Goal: Check status: Check status

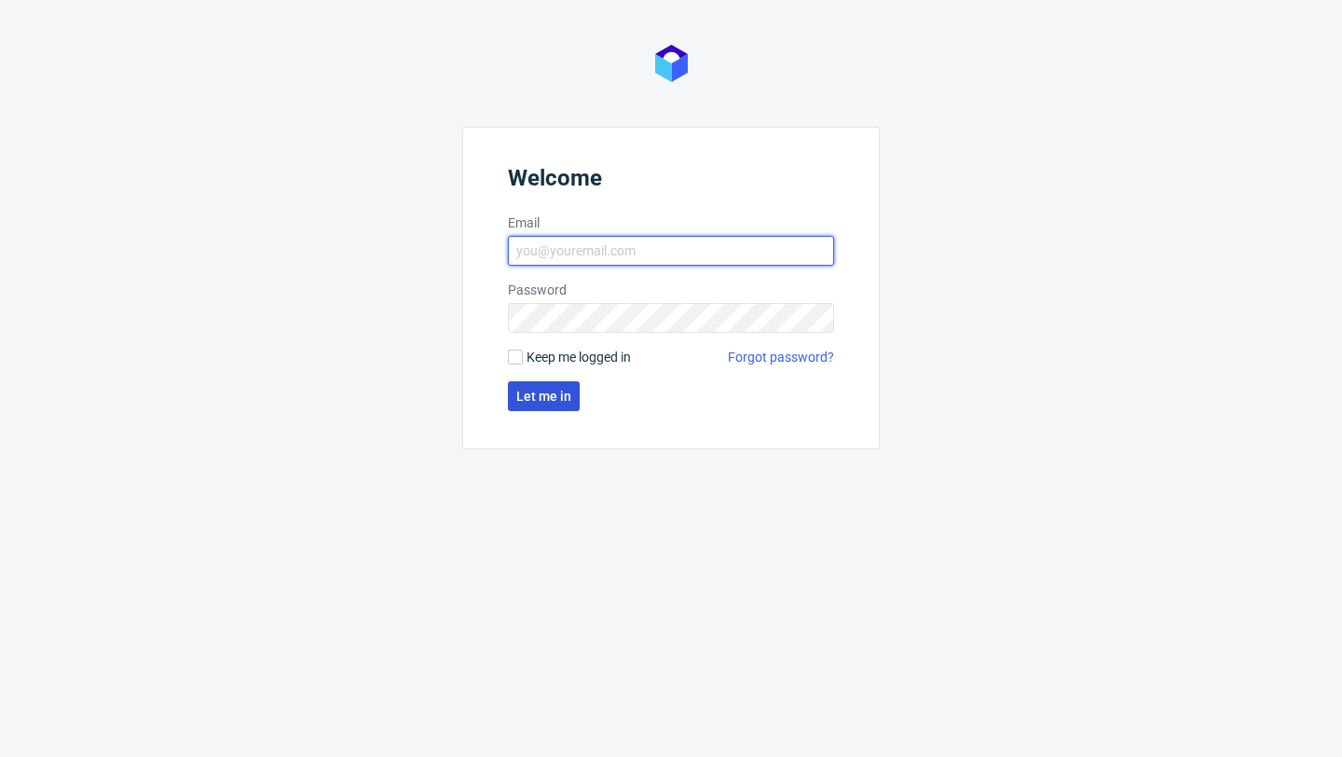
type input "sandra.beska@packhelp.com"
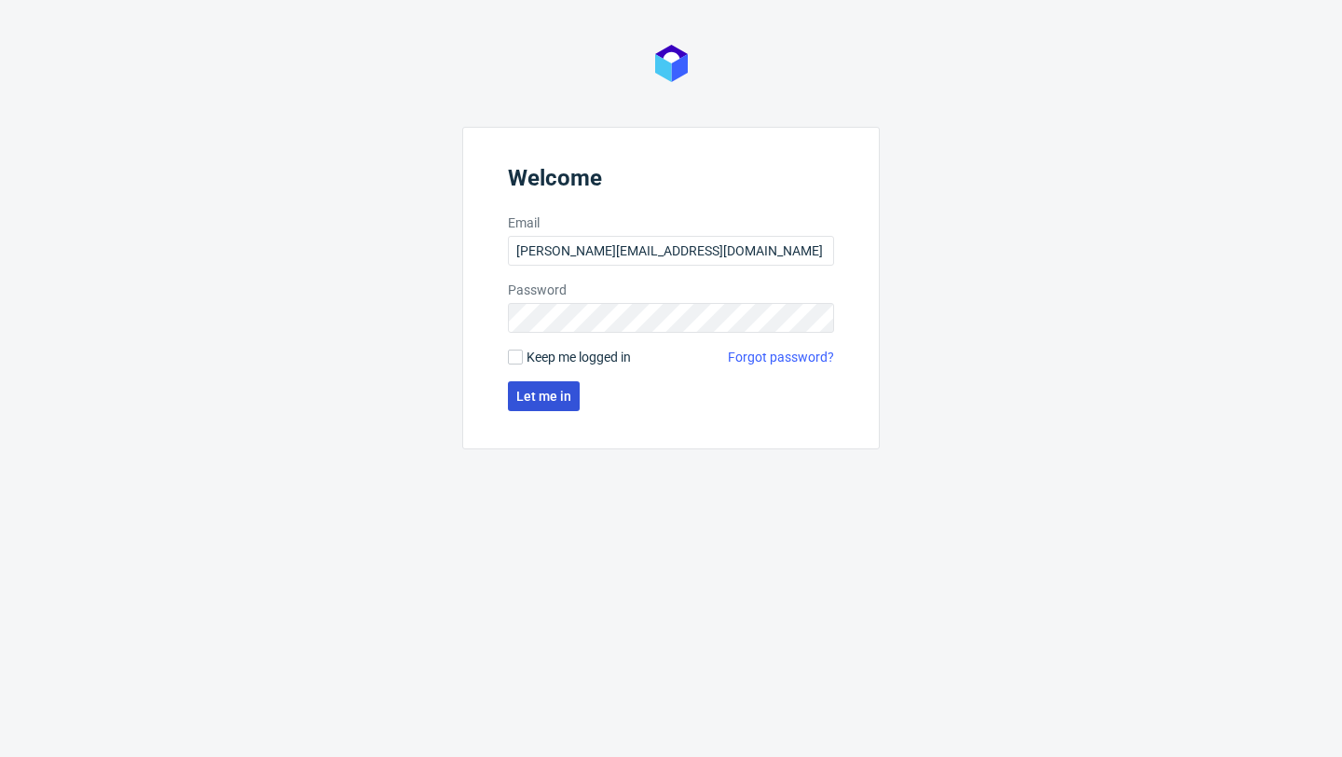
click at [541, 399] on span "Let me in" at bounding box center [543, 396] width 55 height 13
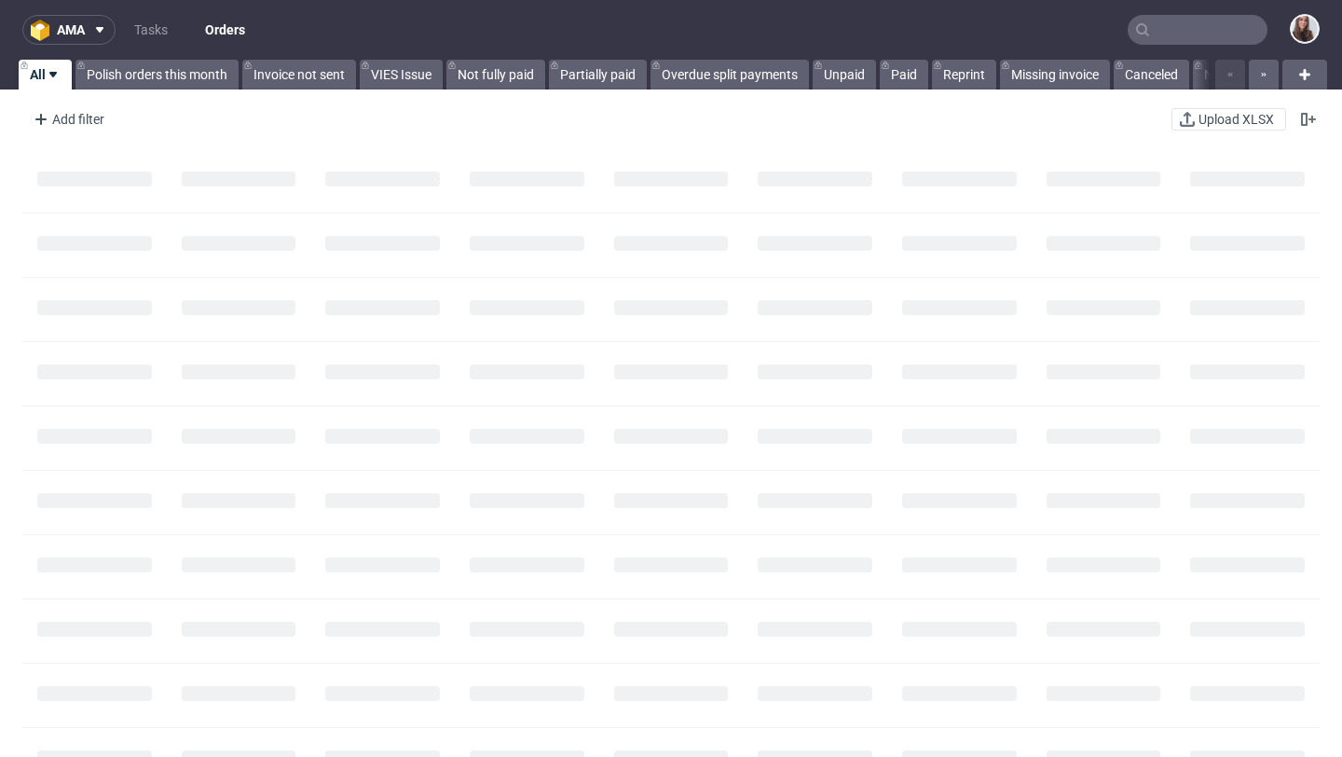
click at [1189, 38] on input "text" at bounding box center [1198, 30] width 140 height 30
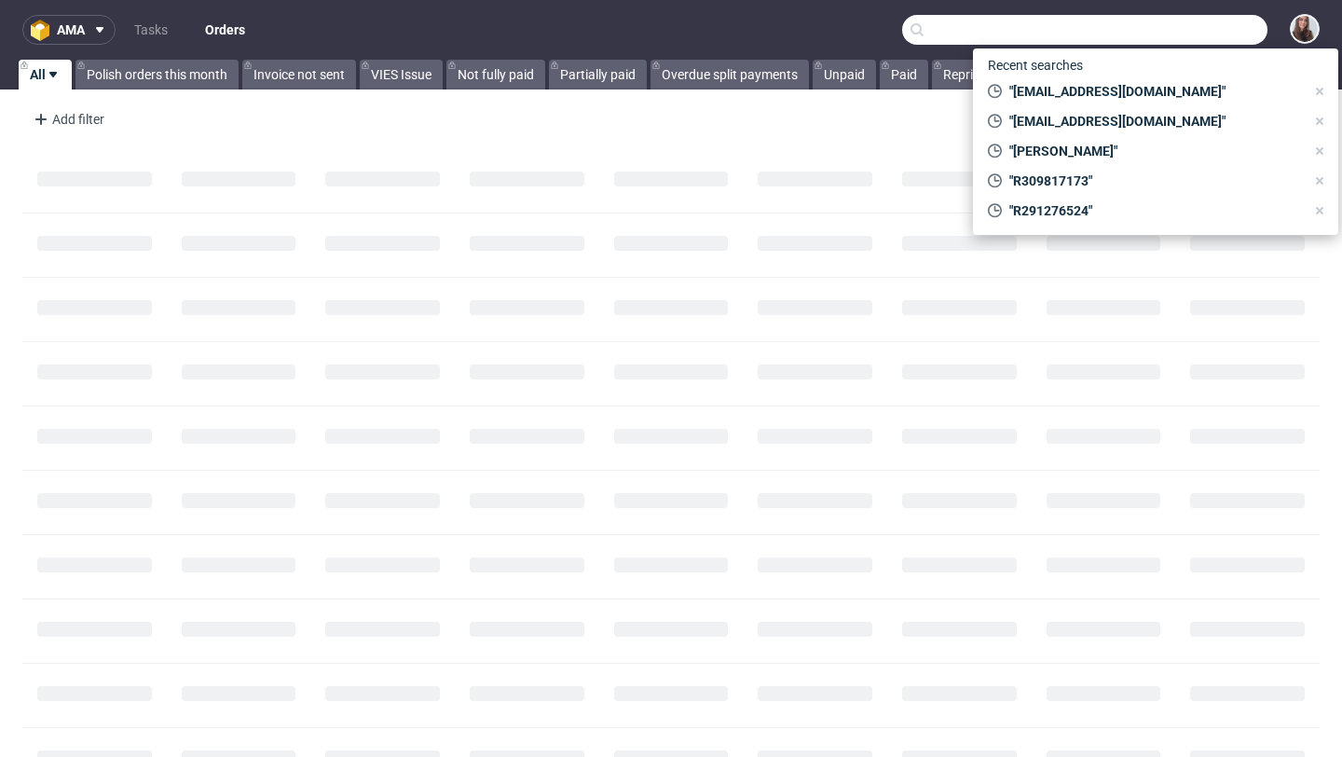
paste input "R365765698"
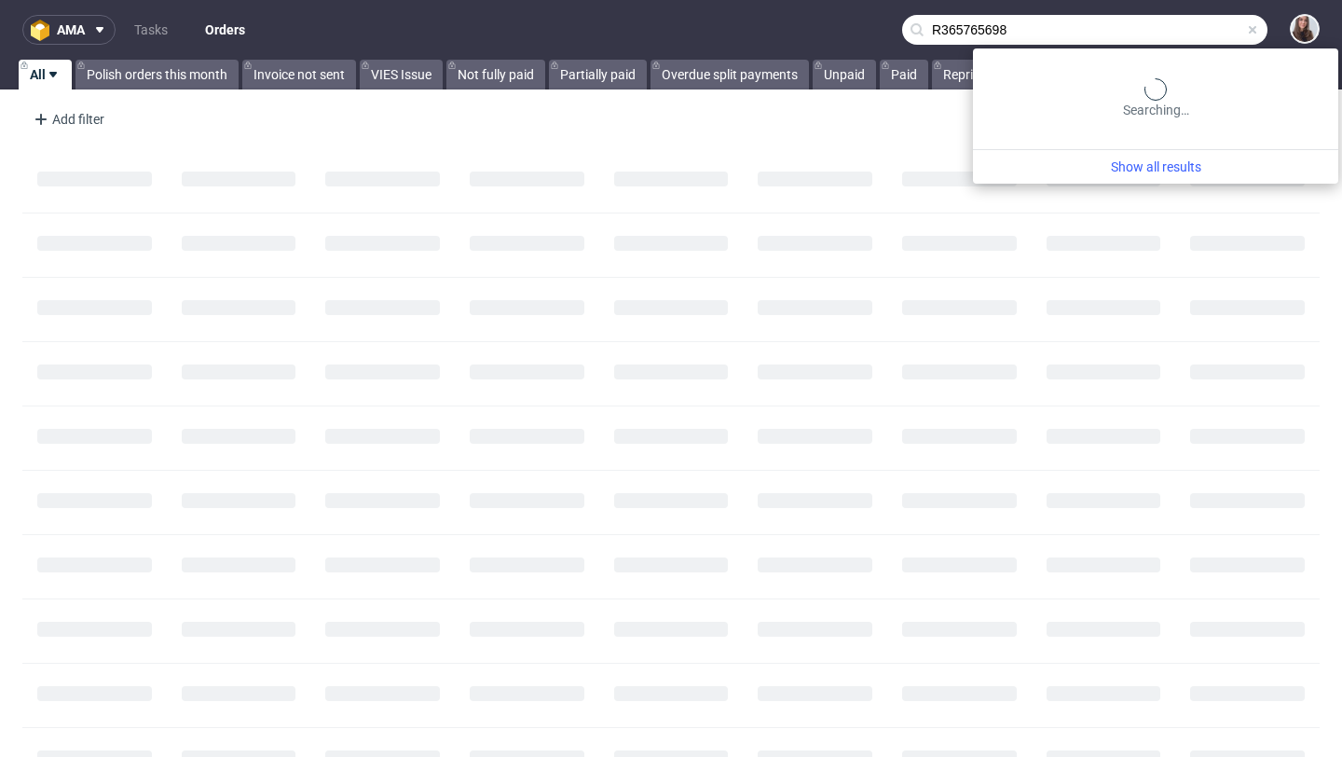
type input "R365765698"
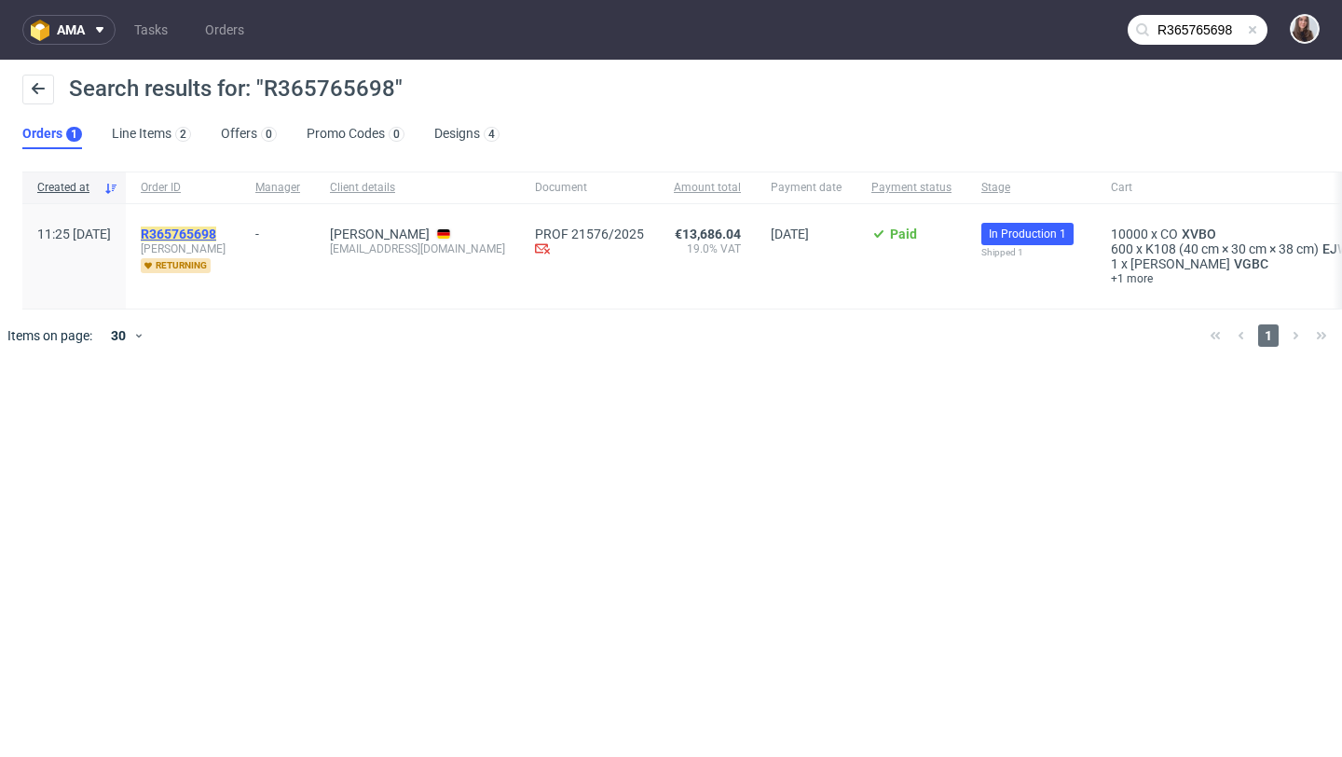
click at [216, 233] on mark "R365765698" at bounding box center [178, 233] width 75 height 15
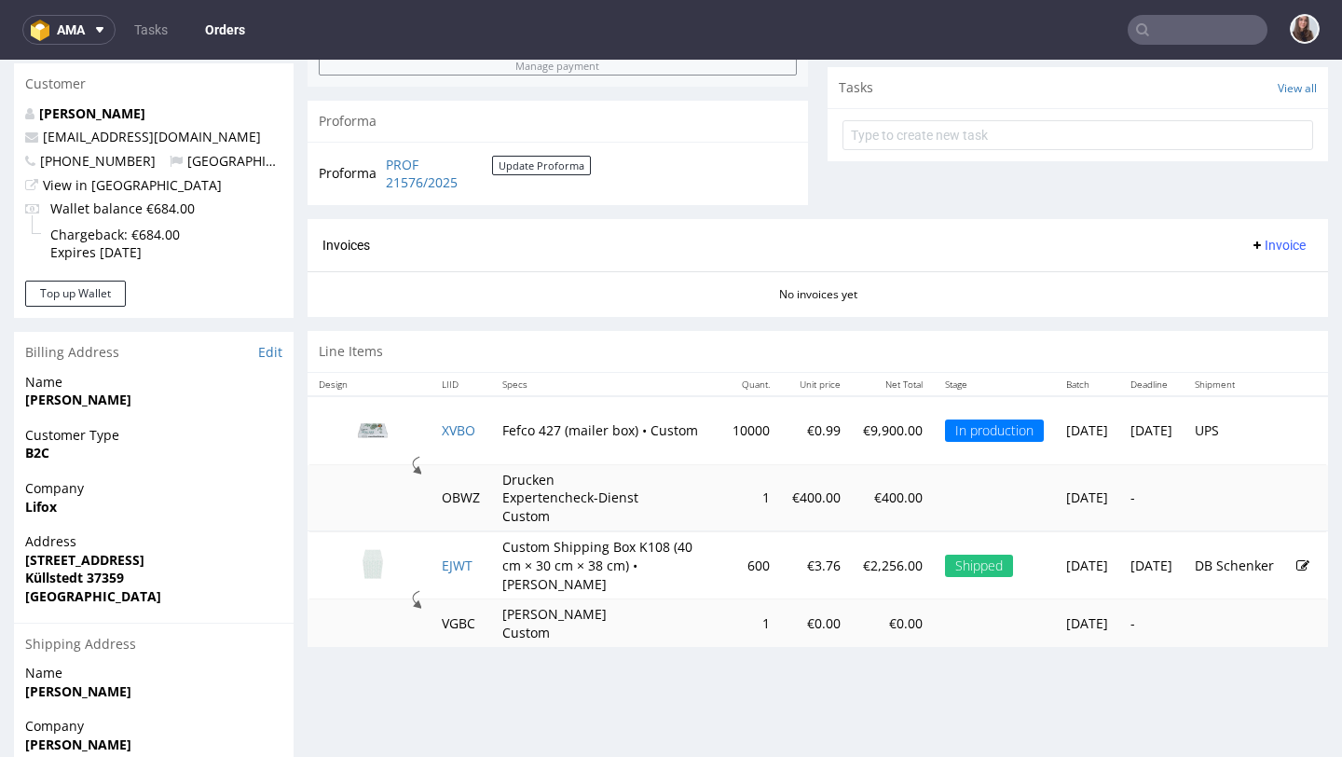
scroll to position [662, 0]
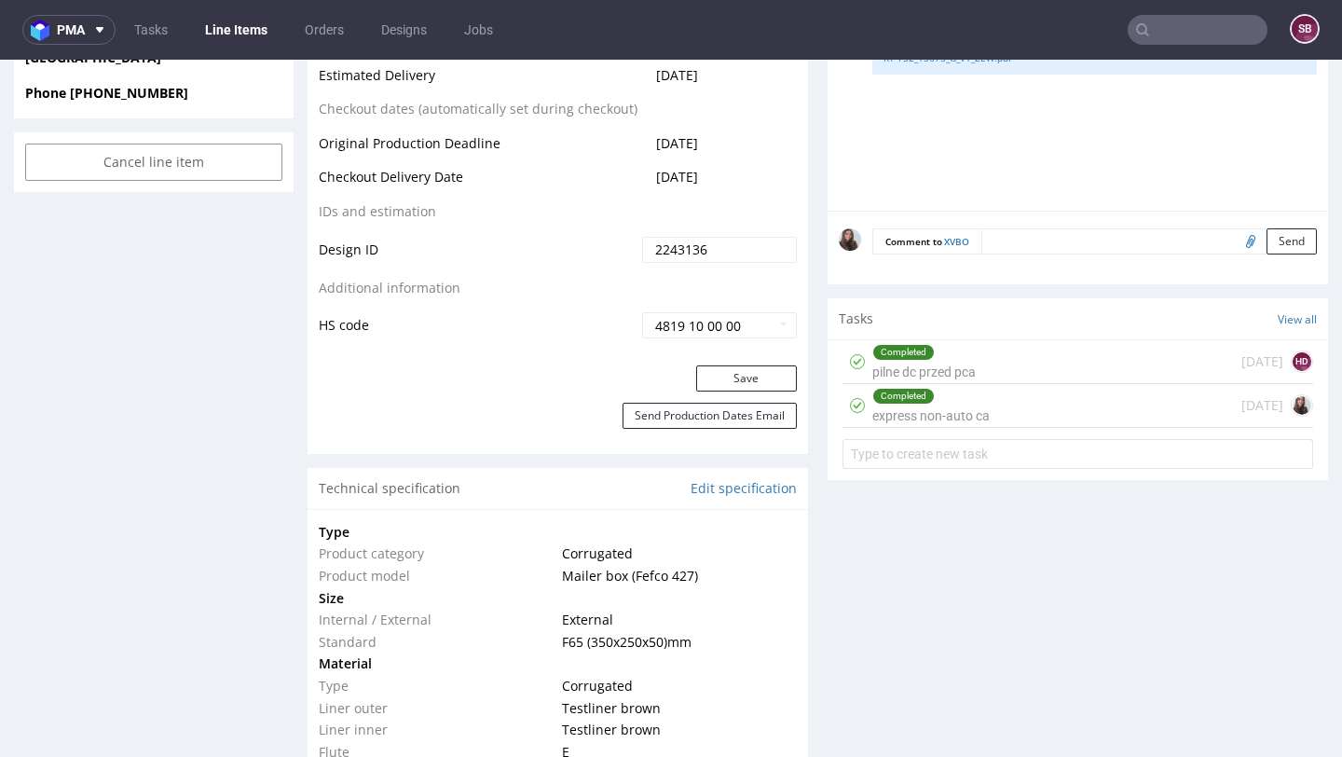
scroll to position [973, 0]
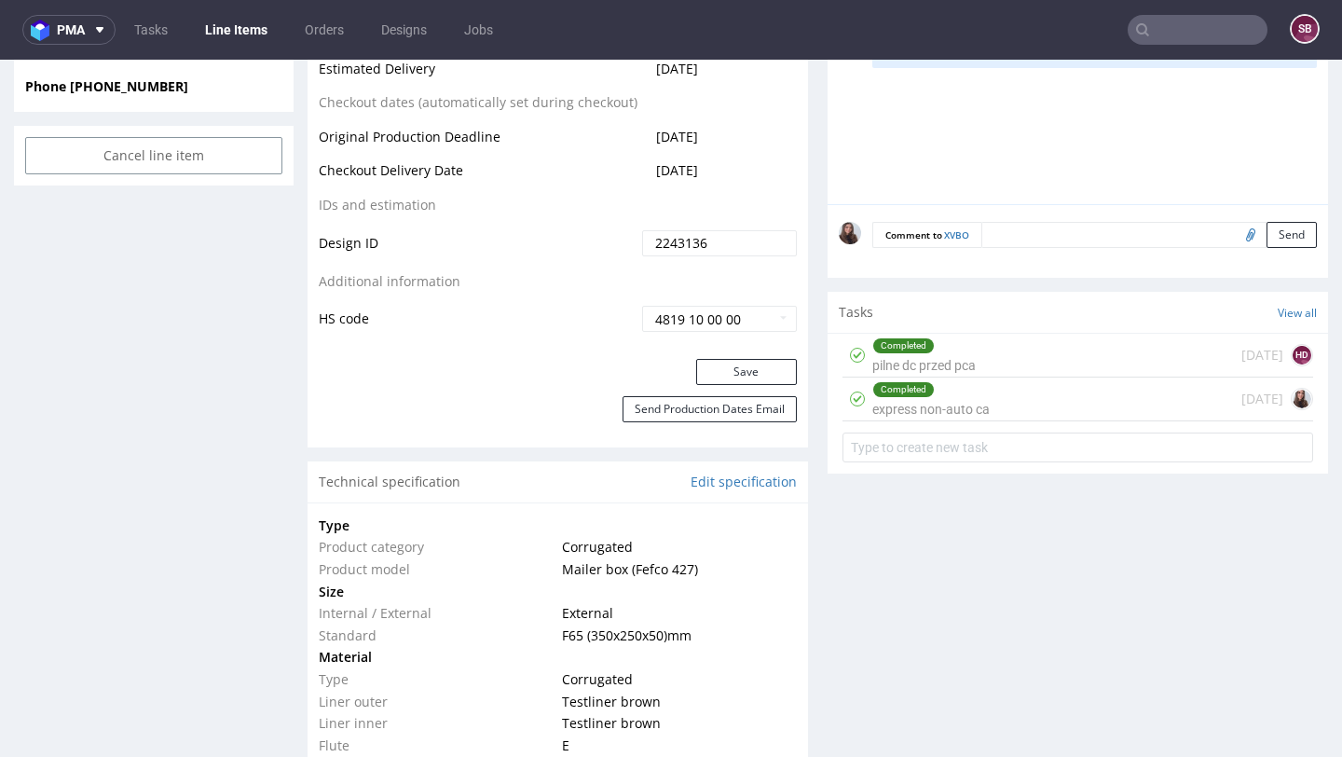
click at [1024, 394] on div "Completed express non-auto ca 18 days ago" at bounding box center [1078, 399] width 471 height 44
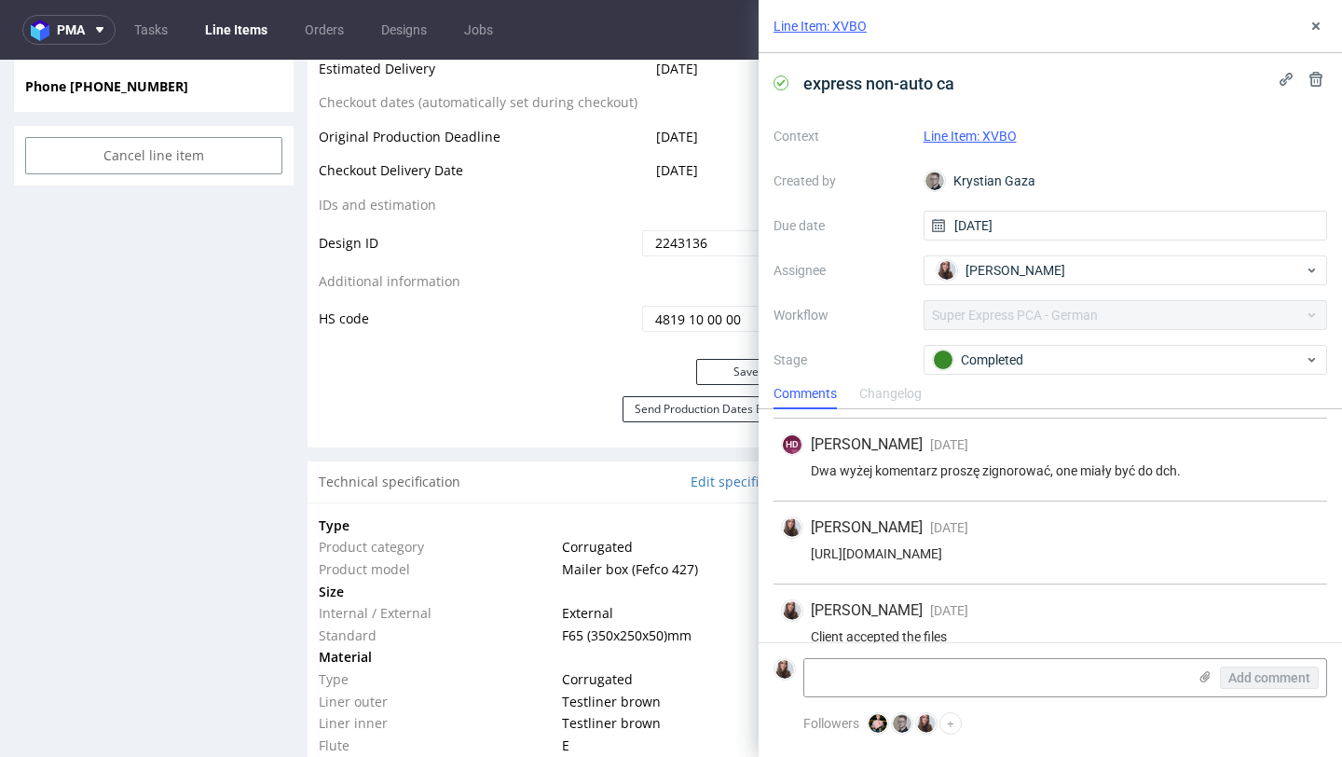
scroll to position [711, 0]
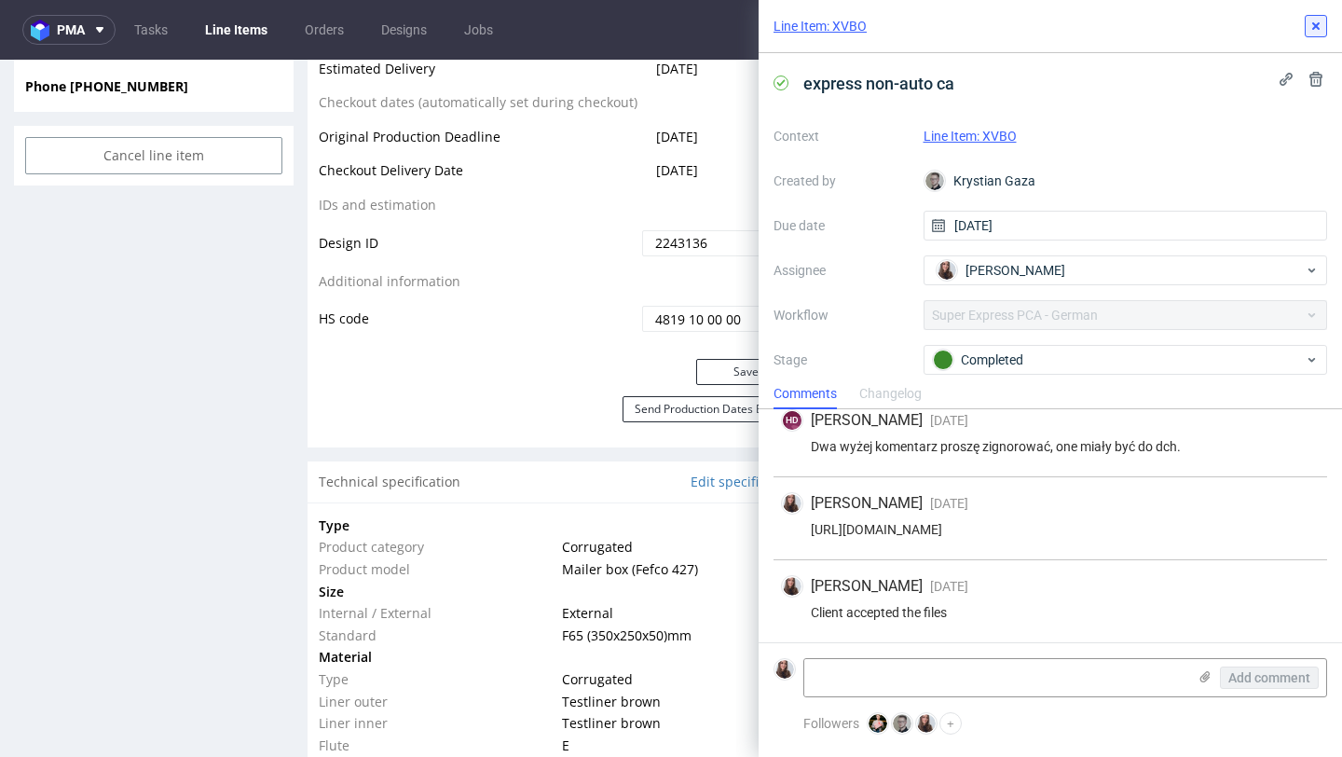
click at [1312, 27] on icon at bounding box center [1316, 26] width 15 height 15
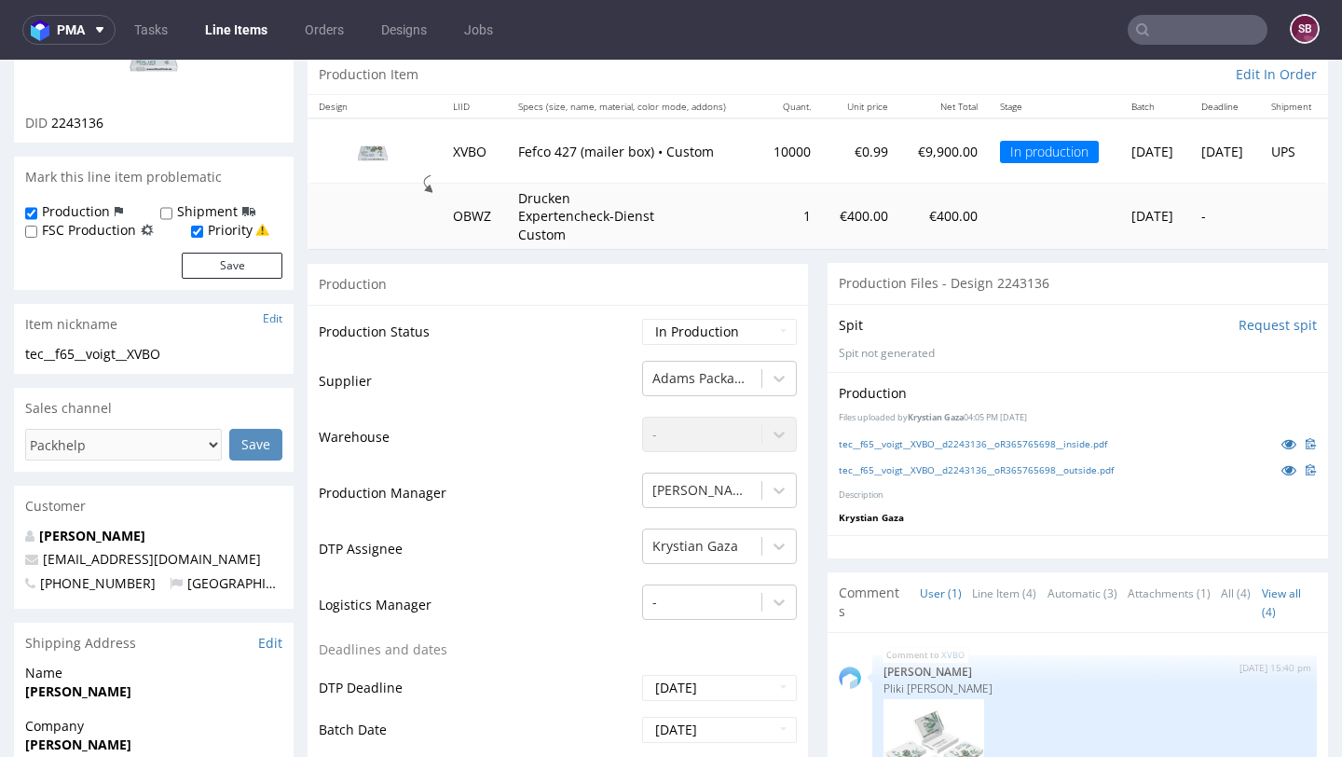
scroll to position [132, 0]
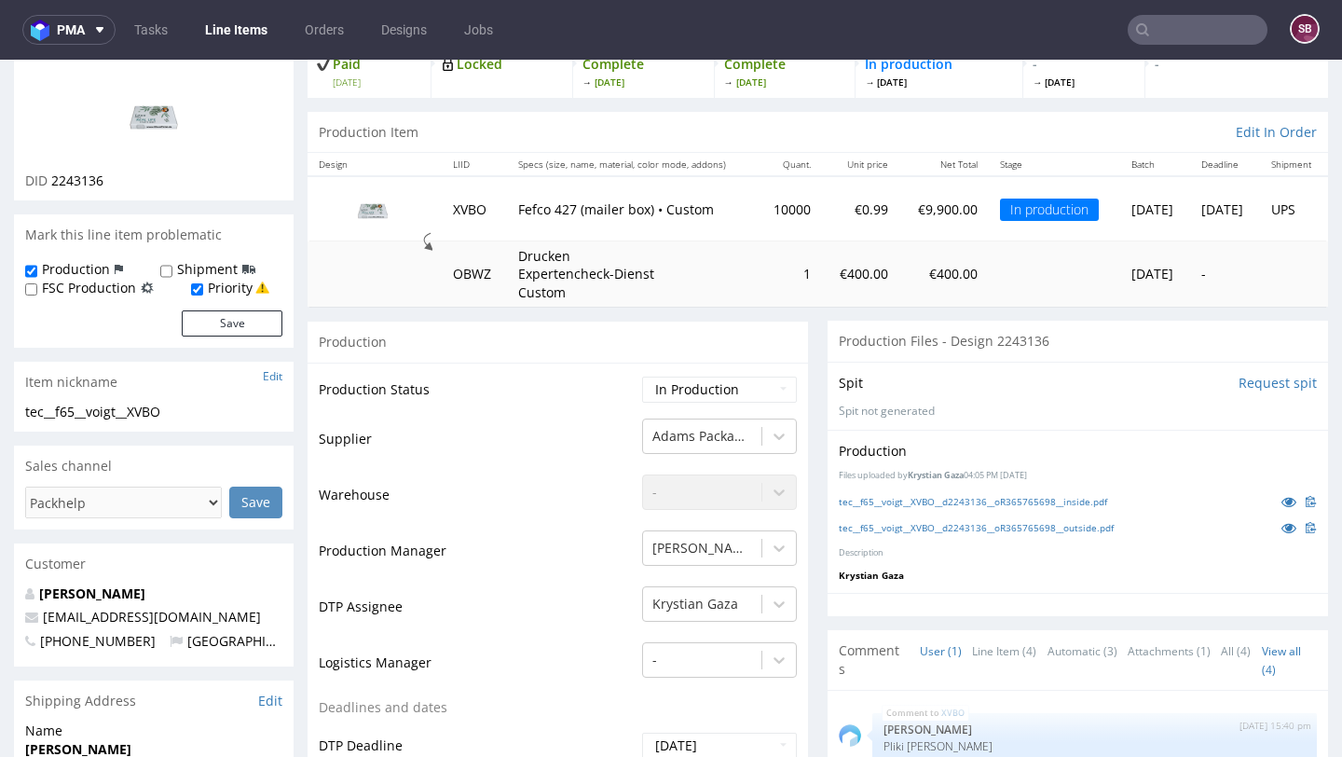
click at [1190, 26] on input "text" at bounding box center [1198, 30] width 140 height 30
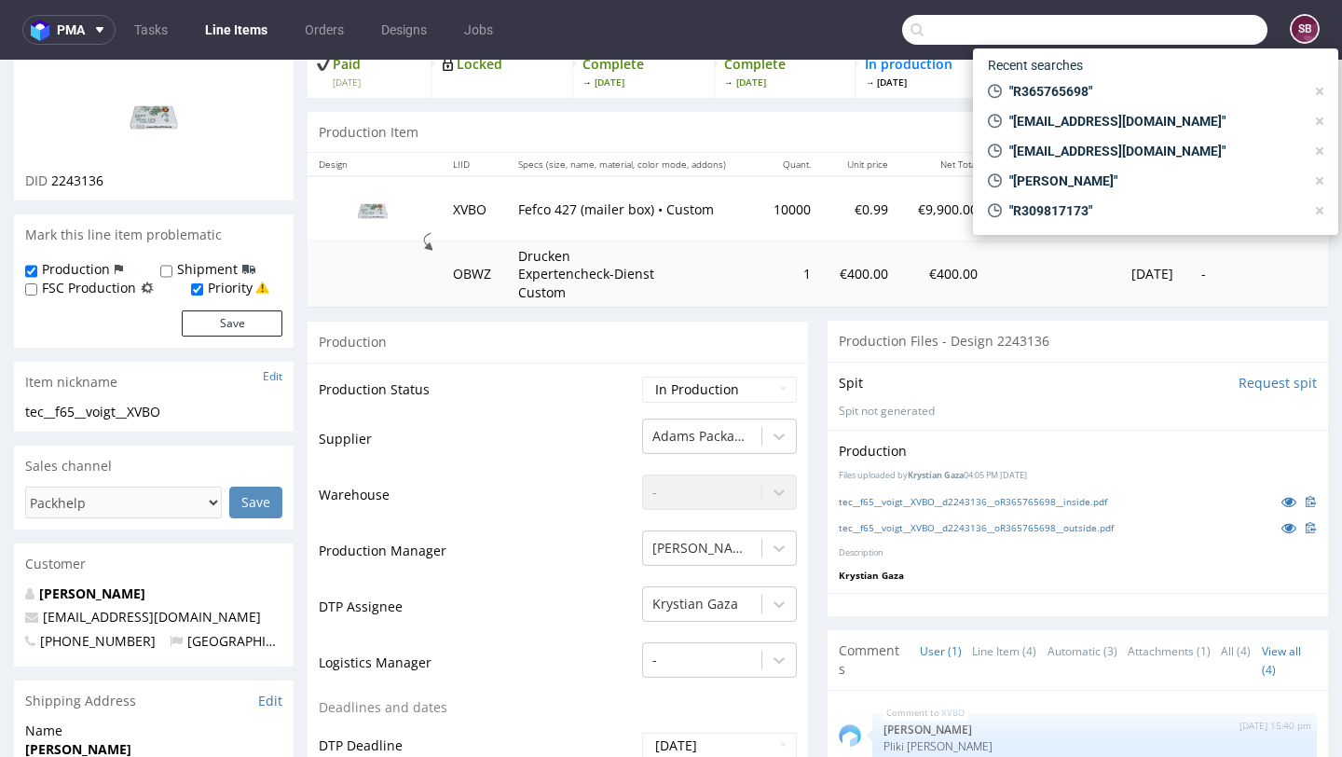
paste input "R047954568"
type input "R047954568"
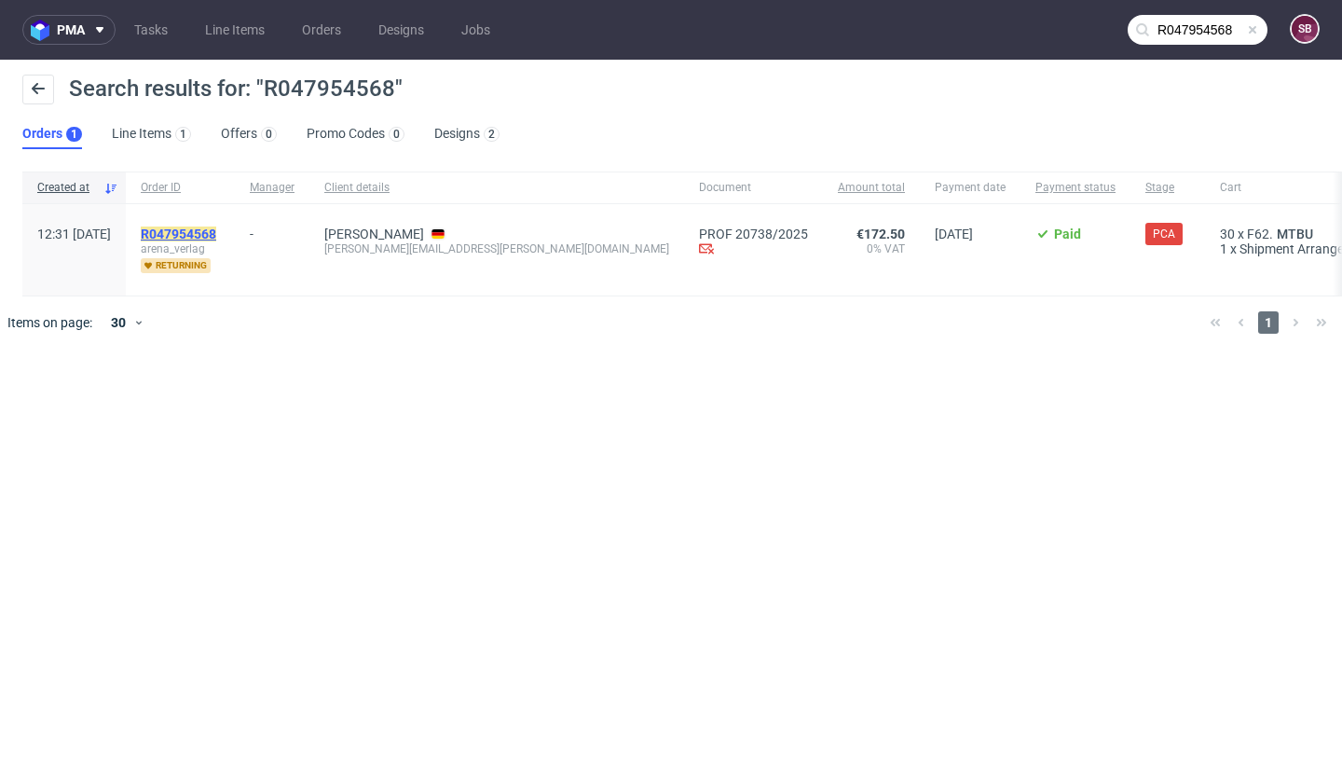
click at [215, 240] on mark "R047954568" at bounding box center [178, 233] width 75 height 15
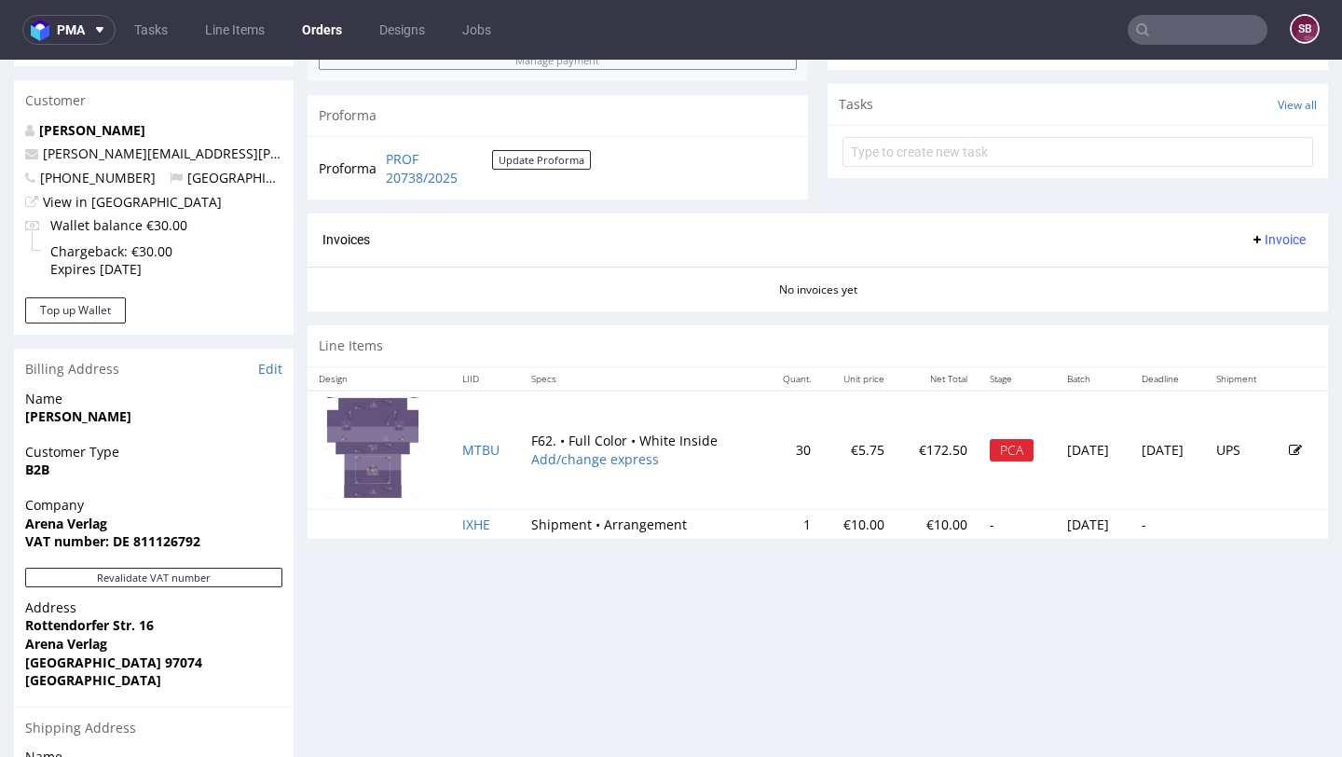
scroll to position [663, 0]
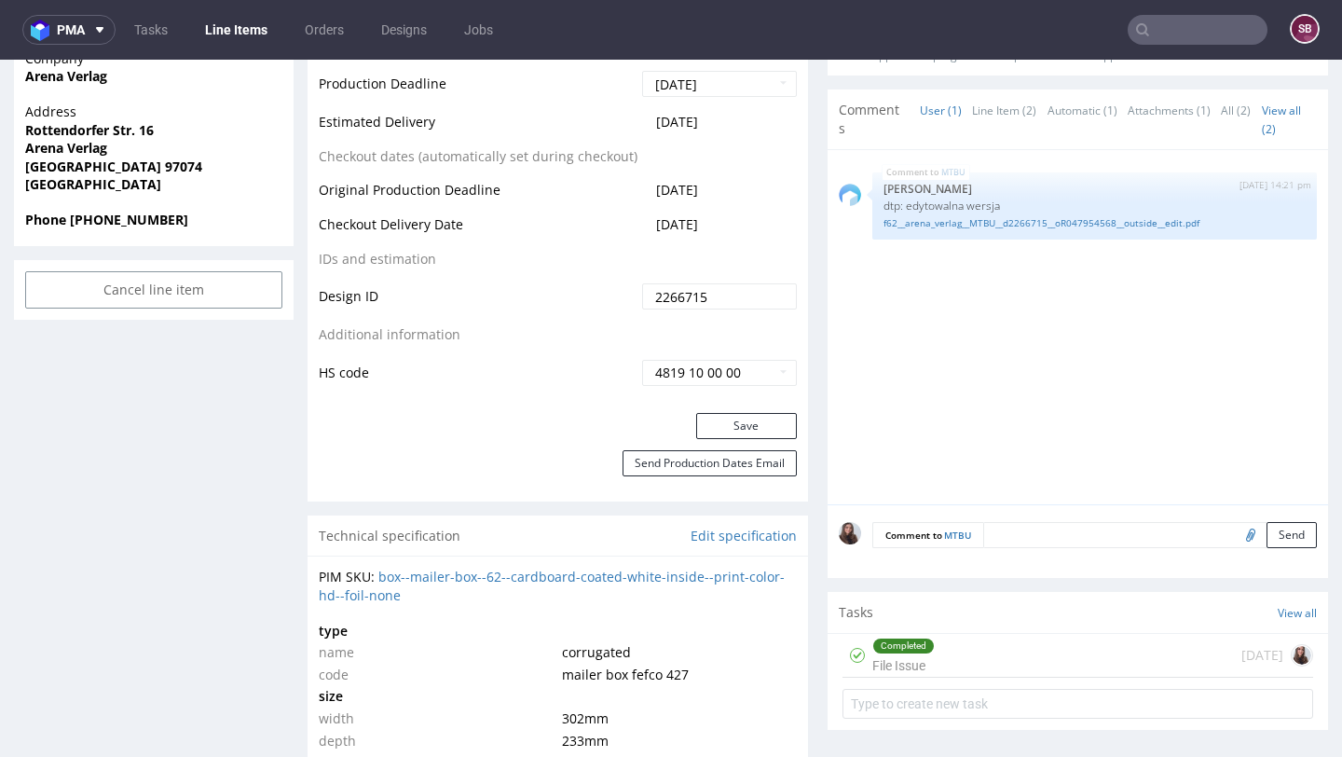
scroll to position [1, 0]
click at [927, 646] on div "Completed File Issue 12 days ago" at bounding box center [1078, 656] width 471 height 44
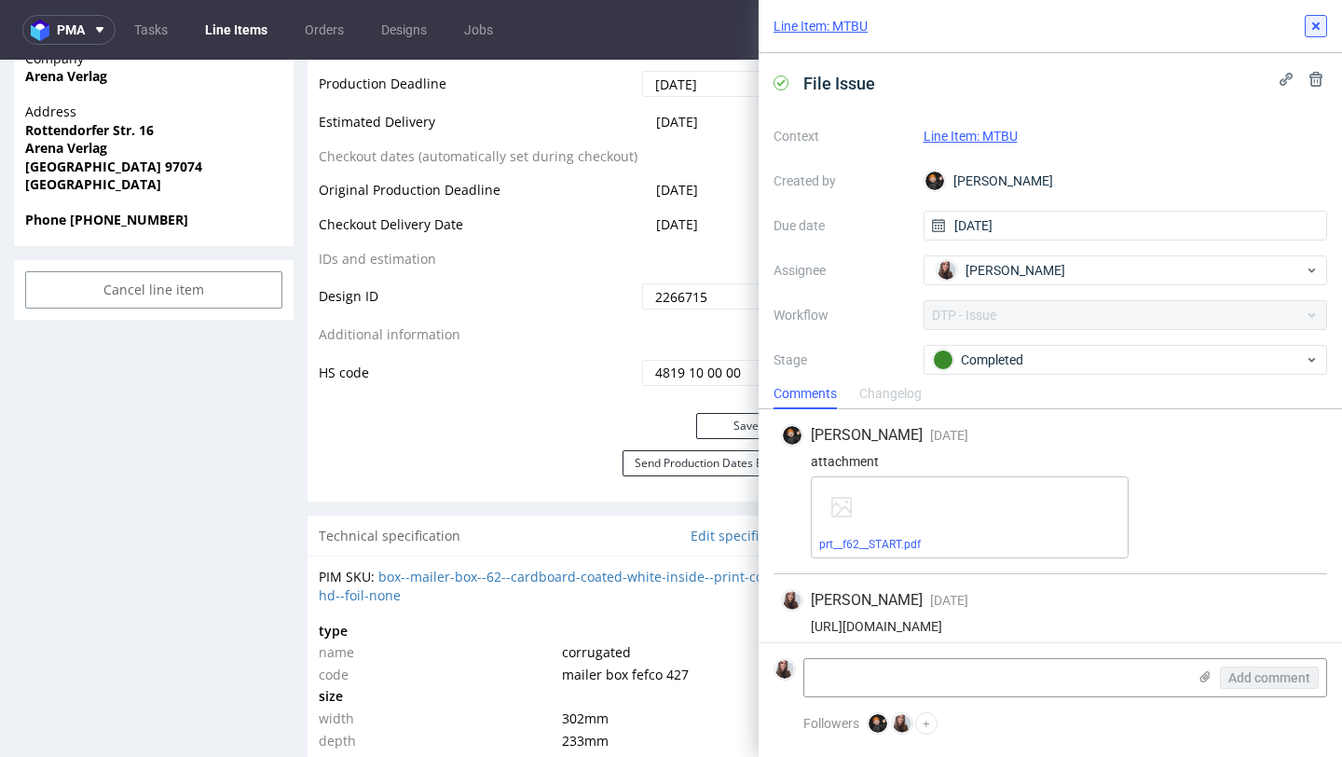
click at [1317, 21] on icon at bounding box center [1316, 26] width 15 height 15
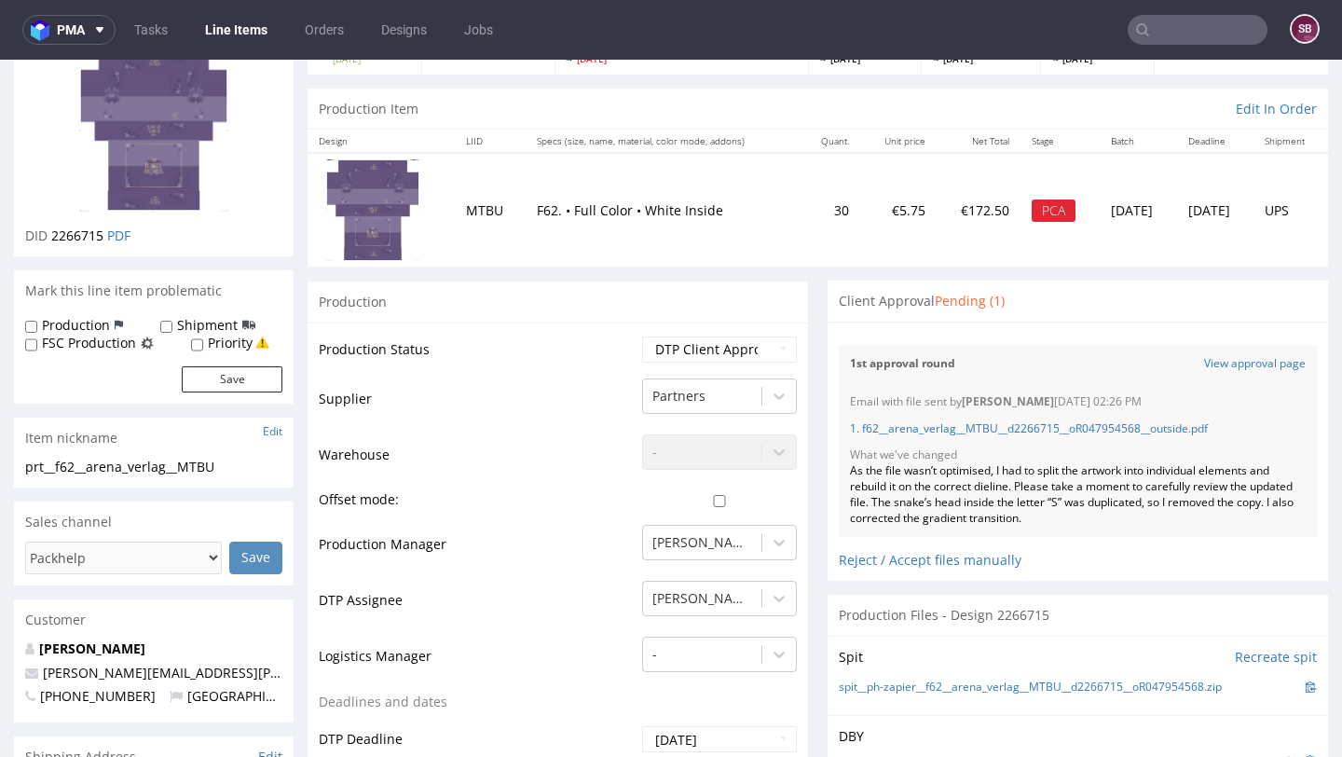
scroll to position [167, 0]
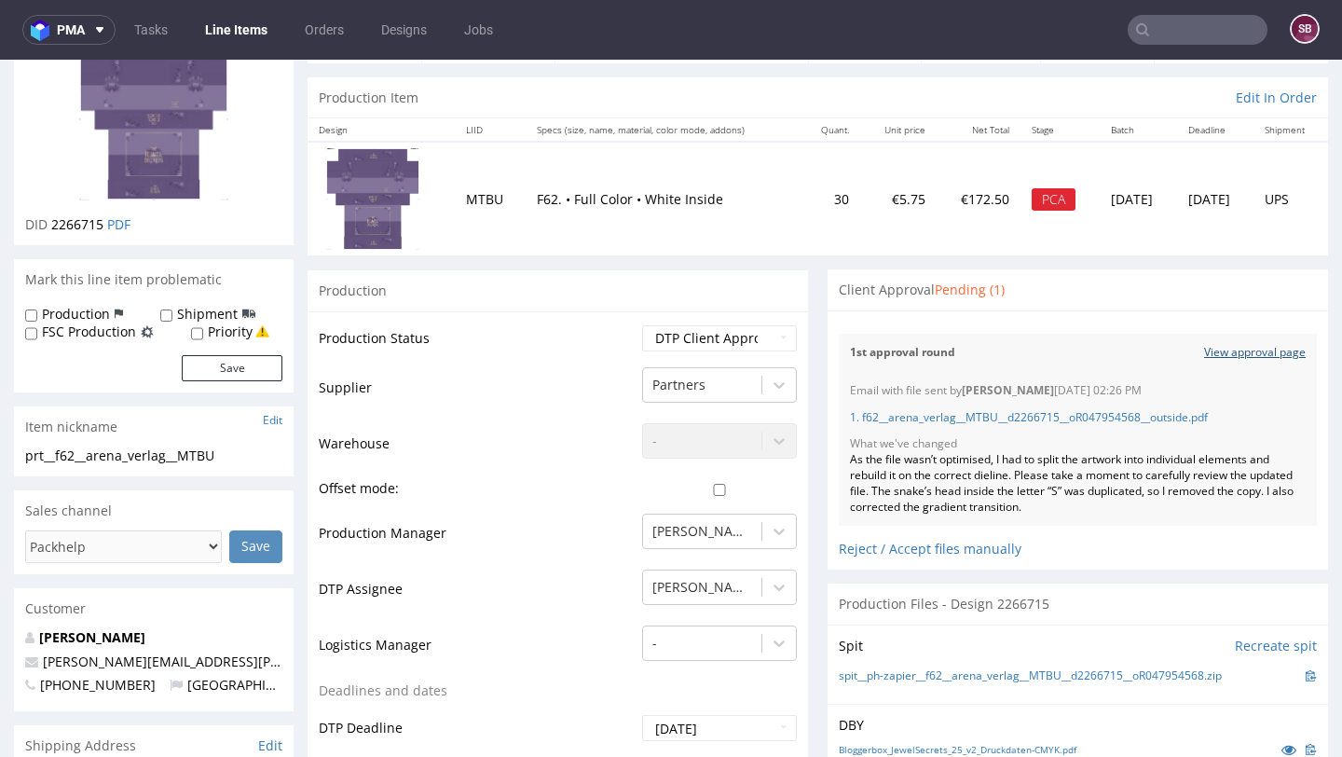
click at [1233, 350] on link "View approval page" at bounding box center [1255, 353] width 102 height 16
drag, startPoint x: 1203, startPoint y: 50, endPoint x: 1193, endPoint y: 44, distance: 12.2
click at [1203, 50] on nav "pma Tasks Line Items Orders Designs Jobs SB" at bounding box center [671, 30] width 1342 height 60
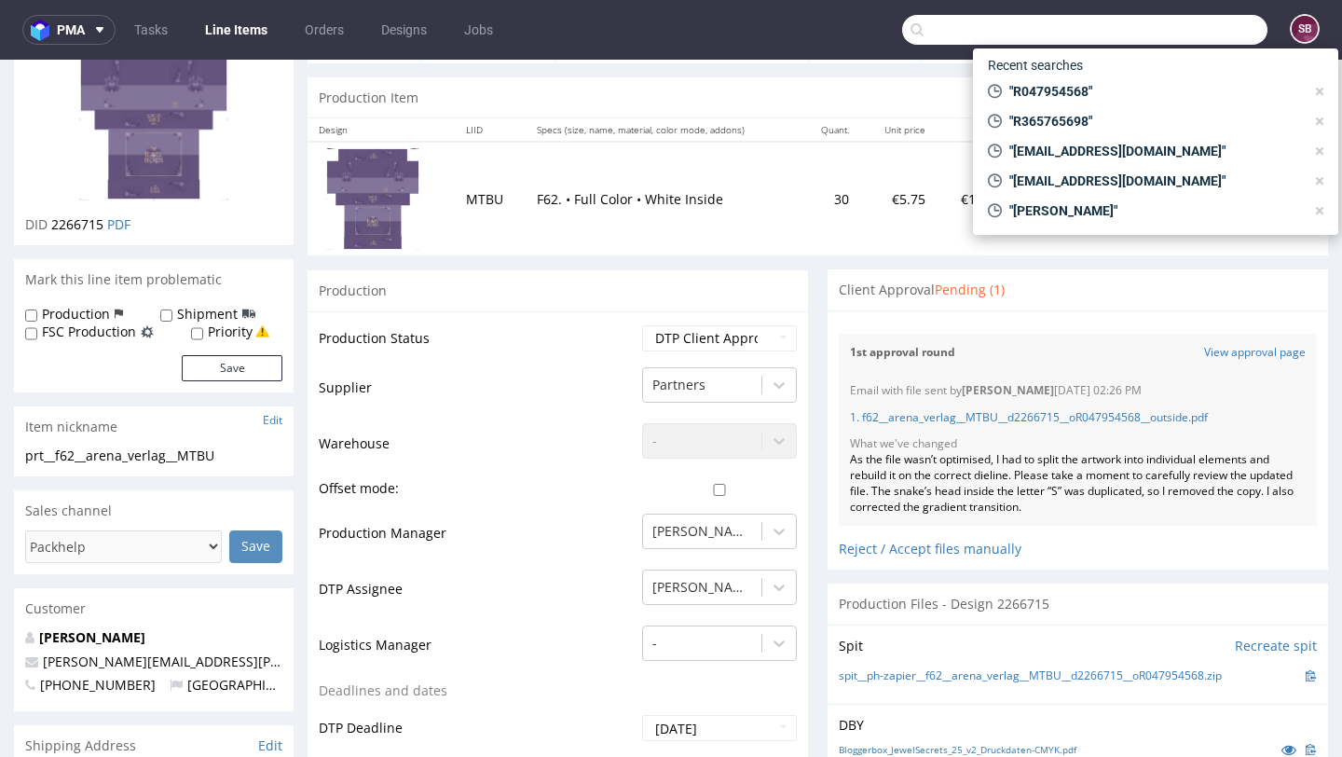
click at [1178, 38] on input "text" at bounding box center [1084, 30] width 365 height 30
paste input "R284679909"
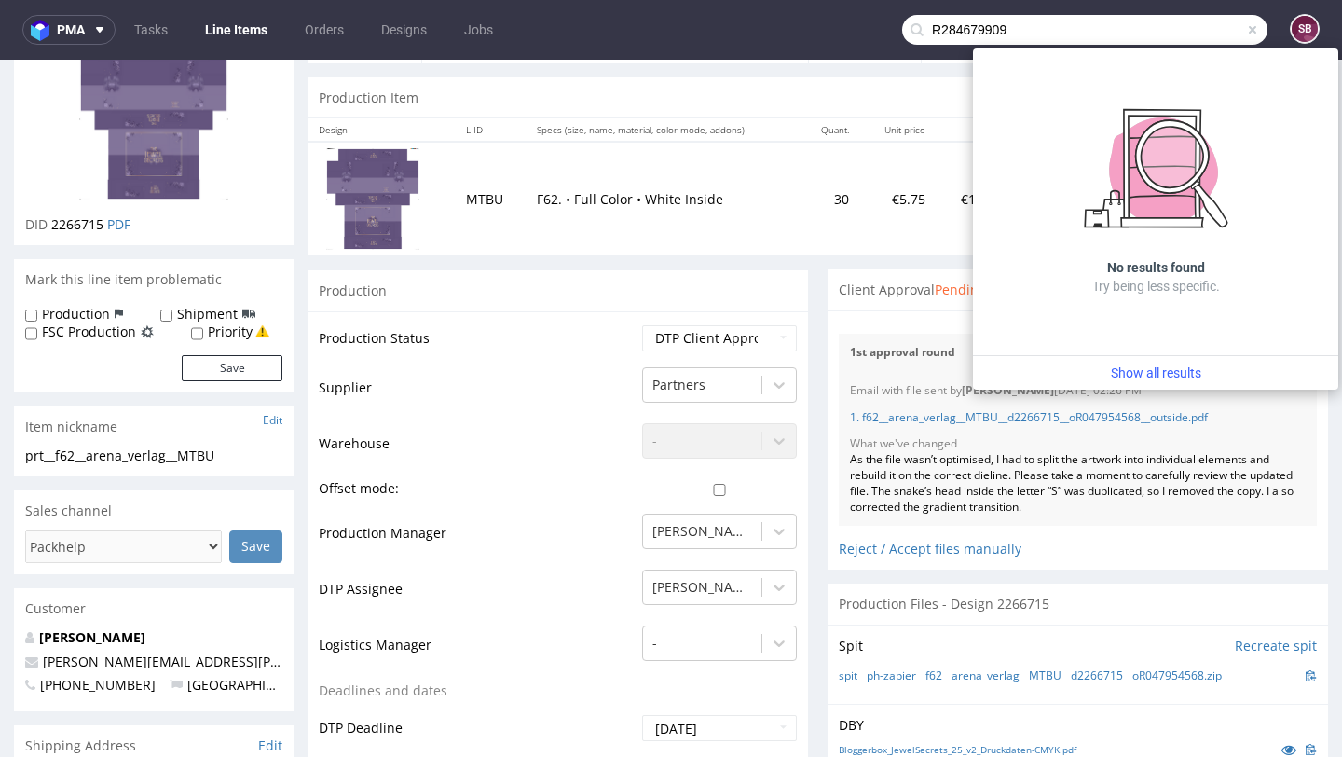
type input "R284679909"
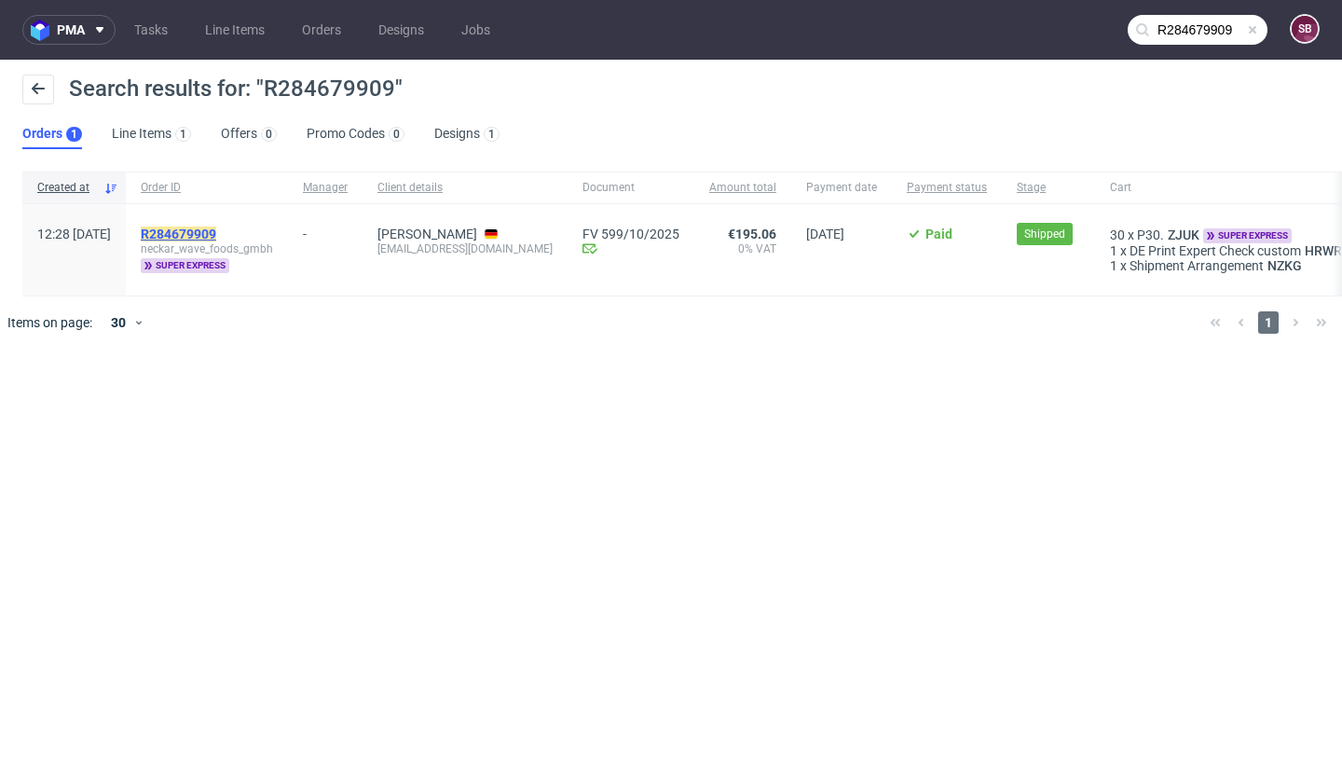
click at [216, 235] on mark "R284679909" at bounding box center [178, 233] width 75 height 15
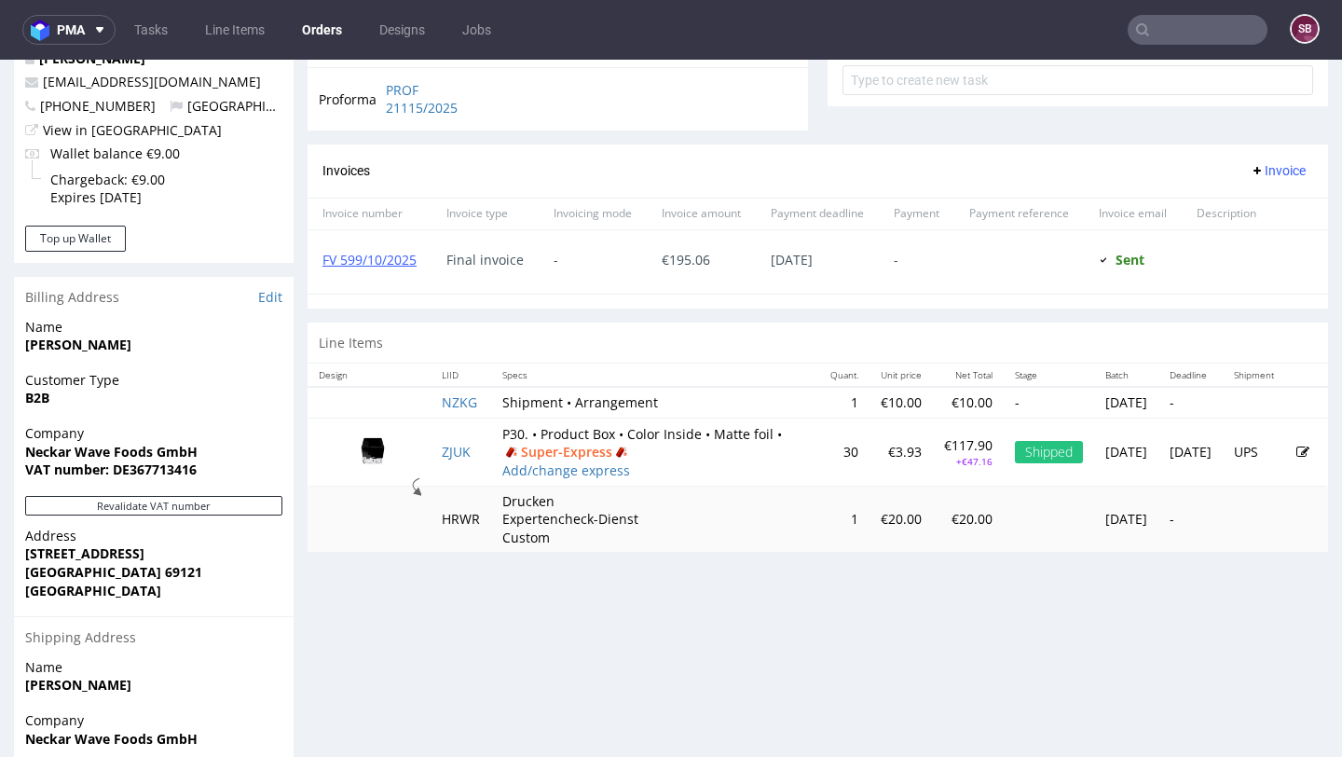
scroll to position [733, 0]
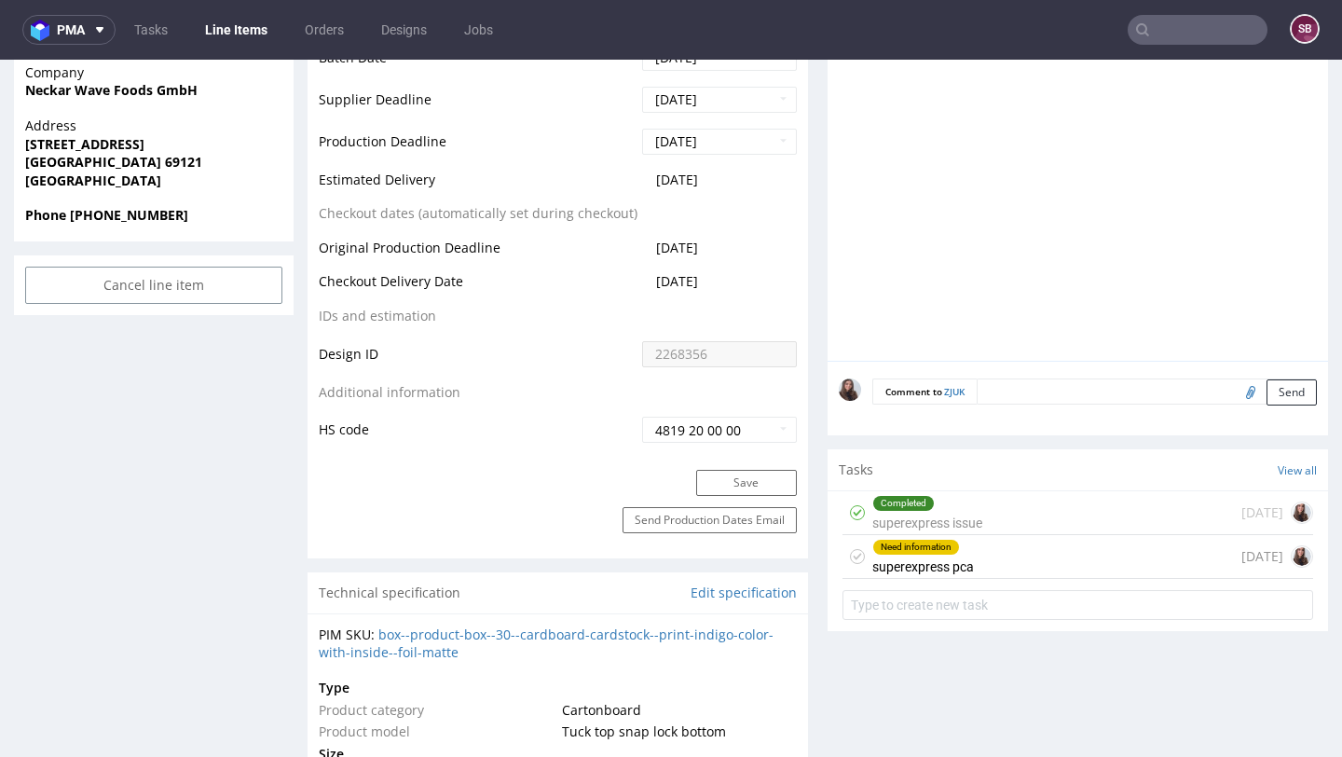
scroll to position [867, 0]
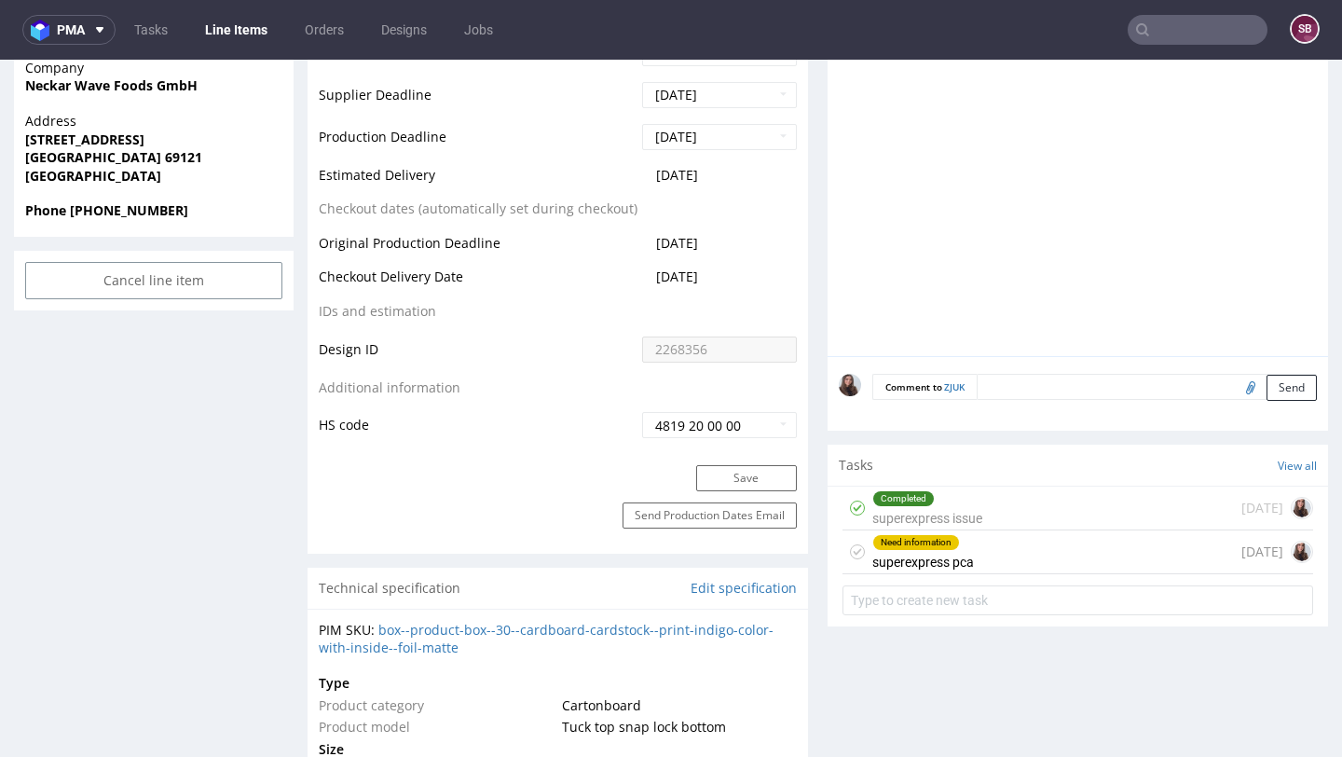
click at [942, 550] on div "Need information" at bounding box center [916, 542] width 86 height 15
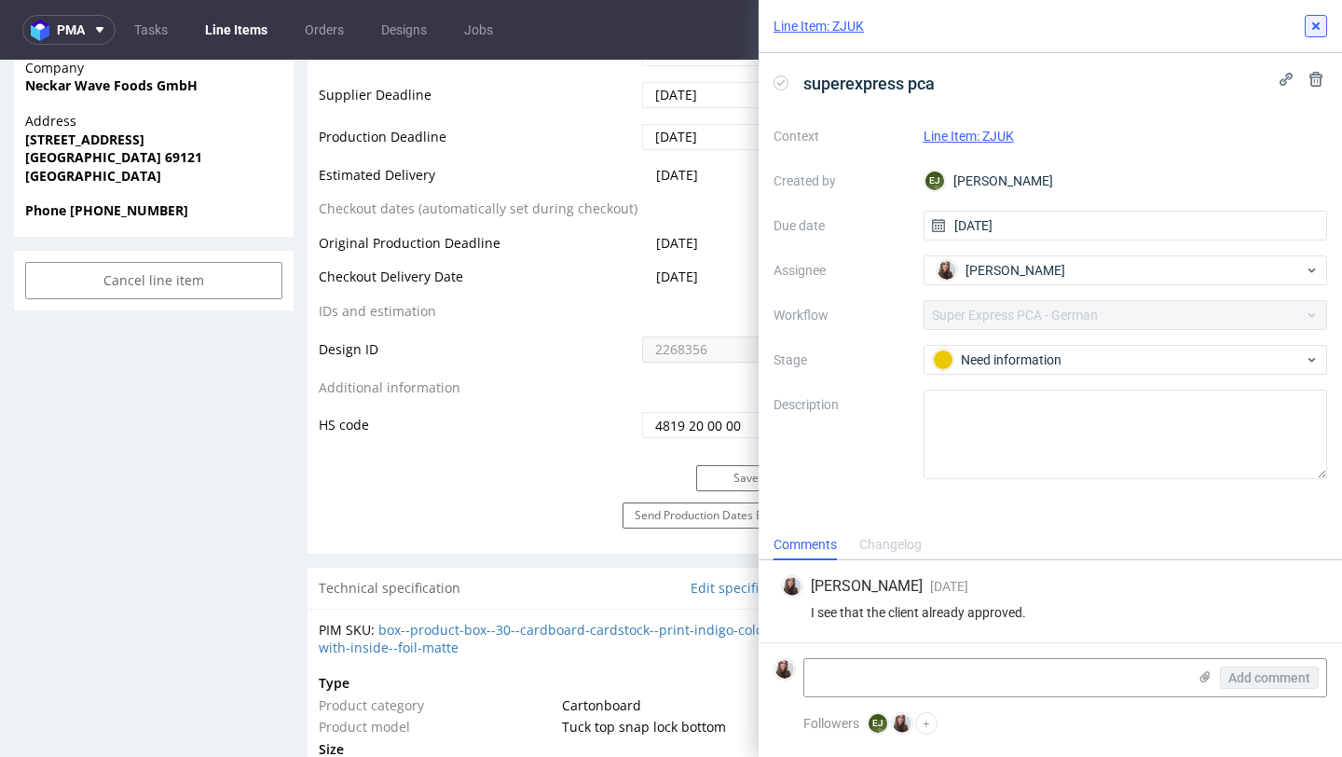
click at [1320, 26] on icon at bounding box center [1316, 26] width 15 height 15
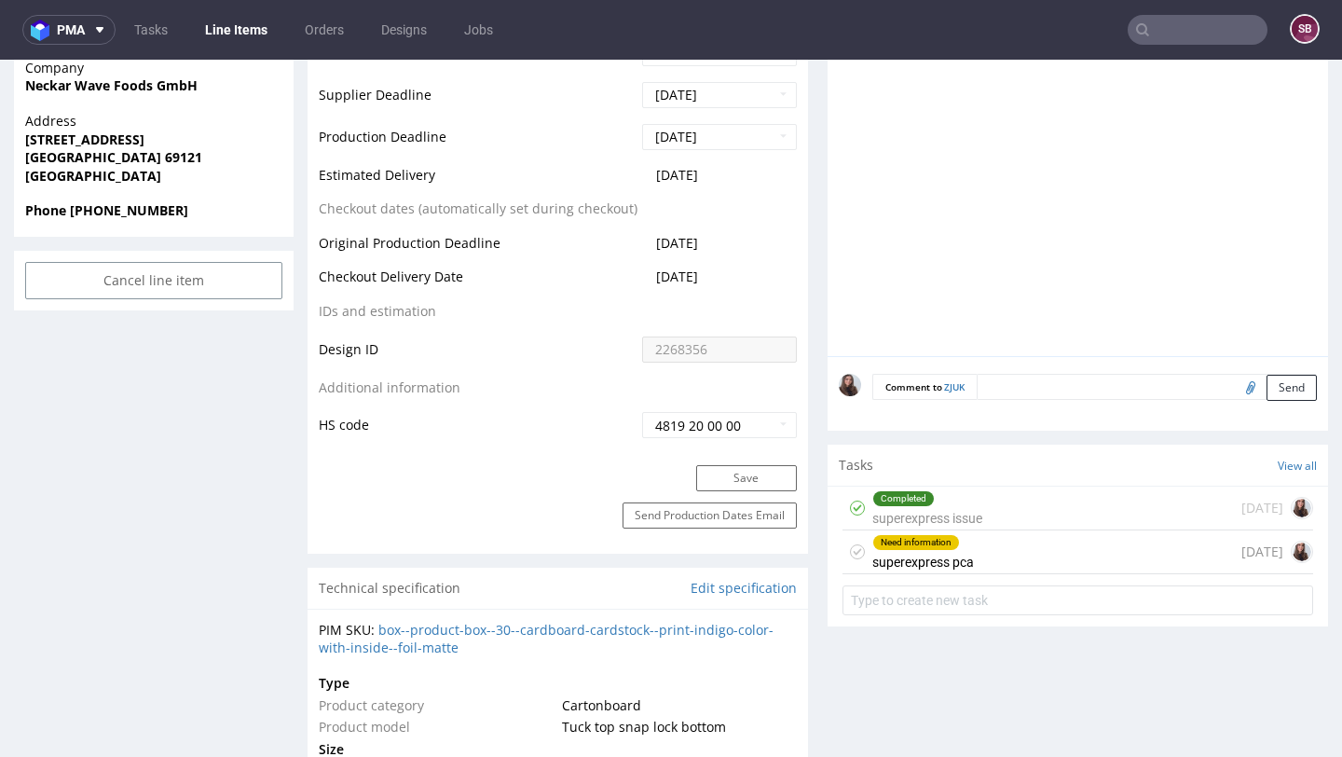
click at [1002, 574] on div "Need information superexpress pca 6 days ago" at bounding box center [1078, 552] width 471 height 44
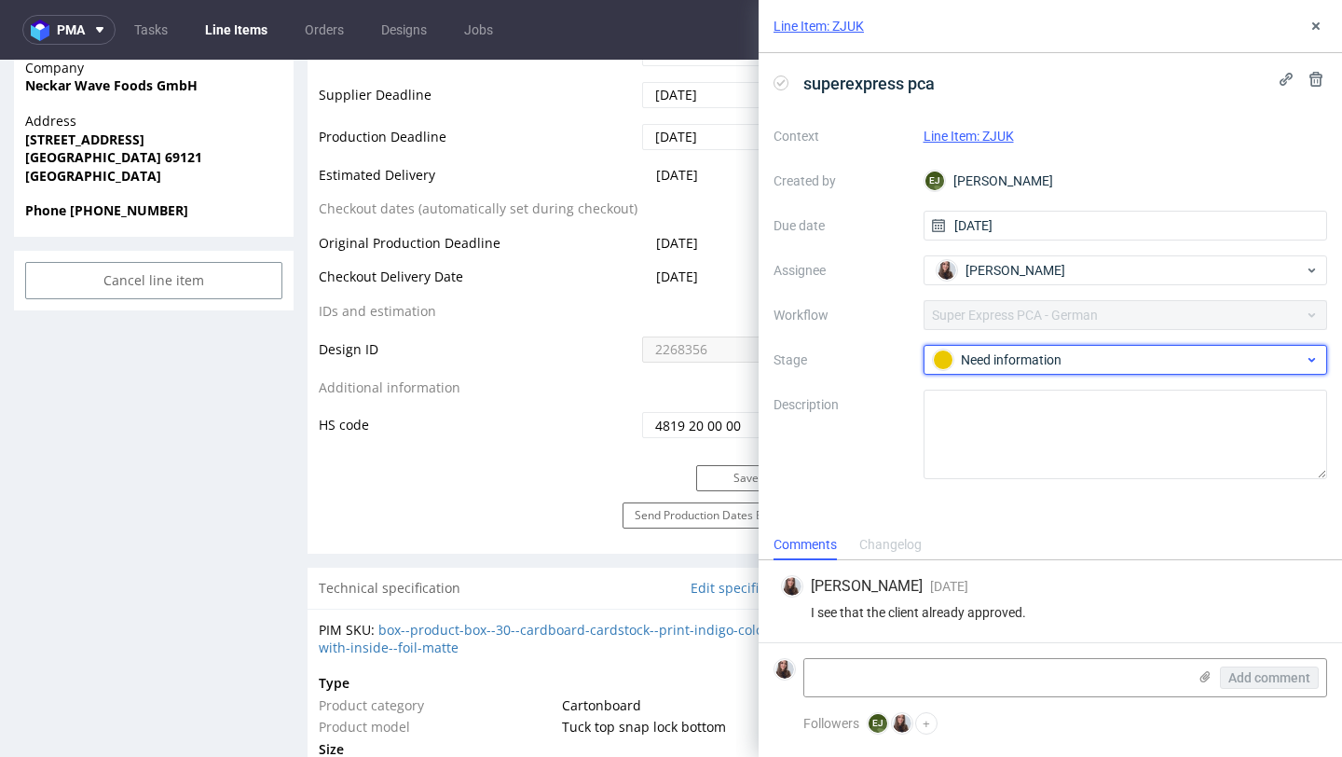
click at [1045, 362] on div "Need information" at bounding box center [1118, 360] width 371 height 21
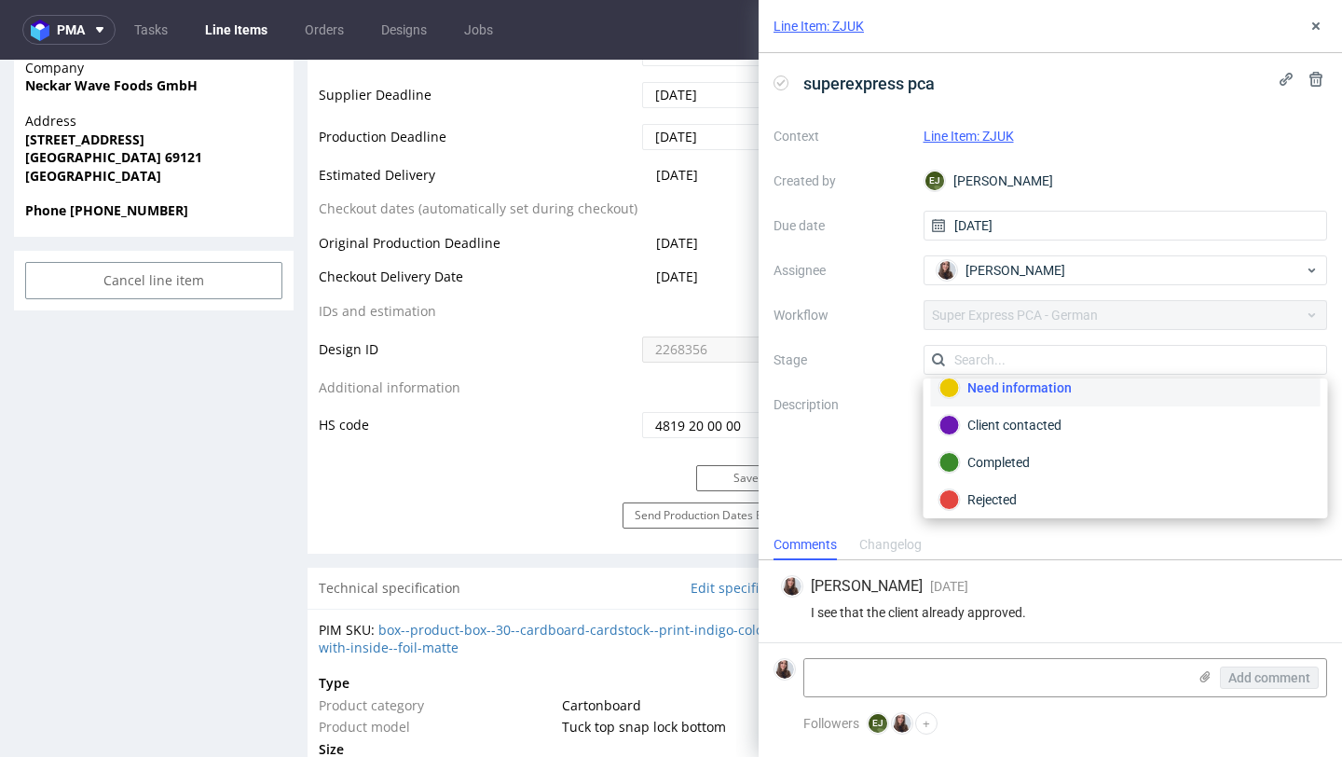
scroll to position [99, 0]
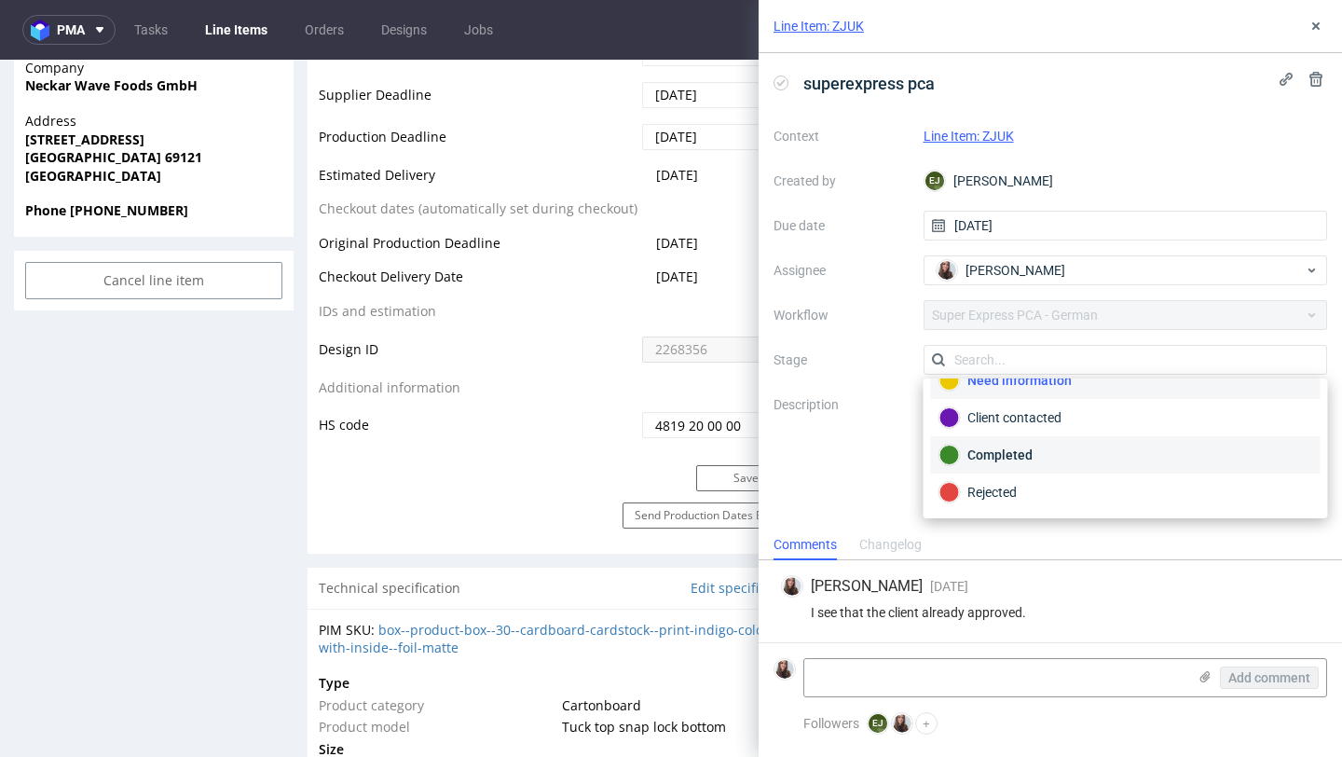
click at [1036, 457] on div "Completed" at bounding box center [1126, 455] width 373 height 21
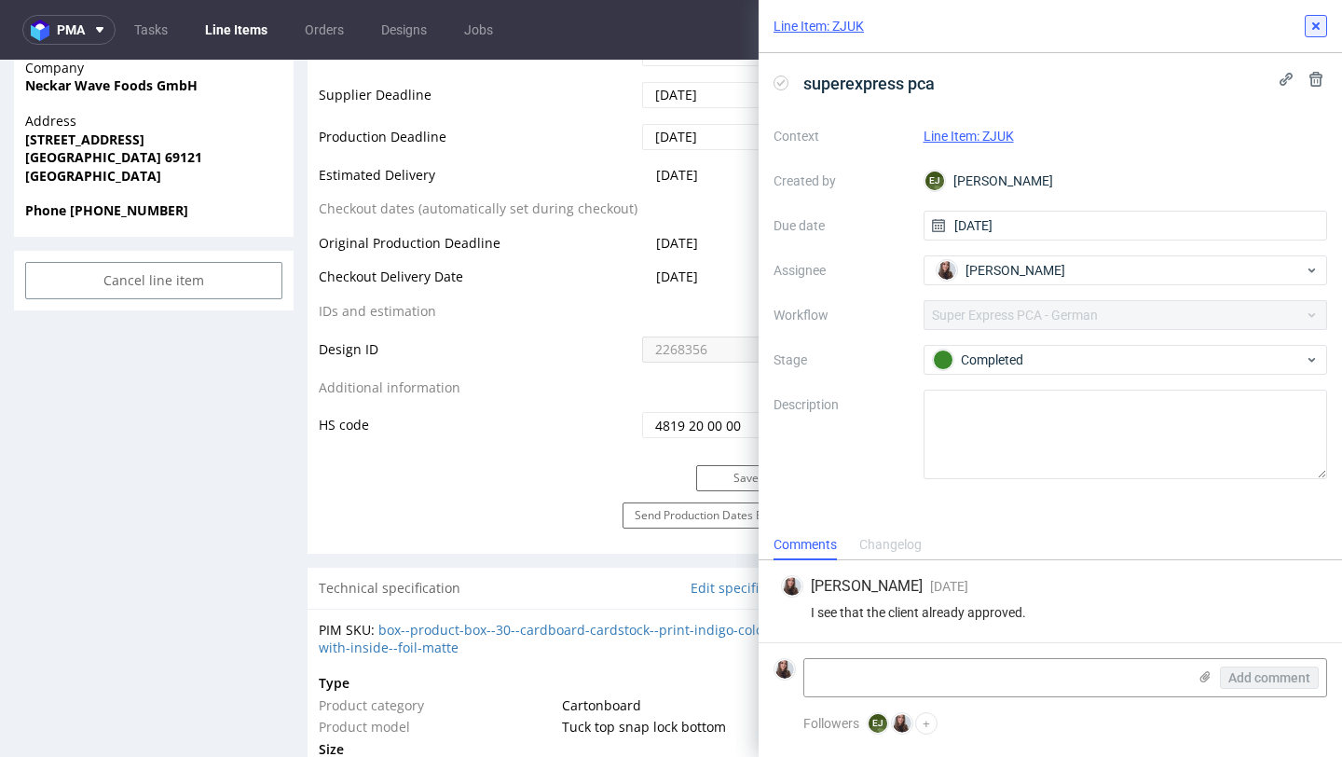
click at [1323, 23] on icon at bounding box center [1316, 26] width 15 height 15
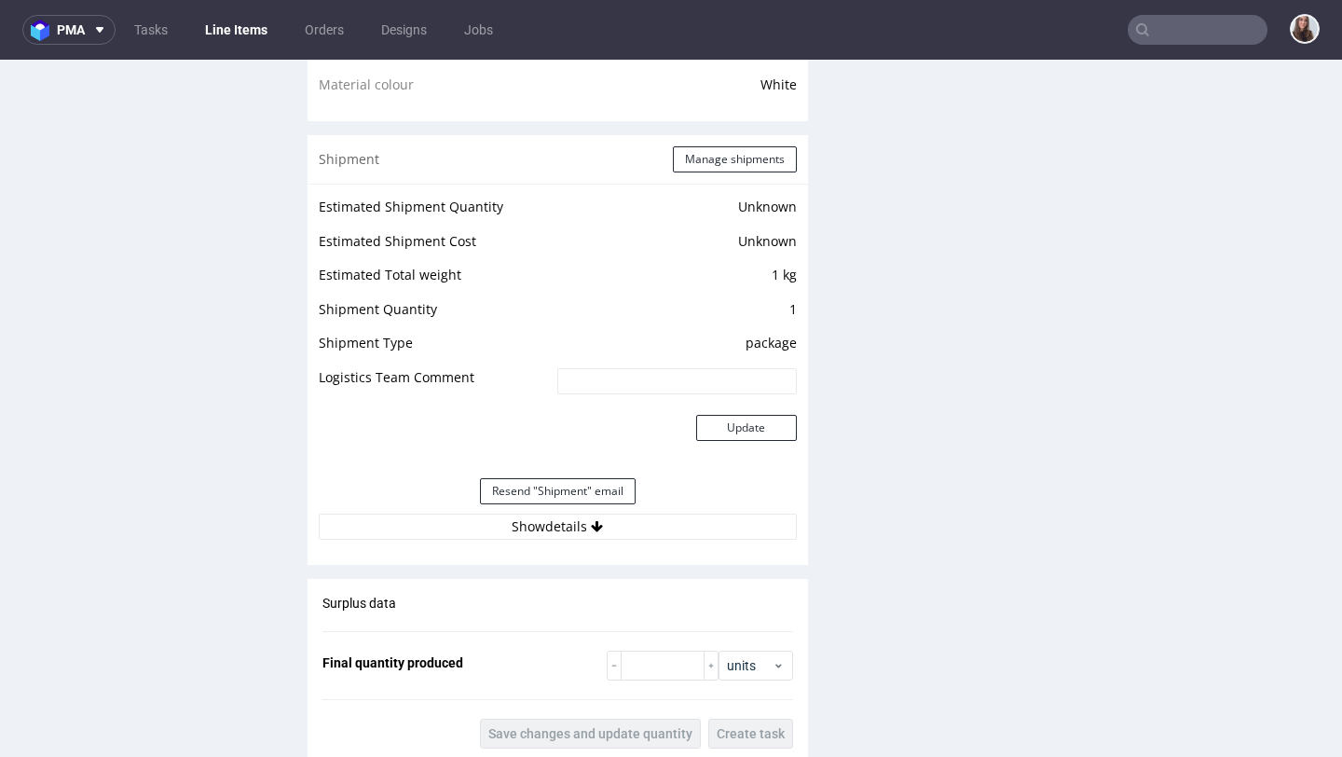
scroll to position [1456, 0]
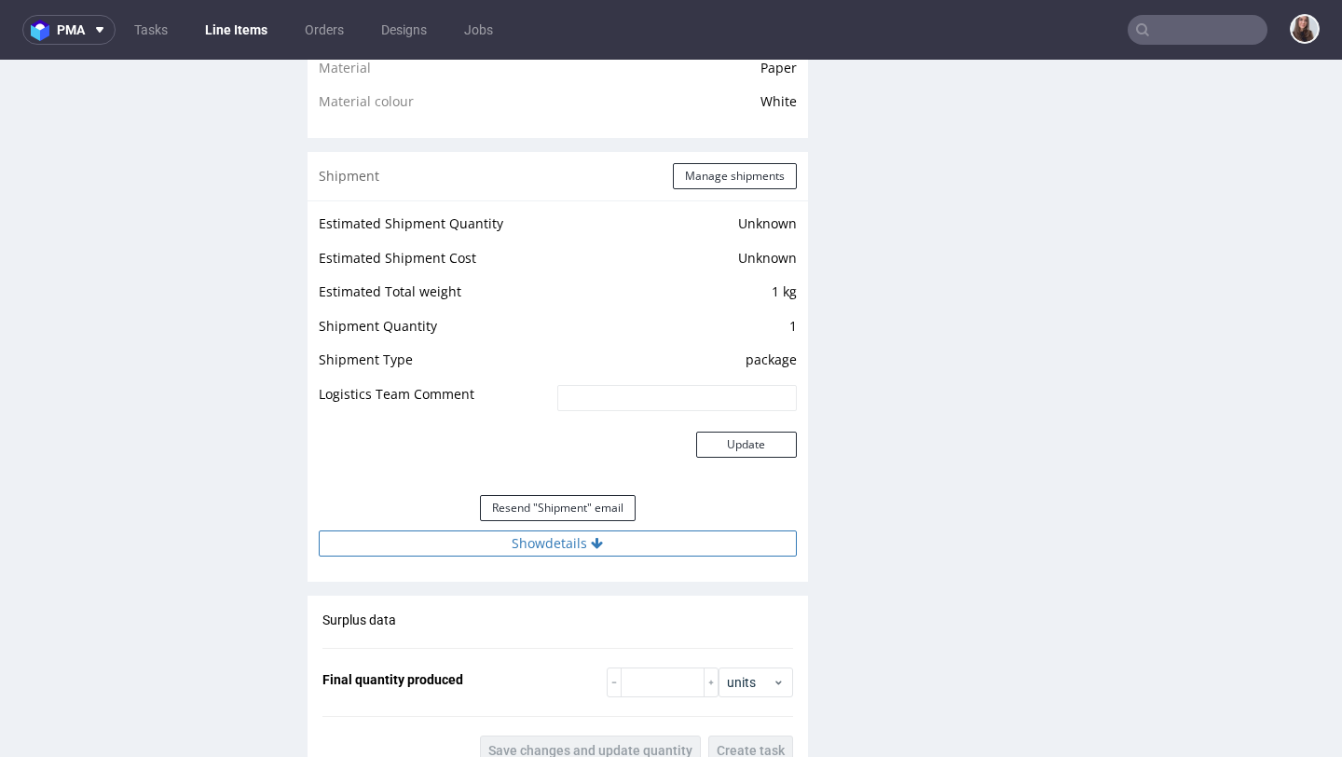
click at [557, 542] on button "Show details" at bounding box center [558, 543] width 478 height 26
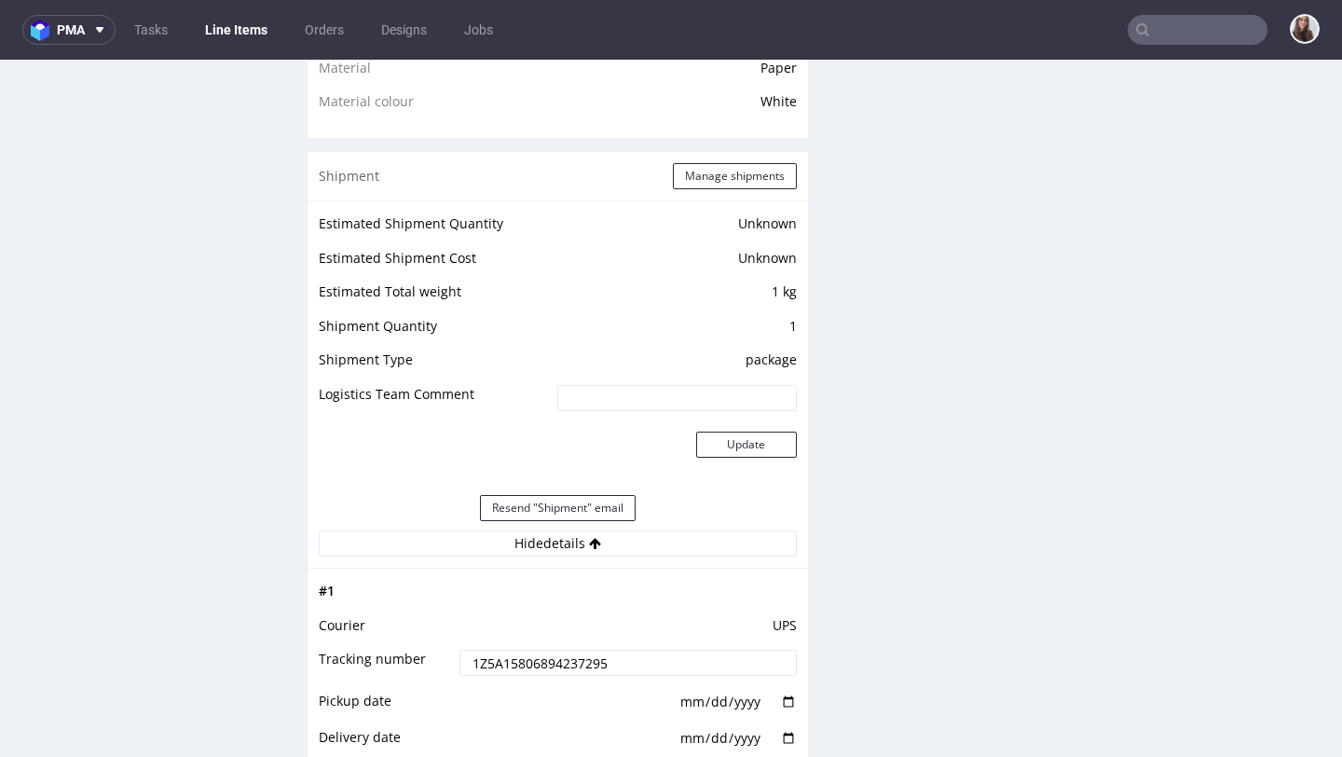
scroll to position [1494, 0]
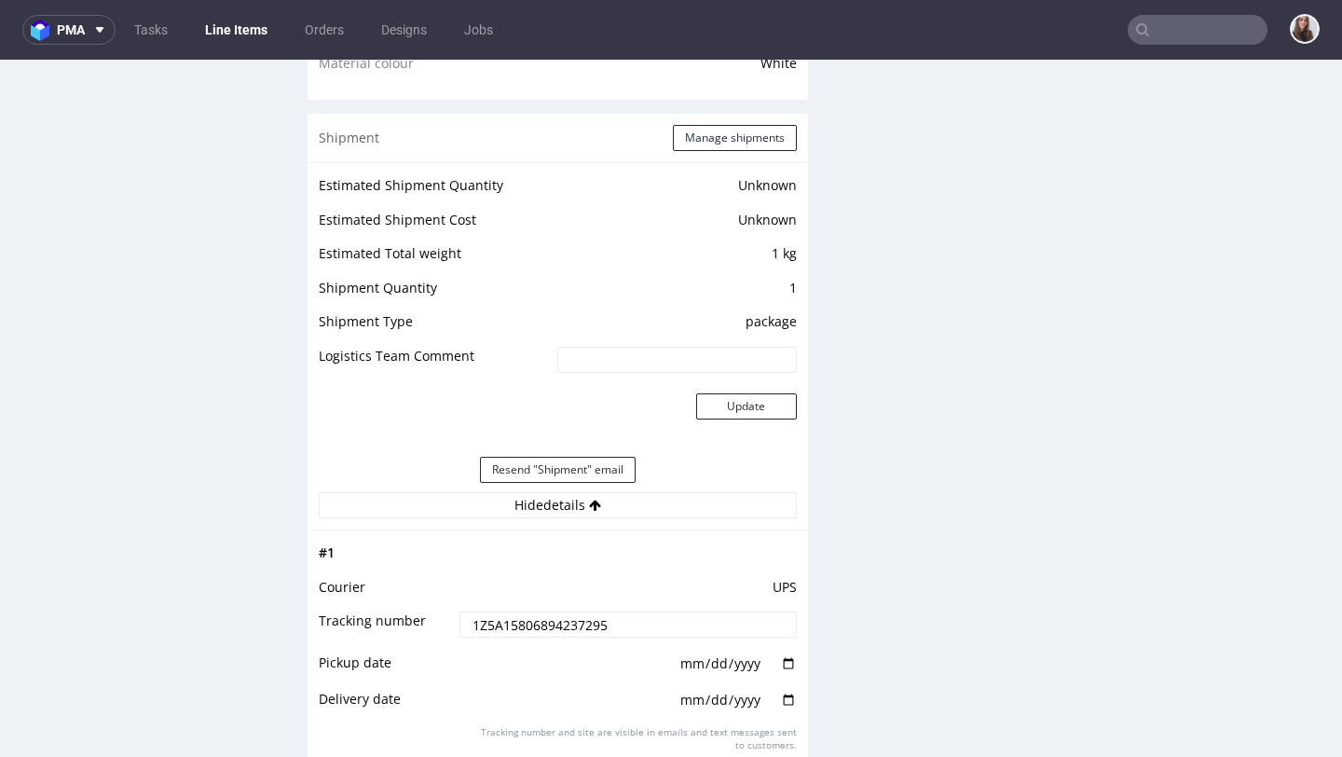
drag, startPoint x: 644, startPoint y: 624, endPoint x: 442, endPoint y: 624, distance: 202.3
click at [442, 624] on tr "Tracking number 1Z5A15806894237295" at bounding box center [558, 631] width 478 height 42
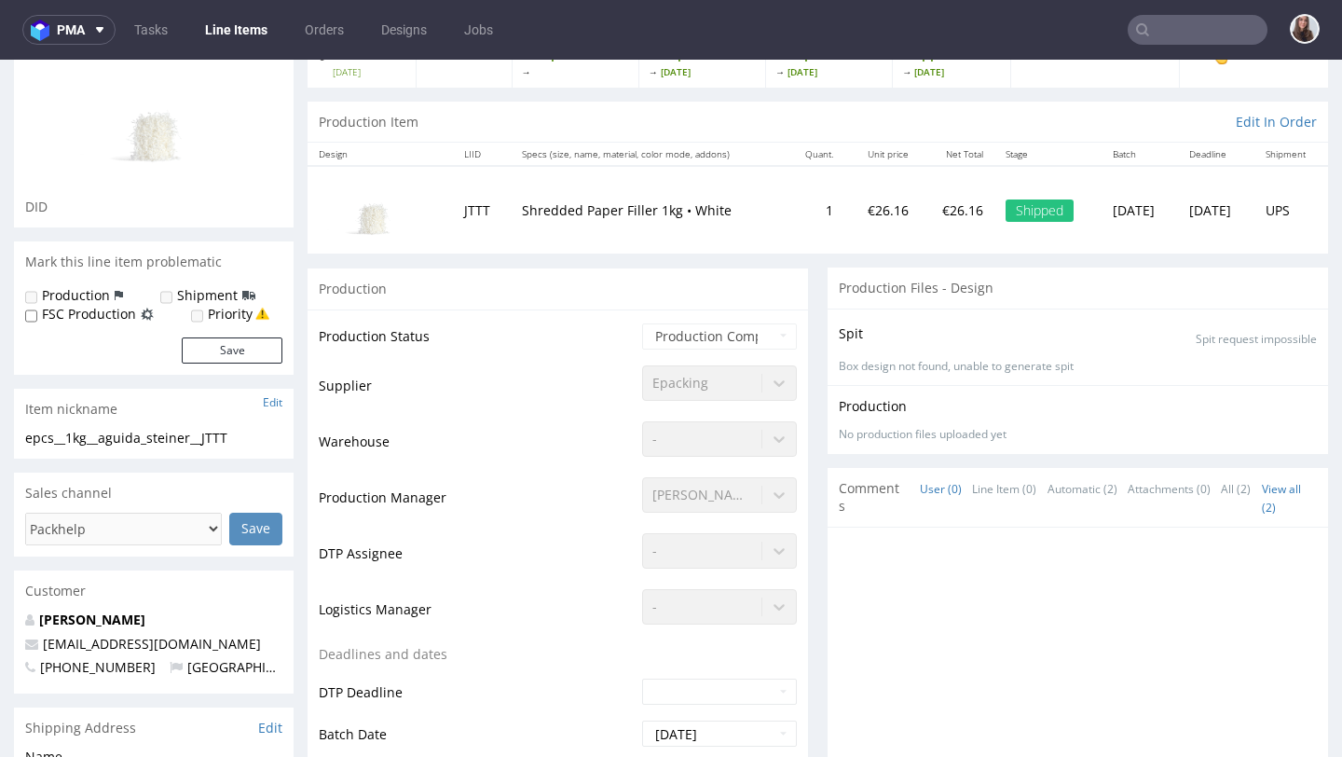
scroll to position [0, 0]
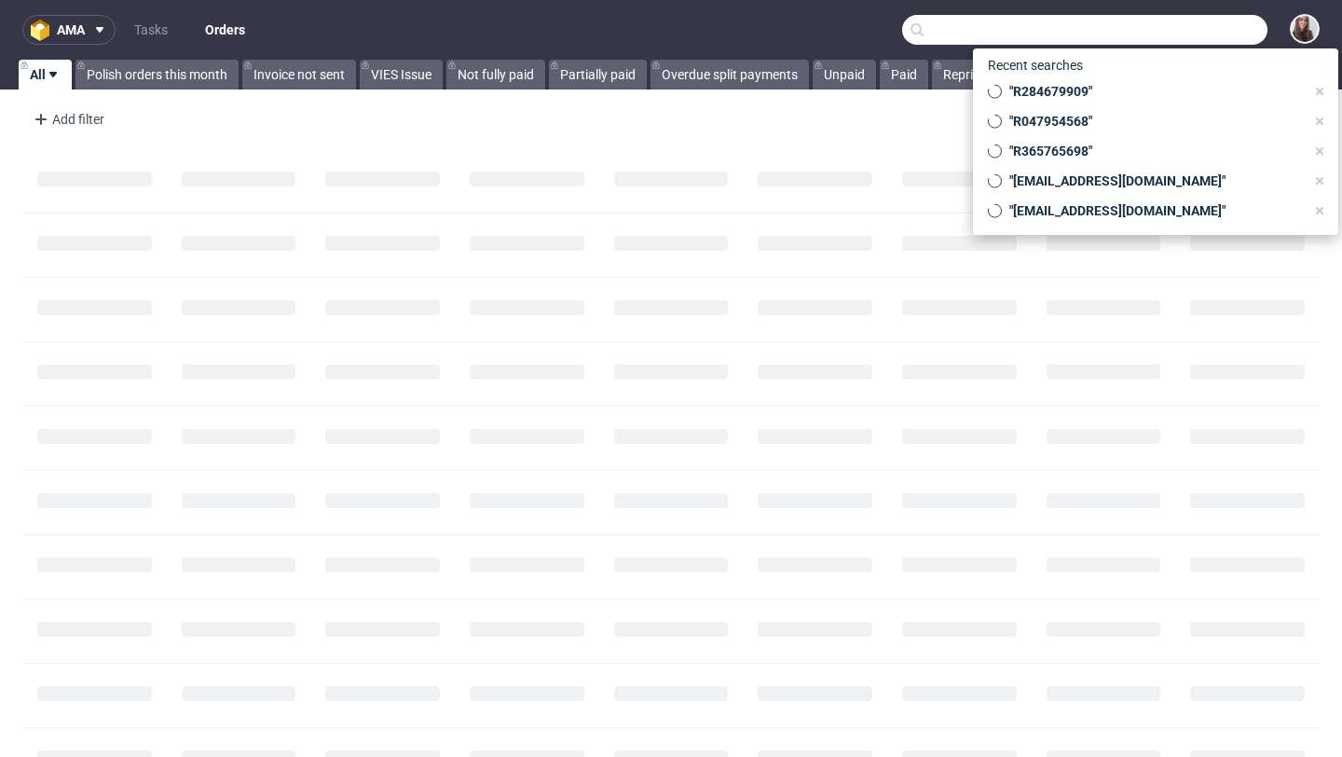
click at [1180, 34] on input "text" at bounding box center [1084, 30] width 365 height 30
paste input "R284679909"
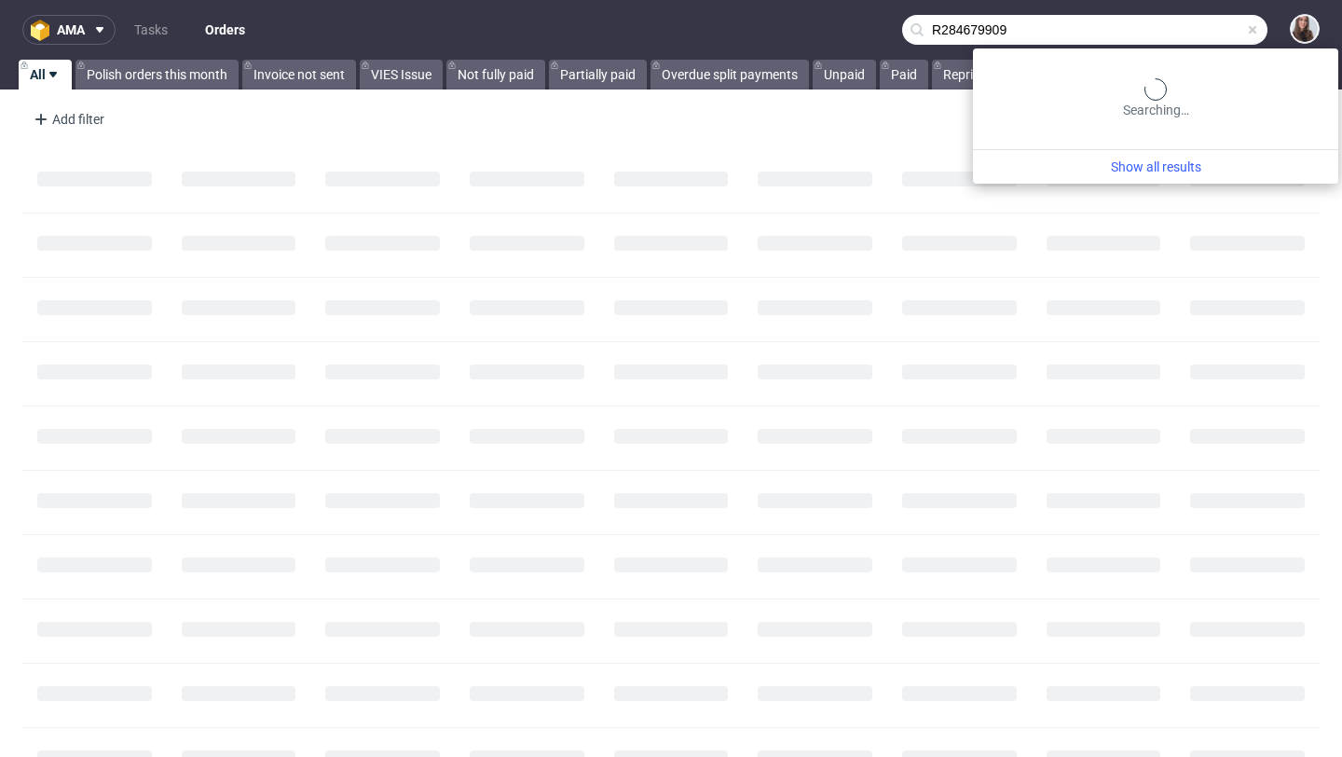
type input "R284679909"
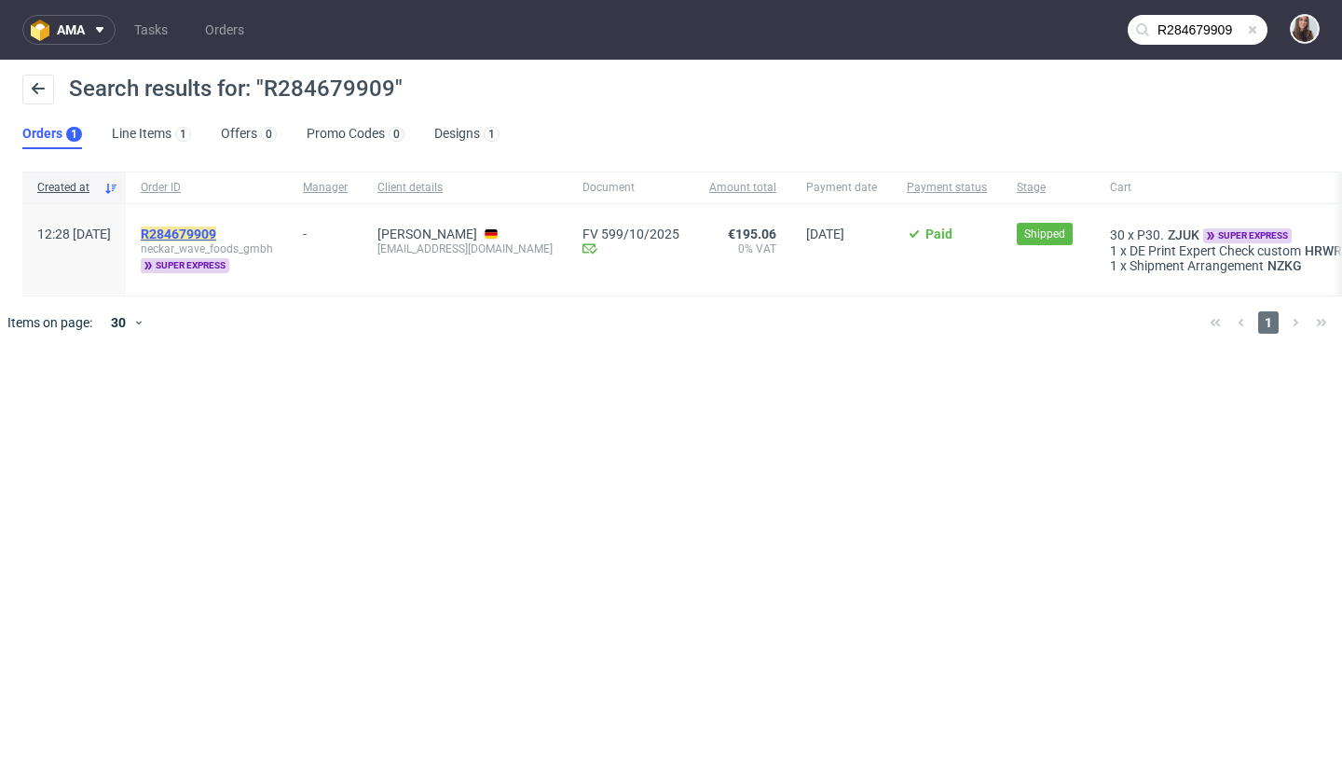
click at [216, 226] on mark "R284679909" at bounding box center [178, 233] width 75 height 15
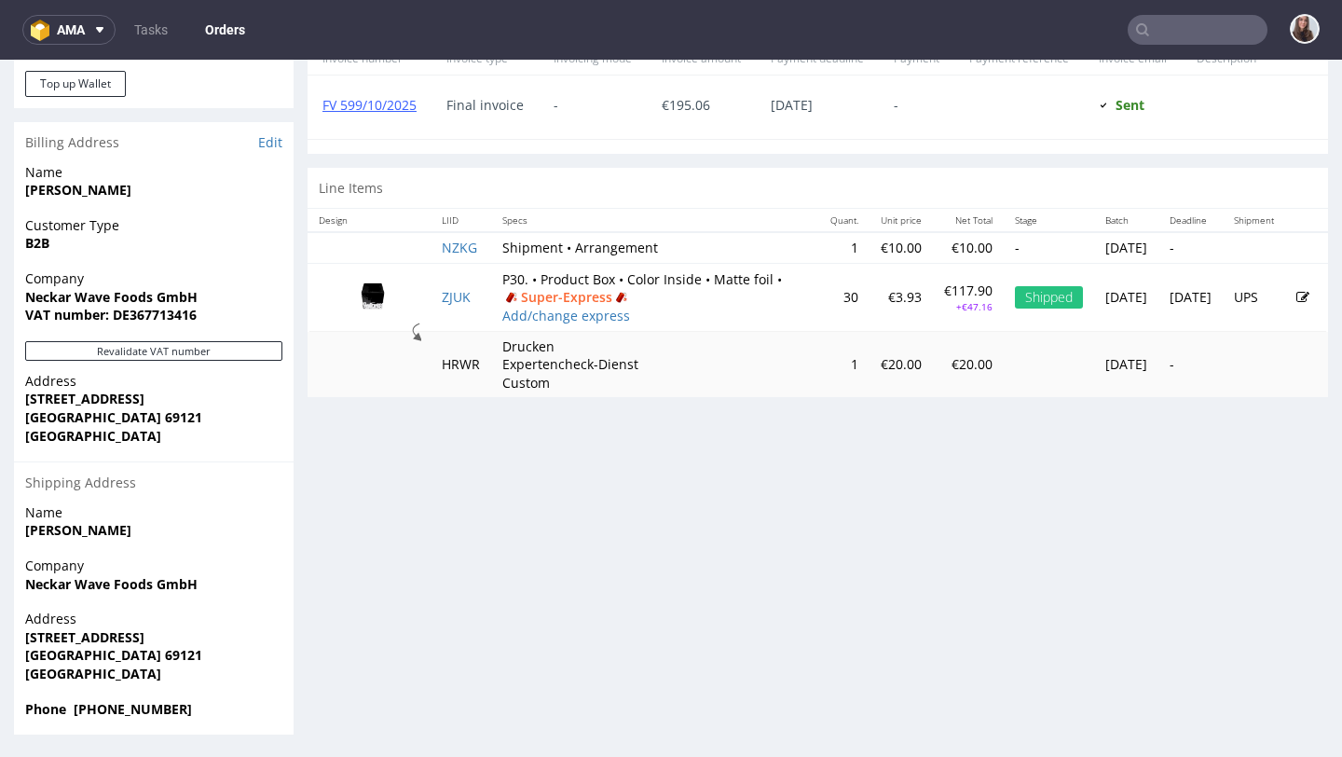
scroll to position [871, 0]
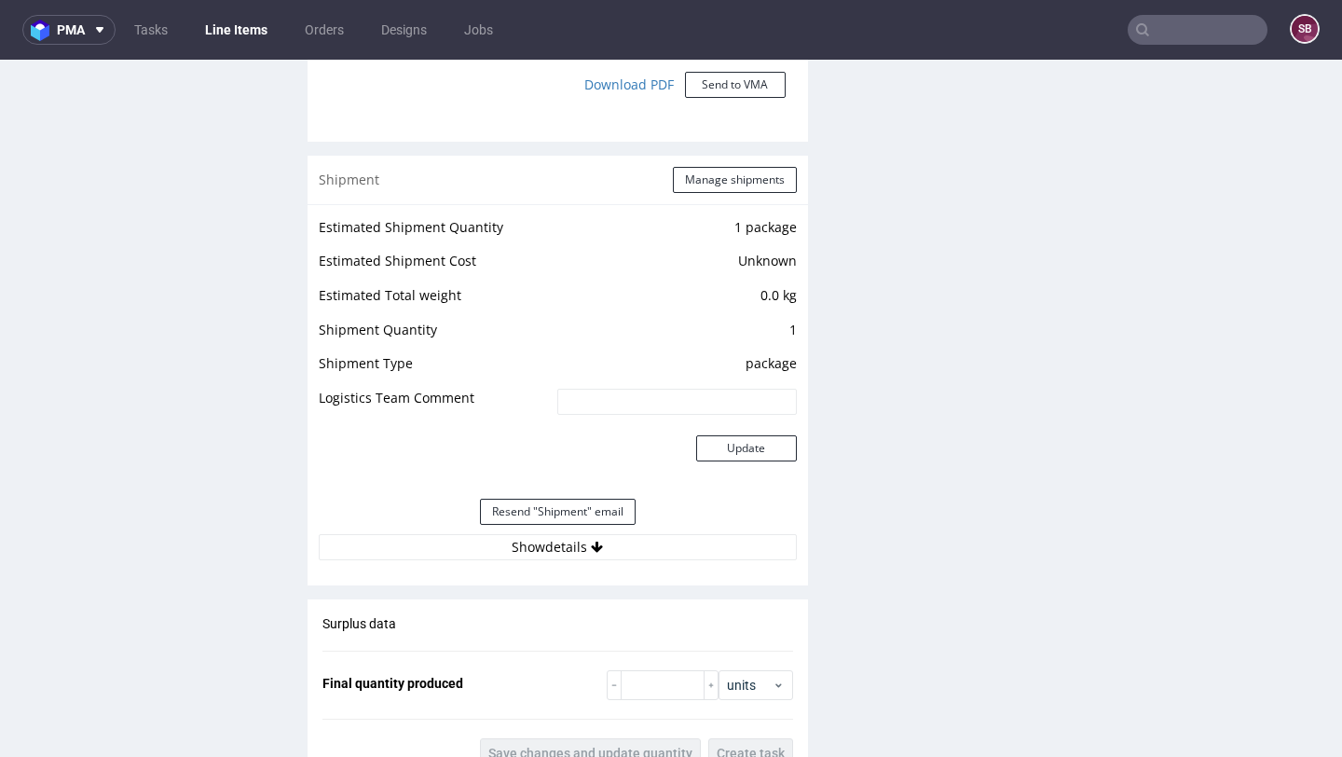
scroll to position [1904, 0]
click at [552, 544] on button "Show details" at bounding box center [558, 546] width 478 height 26
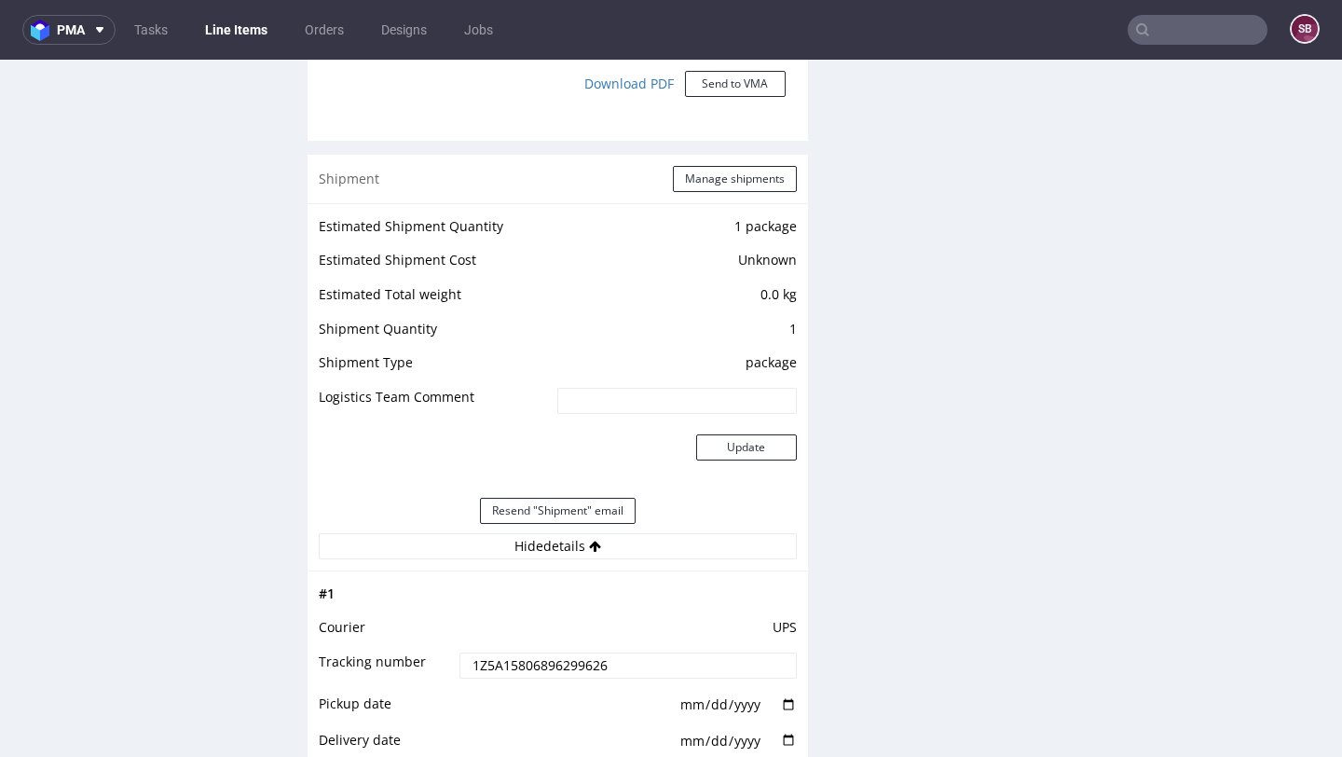
drag, startPoint x: 634, startPoint y: 666, endPoint x: 443, endPoint y: 646, distance: 192.2
click at [443, 646] on tbody "# 1 Courier UPS Tracking number 1Z5A15806896299626 Pickup date Delivery date Tr…" at bounding box center [558, 743] width 478 height 320
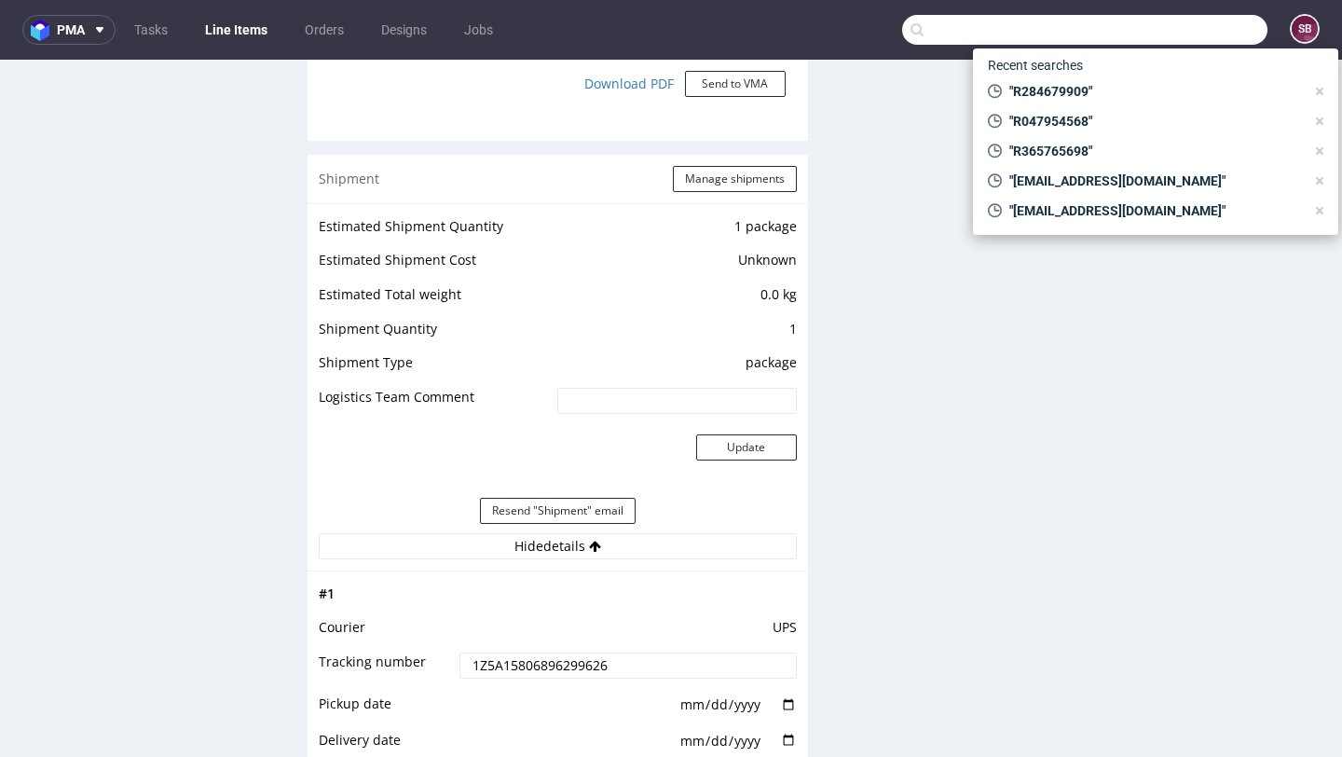
click at [1168, 36] on input "text" at bounding box center [1084, 30] width 365 height 30
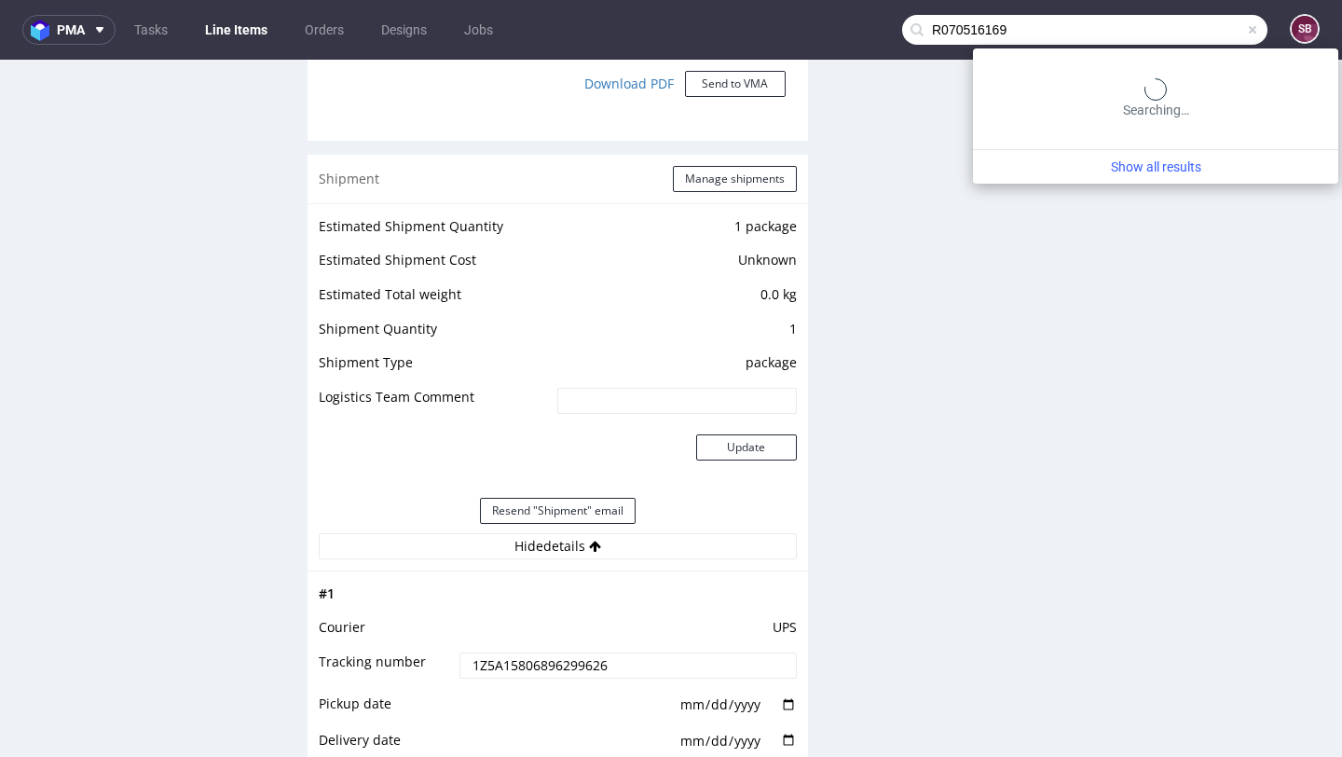
type input "R070516169"
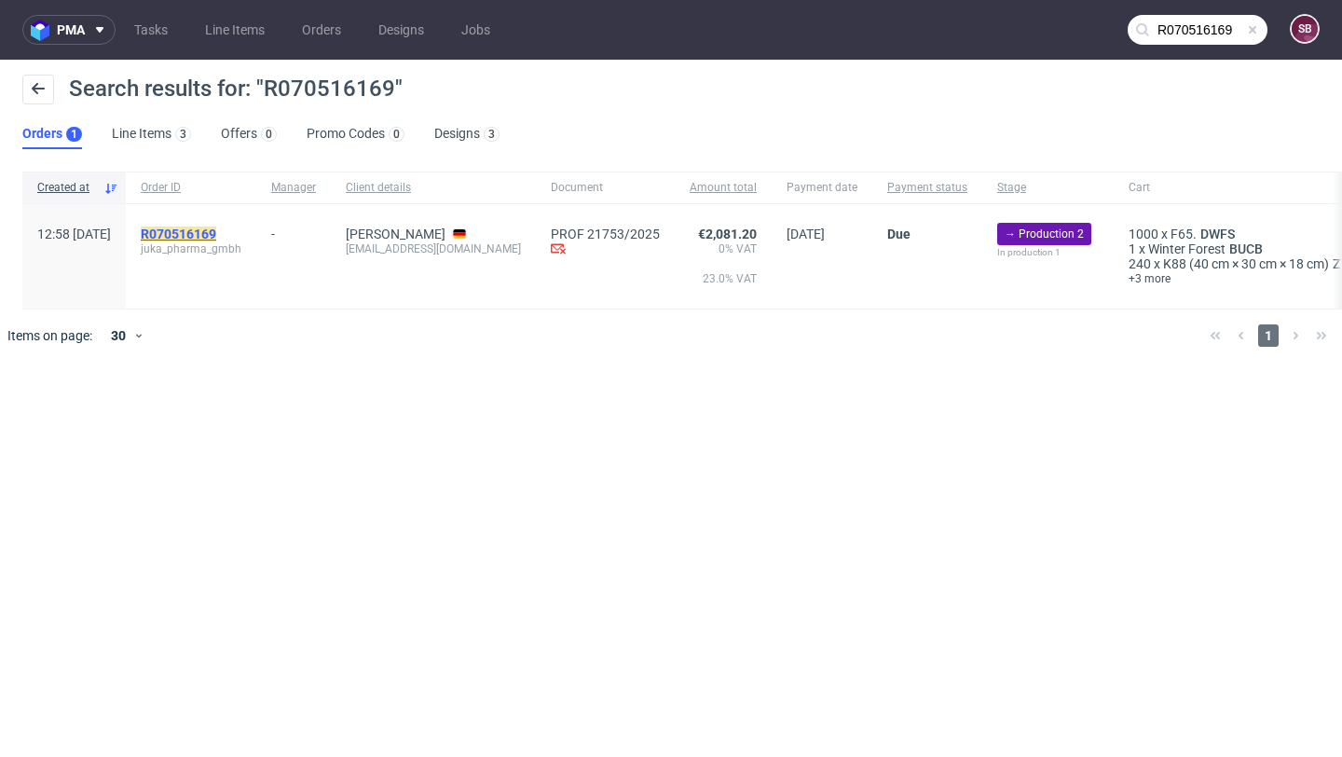
click at [216, 238] on mark "R070516169" at bounding box center [178, 233] width 75 height 15
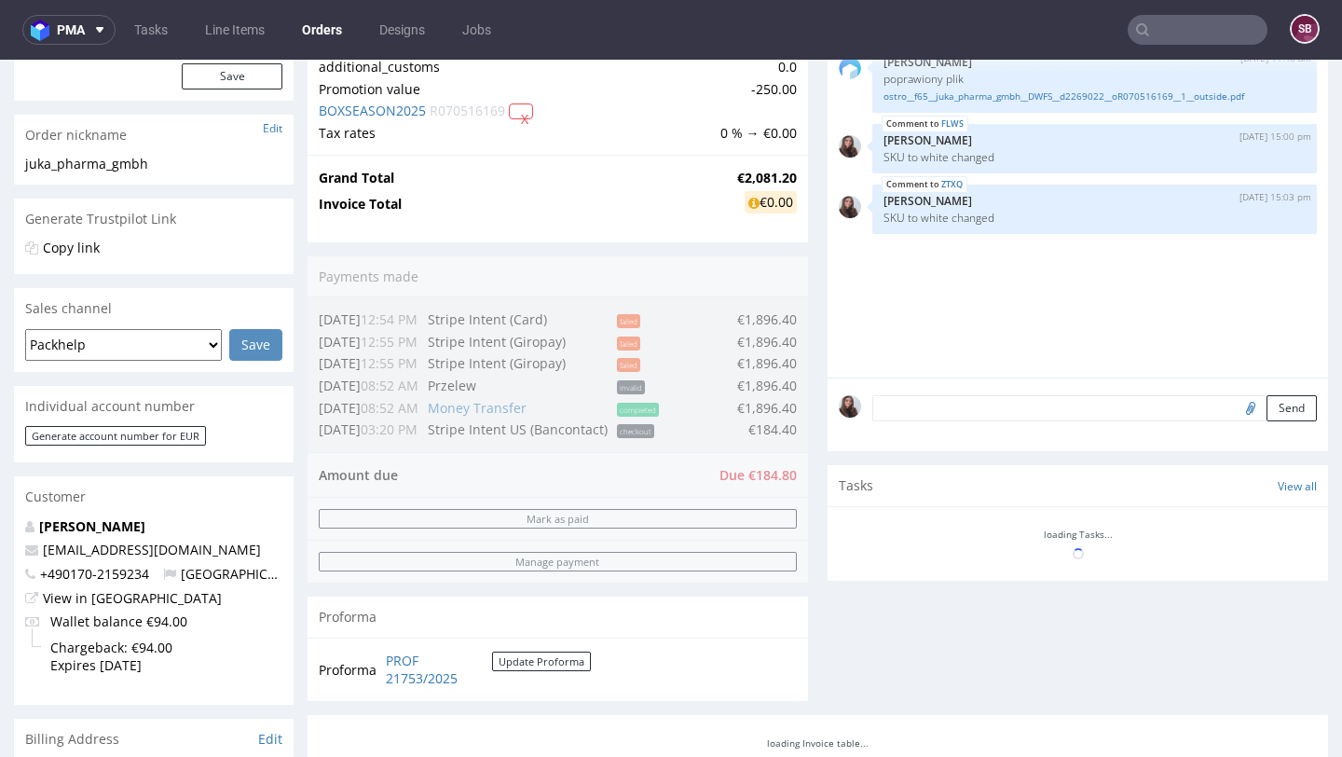
scroll to position [252, 0]
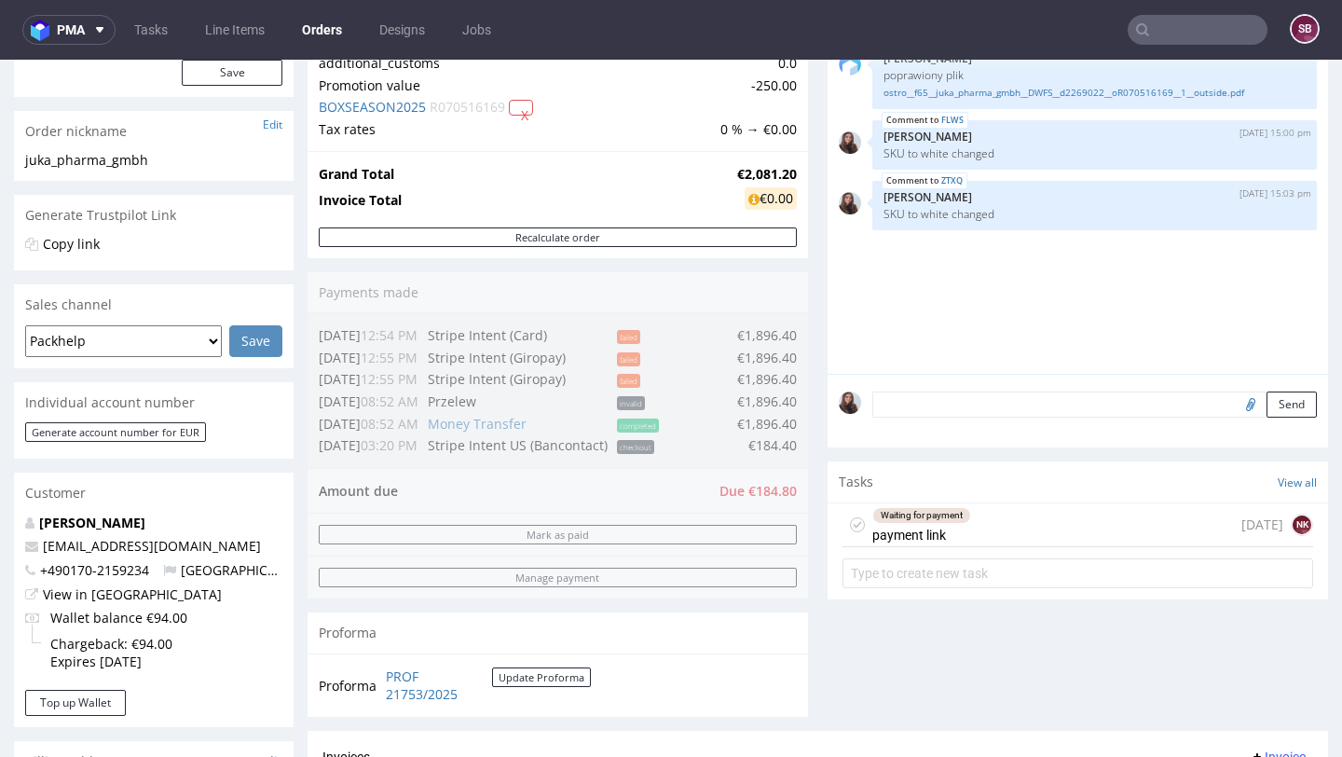
click at [925, 523] on div "Waiting for payment" at bounding box center [921, 515] width 97 height 15
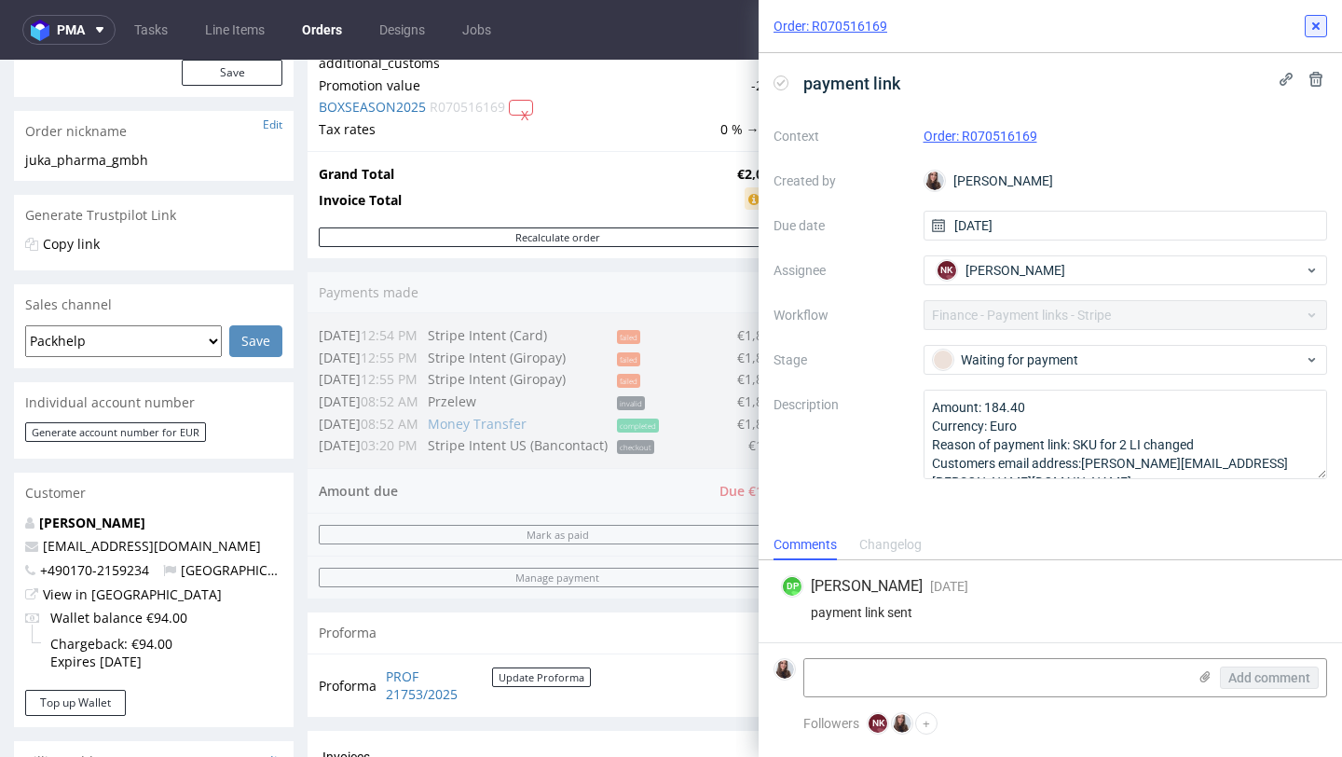
click at [1317, 34] on button at bounding box center [1316, 26] width 22 height 22
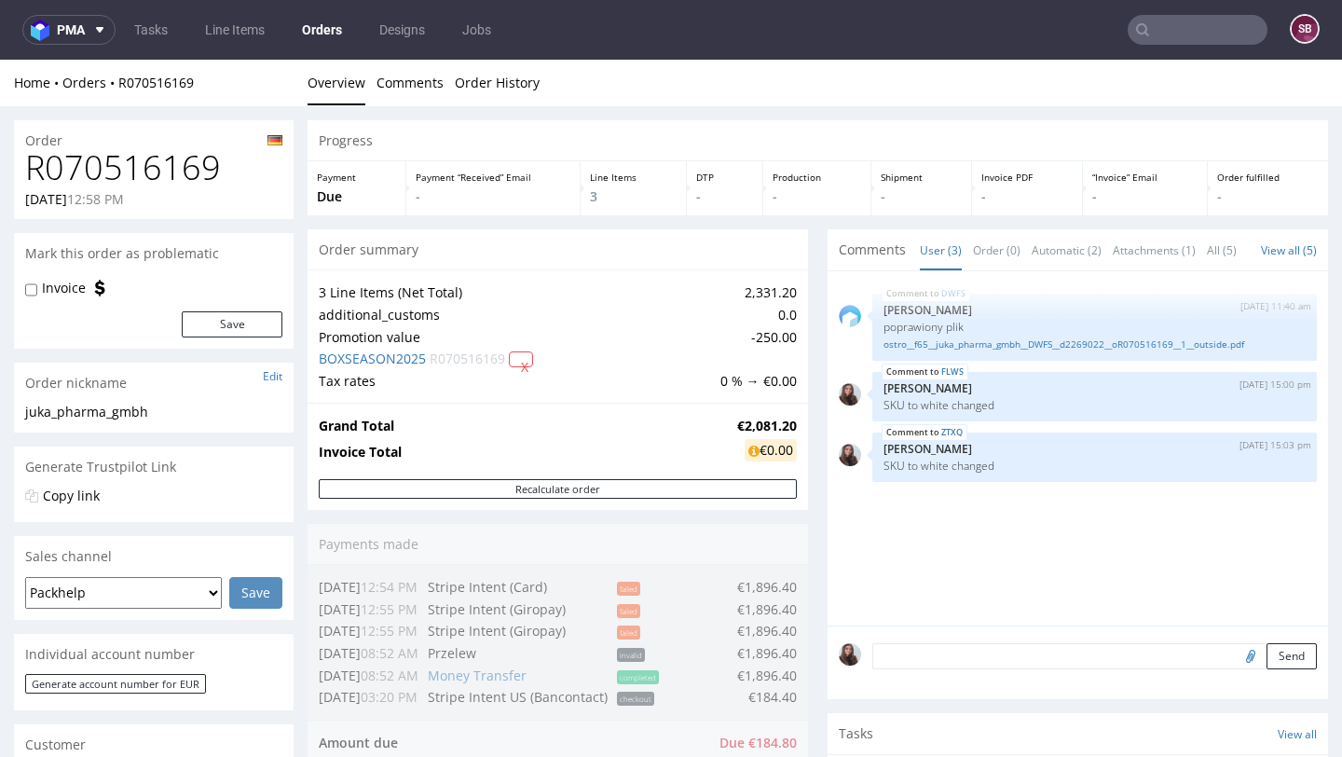
click at [1158, 30] on input "text" at bounding box center [1198, 30] width 140 height 30
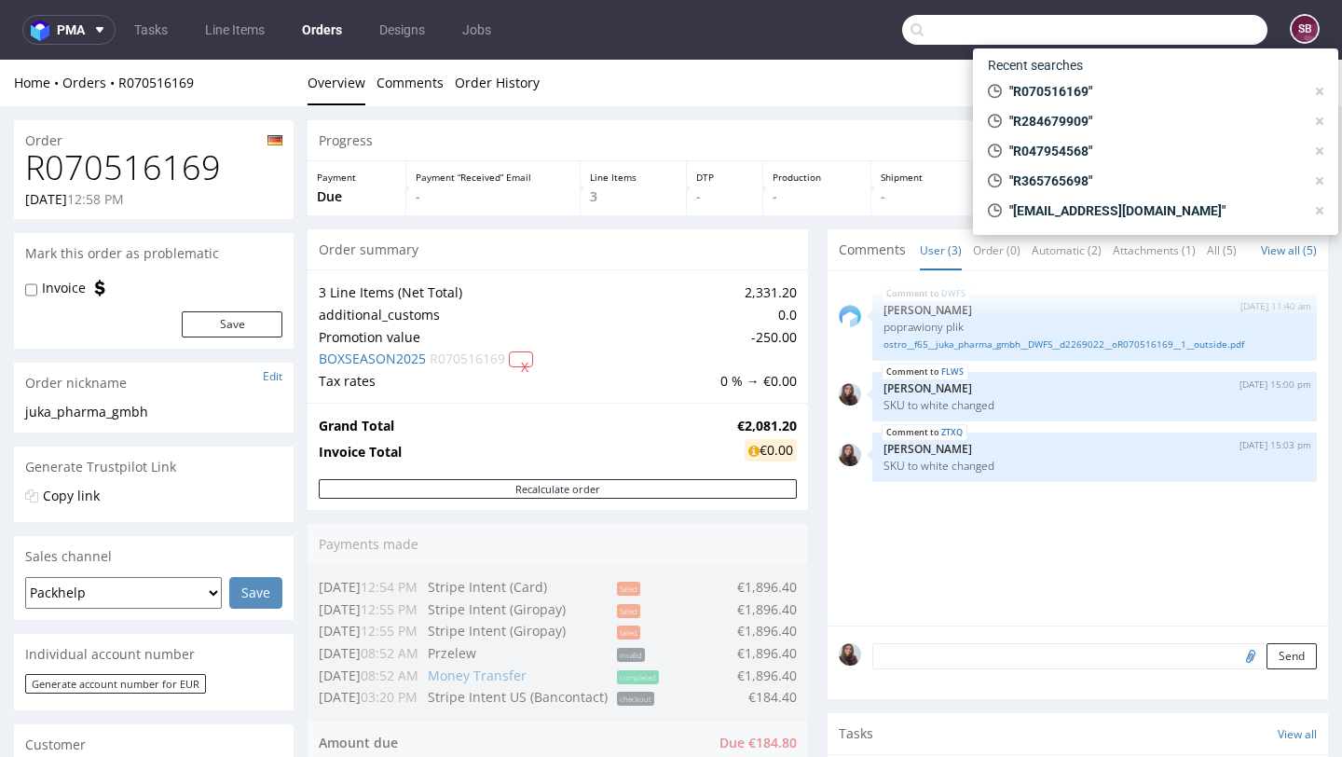
paste input "R194119964"
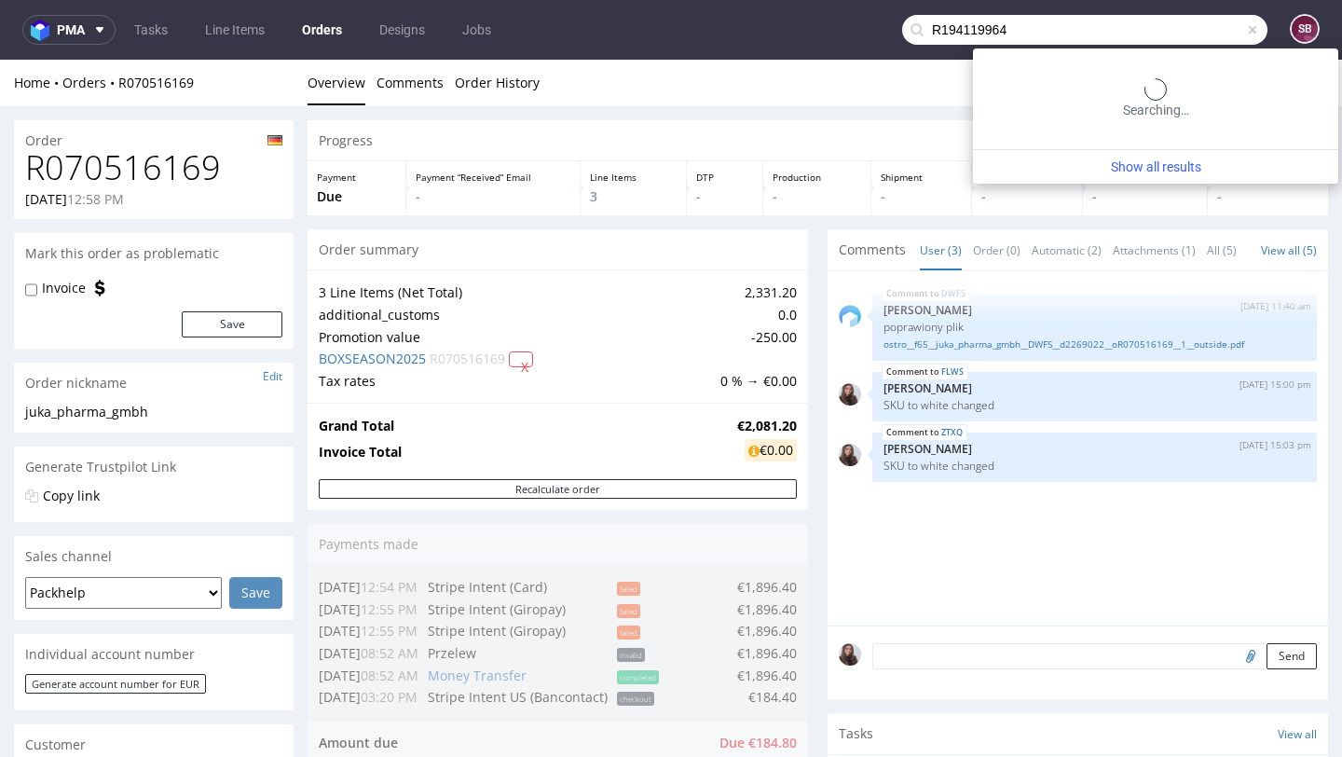
type input "R194119964"
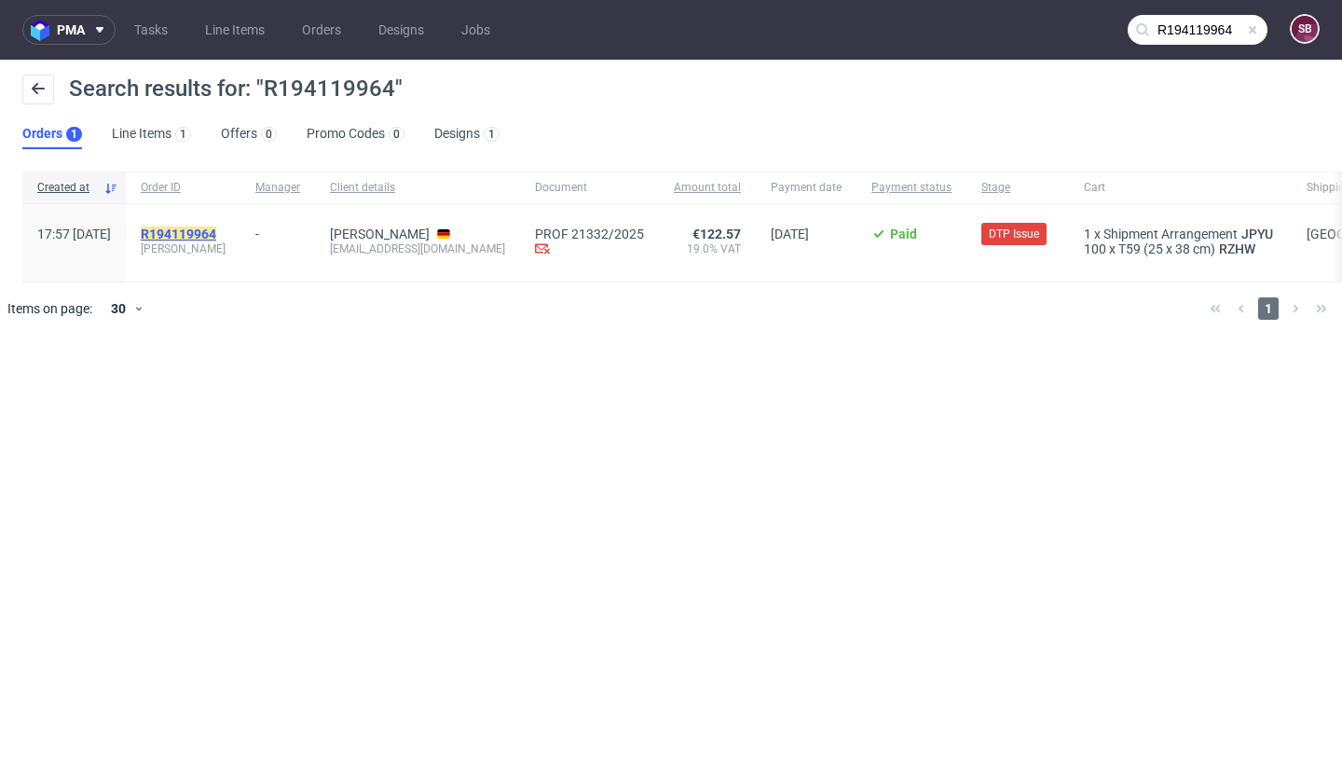
click at [216, 238] on mark "R194119964" at bounding box center [178, 233] width 75 height 15
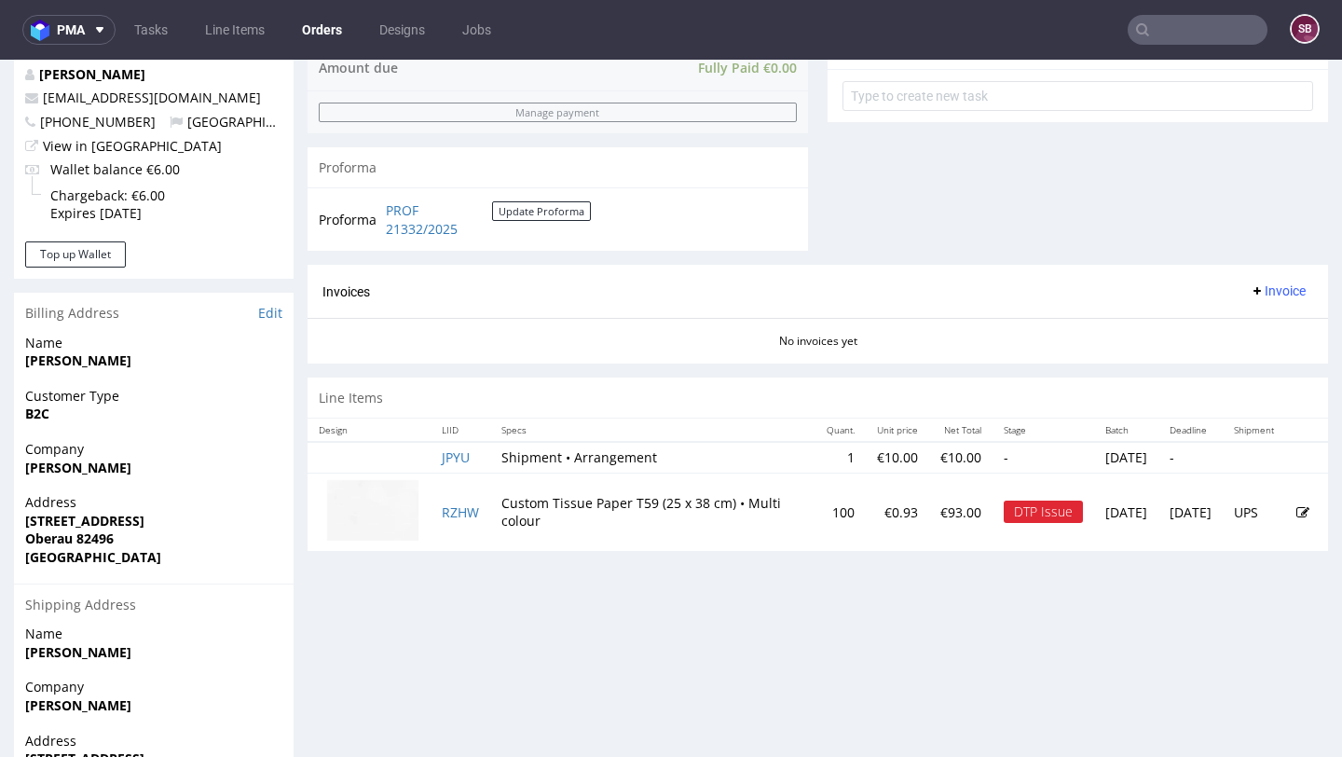
scroll to position [702, 0]
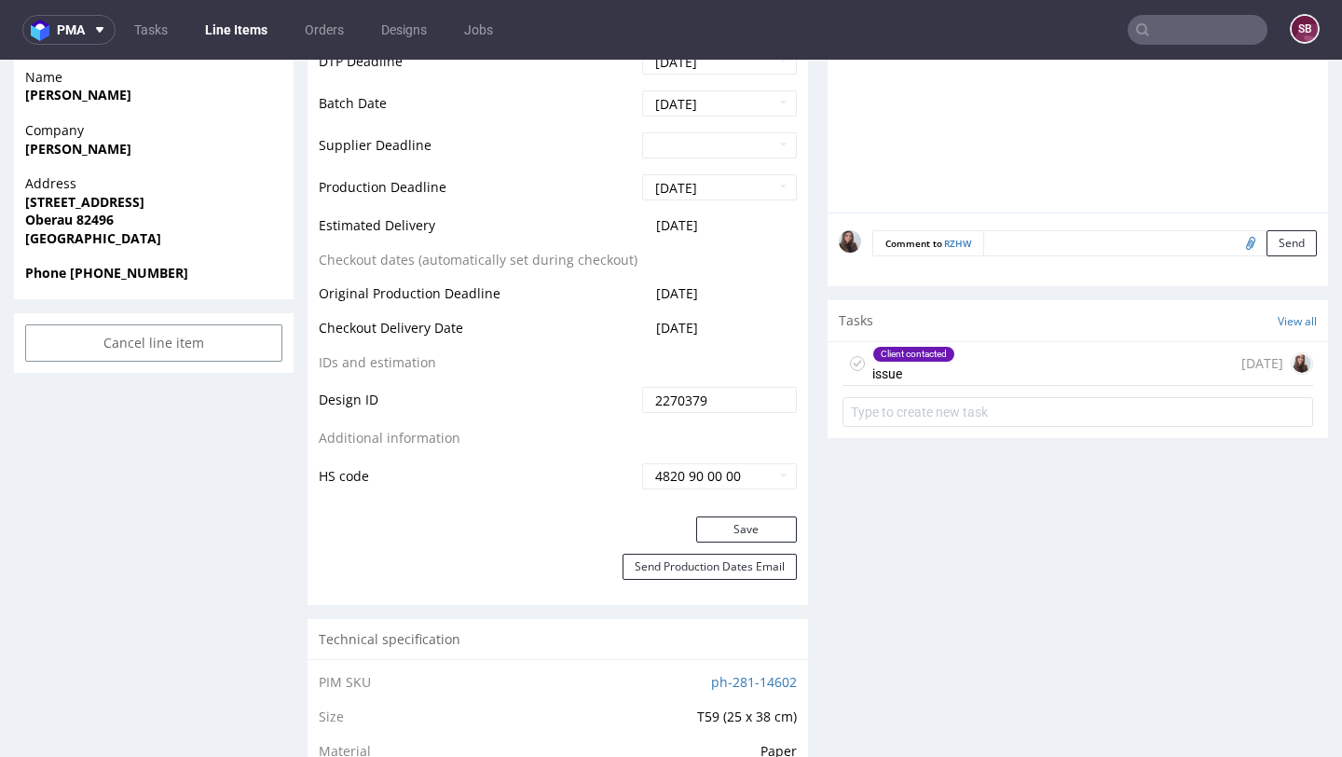
scroll to position [803, 0]
click at [948, 376] on div "Client contacted issue" at bounding box center [913, 361] width 83 height 43
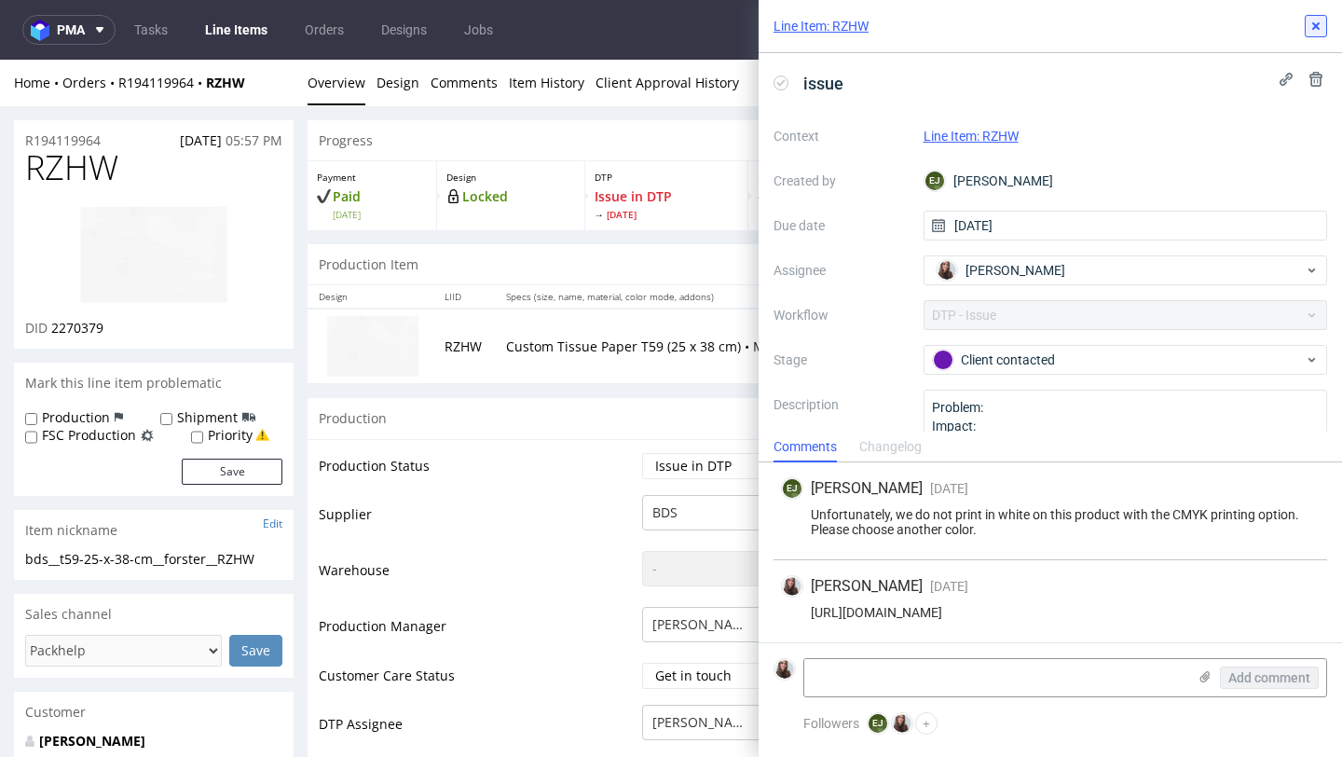
click at [1324, 22] on button at bounding box center [1316, 26] width 22 height 22
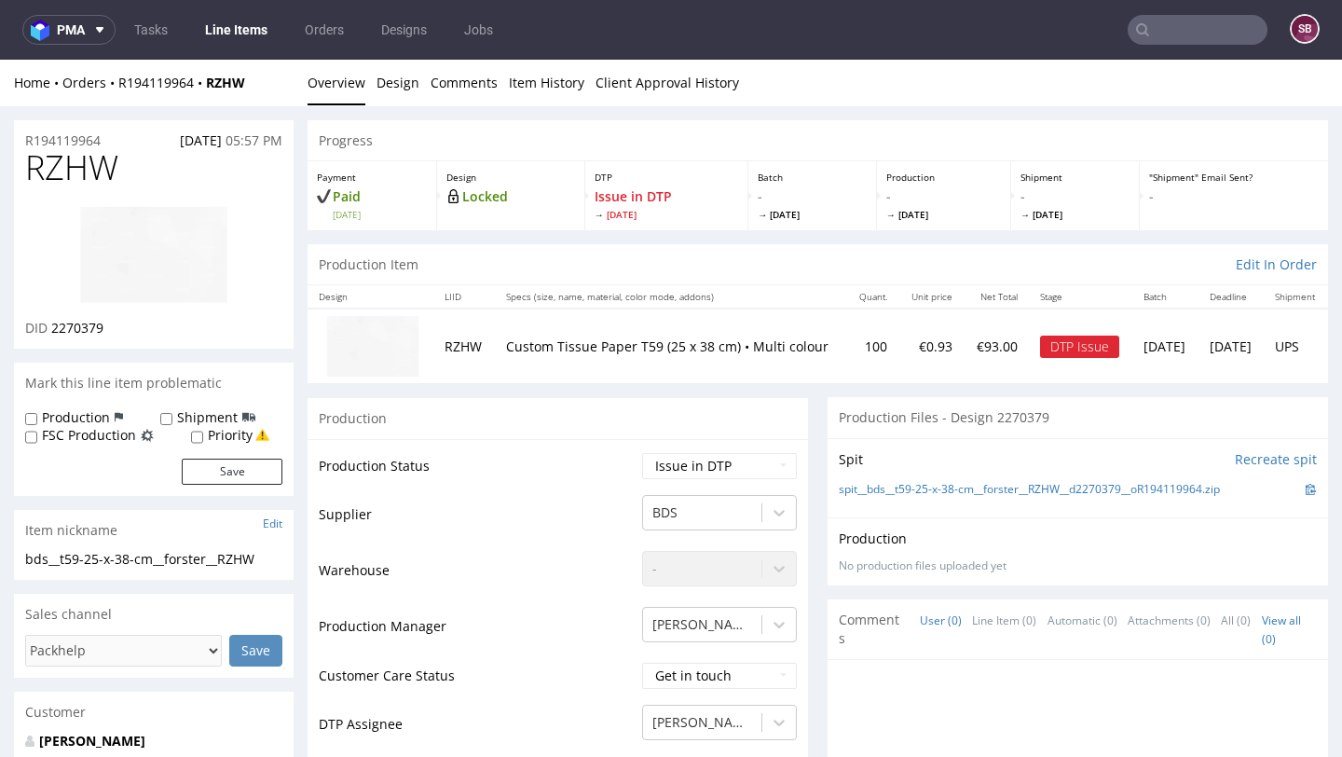
click at [1183, 27] on input "text" at bounding box center [1198, 30] width 140 height 30
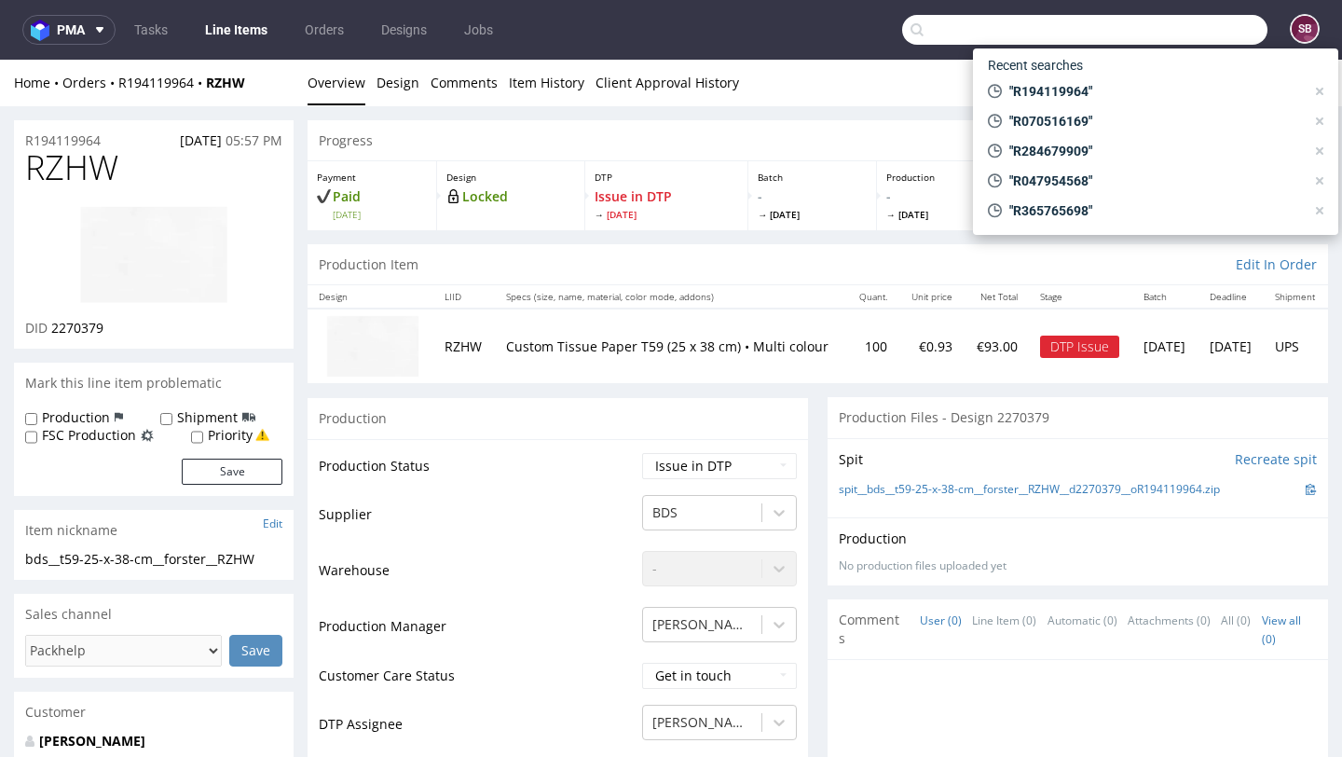
paste input "R057752639"
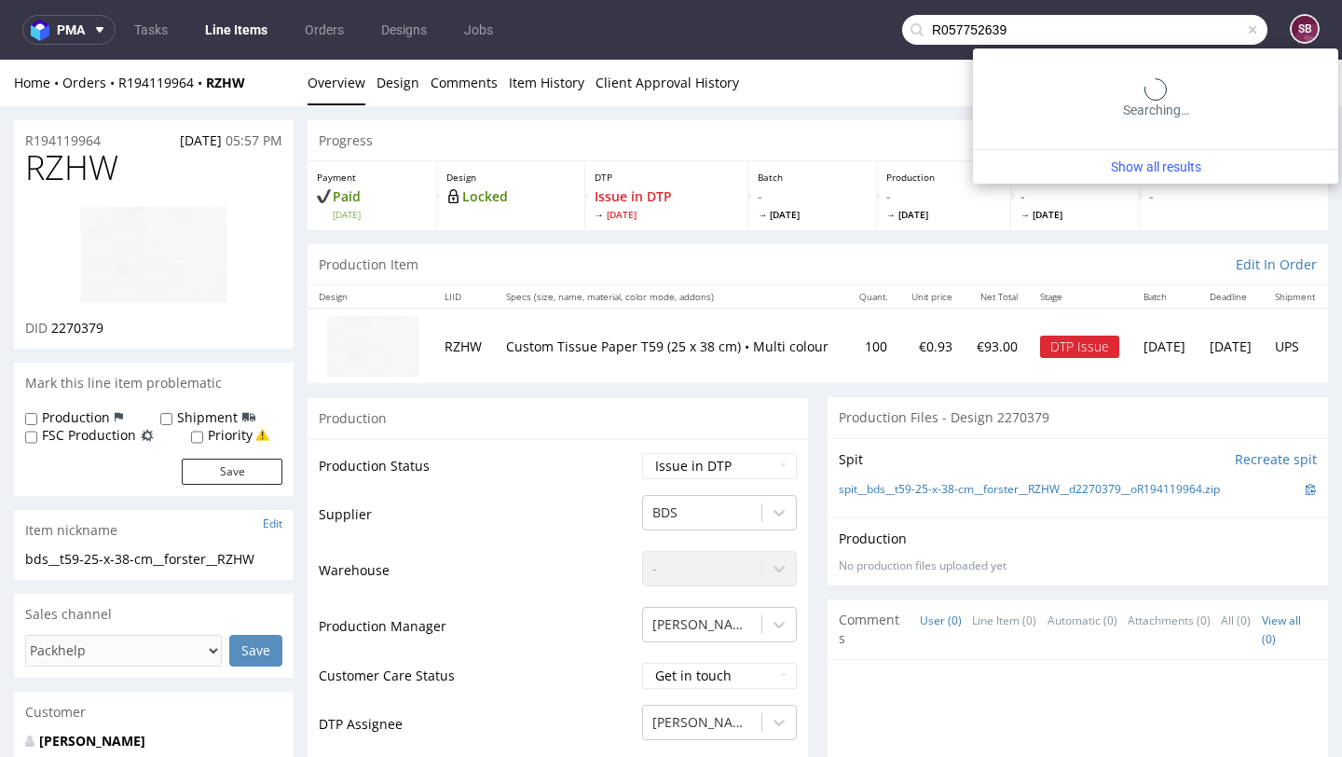
type input "R057752639"
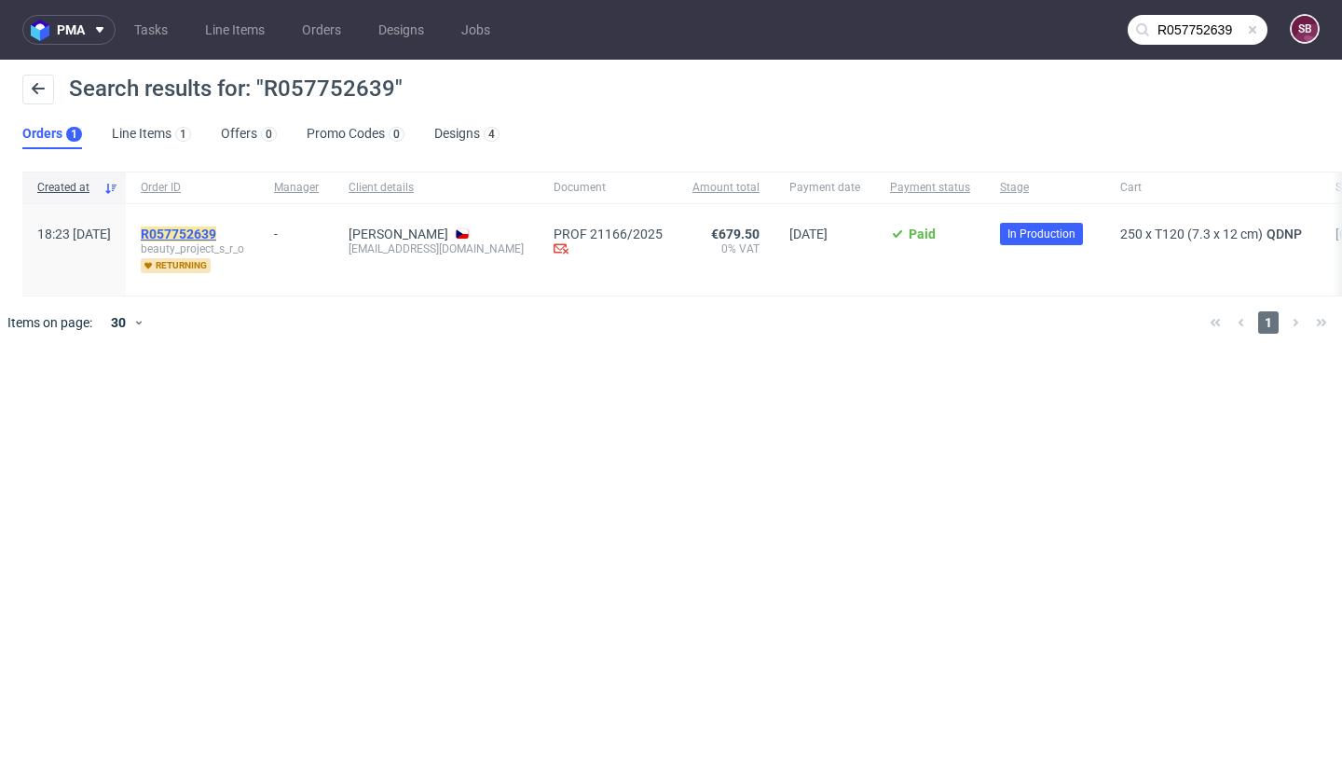
click at [216, 232] on mark "R057752639" at bounding box center [178, 233] width 75 height 15
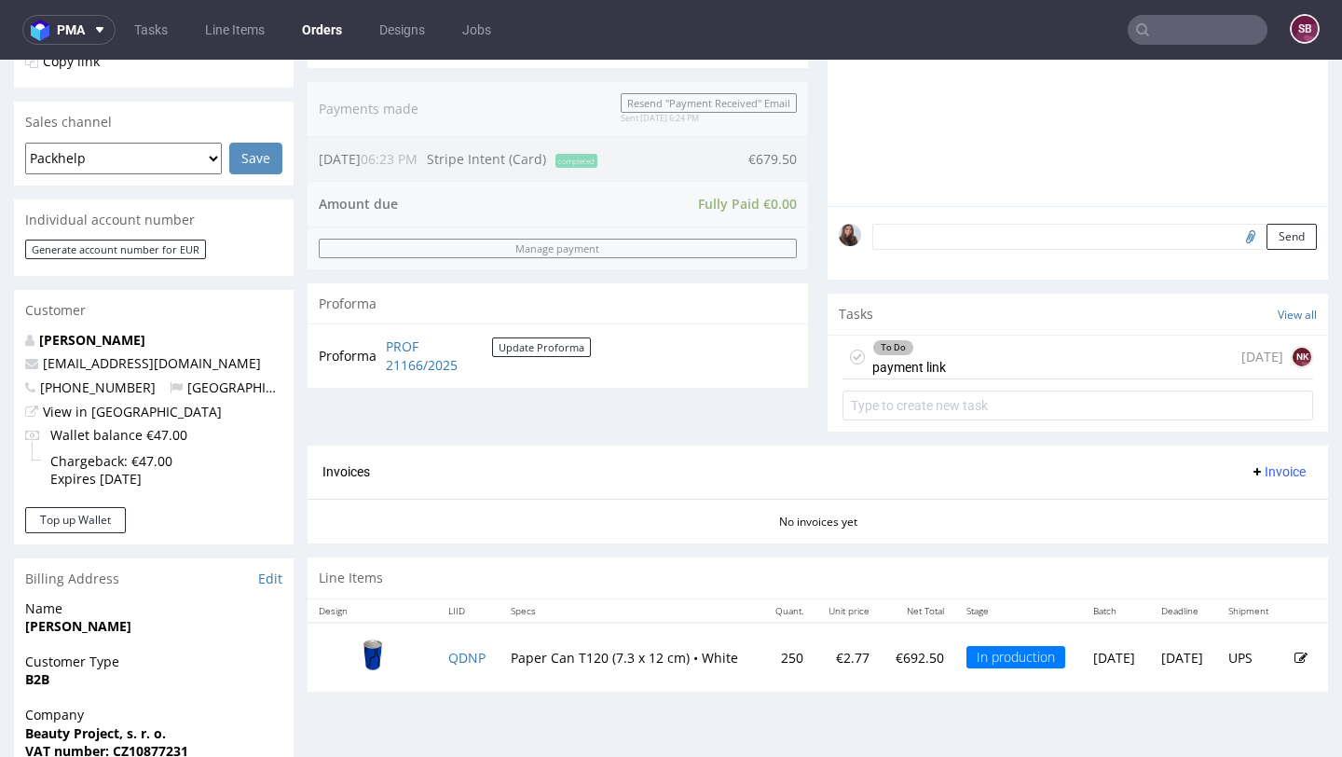
scroll to position [438, 0]
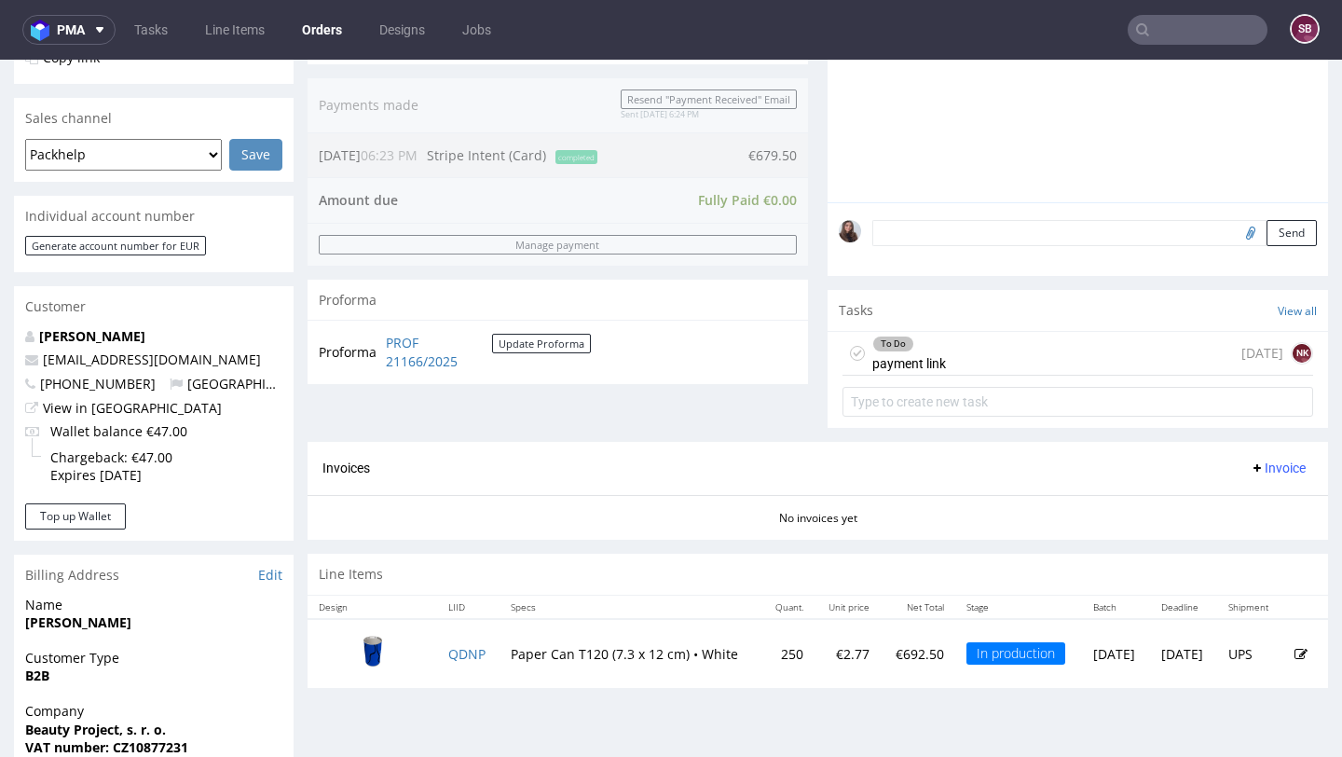
click at [934, 375] on div "To Do payment link" at bounding box center [909, 353] width 74 height 43
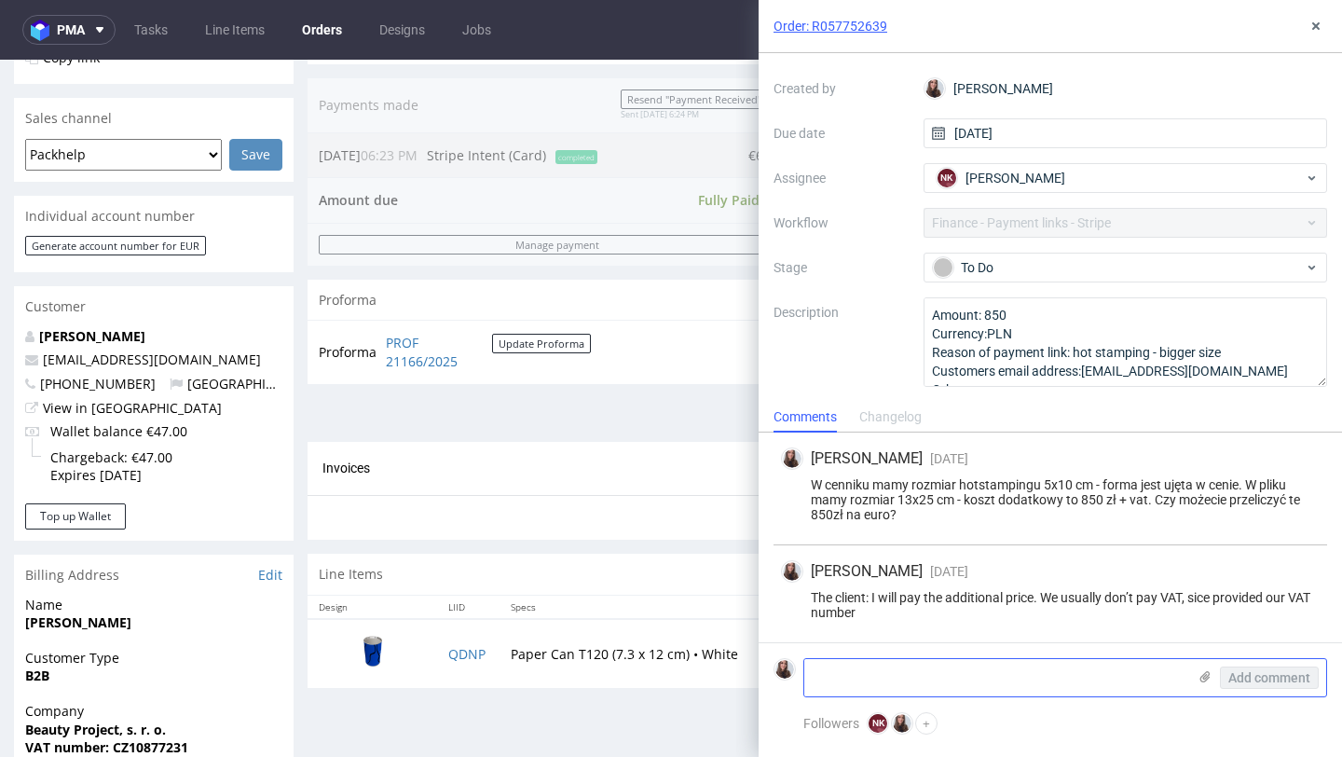
click at [876, 679] on textarea at bounding box center [995, 677] width 382 height 37
type textarea "p"
click at [1011, 681] on textarea "Please send the payment link" at bounding box center [995, 677] width 382 height 37
type textarea "Please send the payment link"
click at [1255, 680] on span "Add comment" at bounding box center [1269, 677] width 82 height 13
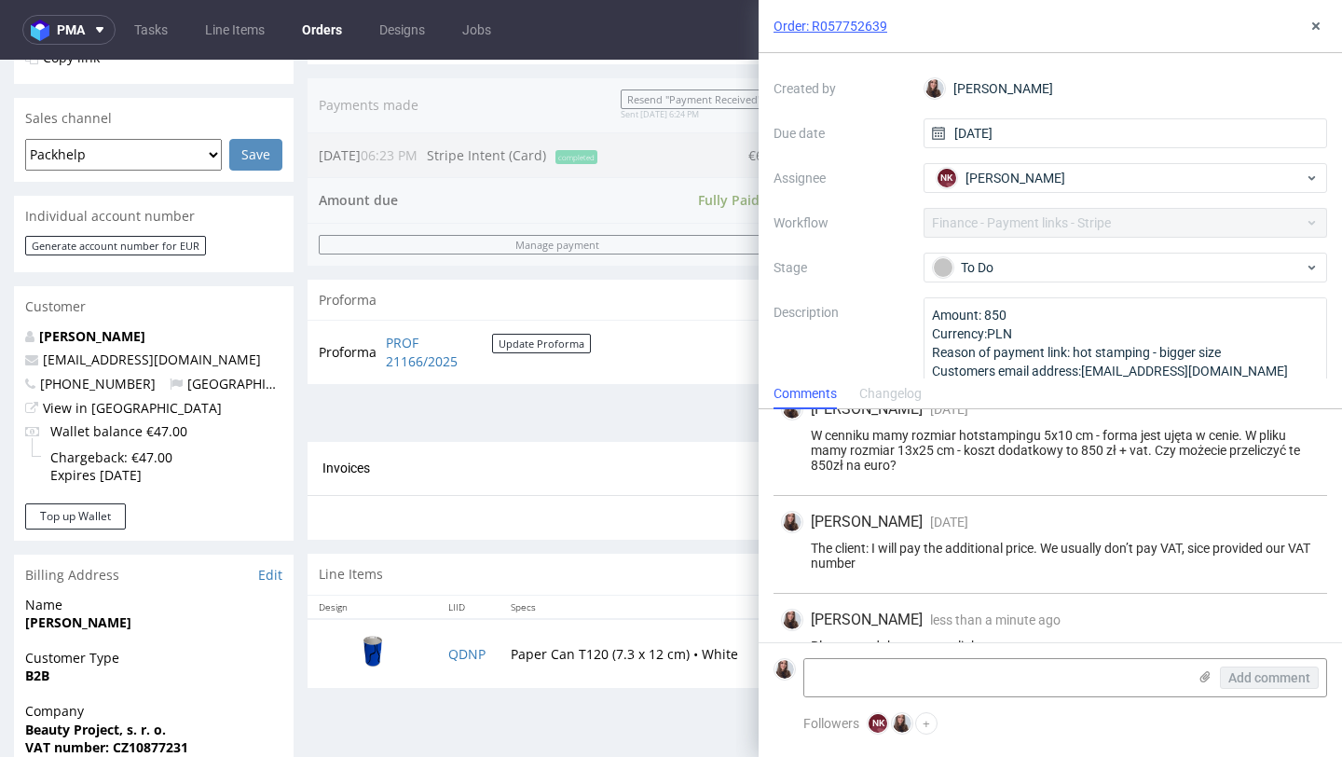
scroll to position [60, 0]
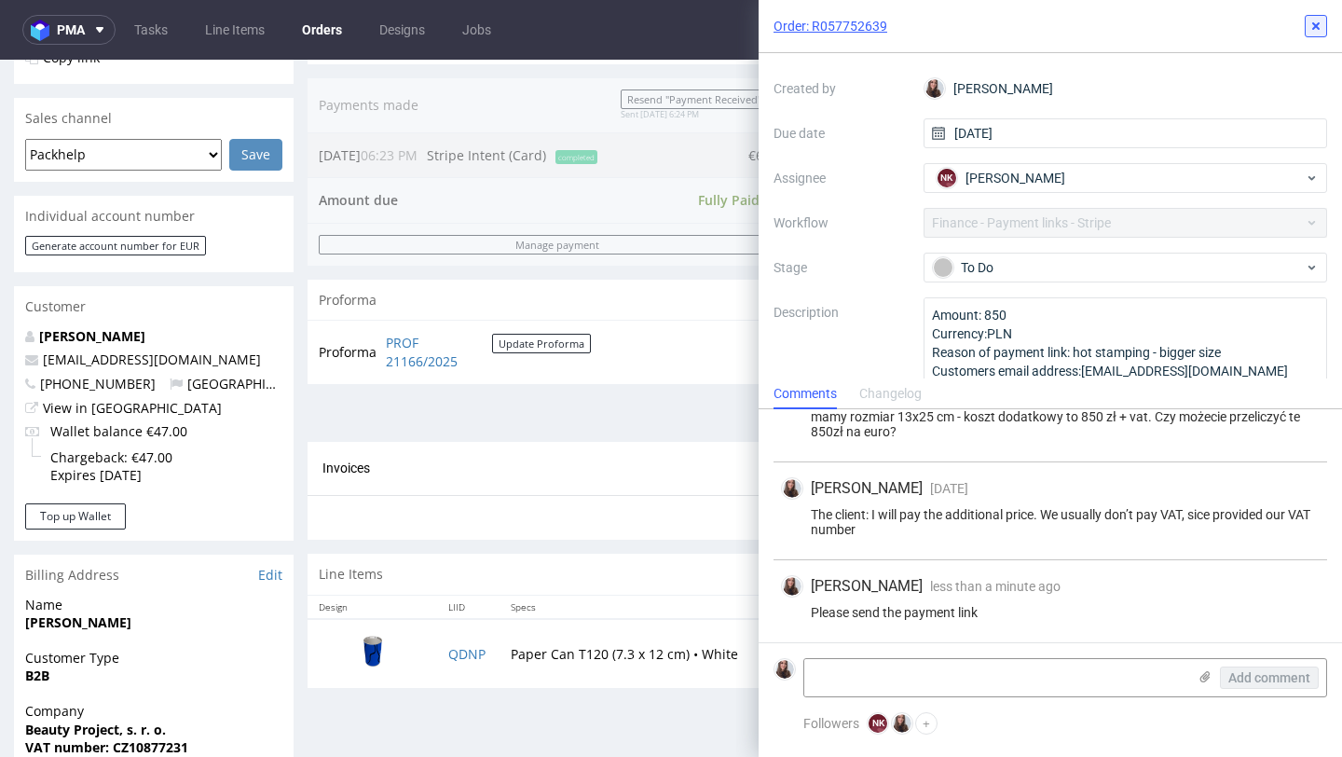
click at [1312, 28] on icon at bounding box center [1316, 26] width 15 height 15
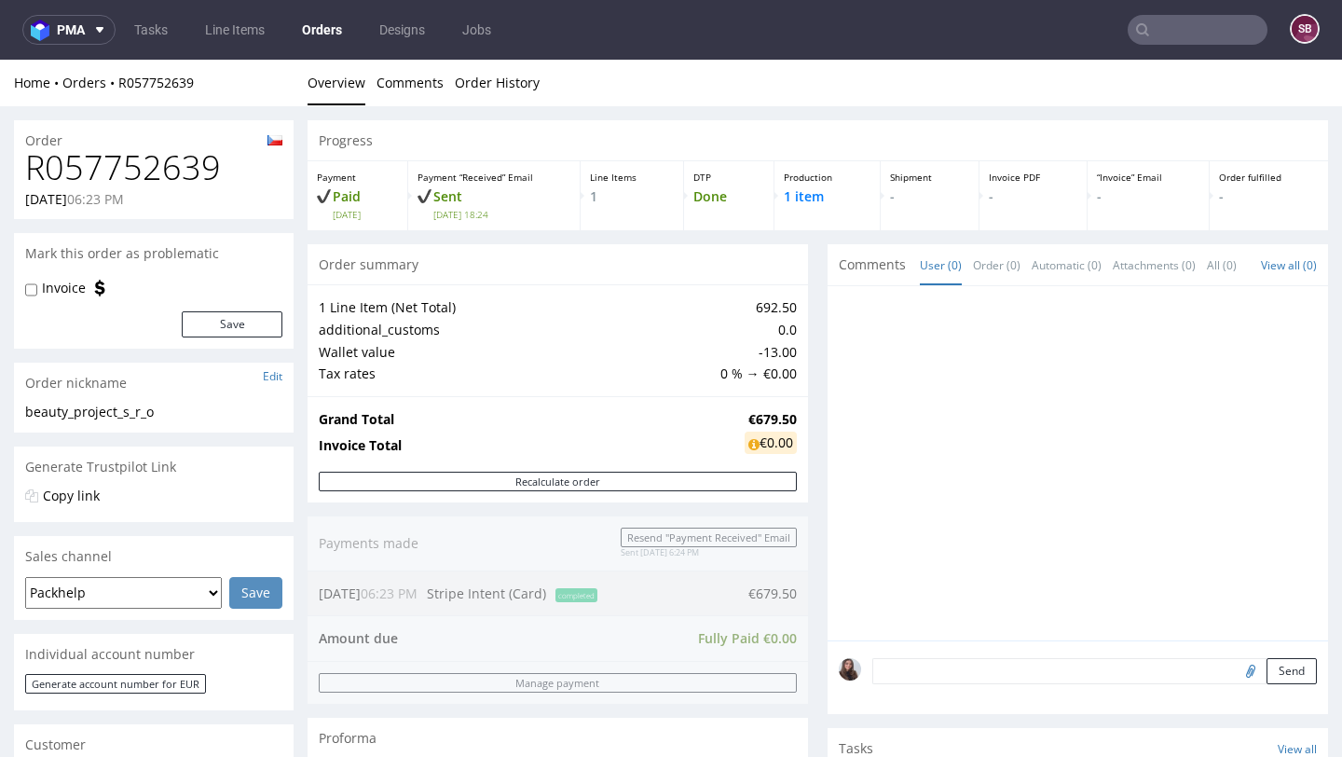
click at [1210, 35] on input "text" at bounding box center [1198, 30] width 140 height 30
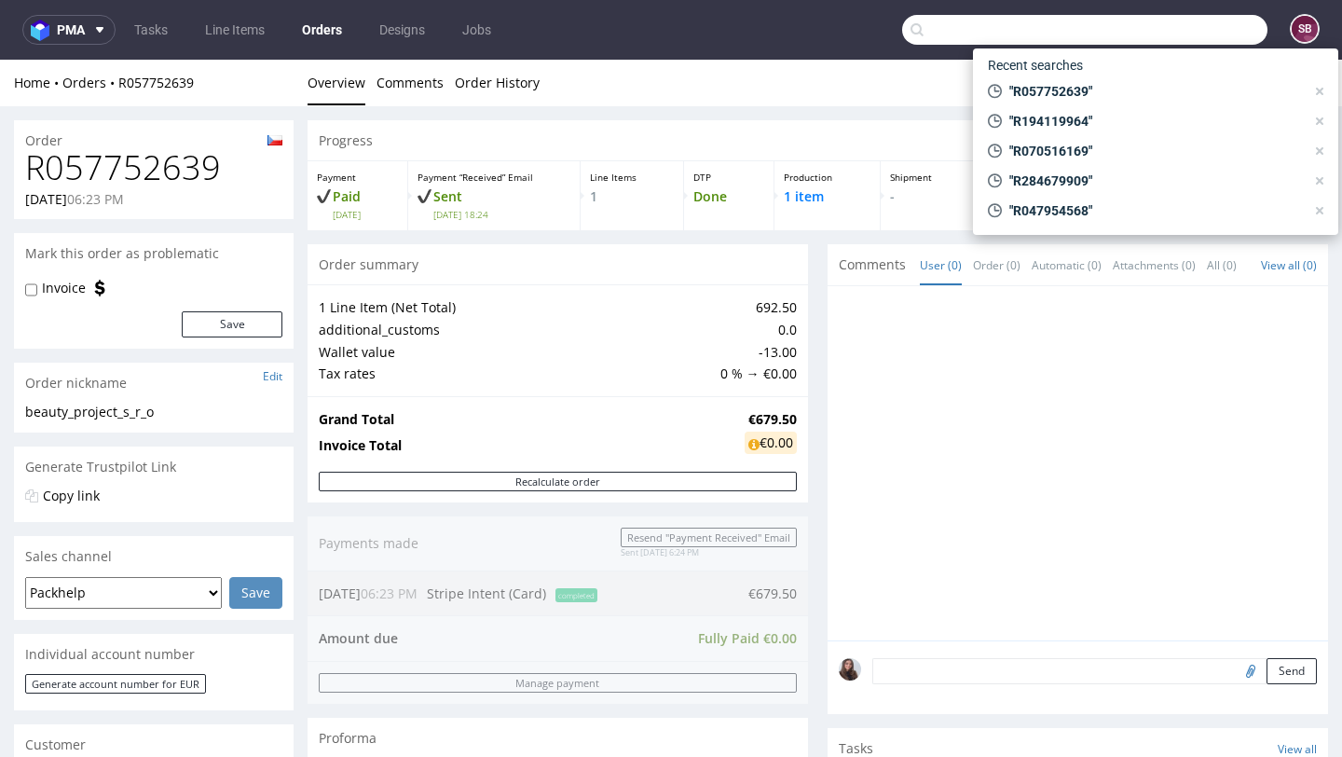
paste input "R893935200"
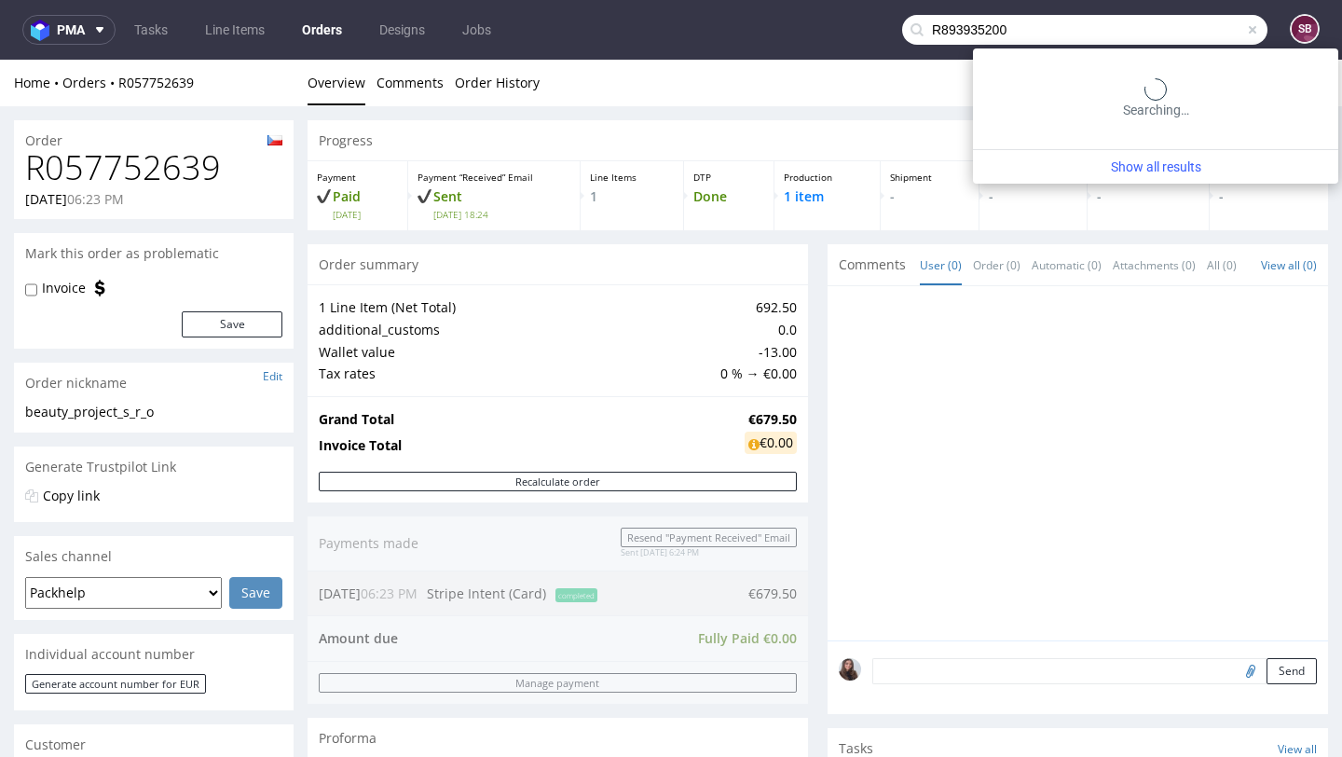
type input "R893935200"
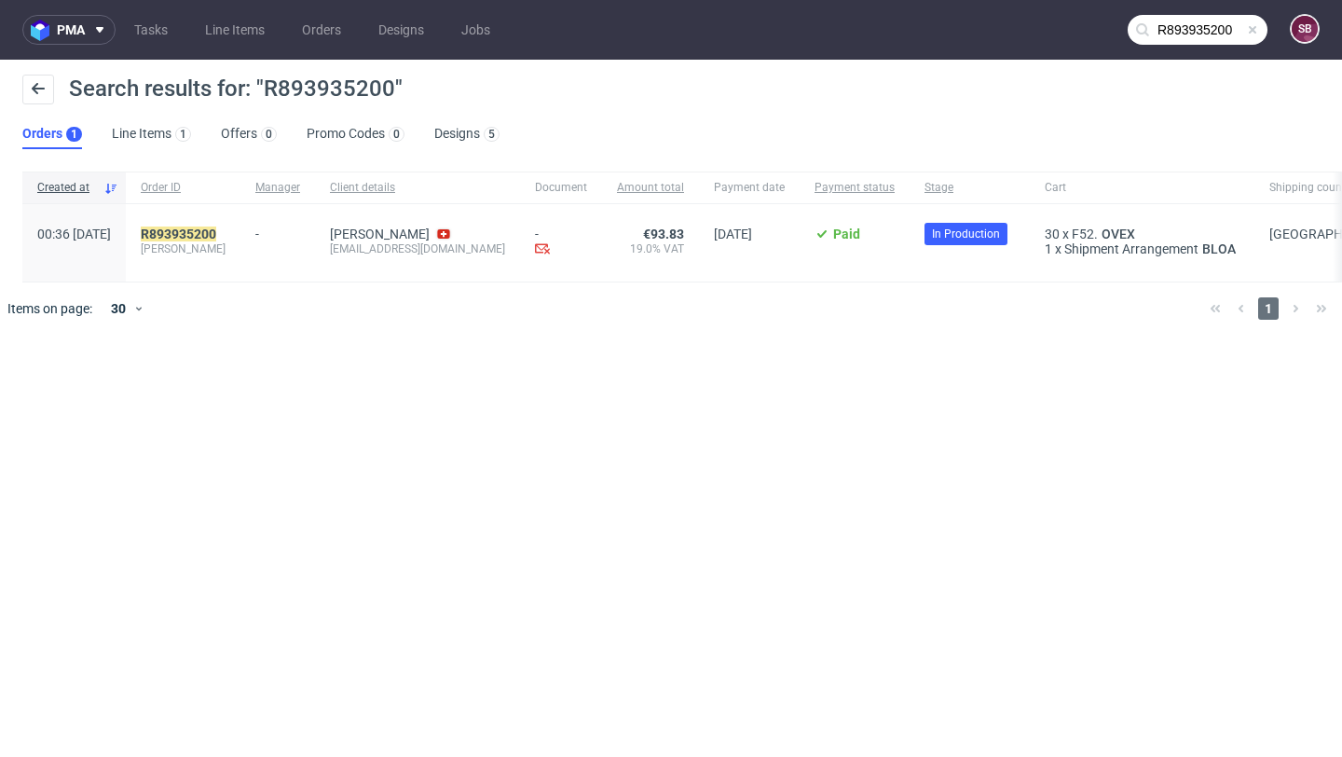
click at [240, 222] on div "R893935200 chaparro" at bounding box center [183, 242] width 115 height 77
click at [216, 237] on mark "R893935200" at bounding box center [178, 233] width 75 height 15
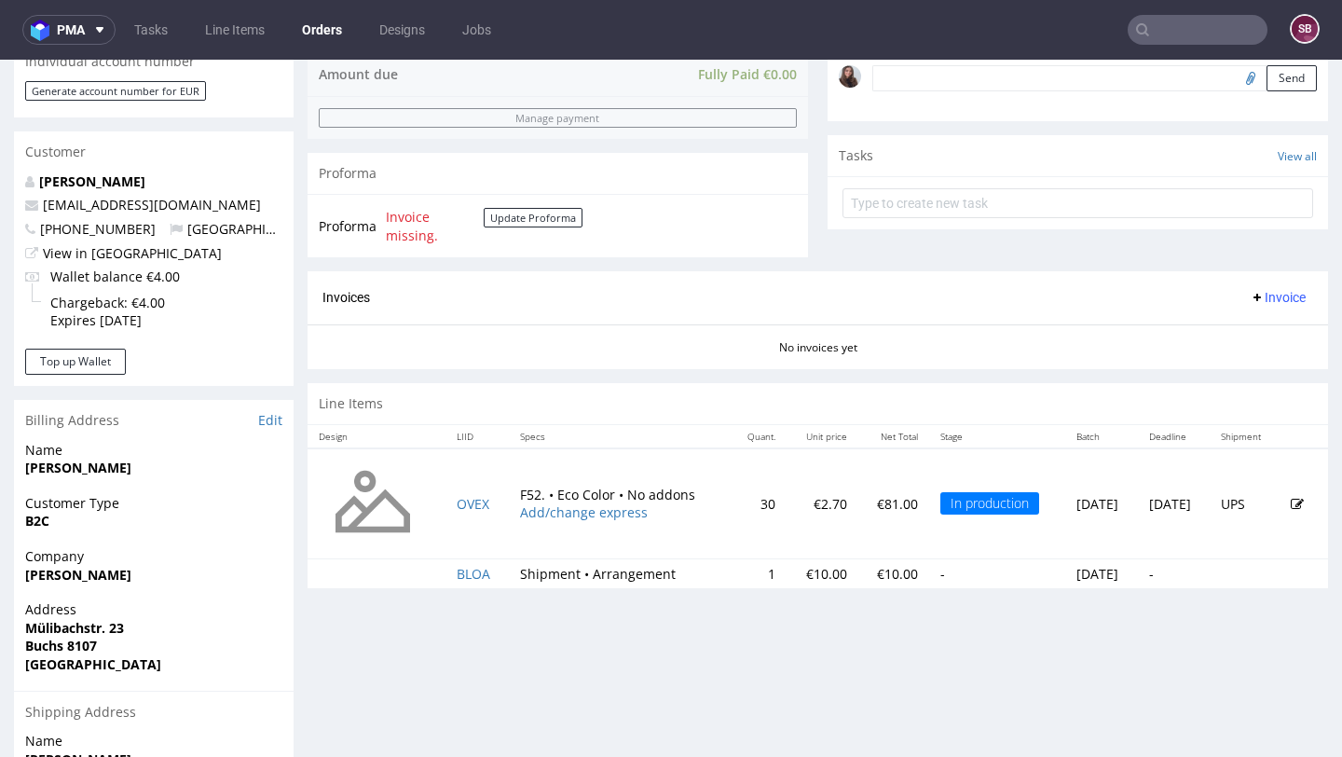
scroll to position [597, 0]
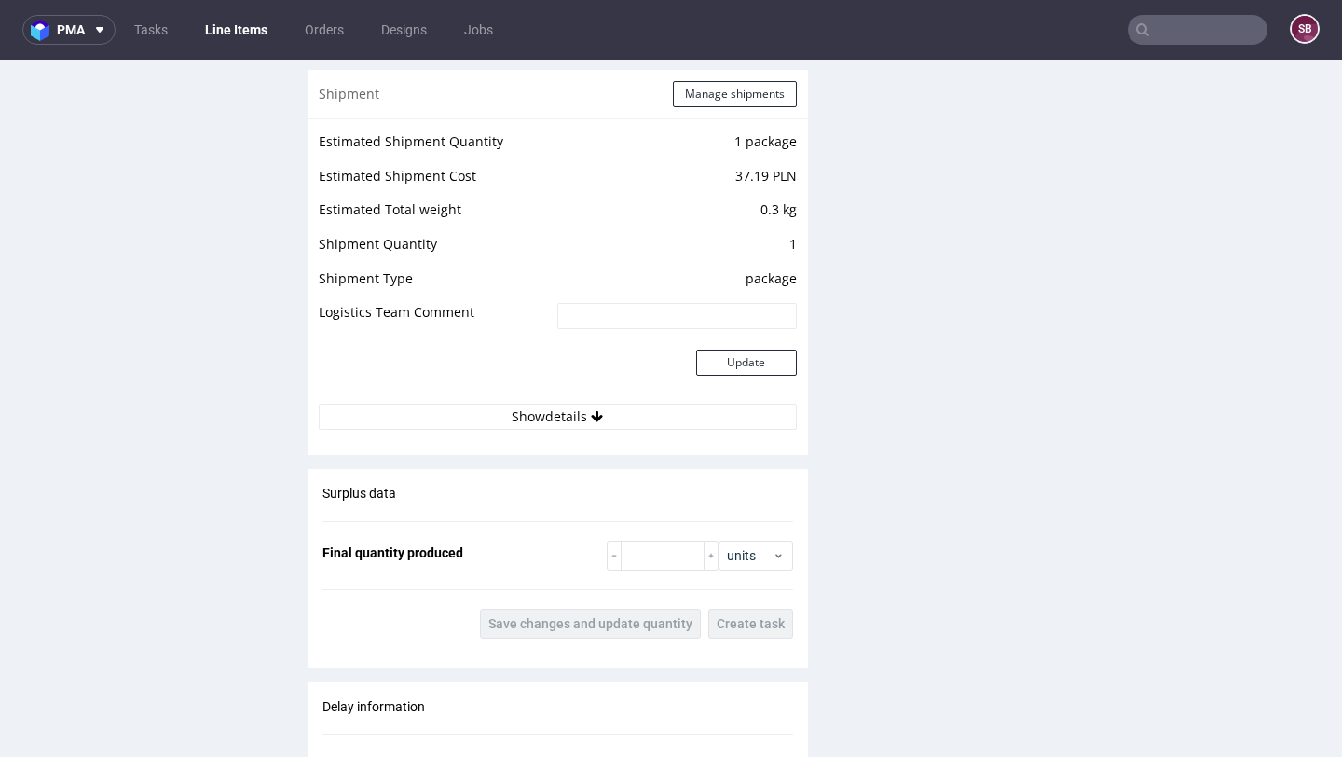
scroll to position [2060, 0]
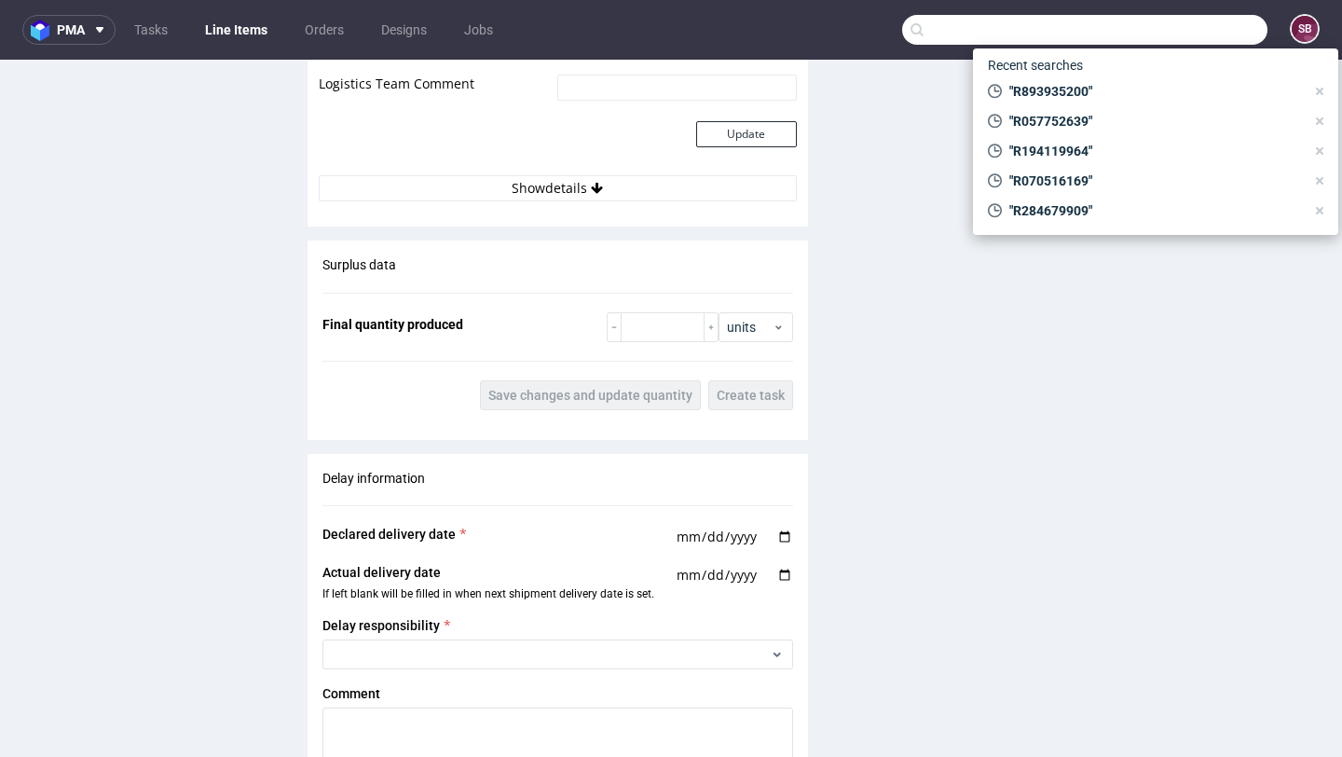
click at [1166, 31] on input "text" at bounding box center [1084, 30] width 365 height 30
paste input "R194119964"
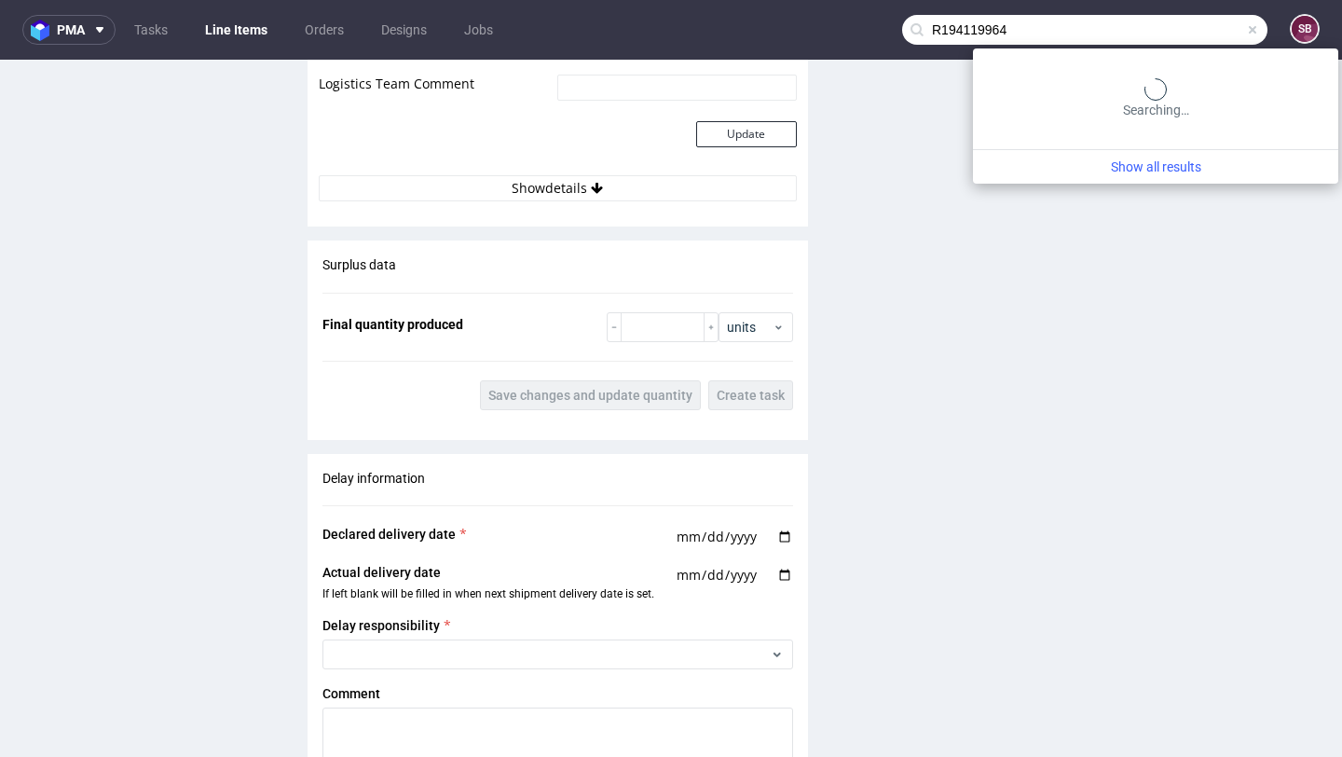
type input "R194119964"
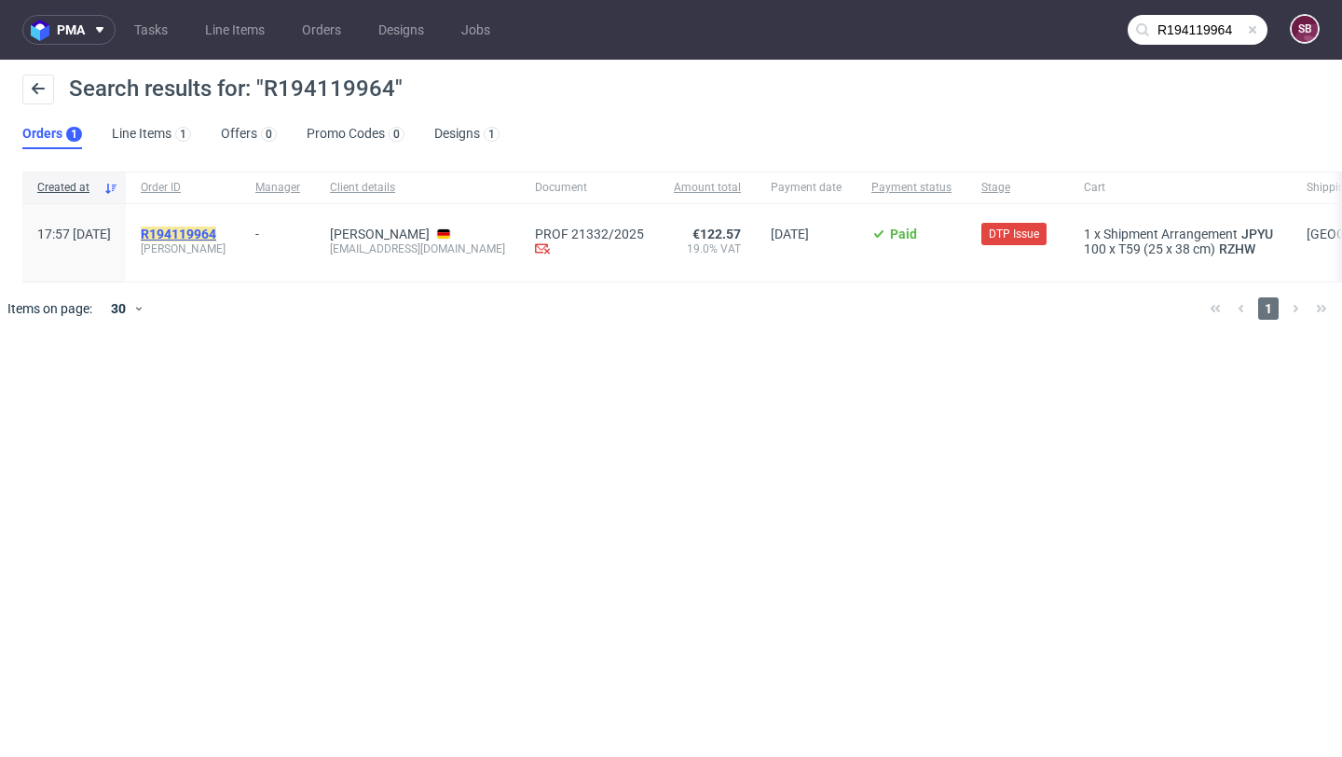
click at [216, 226] on mark "R194119964" at bounding box center [178, 233] width 75 height 15
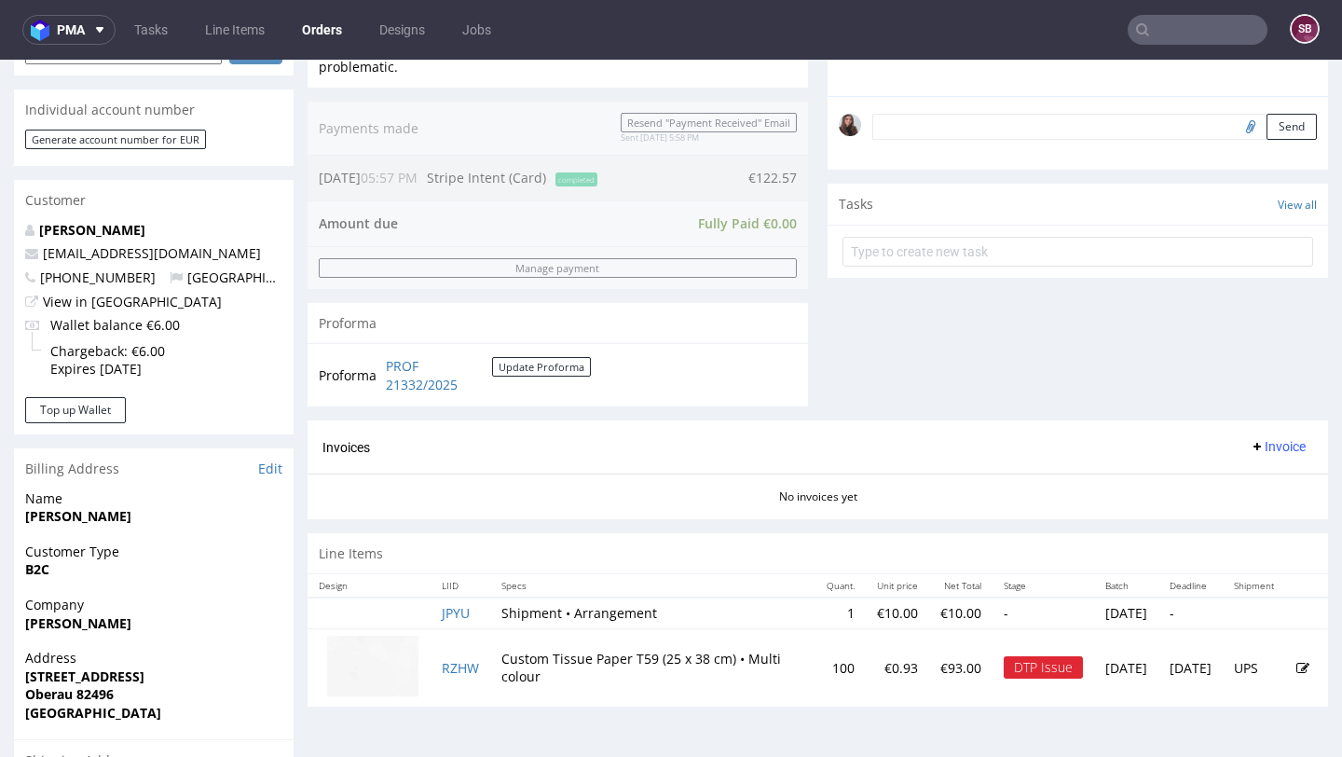
scroll to position [546, 0]
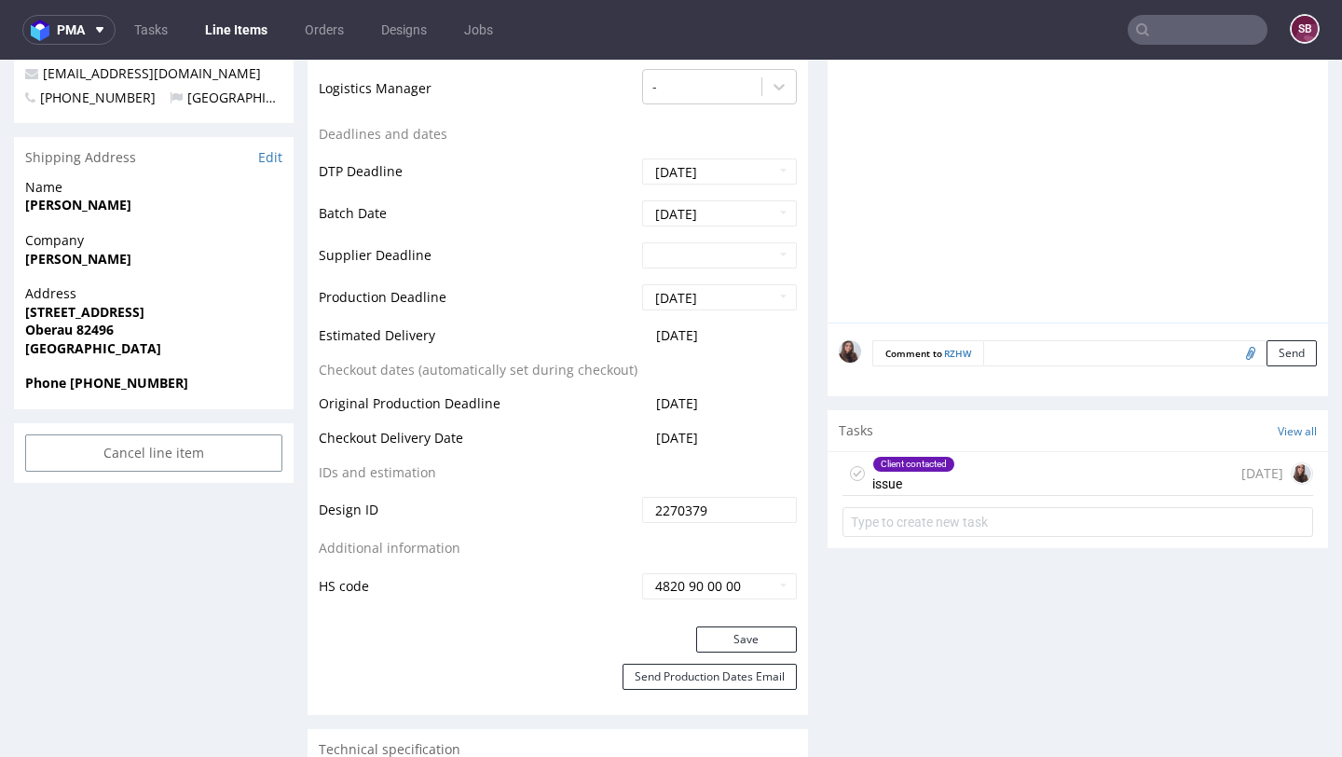
scroll to position [694, 0]
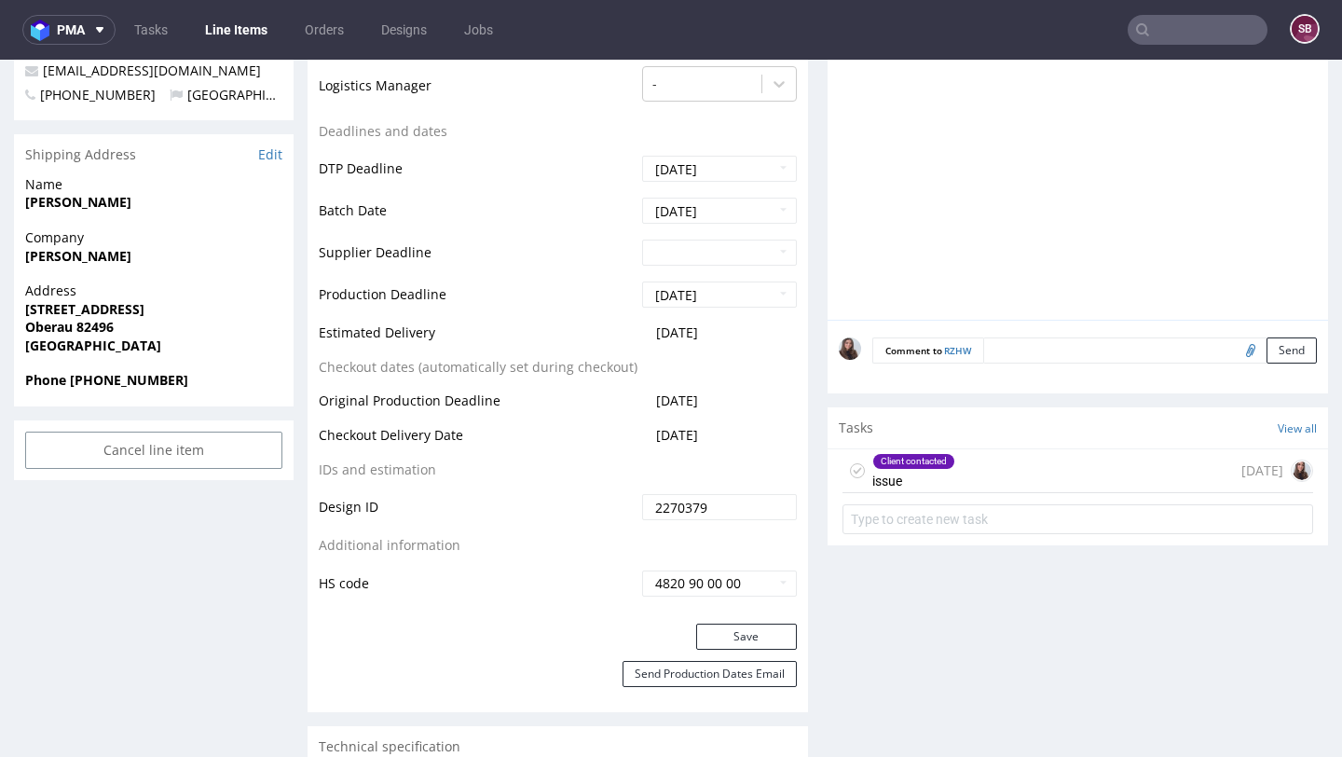
click at [889, 472] on div "Client contacted issue" at bounding box center [913, 470] width 83 height 43
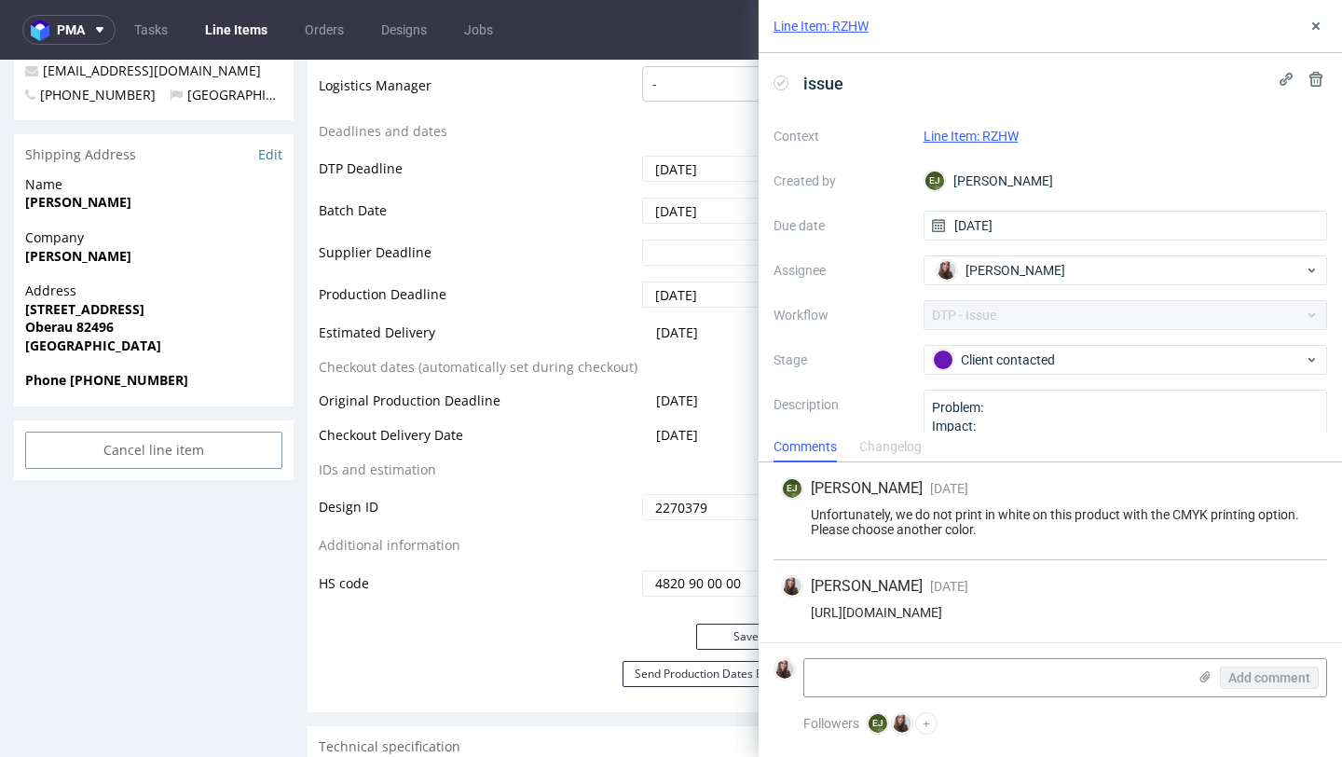
drag, startPoint x: 1276, startPoint y: 607, endPoint x: 809, endPoint y: 610, distance: 467.0
click at [809, 610] on div "https://app-eu1.hubspot.com/contacts/25600958/record/0-5/245409021170/" at bounding box center [1050, 612] width 539 height 15
copy div "https://app-eu1.hubspot.com/contacts/25600958/record/0-5/245409021170/"
click at [1325, 29] on button at bounding box center [1316, 26] width 22 height 22
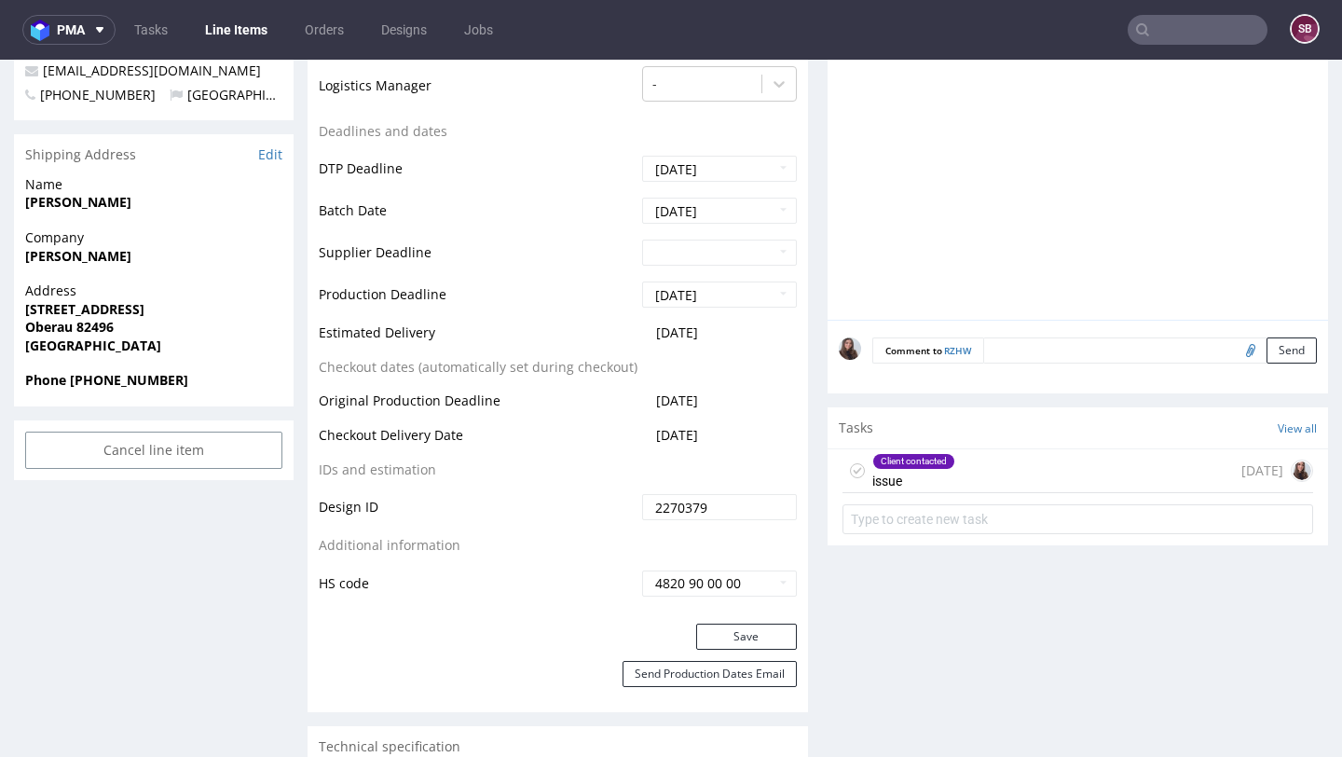
click at [1165, 27] on input "text" at bounding box center [1198, 30] width 140 height 30
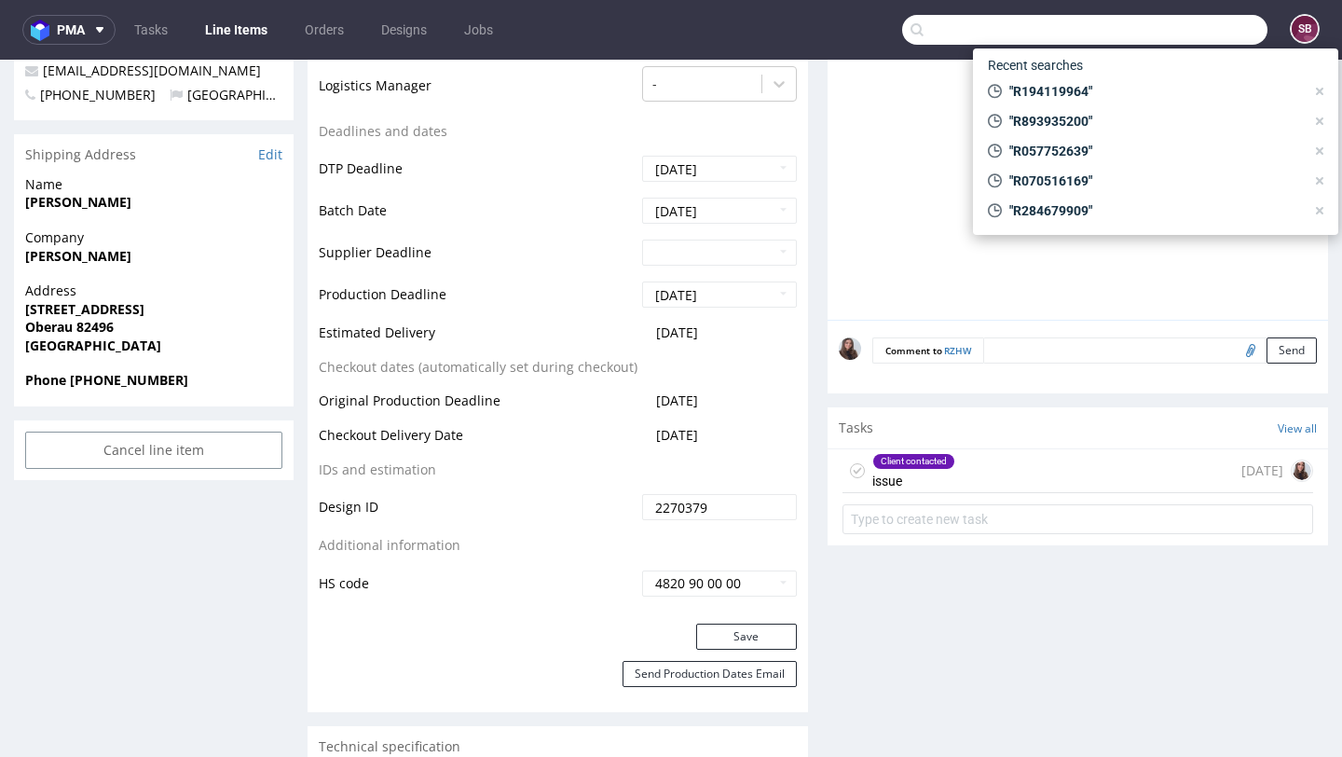
paste input "R027583315"
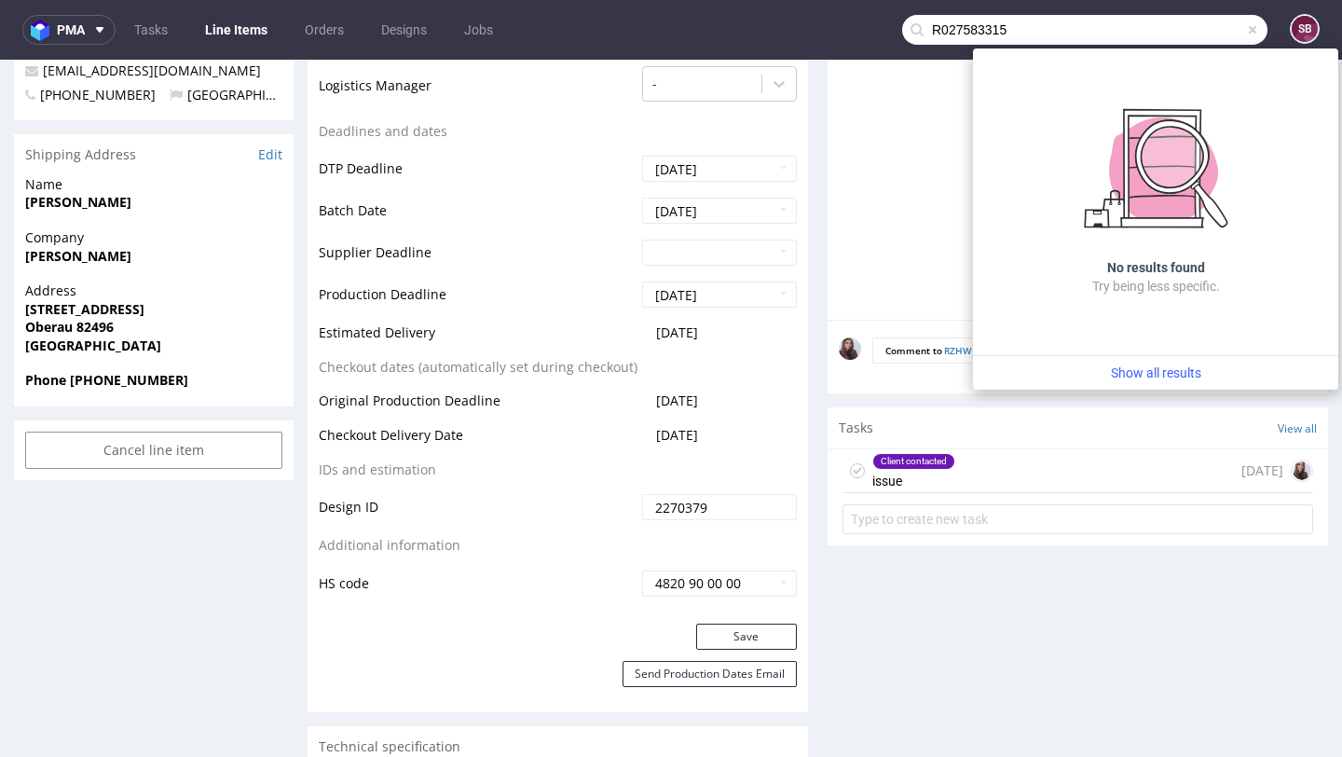
type input "R027583315"
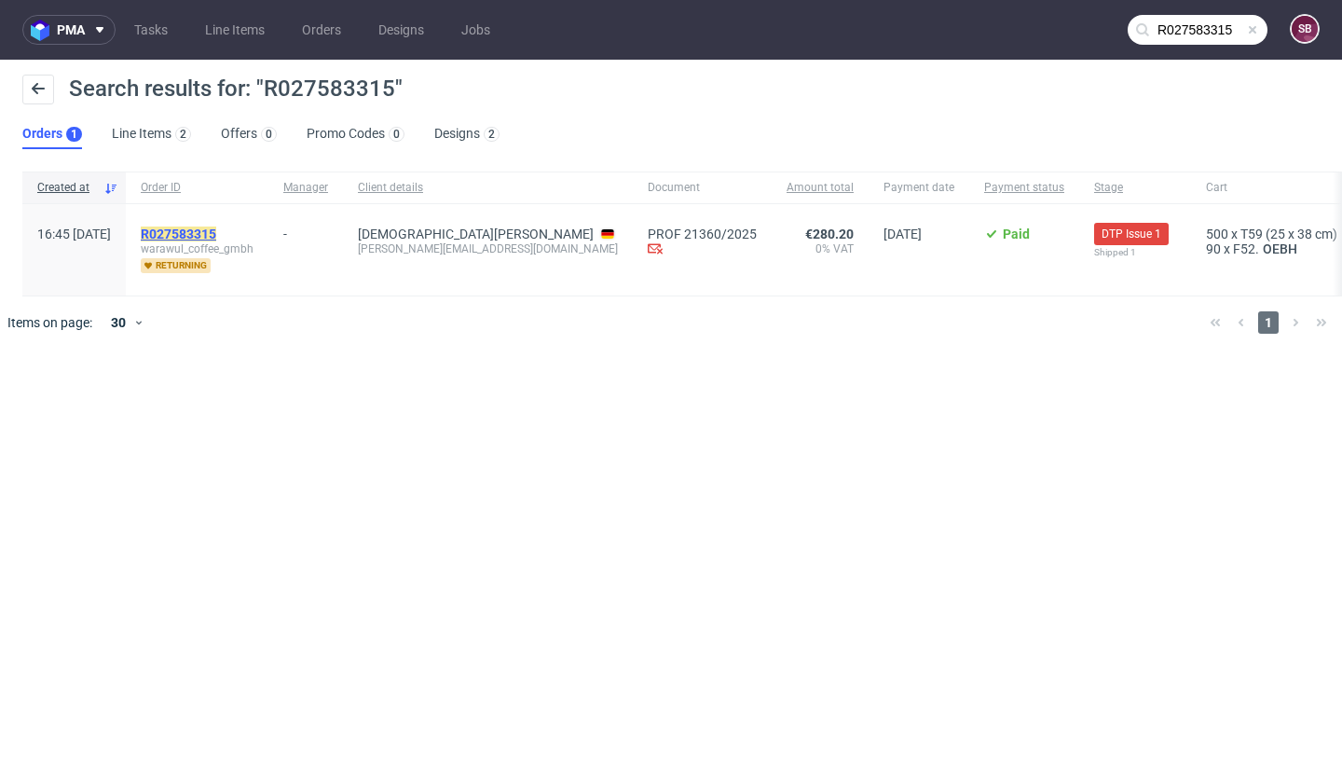
click at [216, 238] on mark "R027583315" at bounding box center [178, 233] width 75 height 15
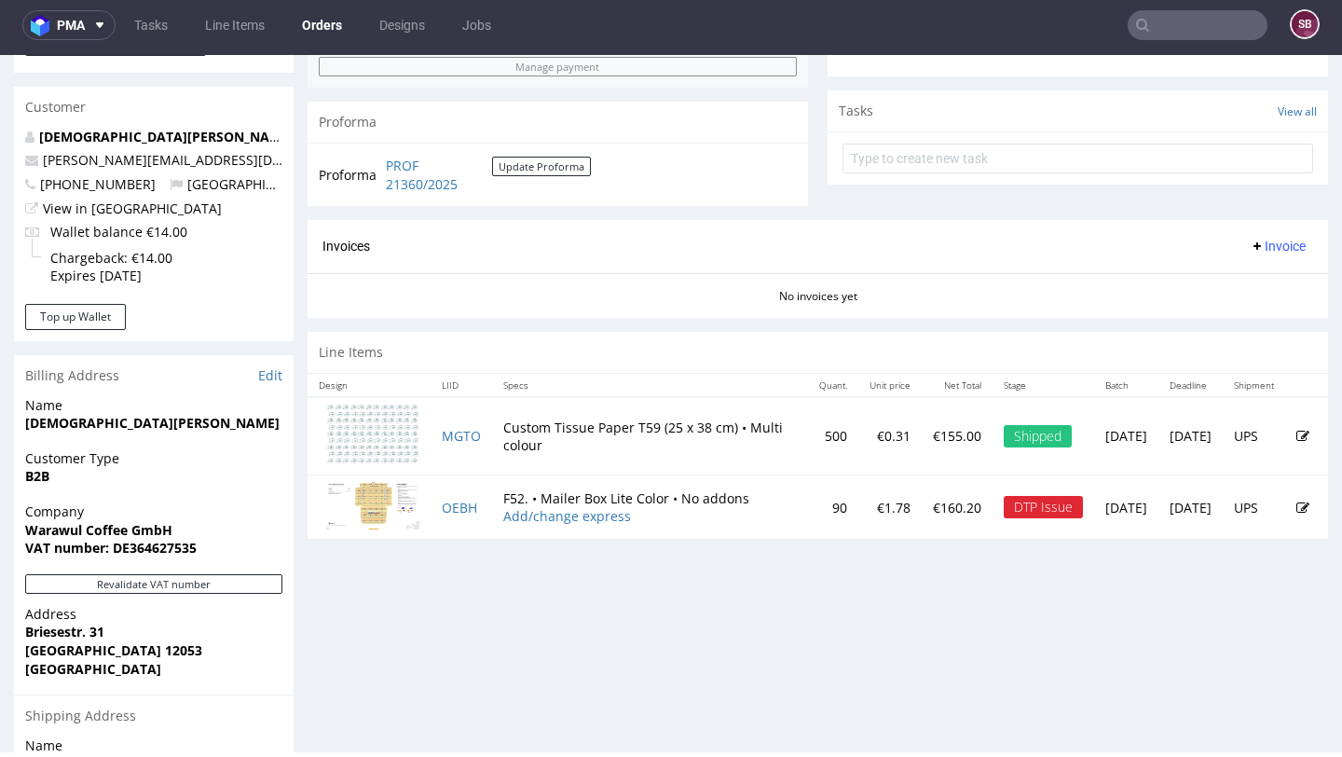
scroll to position [651, 0]
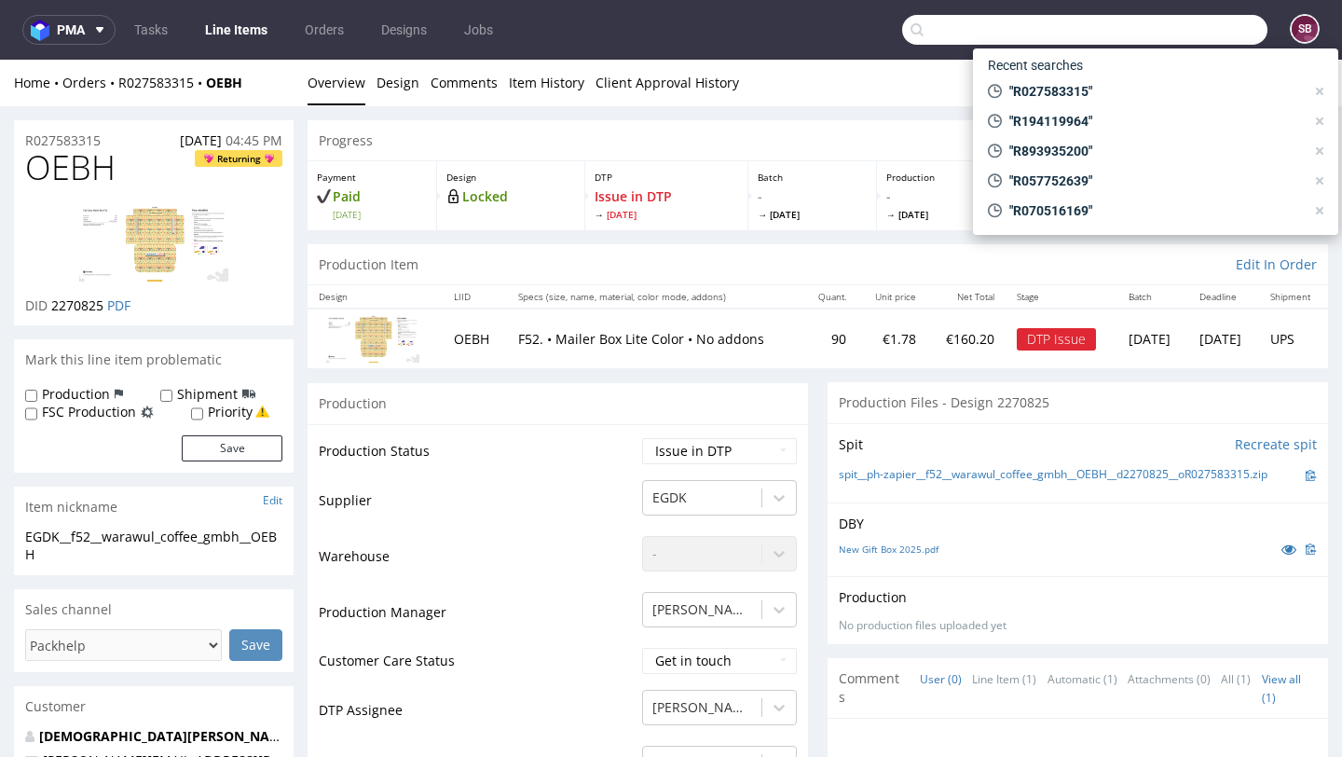
click at [1153, 35] on input "text" at bounding box center [1084, 30] width 365 height 30
paste input "R147833346"
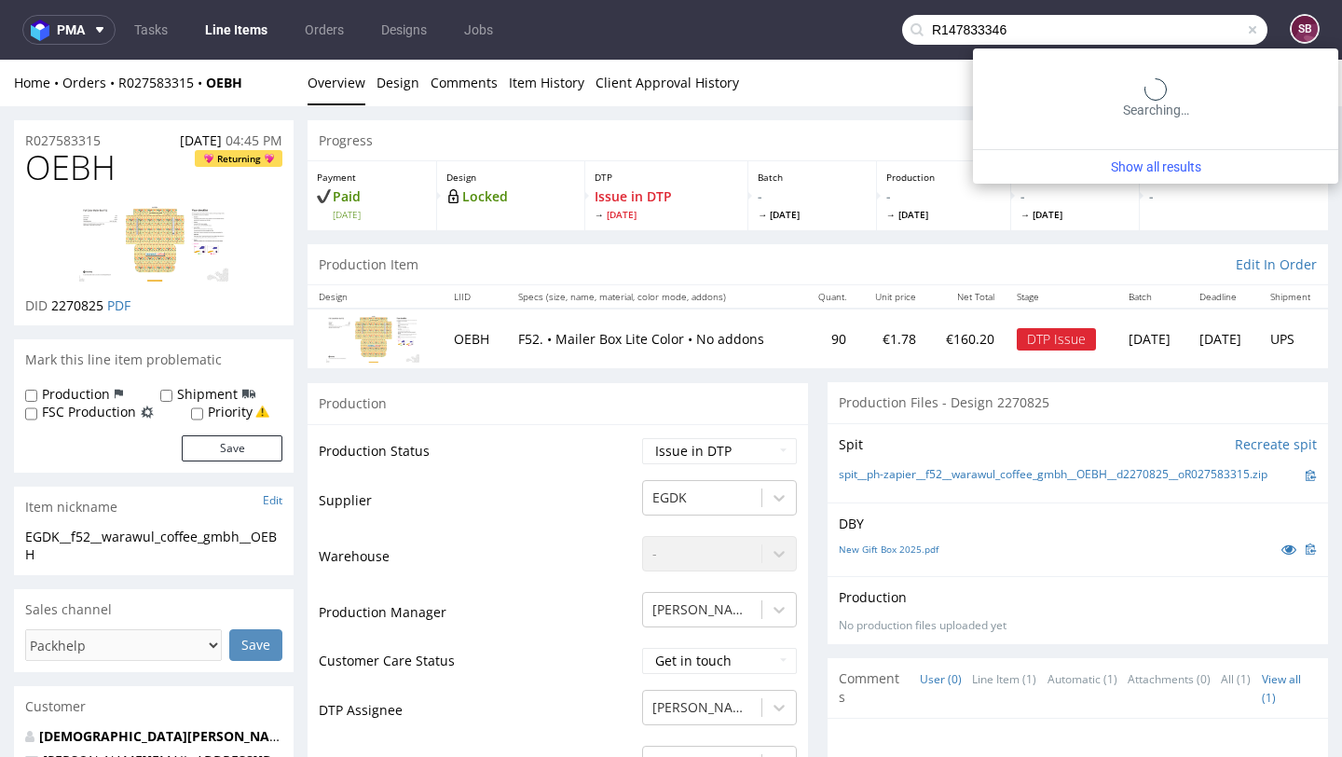
type input "R147833346"
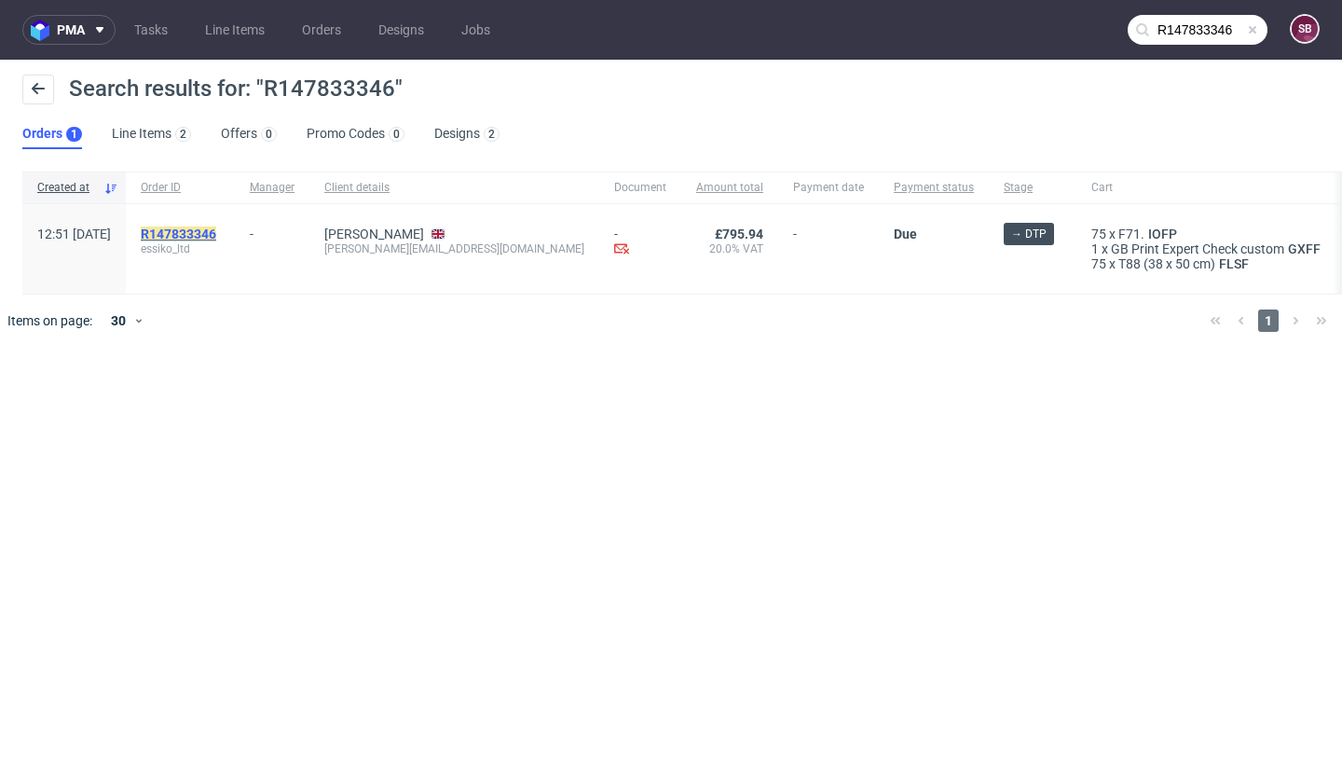
click at [216, 238] on mark "R147833346" at bounding box center [178, 233] width 75 height 15
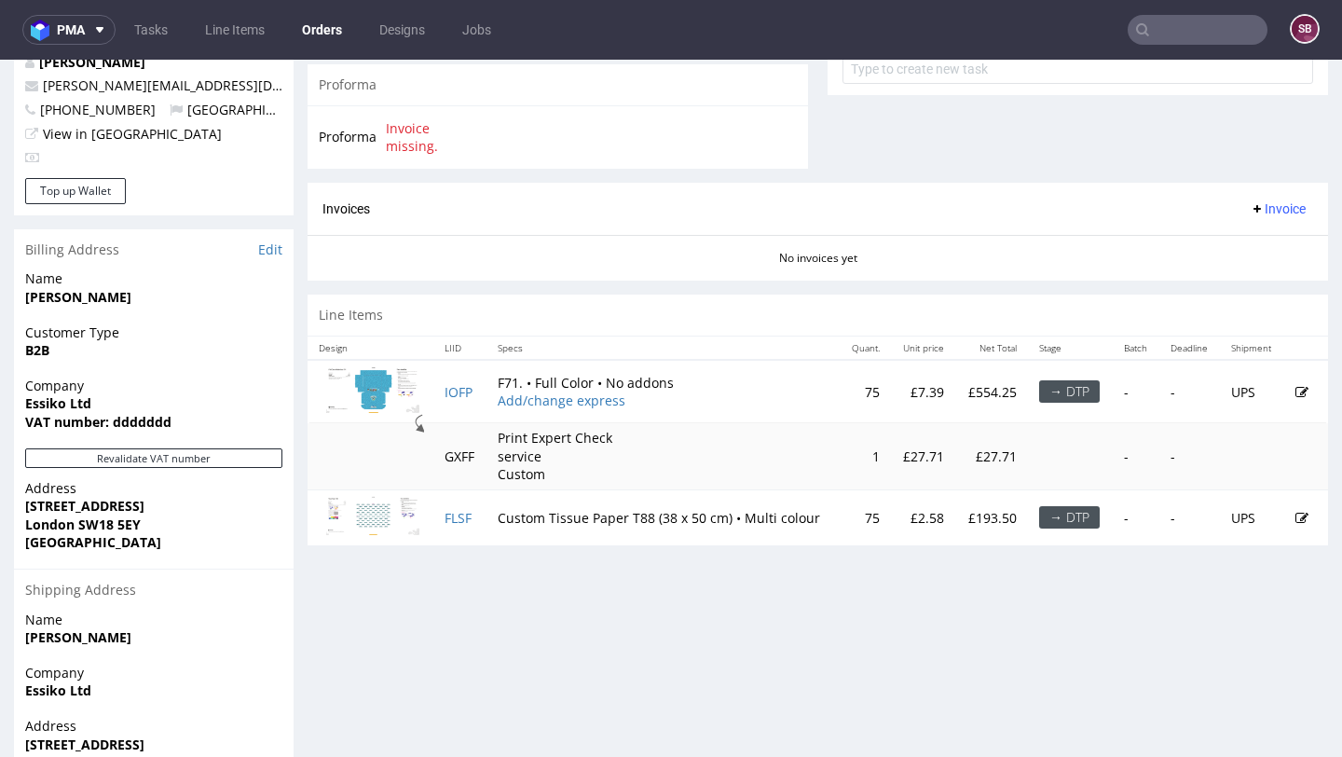
scroll to position [734, 0]
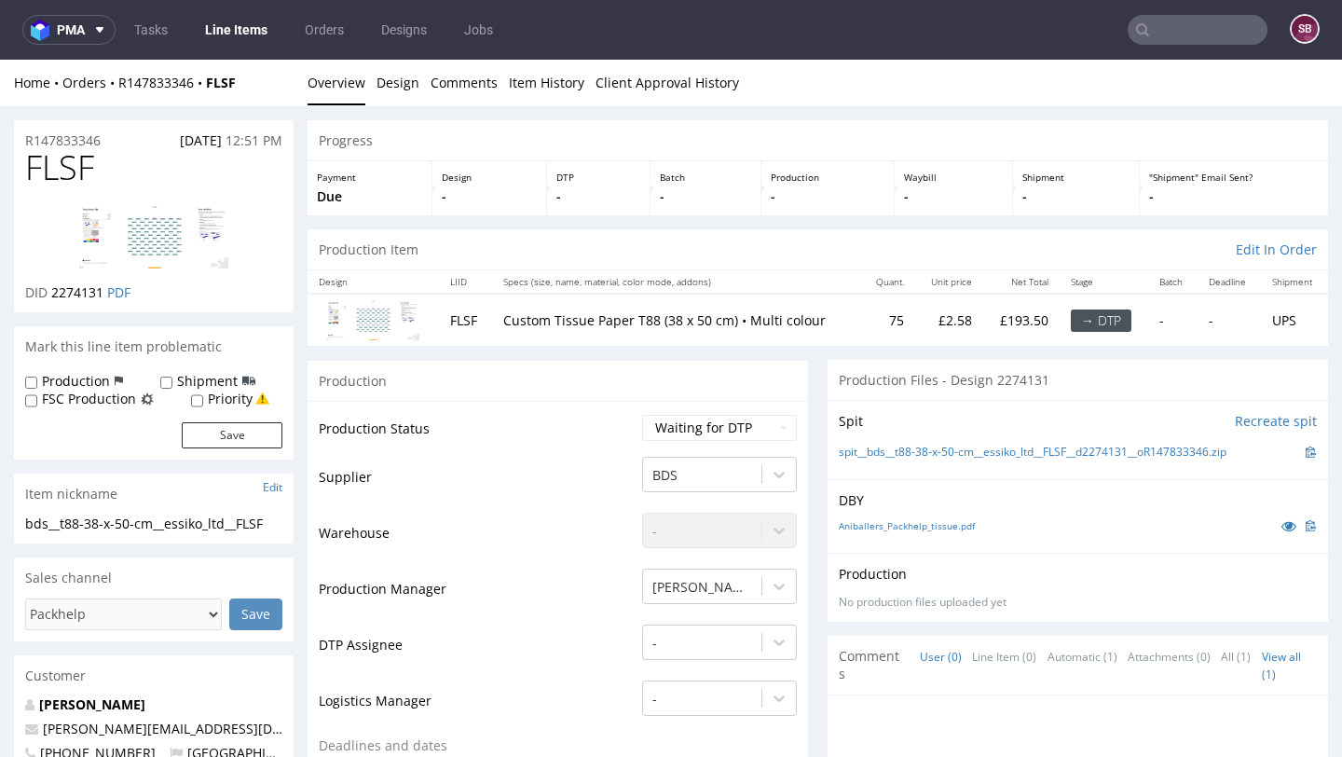
click at [165, 219] on img at bounding box center [153, 236] width 149 height 63
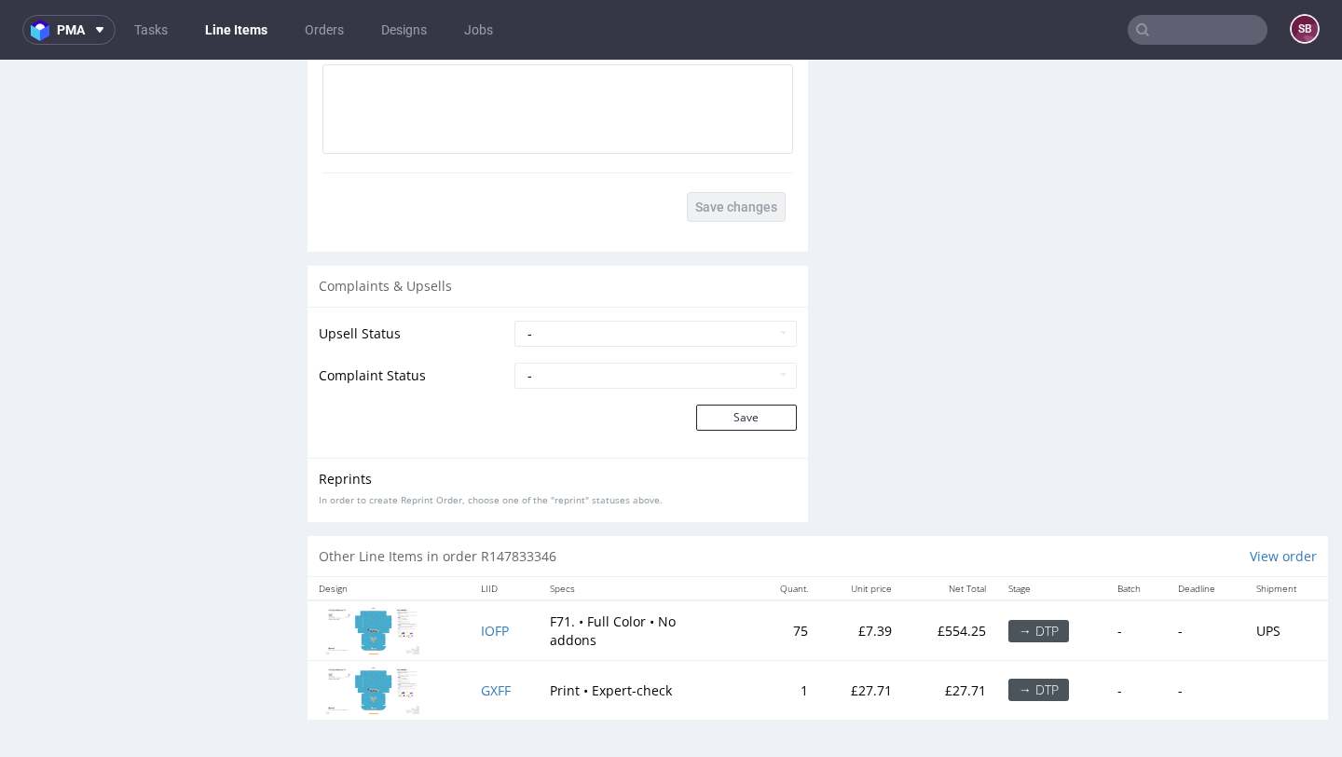
scroll to position [5, 0]
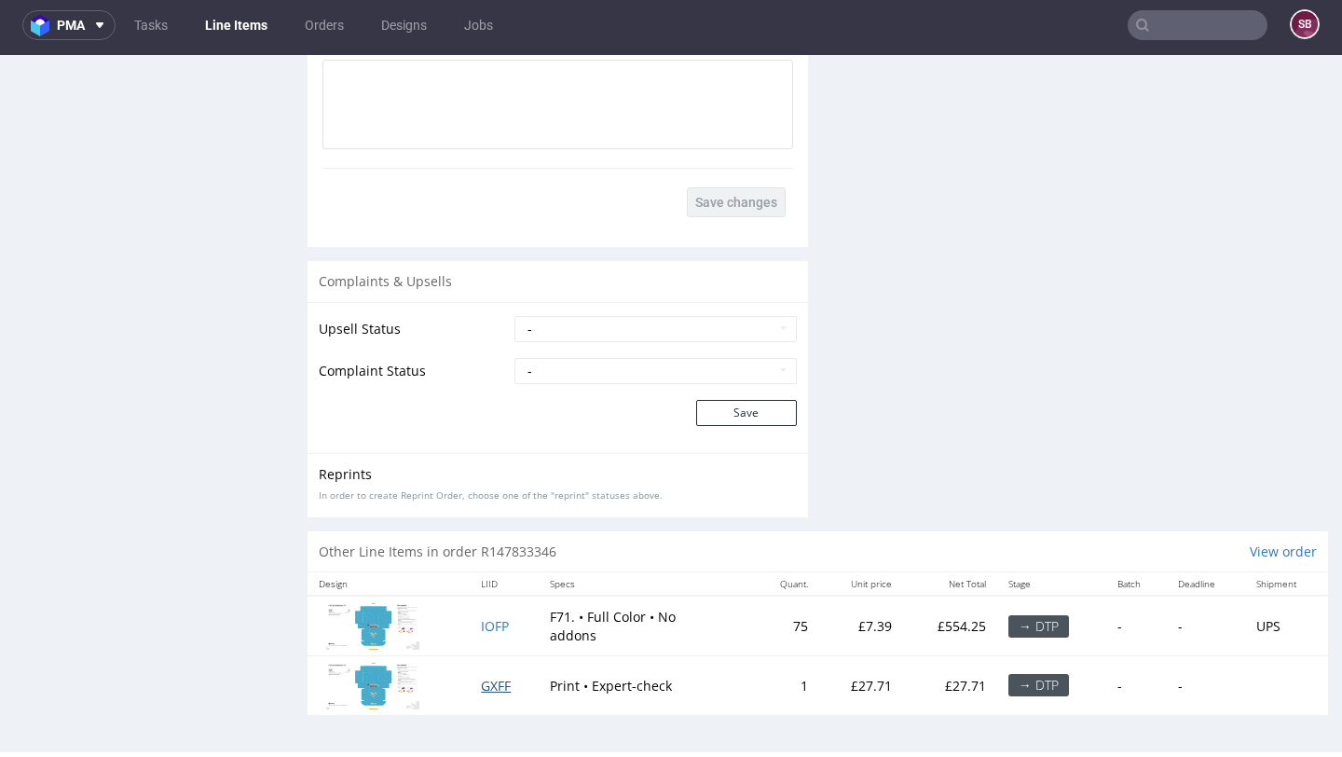
drag, startPoint x: 501, startPoint y: 686, endPoint x: 513, endPoint y: 674, distance: 16.5
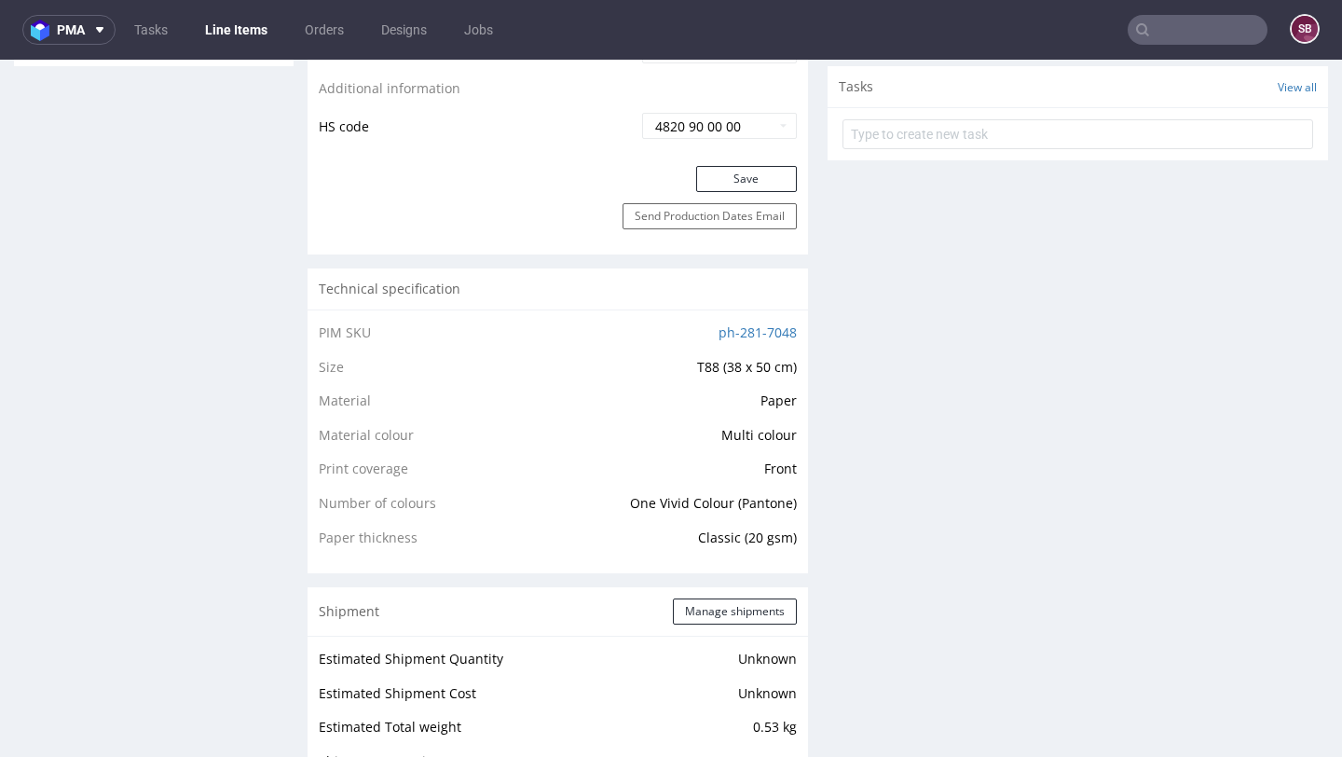
scroll to position [0, 0]
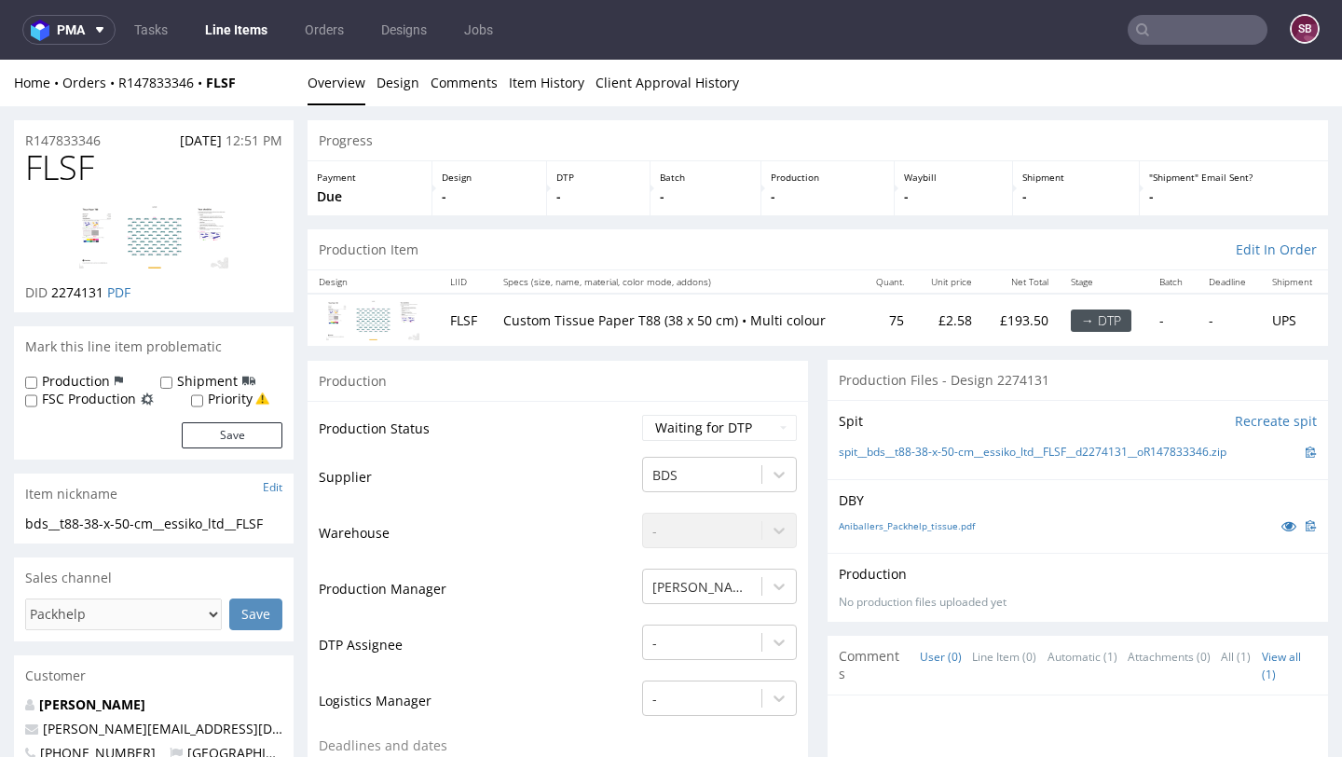
click at [172, 240] on img at bounding box center [153, 236] width 149 height 63
drag, startPoint x: 117, startPoint y: 135, endPoint x: 11, endPoint y: 133, distance: 105.3
copy p "R147833346"
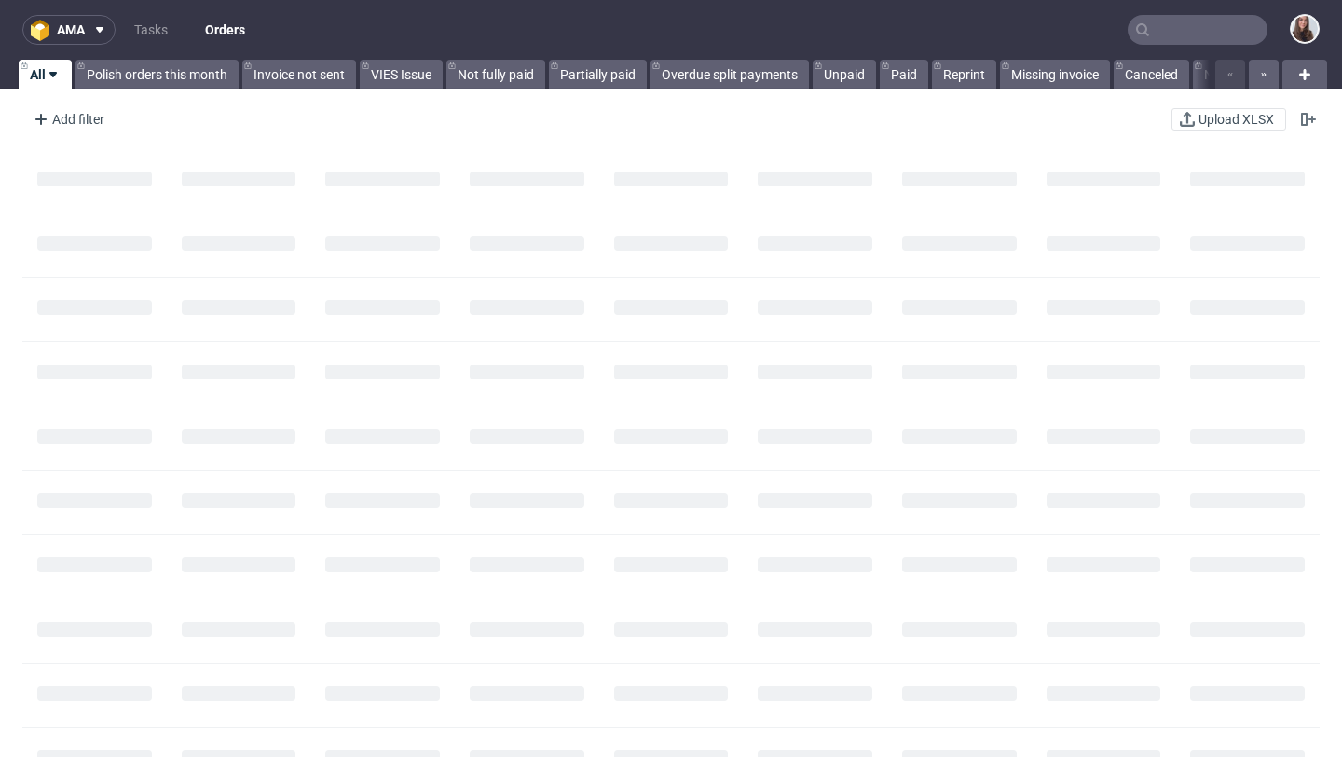
click at [1167, 33] on input "text" at bounding box center [1198, 30] width 140 height 30
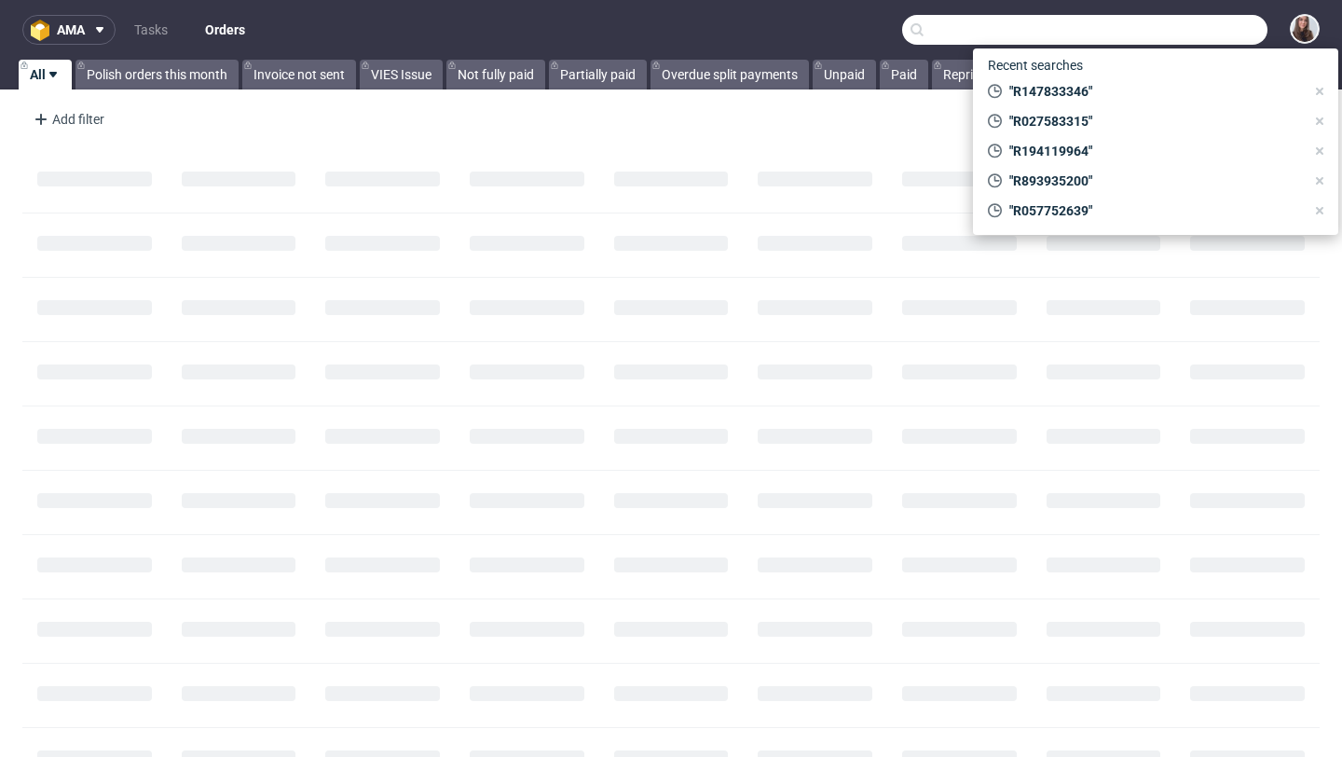
paste input "R958966330"
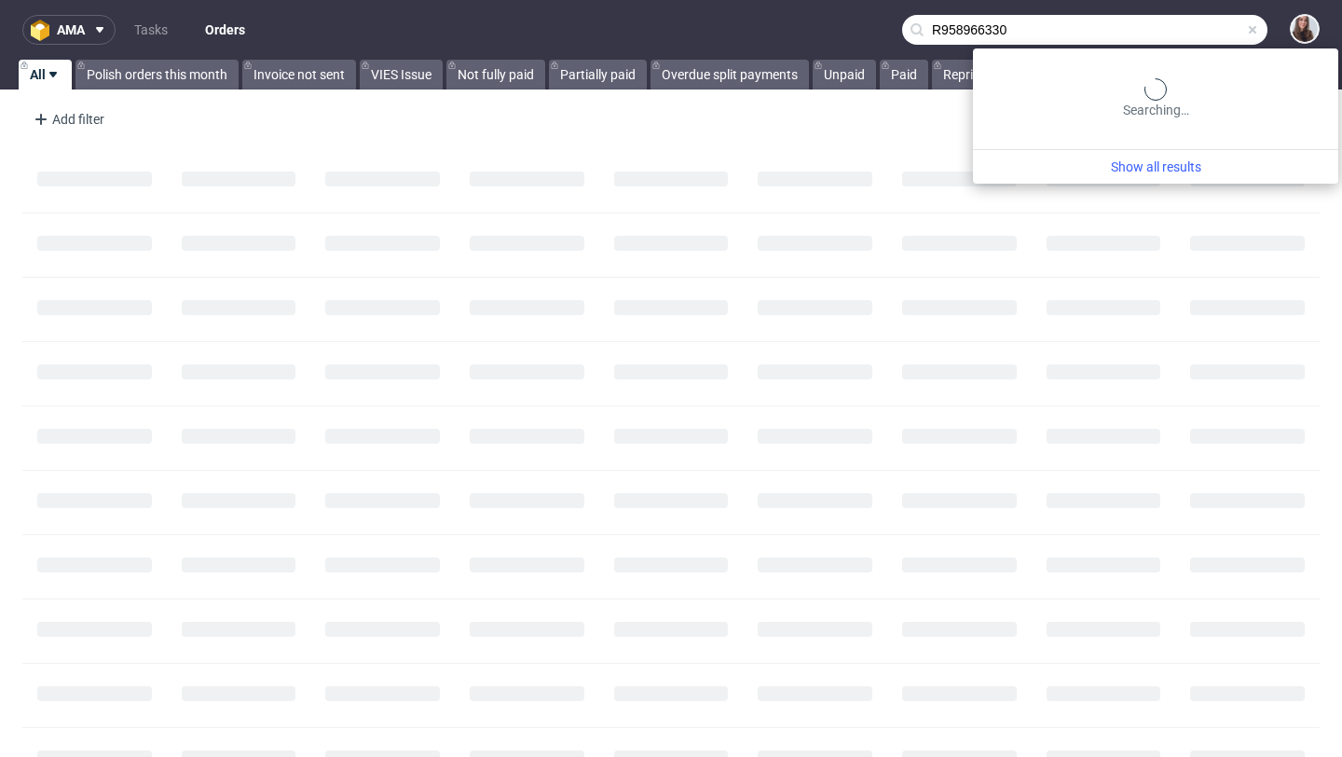
type input "R958966330"
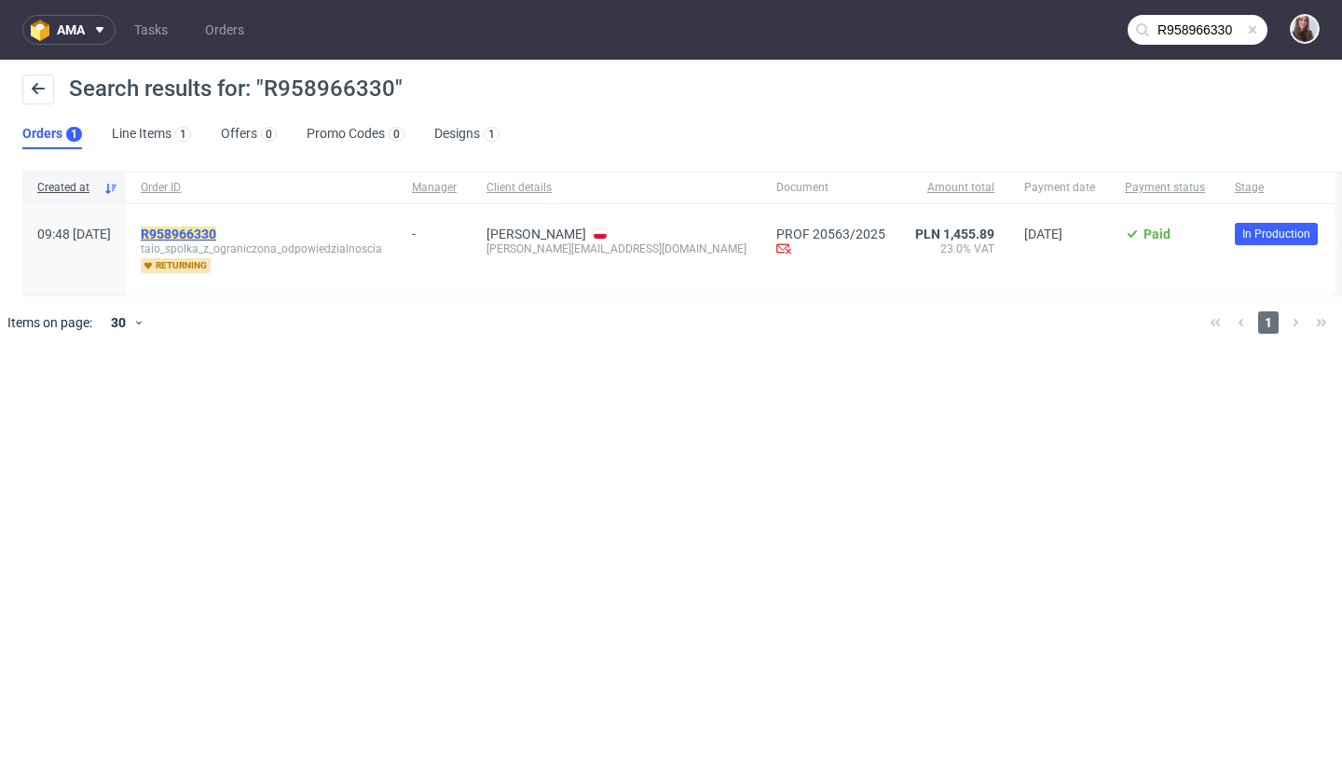
click at [216, 228] on mark "R958966330" at bounding box center [178, 233] width 75 height 15
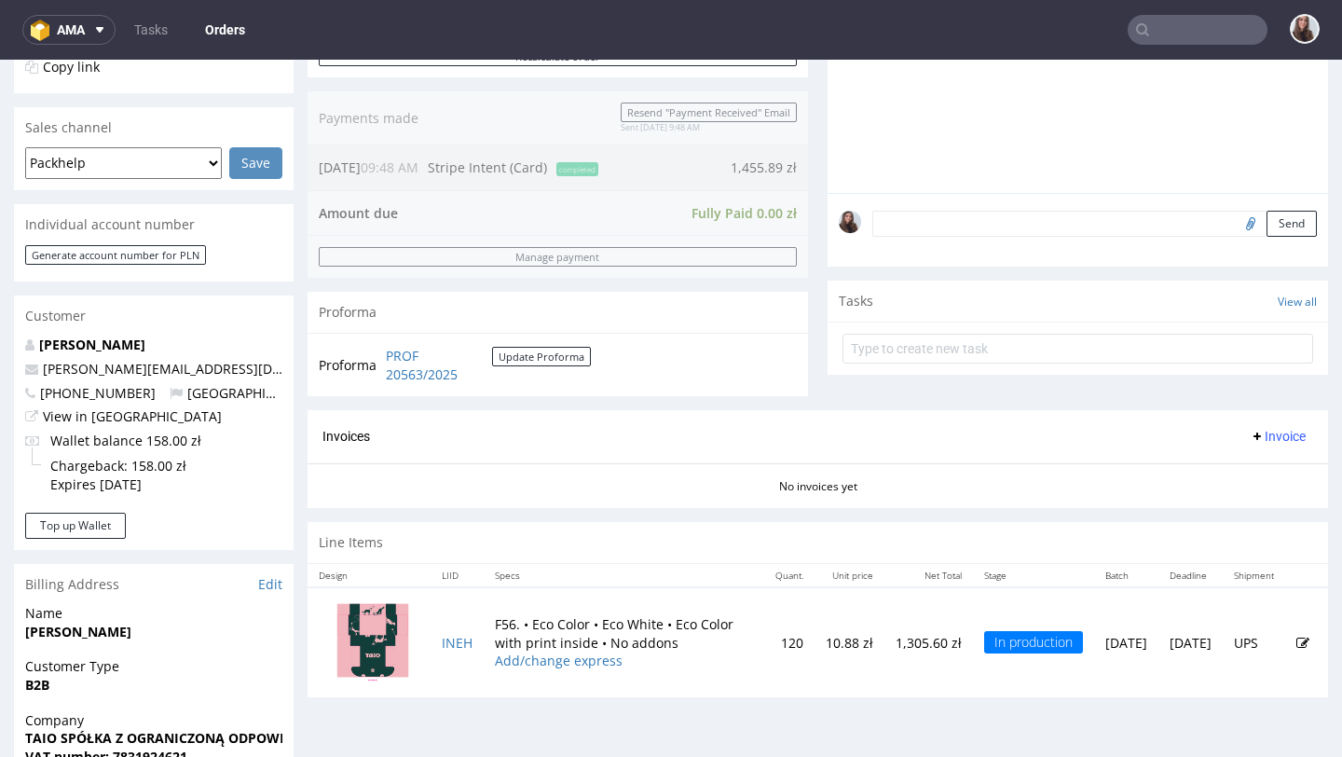
scroll to position [551, 0]
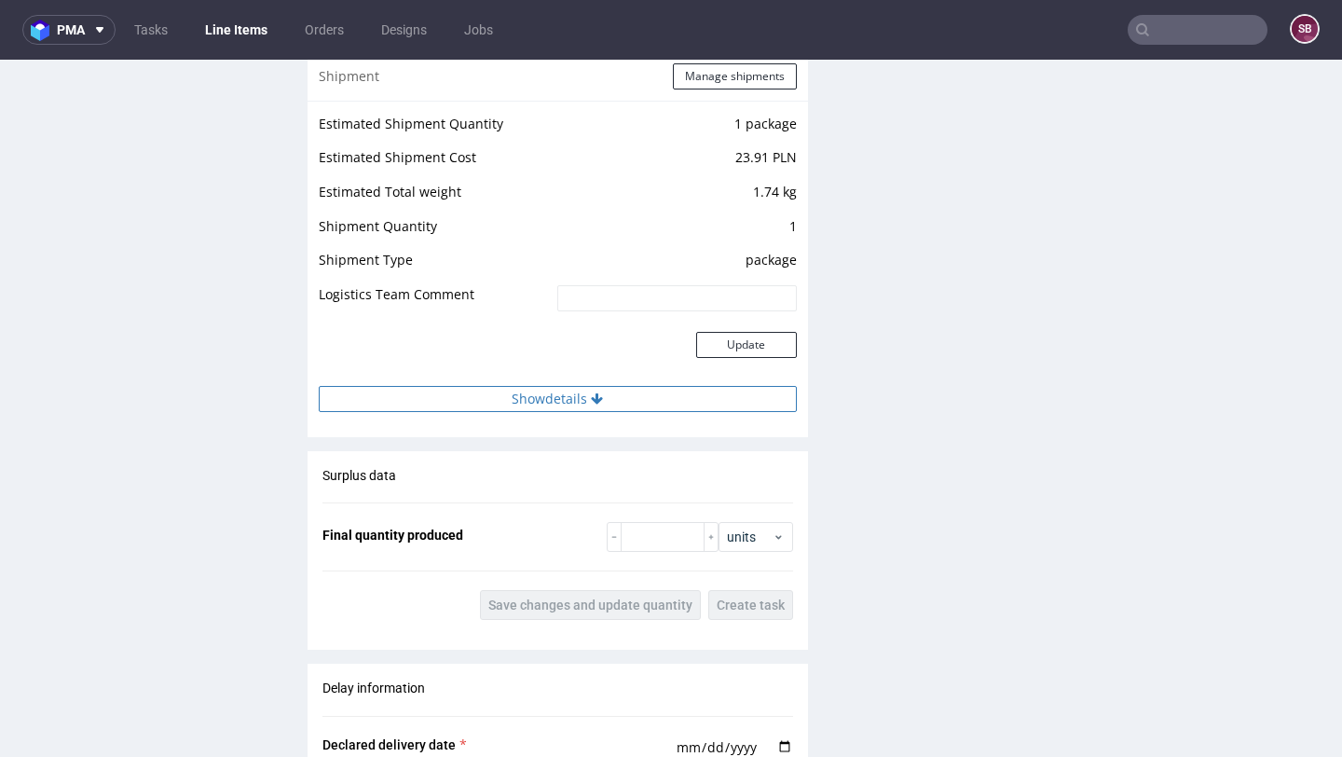
scroll to position [1868, 0]
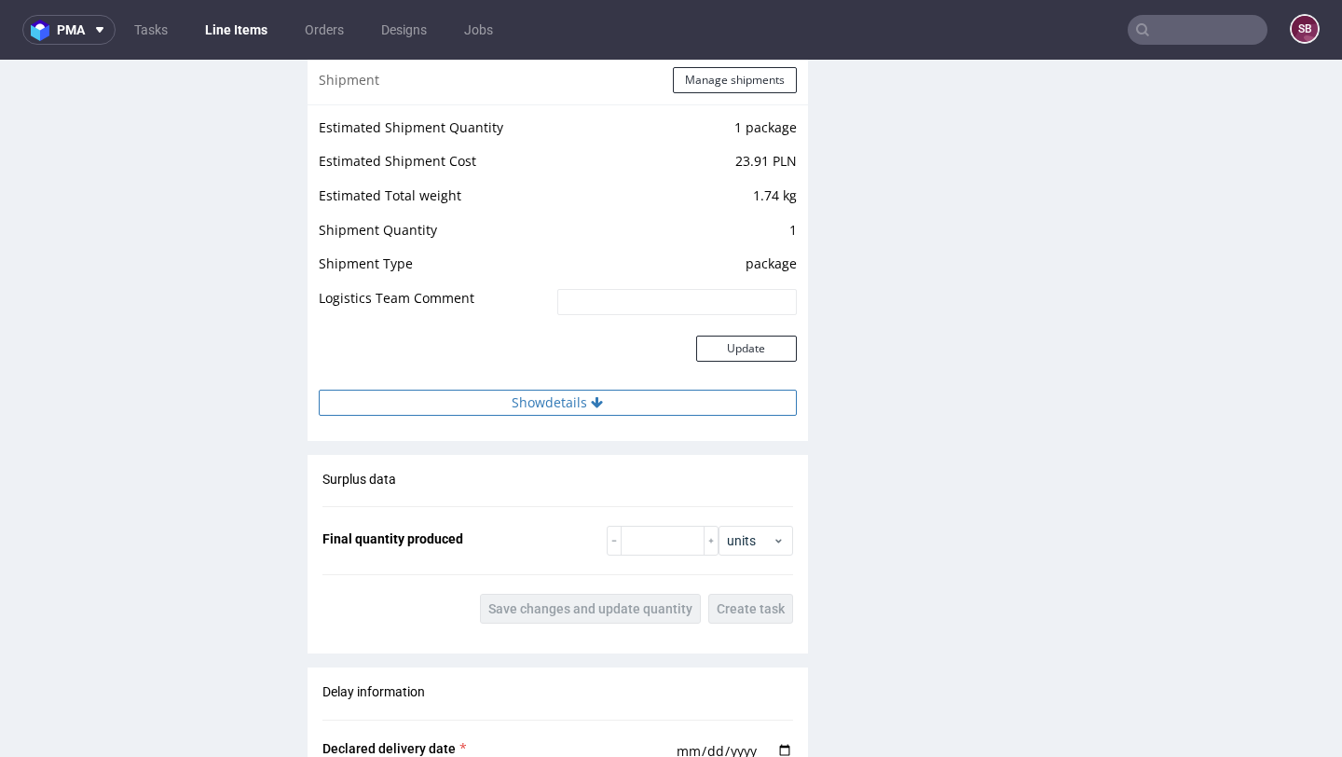
click at [603, 406] on button "Show details" at bounding box center [558, 403] width 478 height 26
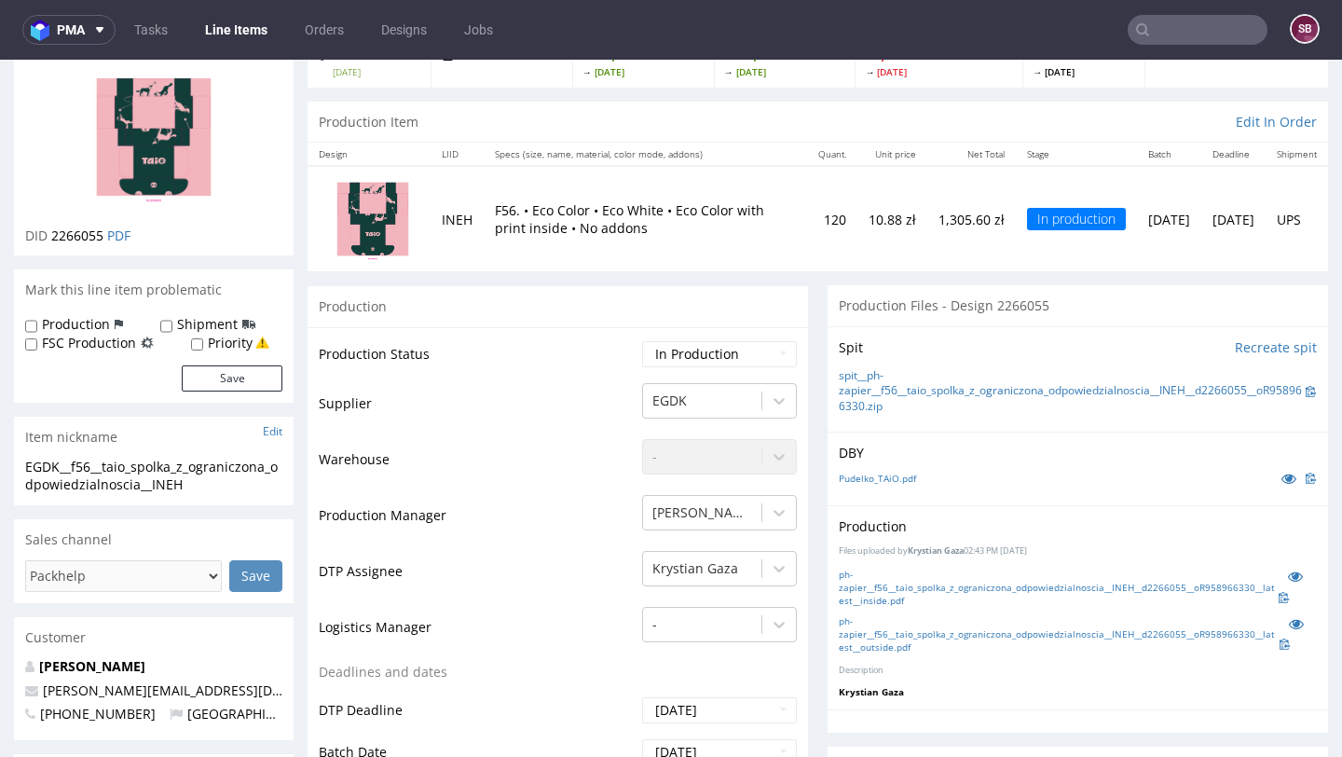
scroll to position [0, 0]
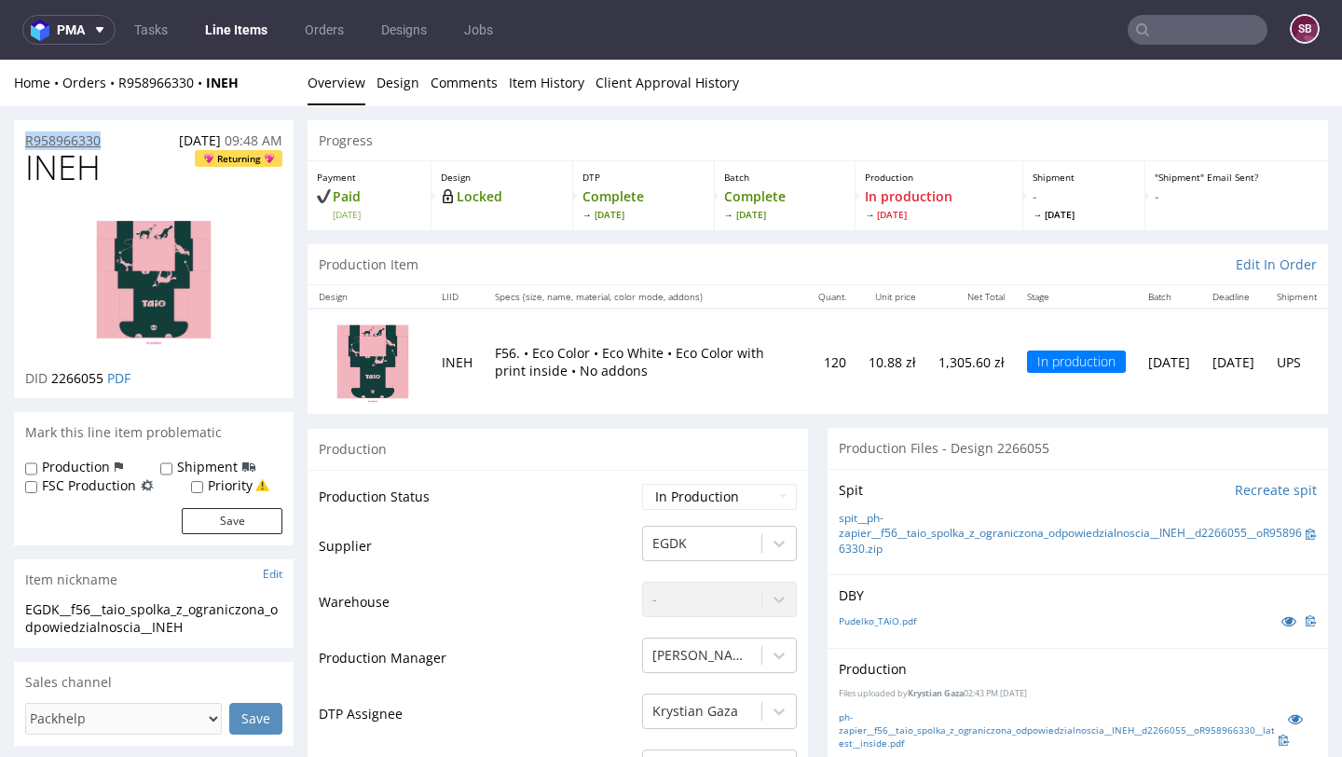
drag, startPoint x: 119, startPoint y: 143, endPoint x: 25, endPoint y: 144, distance: 94.1
click at [25, 144] on div "R958966330 25.09.2025 09:48 AM" at bounding box center [154, 135] width 280 height 30
copy p "R958966330"
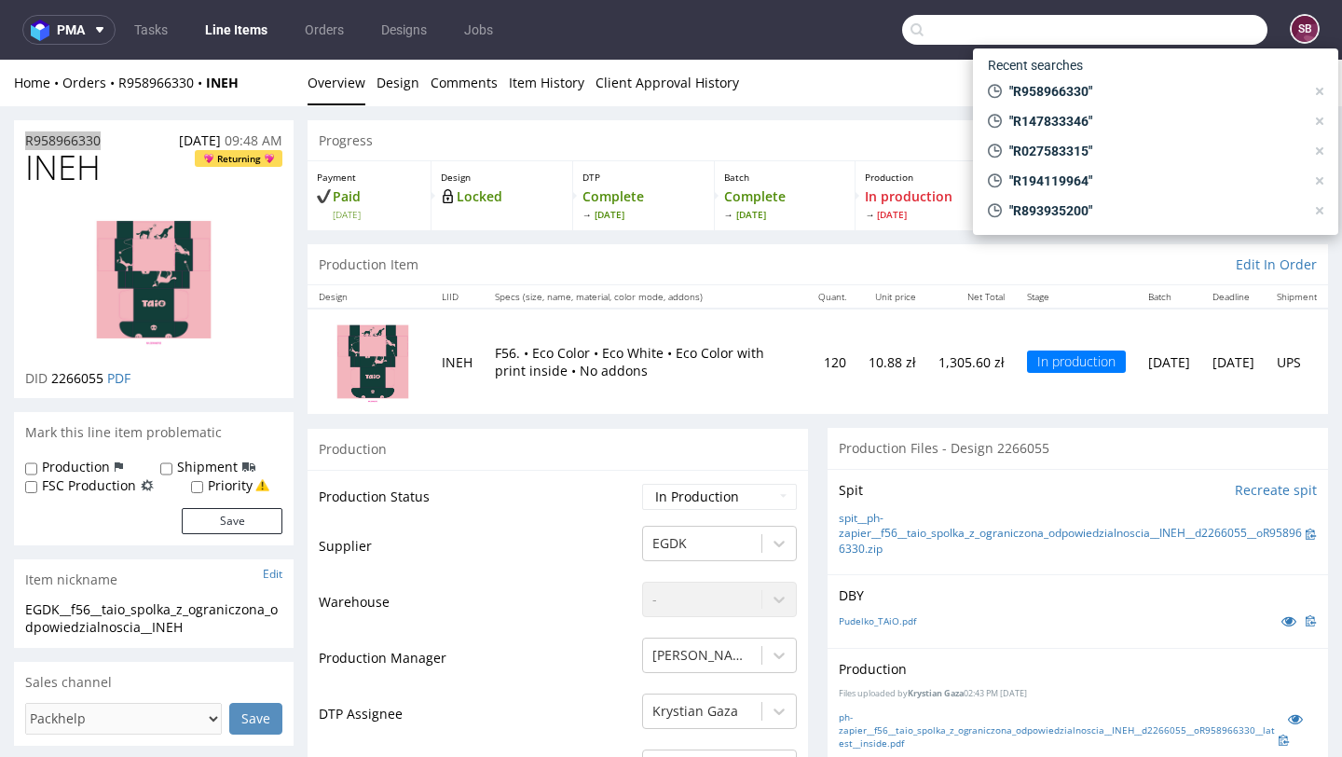
click at [1143, 34] on input "text" at bounding box center [1084, 30] width 365 height 30
paste input "R745623770"
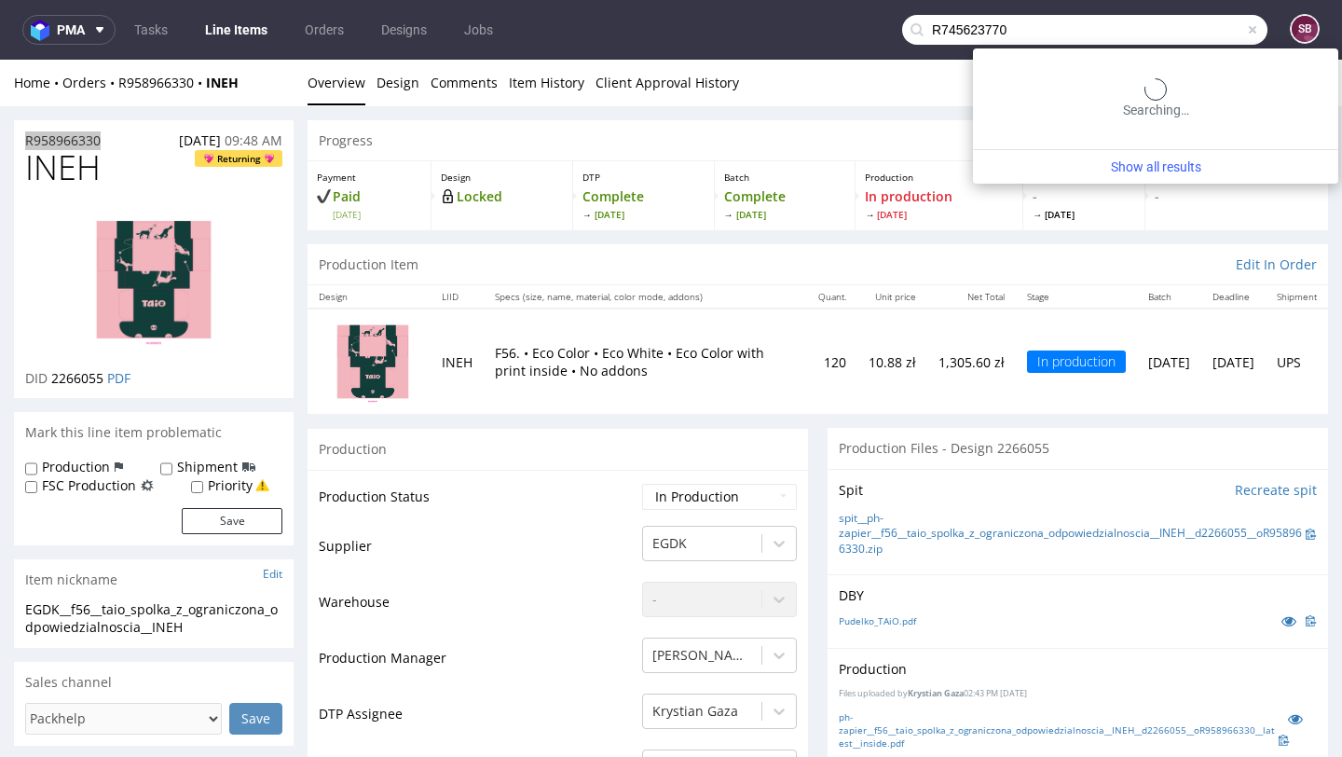
type input "R745623770"
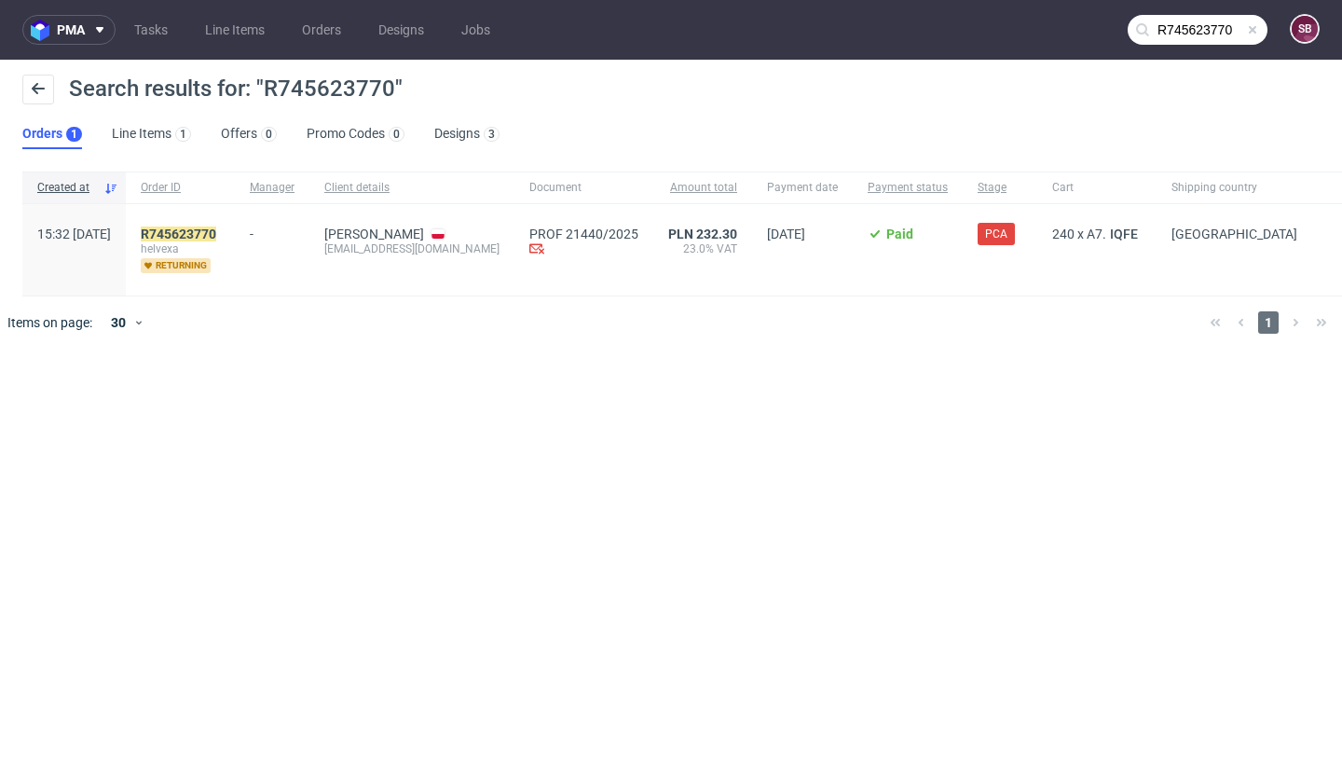
drag, startPoint x: 283, startPoint y: 258, endPoint x: 295, endPoint y: 272, distance: 18.5
click at [295, 272] on div "15:32 Mon 06.10.2025 R745623770 helvexa returning - Elizaveta Sukhareva zimovoj…" at bounding box center [682, 250] width 1320 height 92
click at [216, 240] on mark "R745623770" at bounding box center [178, 233] width 75 height 15
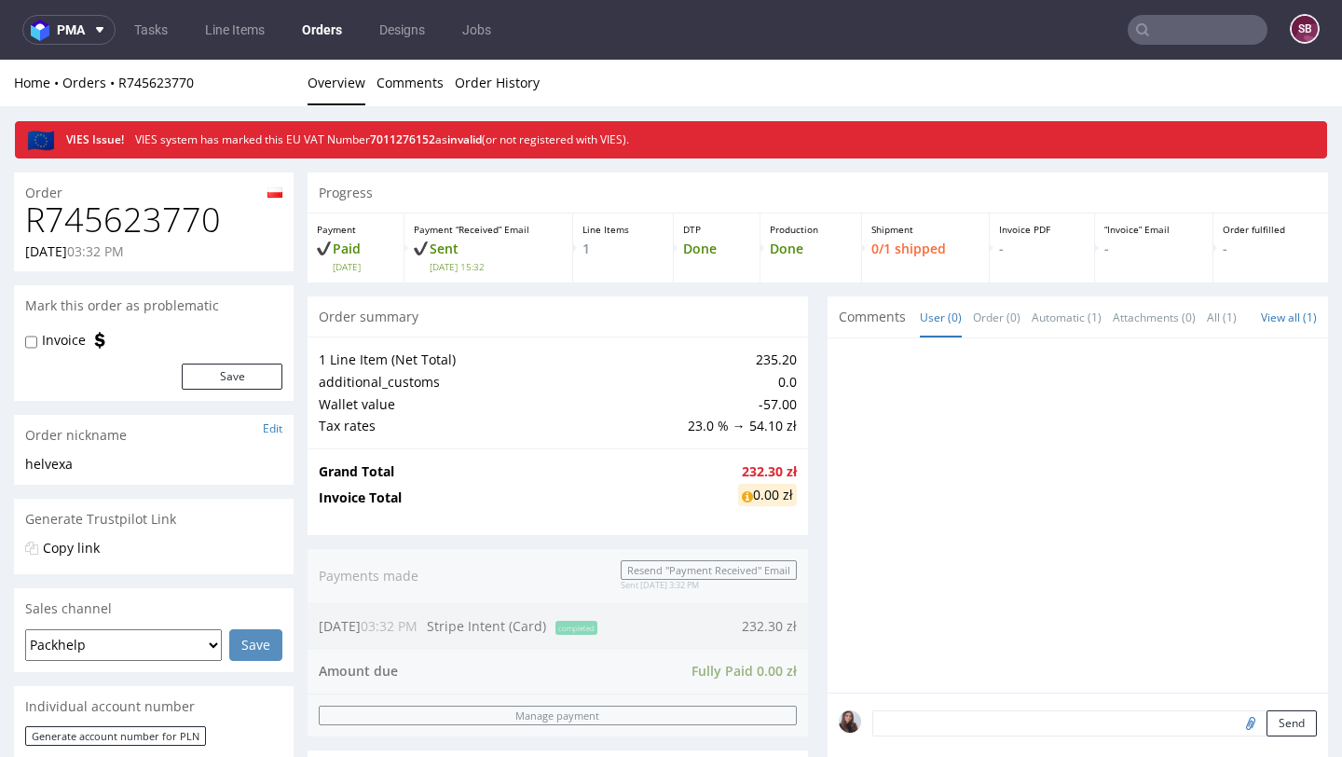
scroll to position [501, 0]
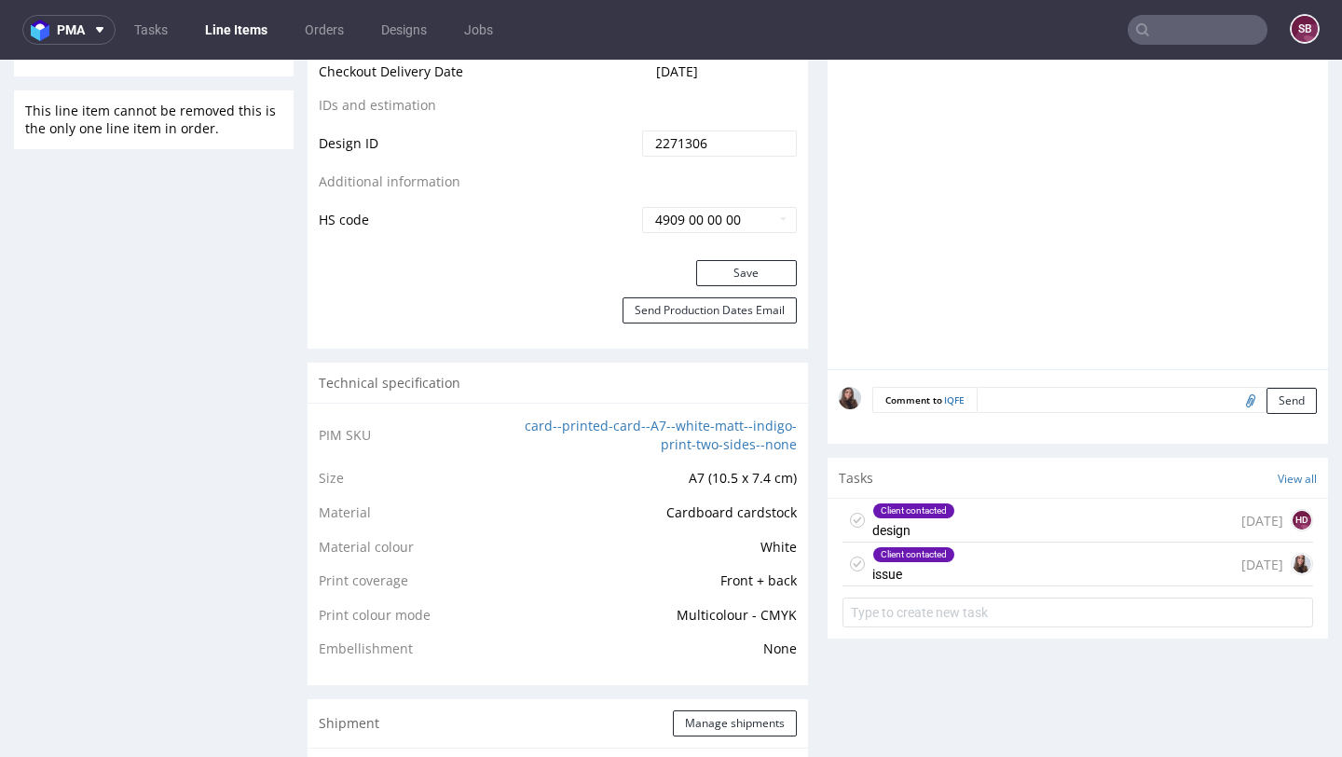
scroll to position [1022, 0]
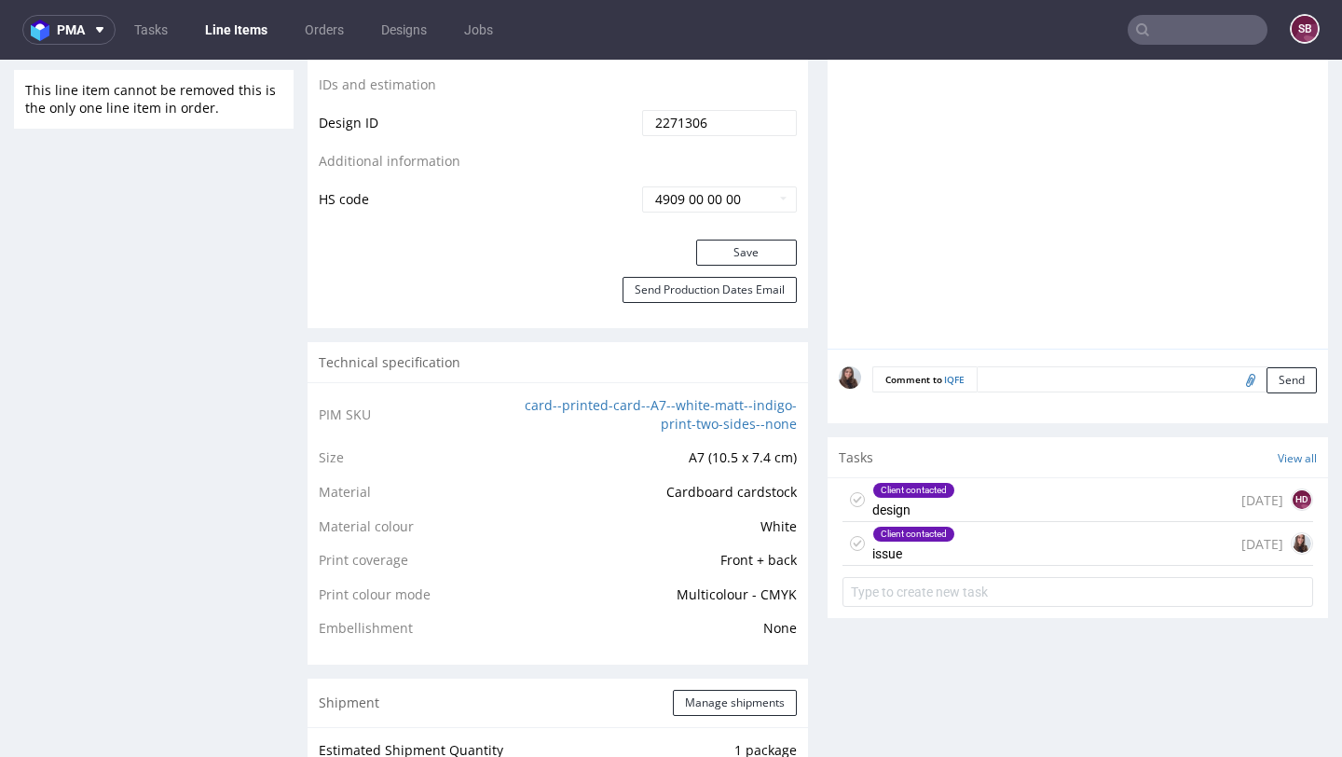
click at [935, 551] on div "Client contacted issue" at bounding box center [913, 543] width 83 height 43
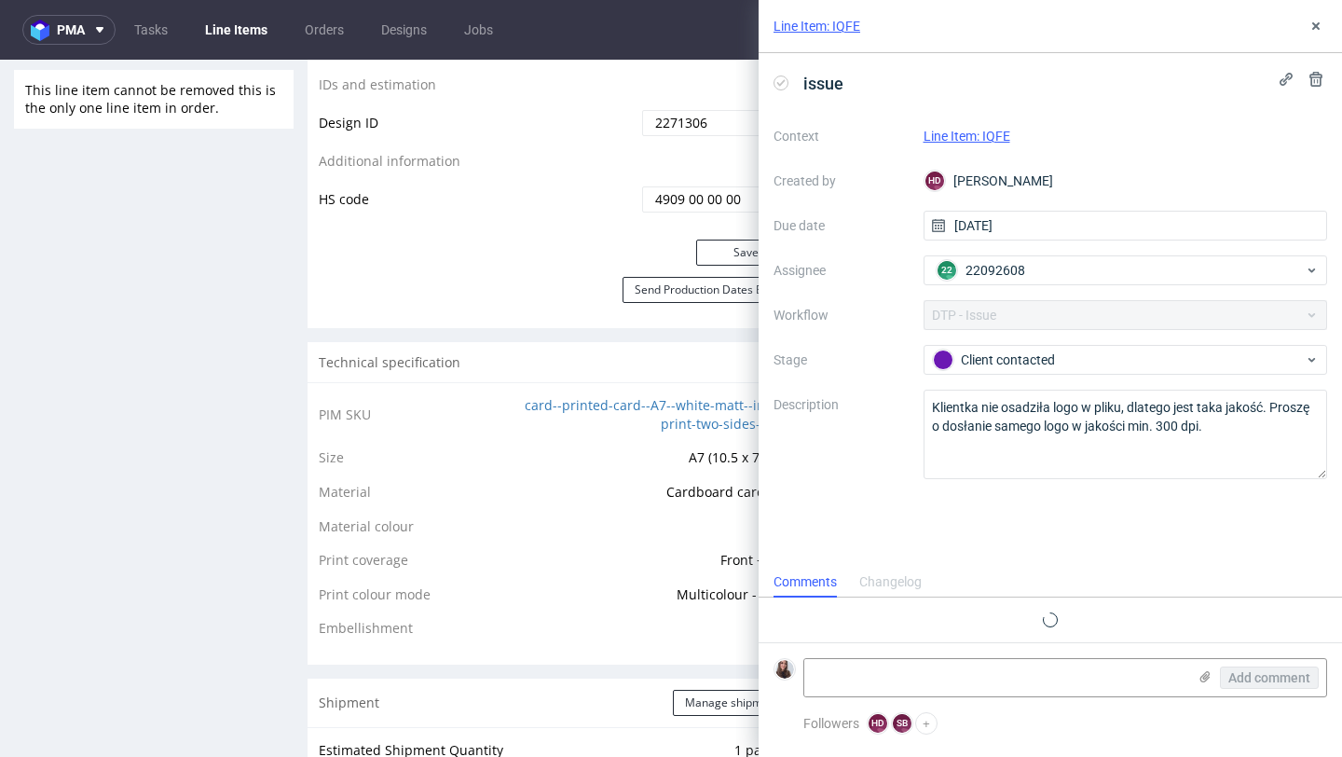
scroll to position [29, 0]
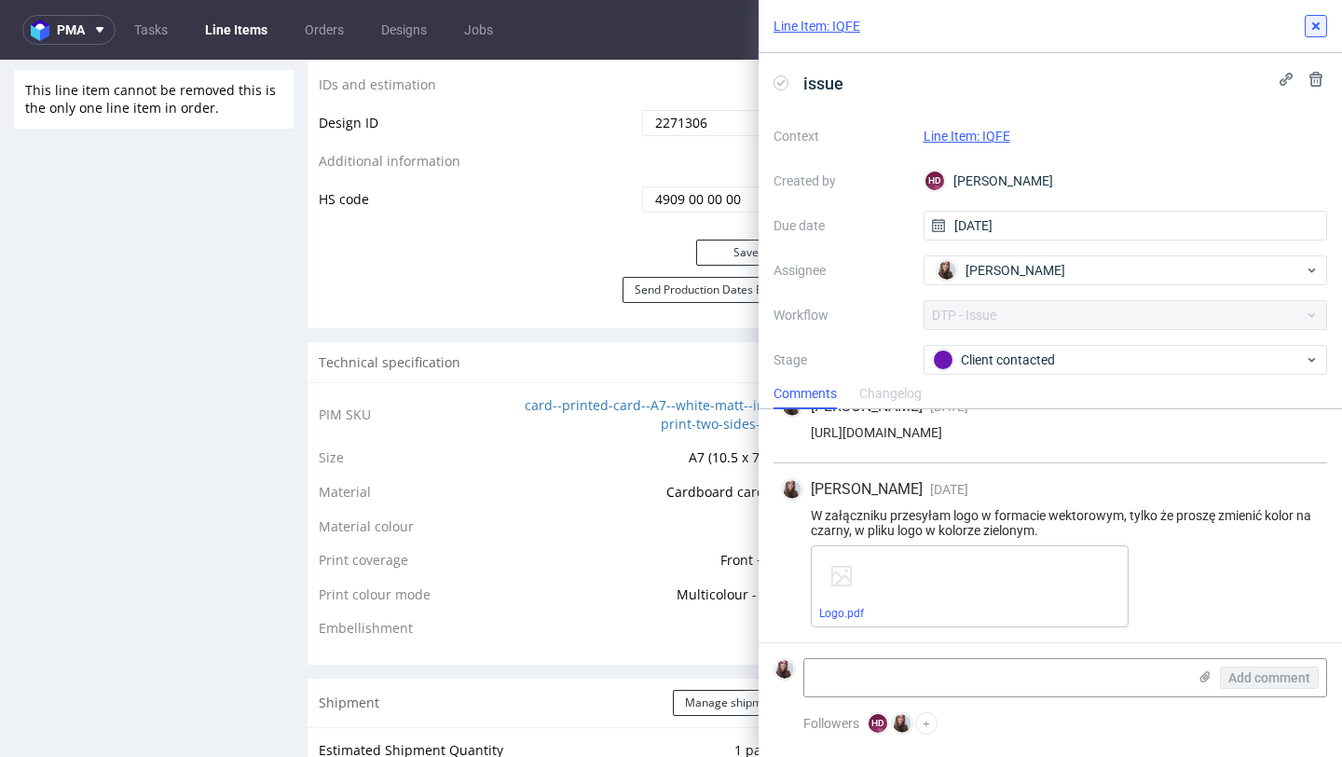
click at [1319, 23] on use at bounding box center [1315, 25] width 7 height 7
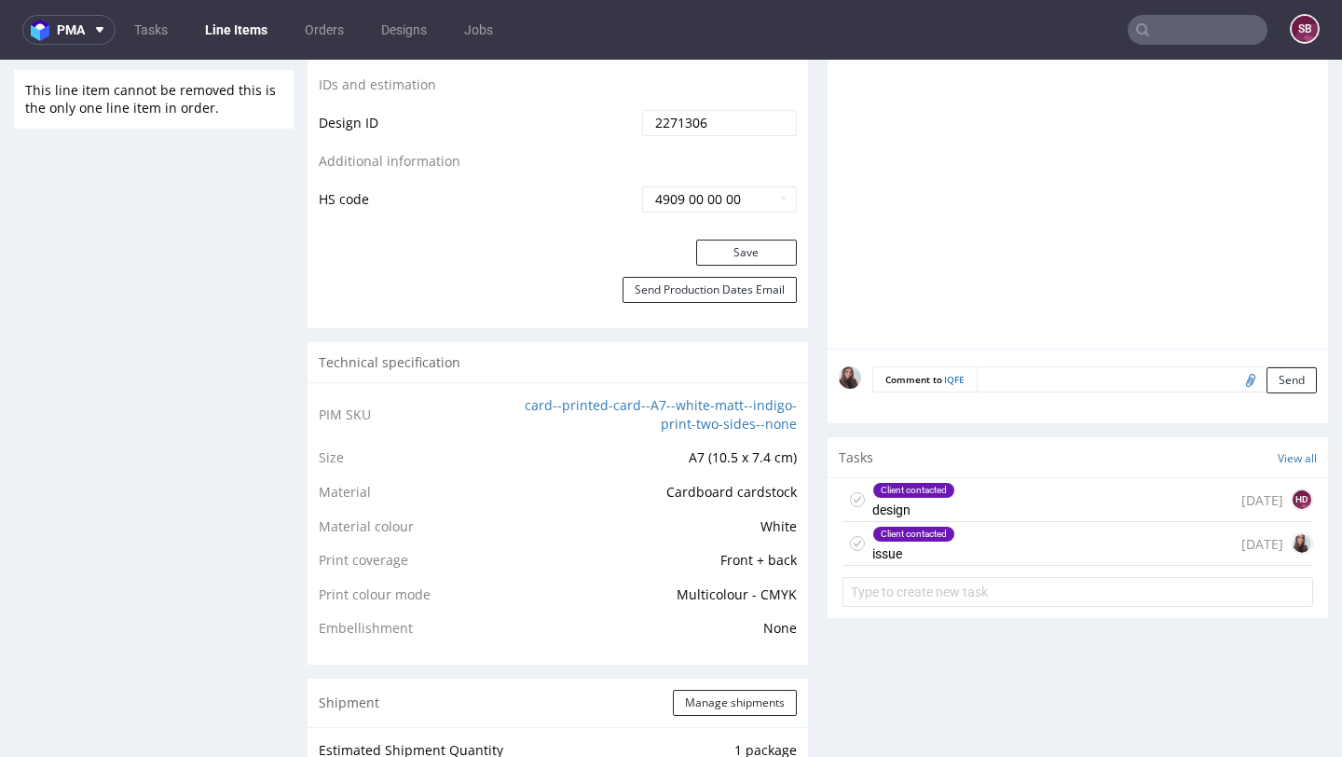
click at [978, 484] on div "Client contacted design 5 days ago HD" at bounding box center [1078, 500] width 471 height 44
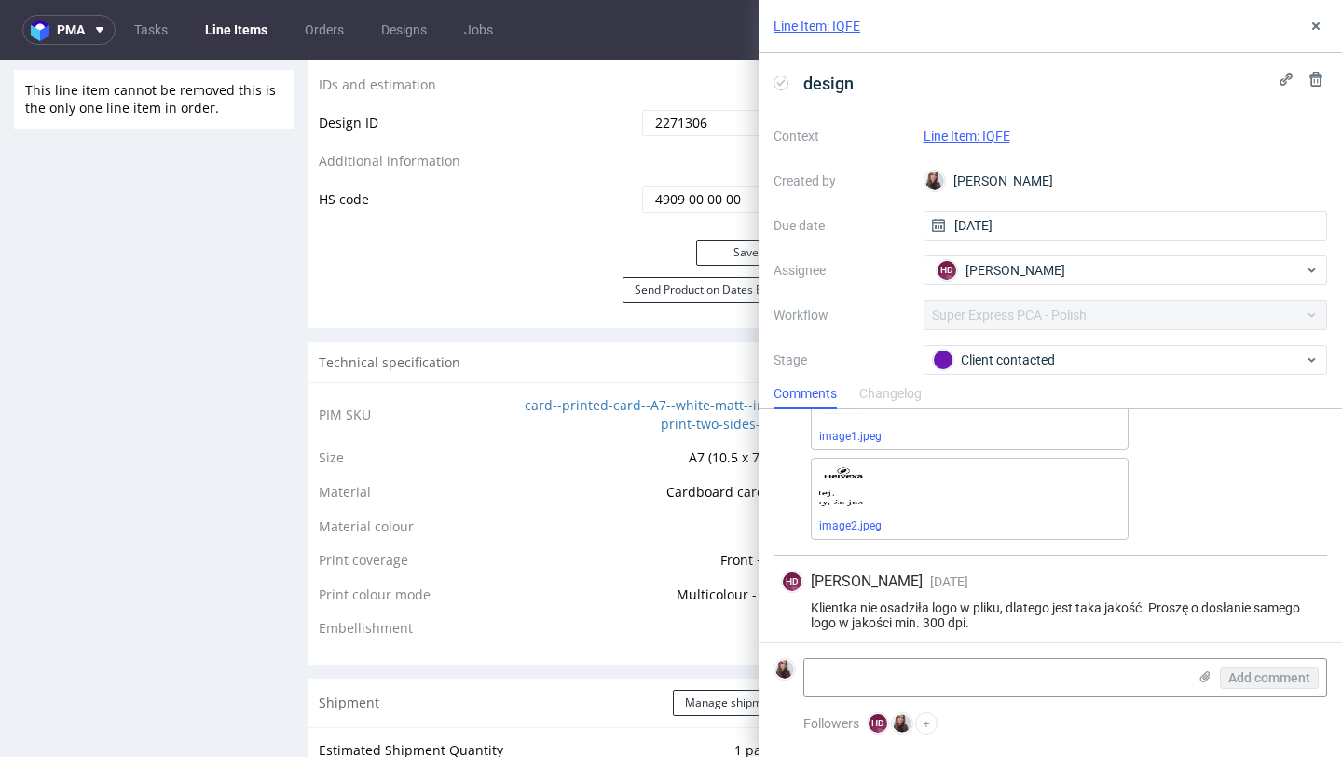
scroll to position [373, 0]
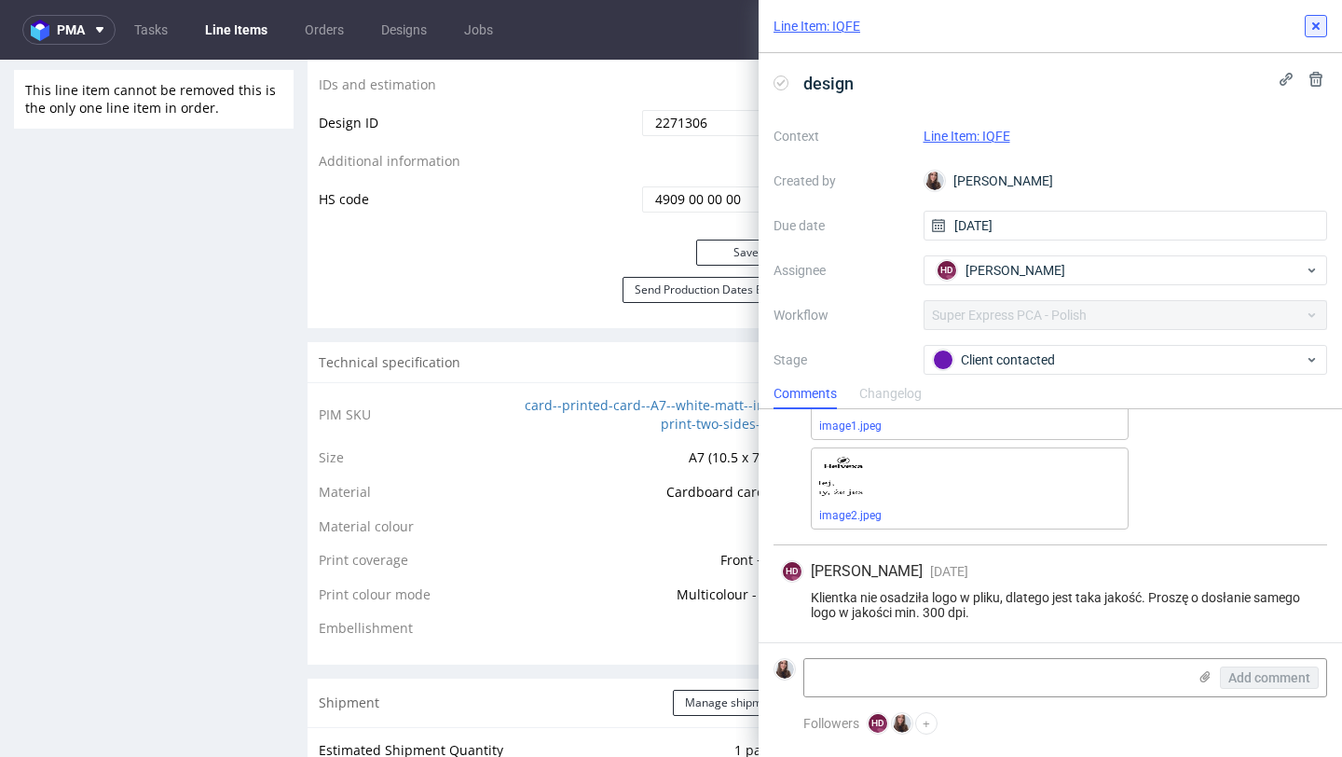
click at [1314, 34] on button at bounding box center [1316, 26] width 22 height 22
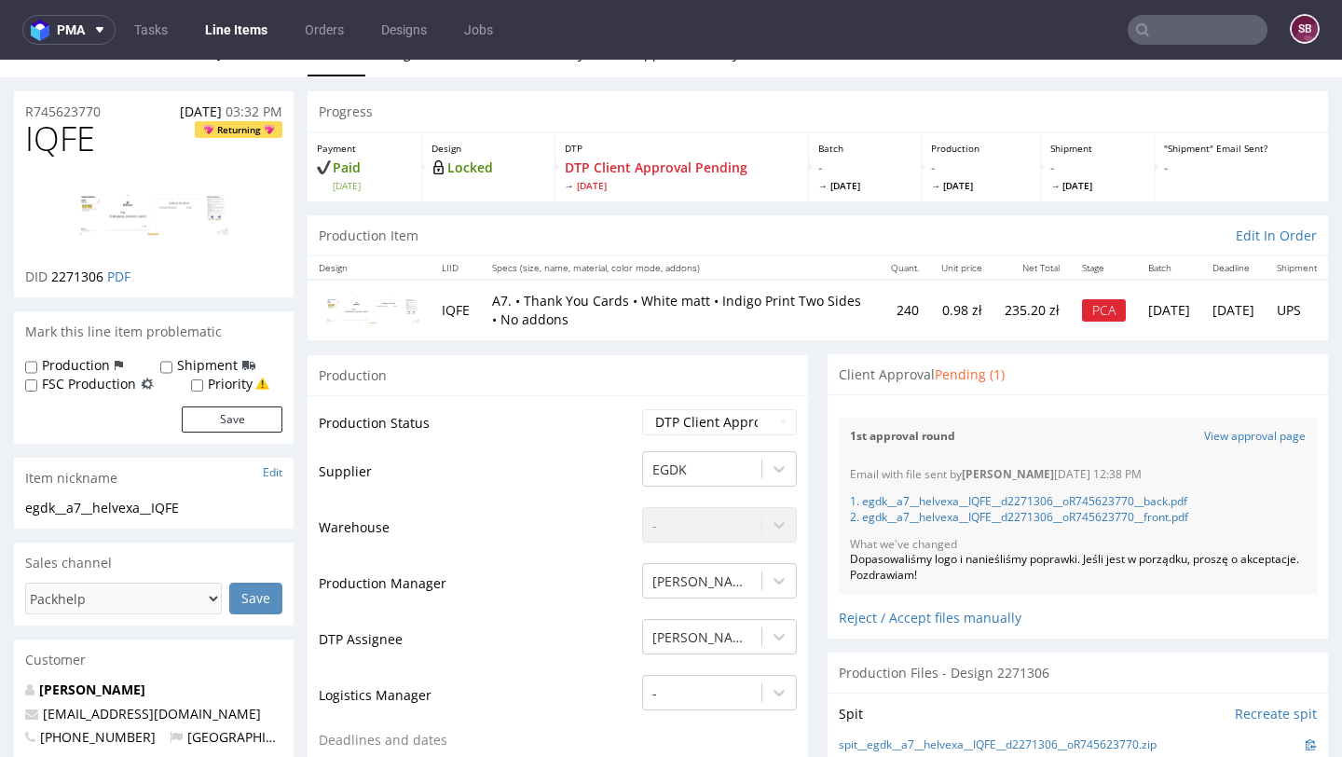
scroll to position [28, 0]
click at [949, 506] on link "1. egdk__a7__helvexa__IQFE__d2271306__oR745623770__back.pdf" at bounding box center [1018, 502] width 337 height 16
click at [911, 528] on div "1. egdk__a7__helvexa__IQFE__d2271306__oR745623770__back.pdf 2. egdk__a7__helvex…" at bounding box center [1078, 511] width 456 height 54
click at [905, 521] on link "2. egdk__a7__helvexa__IQFE__d2271306__oR745623770__front.pdf" at bounding box center [1019, 518] width 338 height 16
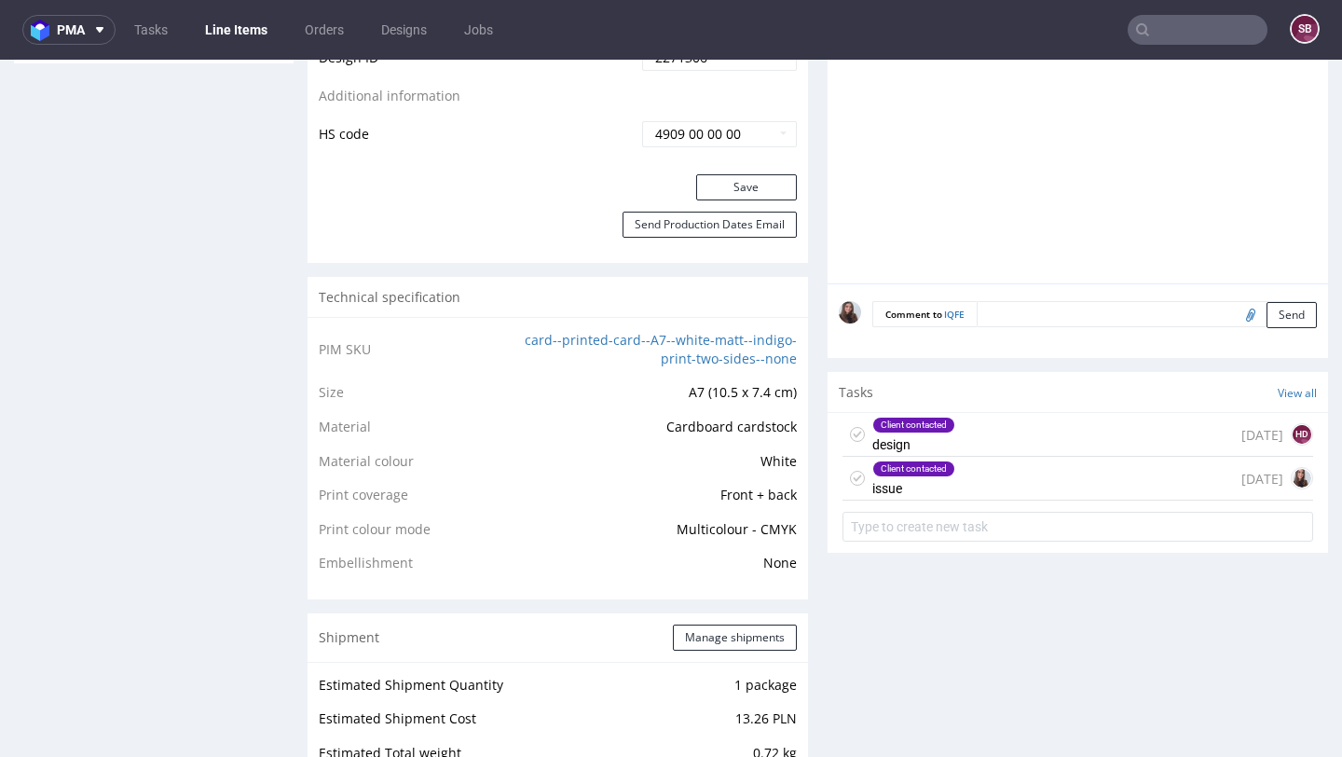
scroll to position [1089, 0]
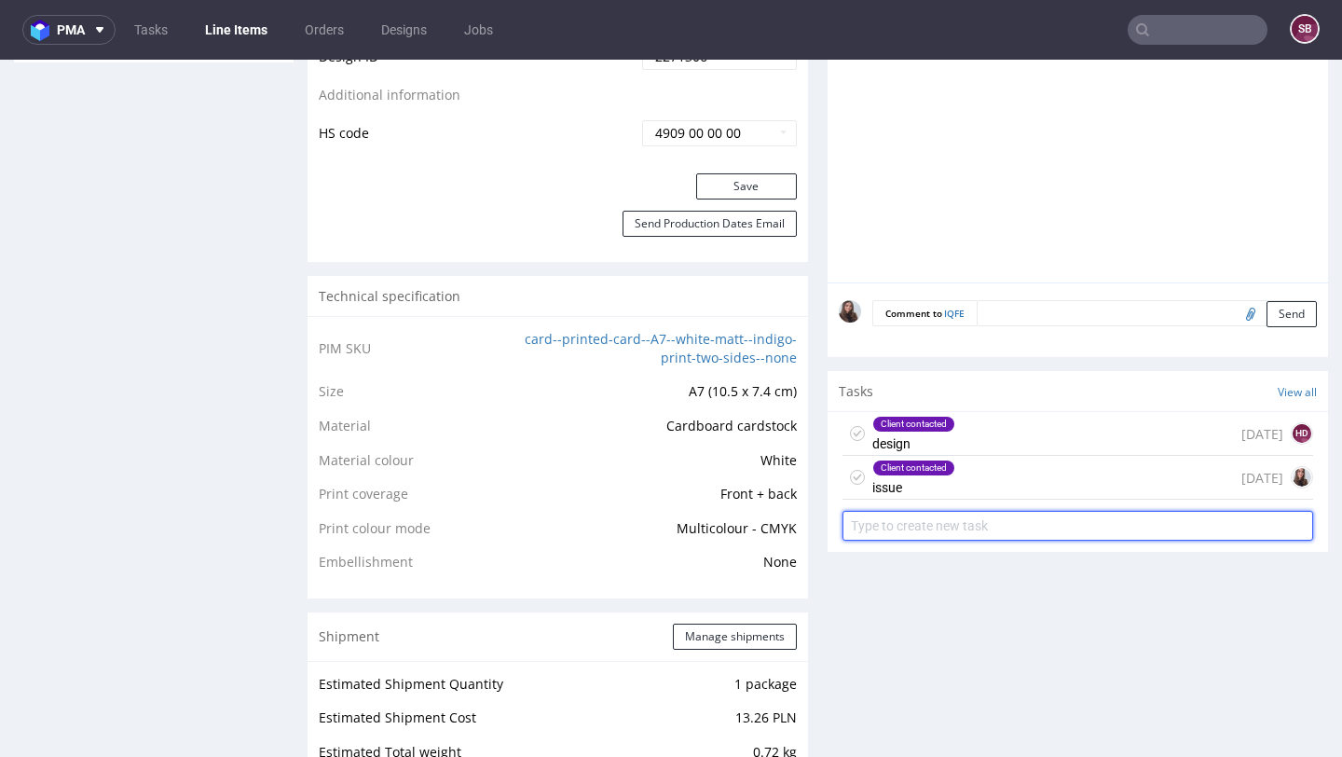
click at [943, 534] on input "text" at bounding box center [1078, 526] width 471 height 30
type input "PCA"
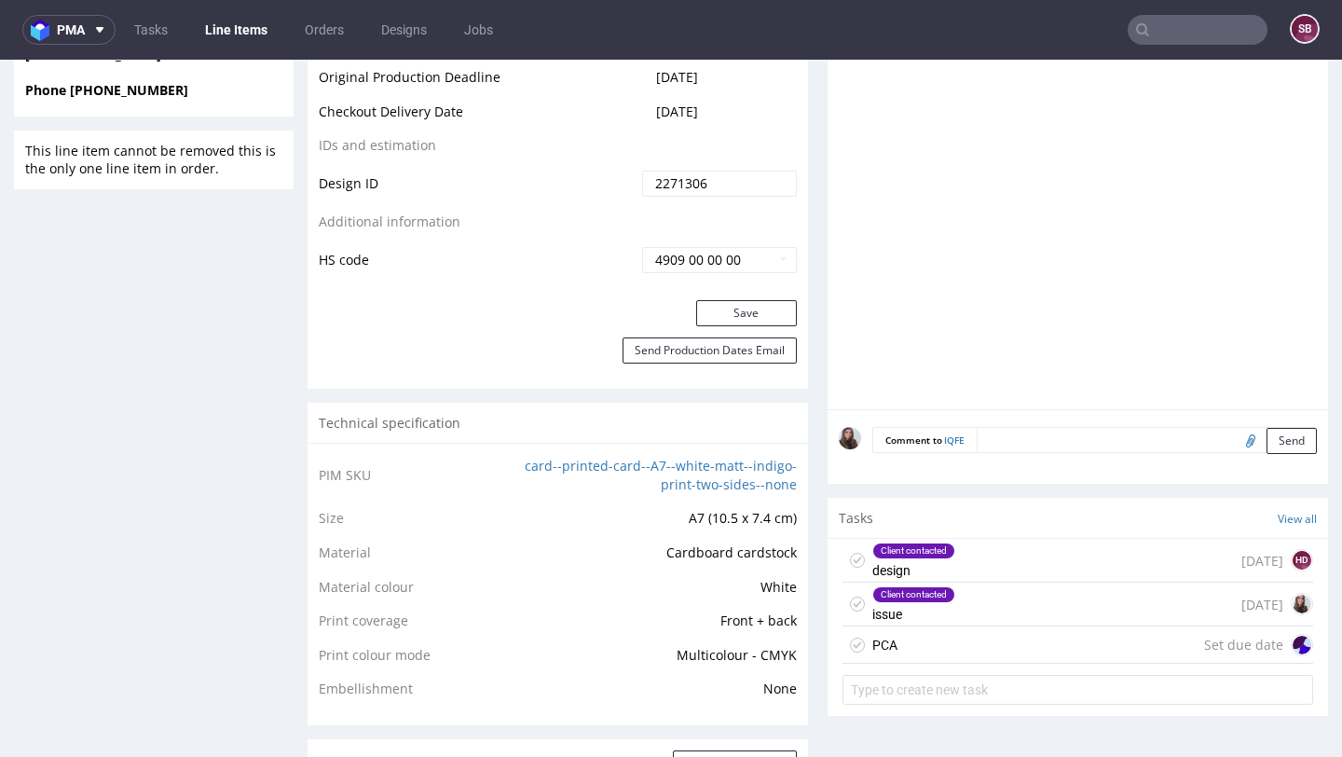
scroll to position [957, 0]
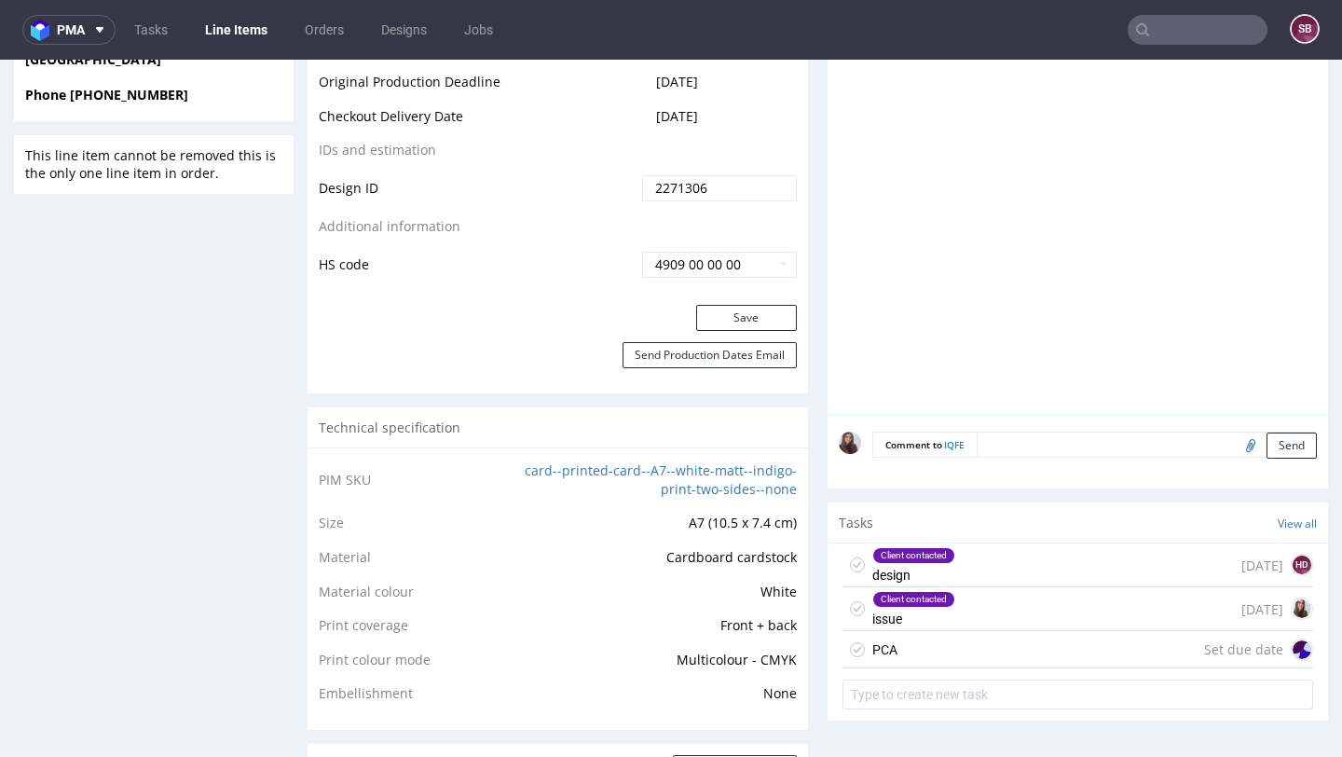
click at [891, 654] on div "PCA Set due date" at bounding box center [1078, 649] width 471 height 37
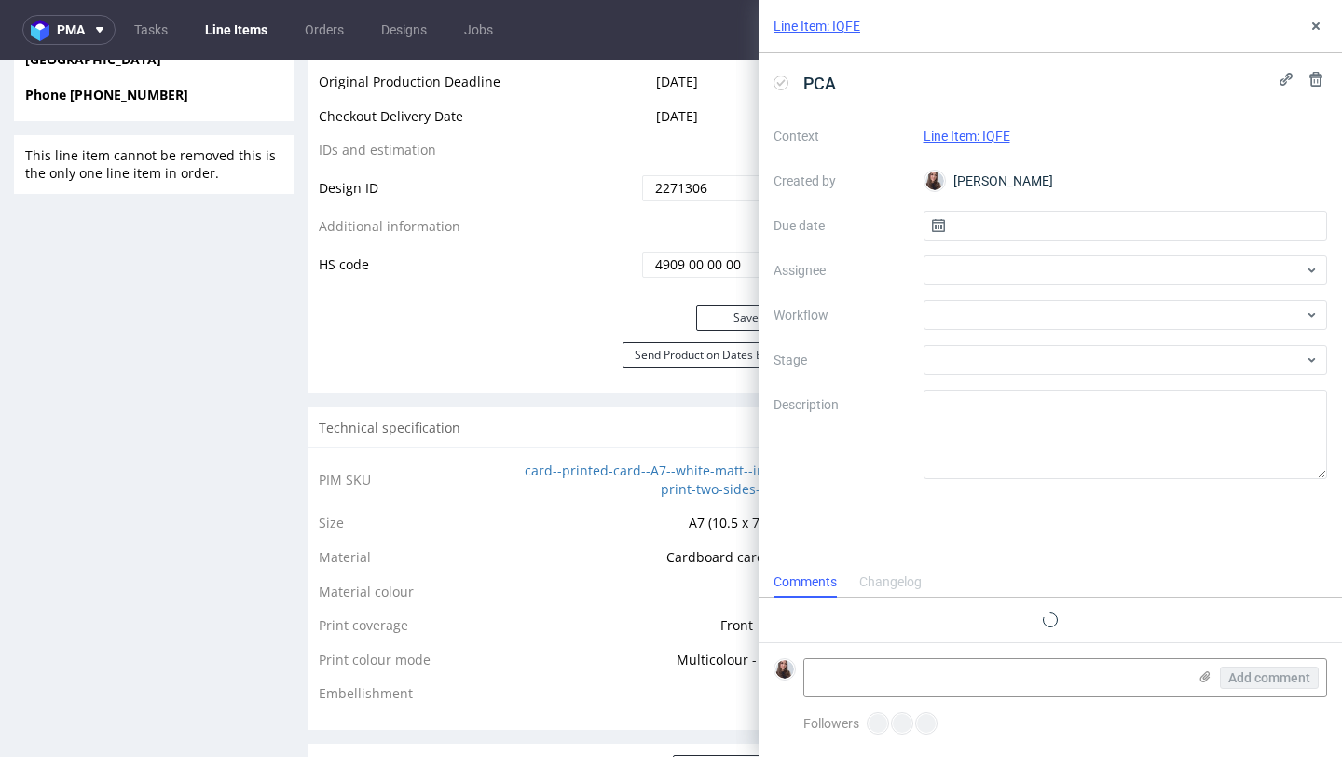
scroll to position [15, 0]
click at [1068, 224] on input "text" at bounding box center [1126, 226] width 405 height 30
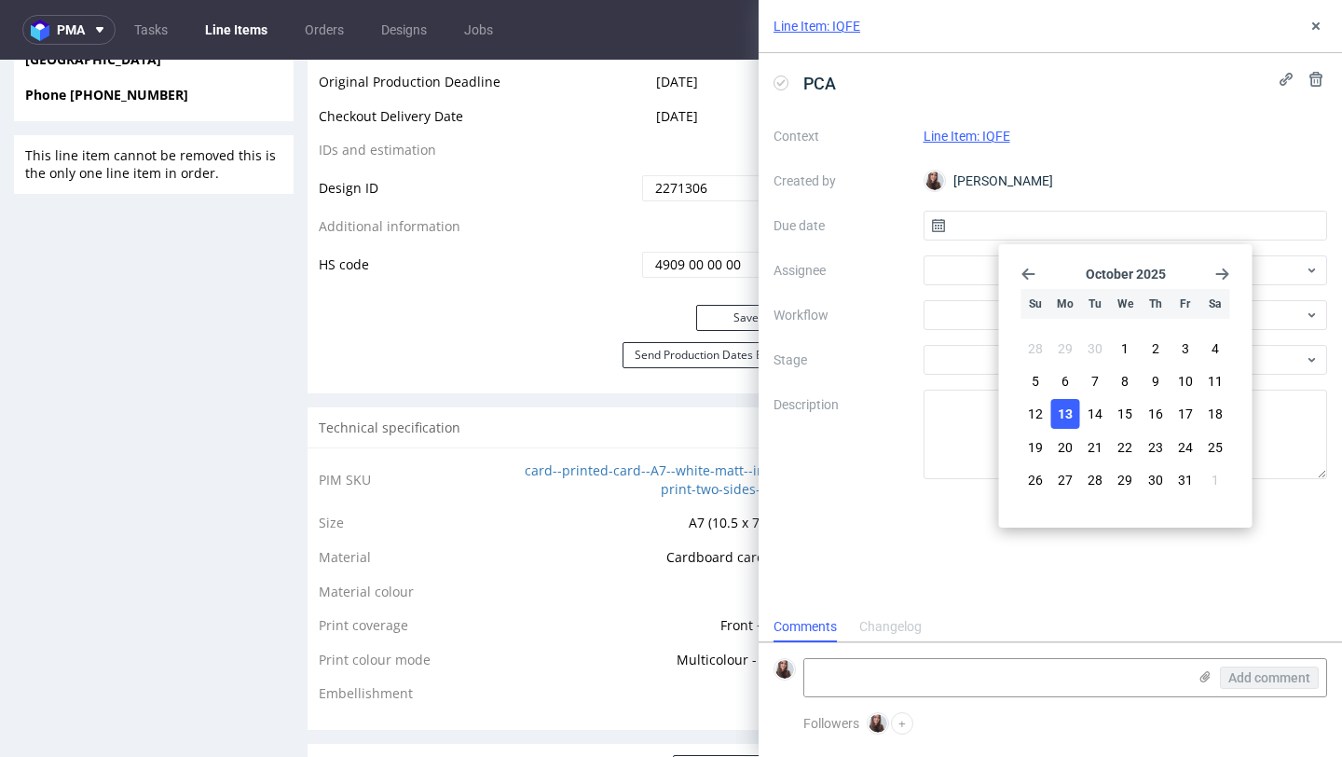
click at [1061, 413] on span "13" at bounding box center [1065, 414] width 15 height 19
type input "[DATE]"
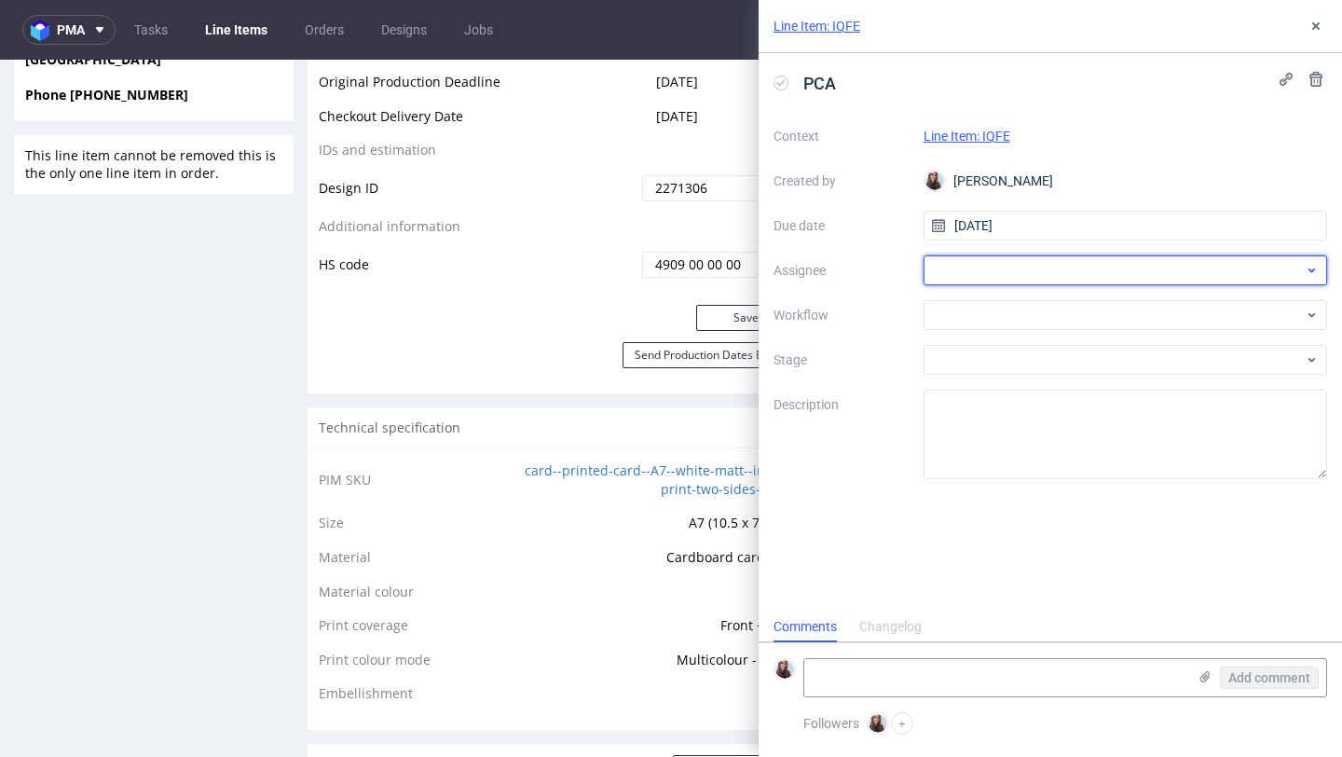
click at [1024, 266] on div at bounding box center [1126, 270] width 405 height 30
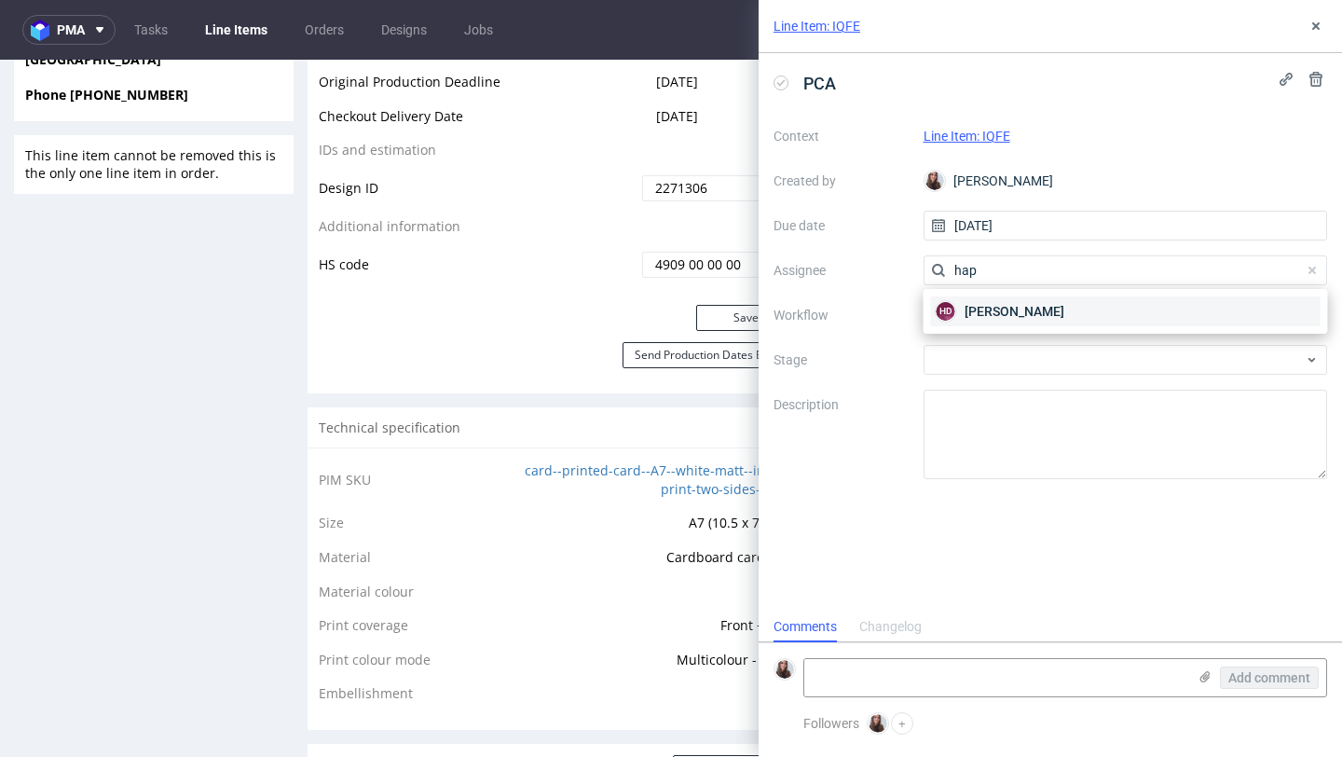
type input "hap"
click at [1043, 302] on span "Hapka Dominika" at bounding box center [1015, 311] width 100 height 19
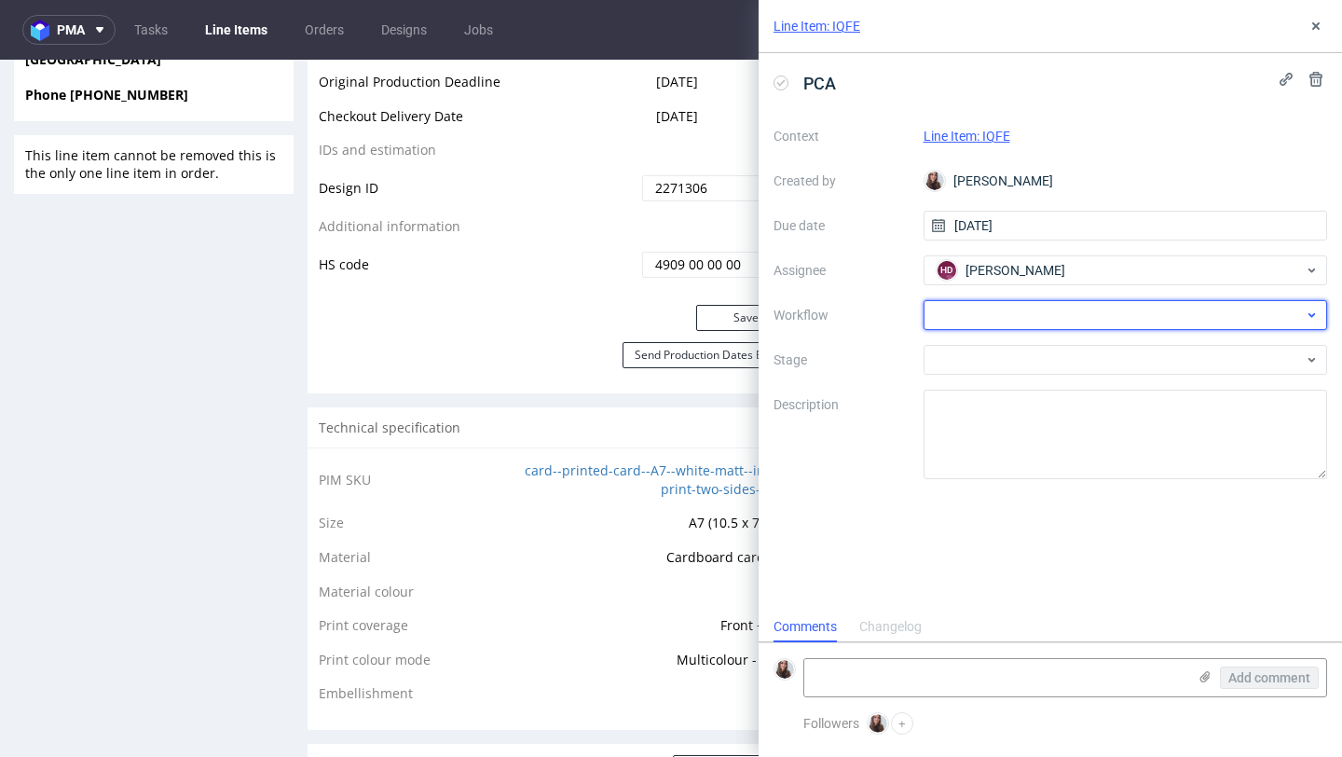
click at [1011, 324] on div at bounding box center [1126, 315] width 405 height 30
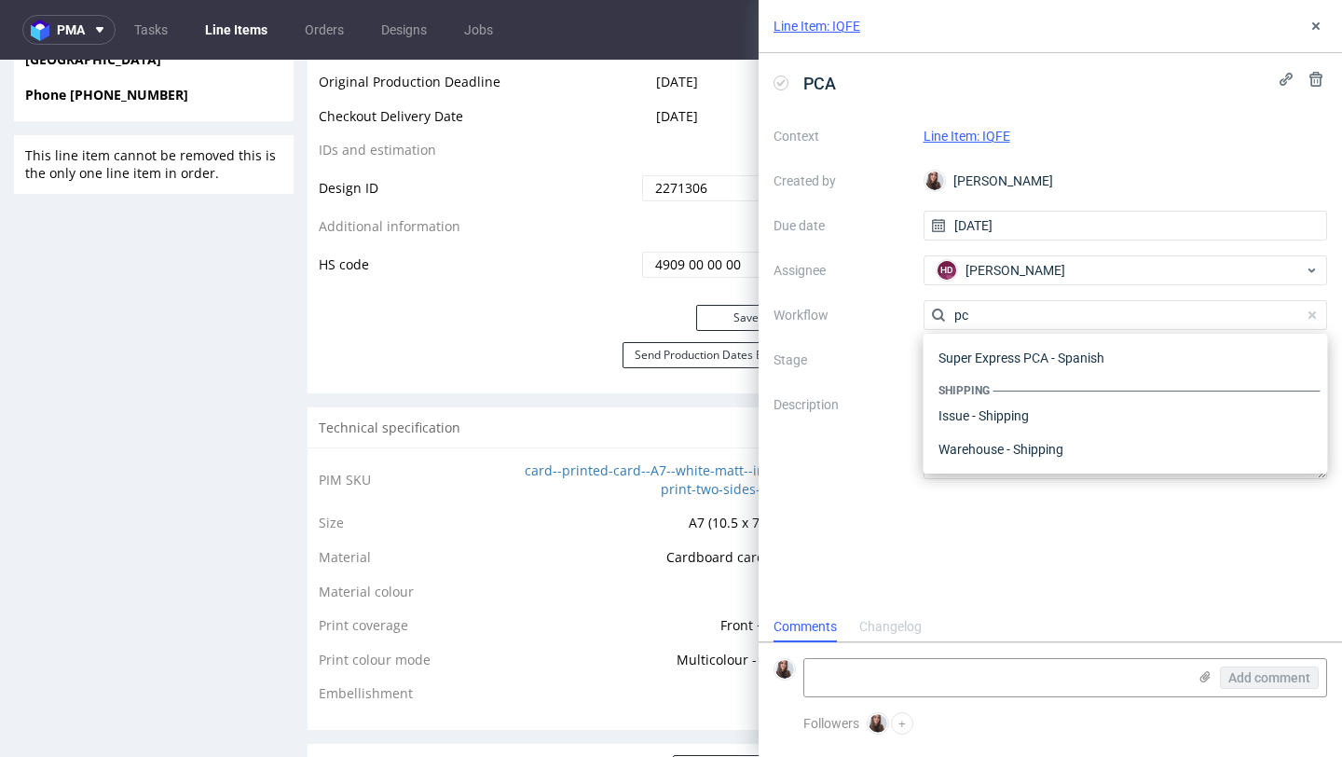
scroll to position [235, 0]
type input "pc"
click at [1000, 414] on div "Super Express PCA - Polish" at bounding box center [1126, 416] width 390 height 34
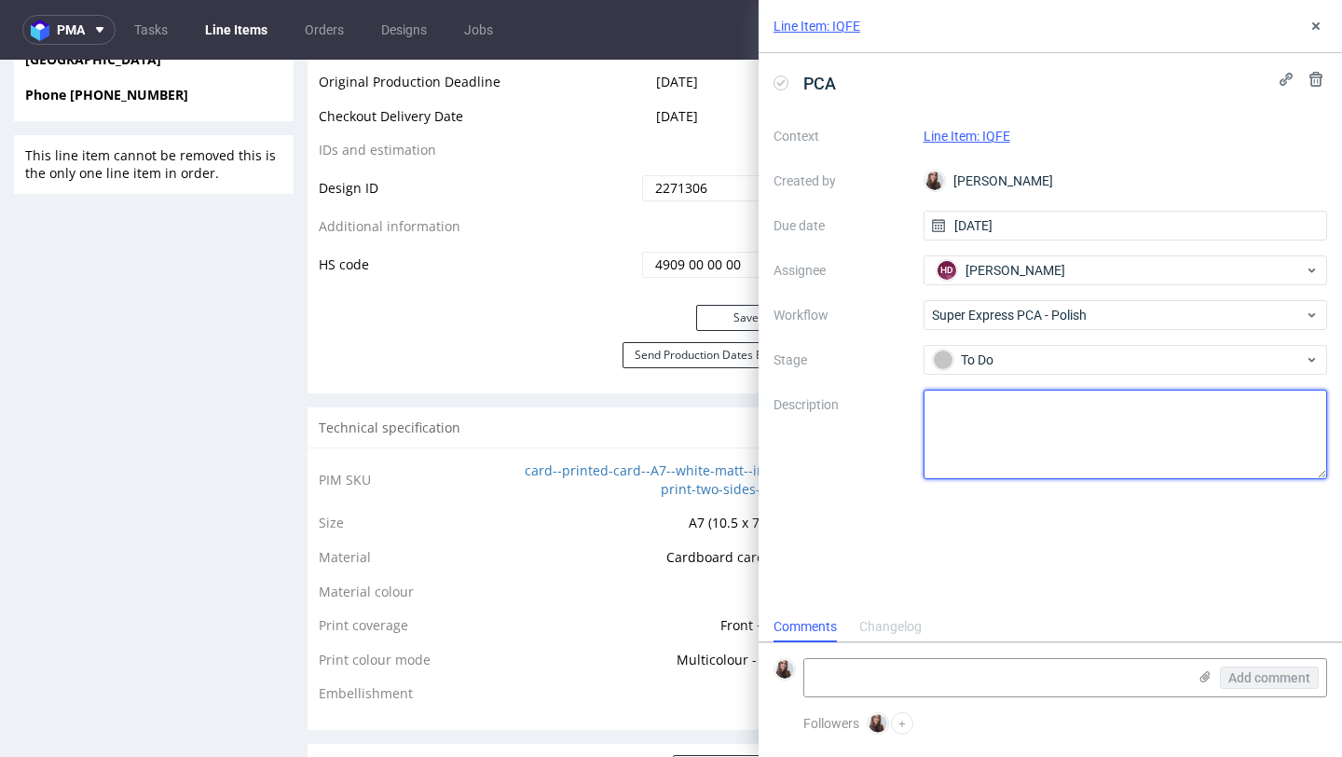
click at [984, 404] on textarea at bounding box center [1126, 434] width 405 height 89
click at [992, 430] on textarea at bounding box center [1126, 434] width 405 height 89
type textarea "l"
paste textarea "Sprawdziłam prawki, prosiłabym tylko o przesunięcie napisu “zeskanuj, aby pobra…"
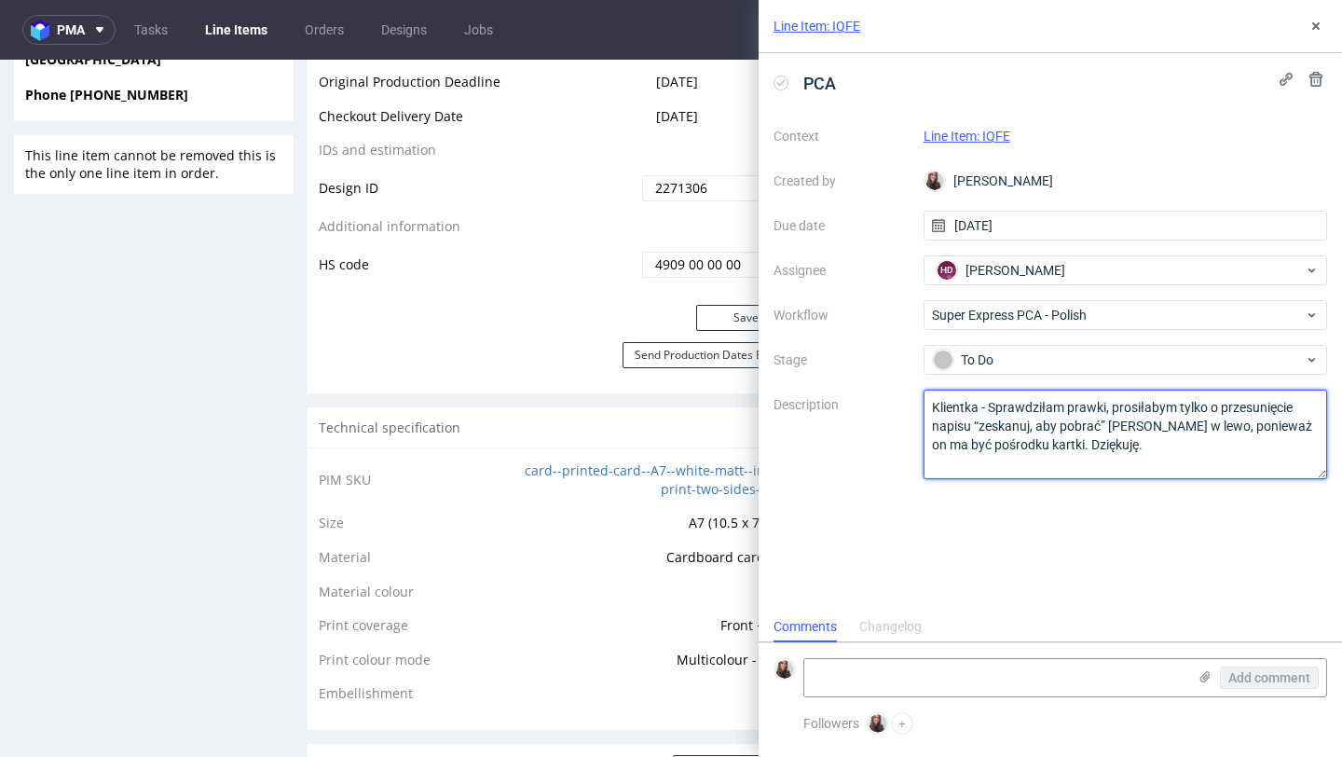
click at [1085, 403] on textarea "Klientka - Sprawdziłam prawki, prosiłabym tylko o przesunięcie napisu “zeskanuj…" at bounding box center [1126, 434] width 405 height 89
click at [1077, 405] on textarea "Klientka - Sprawdziłam prawki, prosiłabym tylko o przesunięcie napisu “zeskanuj…" at bounding box center [1126, 434] width 405 height 89
click at [1139, 445] on textarea "Klientka - Sprawdziłam poprawki, prosiłabym tylko o przesunięcie napisu “zeskan…" at bounding box center [1126, 434] width 405 height 89
type textarea "Klientka - Sprawdziłam poprawki, prosiłabym tylko o przesunięcie napisu “zeskan…"
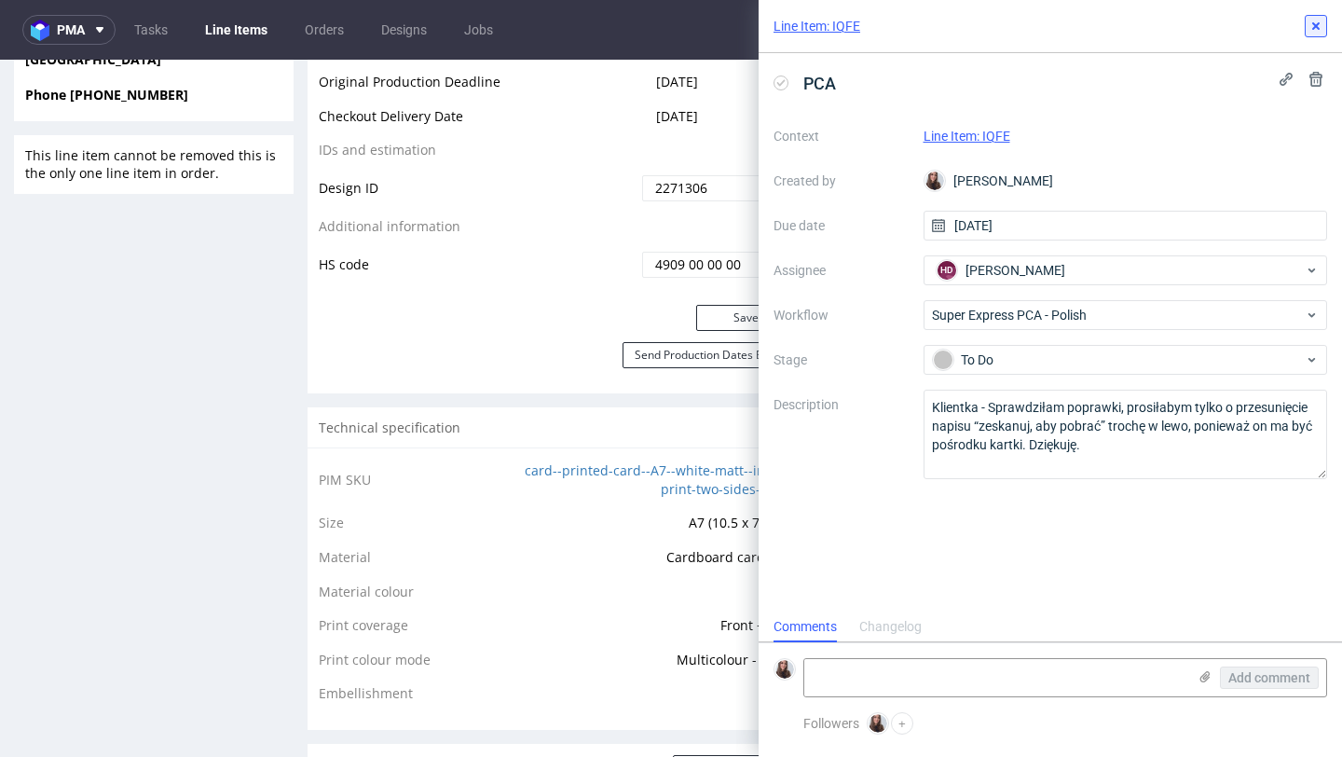
click at [1322, 30] on icon at bounding box center [1316, 26] width 15 height 15
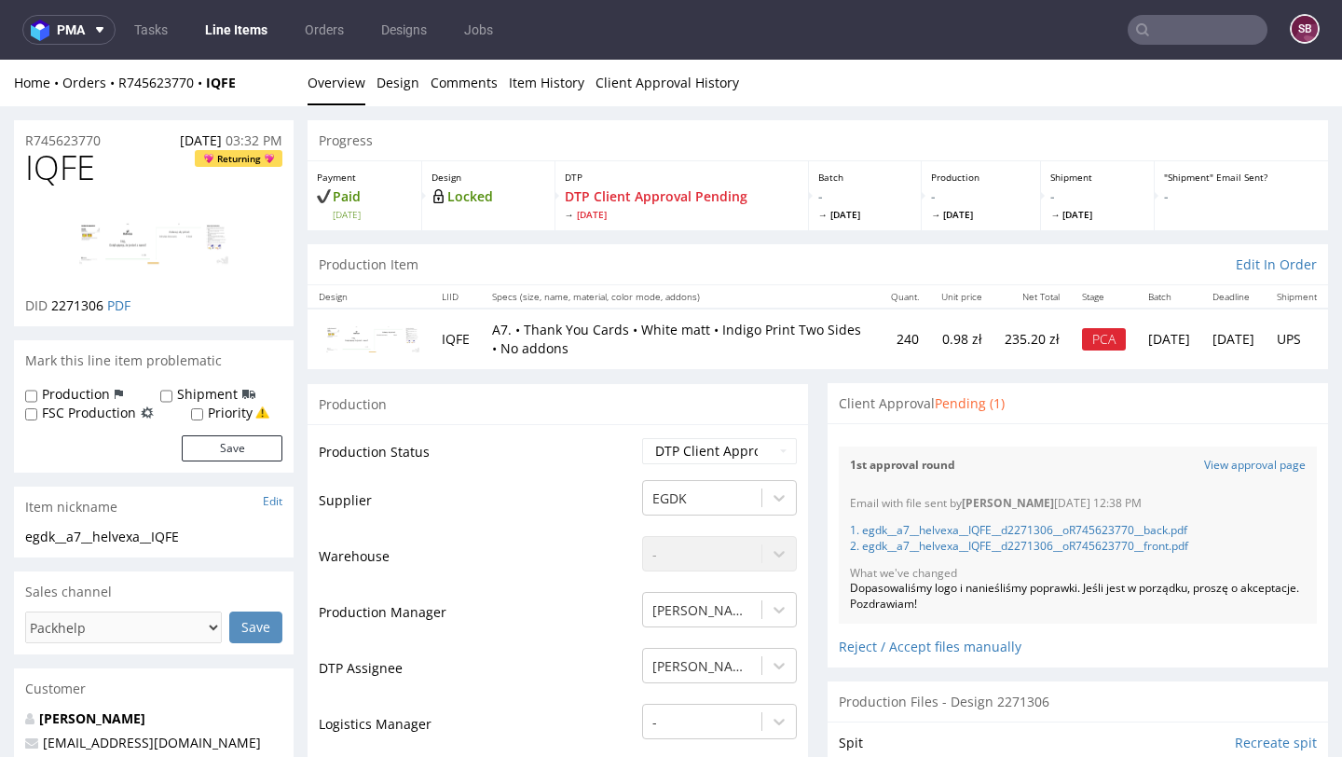
click at [1176, 18] on input "text" at bounding box center [1198, 30] width 140 height 30
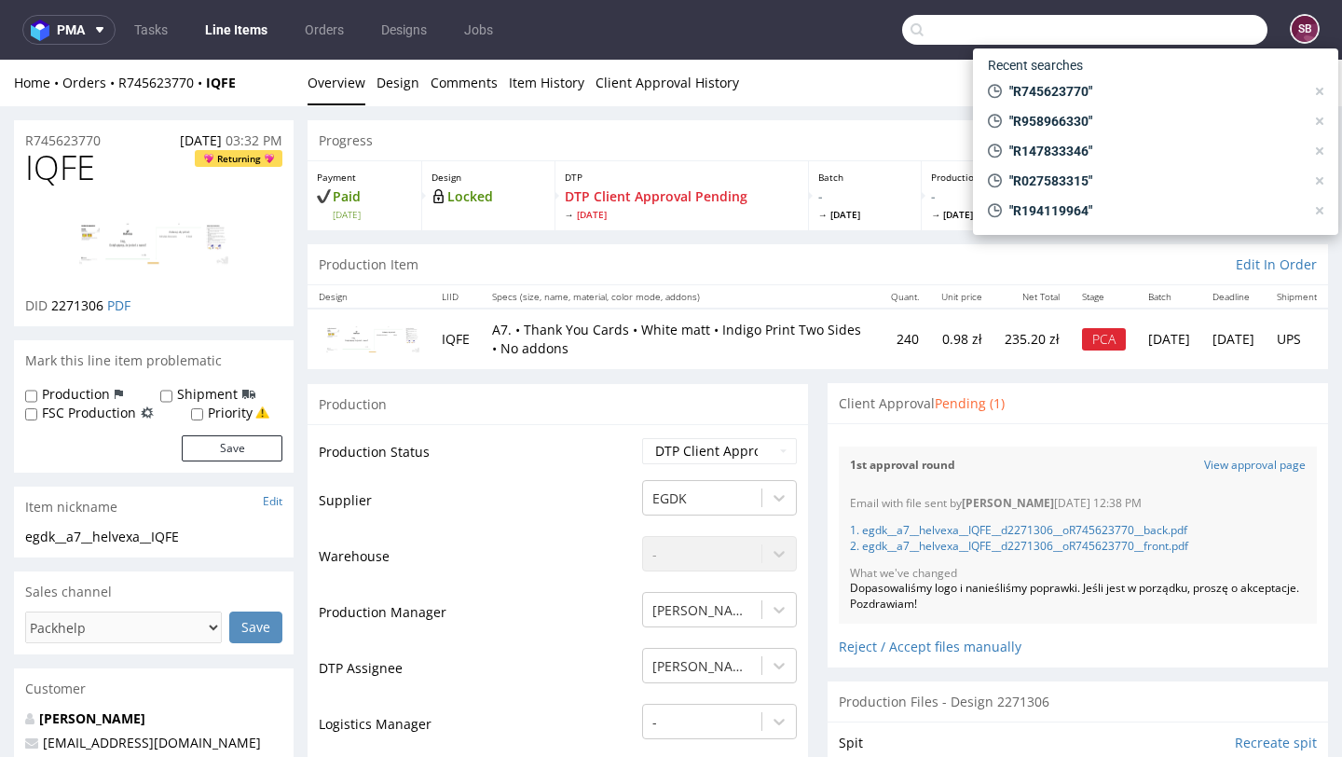
paste input "R030580619"
type input "R030580619"
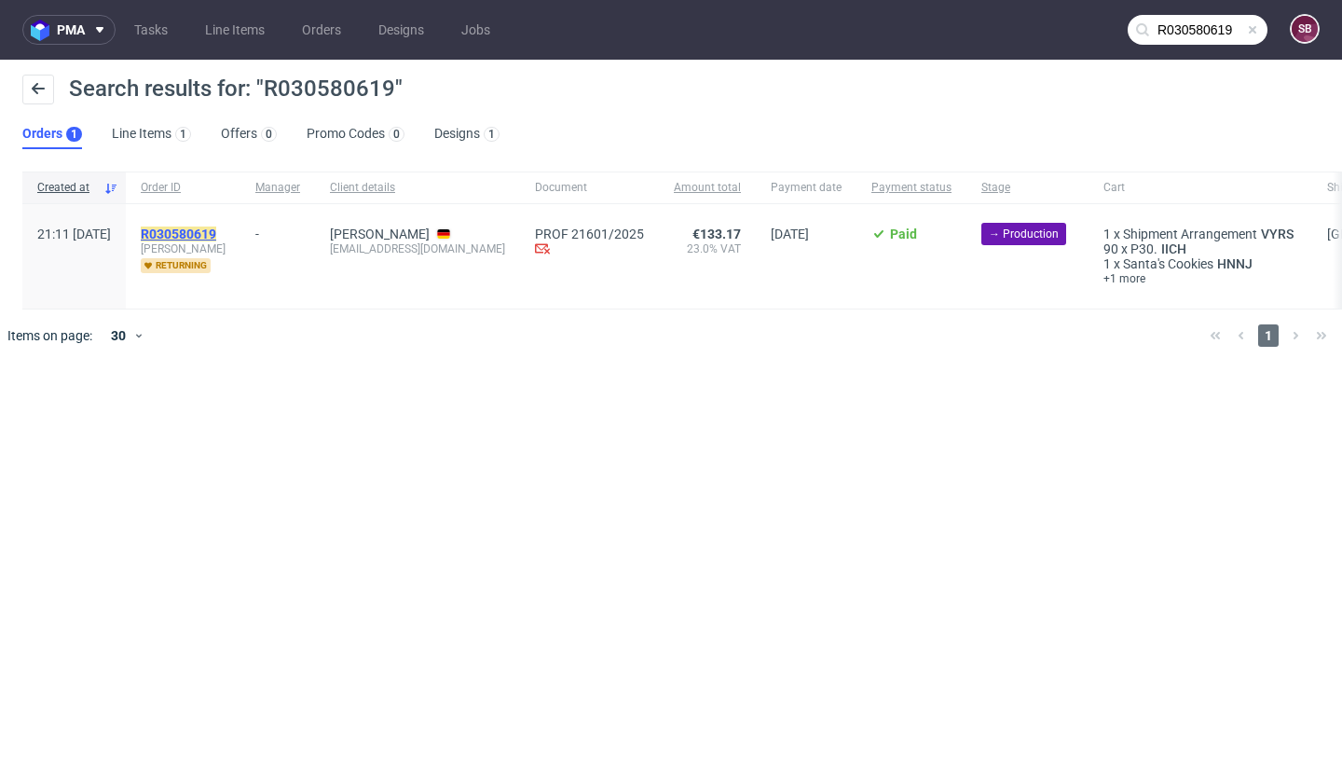
click at [216, 231] on mark "R030580619" at bounding box center [178, 233] width 75 height 15
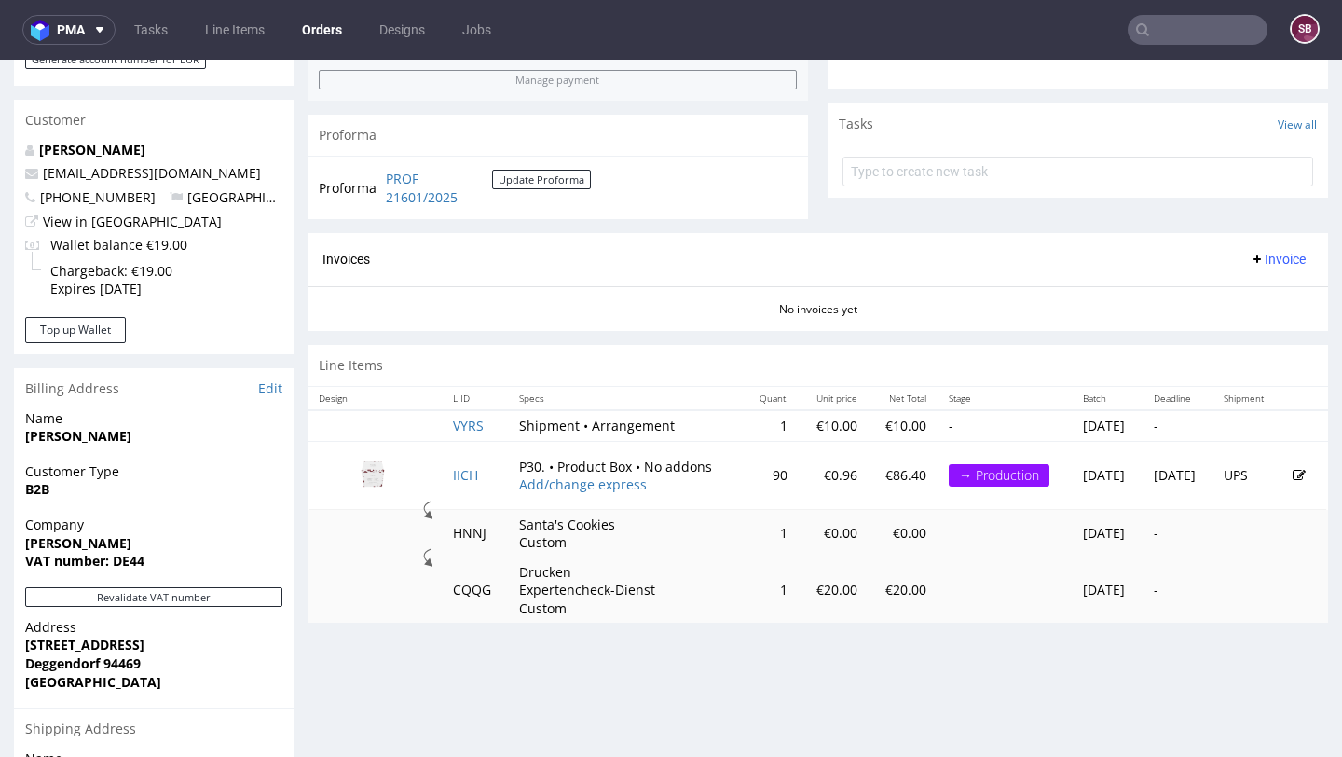
scroll to position [632, 0]
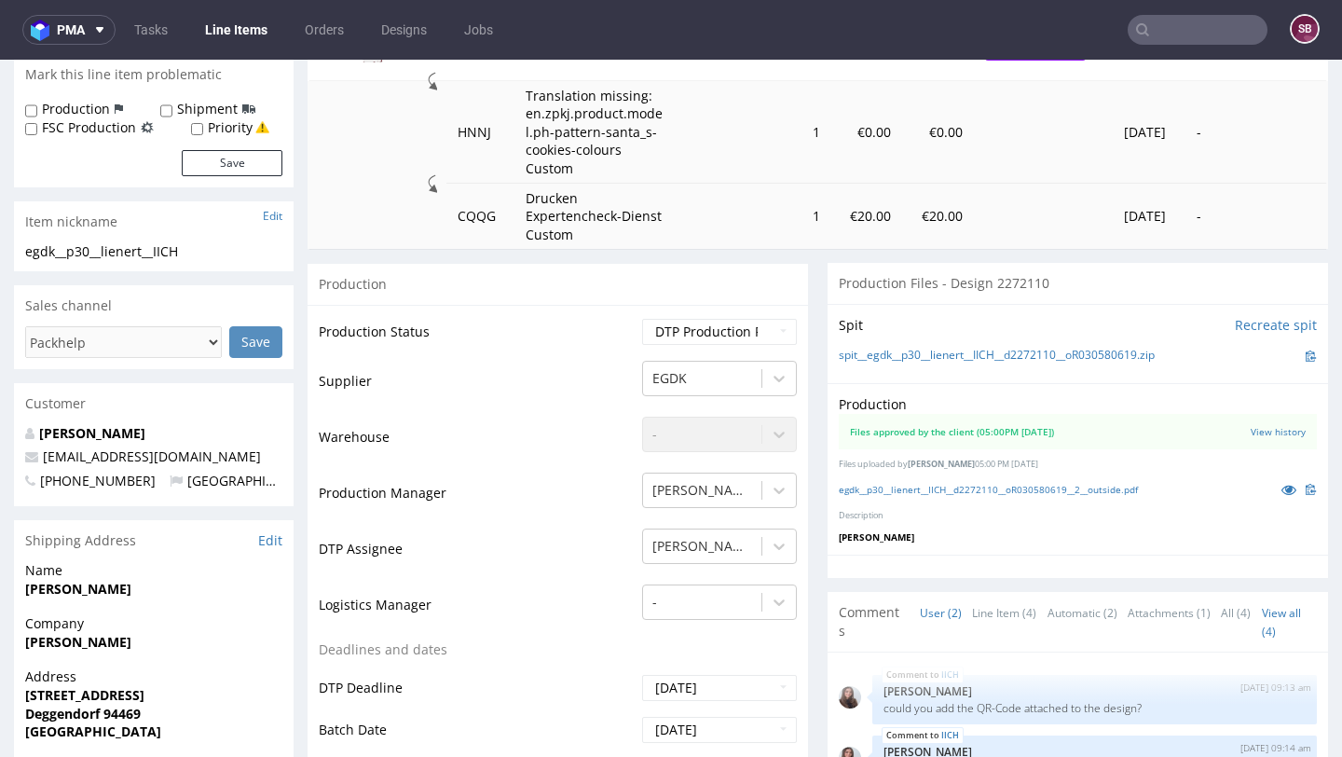
scroll to position [279, 0]
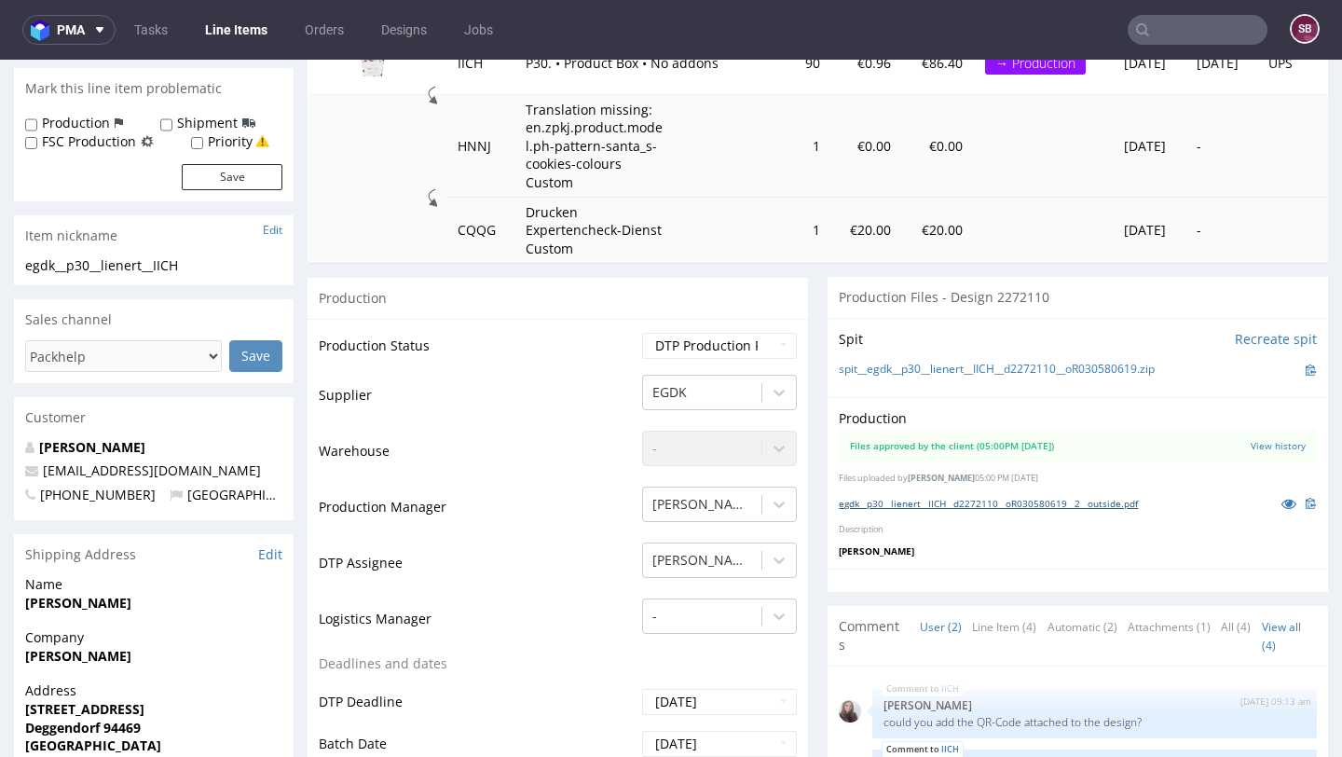
click at [915, 503] on link "egdk__p30__lienert__IICH__d2272110__oR030580619__2__outside.pdf" at bounding box center [988, 503] width 299 height 13
click at [1159, 439] on z-tile__section--no-border "Files approved by the client (05:00PM 10 Oct 2025) View history" at bounding box center [1078, 445] width 478 height 35
click at [1251, 447] on link "View history" at bounding box center [1278, 445] width 55 height 13
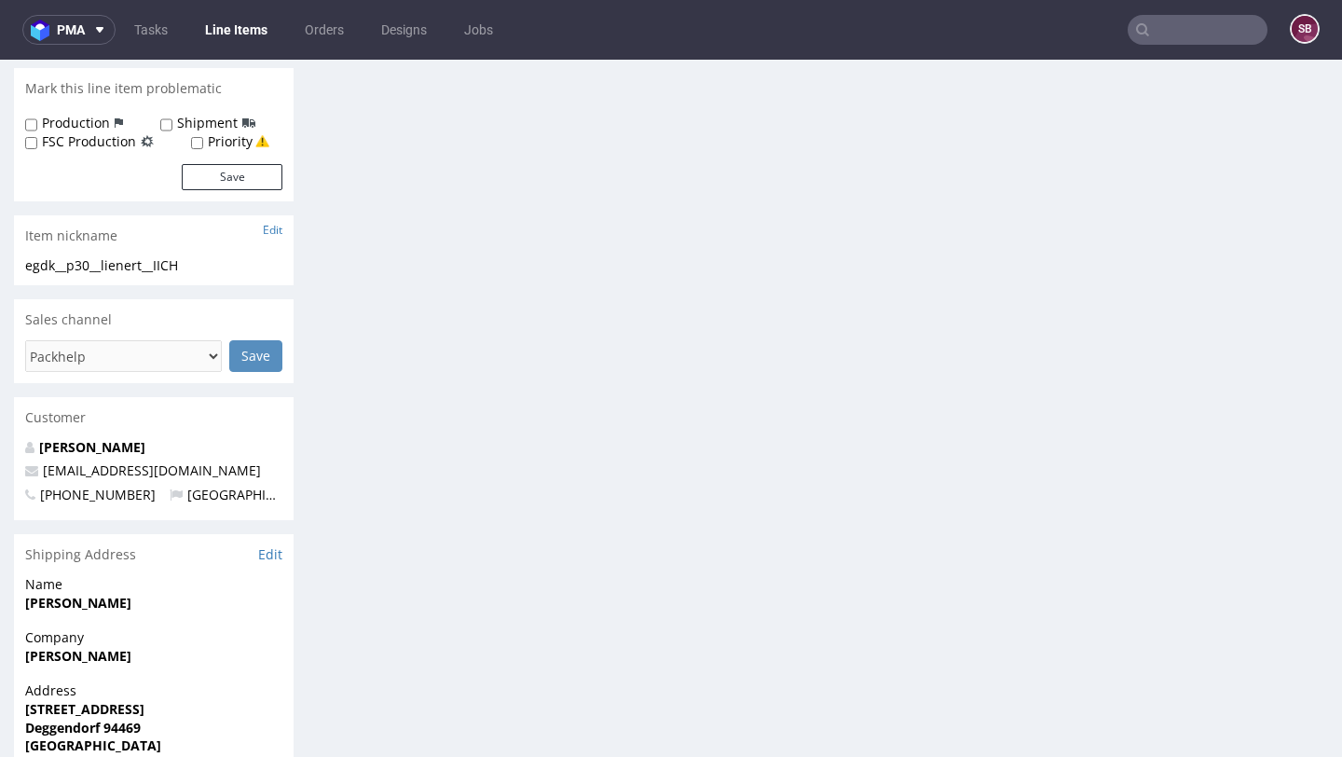
scroll to position [0, 0]
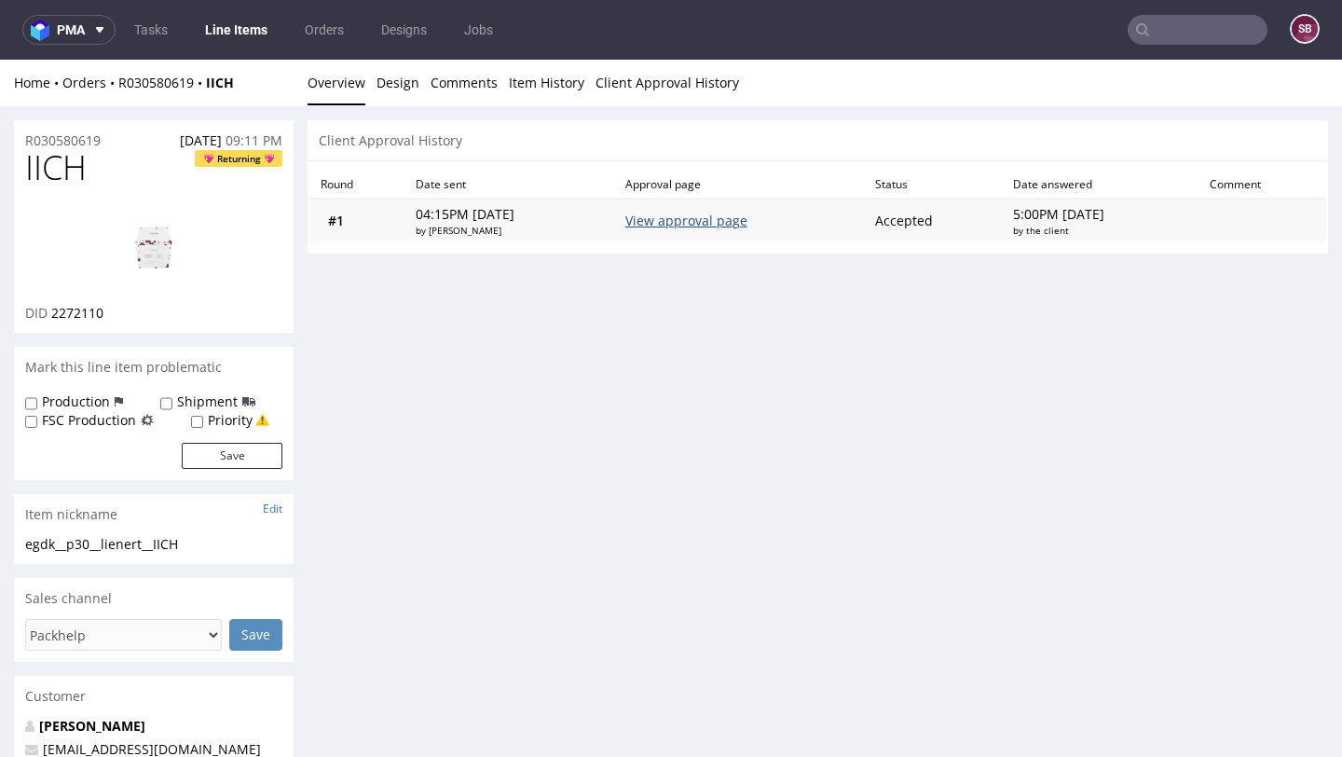
click at [668, 221] on link "View approval page" at bounding box center [686, 221] width 122 height 18
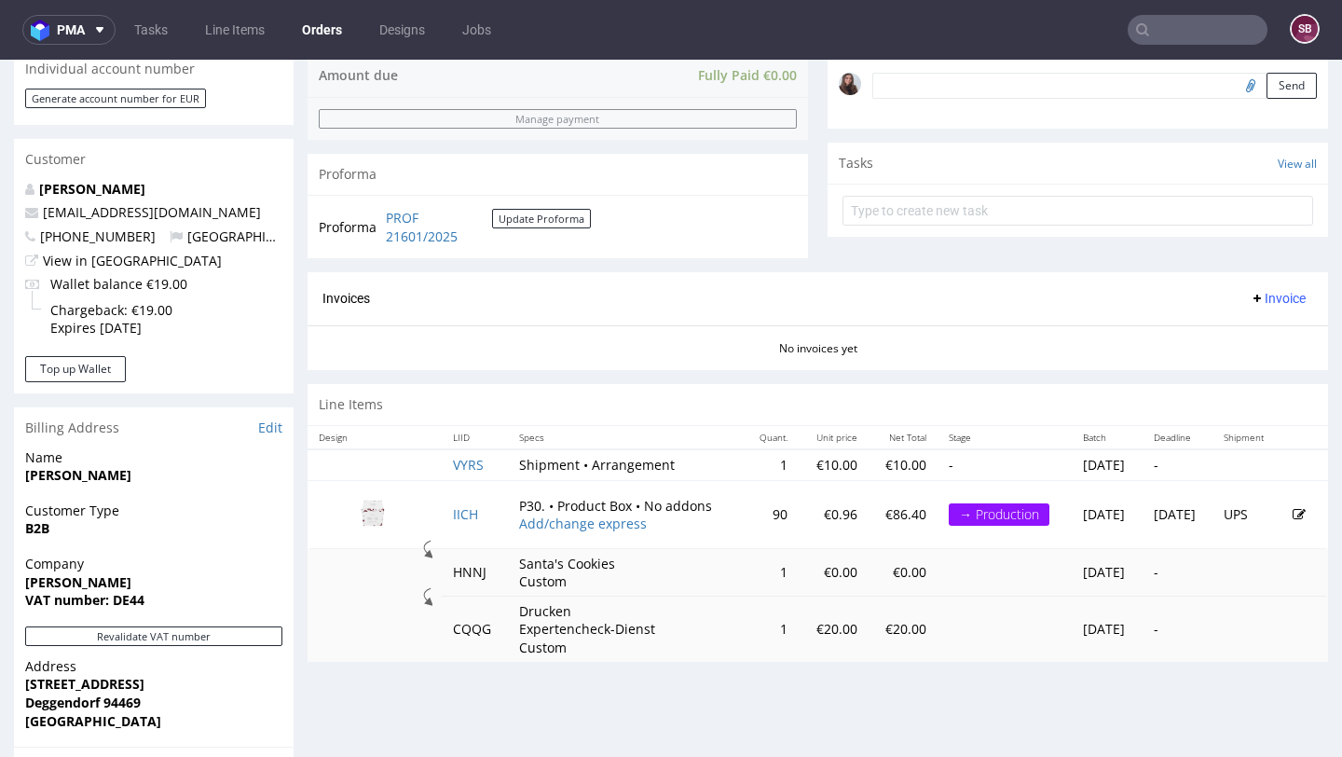
scroll to position [594, 0]
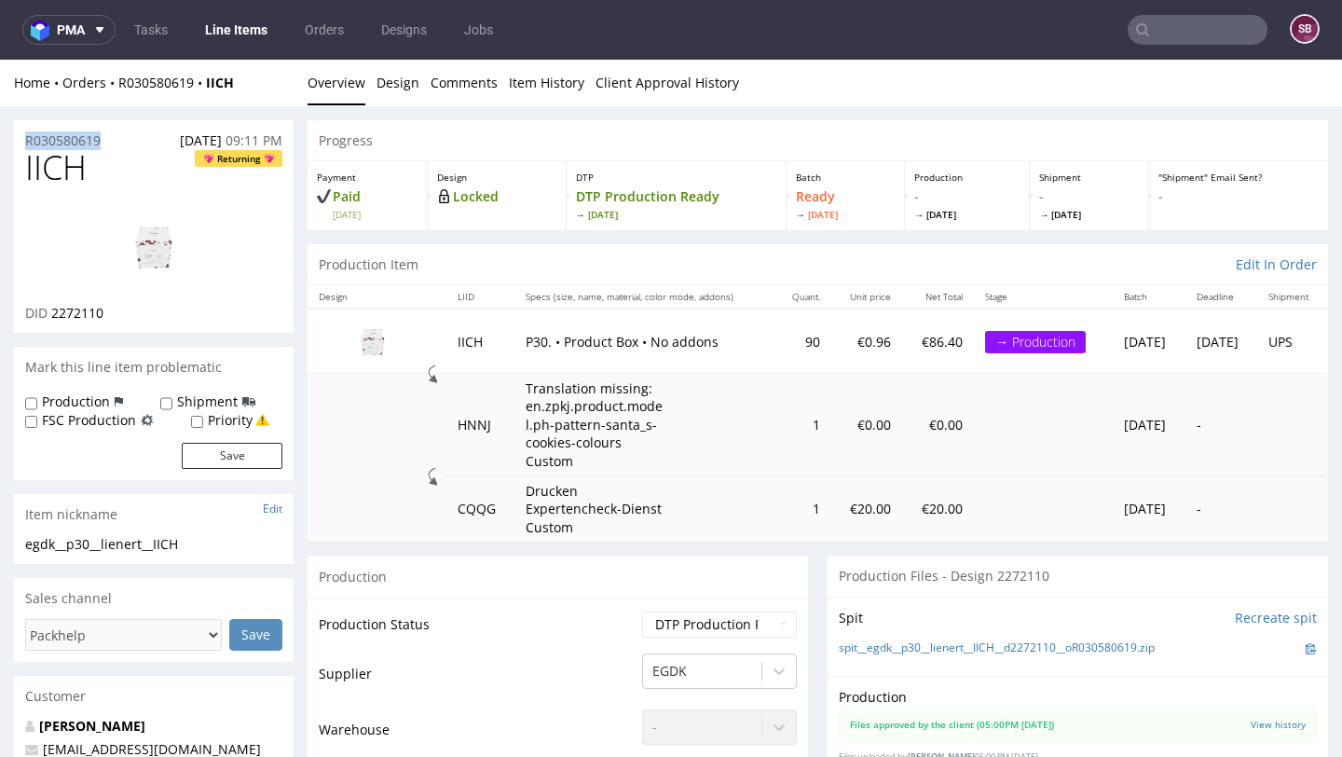
drag, startPoint x: 120, startPoint y: 140, endPoint x: 6, endPoint y: 140, distance: 114.6
copy p "R030580619"
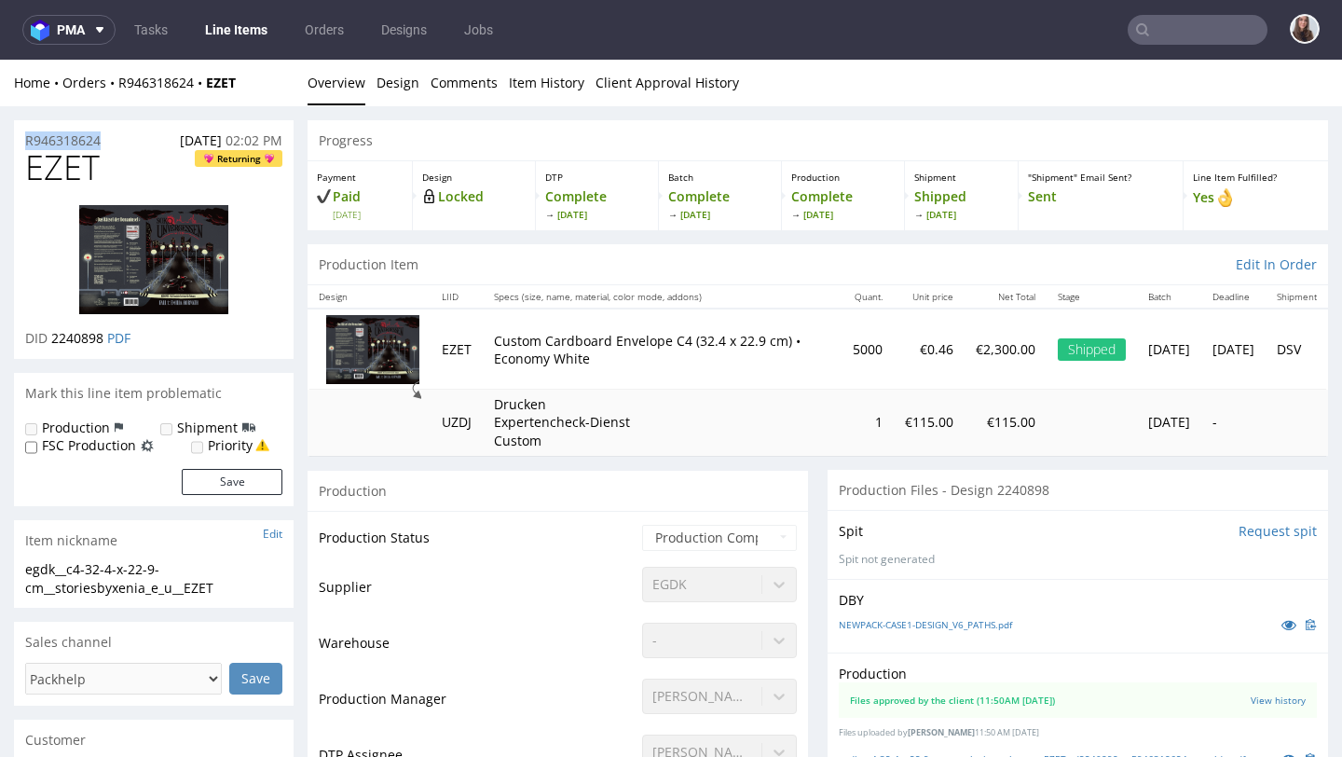
drag, startPoint x: 125, startPoint y: 144, endPoint x: 21, endPoint y: 143, distance: 103.5
click at [21, 143] on div "R946318624 [DATE] 02:02 PM" at bounding box center [154, 135] width 280 height 30
copy p "R946318624"
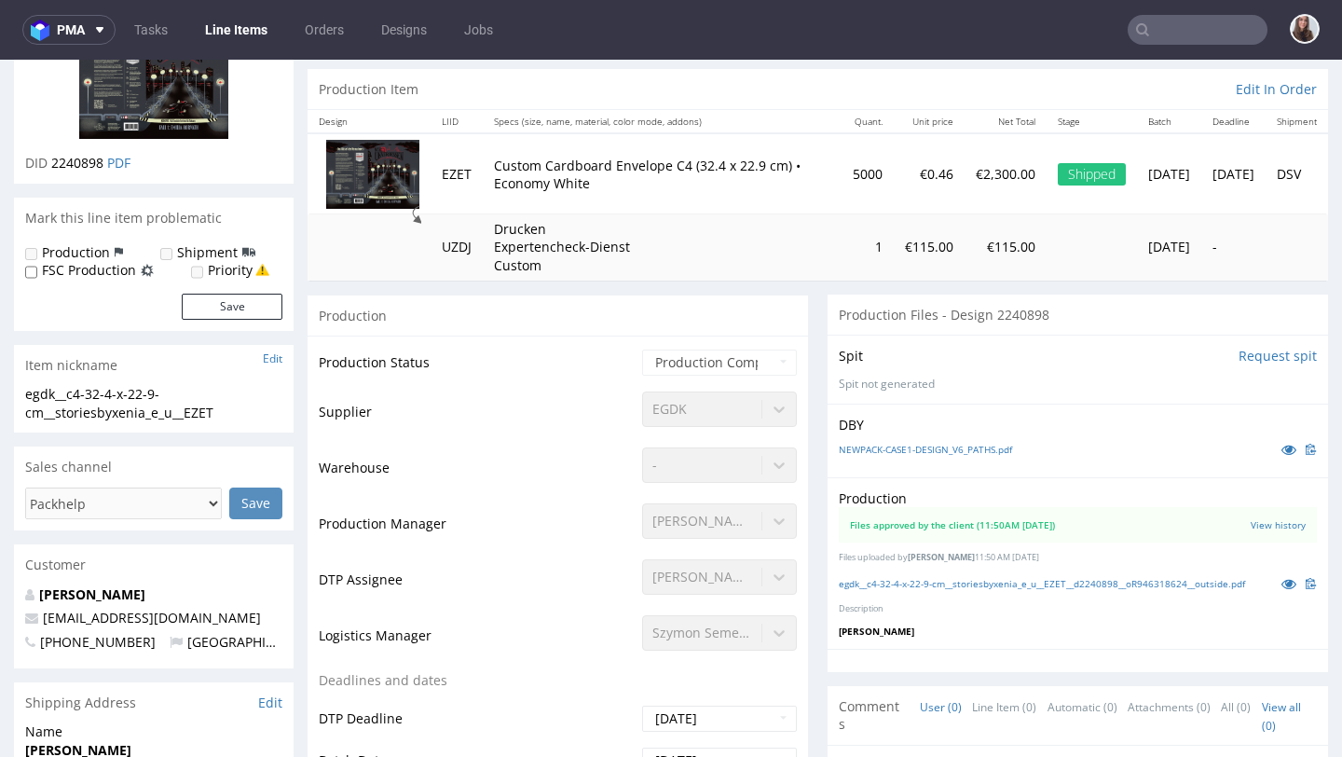
scroll to position [187, 0]
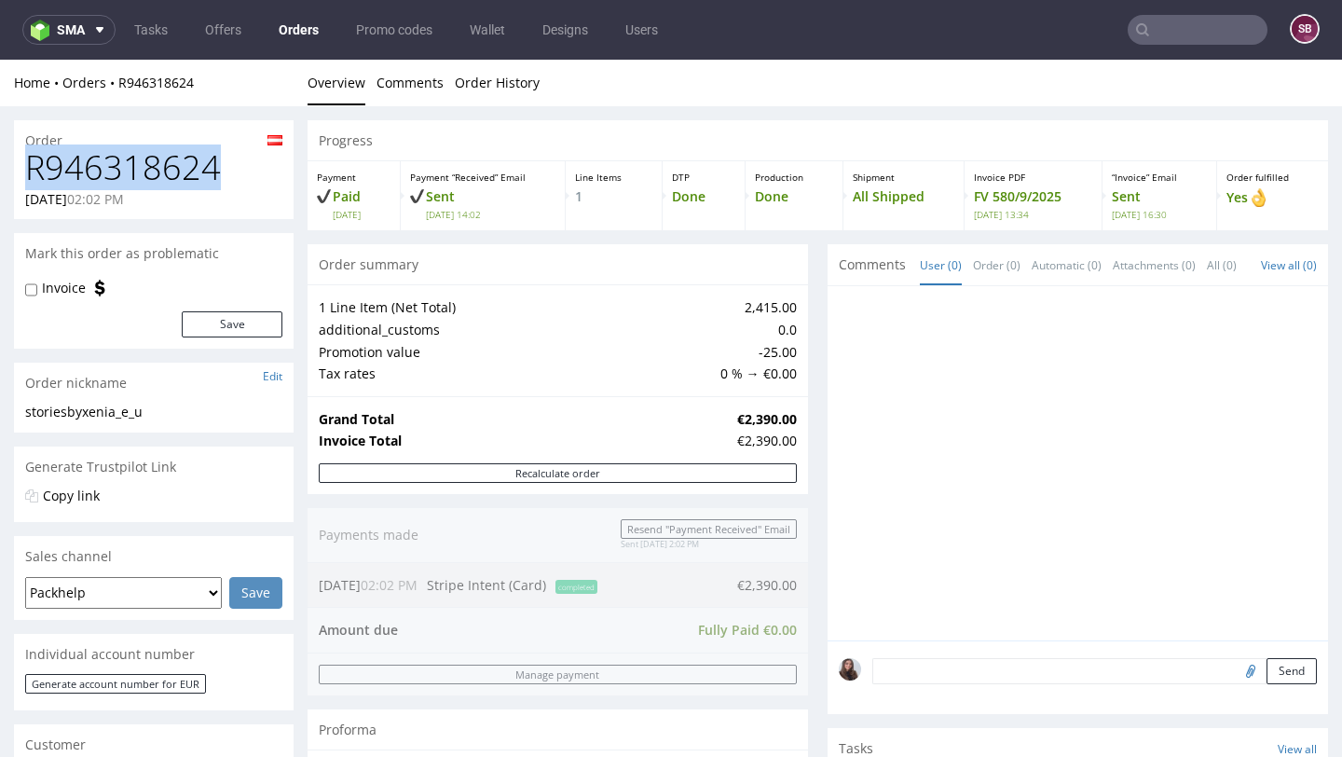
drag, startPoint x: 234, startPoint y: 165, endPoint x: 28, endPoint y: 166, distance: 206.0
click at [28, 166] on h1 "R946318624" at bounding box center [153, 167] width 257 height 37
copy h1 "R946318624"
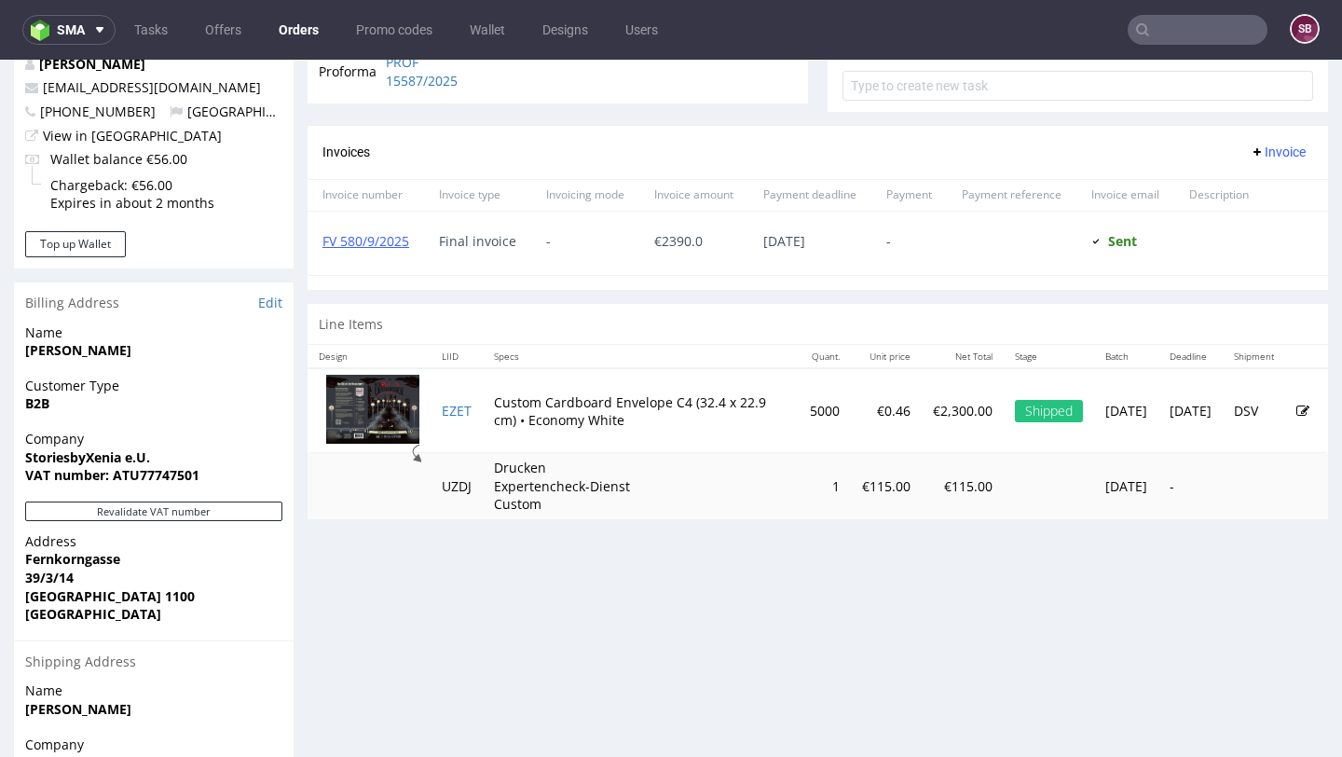
scroll to position [723, 0]
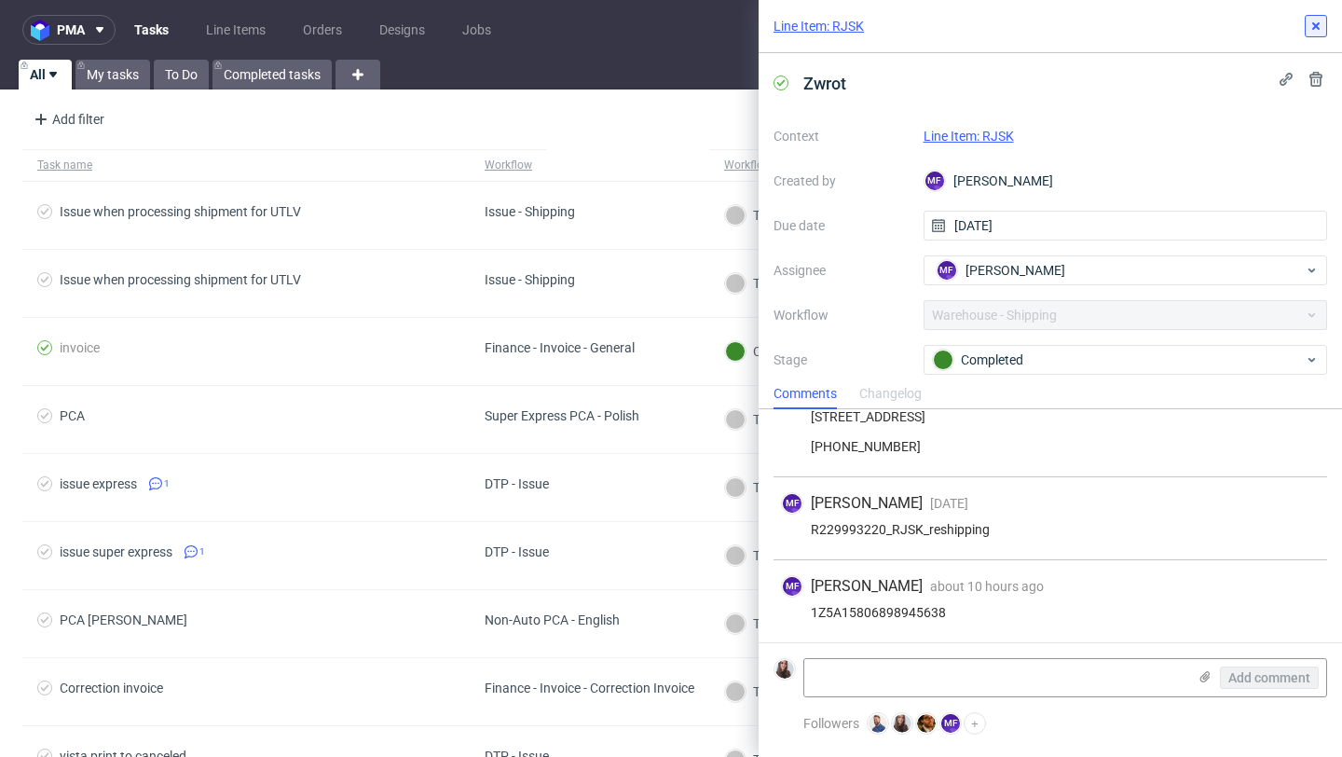
click at [1322, 31] on icon at bounding box center [1316, 26] width 15 height 15
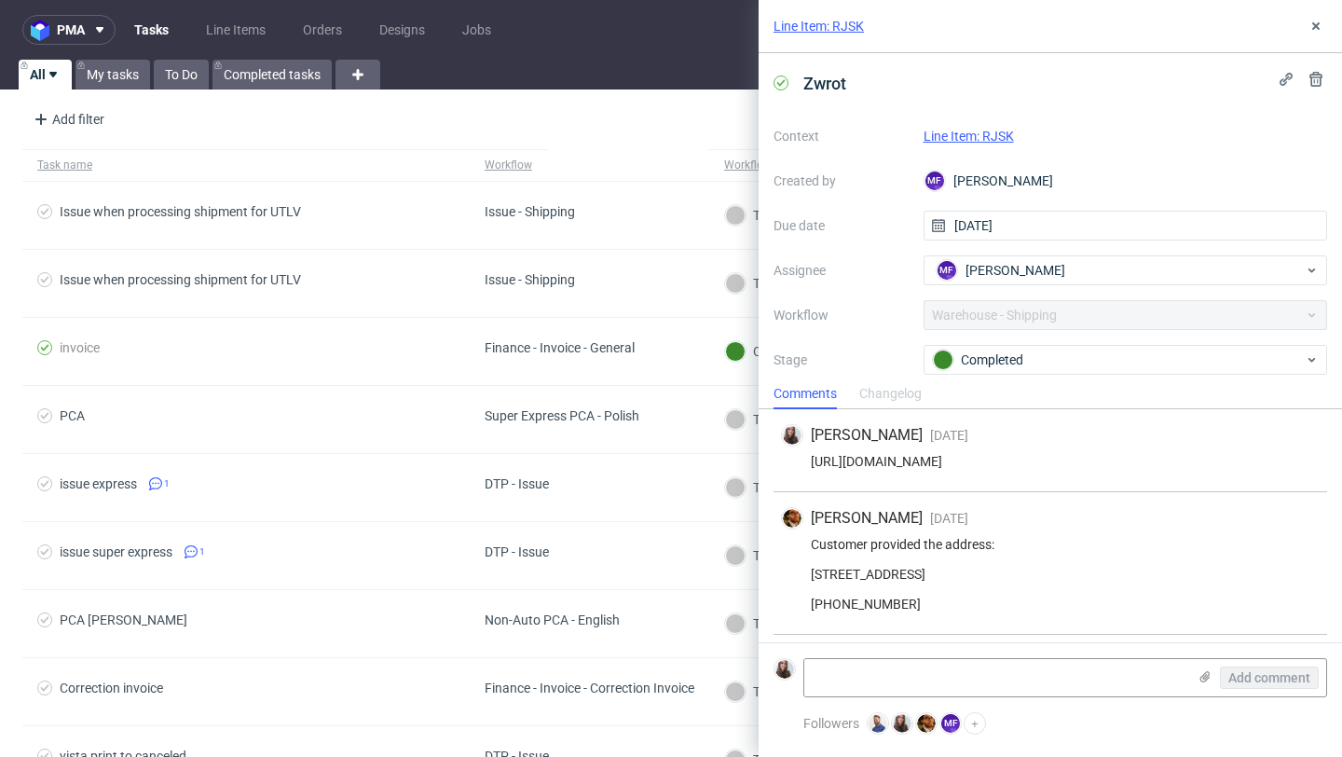
drag, startPoint x: 1274, startPoint y: 455, endPoint x: 755, endPoint y: 458, distance: 519.2
click at [755, 458] on div "Line Item: RJSK Zwrot Context Line Item: RJSK Created by MF [PERSON_NAME] Due d…" at bounding box center [1039, 378] width 606 height 757
copy div "[URL][DOMAIN_NAME]"
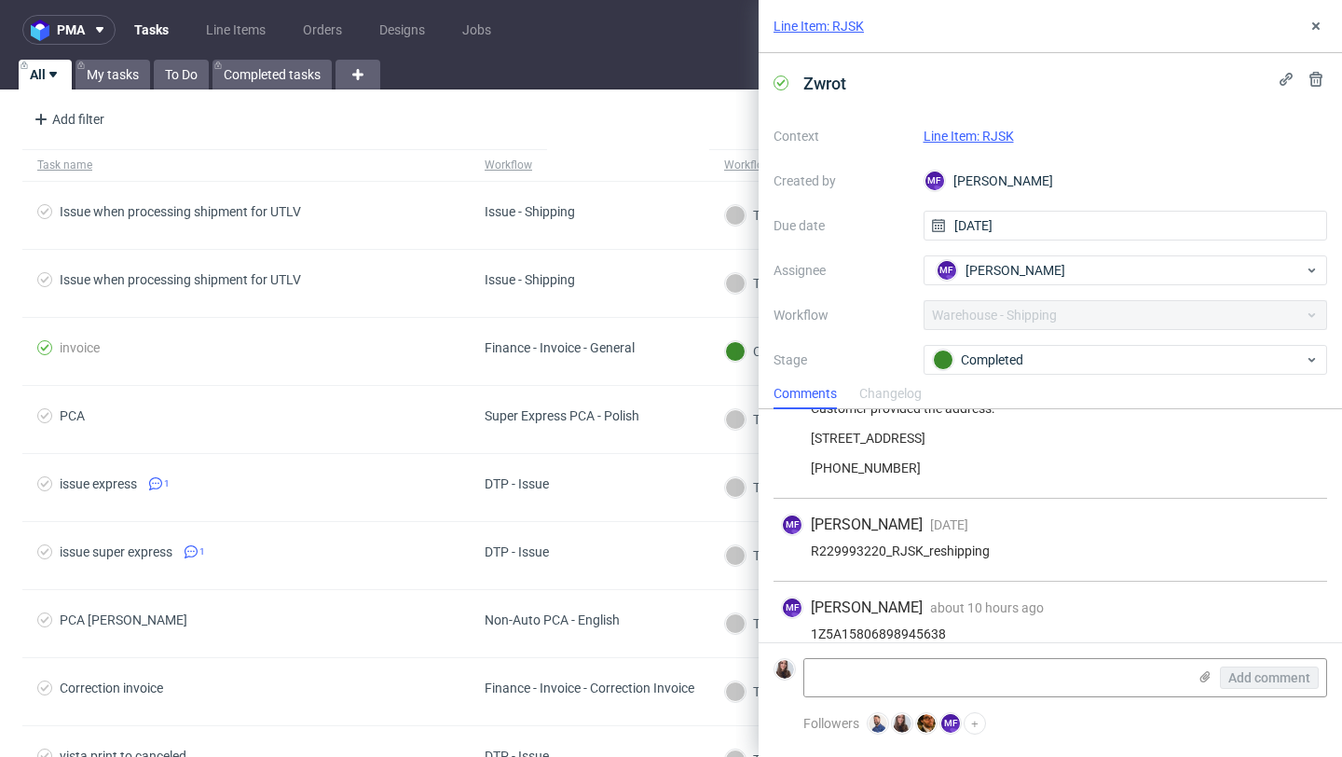
scroll to position [202, 0]
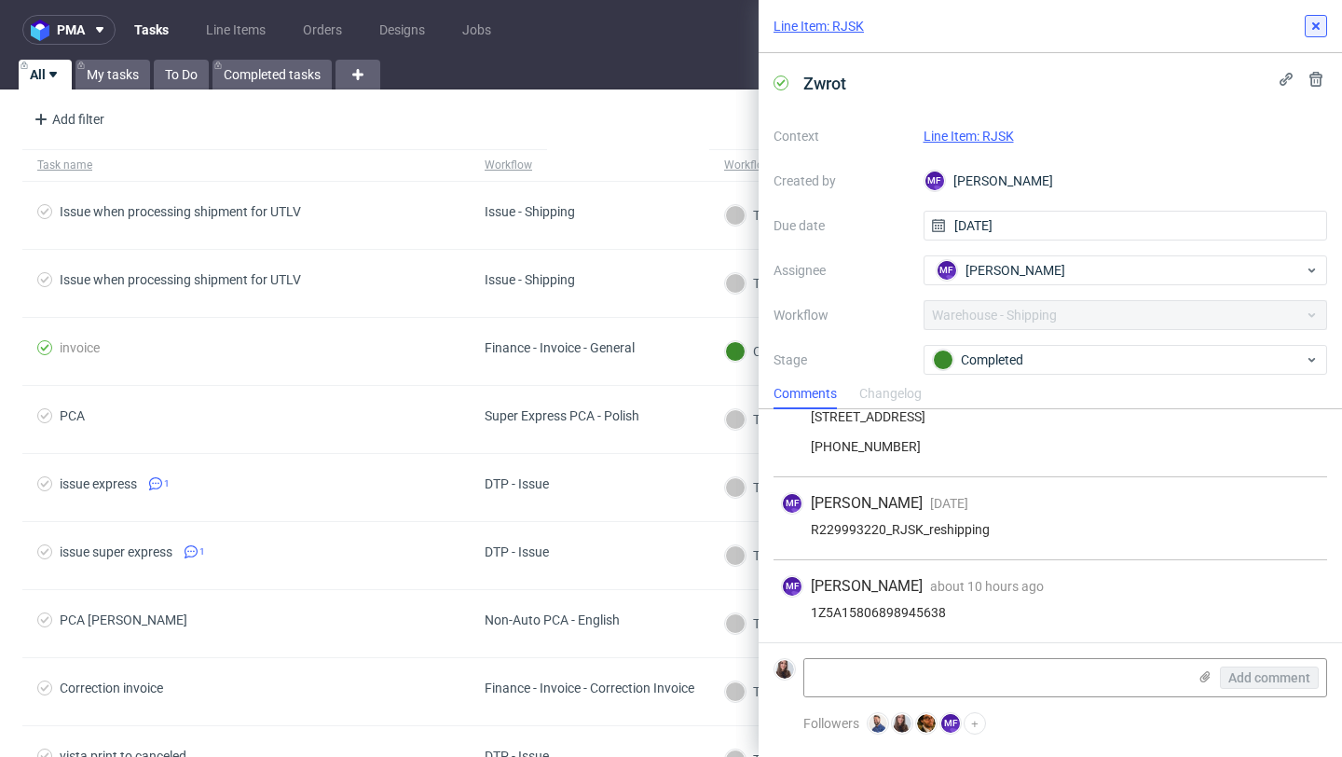
click at [1312, 33] on icon at bounding box center [1316, 26] width 15 height 15
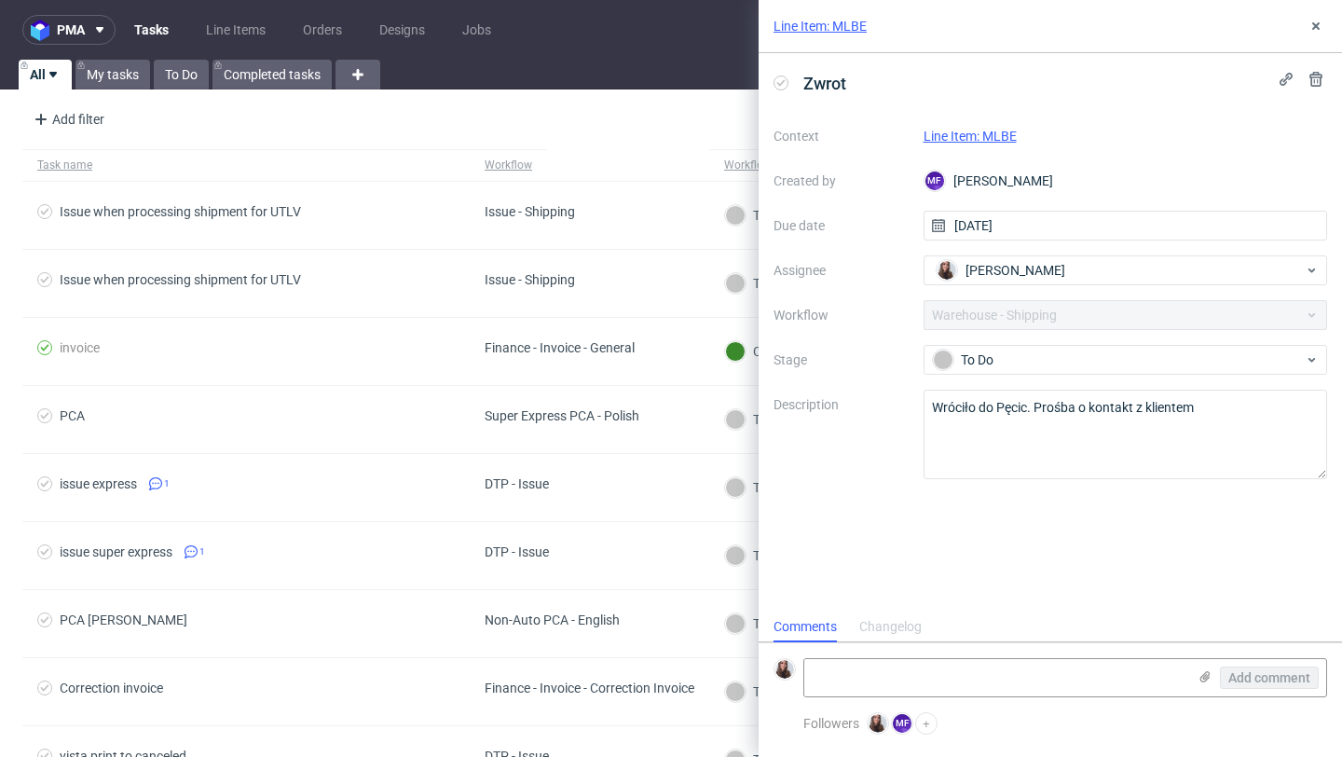
scroll to position [15, 0]
click at [820, 22] on link "Line Item: MLBE" at bounding box center [820, 26] width 93 height 19
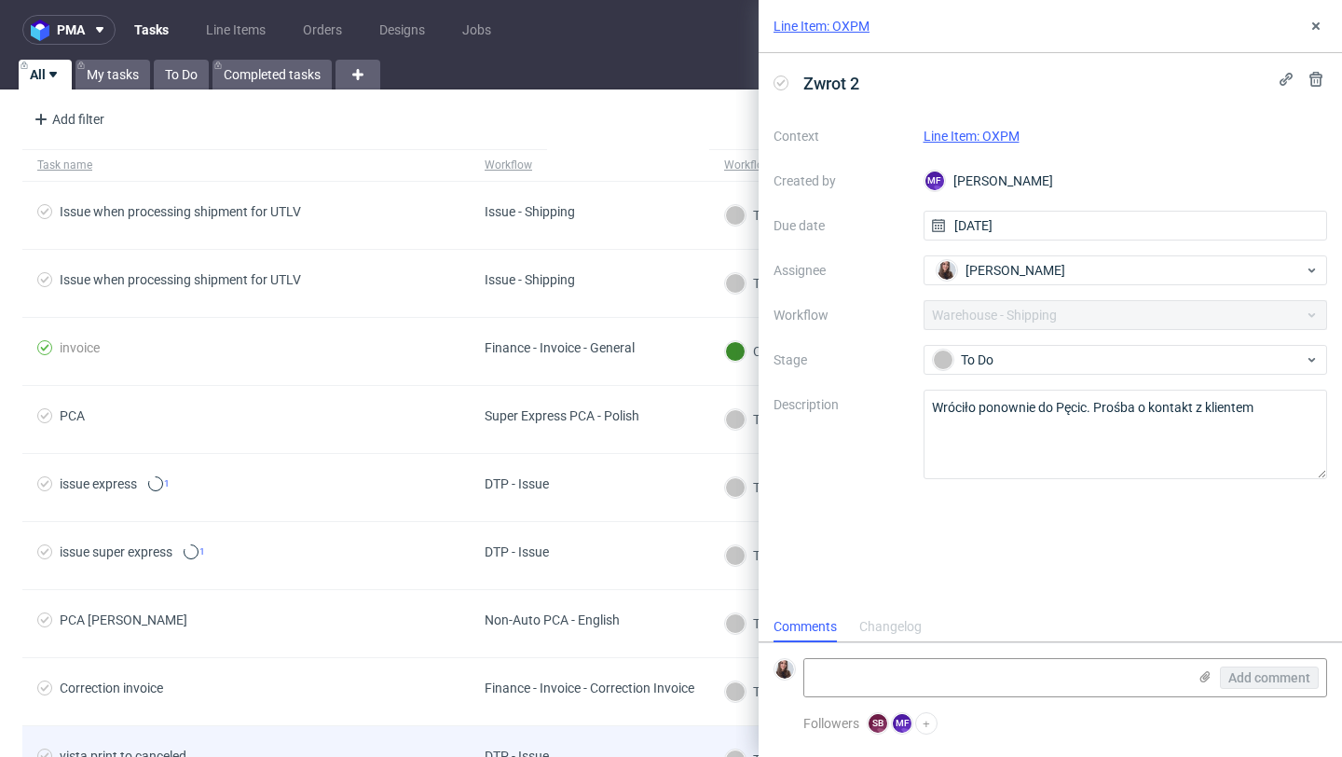
scroll to position [15, 0]
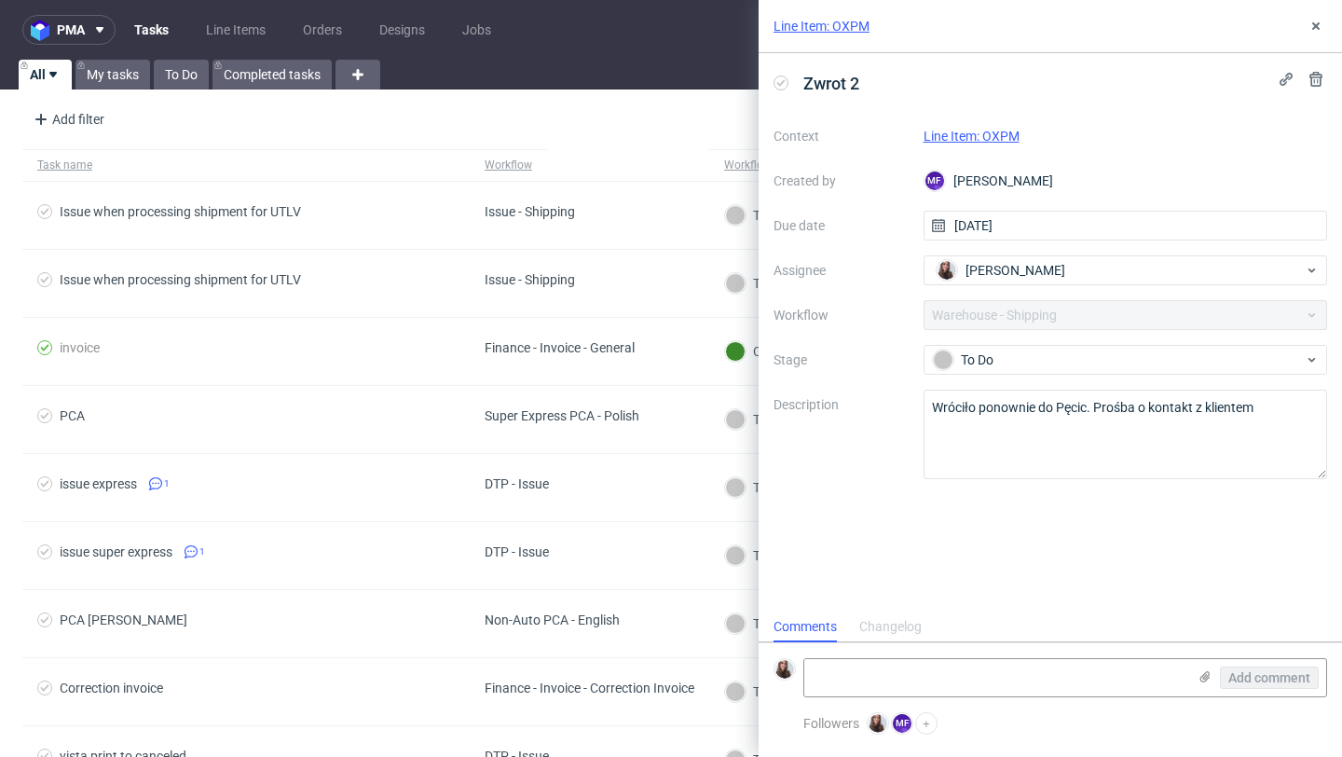
click at [844, 25] on link "Line Item: OXPM" at bounding box center [822, 26] width 96 height 19
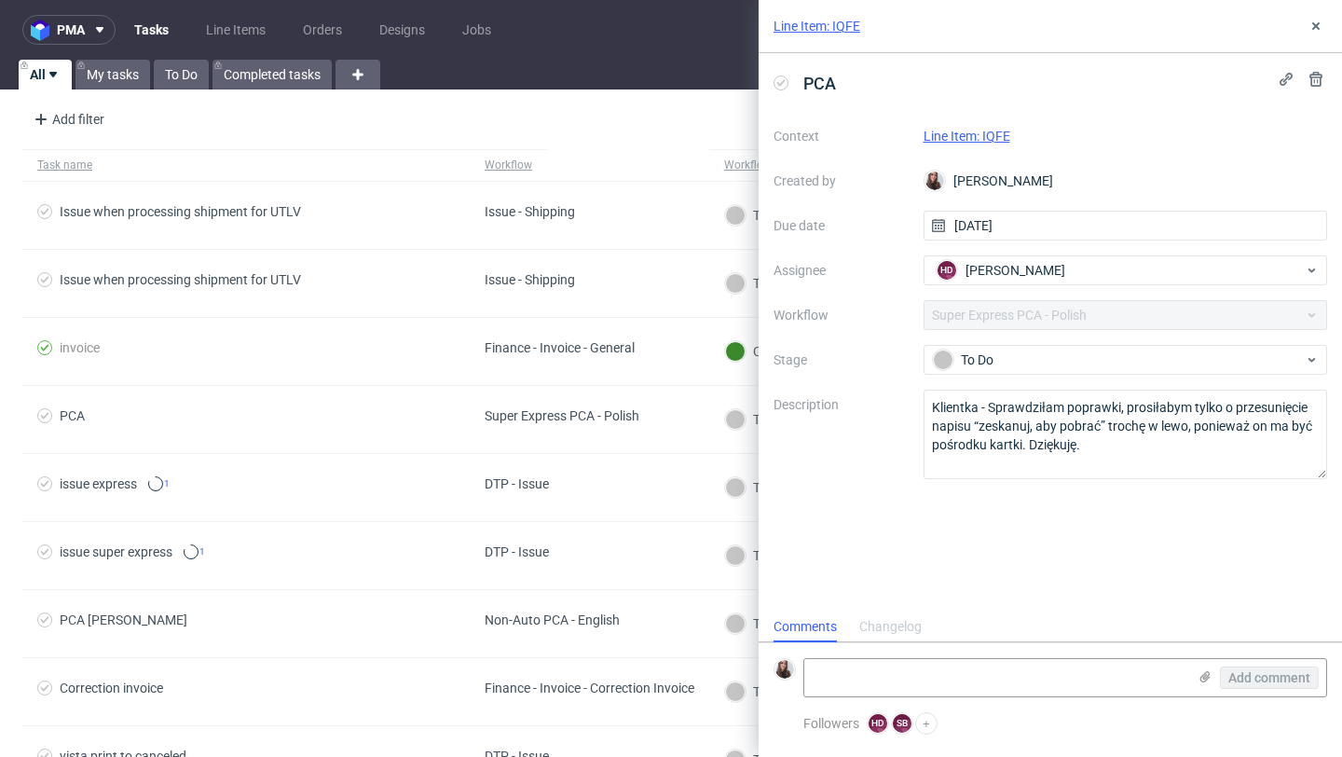
scroll to position [15, 0]
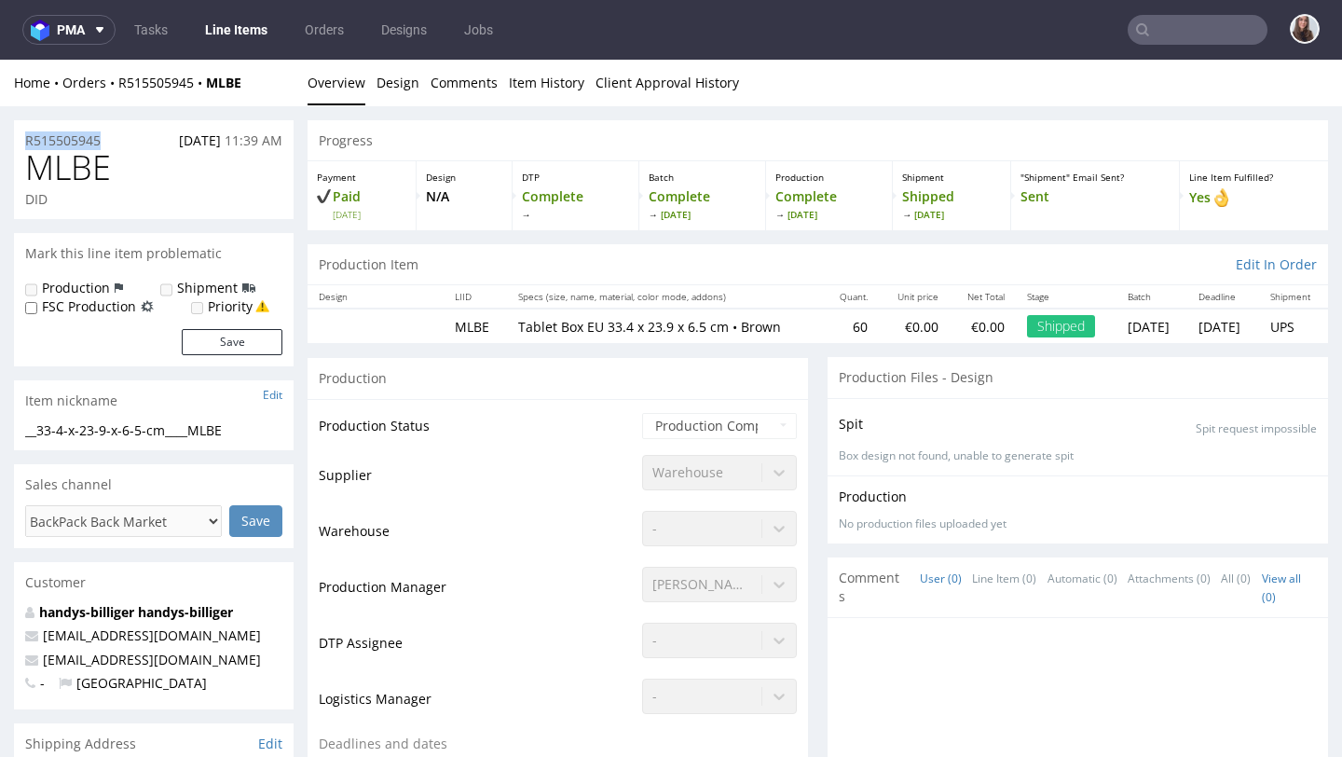
drag, startPoint x: 111, startPoint y: 148, endPoint x: 18, endPoint y: 144, distance: 93.3
click at [18, 144] on div "R515505945 [DATE] 11:39 AM" at bounding box center [154, 135] width 280 height 30
copy p "R515505945"
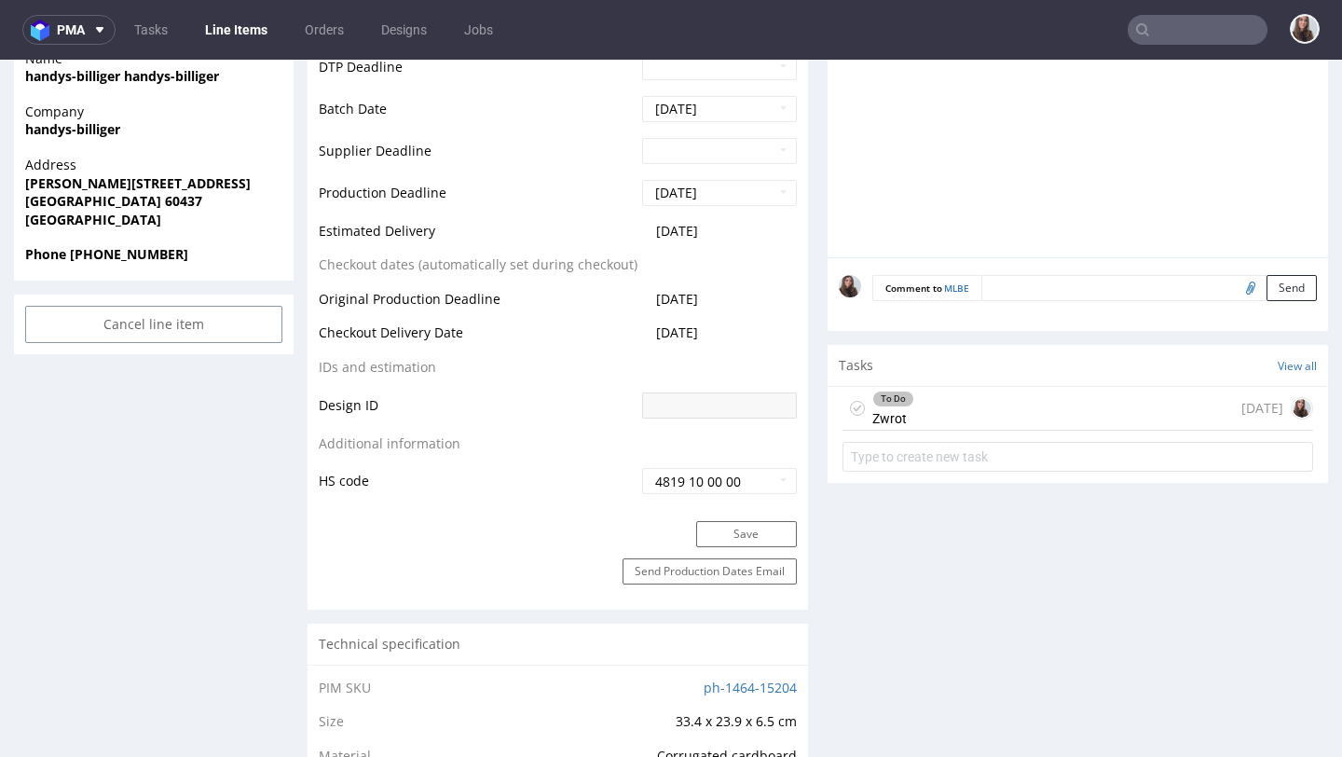
scroll to position [724, 0]
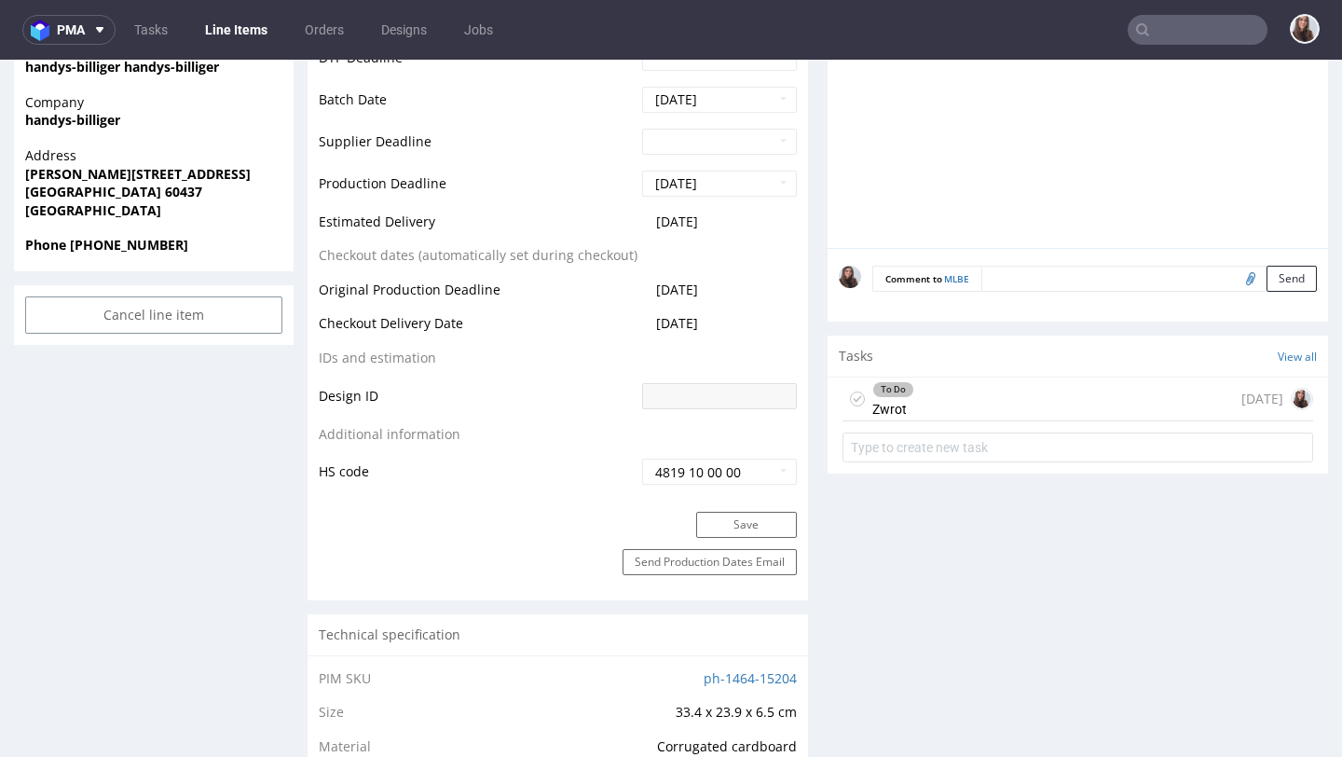
click at [940, 402] on div "To Do Zwrot [DATE]" at bounding box center [1078, 399] width 471 height 44
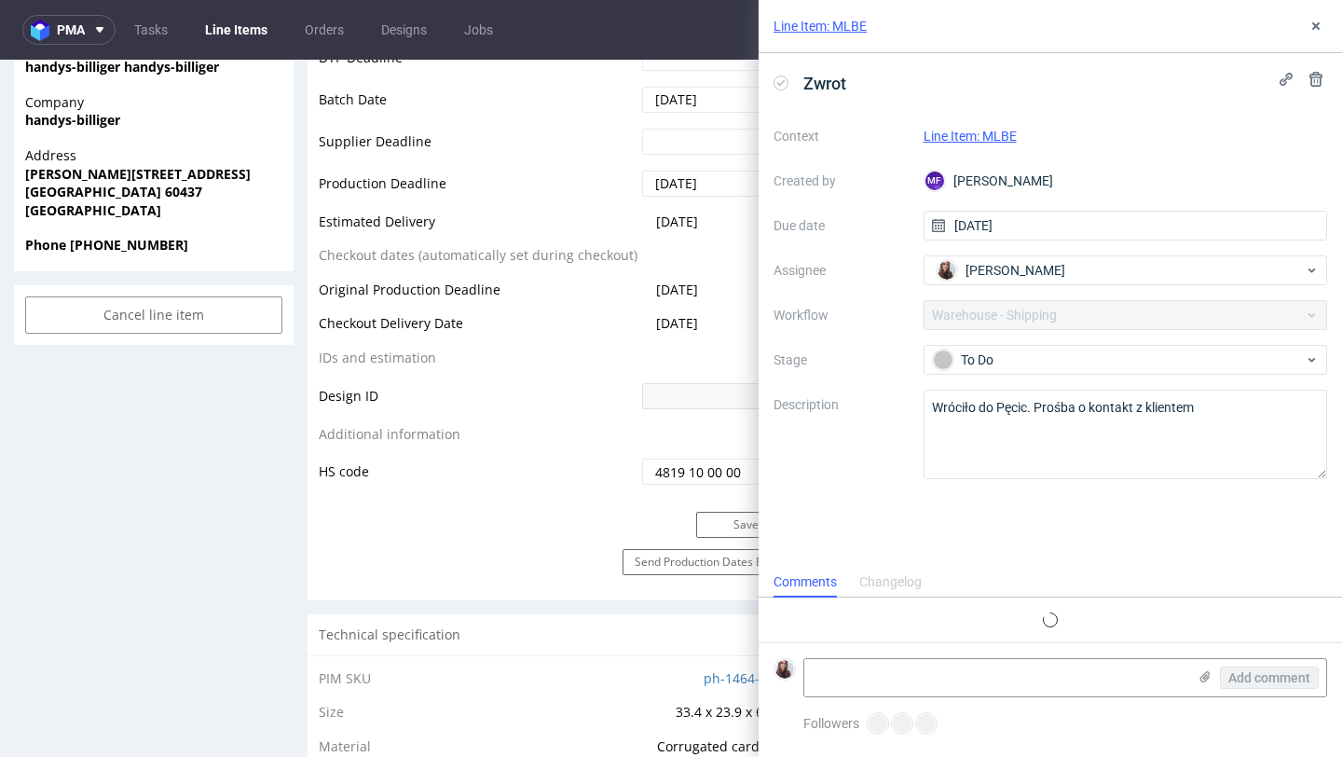
scroll to position [15, 0]
click at [888, 677] on textarea at bounding box center [995, 677] width 382 height 37
paste textarea "[URL][DOMAIN_NAME]"
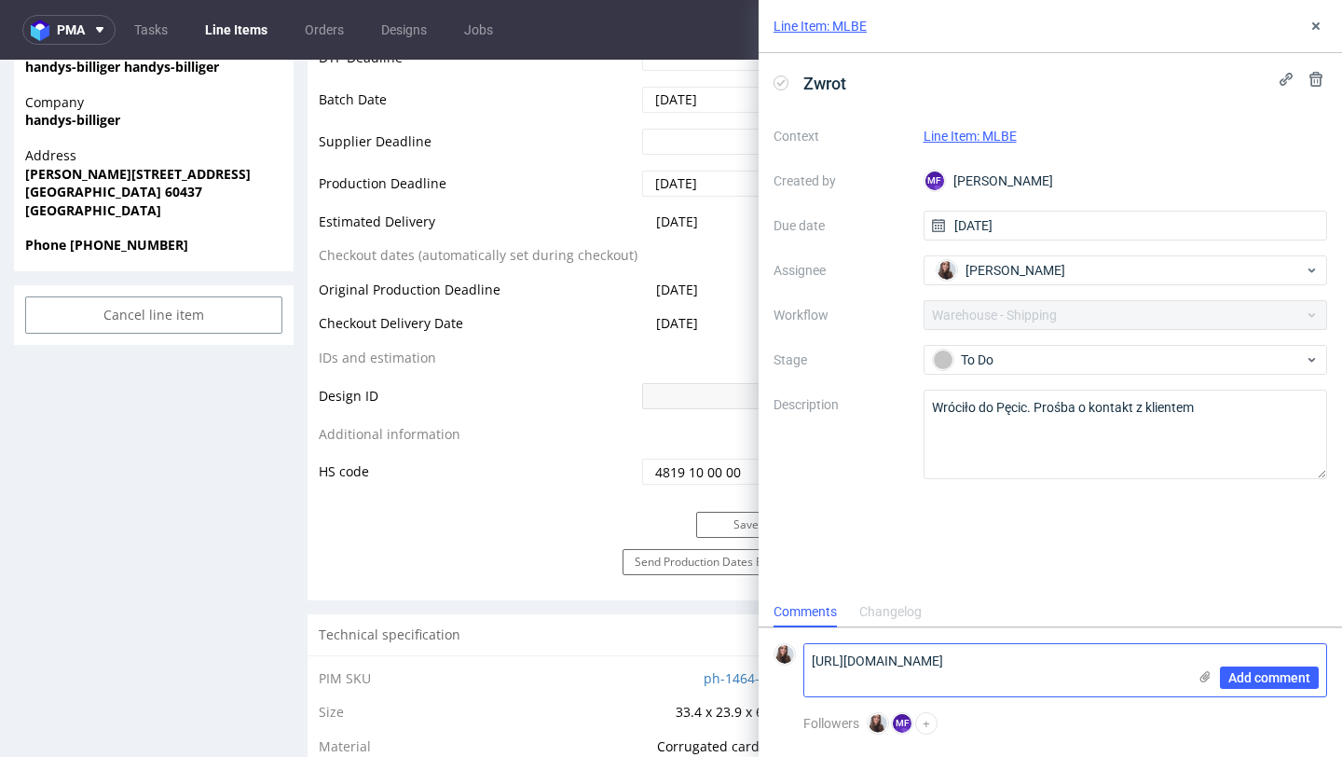
scroll to position [0, 0]
type textarea "[URL][DOMAIN_NAME]"
click at [1241, 675] on span "Add comment" at bounding box center [1269, 677] width 82 height 13
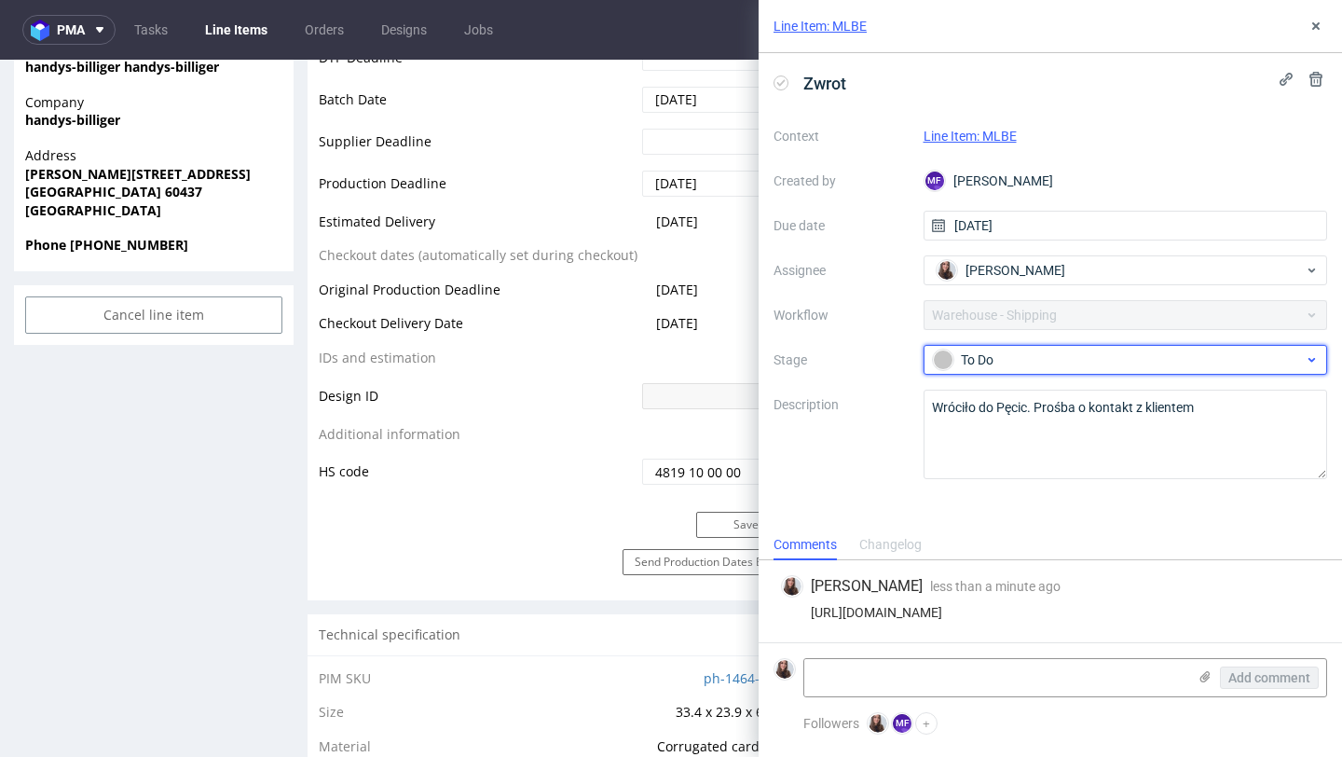
click at [1125, 360] on div "To Do" at bounding box center [1118, 360] width 371 height 21
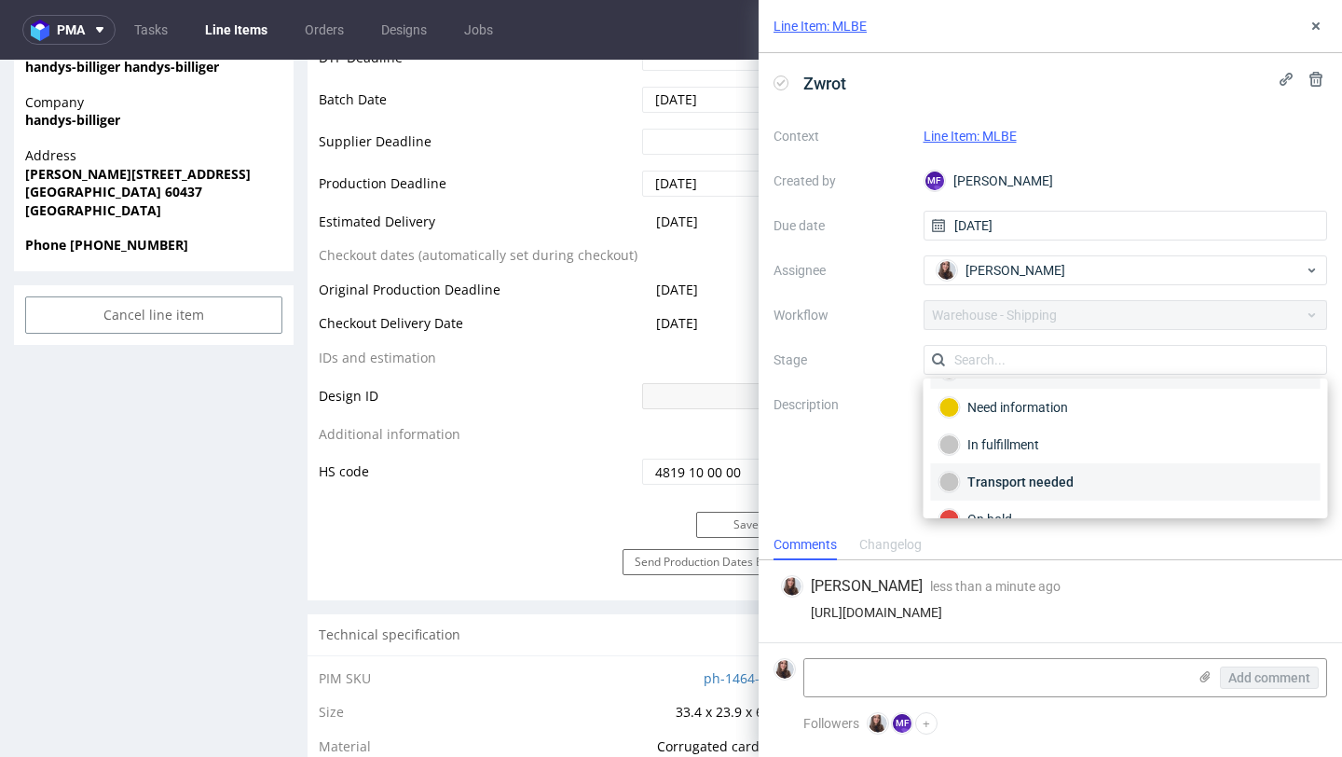
scroll to position [19, 0]
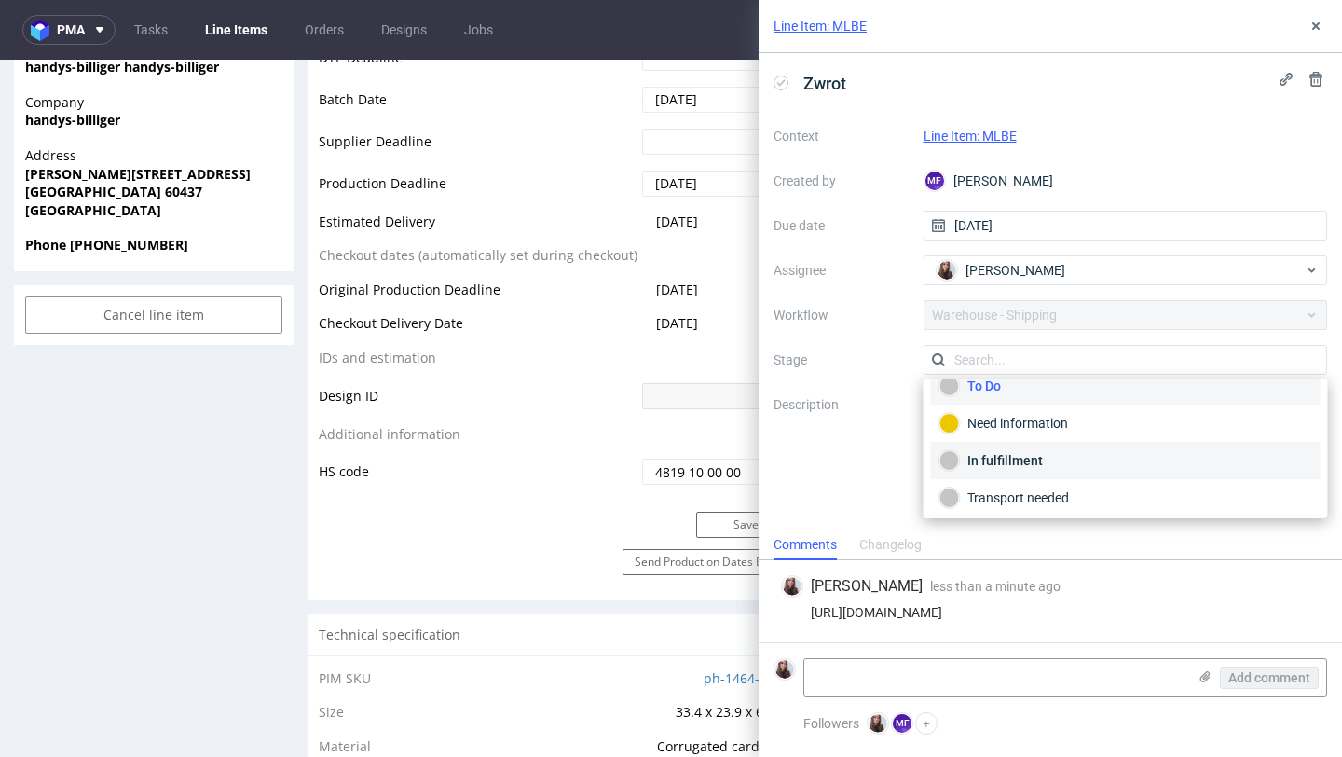
click at [989, 459] on div "In fulfillment" at bounding box center [1126, 460] width 373 height 21
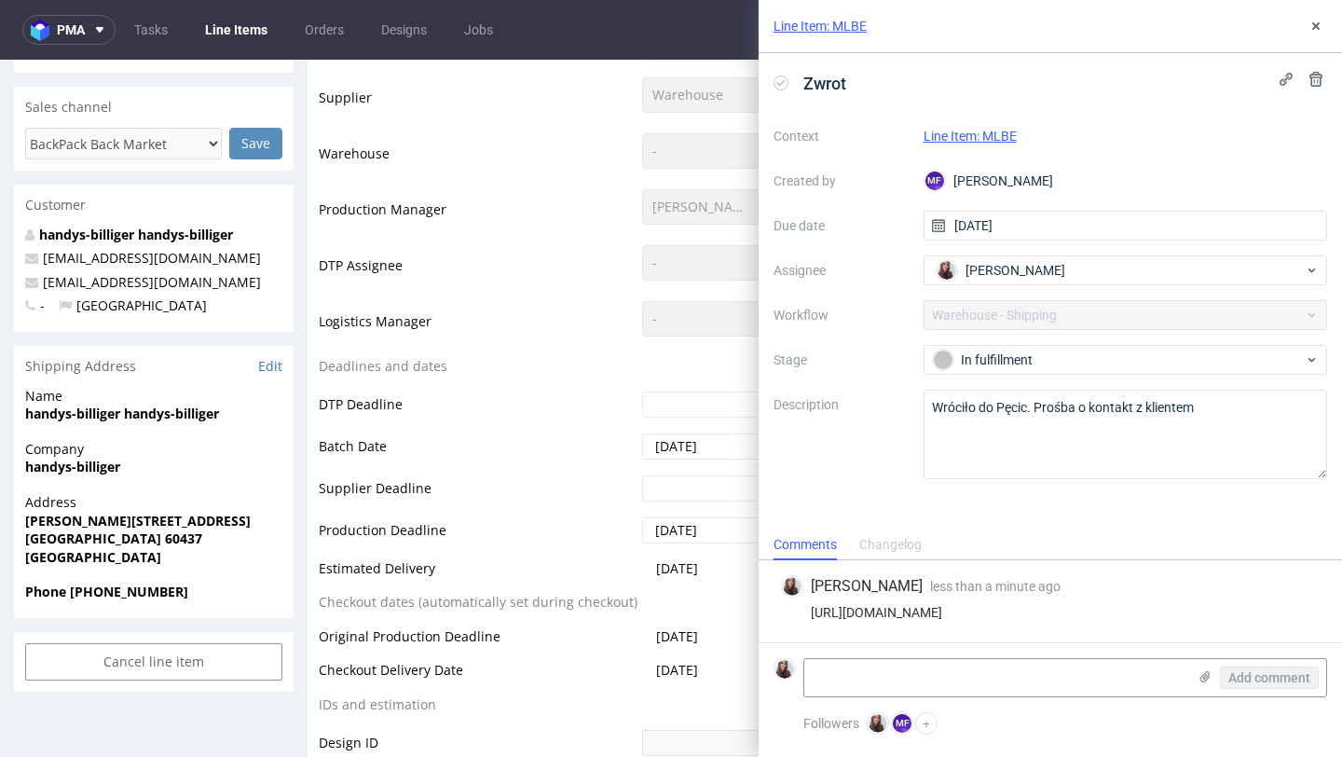
scroll to position [0, 0]
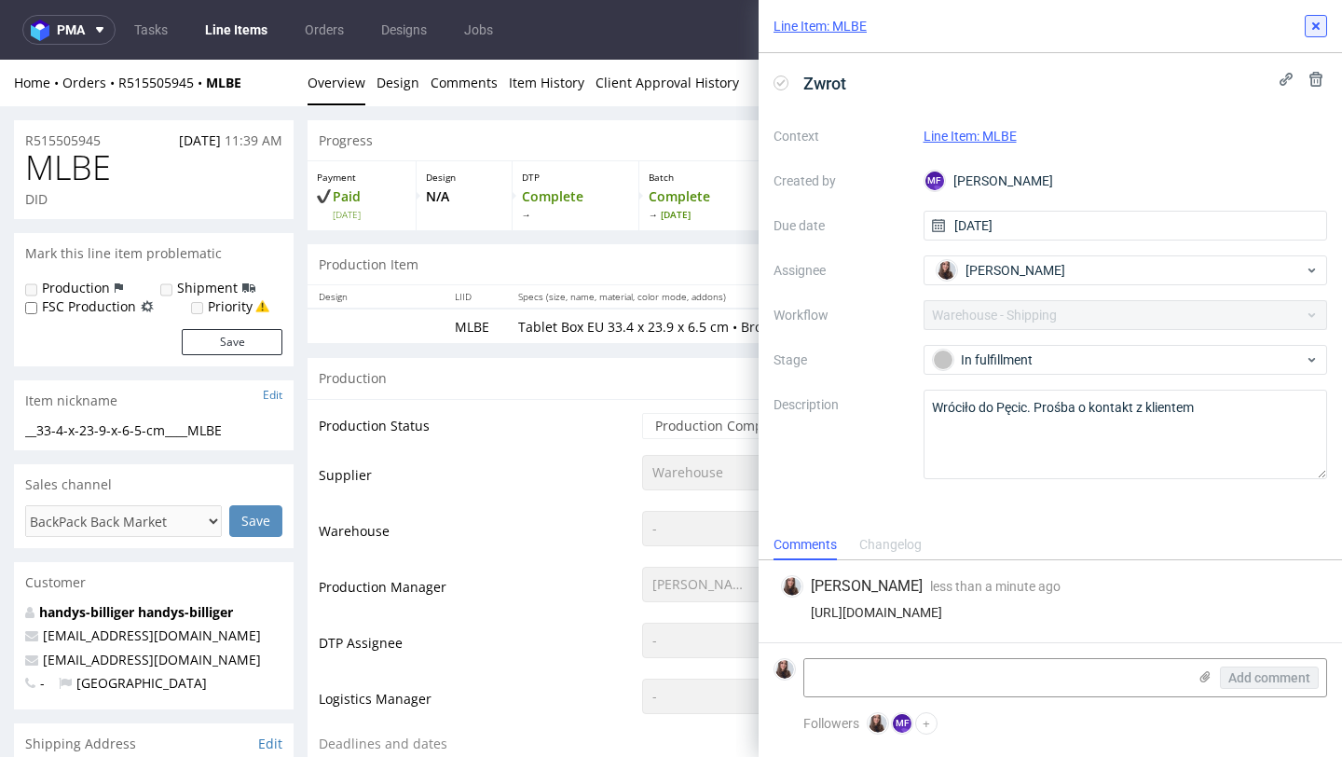
click at [1320, 29] on icon at bounding box center [1316, 26] width 15 height 15
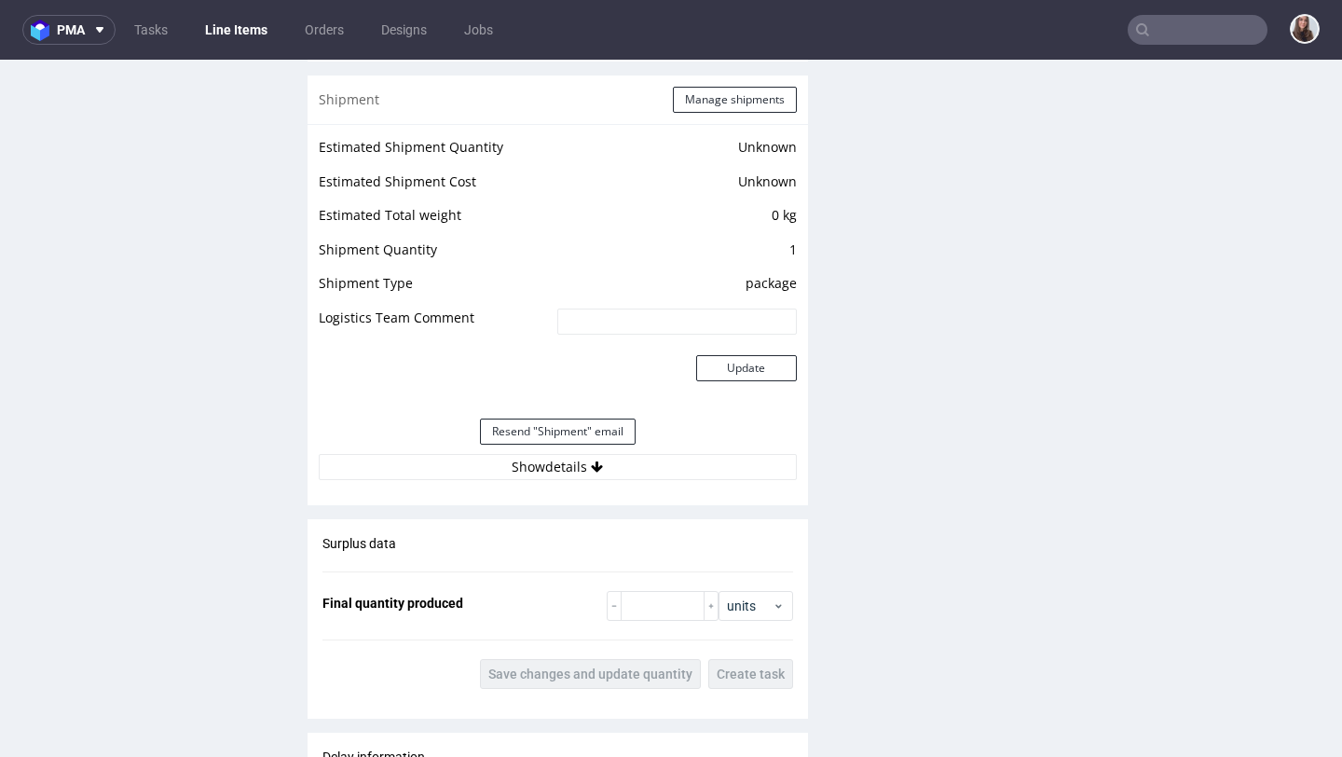
scroll to position [1541, 0]
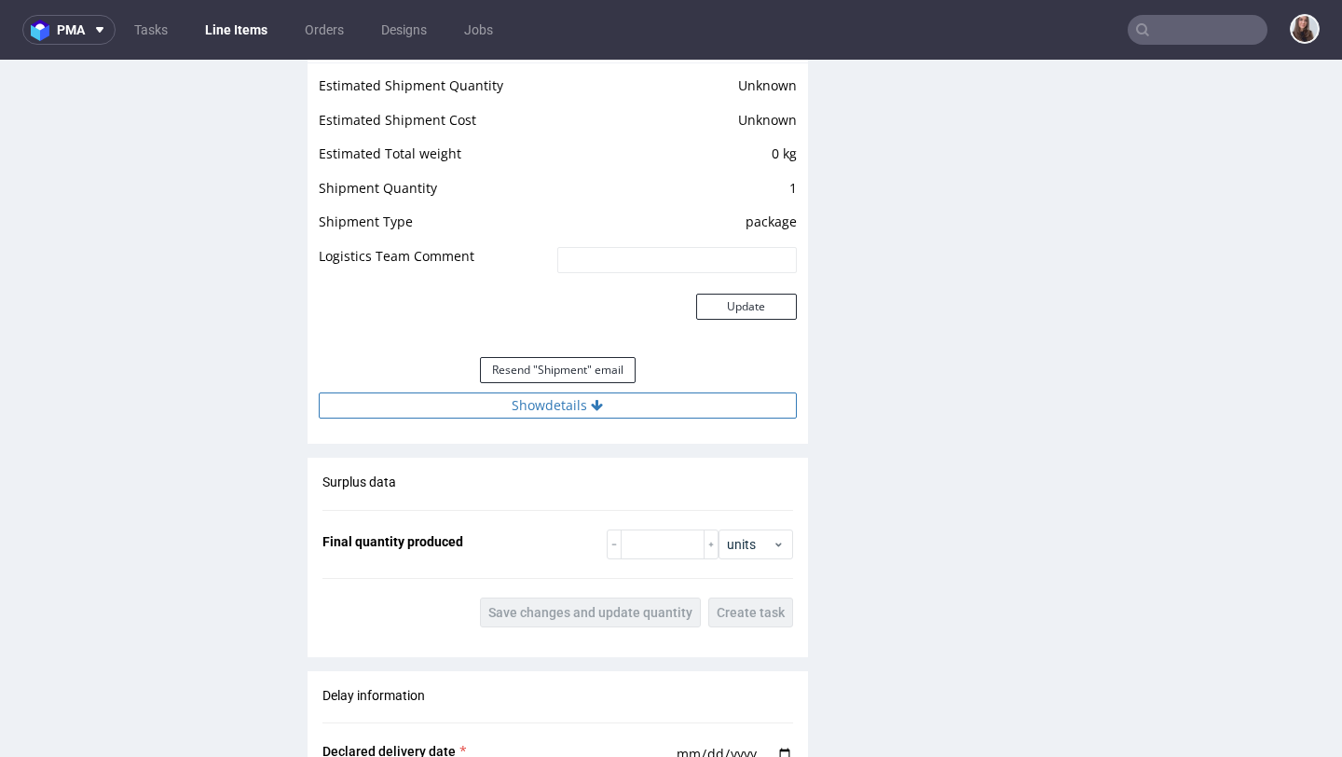
click at [603, 405] on button "Show details" at bounding box center [558, 405] width 478 height 26
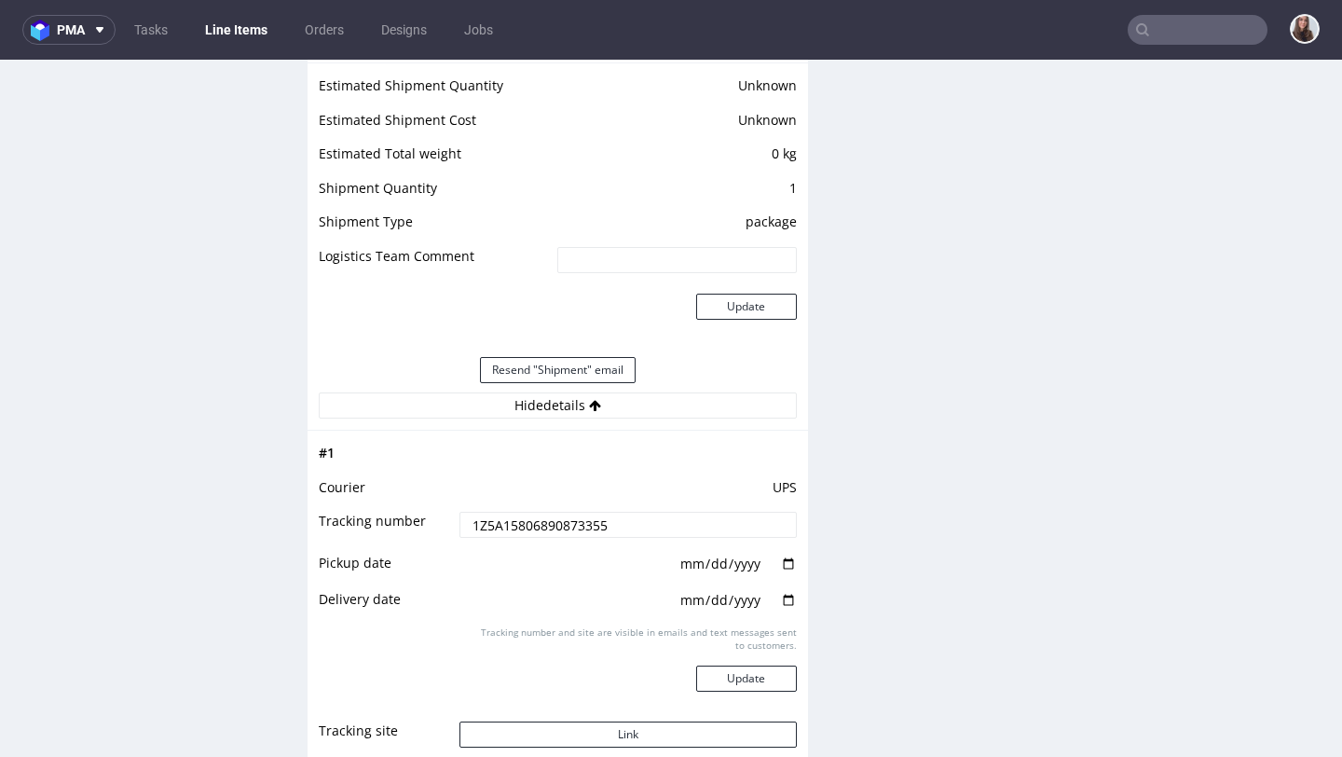
drag, startPoint x: 632, startPoint y: 521, endPoint x: 449, endPoint y: 524, distance: 182.7
click at [455, 524] on td "1Z5A15806890873355" at bounding box center [625, 531] width 341 height 42
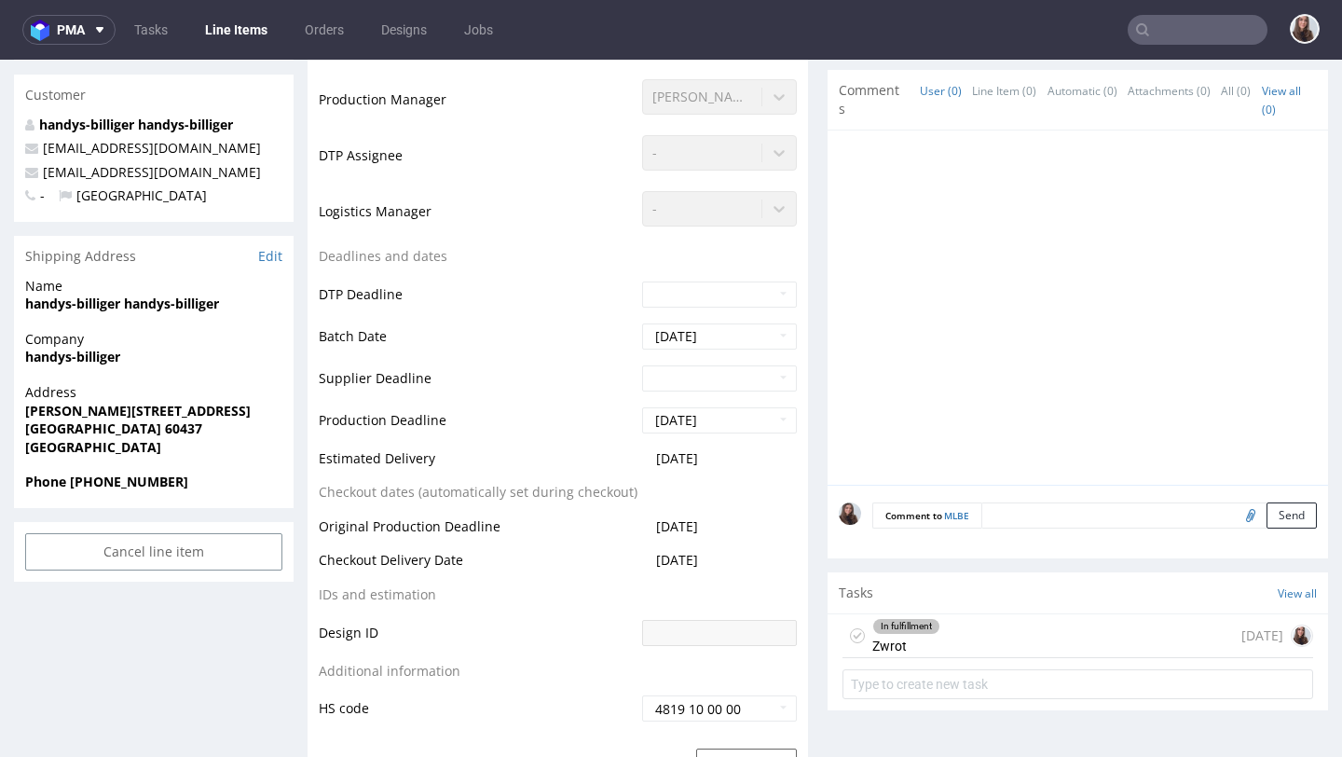
scroll to position [484, 0]
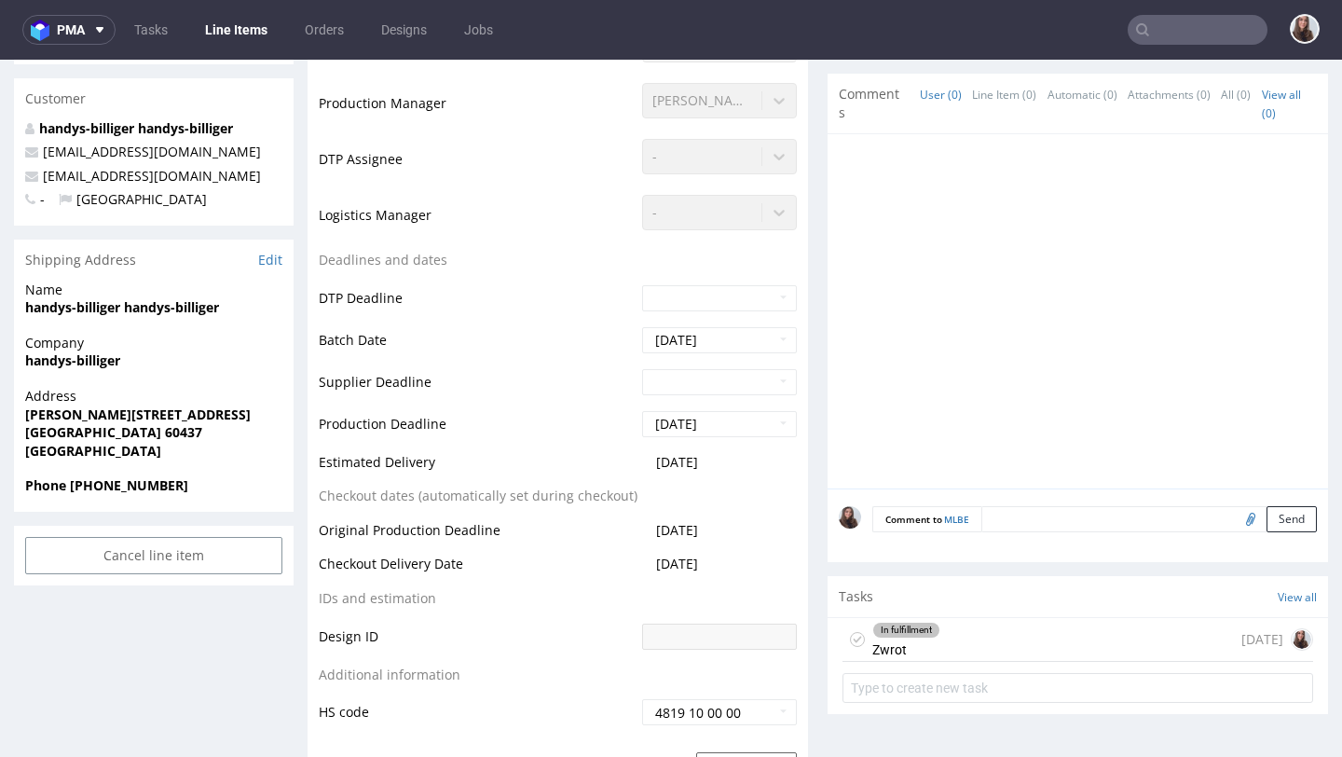
drag, startPoint x: 26, startPoint y: 358, endPoint x: 206, endPoint y: 484, distance: 219.5
click at [206, 484] on section "Shipping Address Edit Name handys-billiger handys-billiger Company handys-billi…" at bounding box center [154, 376] width 280 height 272
copy section "handys-billiger Address [PERSON_NAME][STREET_ADDRESS] Phone [PHONE_NUMBER]"
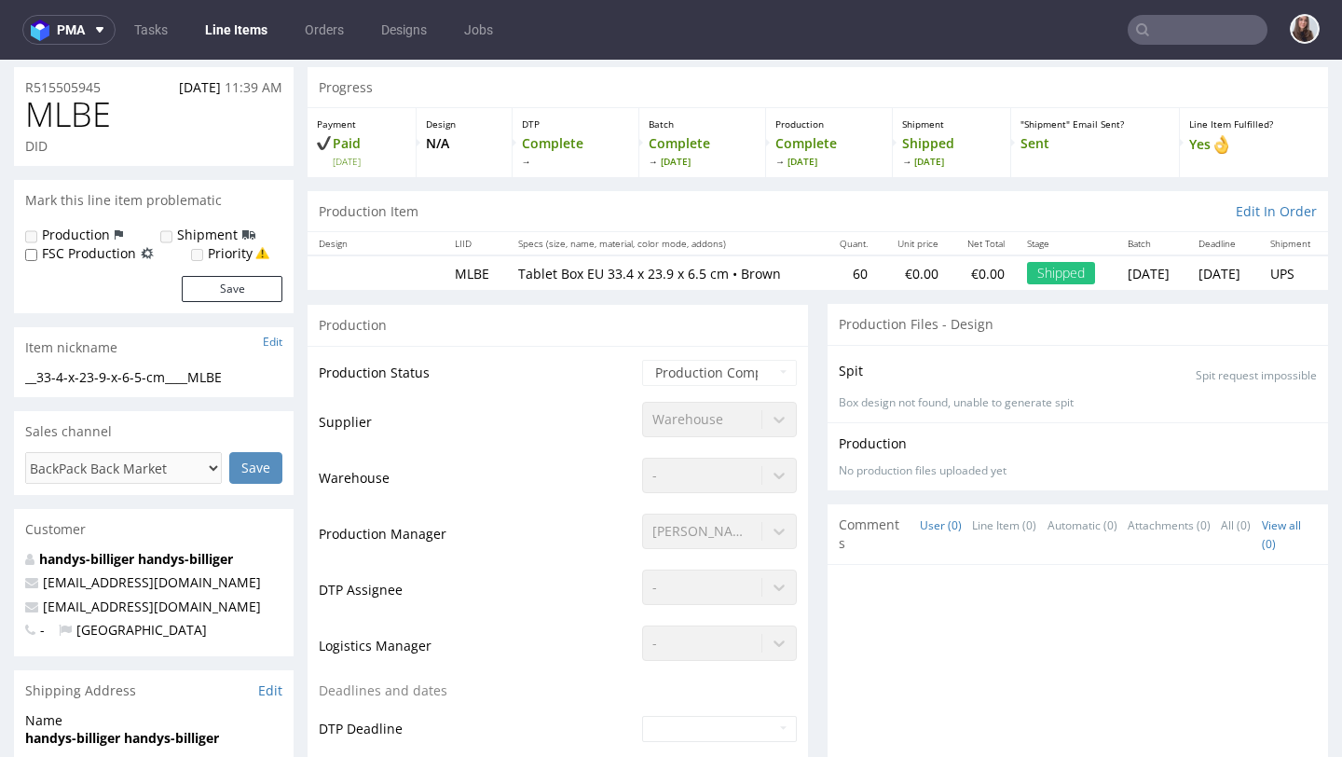
scroll to position [0, 0]
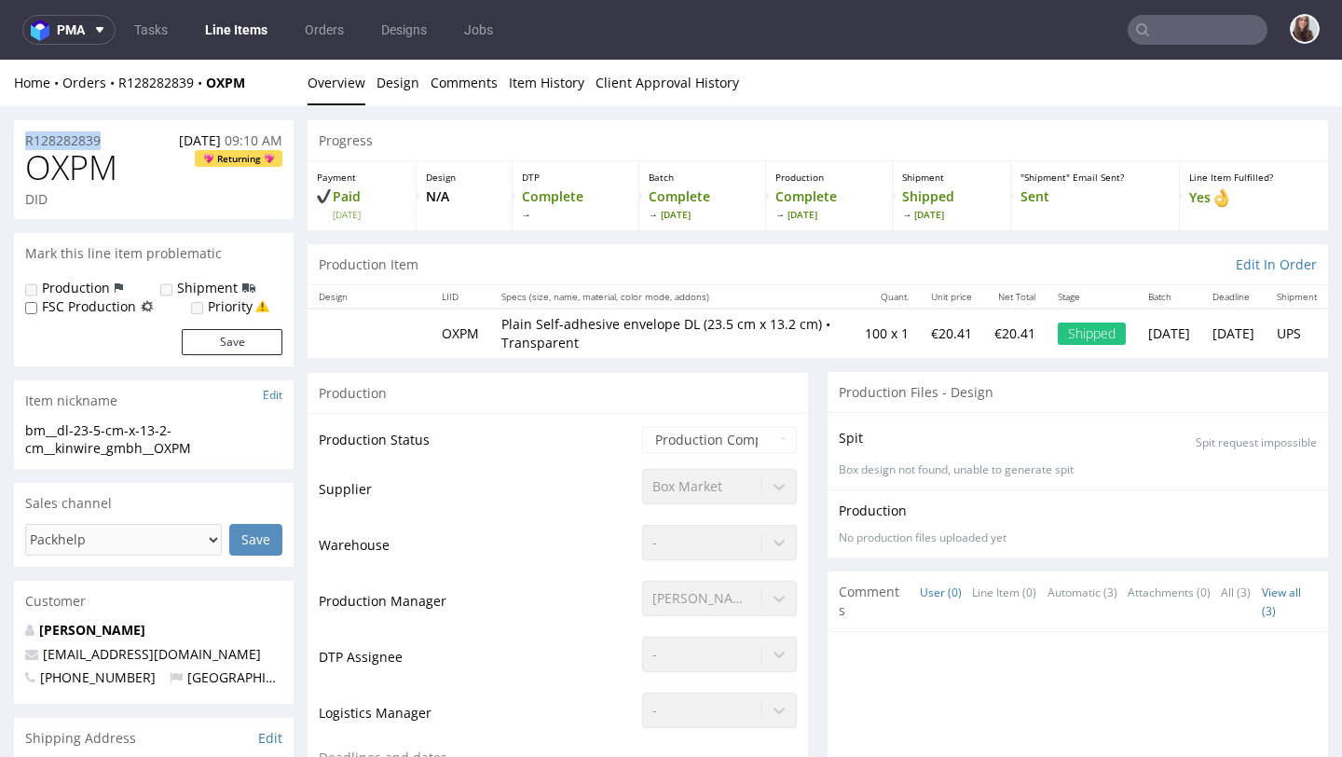
drag, startPoint x: 118, startPoint y: 143, endPoint x: 24, endPoint y: 141, distance: 94.2
click at [24, 141] on div "R128282839 14.08.2025 09:10 AM" at bounding box center [154, 135] width 280 height 30
copy p "R128282839"
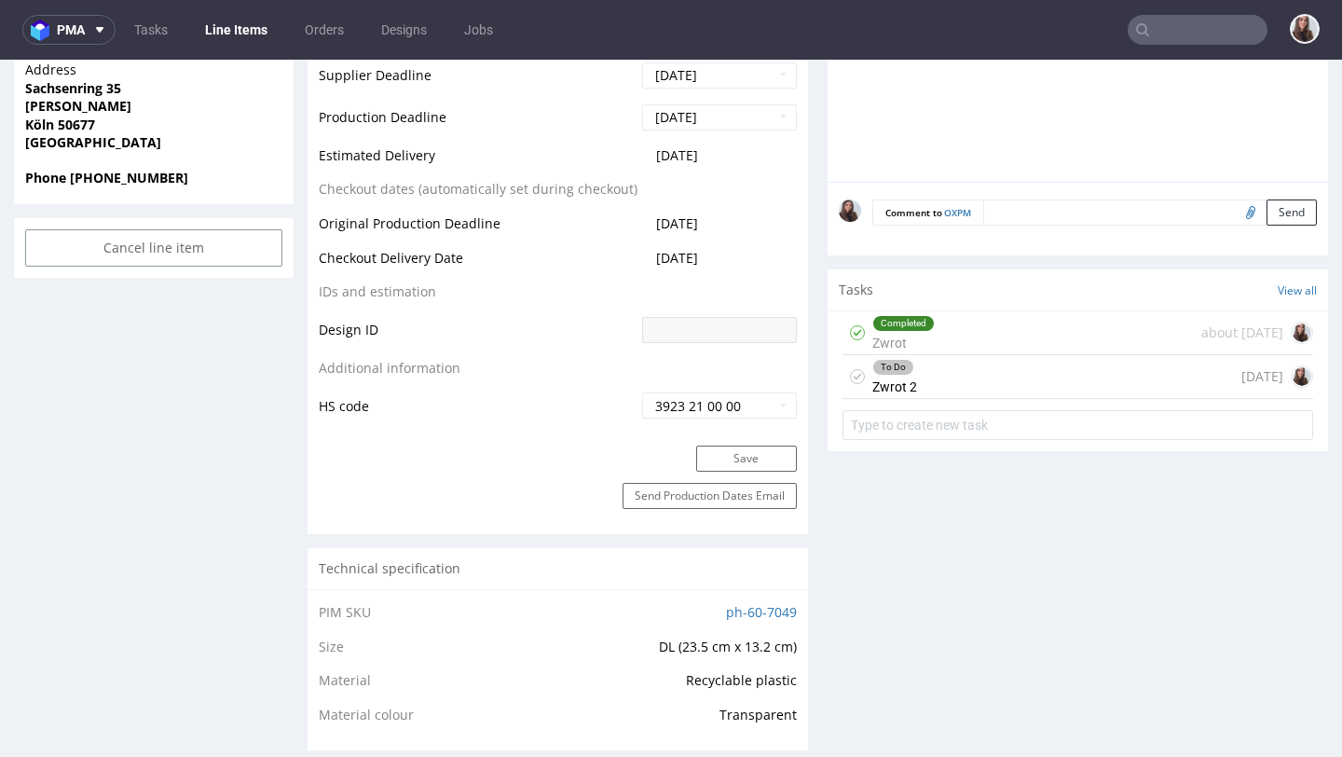
scroll to position [812, 0]
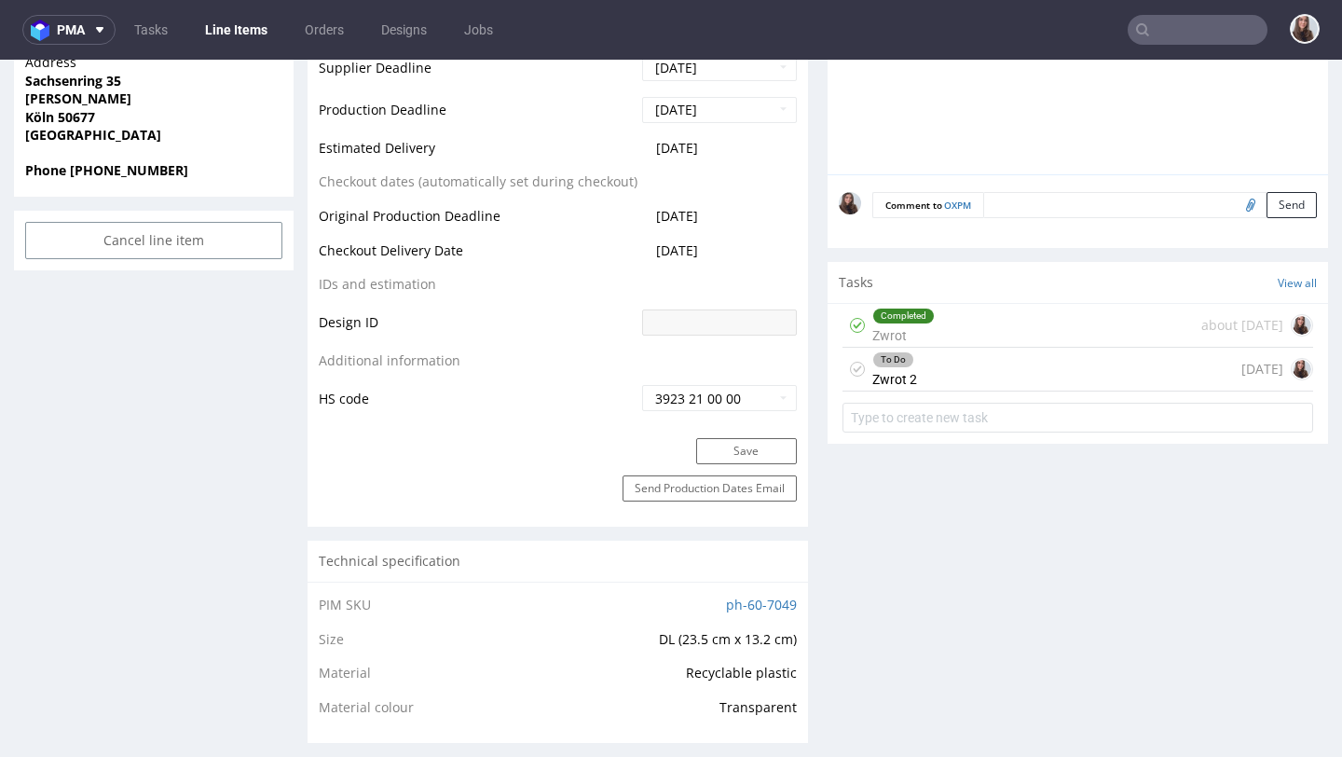
click at [942, 365] on div "To Do Zwrot 2 [DATE]" at bounding box center [1078, 370] width 471 height 44
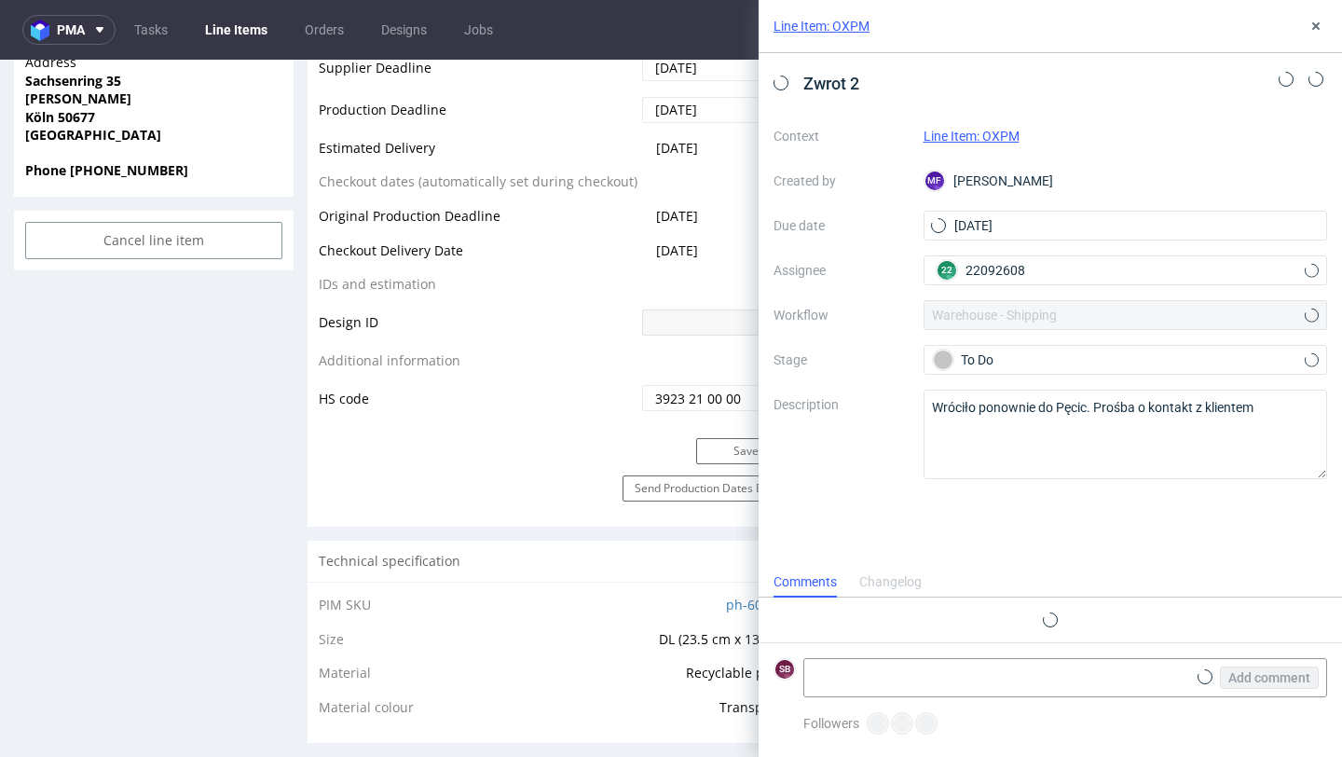
scroll to position [15, 0]
click at [967, 142] on link "Line Item: OXPM" at bounding box center [972, 136] width 96 height 15
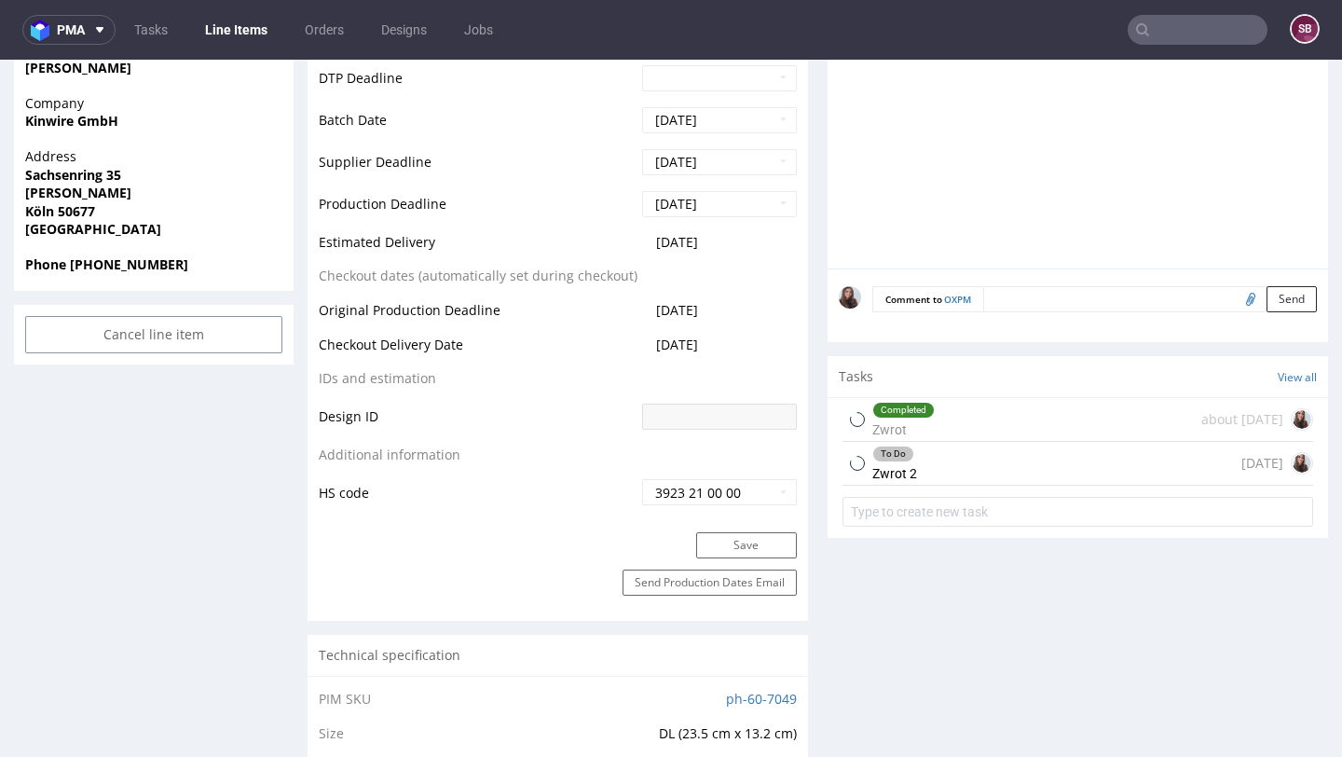
scroll to position [720, 0]
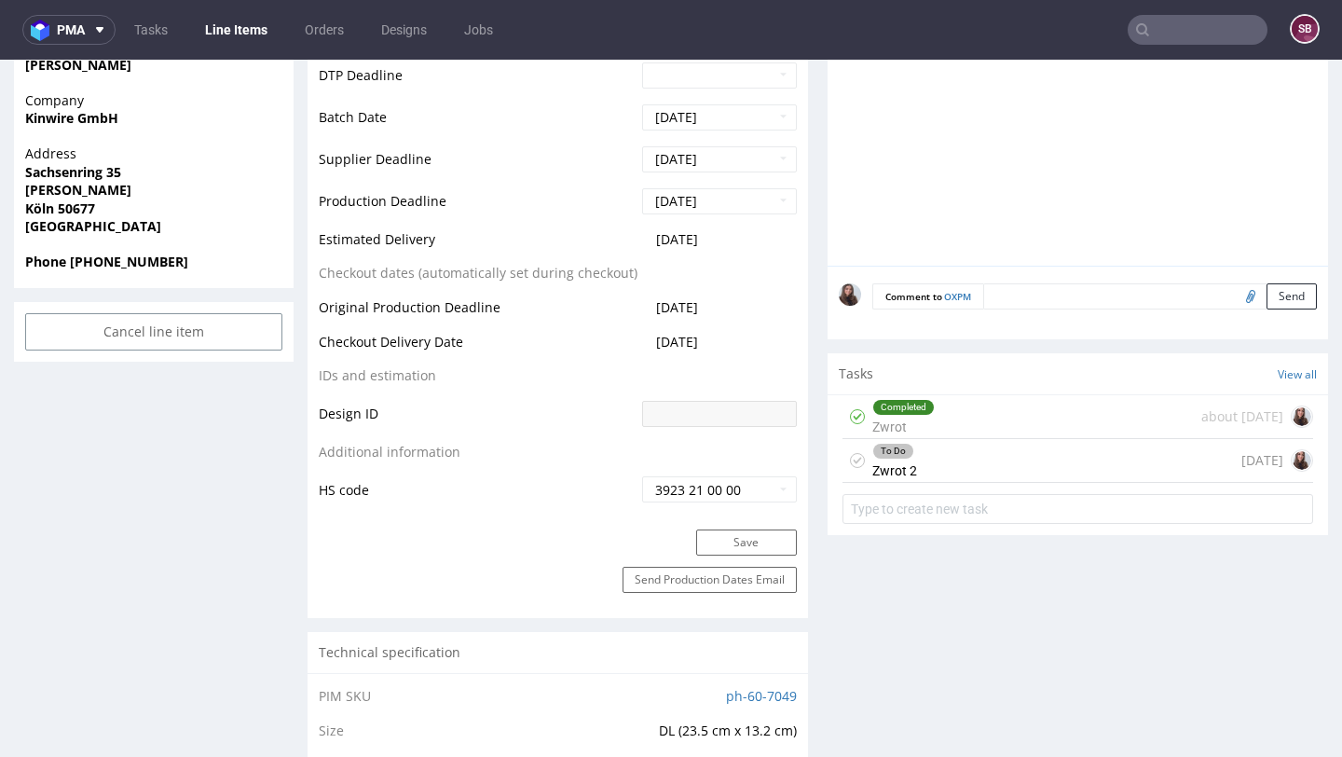
click at [948, 463] on div "To Do Zwrot 2 [DATE]" at bounding box center [1078, 461] width 471 height 44
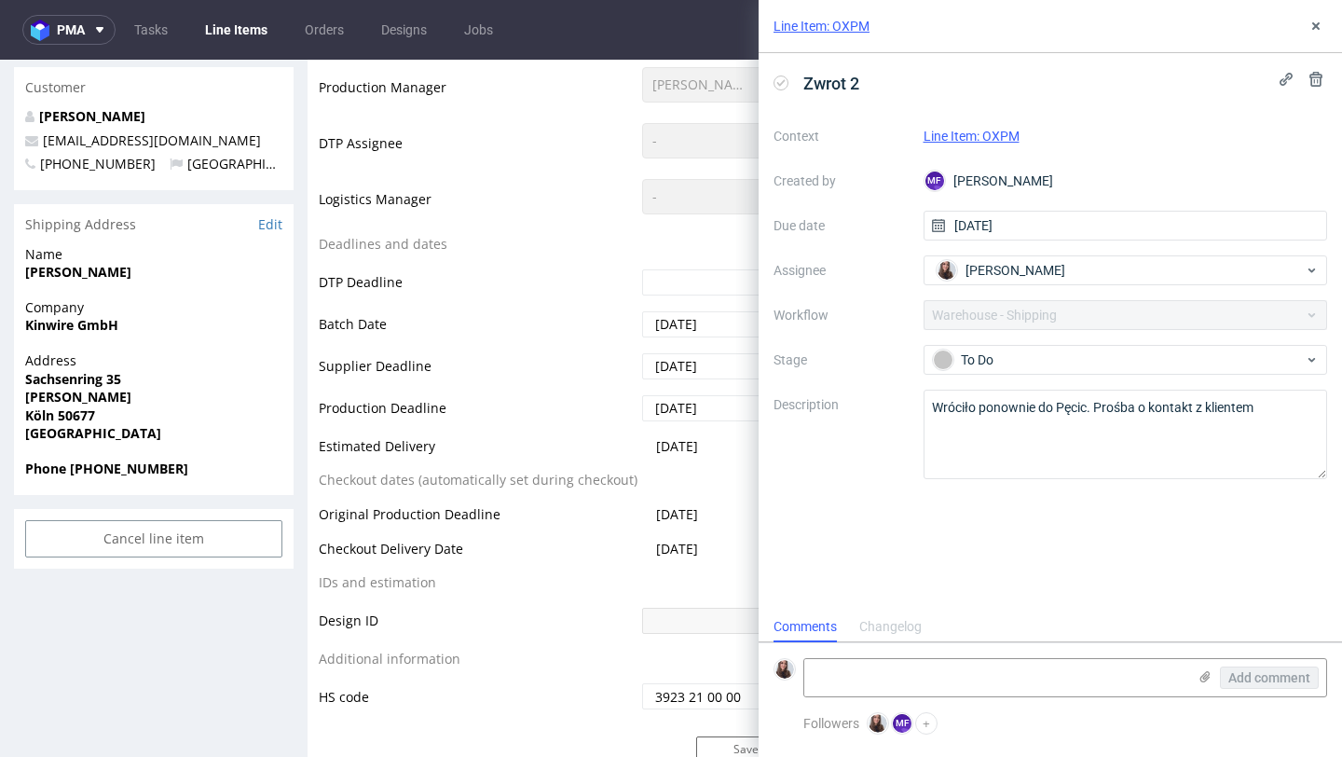
scroll to position [506, 0]
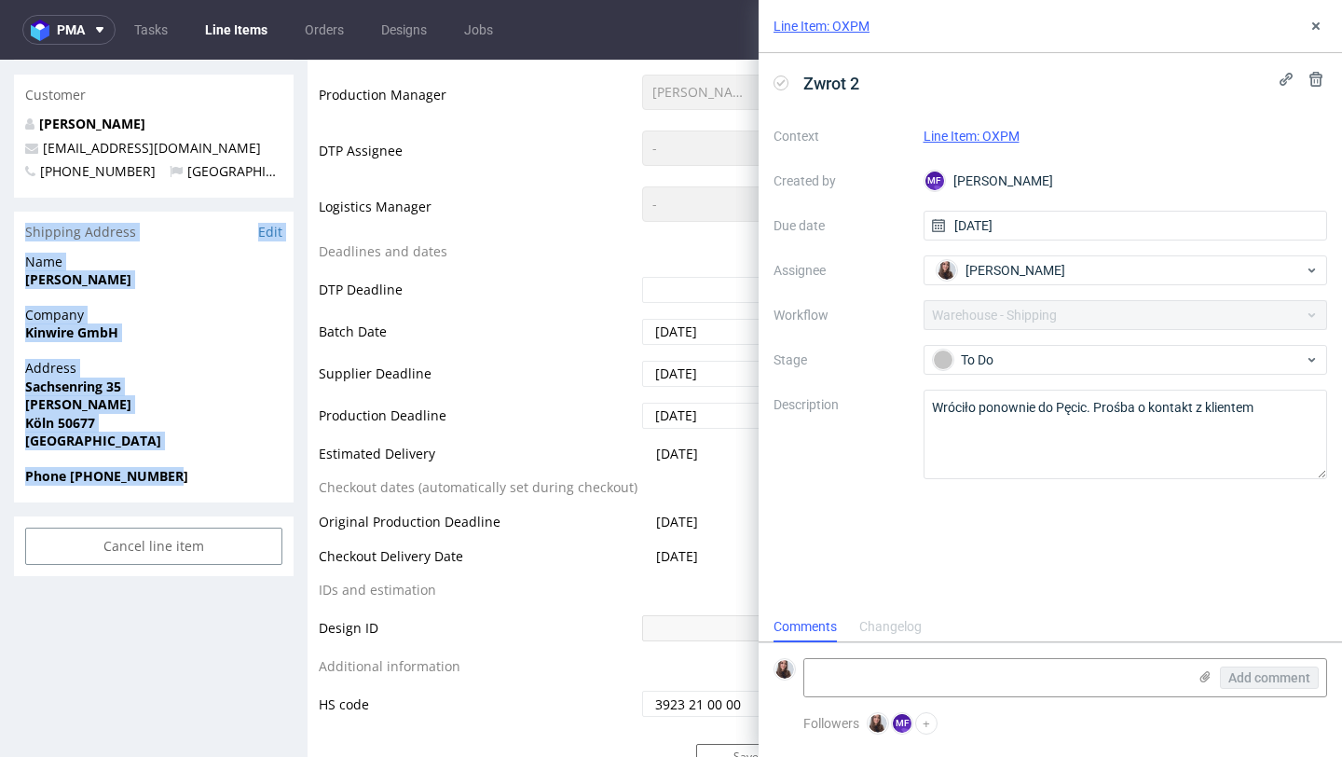
drag, startPoint x: 25, startPoint y: 233, endPoint x: 185, endPoint y: 483, distance: 296.3
click at [185, 483] on section "Shipping Address Edit Name [PERSON_NAME] Company Kinwire GmbH Address [STREET_A…" at bounding box center [154, 357] width 280 height 291
copy section "Shipping Address Edit Name [PERSON_NAME] Company Kinwire GmbH Address [STREET_A…"
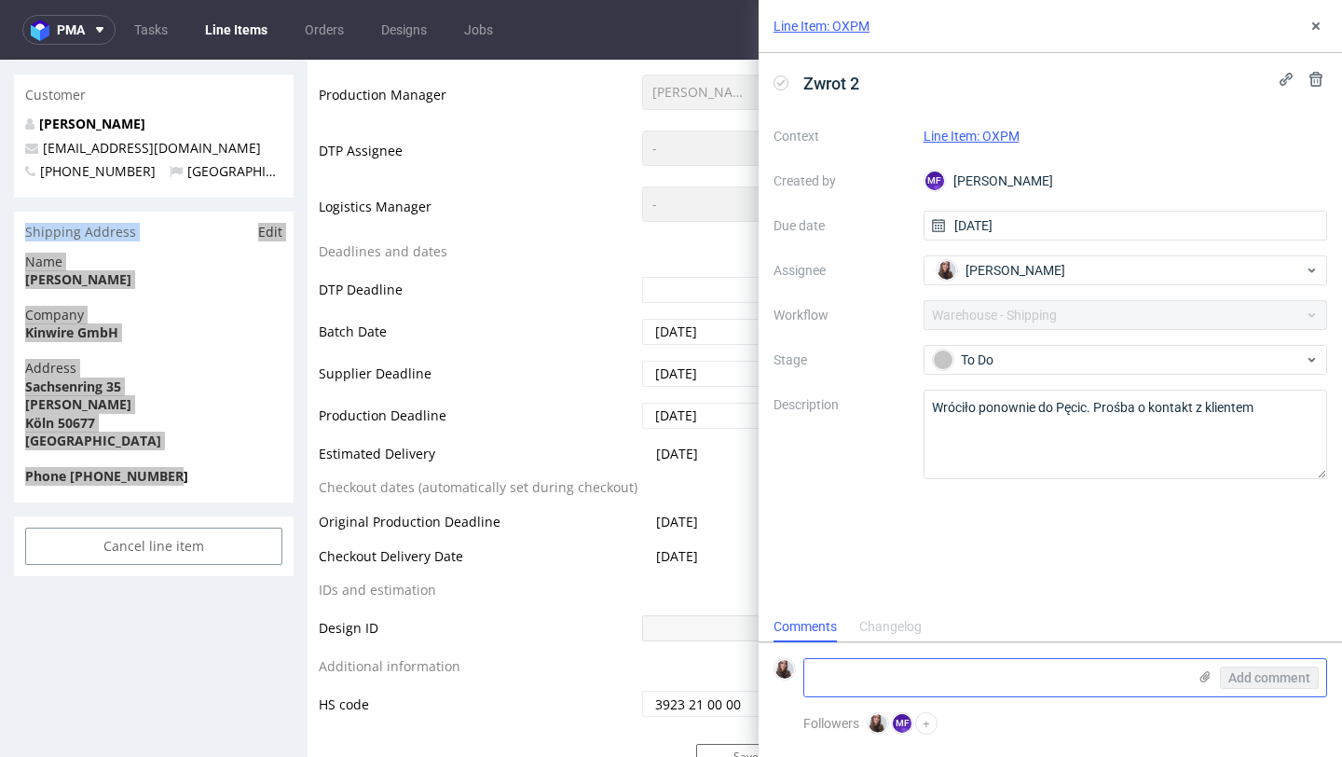
click at [863, 668] on textarea at bounding box center [995, 677] width 382 height 37
paste textarea "[URL][DOMAIN_NAME]"
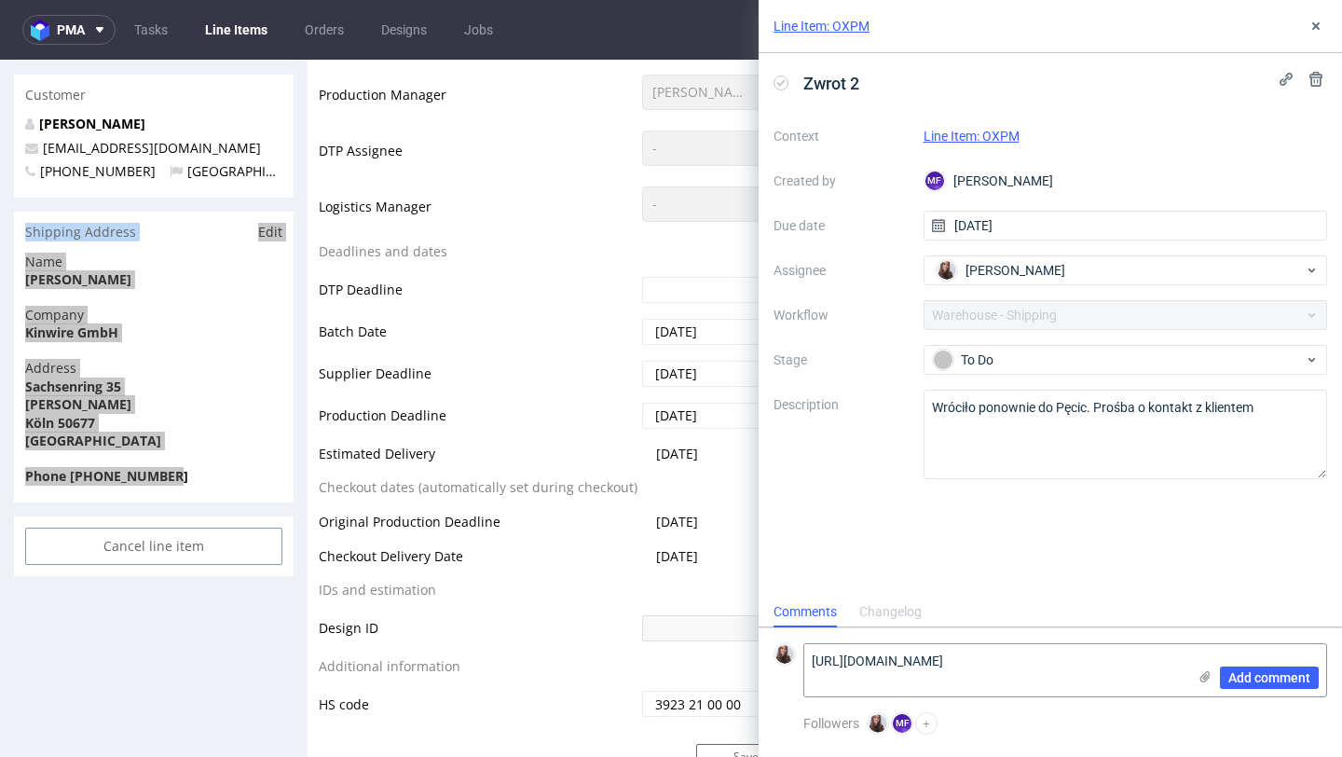
scroll to position [0, 0]
type textarea "https://app-eu1.hubspot.com/contacts/25600958/record/0-5/225149968628?interacti…"
click at [1245, 673] on span "Add comment" at bounding box center [1269, 677] width 82 height 13
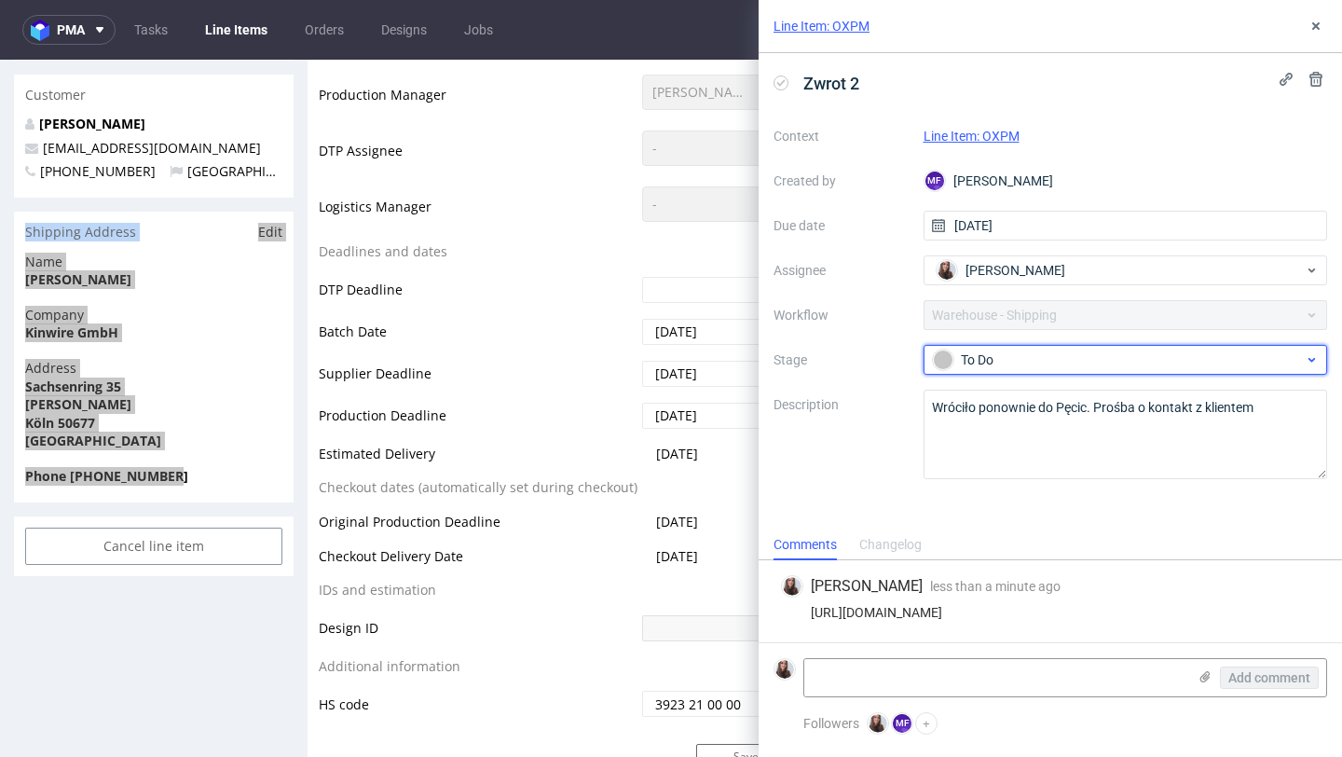
click at [1082, 351] on div "To Do" at bounding box center [1118, 360] width 371 height 21
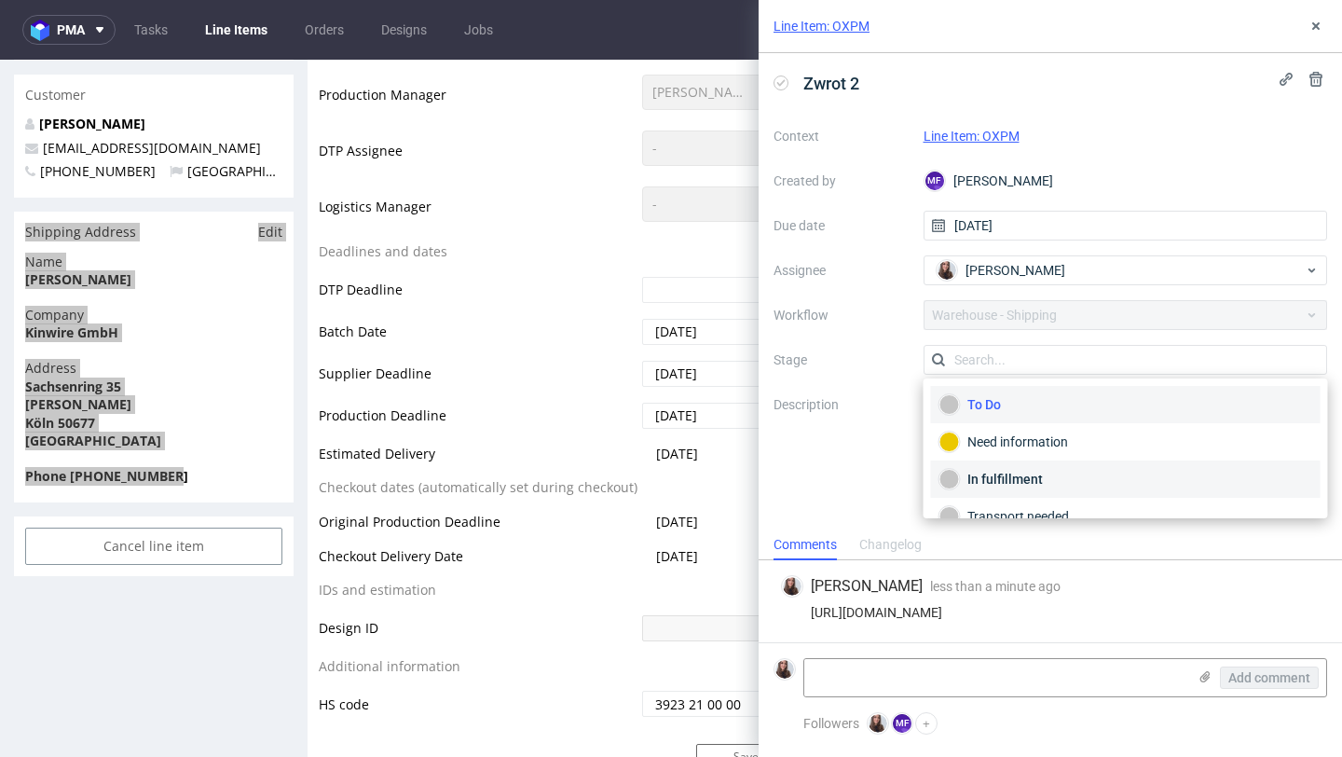
click at [1021, 483] on div "In fulfillment" at bounding box center [1126, 479] width 373 height 21
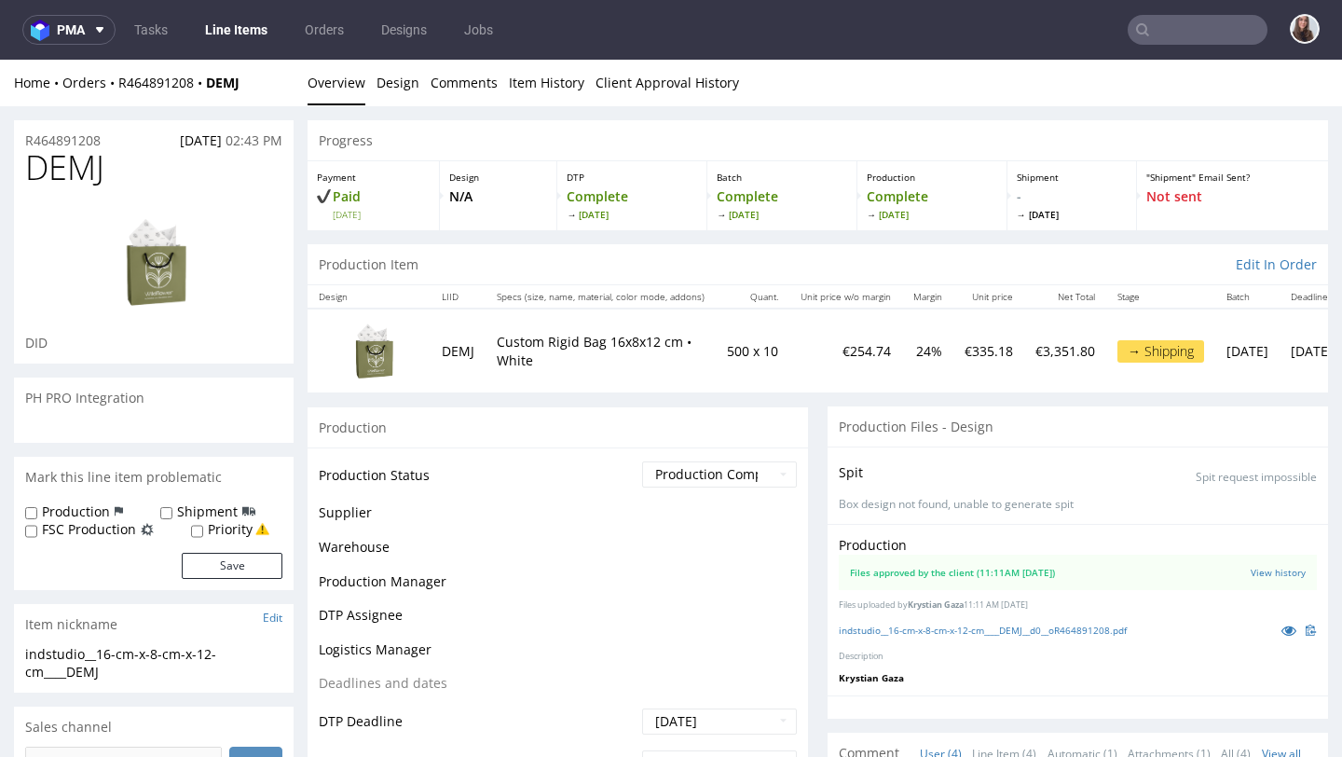
scroll to position [43, 0]
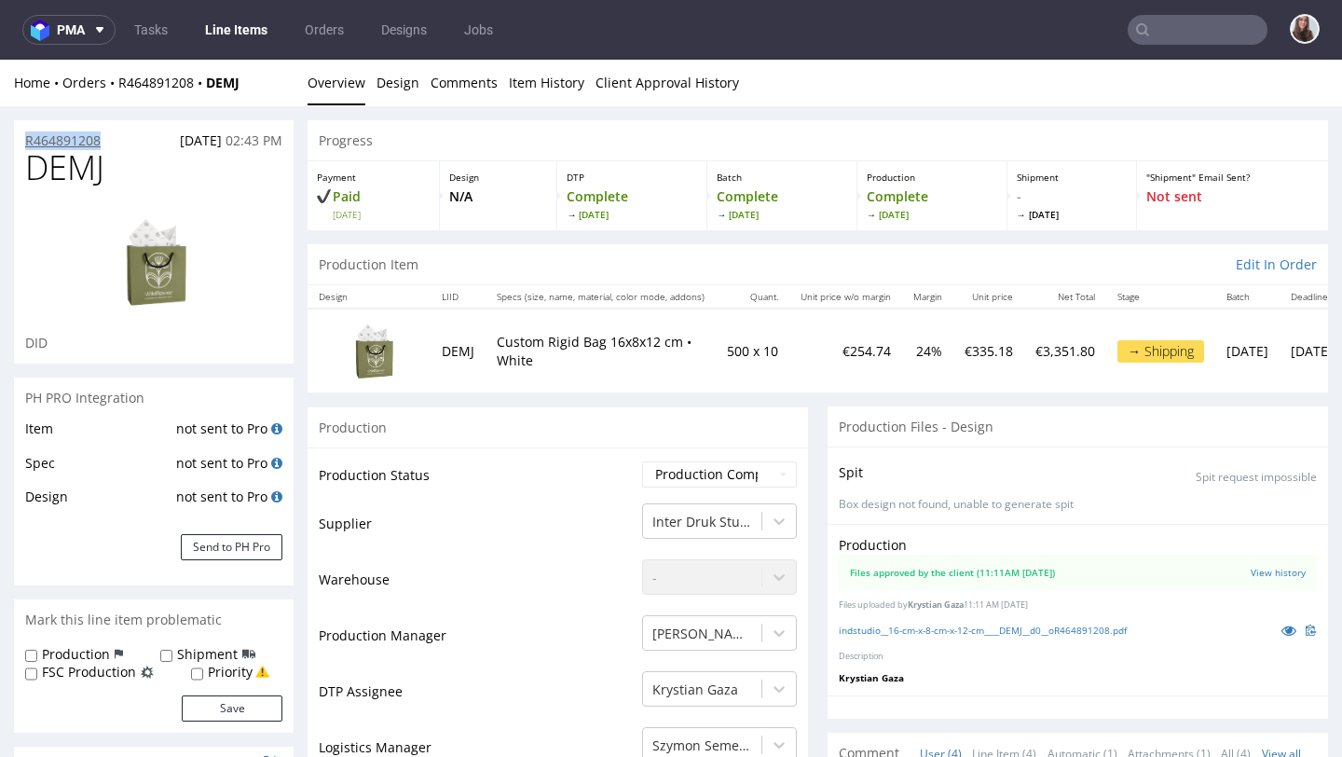
drag, startPoint x: 117, startPoint y: 141, endPoint x: 28, endPoint y: 142, distance: 88.6
click at [28, 142] on div "R464891208 [DATE] 02:43 PM" at bounding box center [154, 135] width 280 height 30
copy p "R464891208"
click at [1180, 30] on input "text" at bounding box center [1198, 30] width 140 height 30
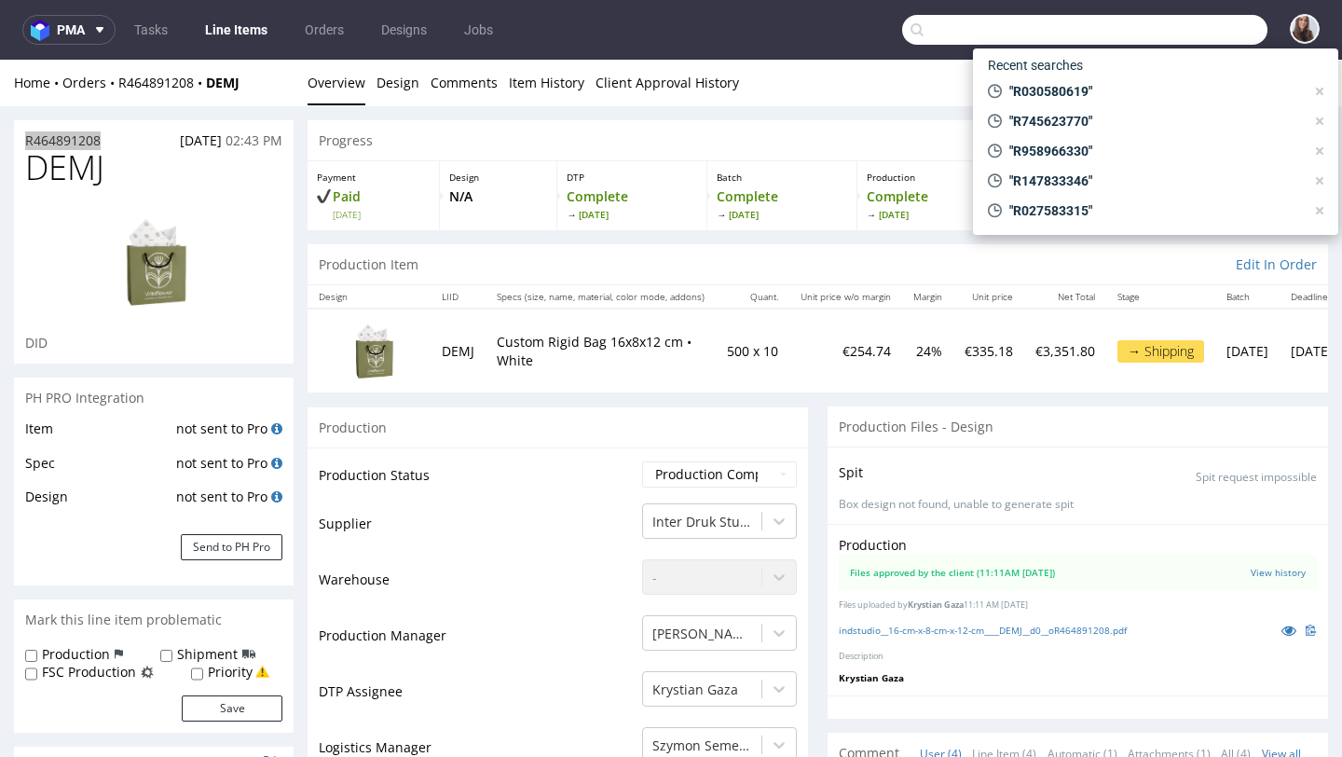
paste input "R148968708"
type input "R148968708"
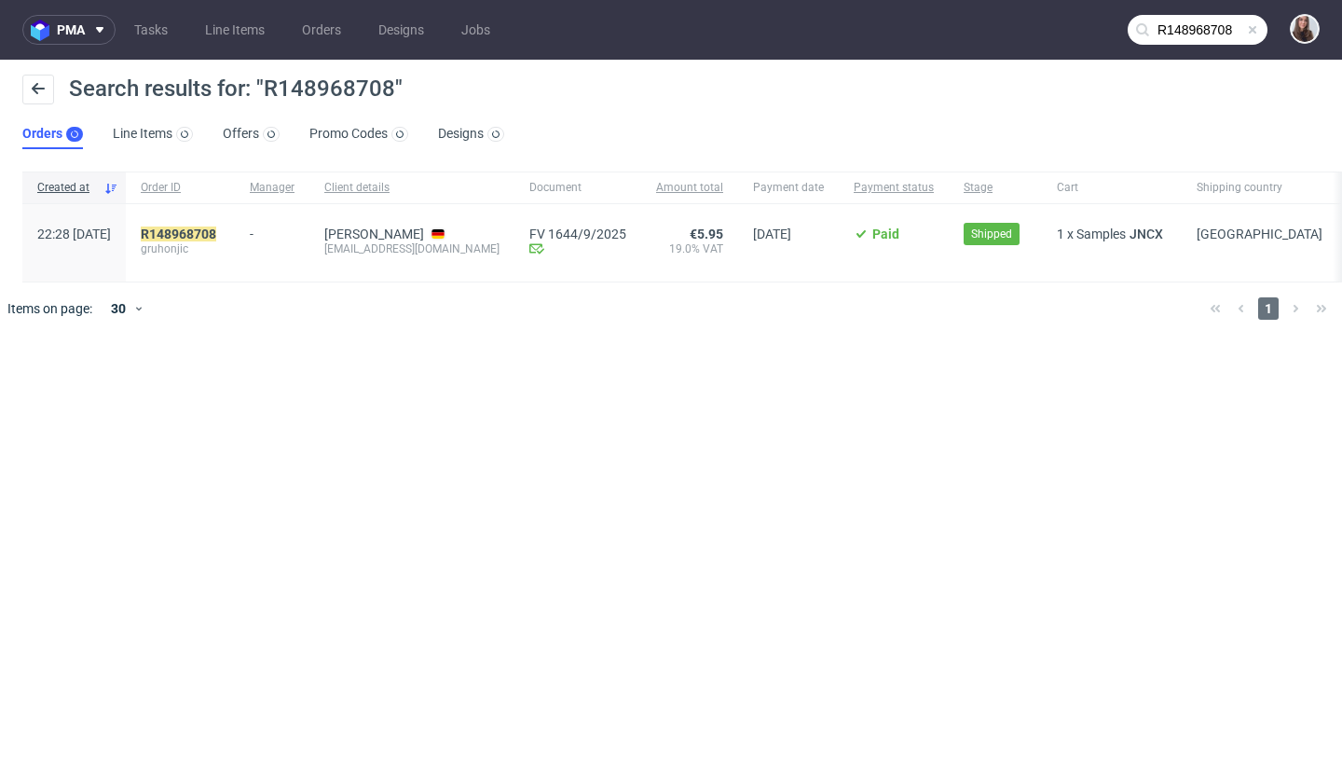
click at [235, 225] on div "R148968708 gruhonjic" at bounding box center [180, 242] width 109 height 77
click at [216, 237] on mark "R148968708" at bounding box center [178, 233] width 75 height 15
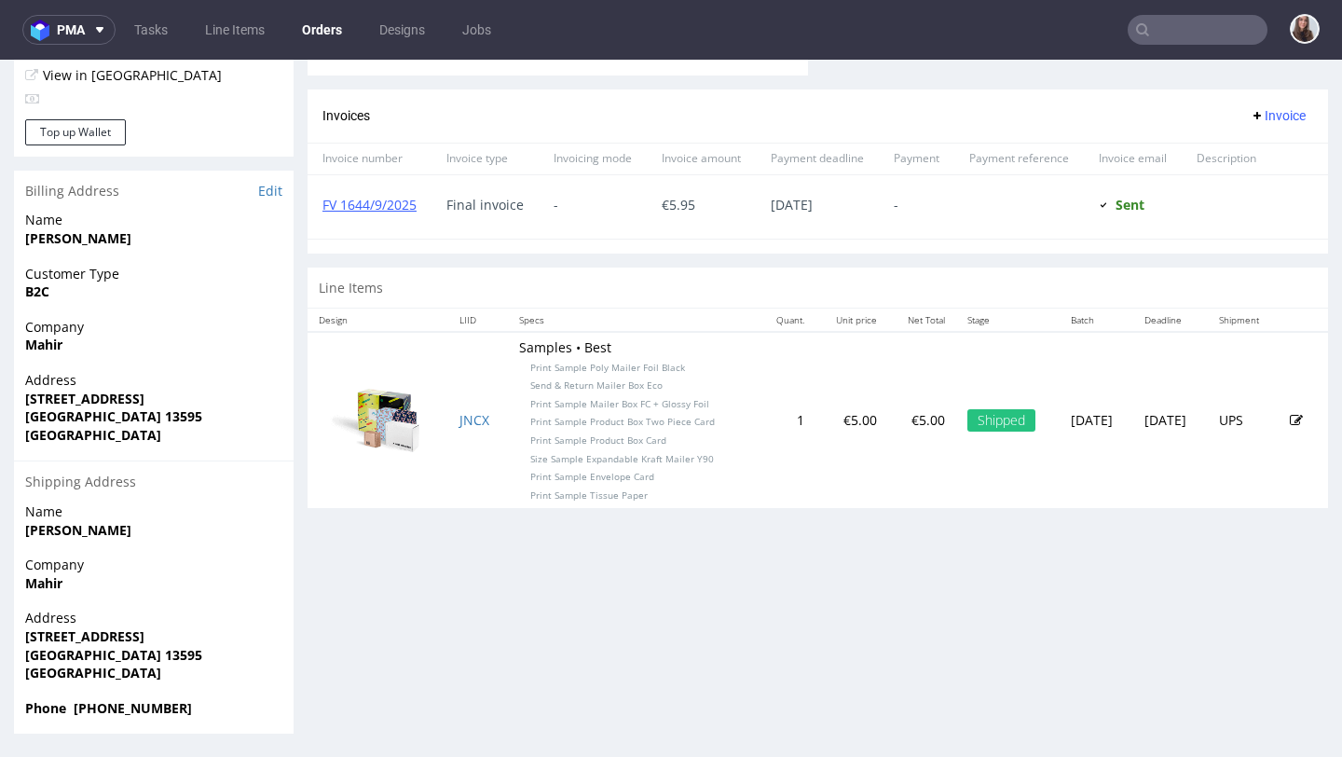
scroll to position [5, 0]
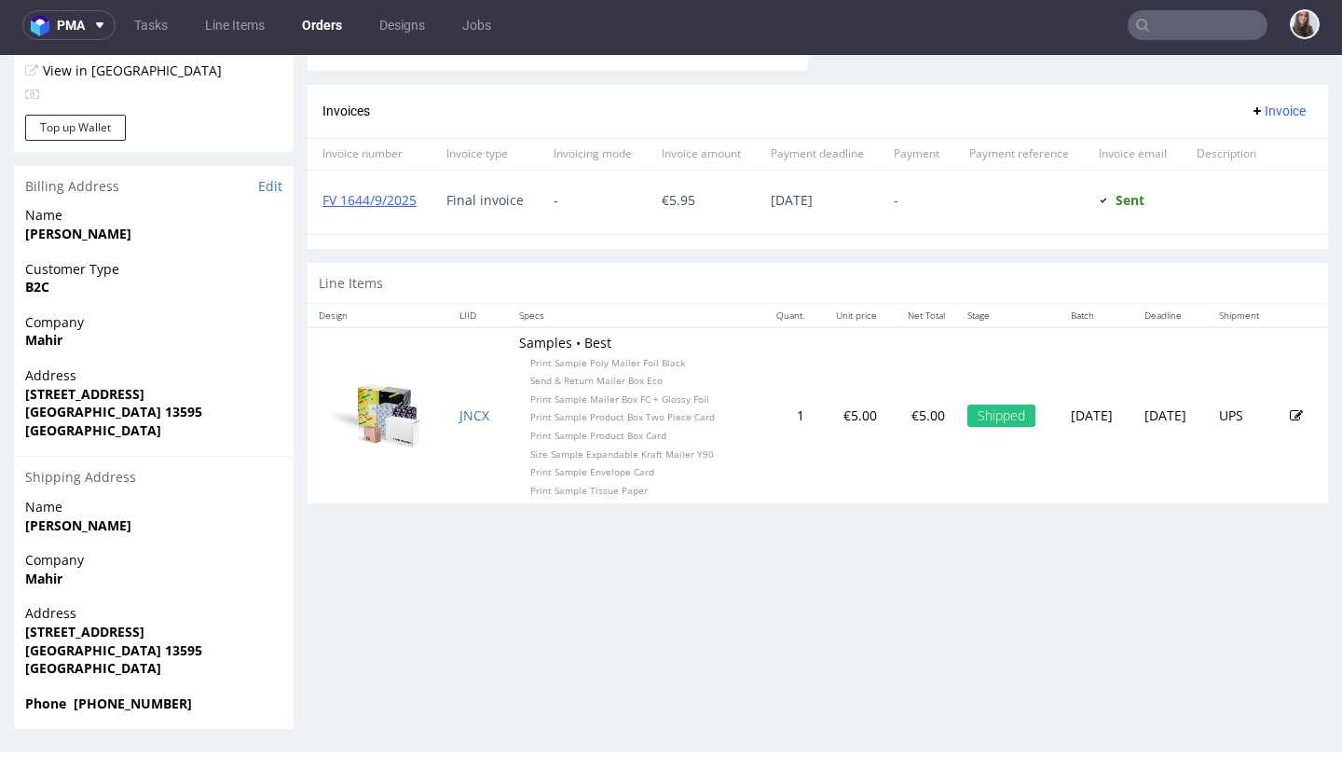
click at [27, 524] on div "Name Mahir Gruhonjic" at bounding box center [154, 524] width 280 height 53
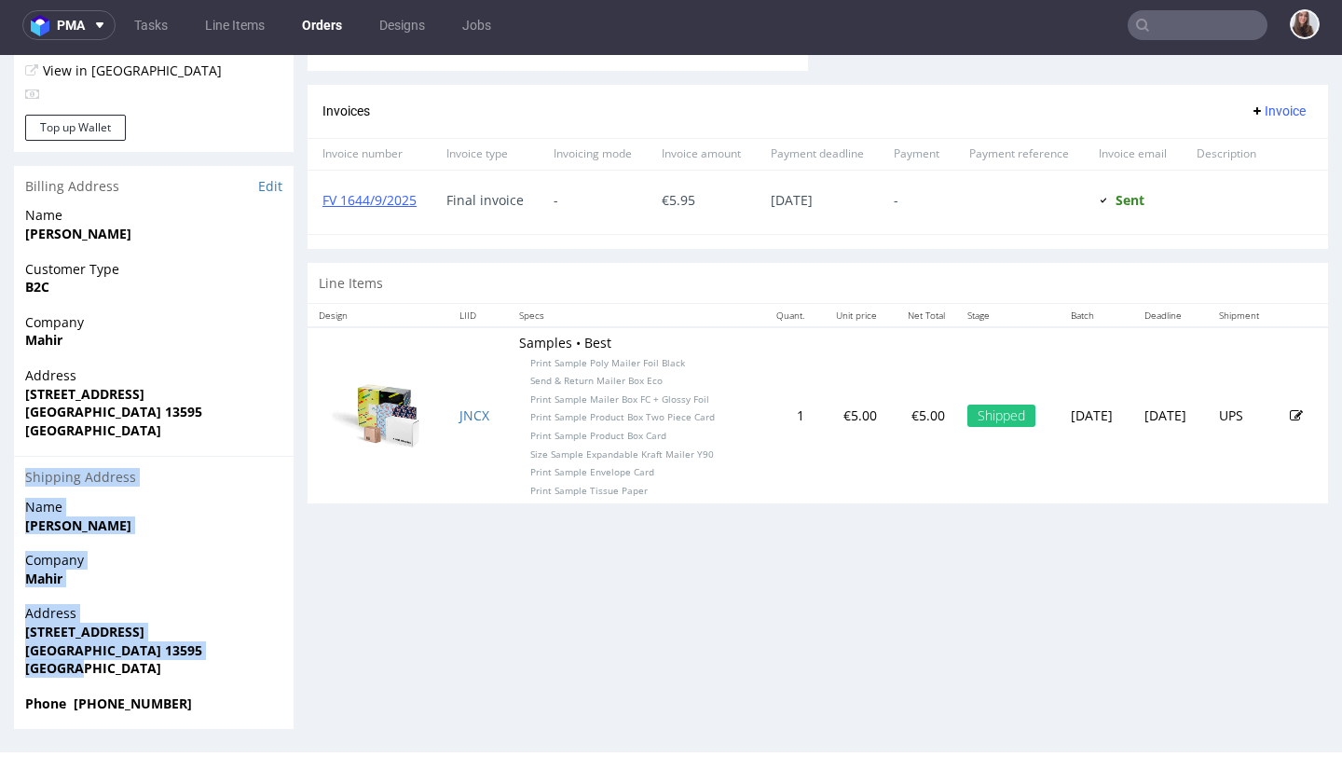
drag, startPoint x: 24, startPoint y: 478, endPoint x: 223, endPoint y: 692, distance: 291.5
click at [223, 692] on section "Billing Address Edit Name Mahir Gruhonjic Customer Type B2C Company Mahir Addre…" at bounding box center [154, 447] width 280 height 563
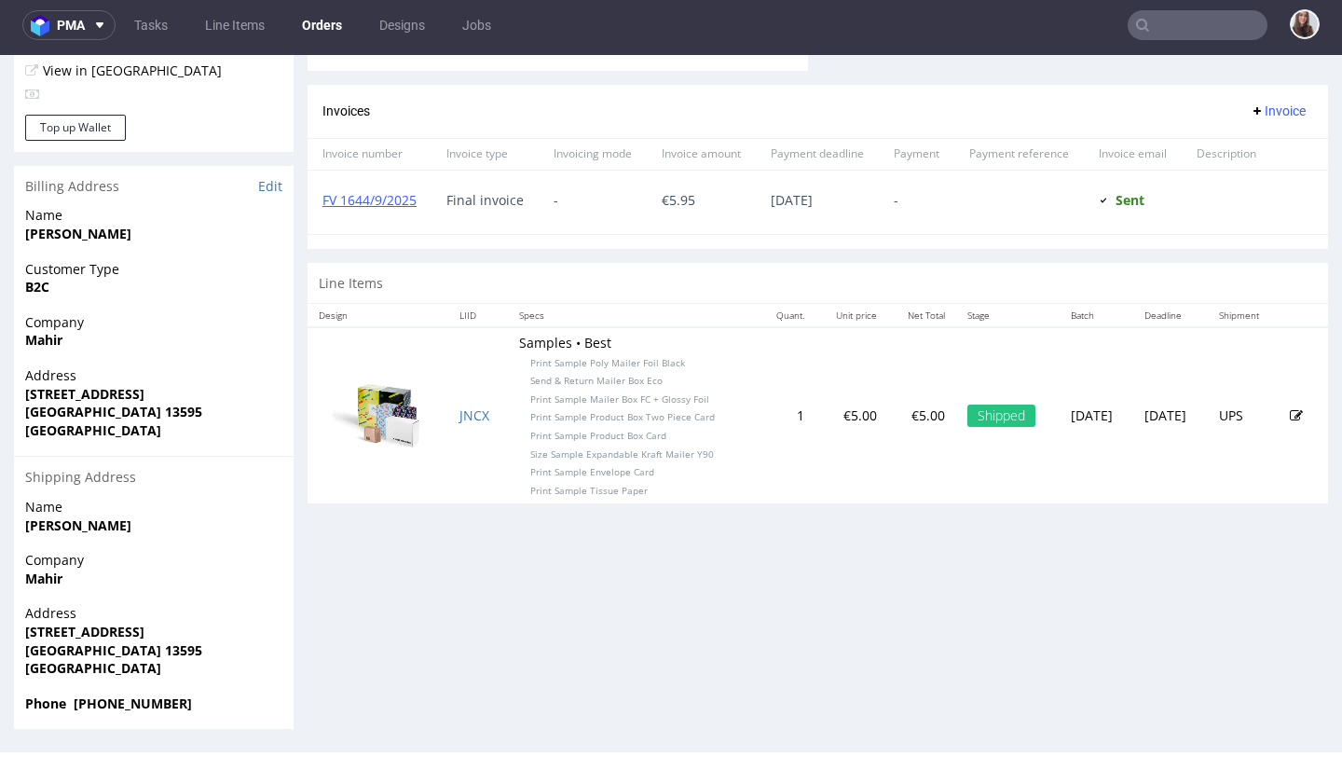
click at [191, 705] on span "Phone +4917620416958" at bounding box center [153, 703] width 257 height 19
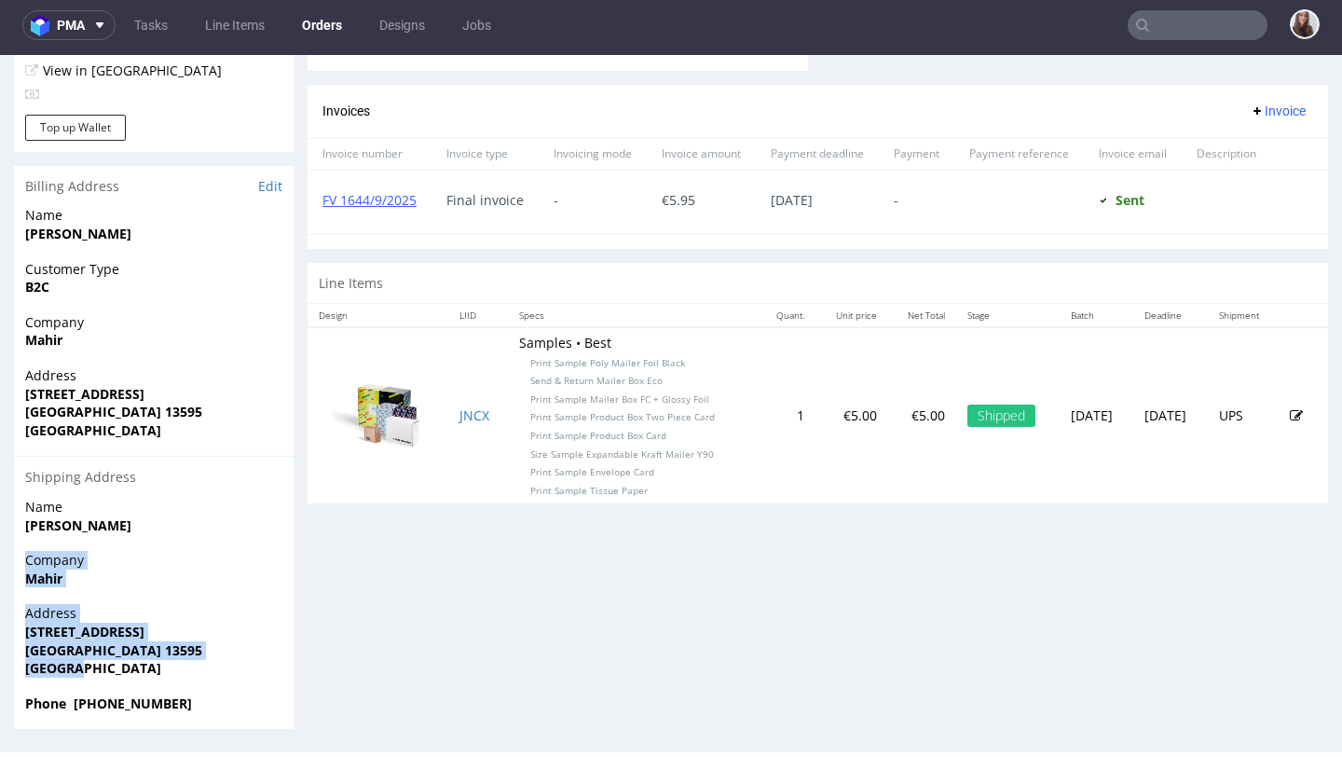
drag, startPoint x: 106, startPoint y: 666, endPoint x: 22, endPoint y: 558, distance: 136.8
click at [22, 558] on section "Billing Address Edit Name Mahir Gruhonjic Customer Type B2C Company Mahir Addre…" at bounding box center [154, 447] width 280 height 563
copy section "Company Mahir Address Pichelsdorferstraße 125 Berlin 13595 Germany"
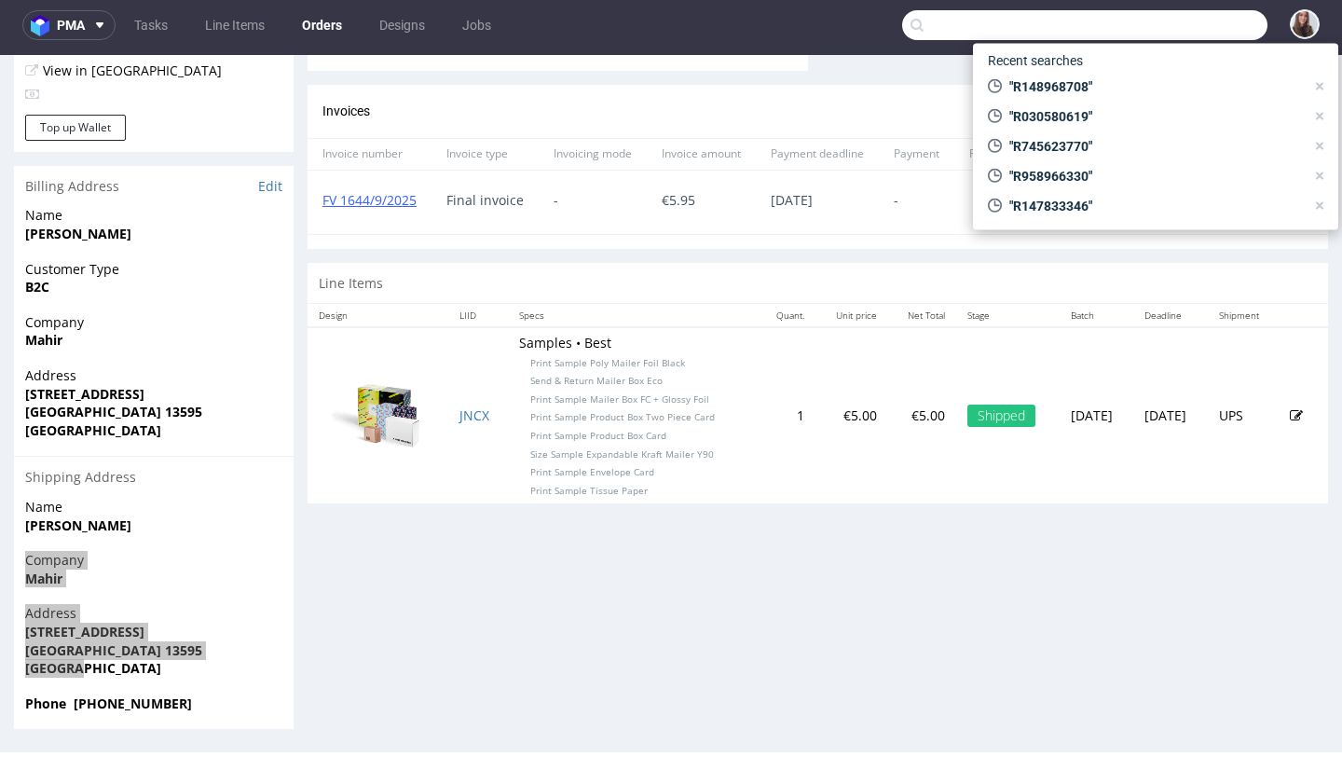
click at [1201, 34] on input "text" at bounding box center [1084, 25] width 365 height 30
paste input "R515505945"
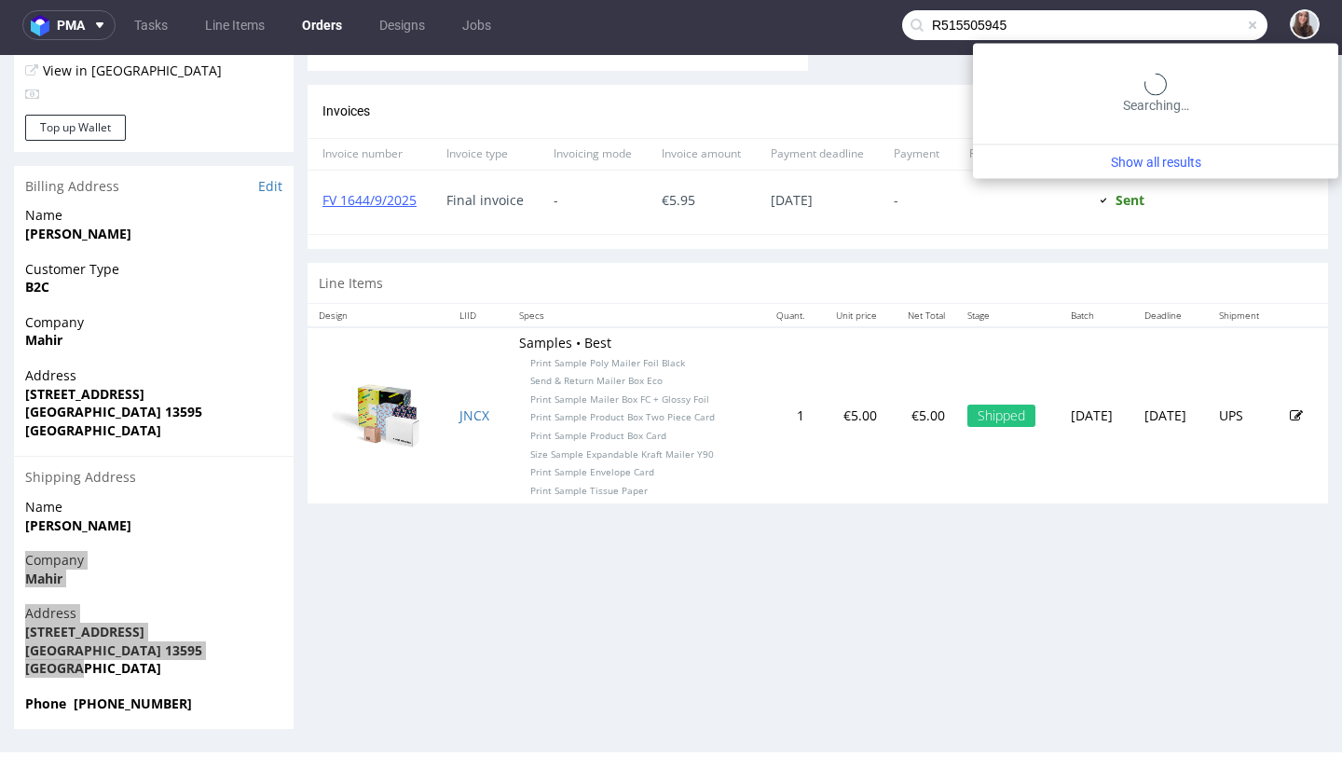
type input "R515505945"
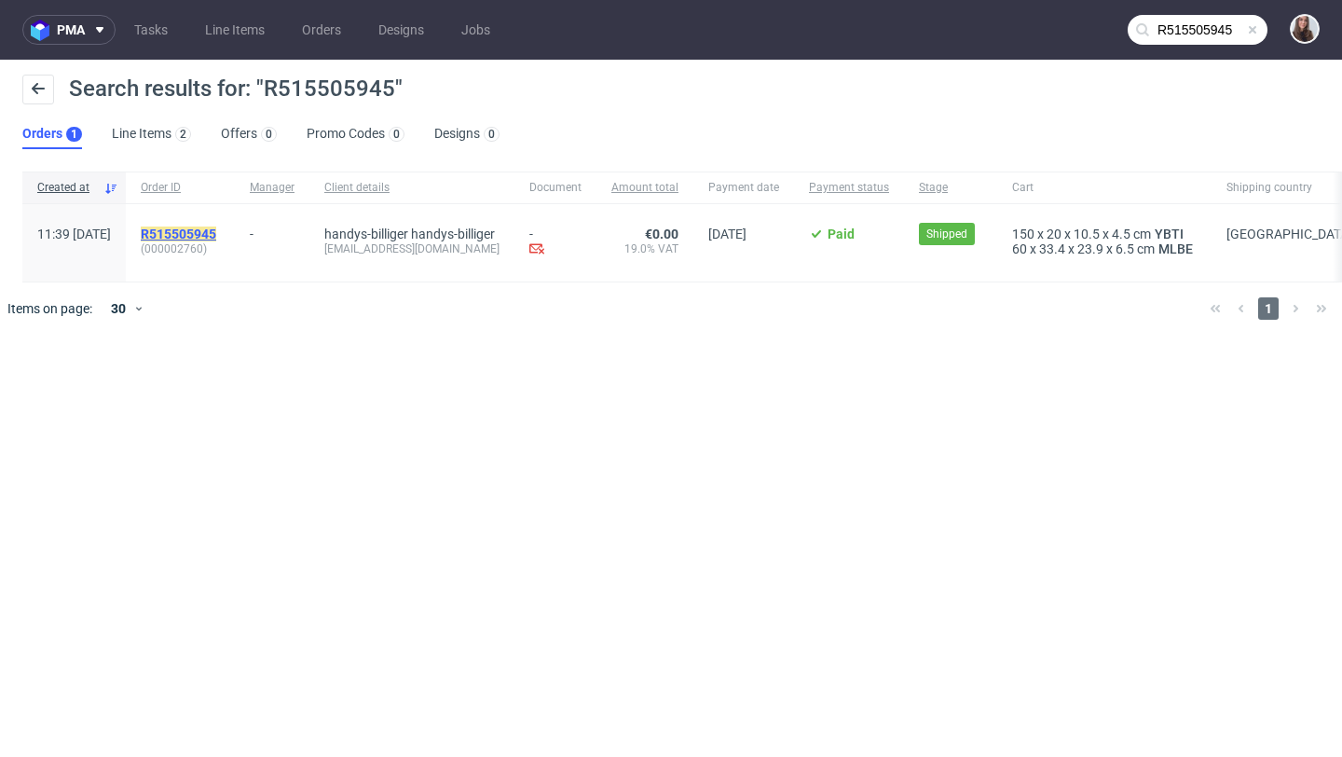
click at [216, 236] on mark "R515505945" at bounding box center [178, 233] width 75 height 15
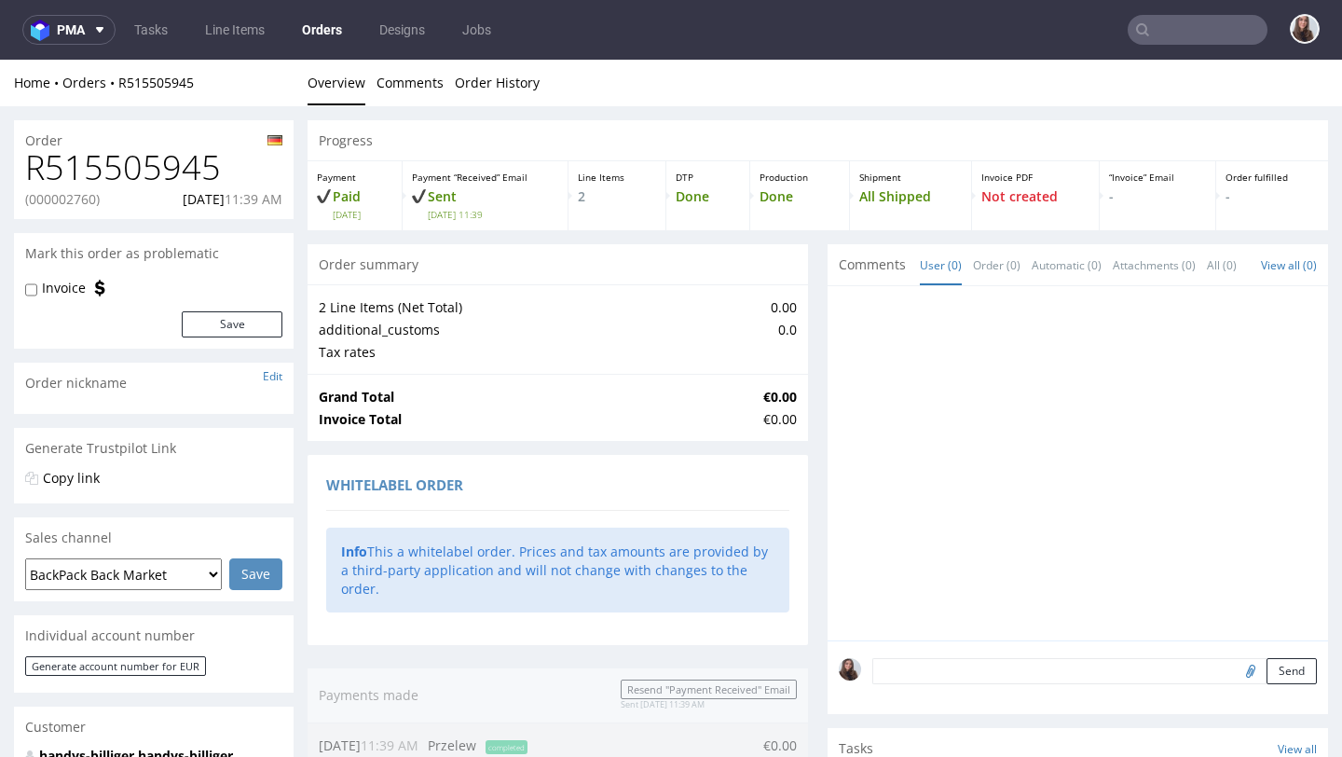
scroll to position [969, 0]
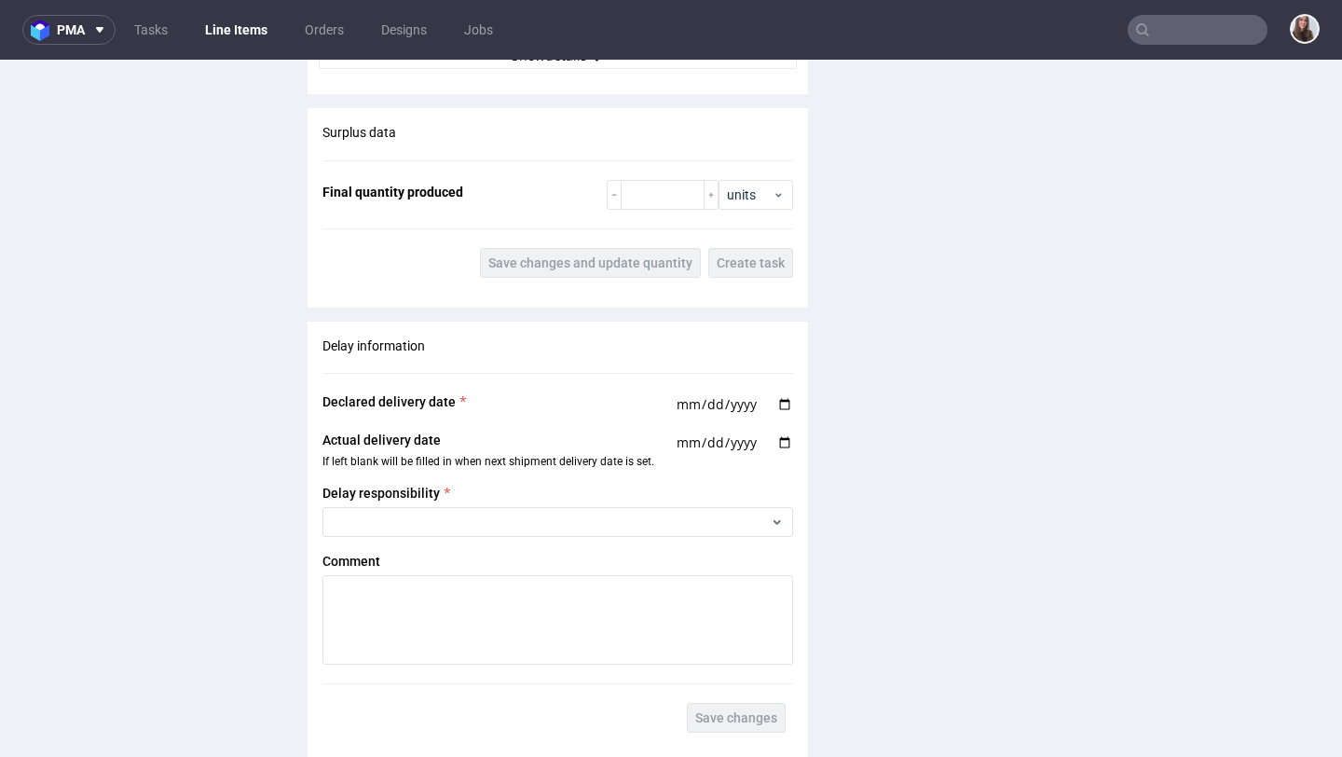
scroll to position [2332, 0]
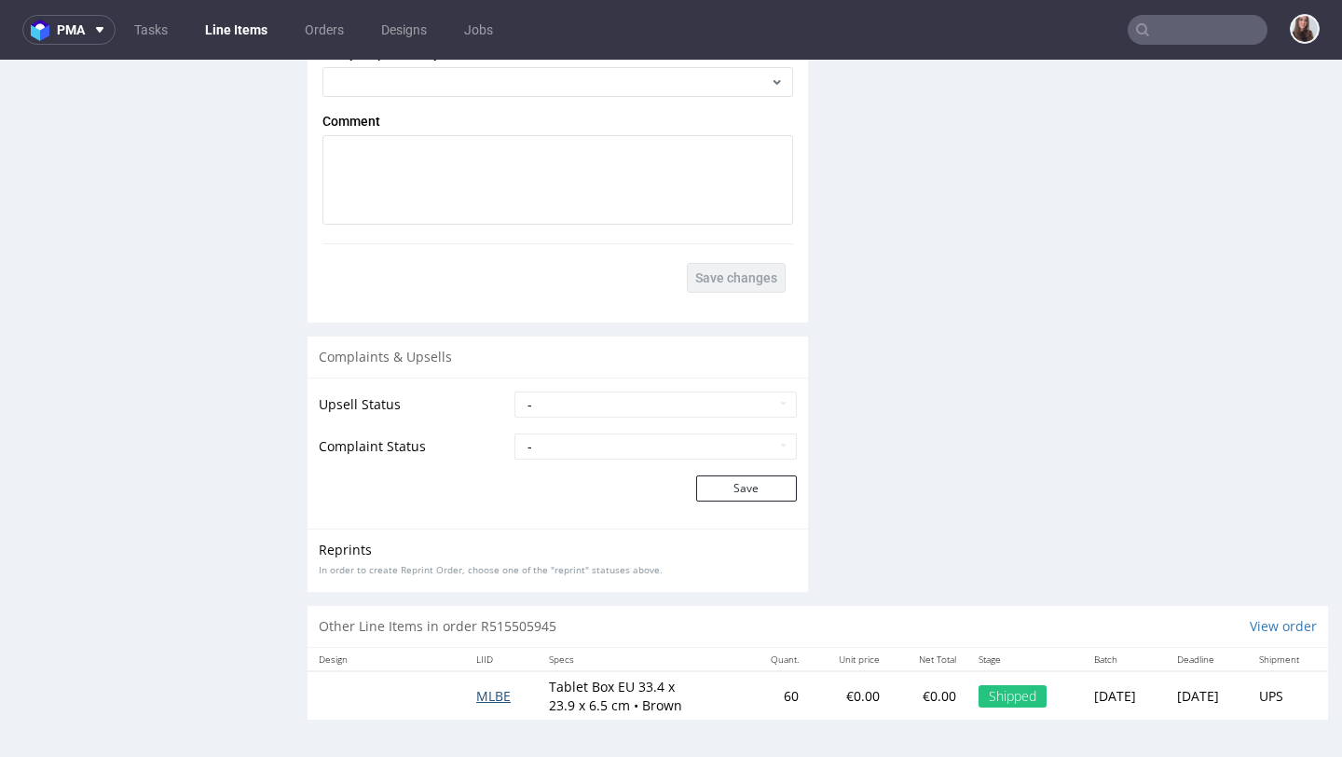
click at [482, 694] on span "MLBE" at bounding box center [493, 696] width 34 height 18
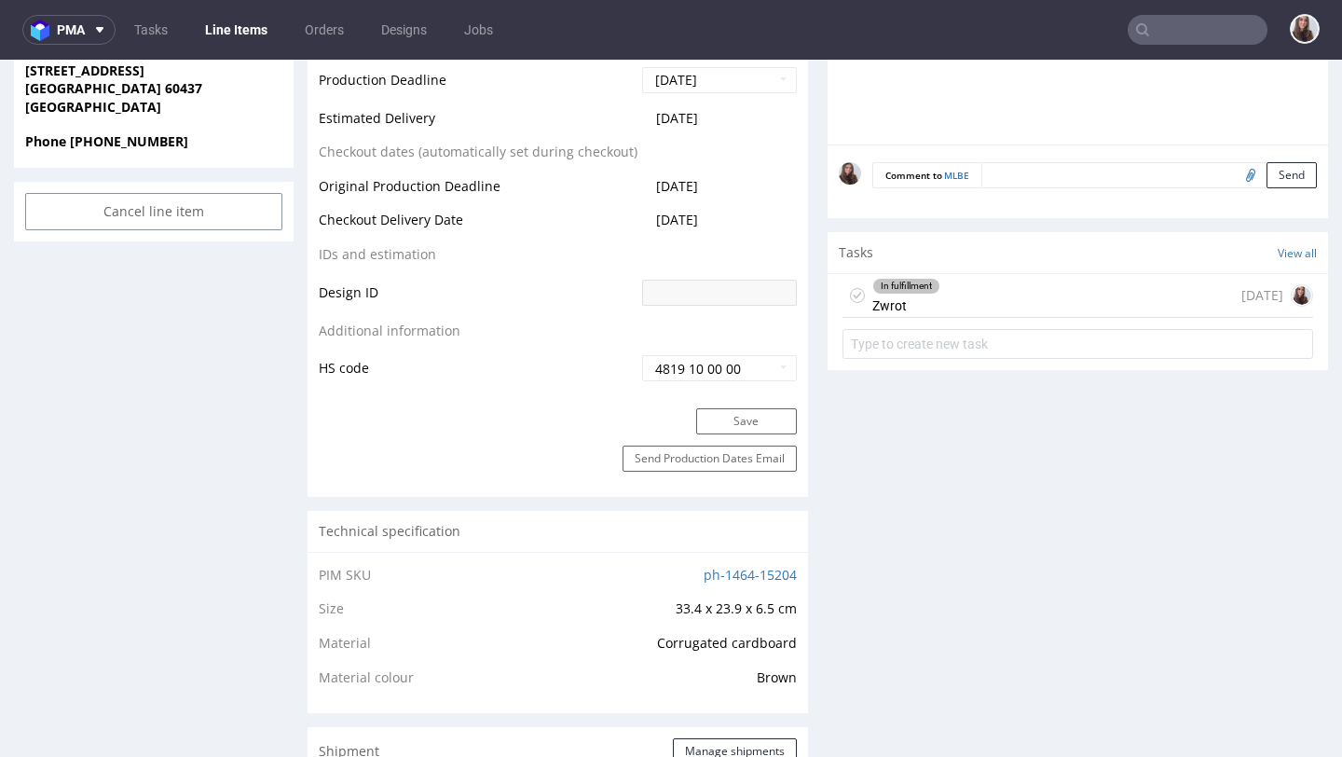
scroll to position [785, 0]
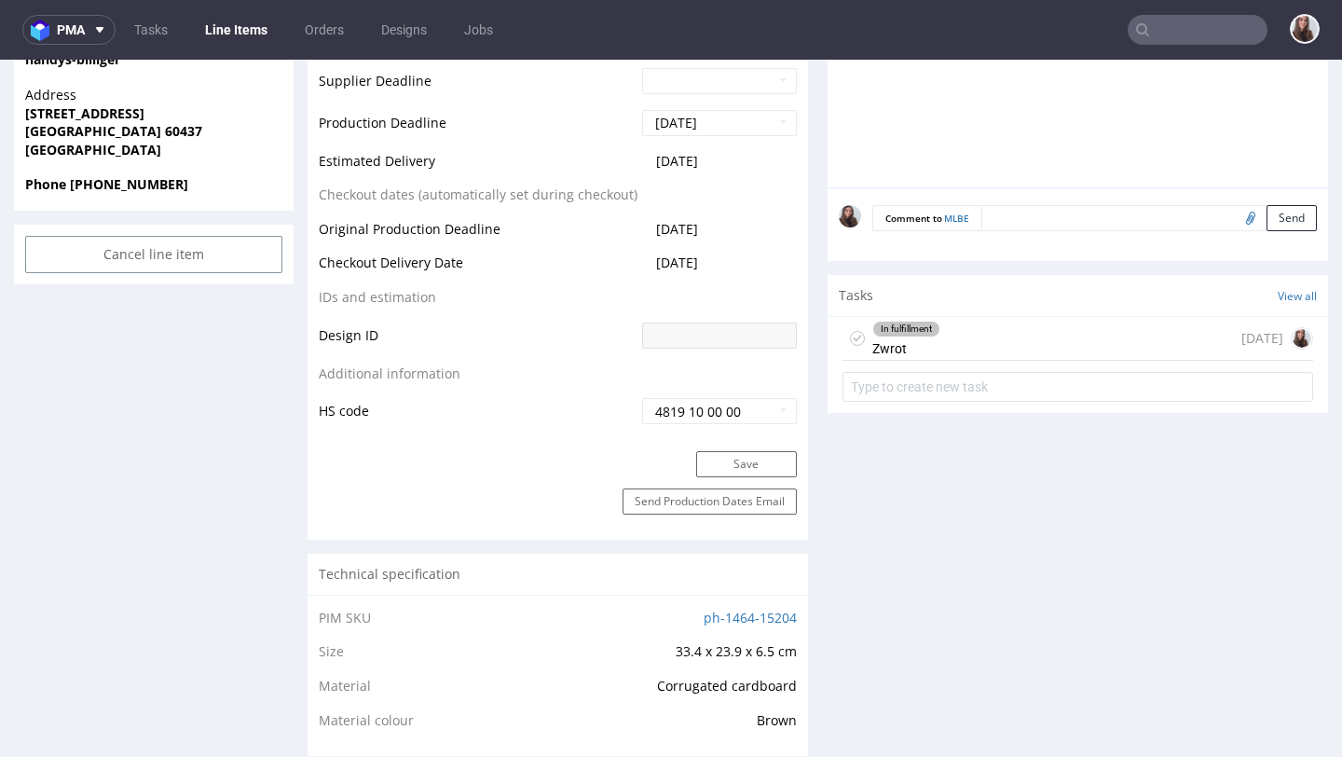
click at [906, 335] on div "In fulfillment" at bounding box center [906, 329] width 66 height 15
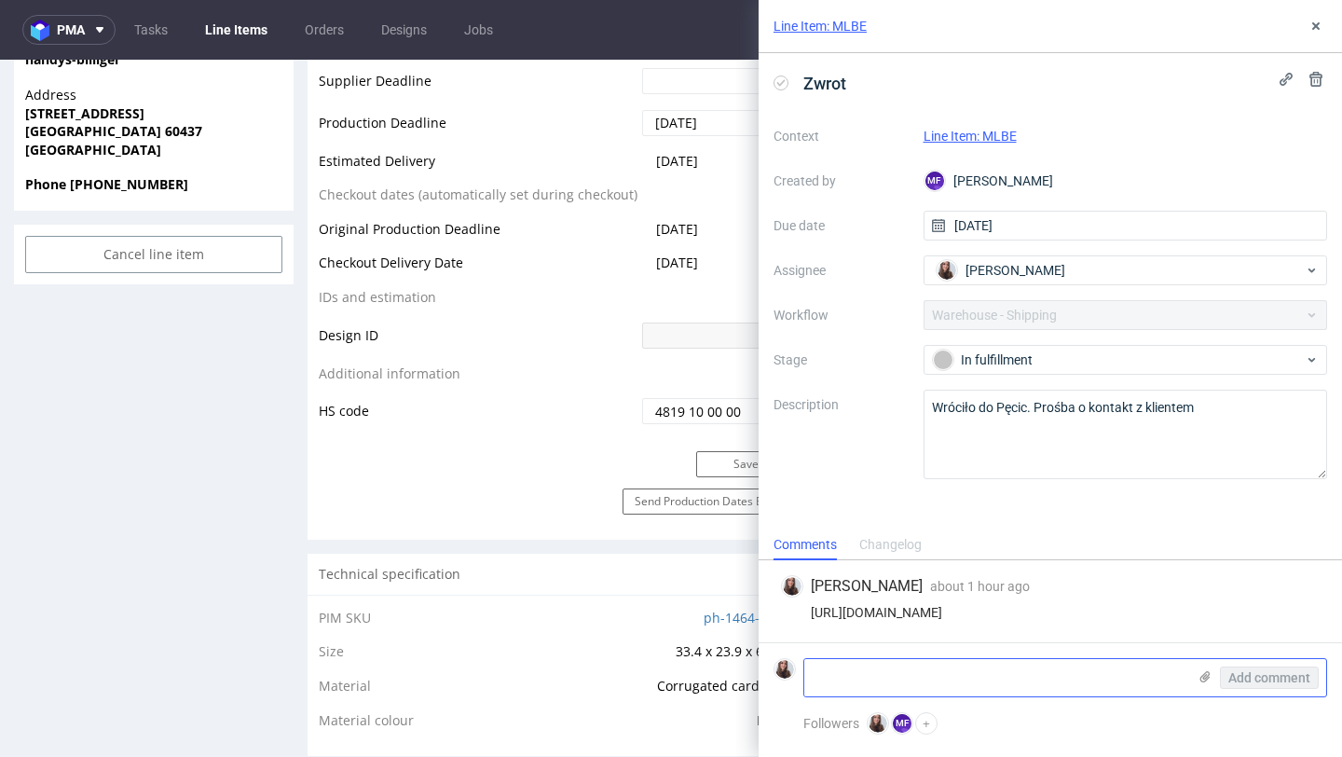
click at [921, 668] on textarea at bounding box center [995, 677] width 382 height 37
paste textarea "kierowca UPS od kilku tygodni nie jest w stanie dostarczyć do nas paczek. Jeśli…"
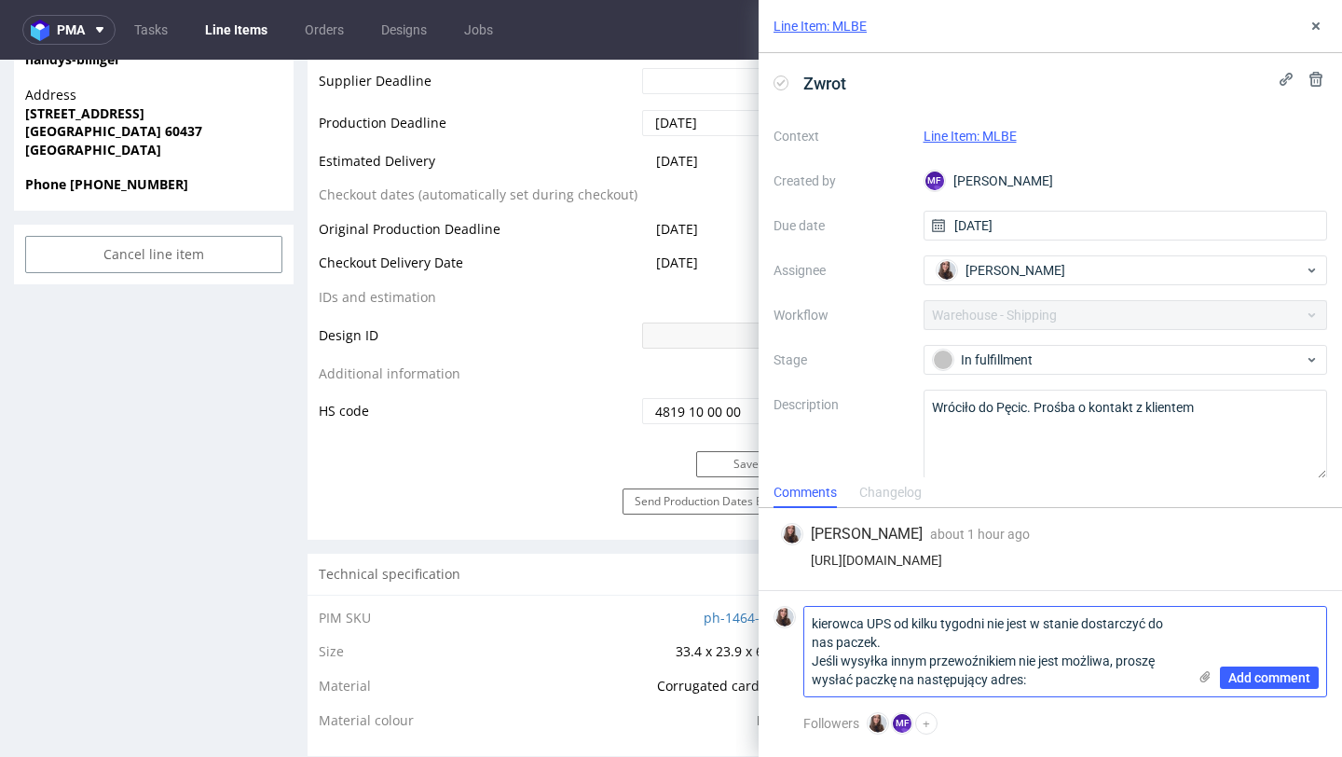
paste textarea "Abdelkarim Sekkai Am Eichbaum 8 60437 Frankfurt am Main"
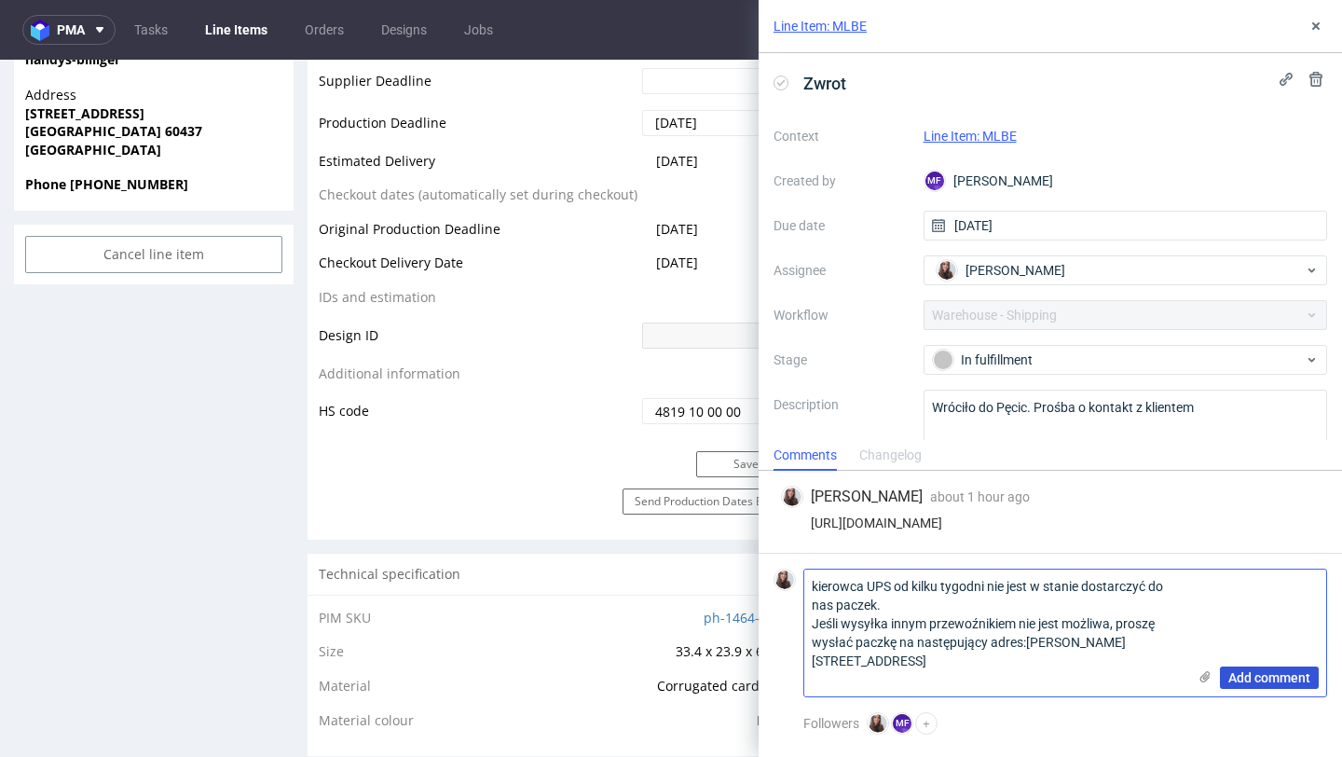
type textarea "kierowca UPS od kilku tygodni nie jest w stanie dostarczyć do nas paczek. Jeśli…"
click at [1306, 675] on span "Add comment" at bounding box center [1269, 677] width 82 height 13
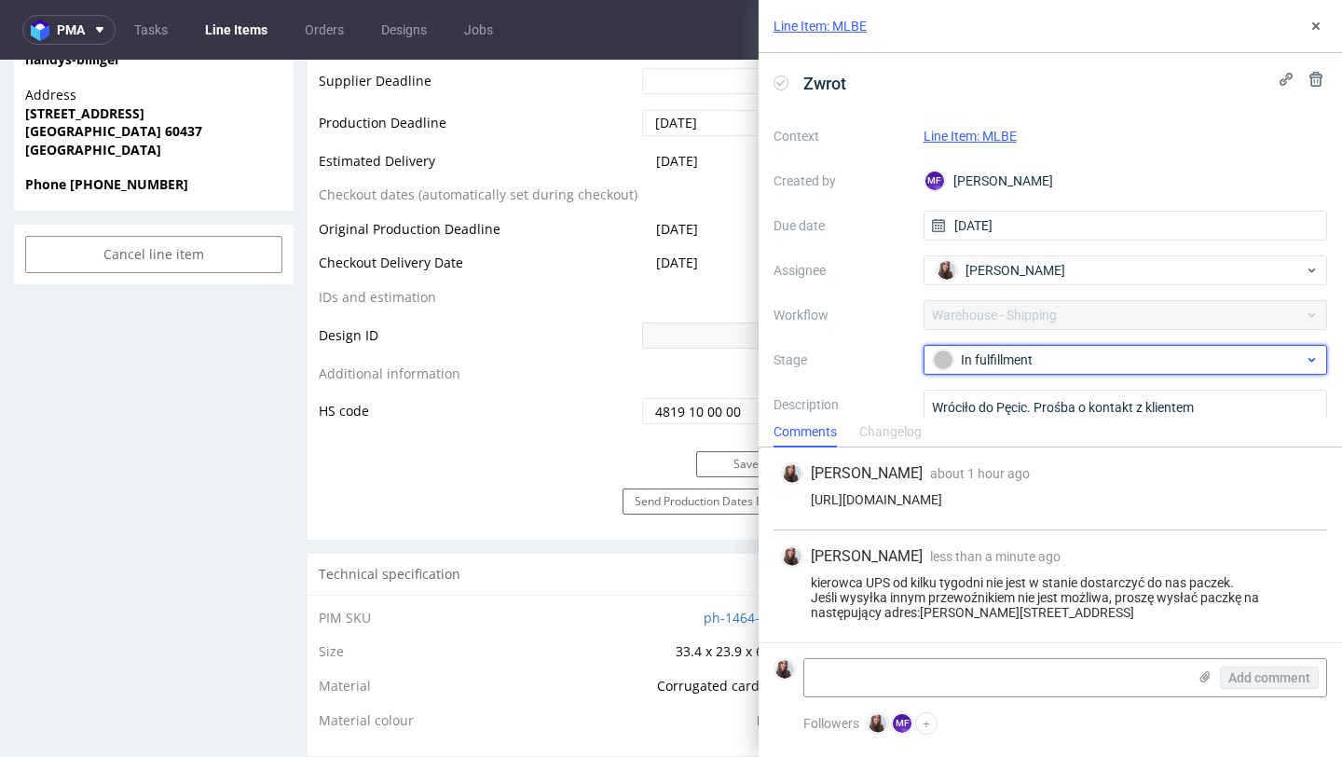
click at [1068, 359] on div "In fulfillment" at bounding box center [1118, 360] width 371 height 21
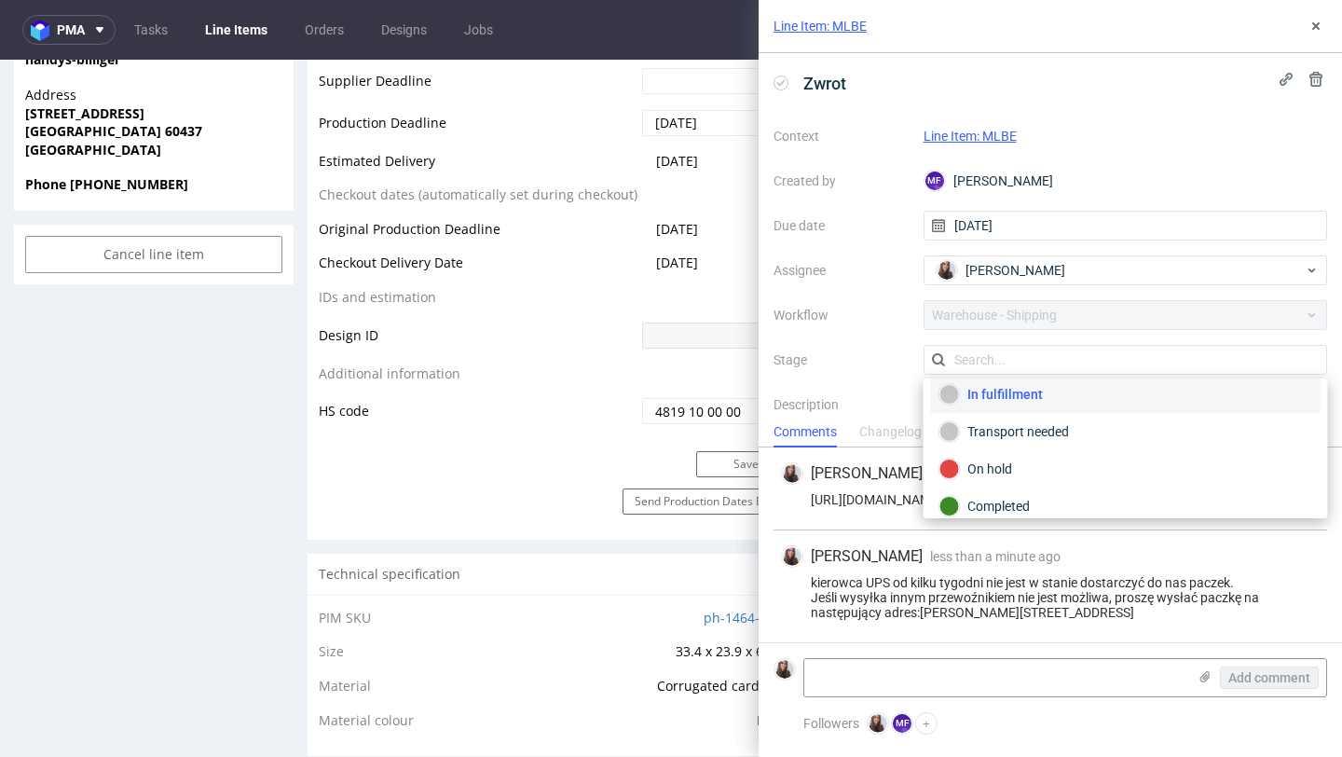
scroll to position [89, 0]
click at [1011, 432] on div "Transport needed" at bounding box center [1126, 427] width 373 height 21
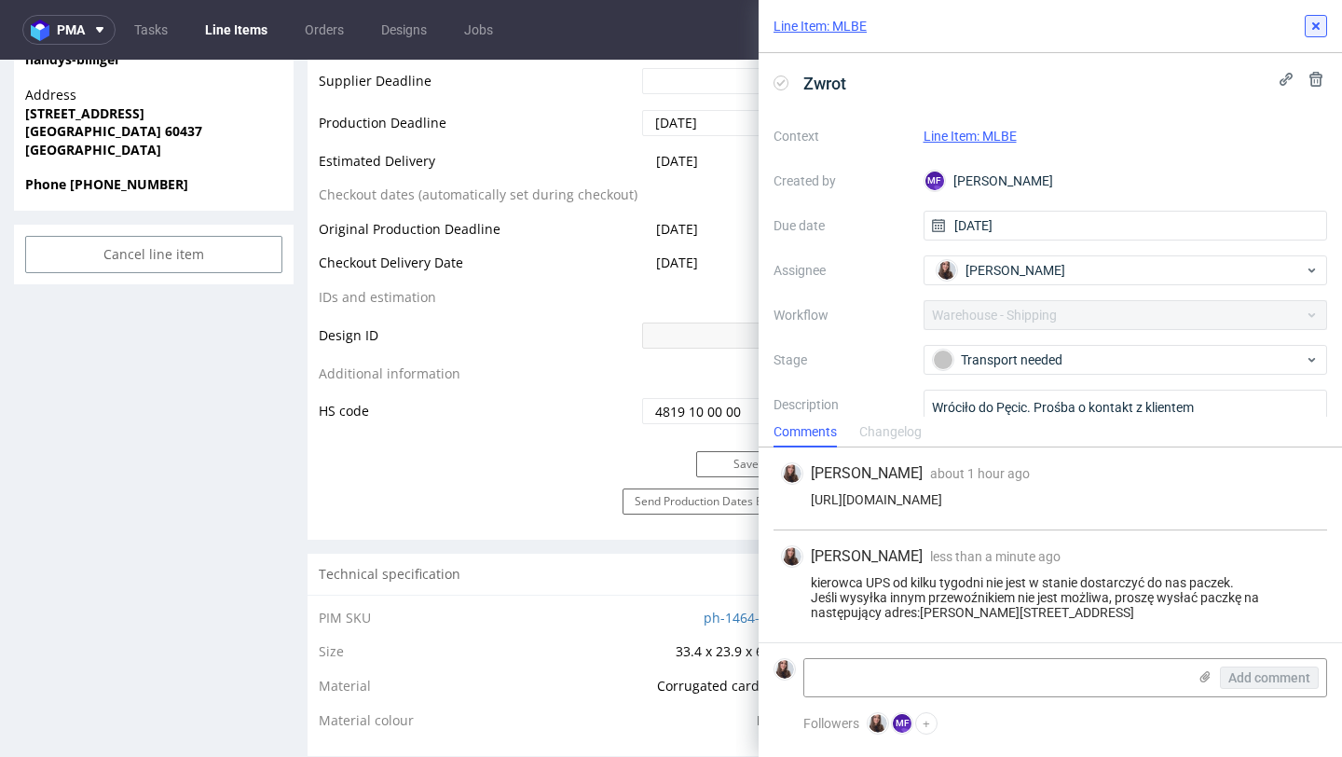
click at [1312, 28] on icon at bounding box center [1316, 26] width 15 height 15
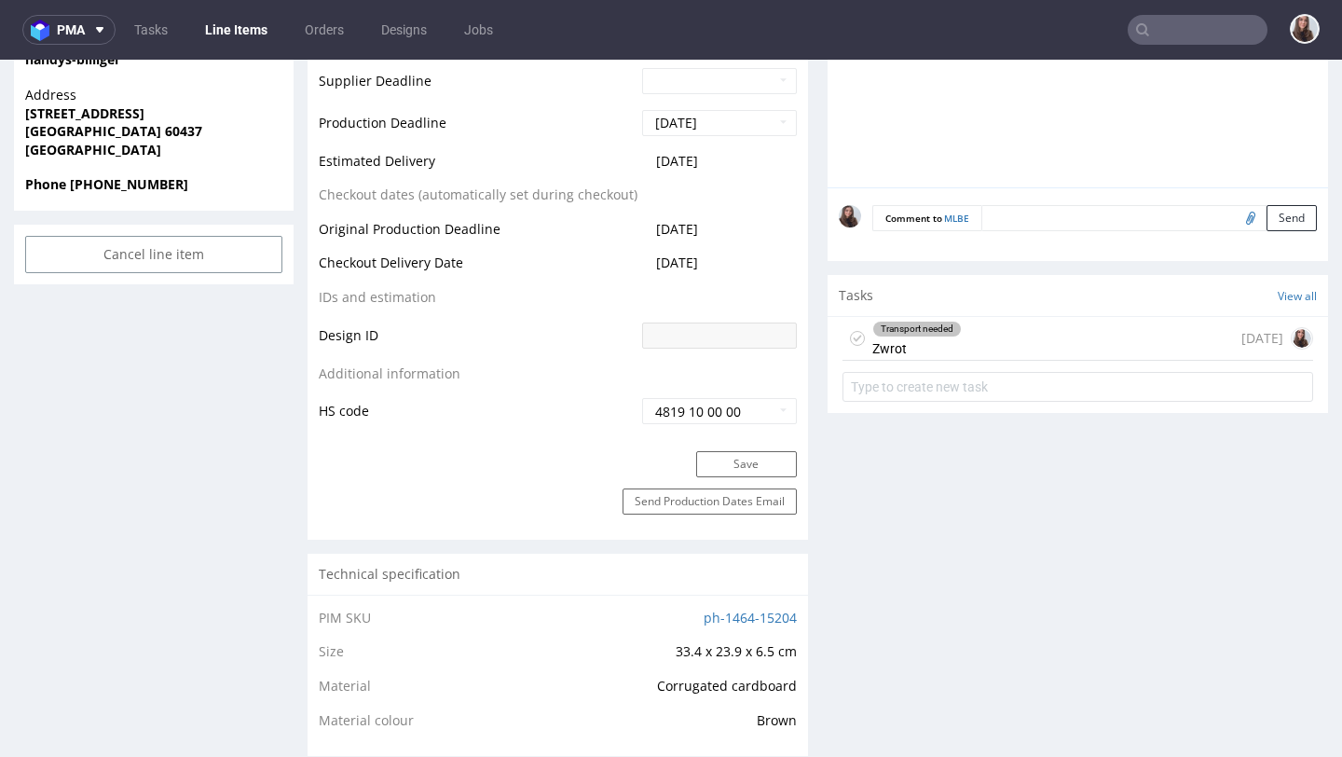
click at [1187, 37] on input "text" at bounding box center [1198, 30] width 140 height 30
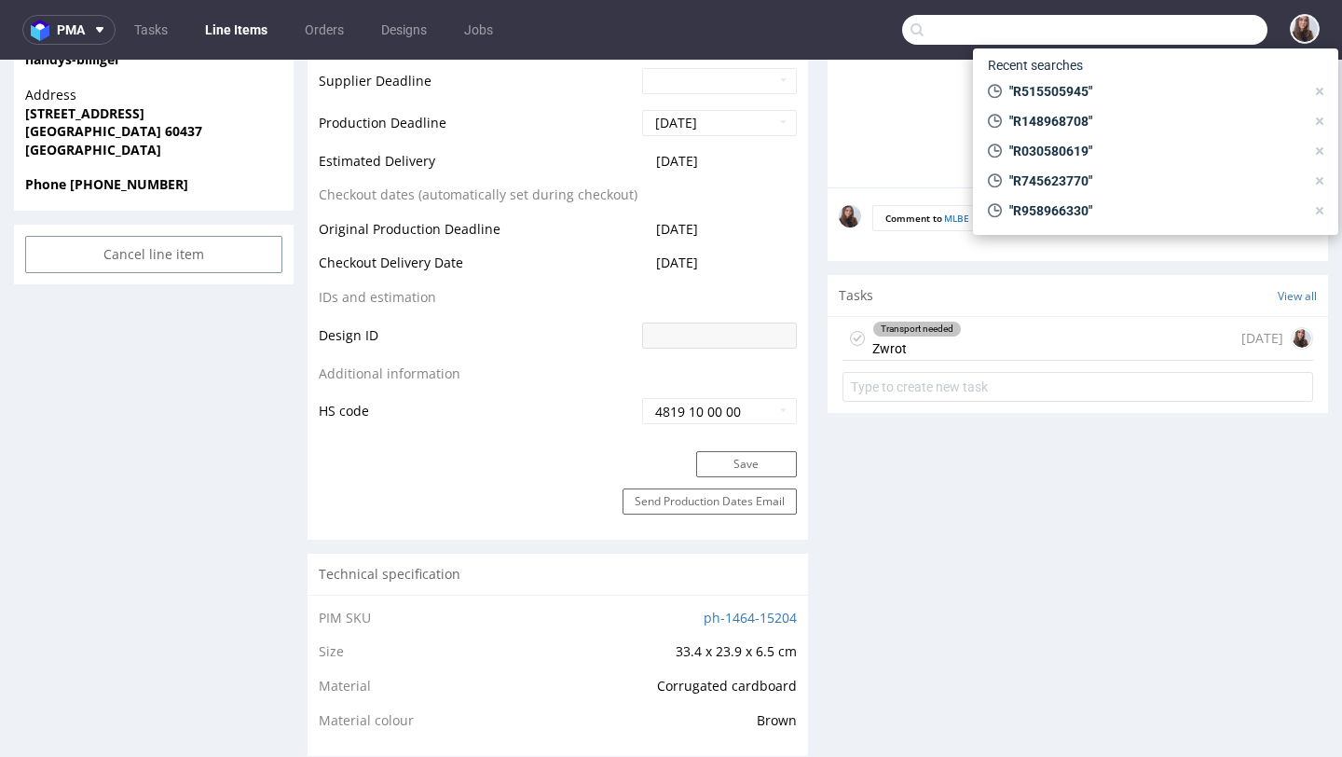
paste input "R047291086"
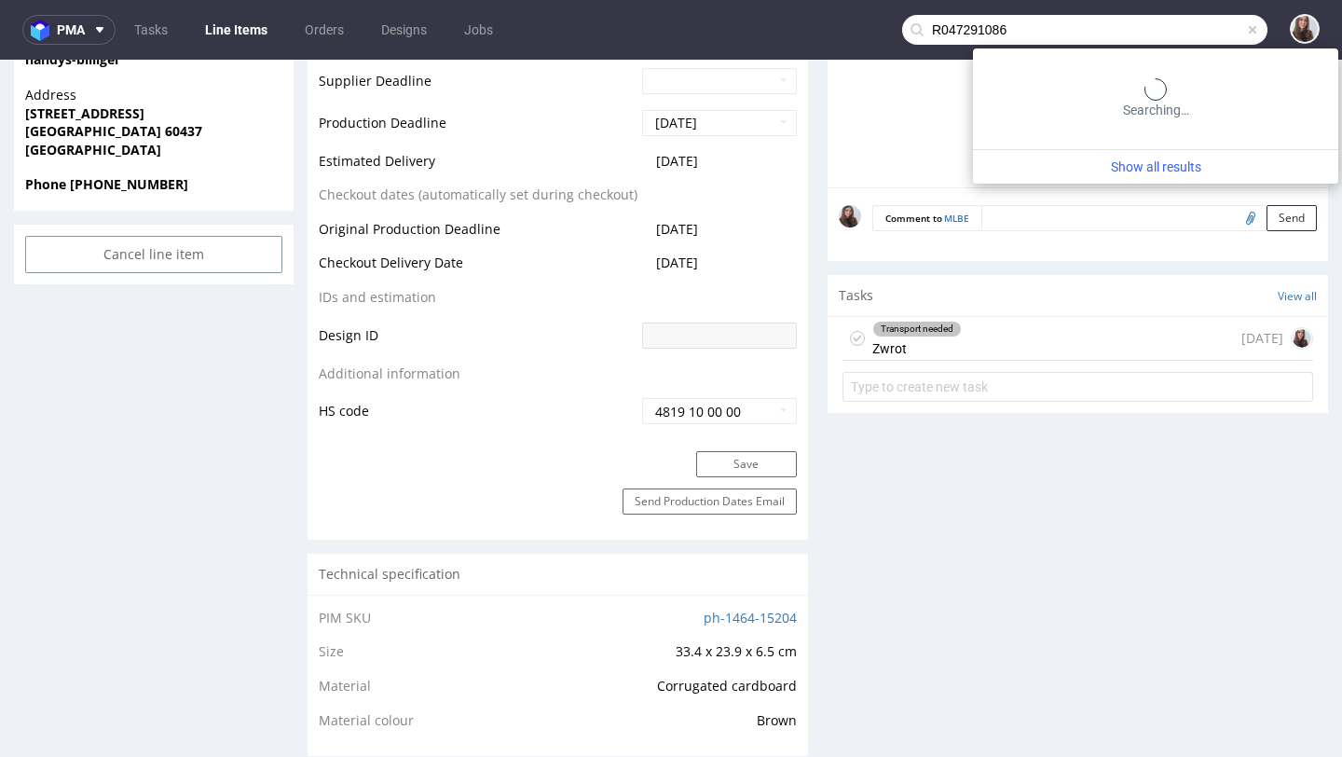
type input "R047291086"
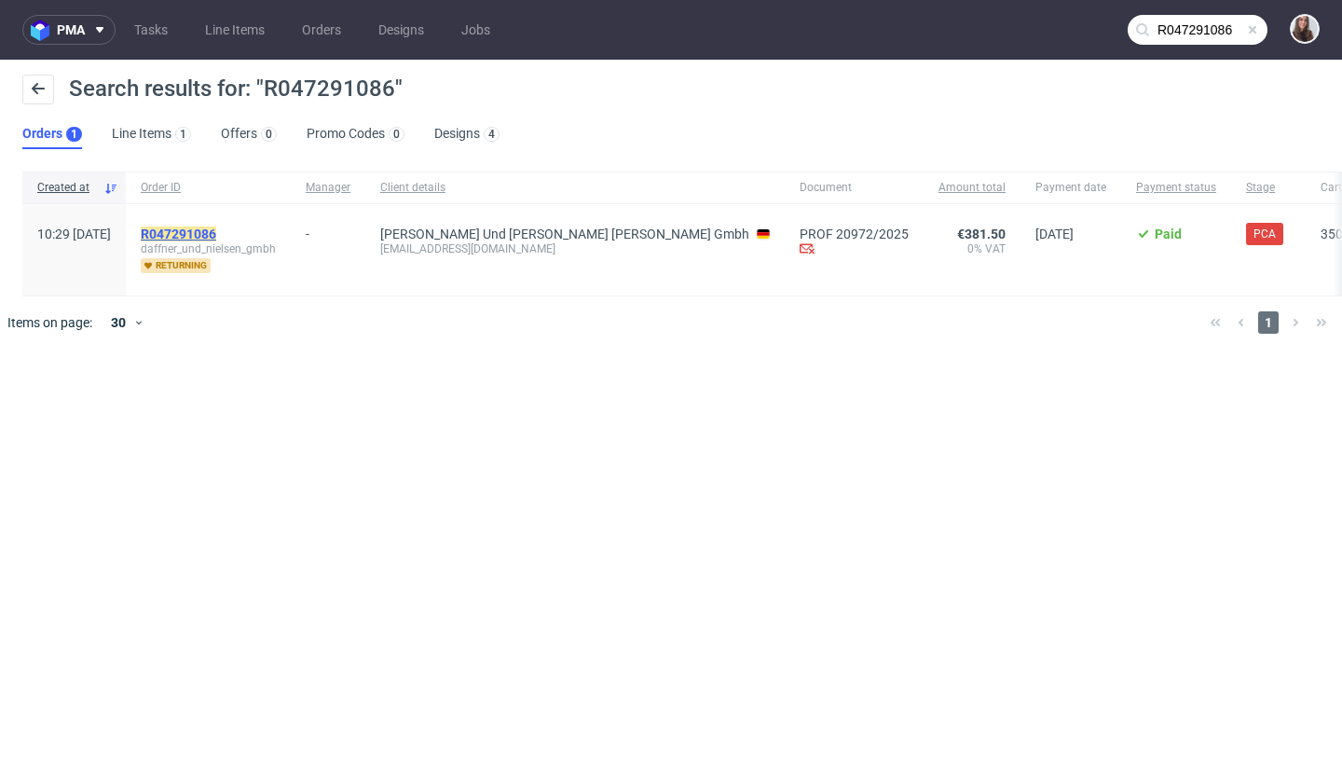
click at [216, 228] on mark "R047291086" at bounding box center [178, 233] width 75 height 15
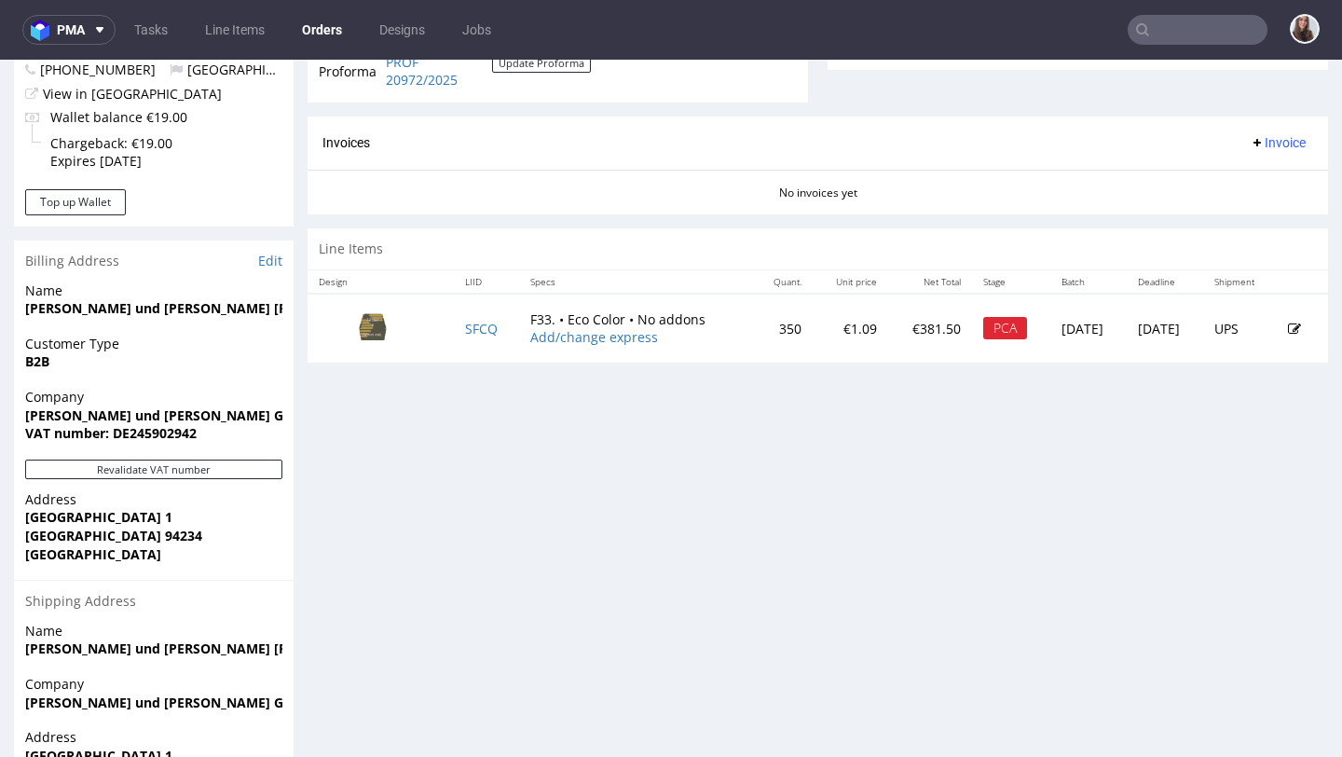
scroll to position [761, 0]
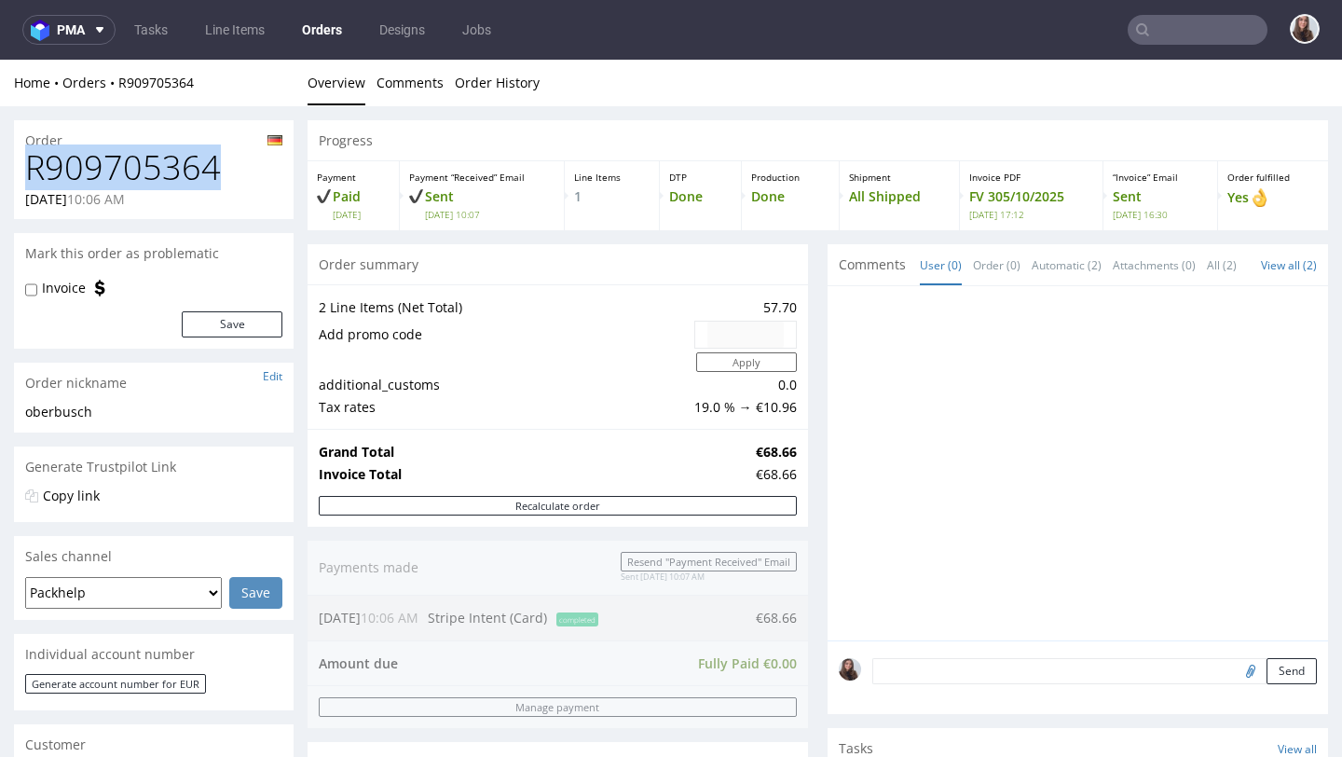
drag, startPoint x: 226, startPoint y: 168, endPoint x: 25, endPoint y: 170, distance: 200.4
click at [25, 170] on h1 "R909705364" at bounding box center [153, 167] width 257 height 37
copy h1 "R909705364"
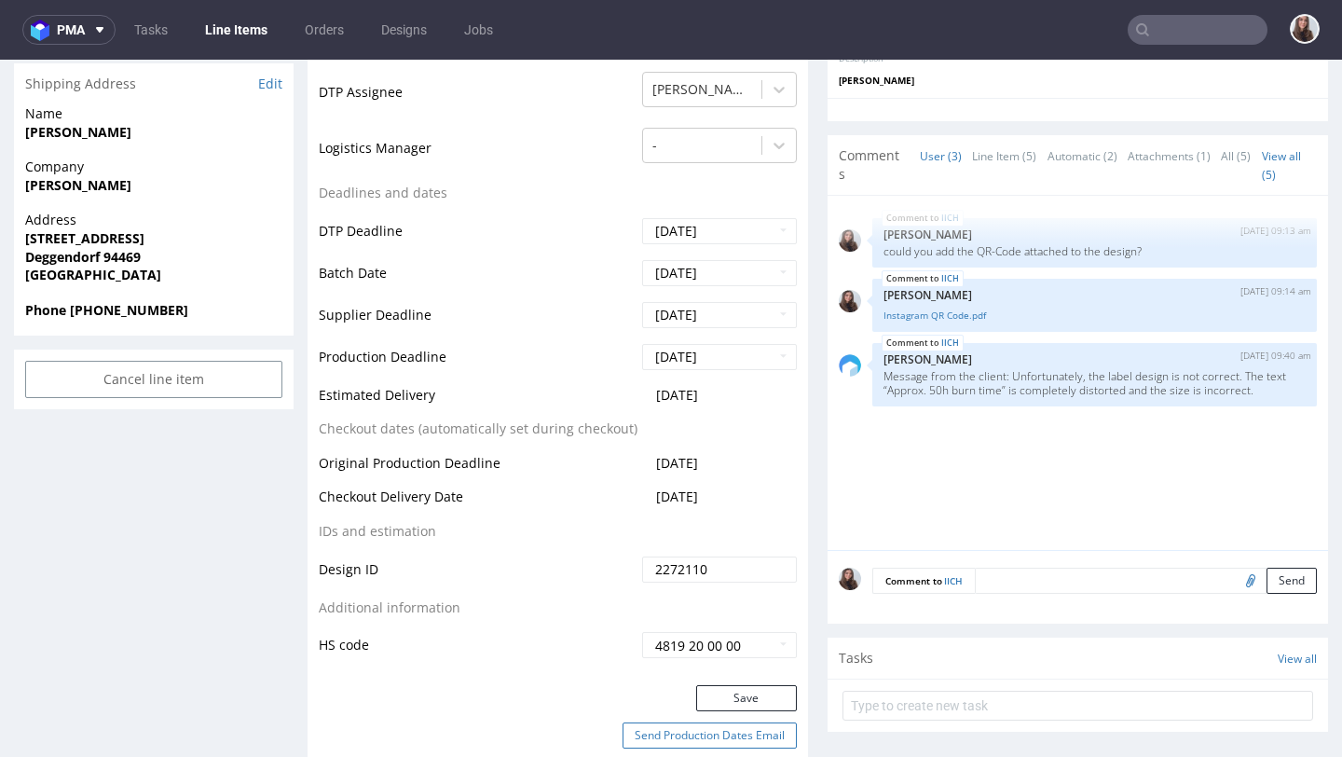
scroll to position [148, 0]
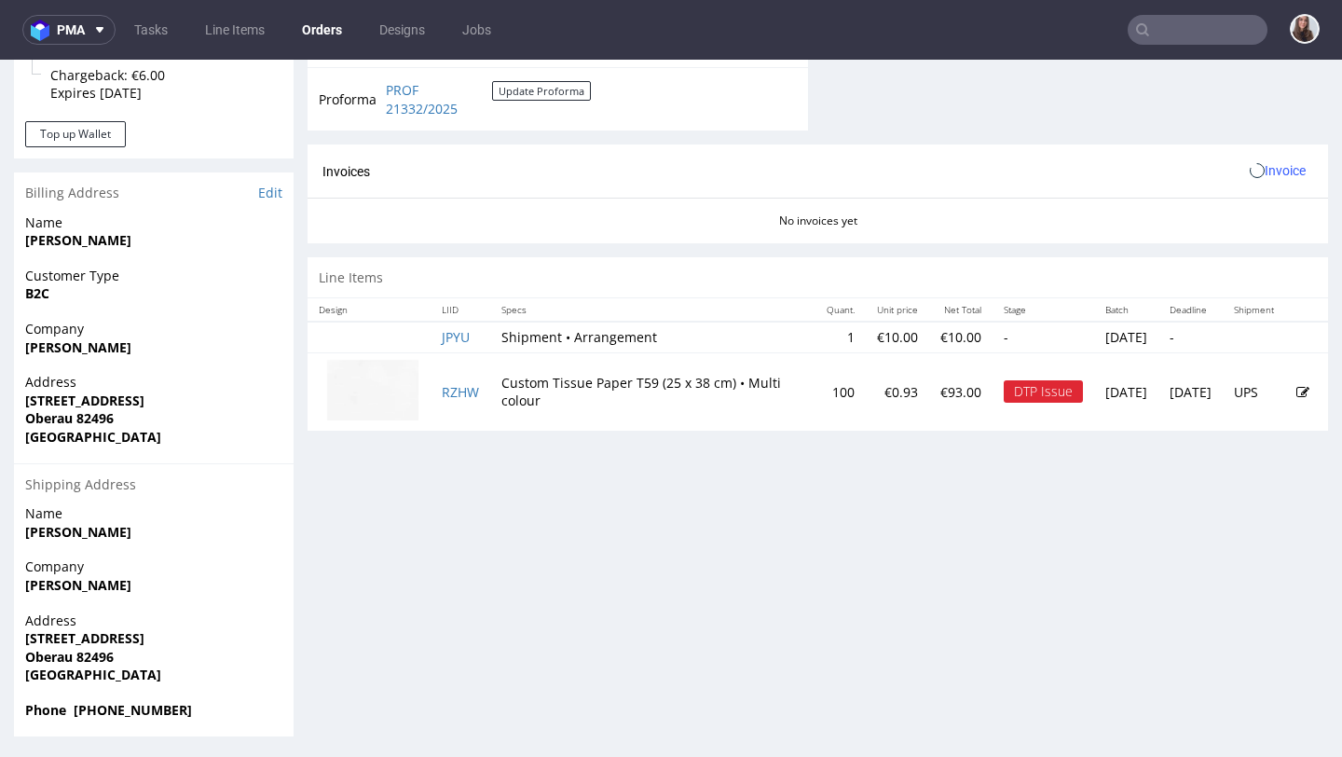
scroll to position [823, 0]
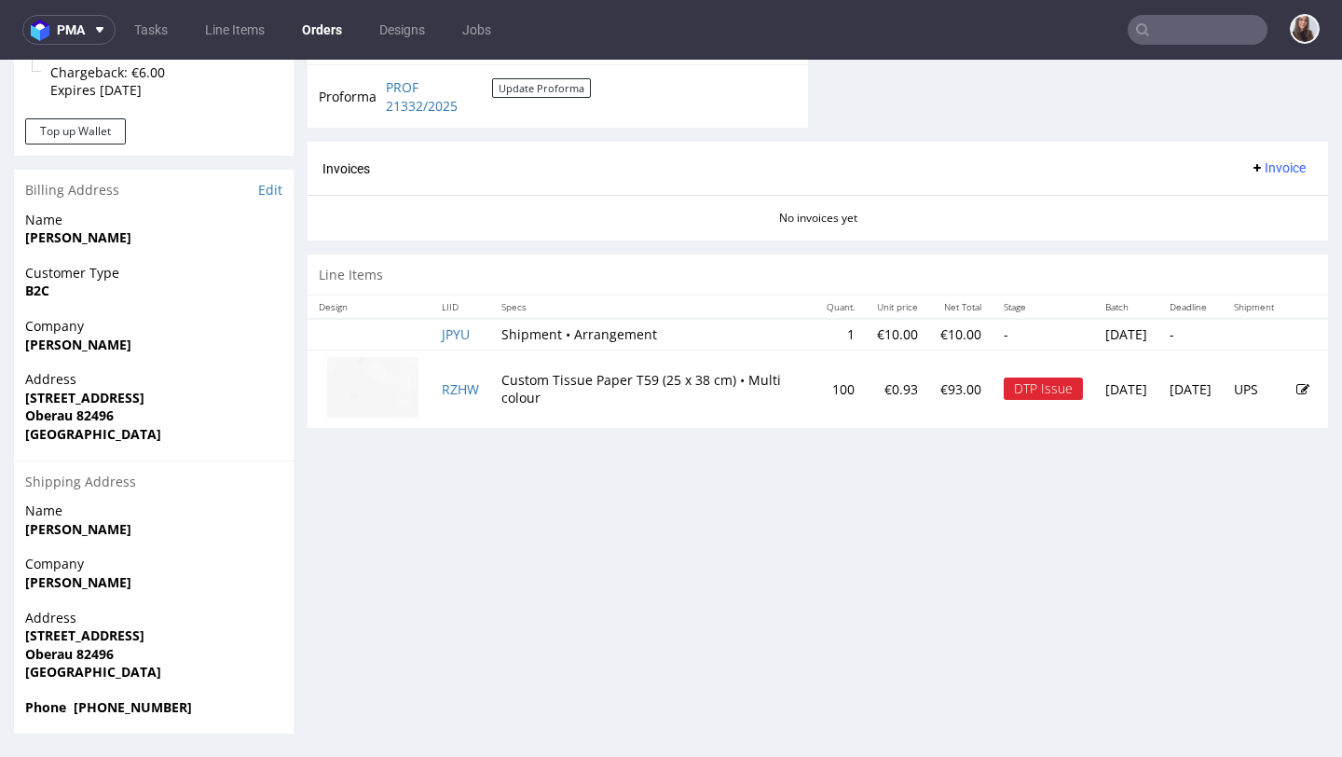
click at [1296, 389] on icon at bounding box center [1302, 389] width 13 height 13
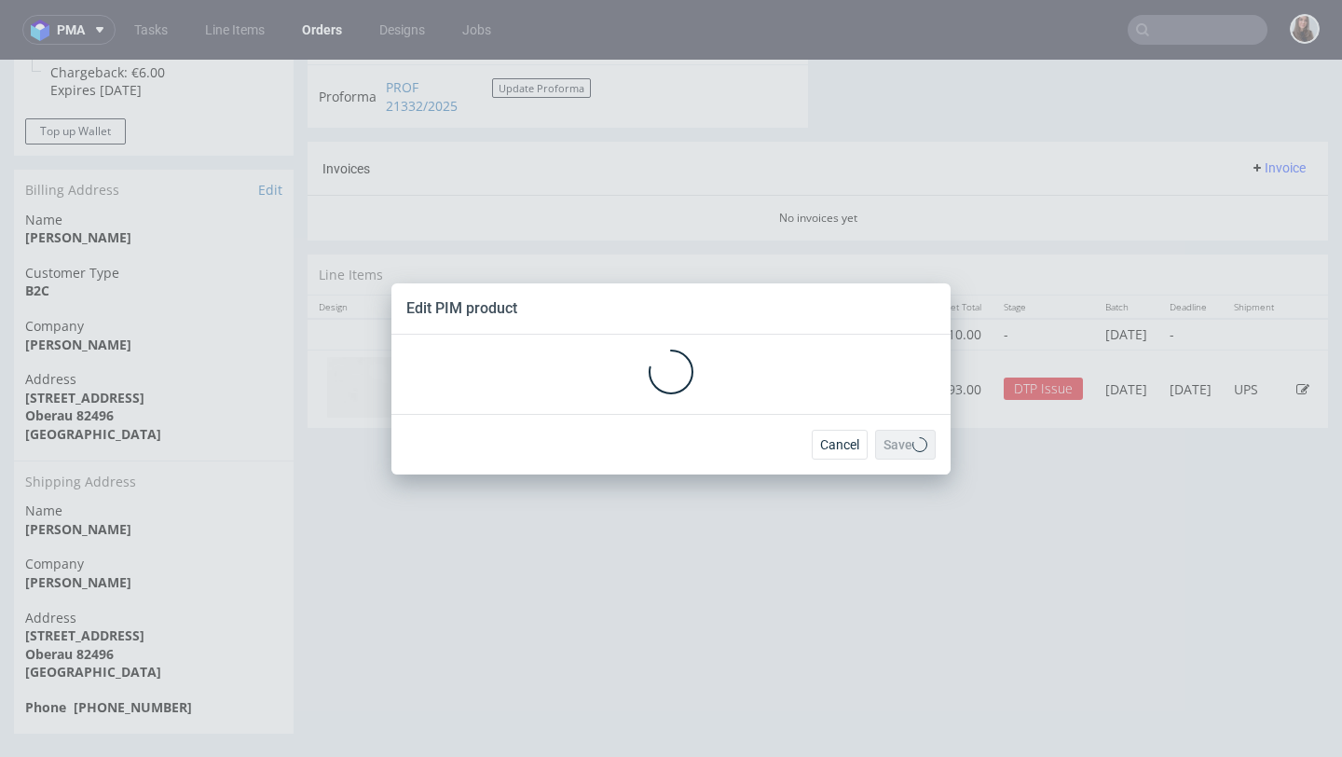
scroll to position [0, 0]
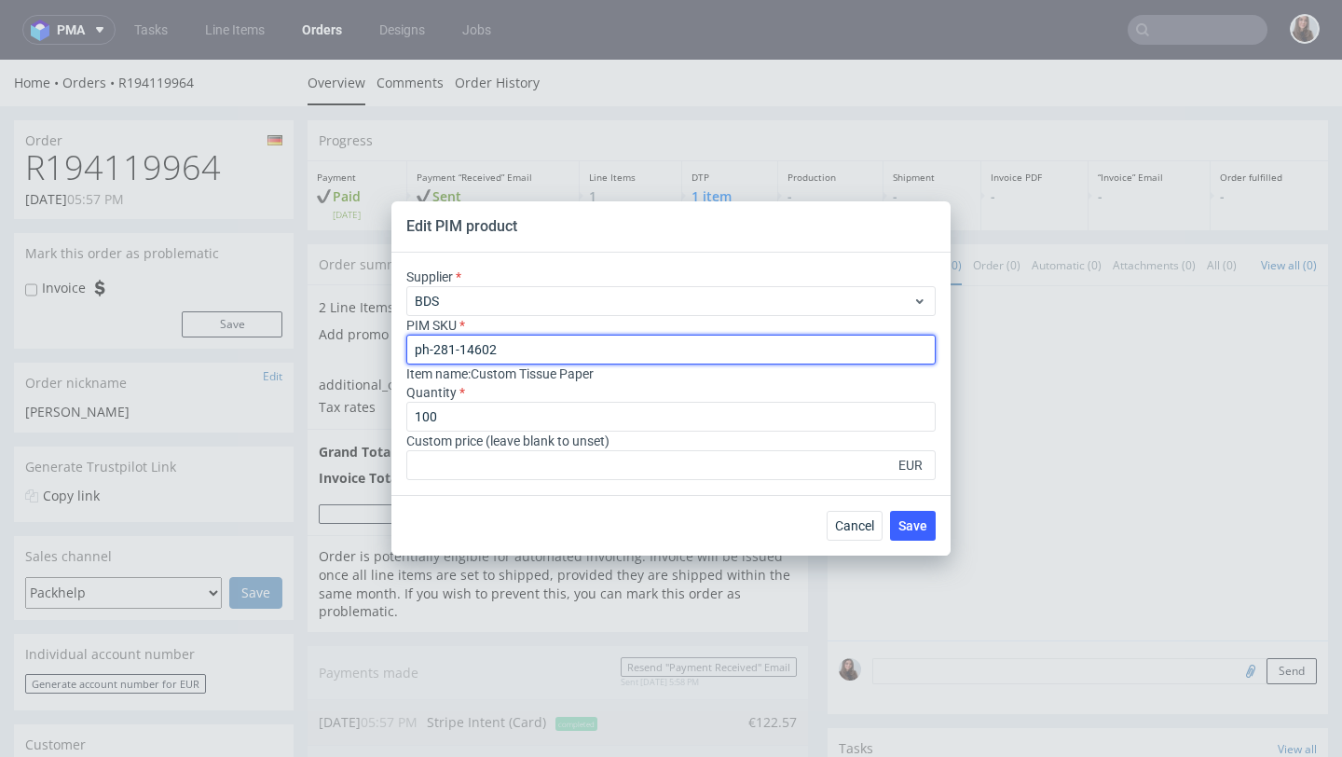
drag, startPoint x: 521, startPoint y: 344, endPoint x: 361, endPoint y: 341, distance: 160.3
click at [361, 341] on div "Edit PIM product Supplier BDS PIM SKU ph-281-14602 Item name : Custom Tissue Pa…" at bounding box center [671, 378] width 1342 height 757
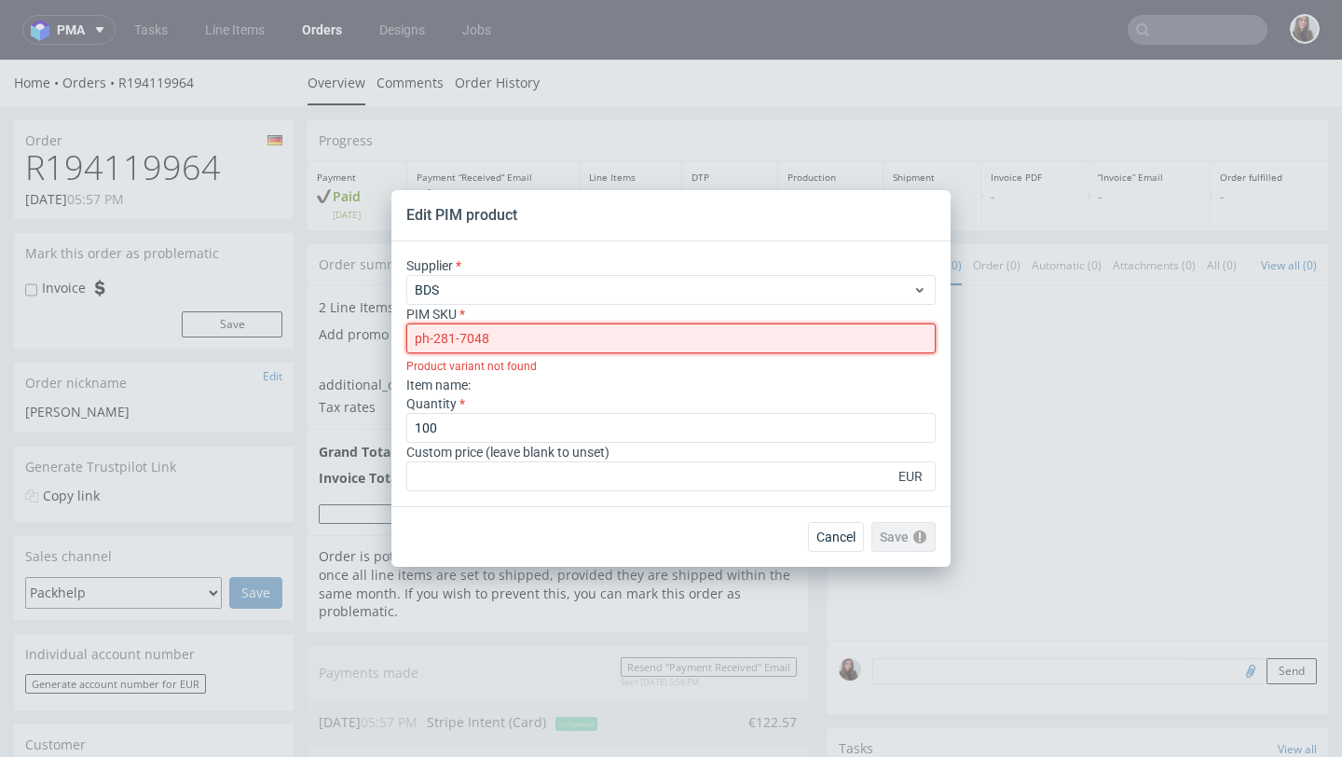
click at [418, 336] on input "ph-281-7048" at bounding box center [670, 338] width 529 height 30
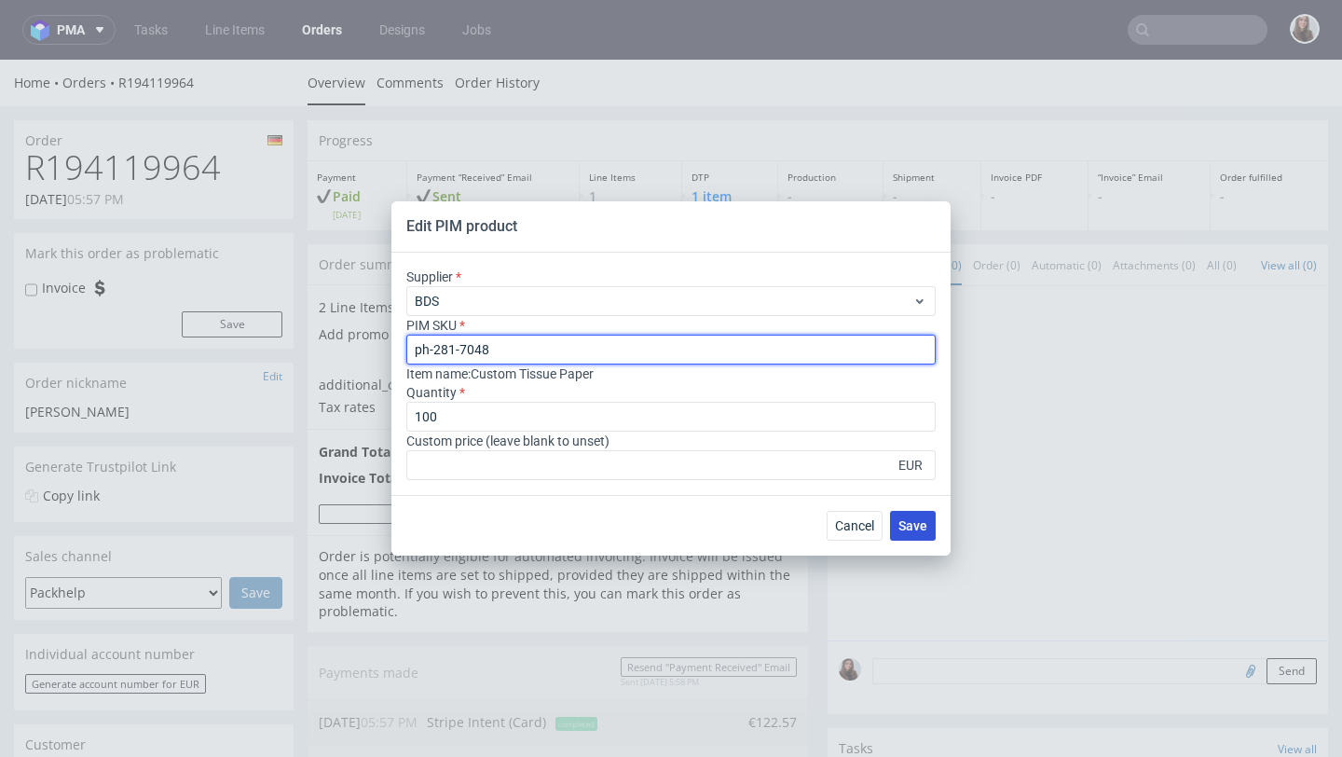
type input "ph-281-7048"
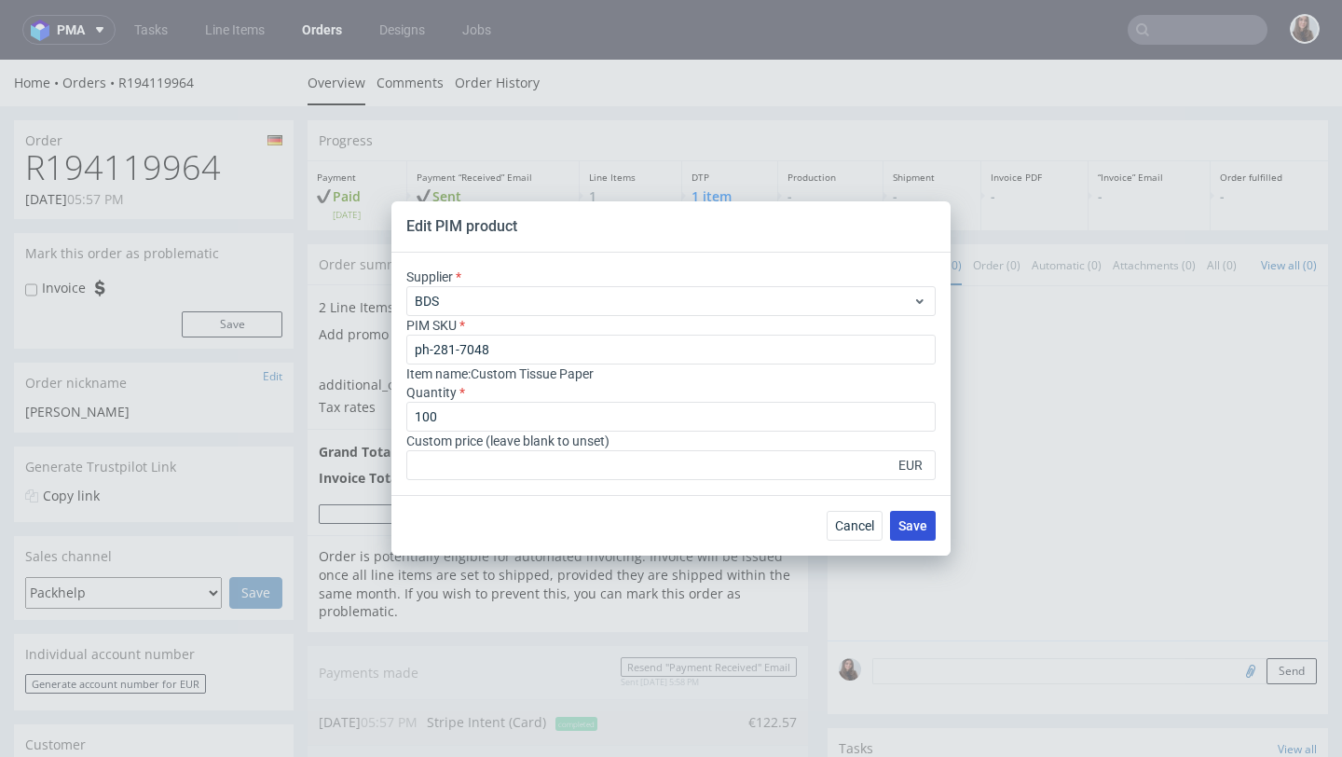
click at [909, 528] on span "Save" at bounding box center [913, 525] width 29 height 13
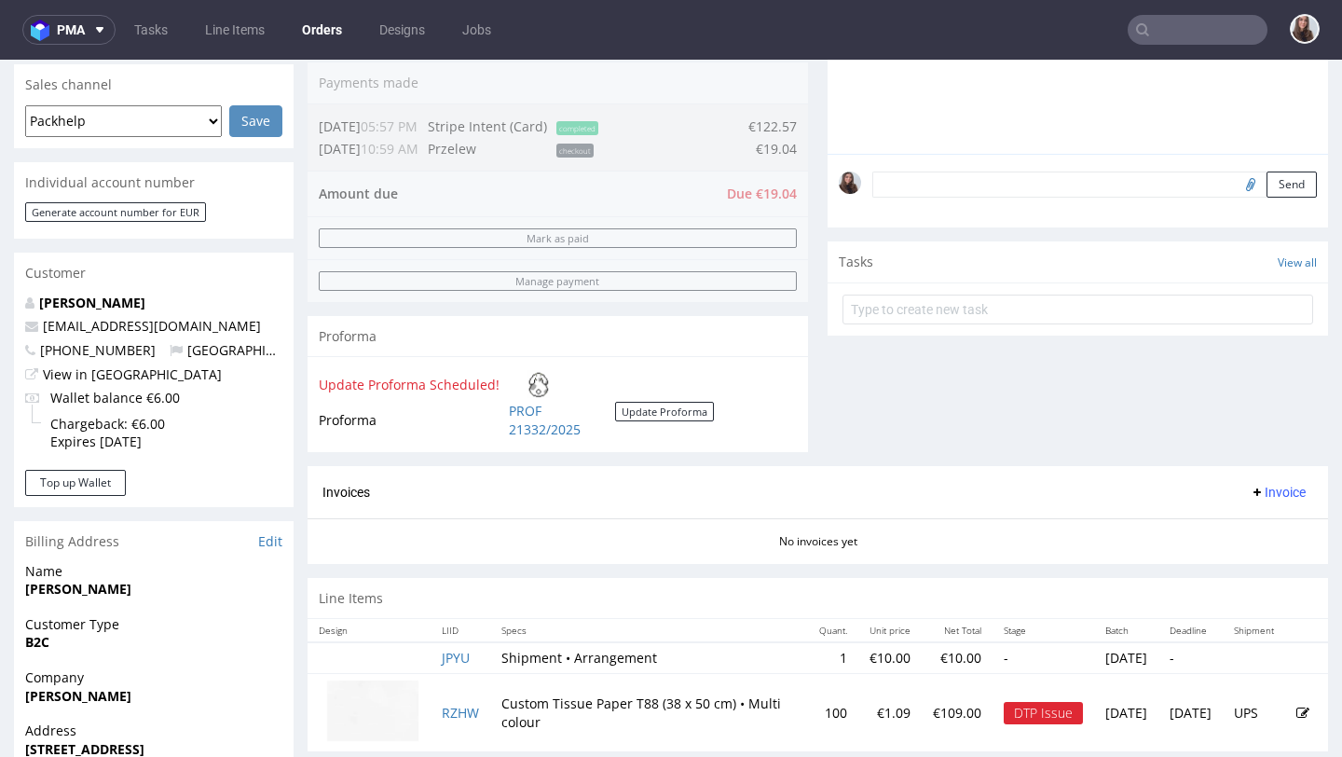
scroll to position [473, 0]
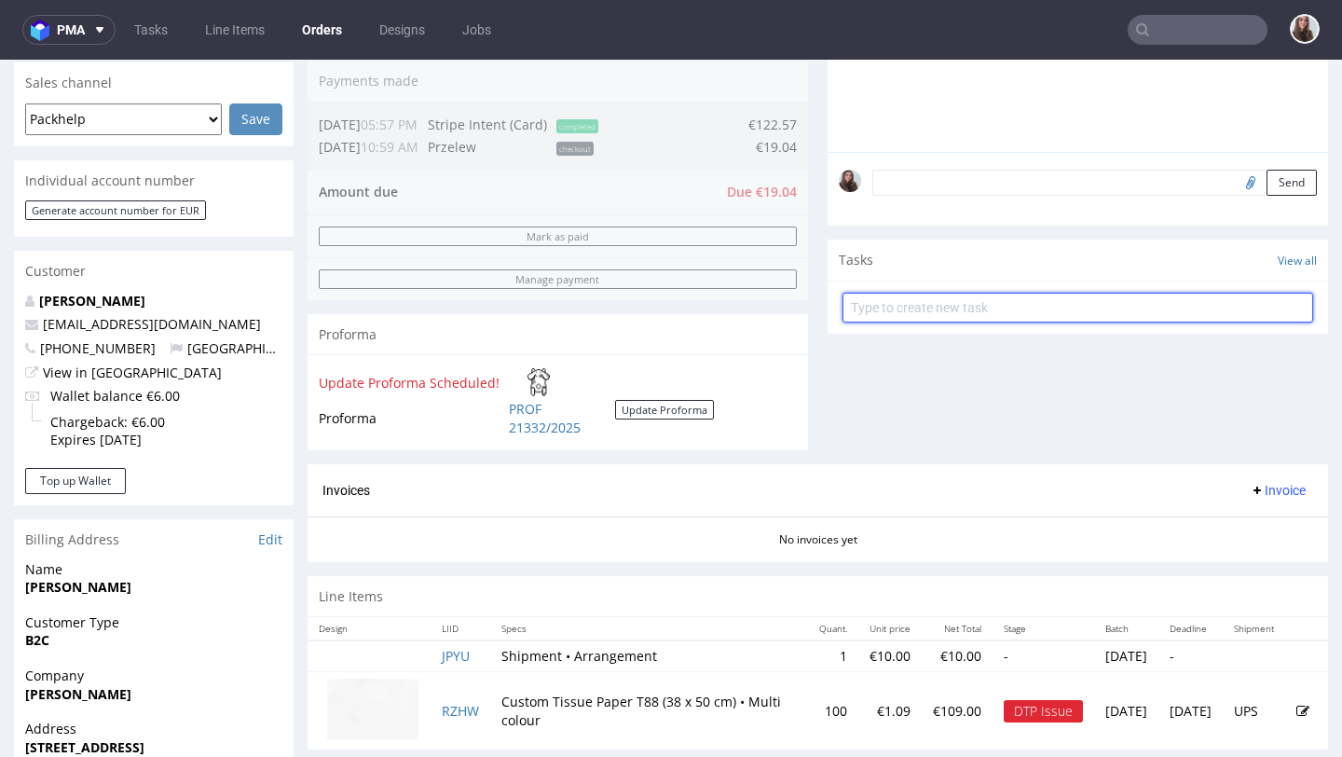
click at [926, 322] on input "text" at bounding box center [1078, 308] width 471 height 30
type input "payment link"
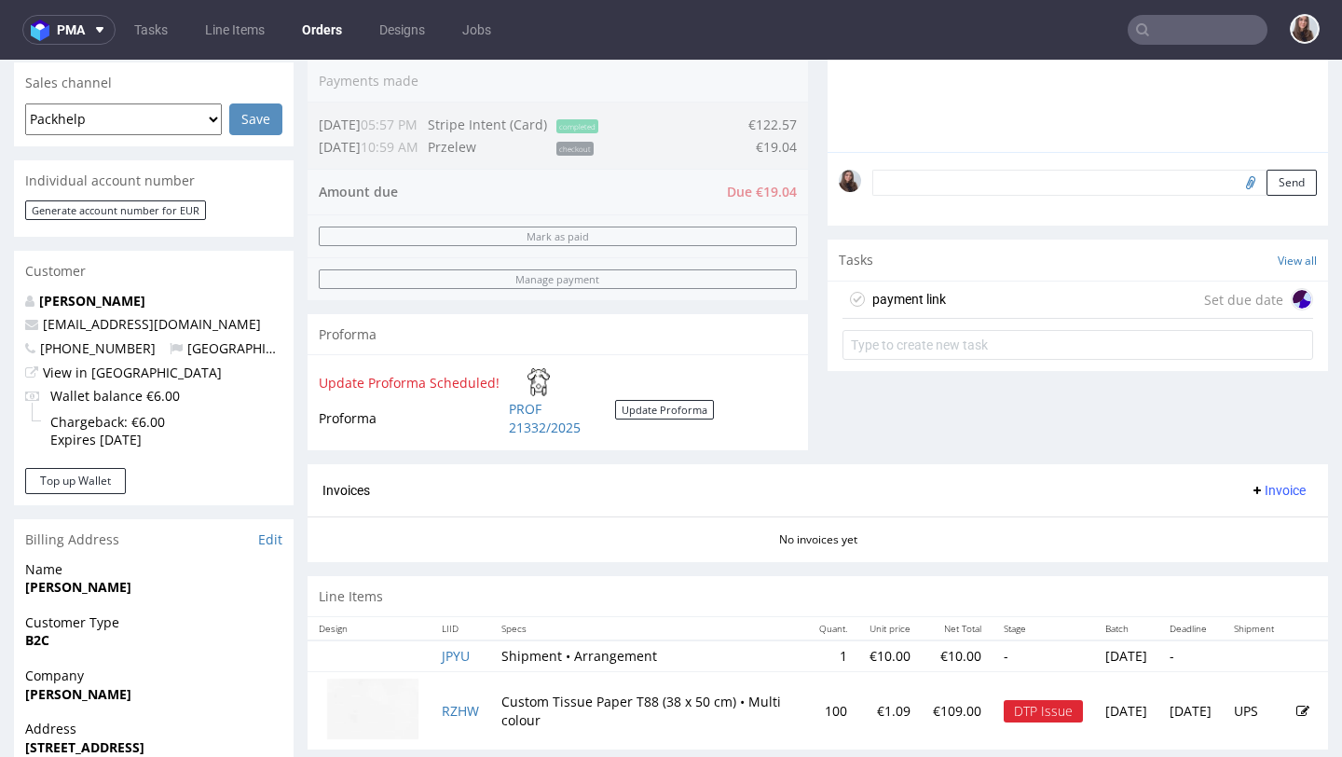
click at [1033, 312] on div "payment link Set due date" at bounding box center [1078, 299] width 471 height 37
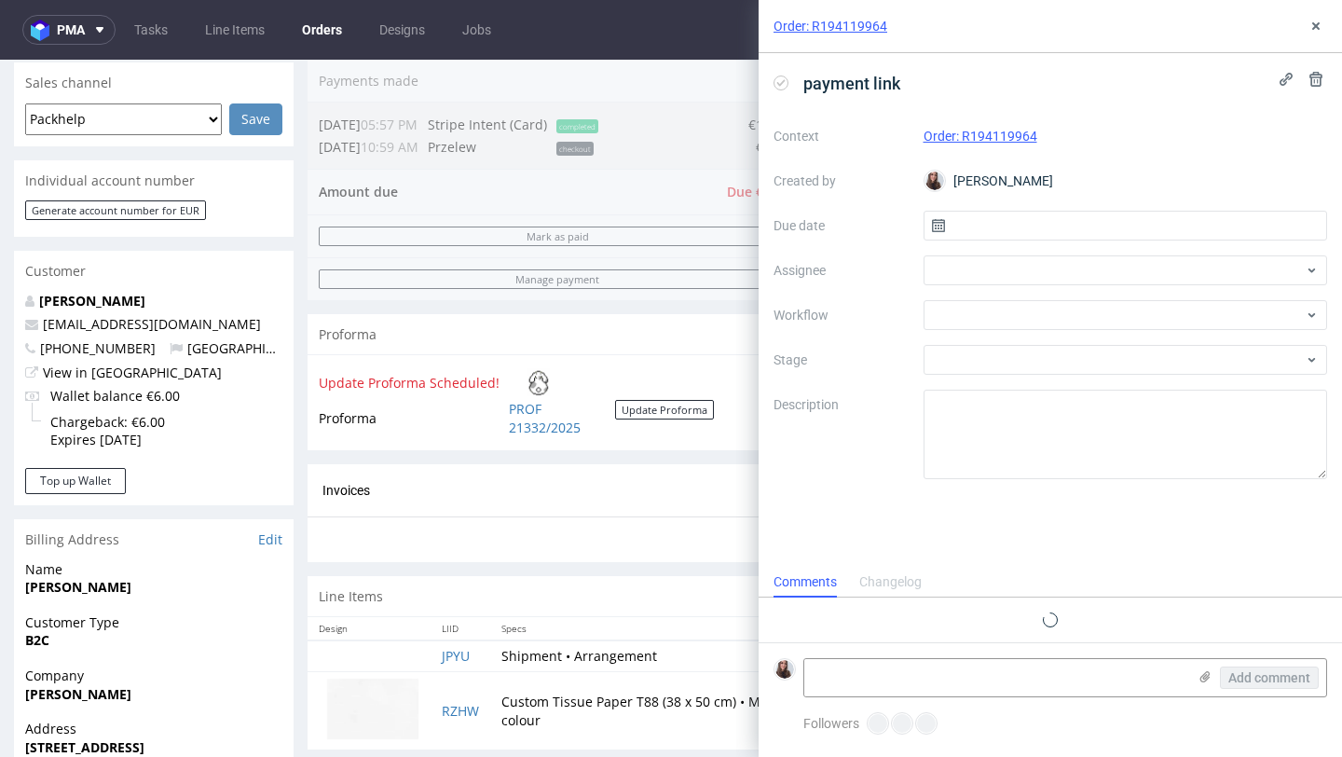
scroll to position [15, 0]
click at [1009, 221] on input "text" at bounding box center [1126, 226] width 405 height 30
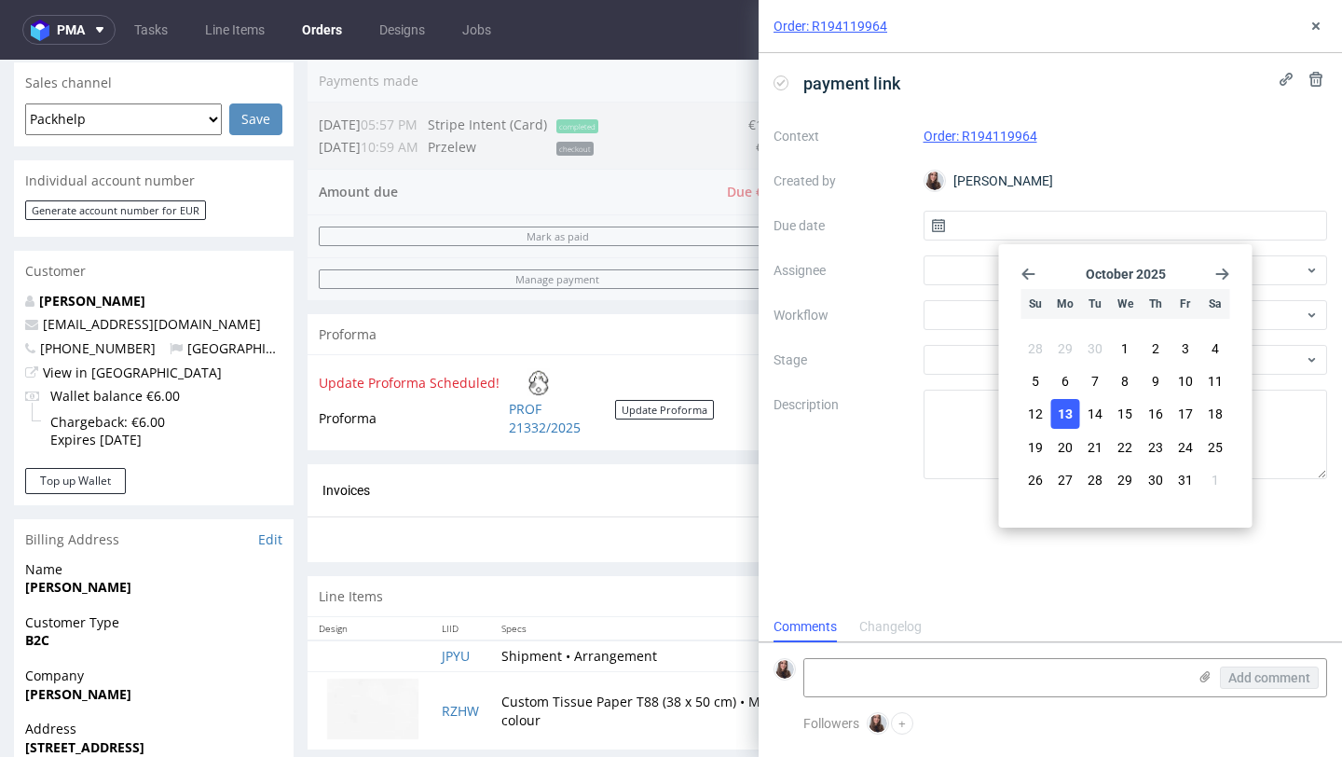
click at [1063, 408] on span "13" at bounding box center [1065, 414] width 15 height 19
type input "[DATE]"
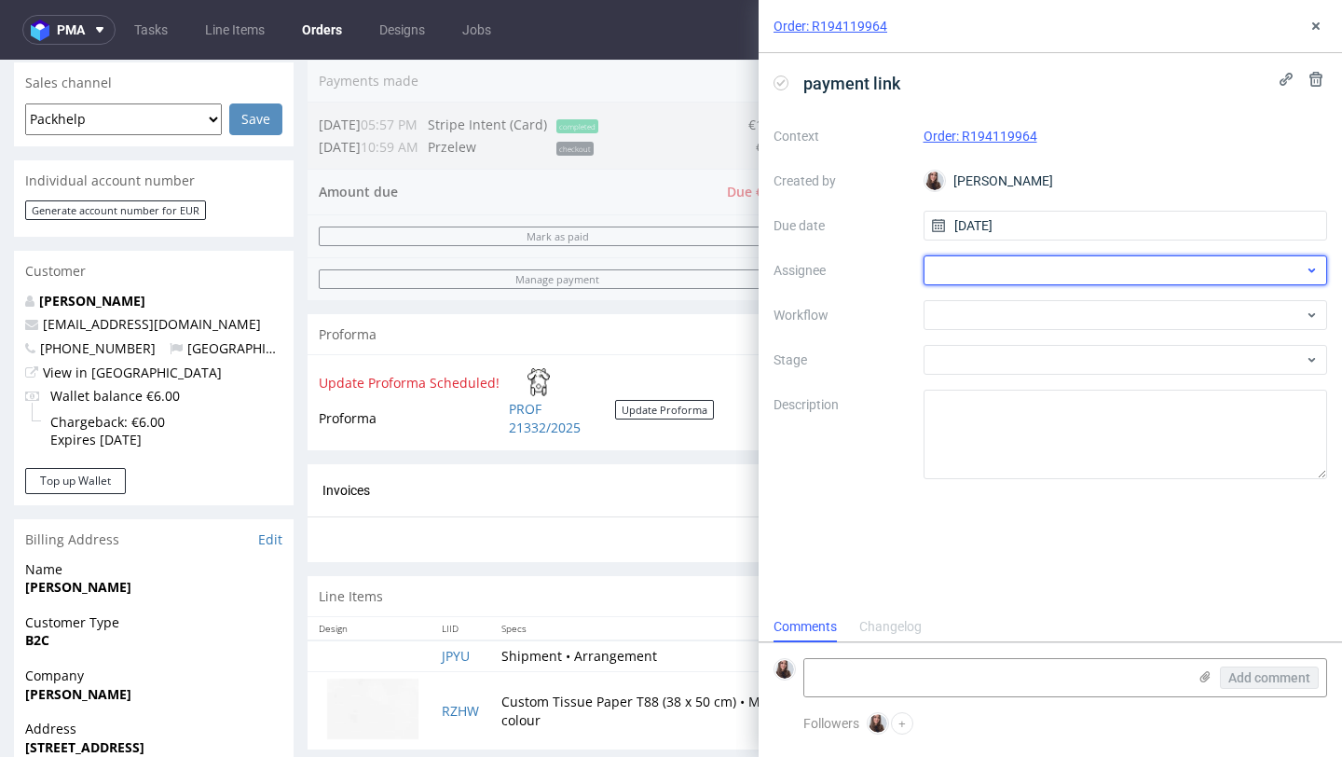
click at [998, 276] on div at bounding box center [1126, 270] width 405 height 30
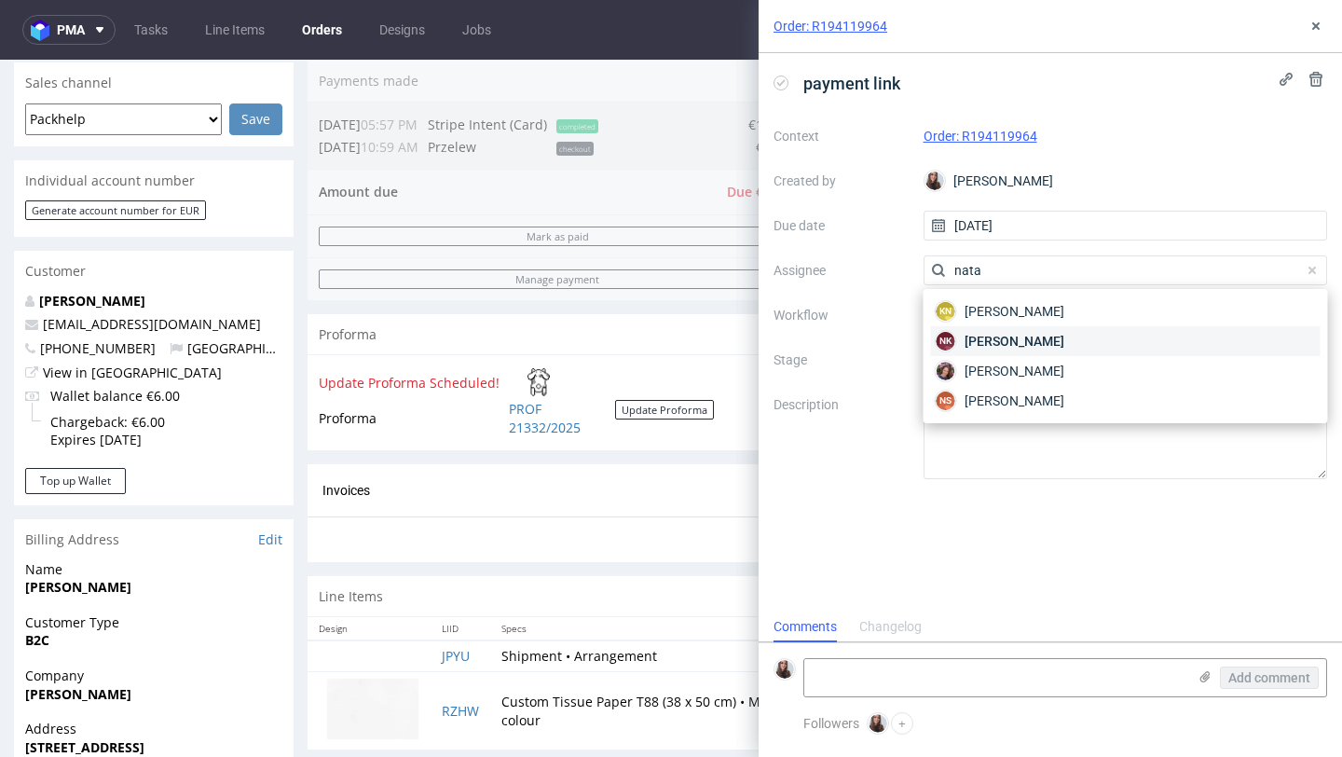
type input "nata"
click at [982, 344] on span "[PERSON_NAME]" at bounding box center [1015, 341] width 100 height 19
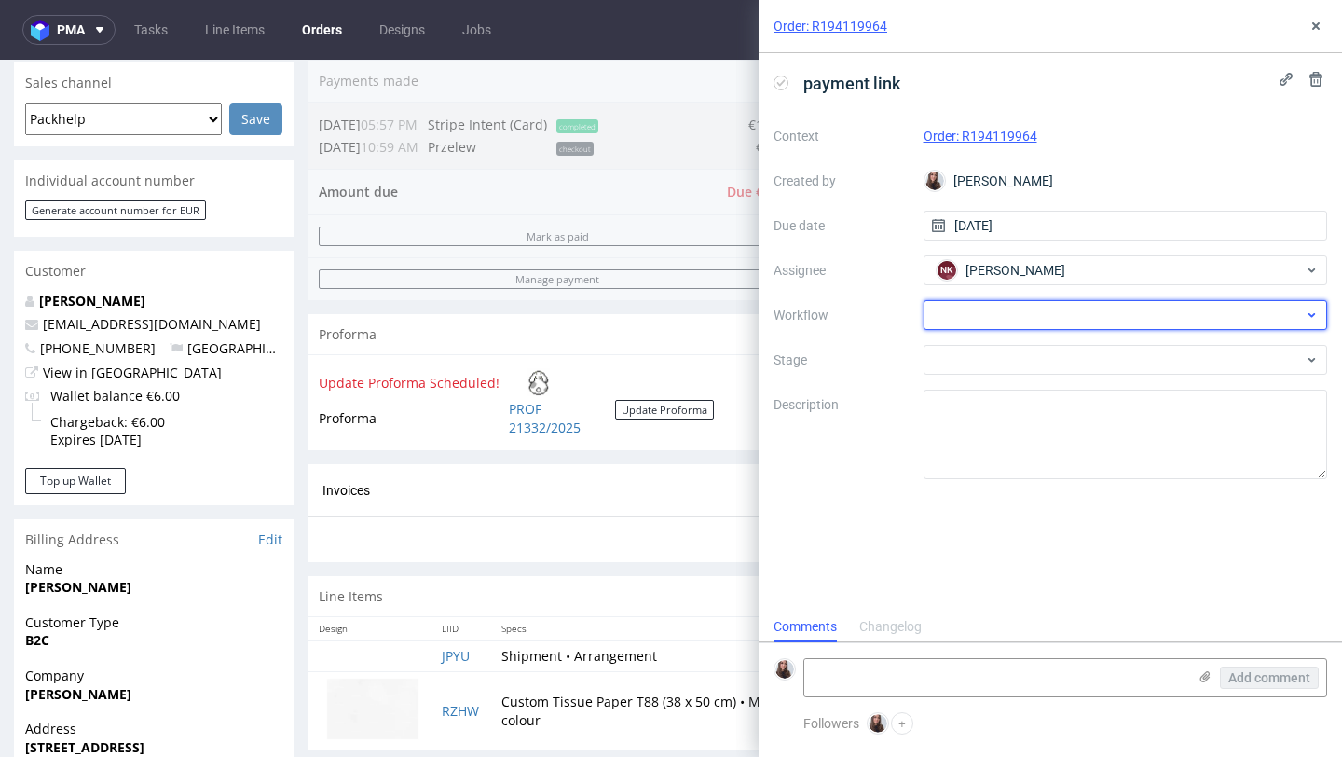
click at [974, 310] on div at bounding box center [1126, 315] width 405 height 30
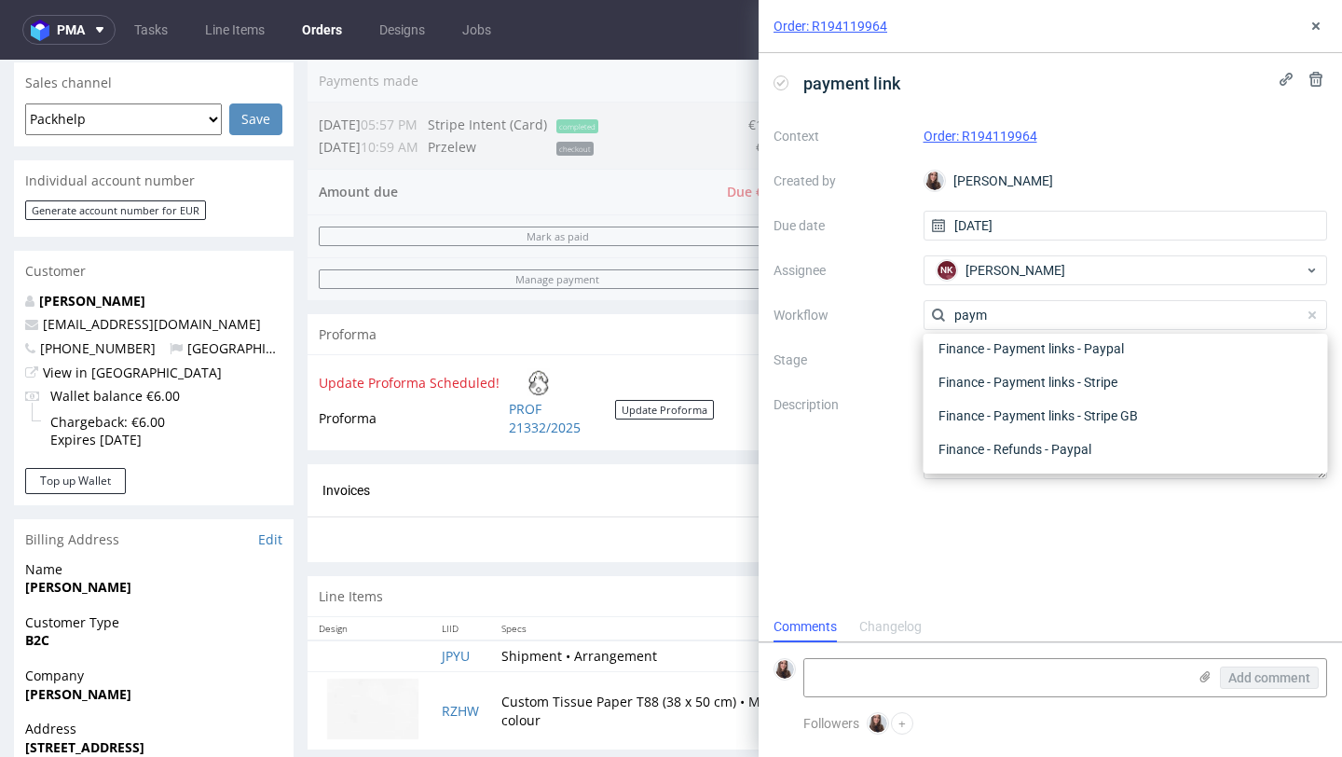
scroll to position [34, 0]
type input "paym"
click at [1108, 412] on div "Finance - Payment links - Stripe" at bounding box center [1126, 416] width 390 height 34
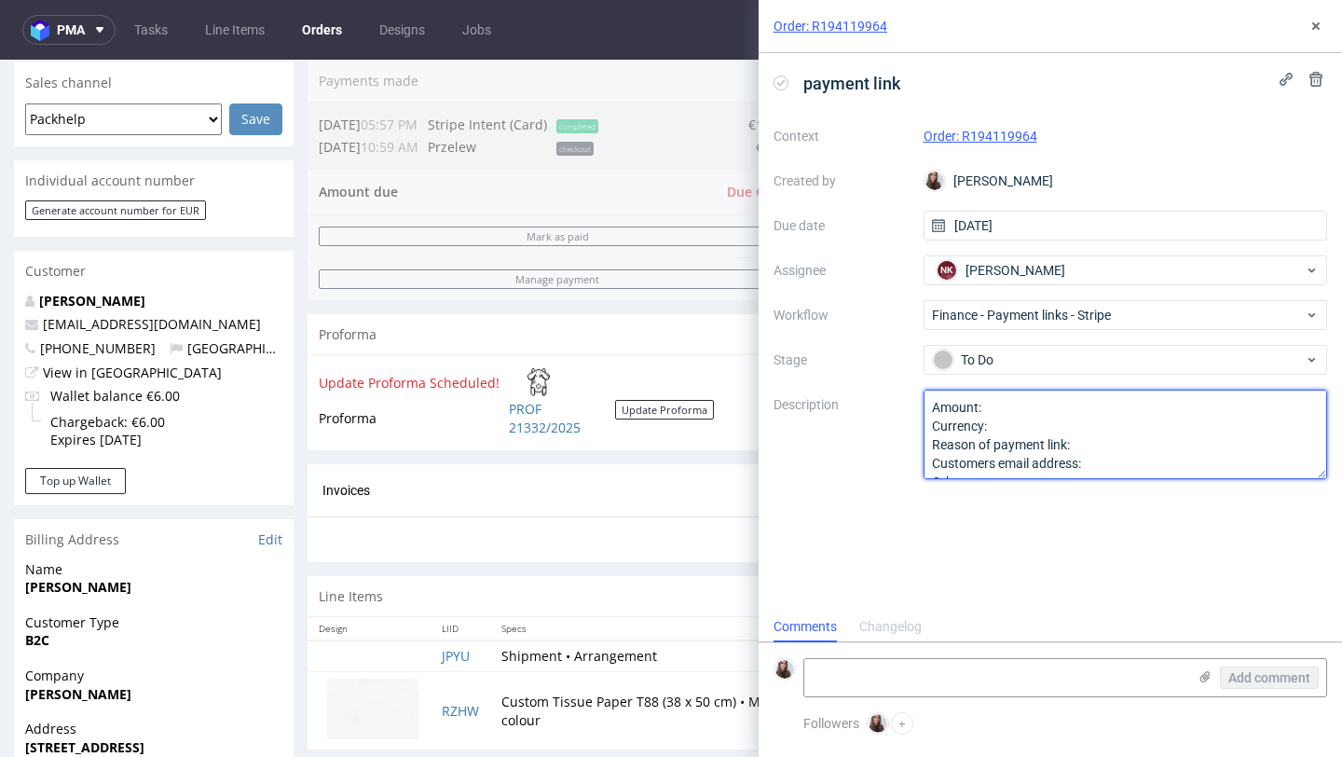
click at [1049, 405] on textarea "Amount: Currency: Reason of payment link: Customers email address: Other:" at bounding box center [1126, 434] width 405 height 89
click at [1062, 421] on textarea "Amount: Currency: Reason of payment link: Customers email address: Other:" at bounding box center [1126, 434] width 405 height 89
click at [1129, 448] on textarea "Amount: Currency: Reason of payment link: Customers email address: Other:" at bounding box center [1126, 434] width 405 height 89
click at [1100, 466] on textarea "Amount: Currency: Reason of payment link: Customers email address: Other:" at bounding box center [1126, 434] width 405 height 89
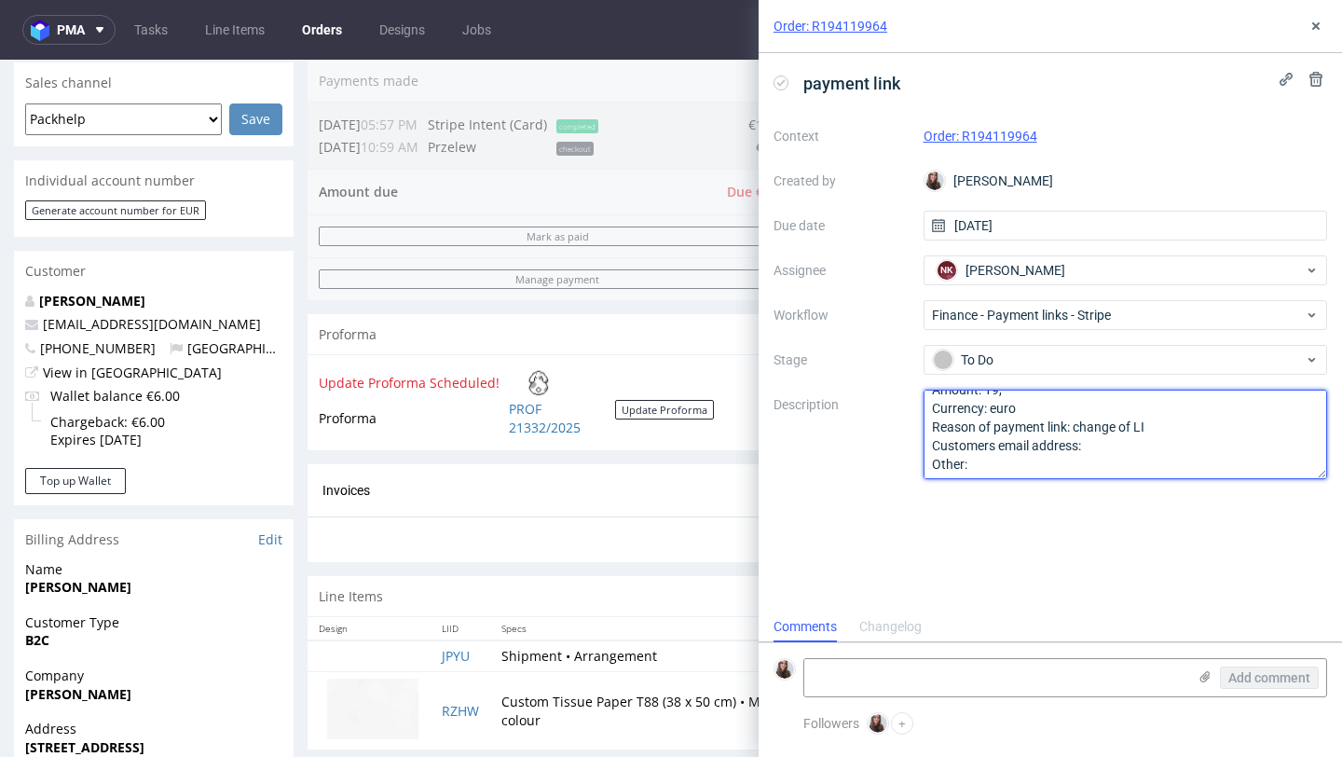
click at [1183, 427] on textarea "Amount: Currency: Reason of payment link: Customers email address: Other:" at bounding box center [1126, 434] width 405 height 89
click at [1121, 445] on textarea "Amount: 19, Currency: euro Reason of payment link: change of LI specification C…" at bounding box center [1126, 434] width 405 height 89
paste textarea "pia@piaforster.com"
type textarea "Amount: 19, Currency: euro Reason of payment link: change of LI specification C…"
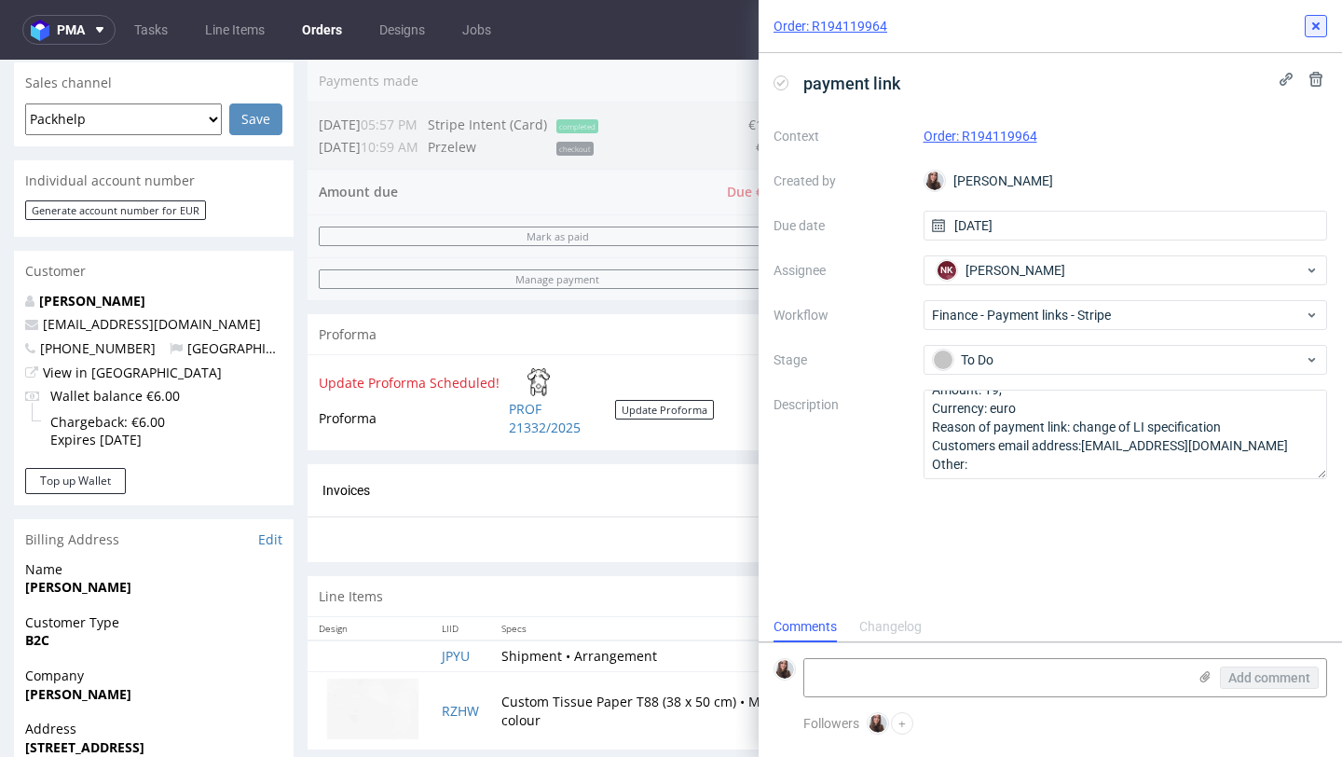
click at [1321, 34] on button at bounding box center [1316, 26] width 22 height 22
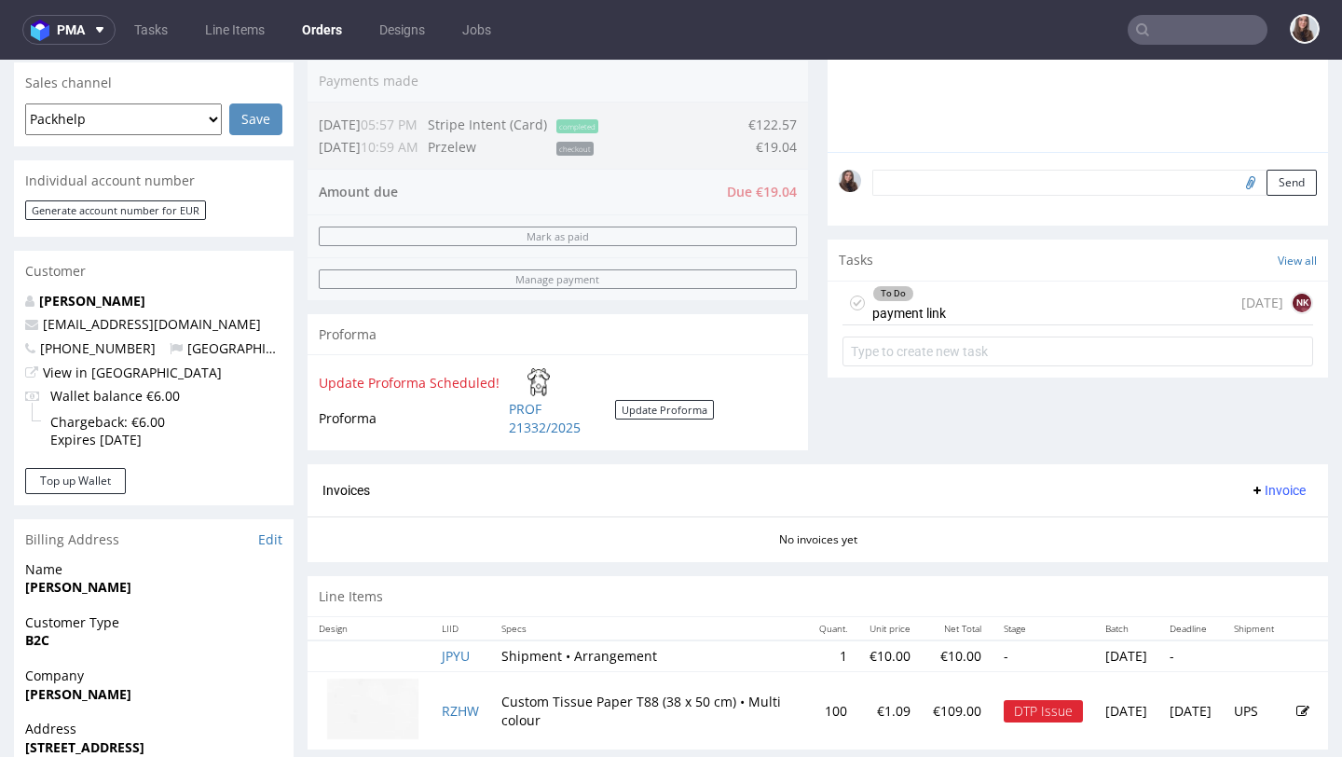
click at [1068, 302] on div "To Do payment link today NK" at bounding box center [1078, 303] width 471 height 44
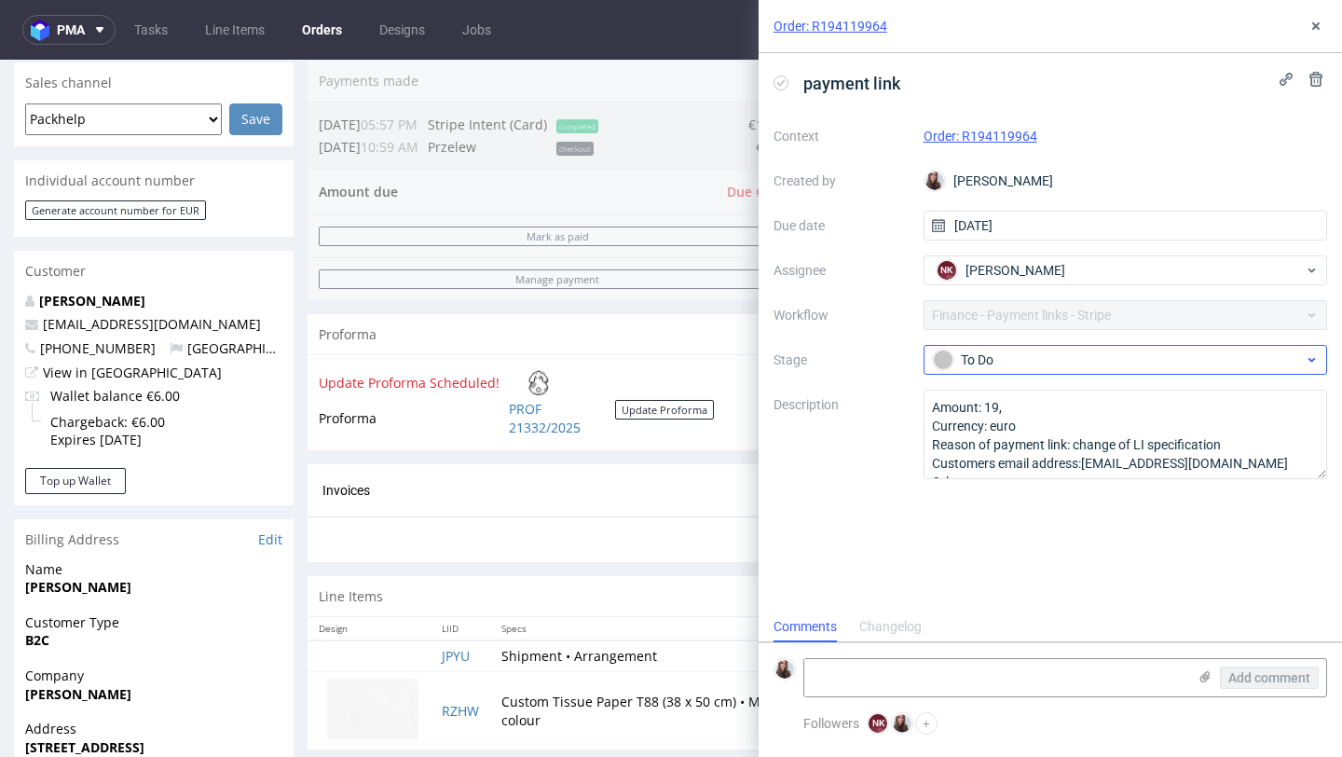
scroll to position [15, 0]
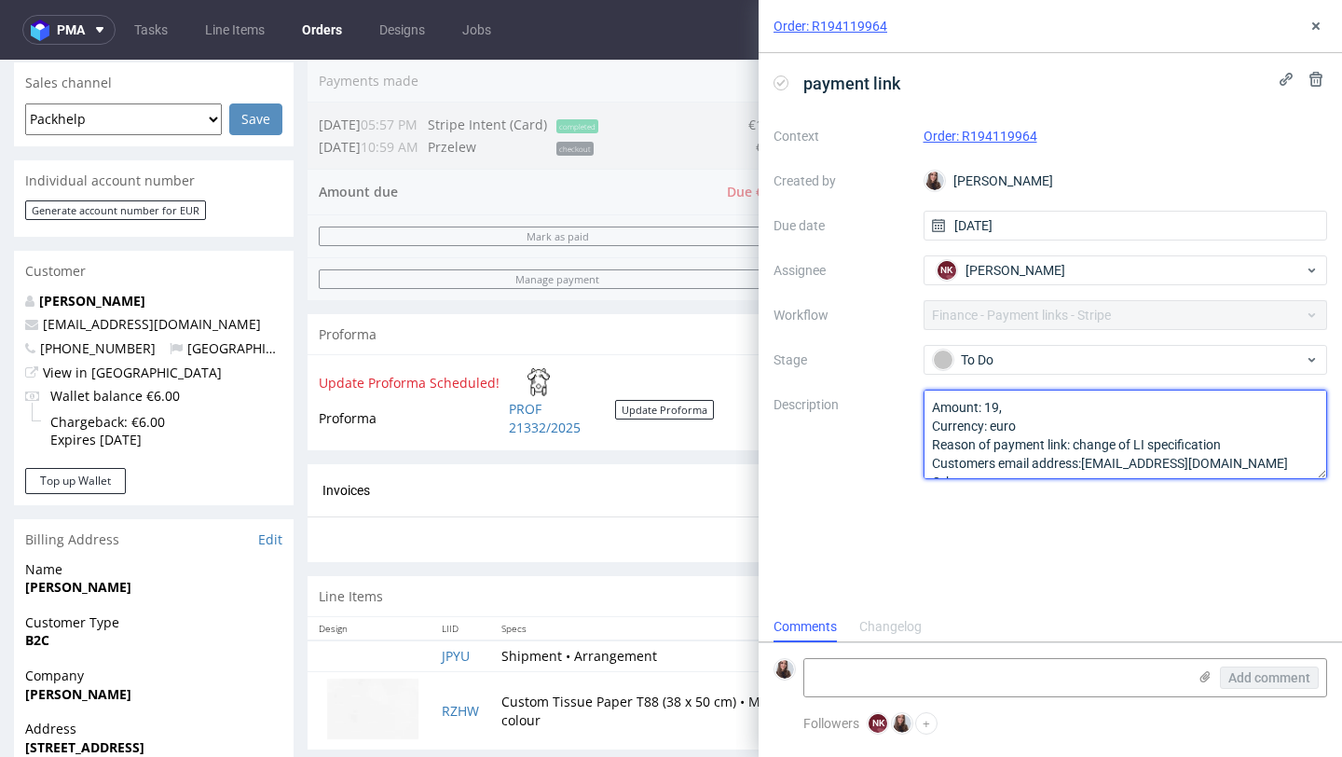
click at [1023, 405] on textarea "Amount: 19, Currency: euro Reason of payment link: change of LI specification C…" at bounding box center [1126, 434] width 405 height 89
type textarea "Amount: 19, 04 Currency: euro Reason of payment link: change of LI specificatio…"
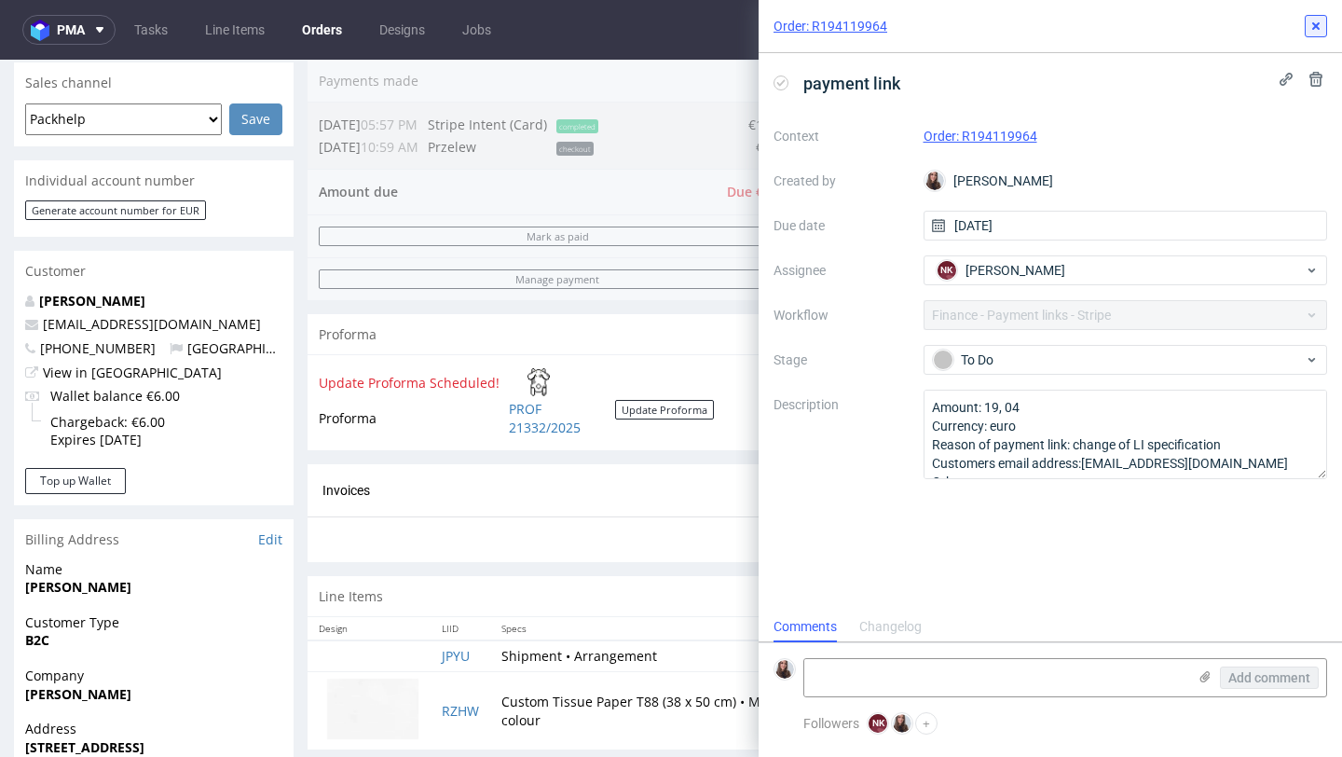
click at [1315, 20] on icon at bounding box center [1316, 26] width 15 height 15
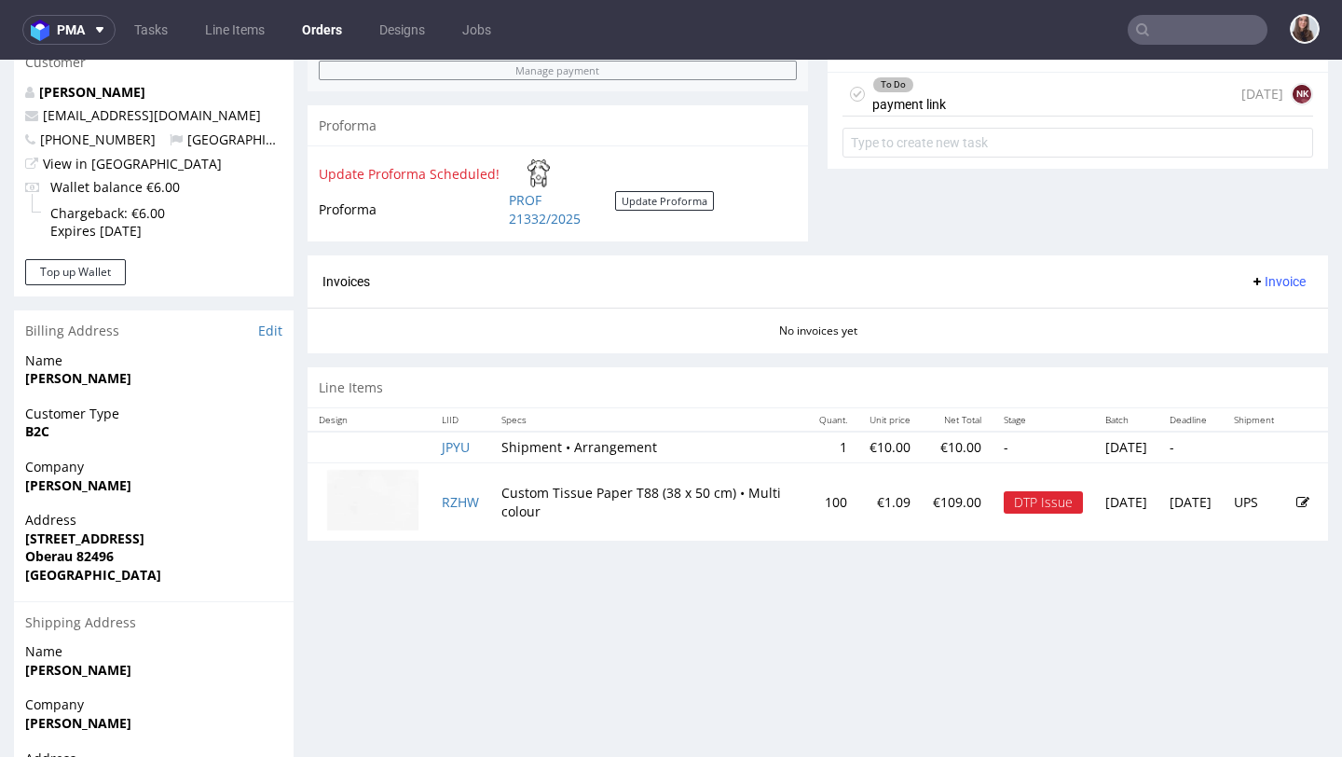
scroll to position [685, 0]
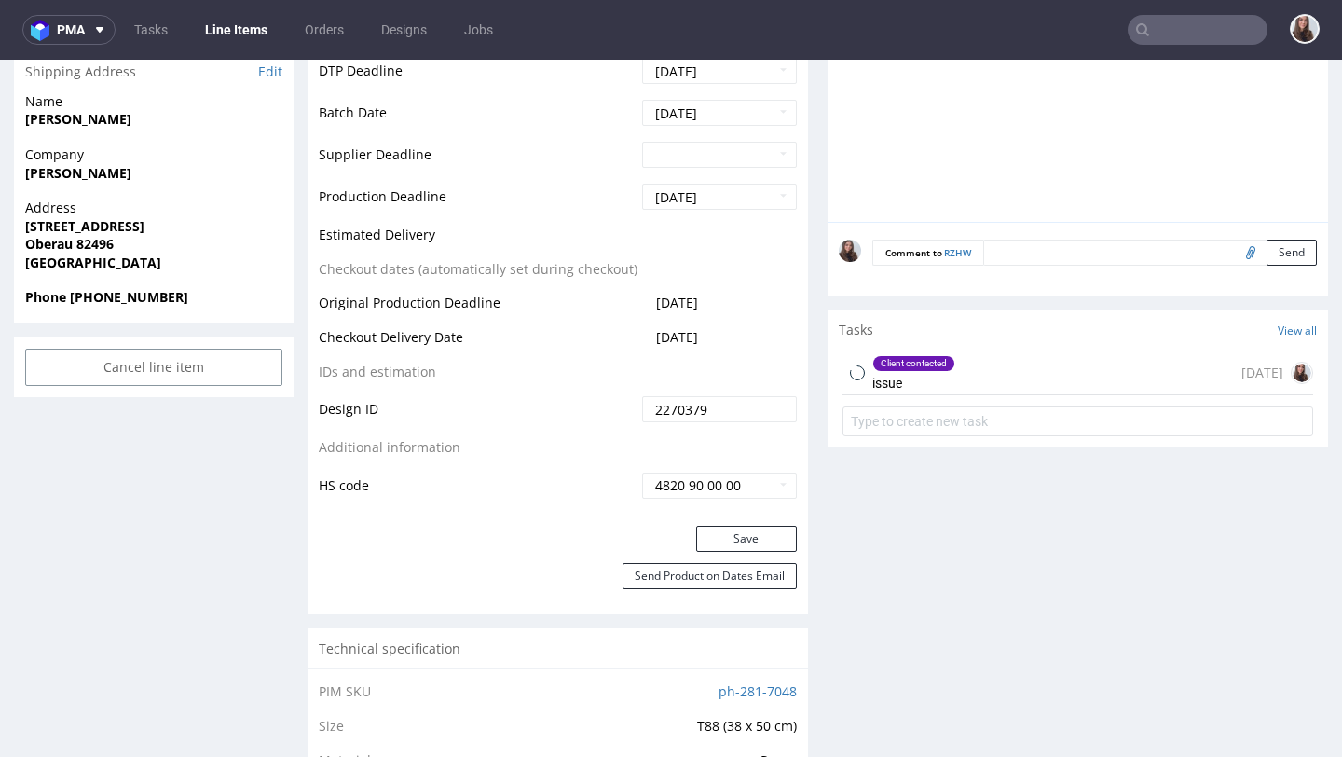
scroll to position [779, 0]
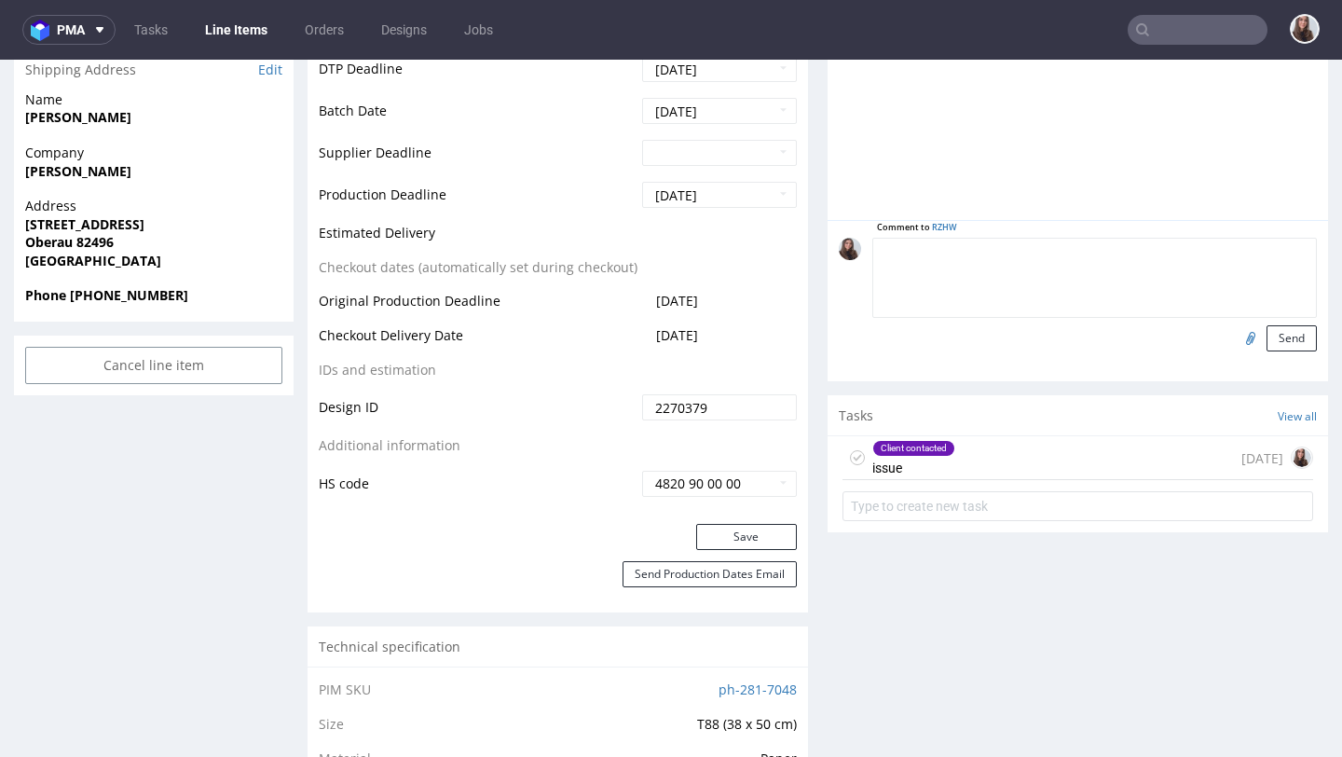
click at [1031, 255] on textarea at bounding box center [1094, 278] width 445 height 80
paste textarea "T88 (38 x 50 cm)"
type textarea "SKU changed to T88 (38 x 50 cm) pantone"
click at [1288, 343] on button "Send" at bounding box center [1292, 338] width 50 height 26
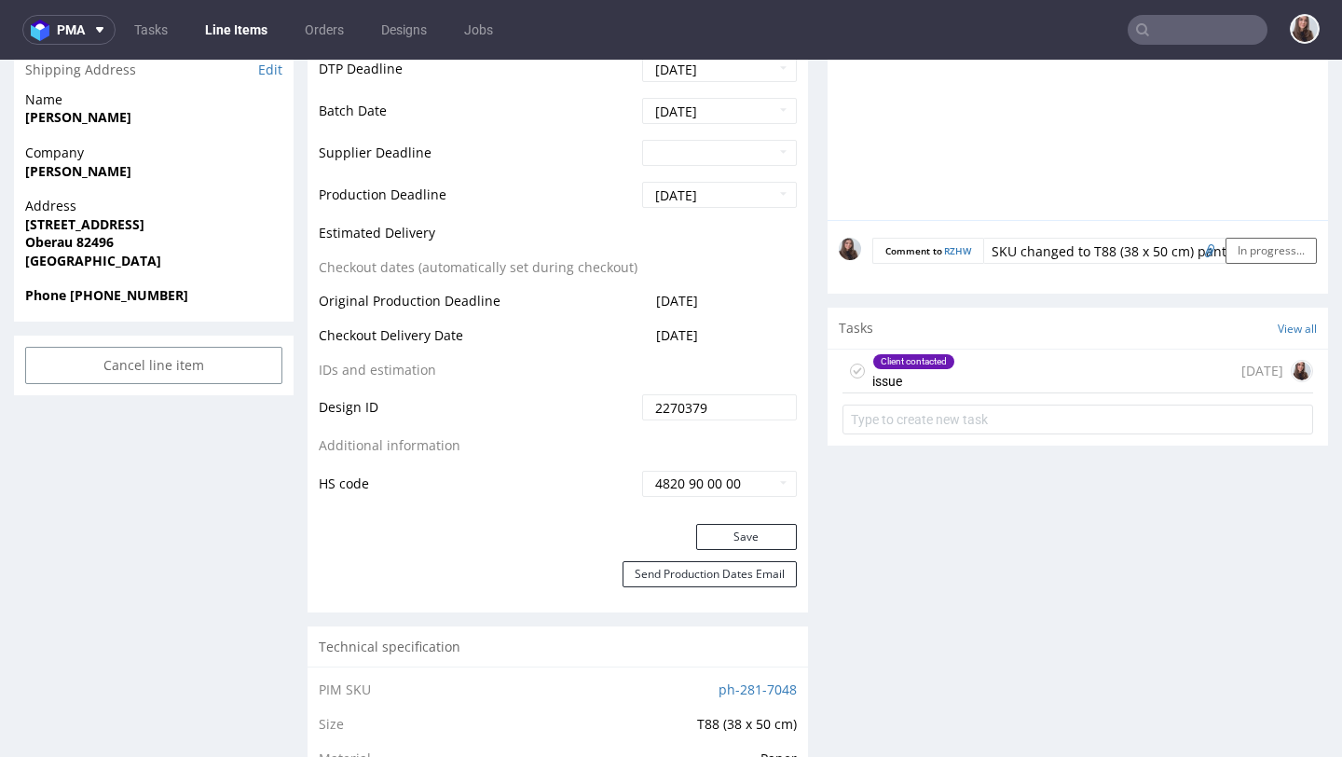
click at [1011, 378] on div "Client contacted issue 7 days ago" at bounding box center [1078, 372] width 471 height 44
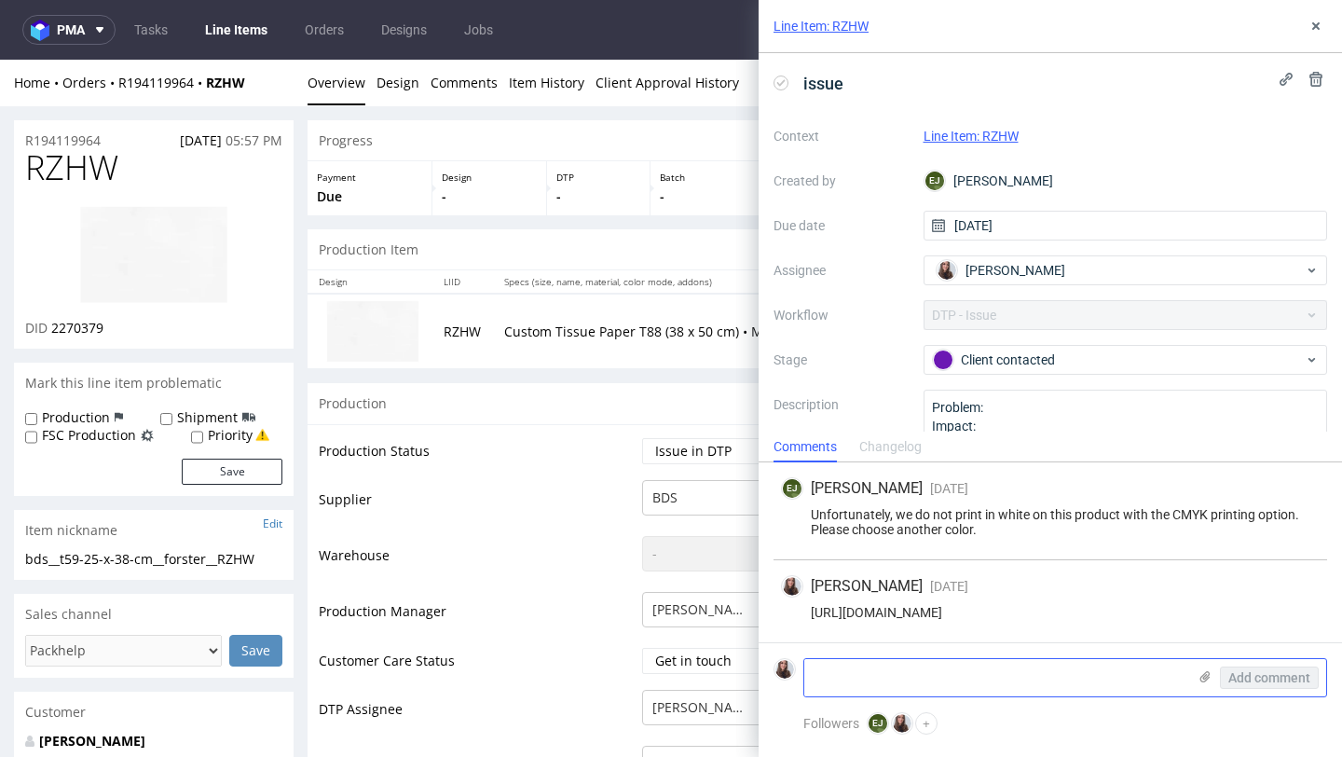
click at [946, 664] on textarea at bounding box center [995, 677] width 382 height 37
paste textarea "T88 (38 x 50 cm)"
type textarea "SKU changed to T88 (38 x 50 cm) Pnatone"
click at [1254, 672] on span "Add comment" at bounding box center [1269, 677] width 82 height 13
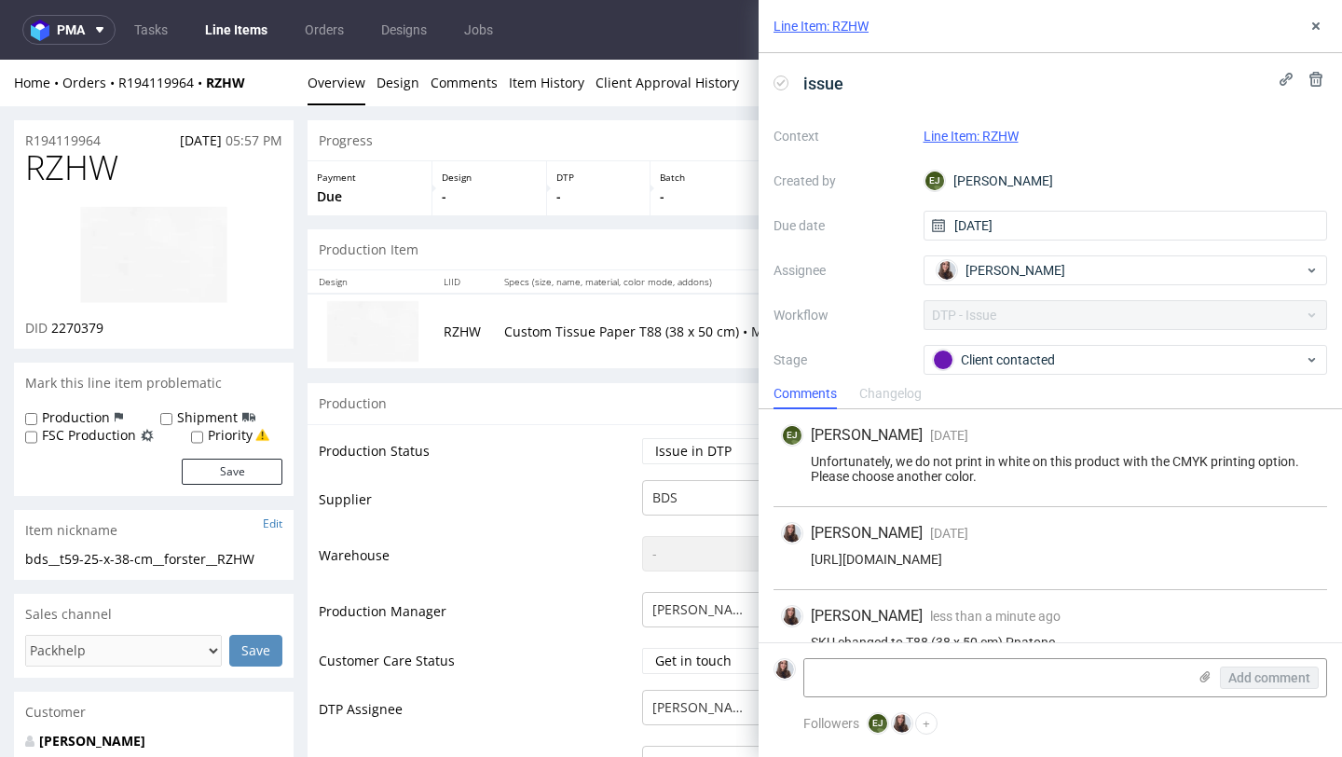
scroll to position [30, 0]
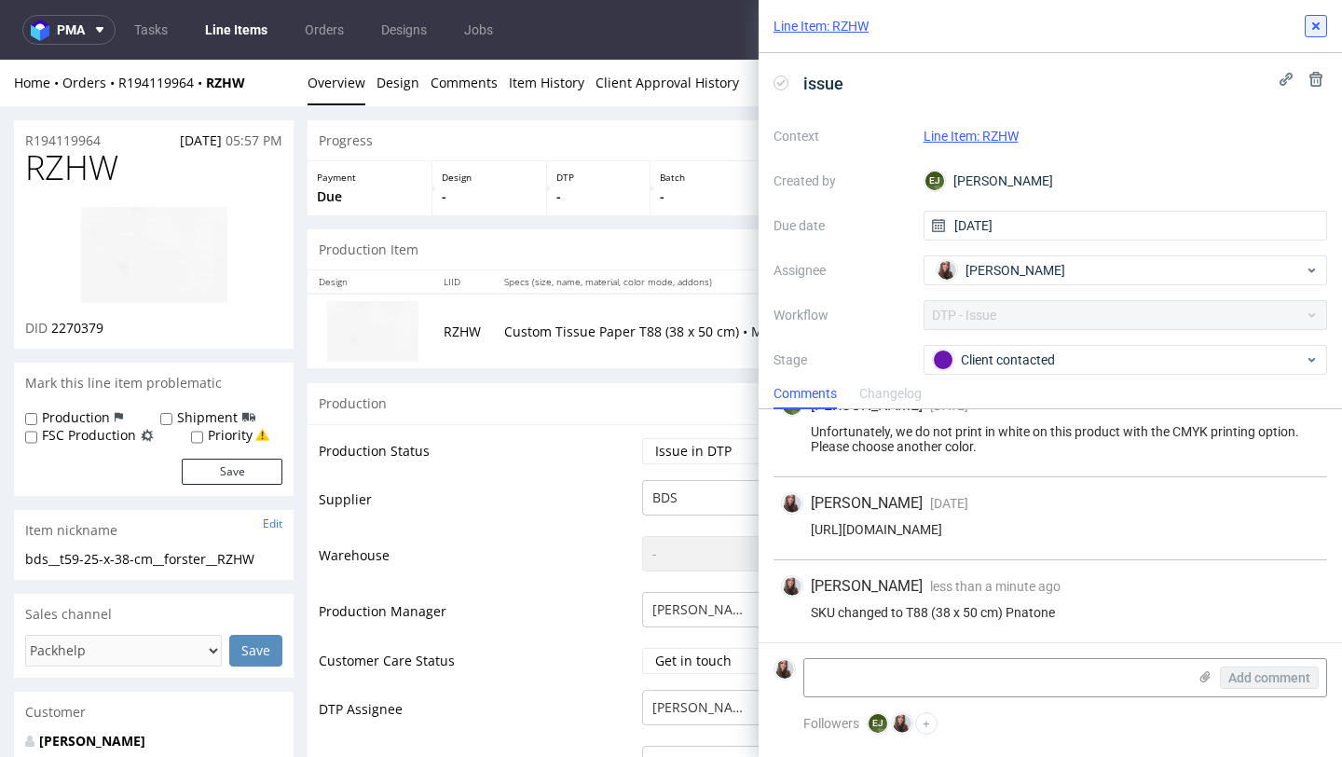
click at [1315, 28] on icon at bounding box center [1316, 26] width 15 height 15
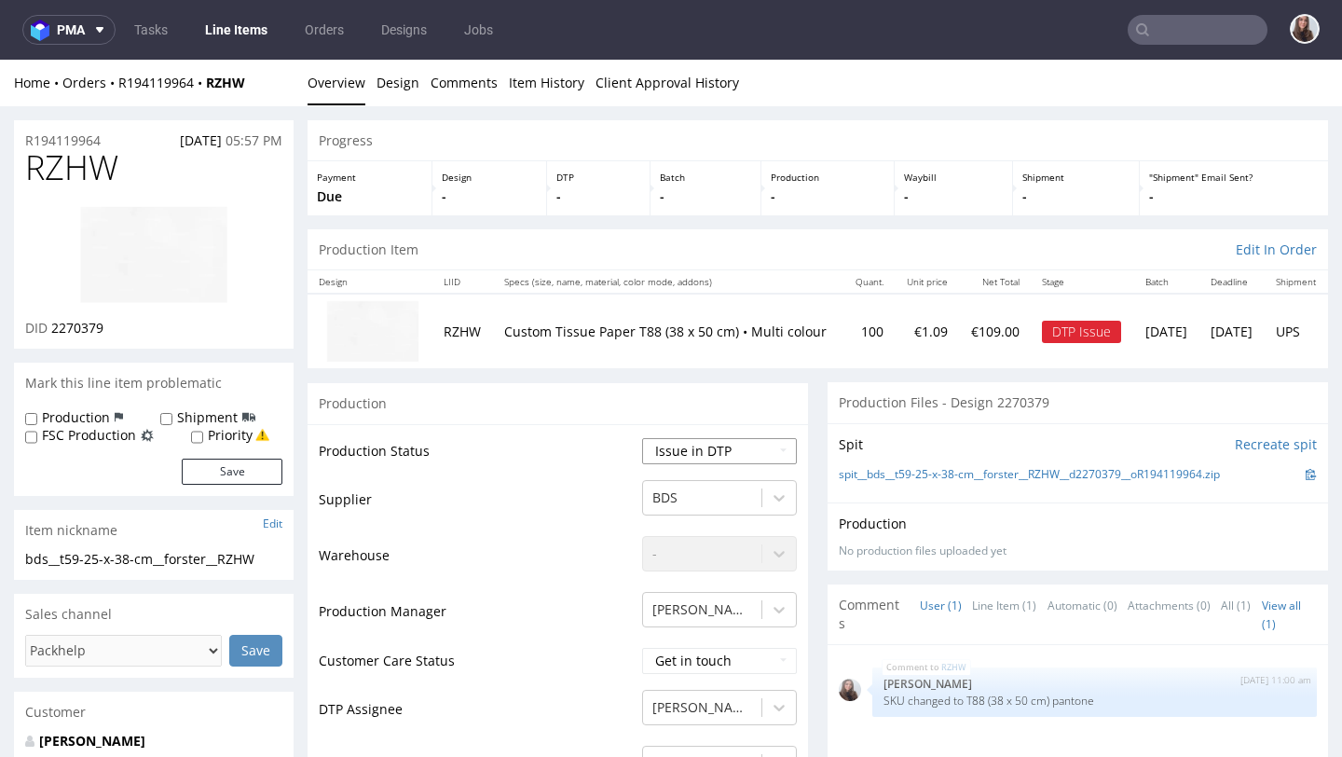
click at [731, 448] on select "Waiting for Artwork Waiting for Diecut Waiting for Mockup Waiting for DTP Waiti…" at bounding box center [719, 451] width 155 height 26
select select "back_for_dtp"
click at [642, 438] on select "Waiting for Artwork Waiting for Diecut Waiting for Mockup Waiting for DTP Waiti…" at bounding box center [719, 451] width 155 height 26
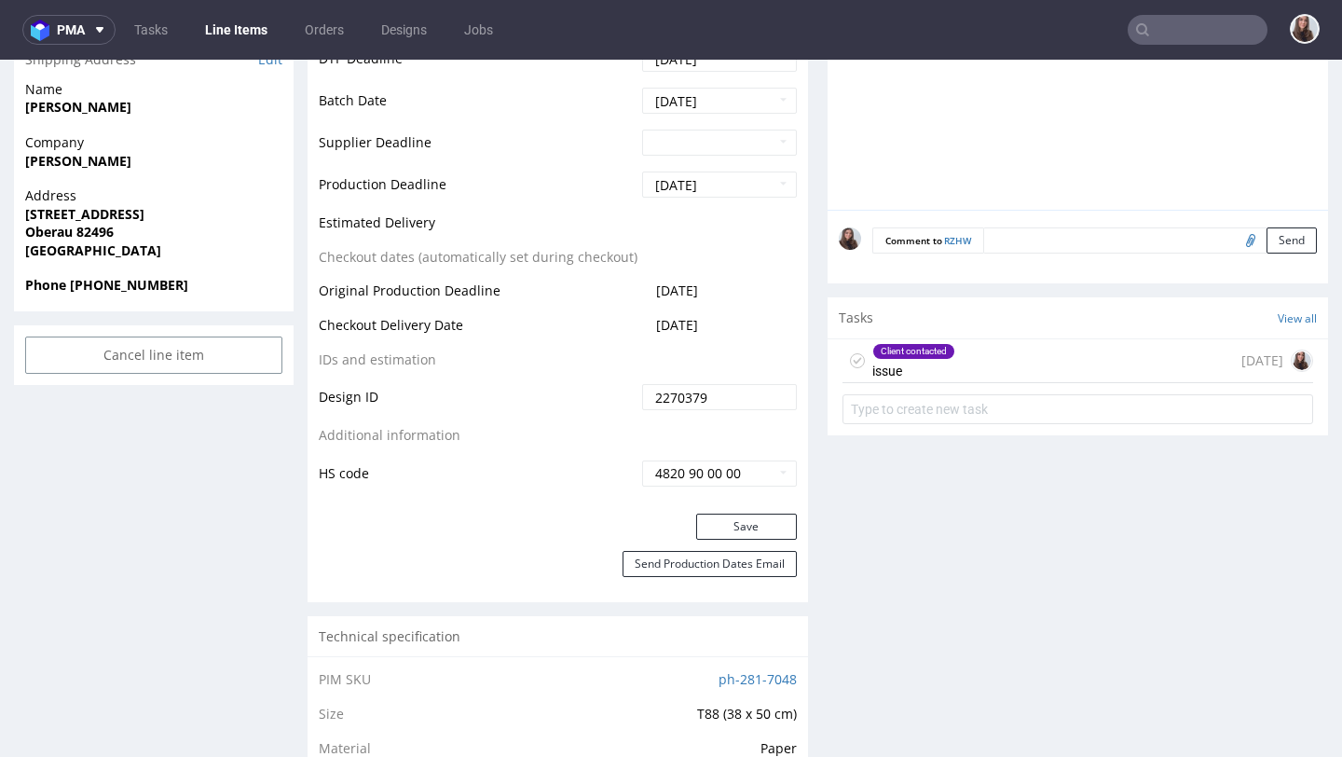
scroll to position [804, 0]
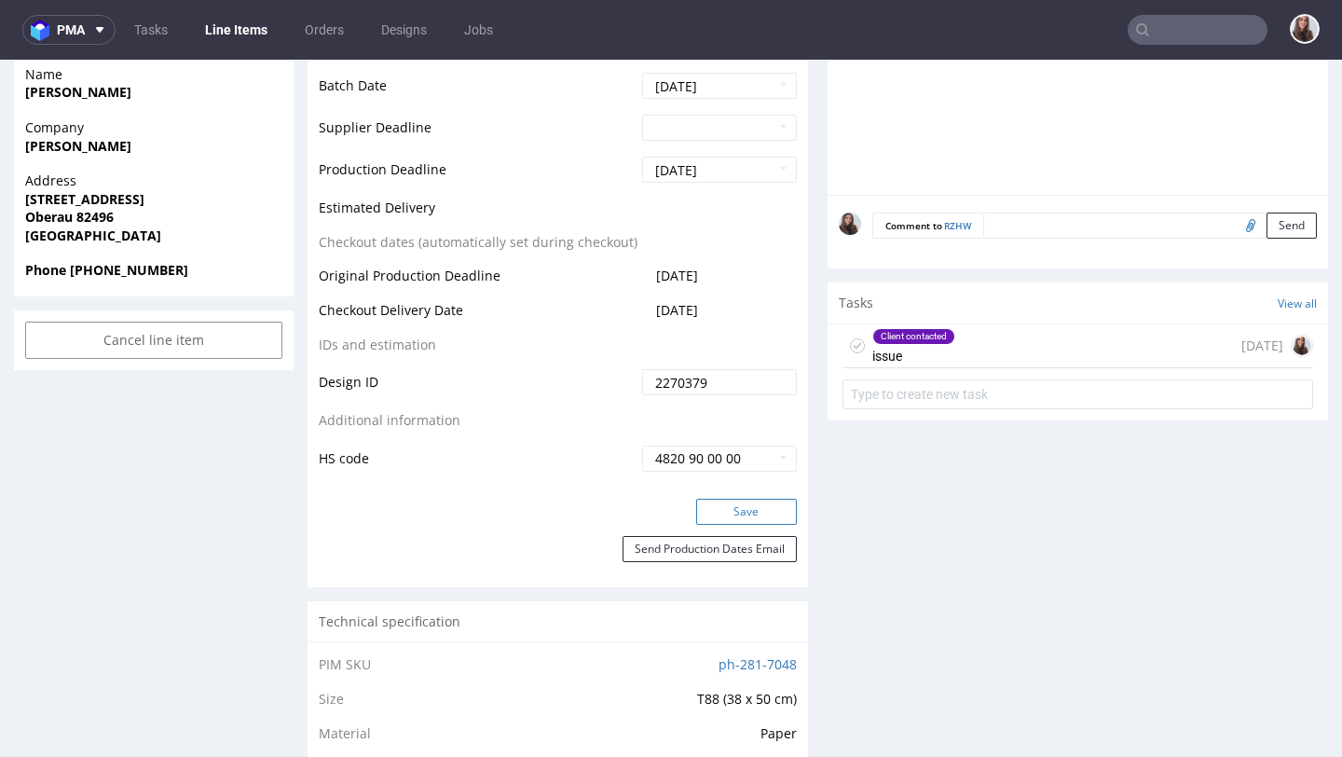
click at [753, 509] on button "Save" at bounding box center [746, 512] width 101 height 26
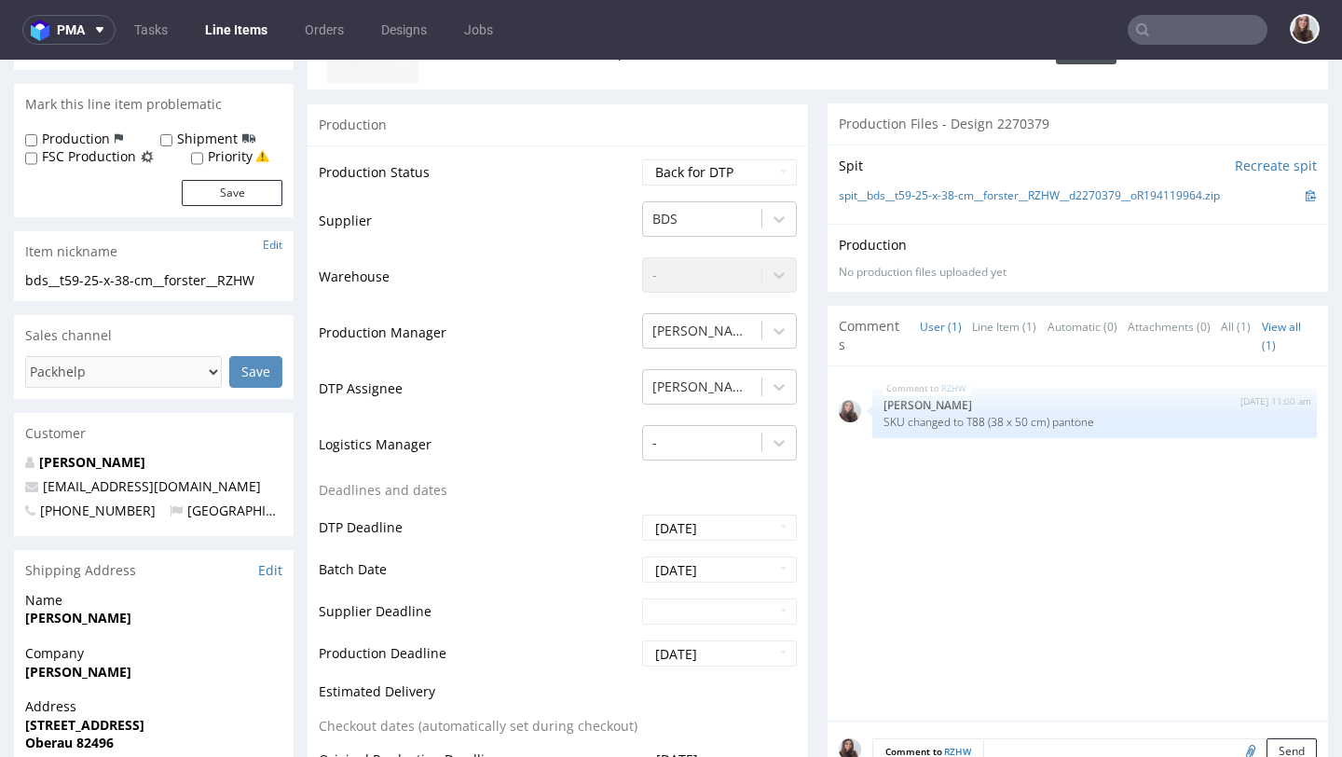
scroll to position [0, 0]
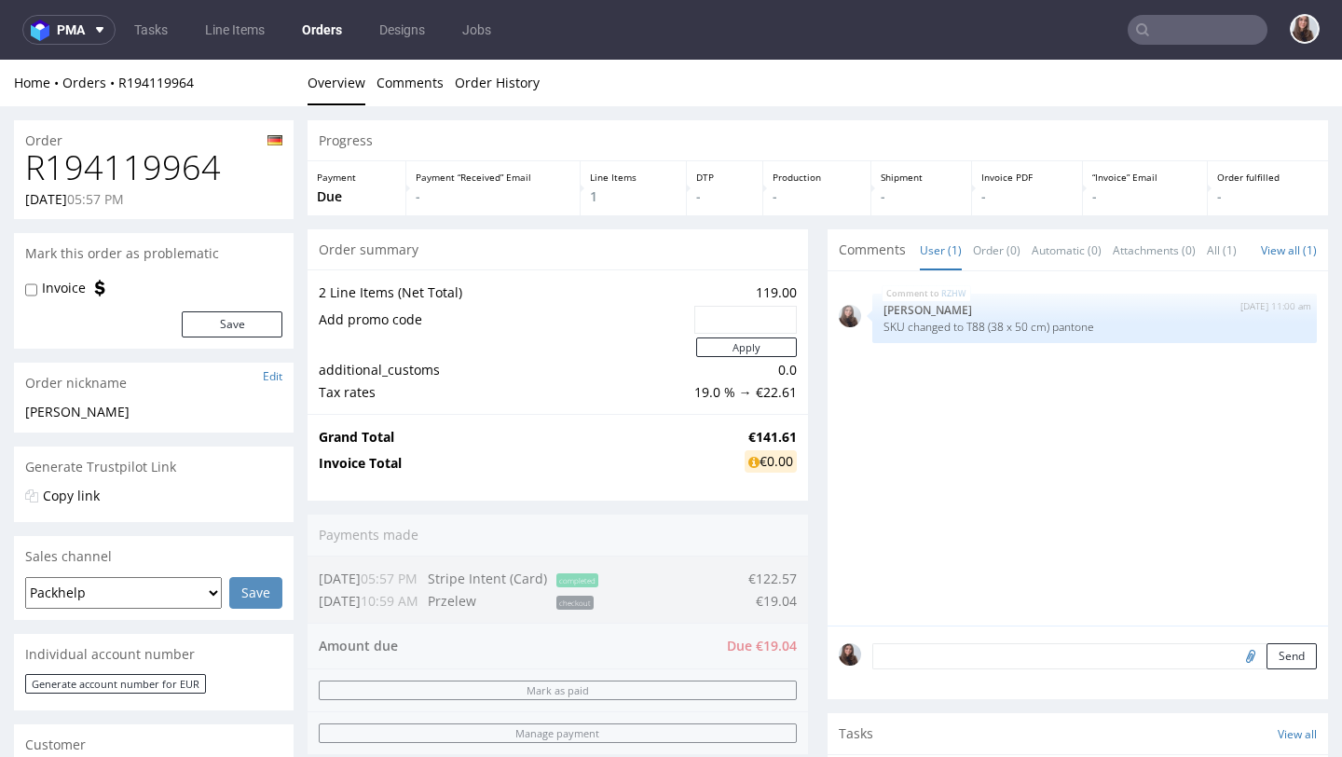
scroll to position [234, 0]
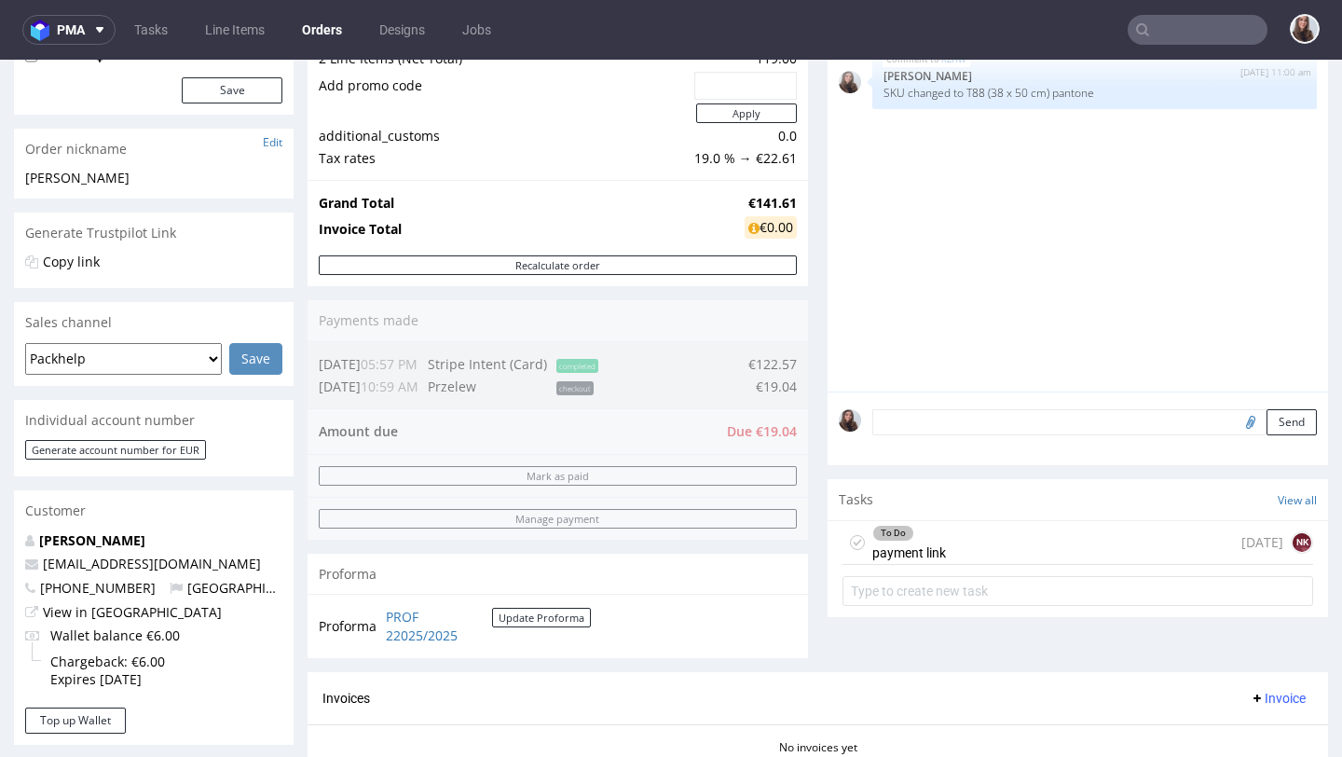
click at [982, 565] on div "To Do payment link today NK" at bounding box center [1078, 543] width 471 height 44
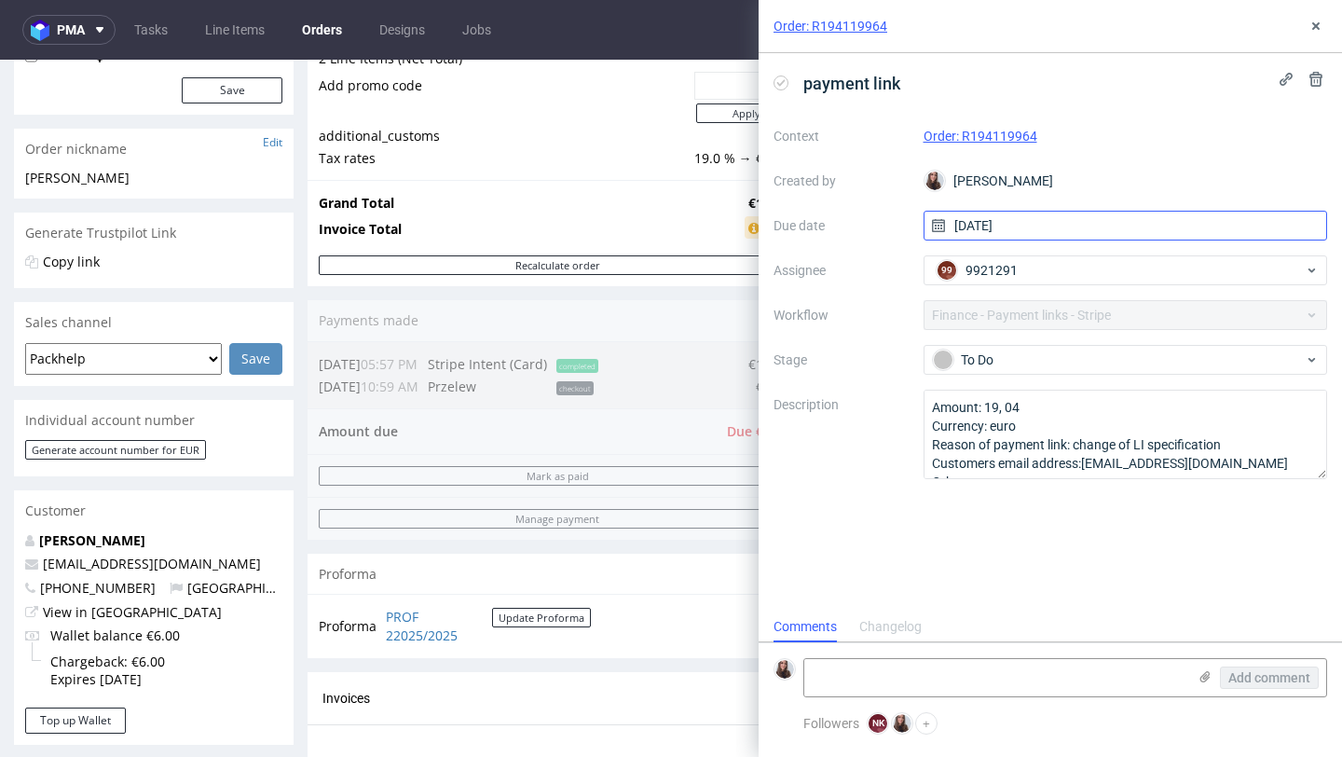
scroll to position [15, 0]
click at [1311, 25] on icon at bounding box center [1316, 26] width 15 height 15
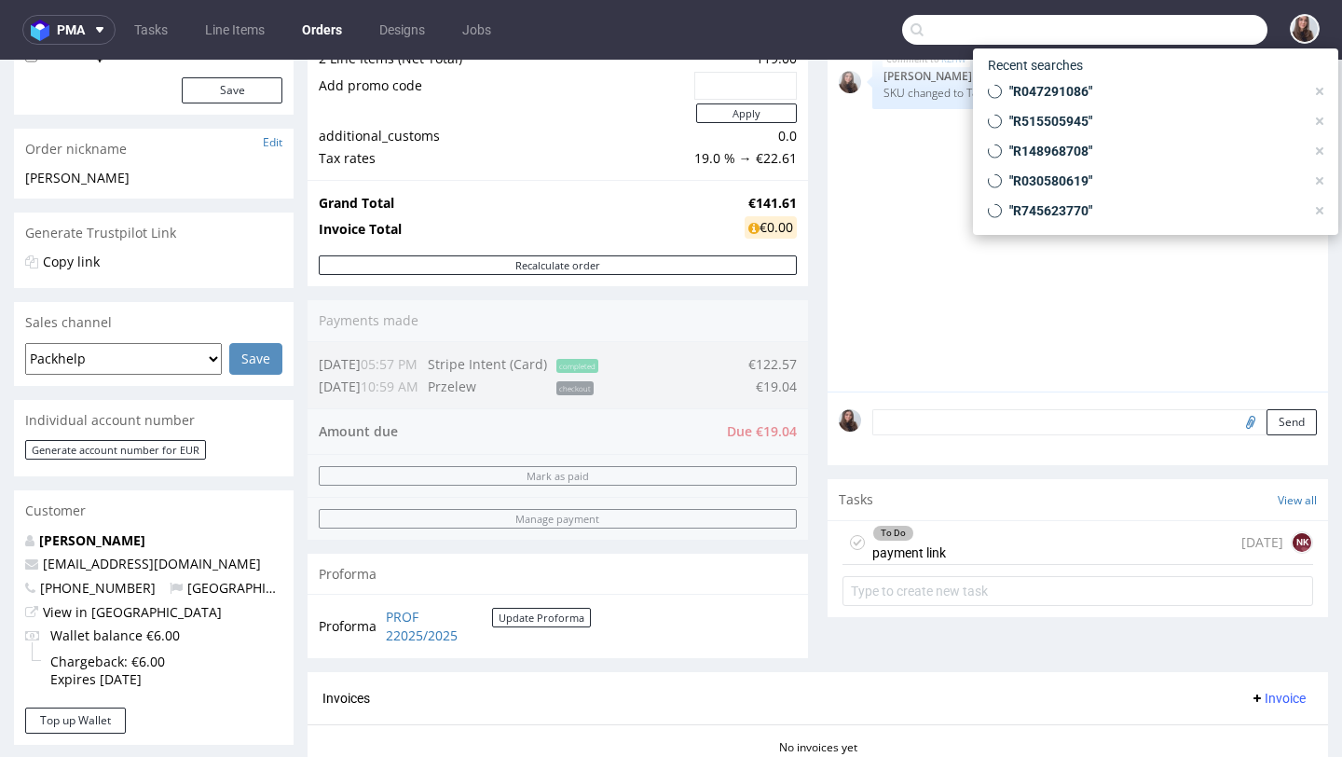
click at [1171, 35] on input "text" at bounding box center [1084, 30] width 365 height 30
paste input "R544206651"
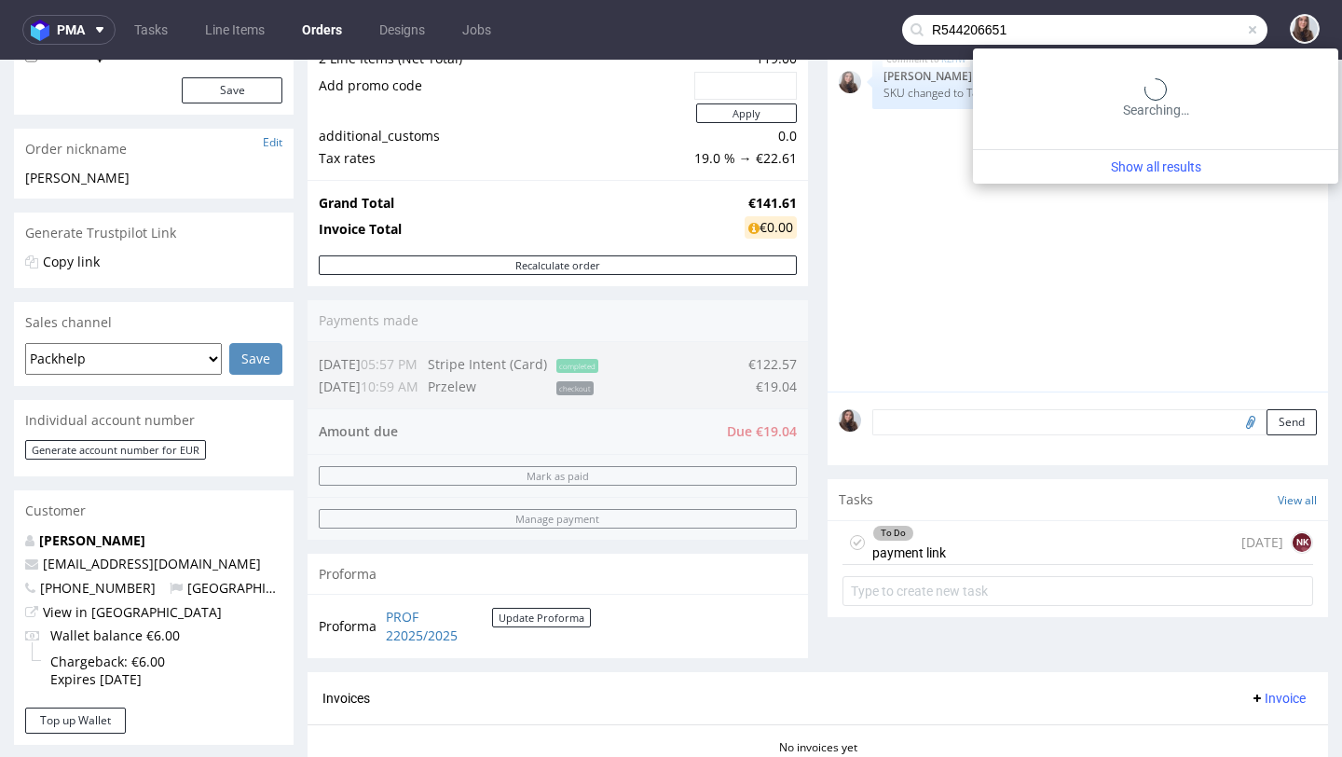
type input "R544206651"
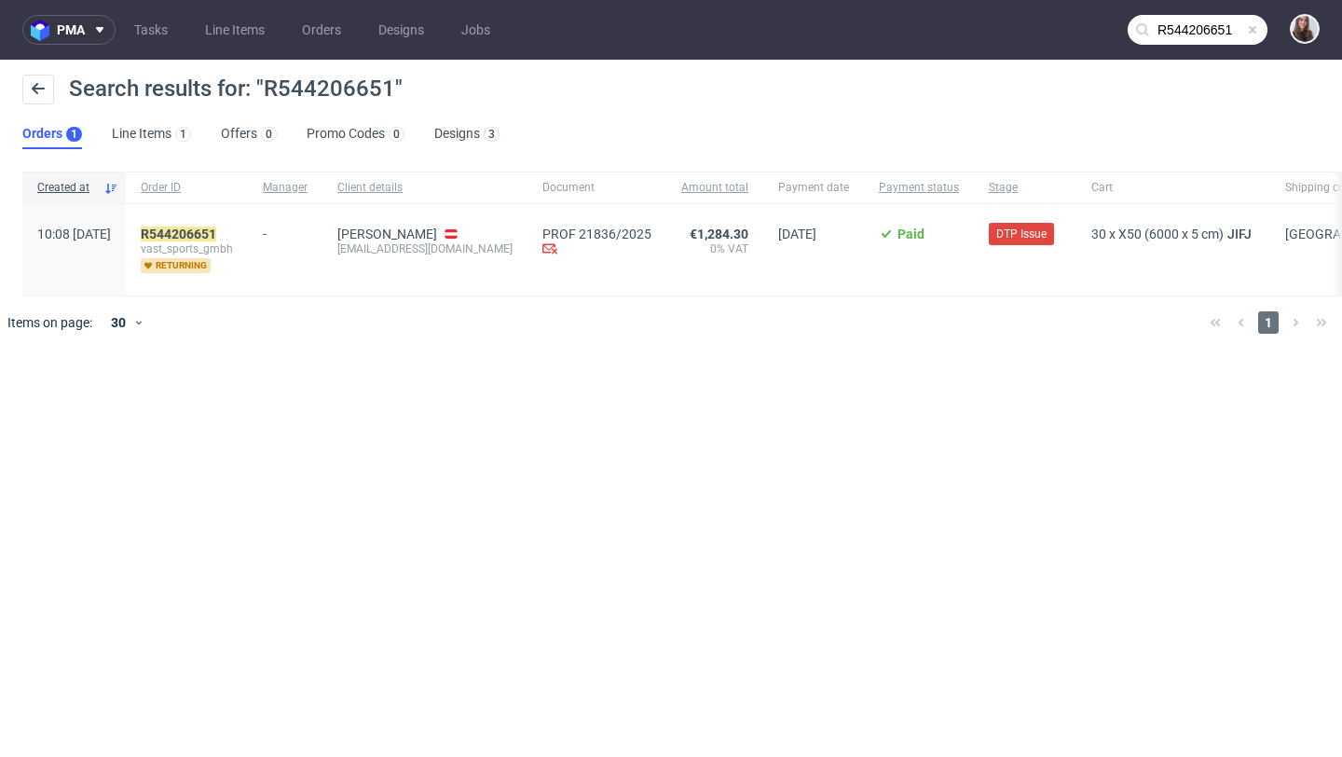
click at [233, 241] on span "vast_sports_gmbh" at bounding box center [187, 248] width 92 height 15
click at [216, 237] on mark "R544206651" at bounding box center [178, 233] width 75 height 15
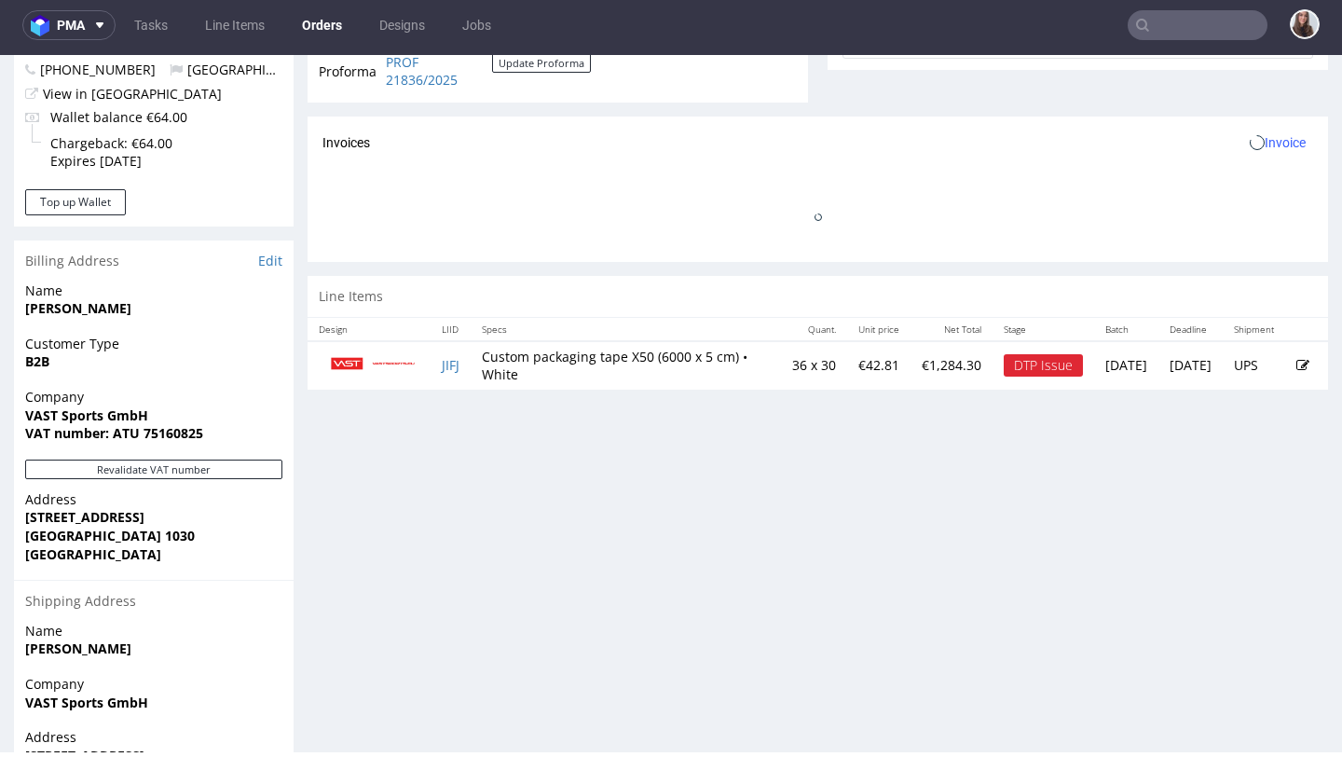
scroll to position [757, 0]
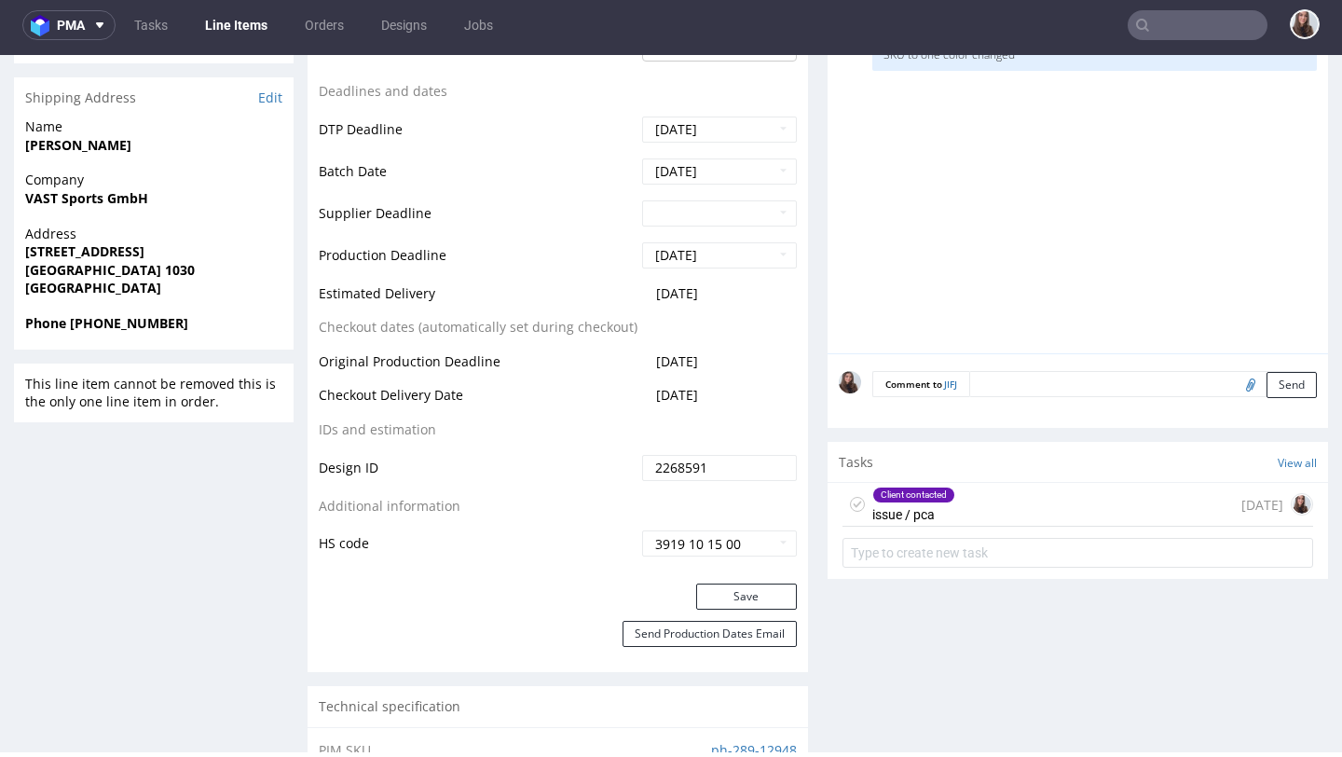
scroll to position [705, 0]
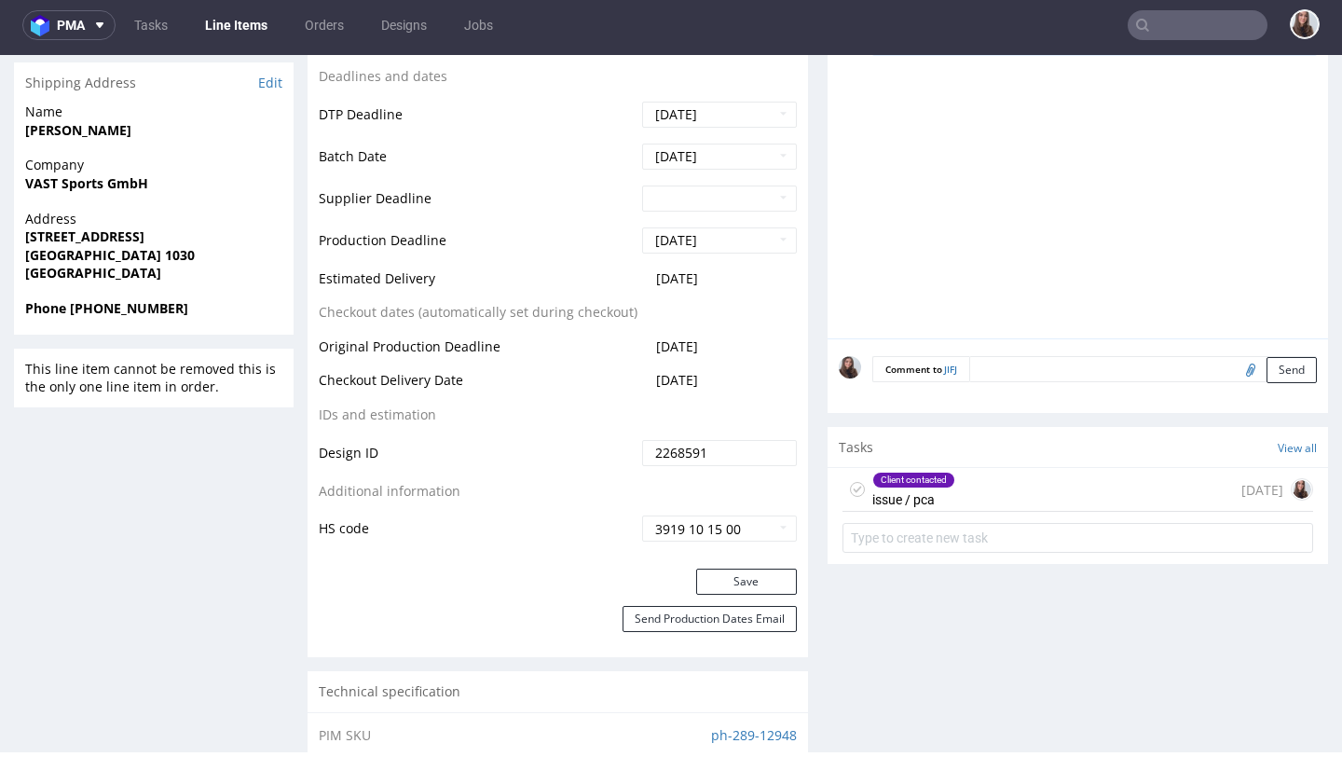
click at [973, 503] on div "Client contacted issue / pca 7 days ago" at bounding box center [1078, 490] width 471 height 44
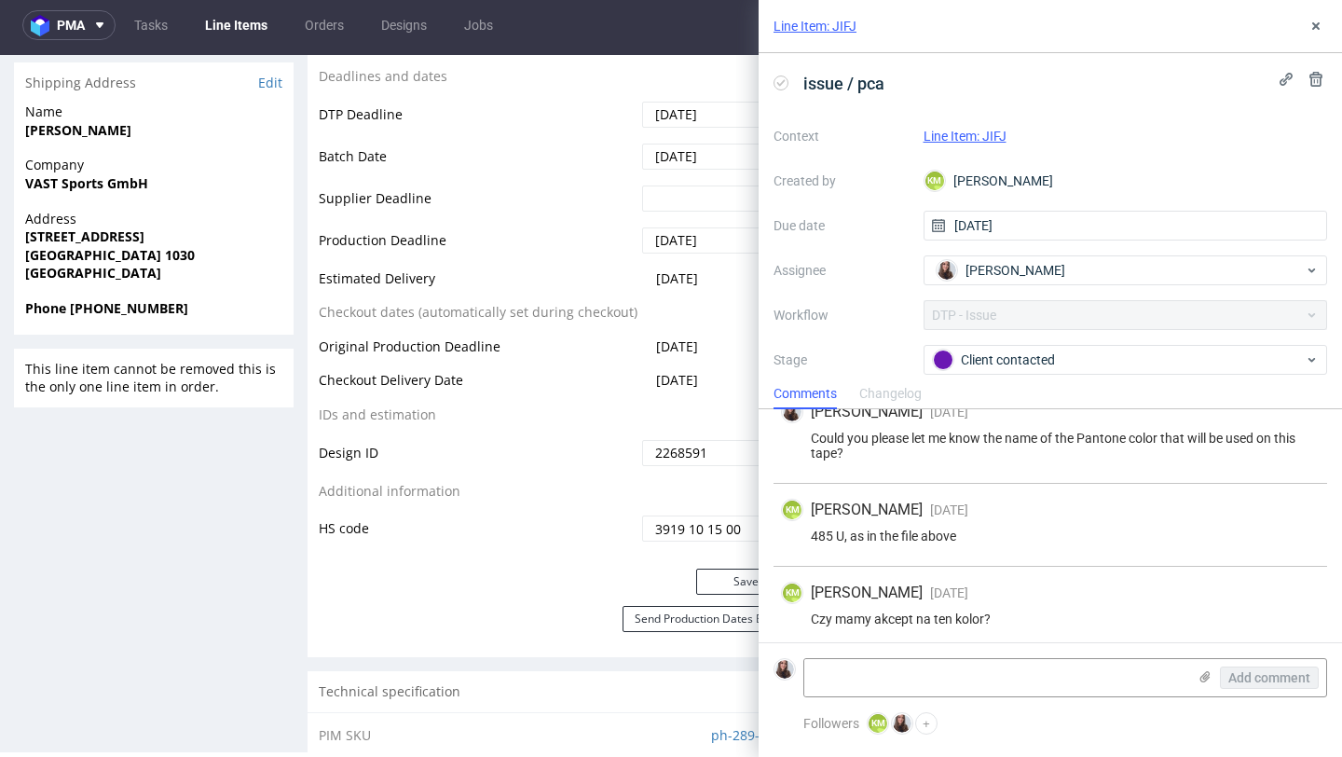
scroll to position [420, 0]
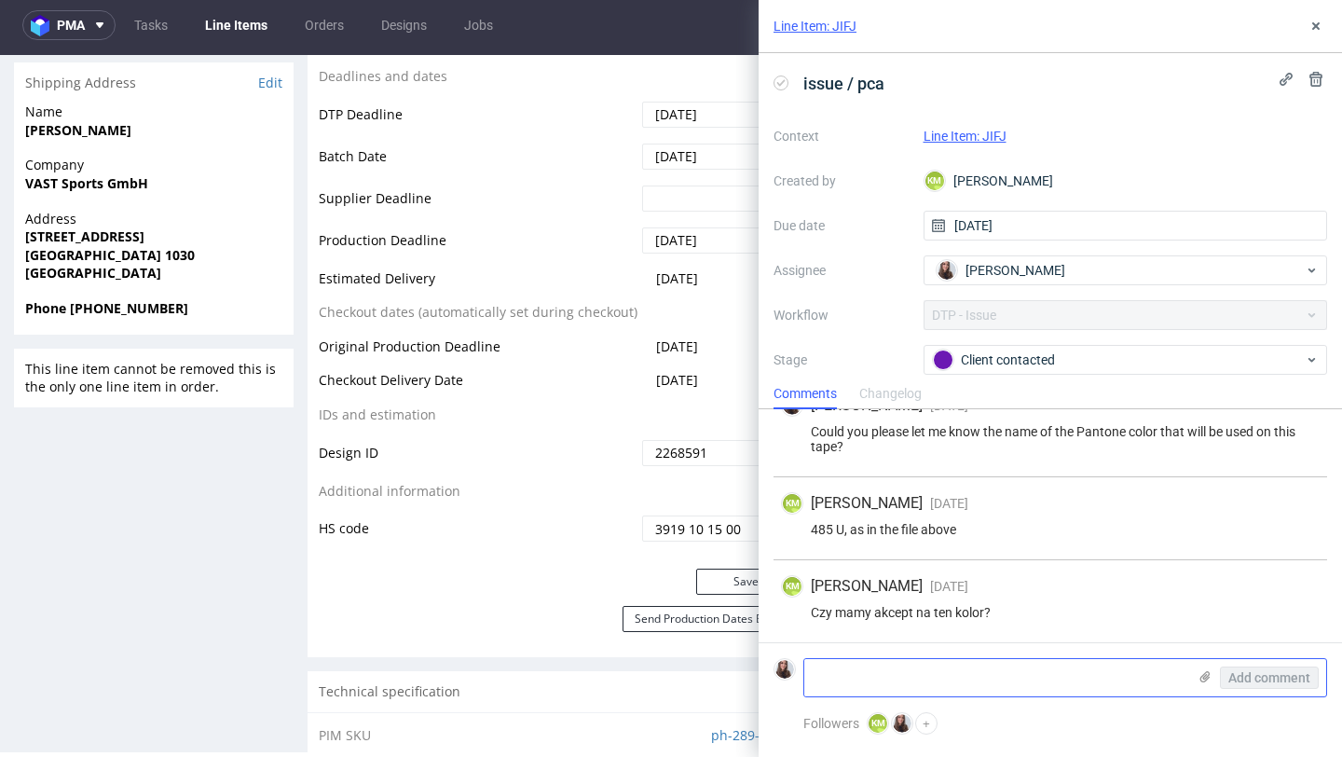
click at [927, 660] on textarea at bounding box center [995, 677] width 382 height 37
paste textarea "C:0 M:90 Y:95 K:0"
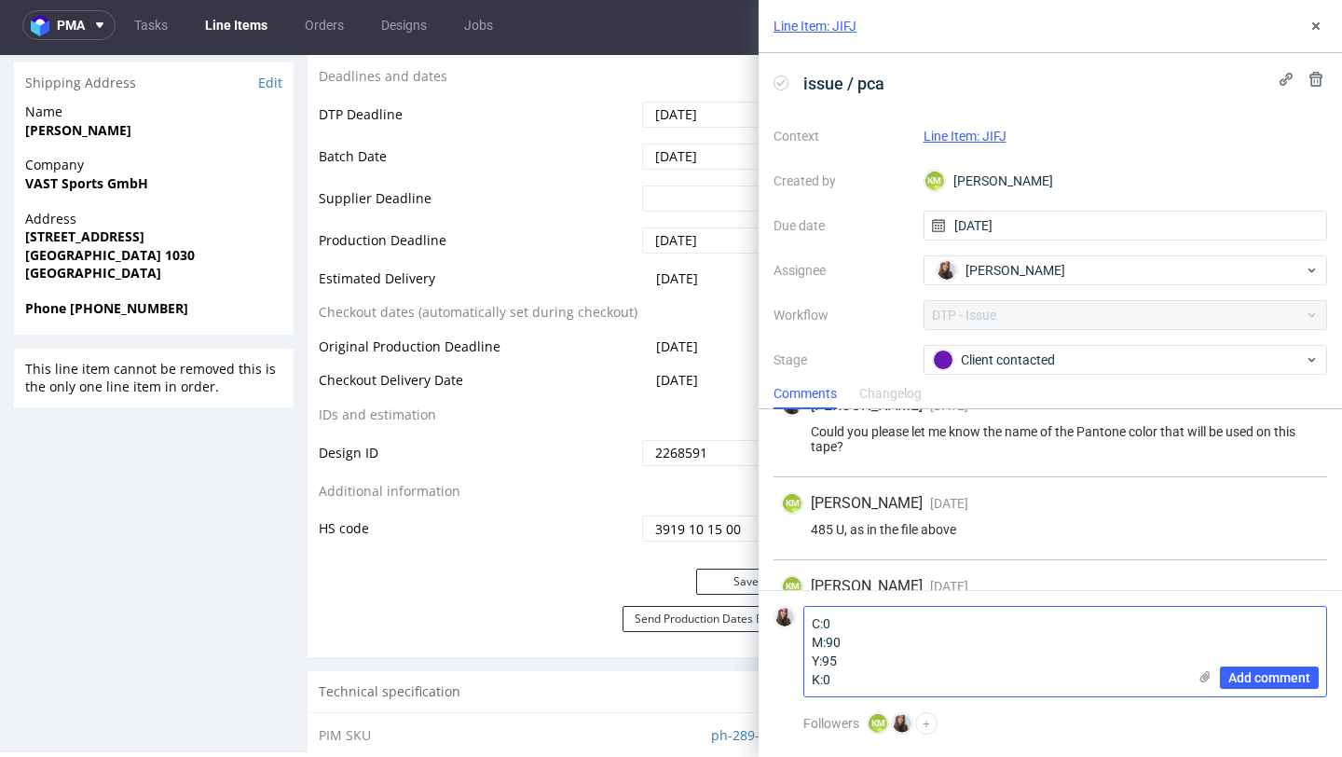
scroll to position [0, 0]
click at [812, 624] on textarea "C:0 M:90 Y:95 K:0" at bounding box center [995, 651] width 382 height 89
drag, startPoint x: 988, startPoint y: 667, endPoint x: 984, endPoint y: 623, distance: 44.9
click at [984, 623] on textarea "Is it possible to use this color C0 M:90 Y:95 K:0" at bounding box center [995, 651] width 382 height 89
drag, startPoint x: 867, startPoint y: 681, endPoint x: 771, endPoint y: 679, distance: 96.0
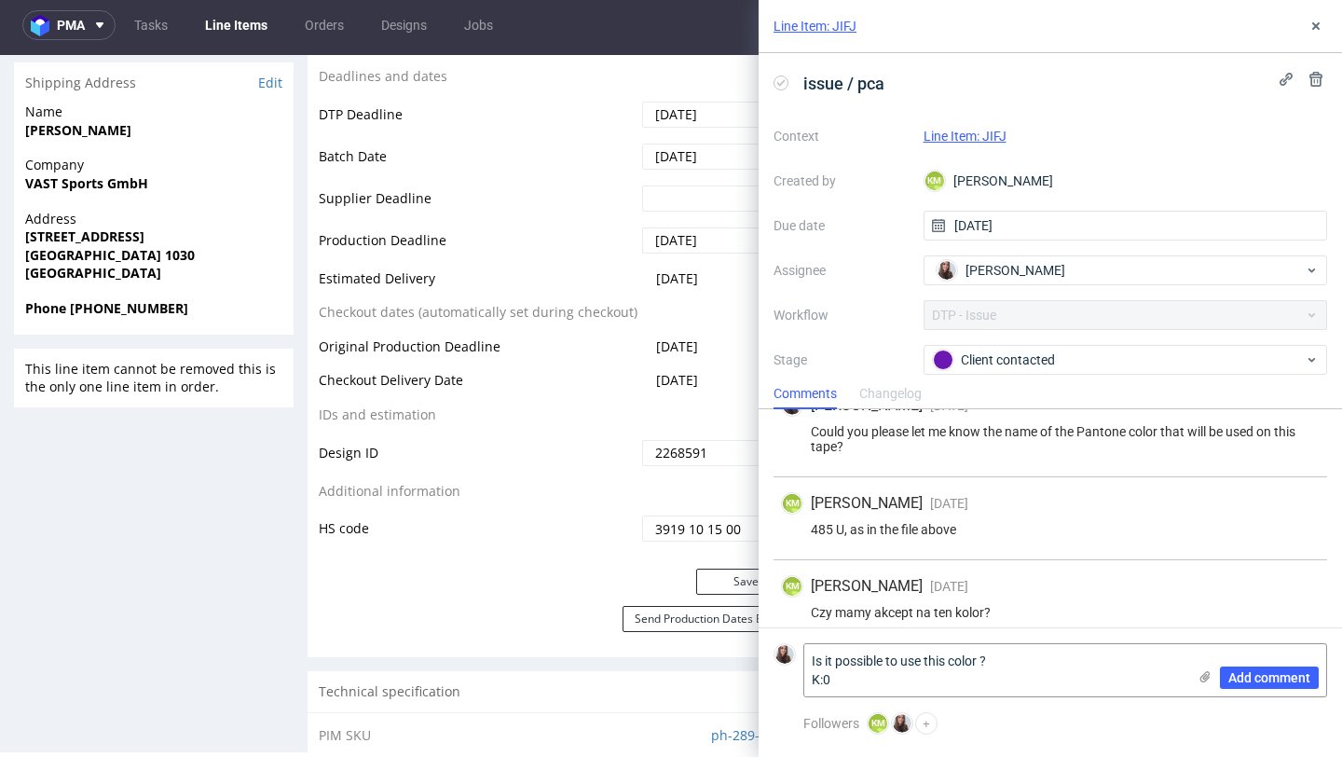
click at [771, 679] on form "Is it possible to use this color ? K:0 Add comment" at bounding box center [1050, 669] width 583 height 85
paste textarea "C:0 M:90 Y:95 K:0"
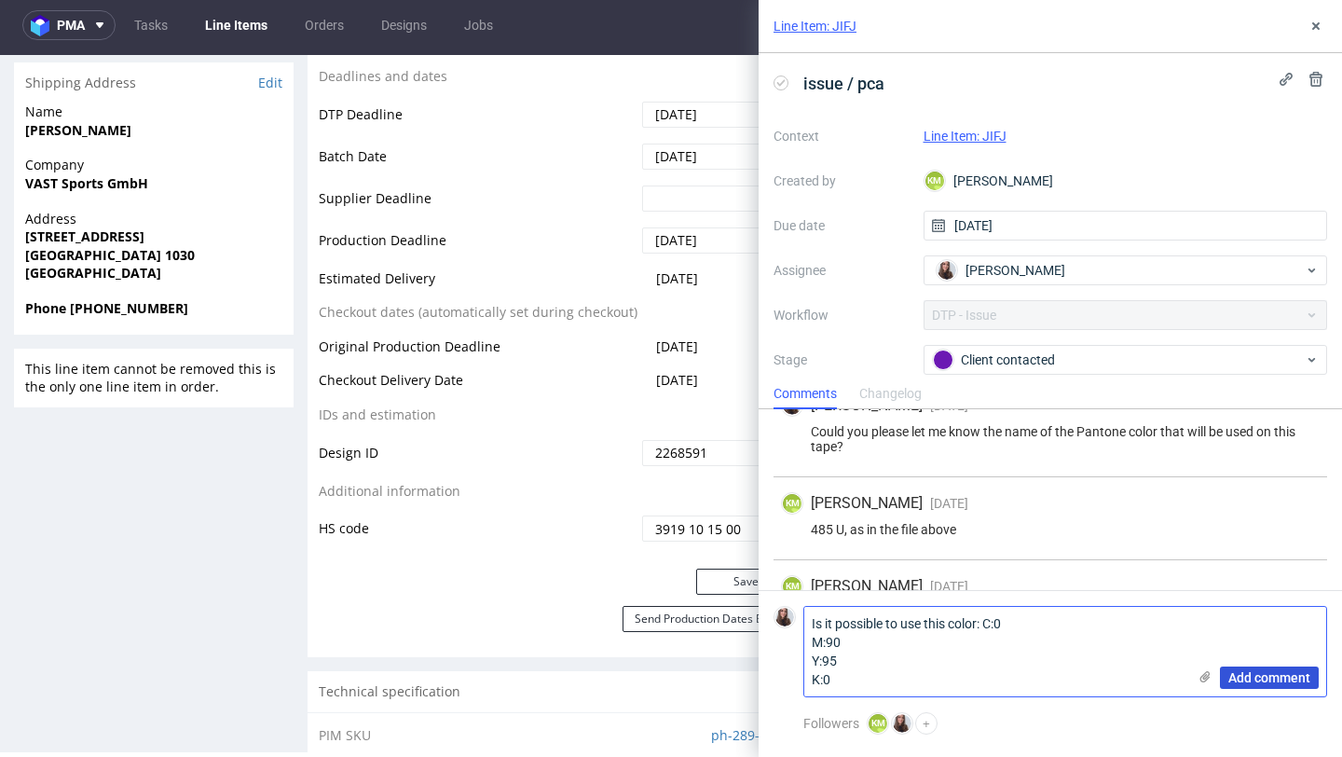
type textarea "Is it possible to use this color: C:0 M:90 Y:95 K:0"
click at [1270, 678] on span "Add comment" at bounding box center [1269, 677] width 82 height 13
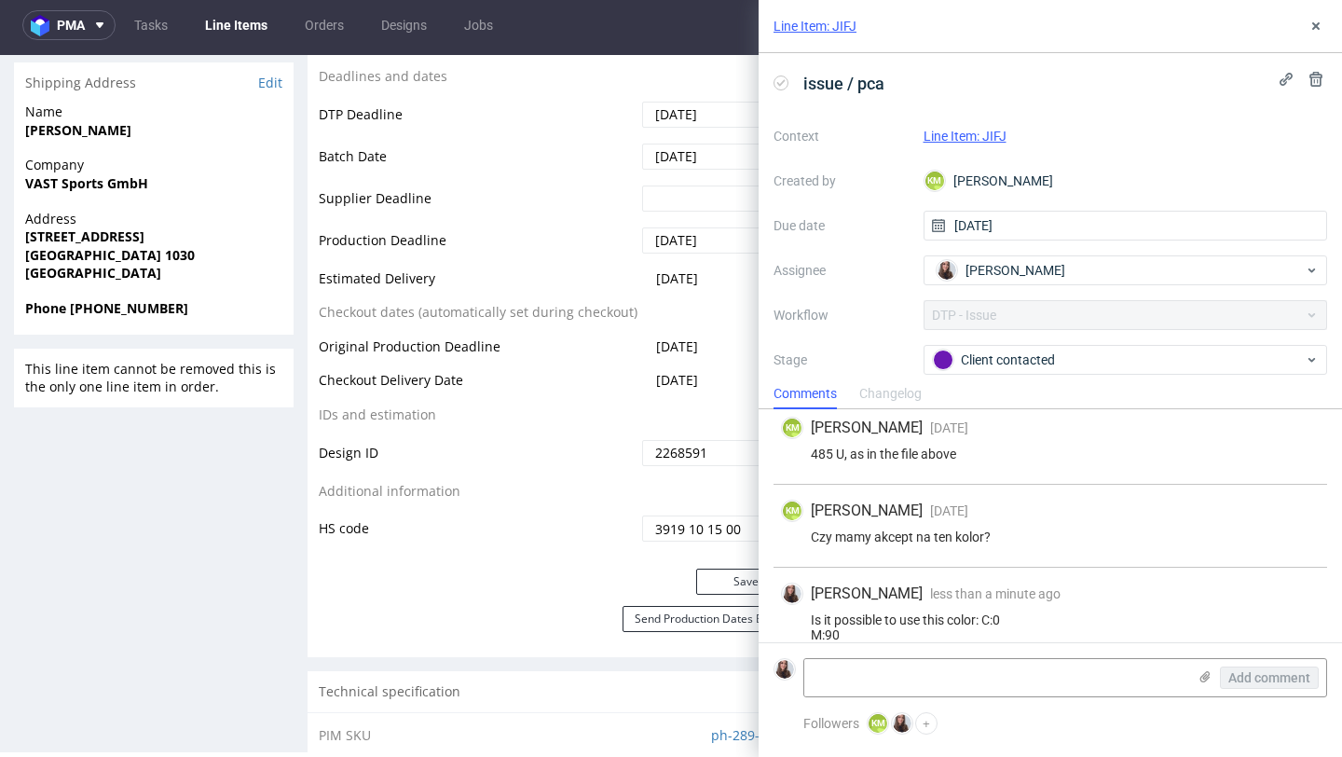
scroll to position [548, 0]
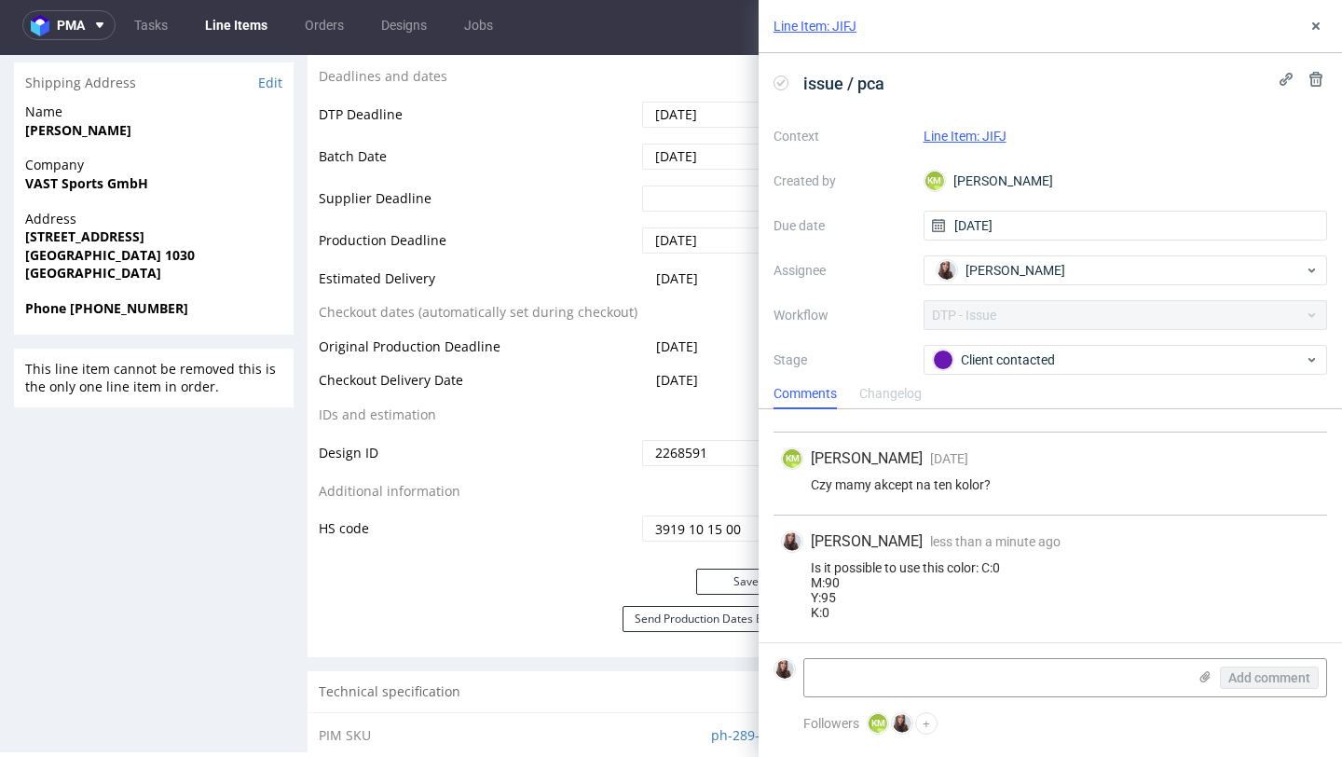
click at [947, 136] on link "Line Item: JIFJ" at bounding box center [965, 136] width 83 height 15
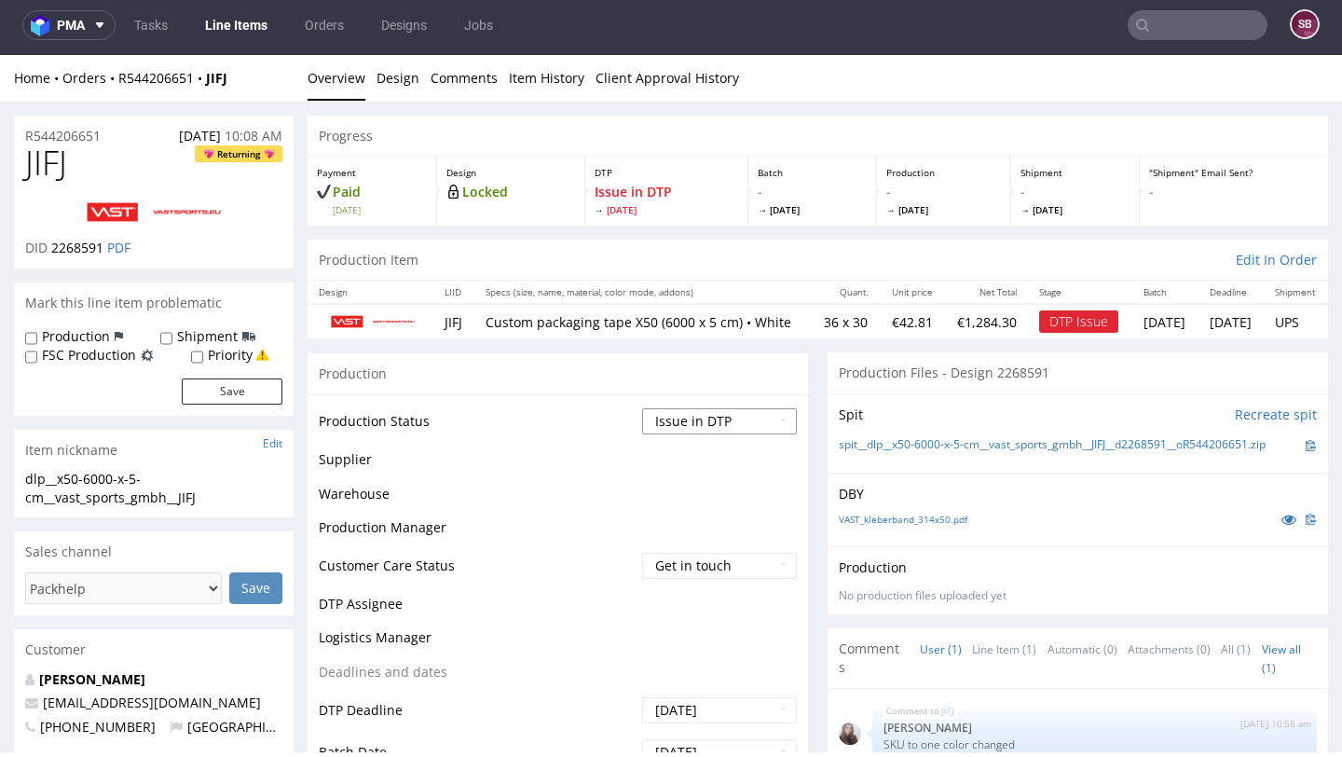
click at [704, 434] on select "Waiting for Artwork Waiting for Diecut Waiting for Mockup Waiting for DTP Waiti…" at bounding box center [719, 421] width 155 height 26
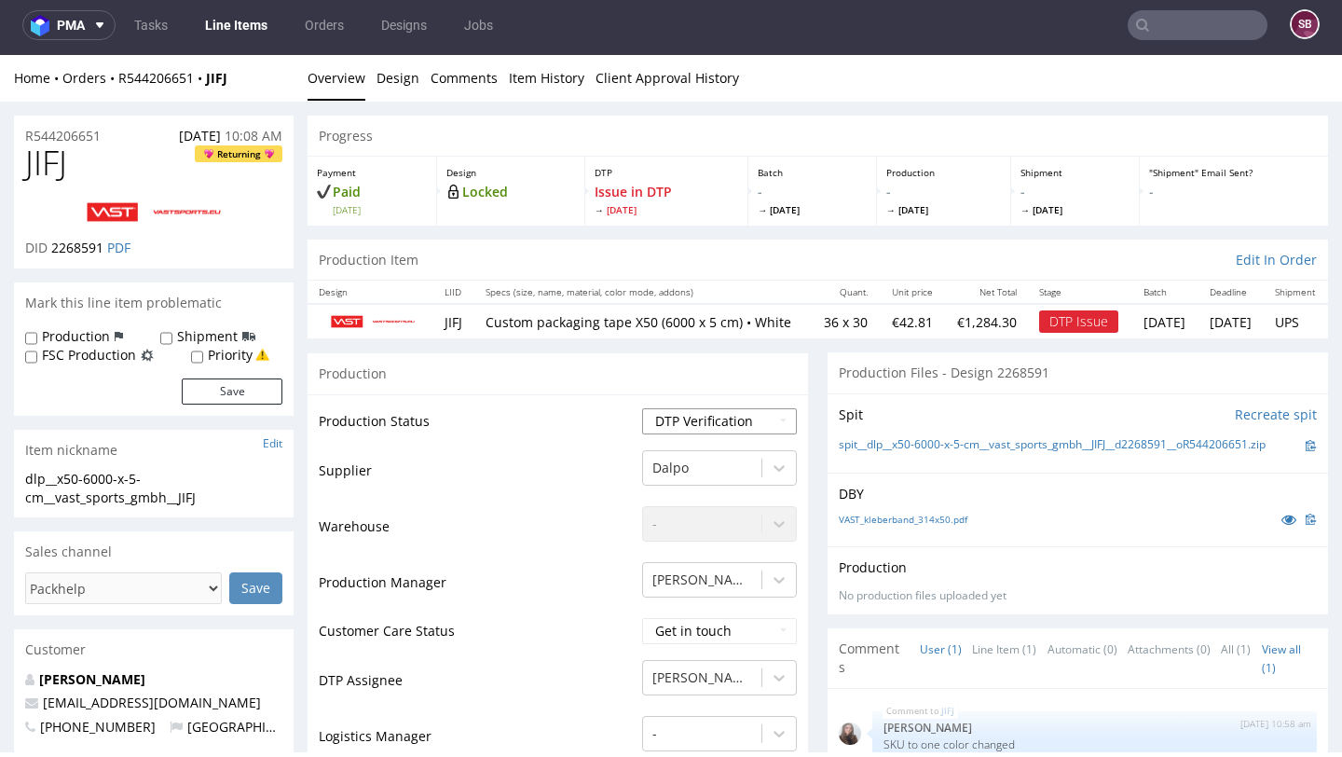
click at [642, 408] on select "Waiting for Artwork Waiting for Diecut Waiting for Mockup Waiting for DTP Waiti…" at bounding box center [719, 421] width 155 height 26
click at [706, 430] on select "Waiting for Artwork Waiting for Diecut Waiting for Mockup Waiting for DTP Waiti…" at bounding box center [719, 421] width 155 height 26
select select "back_for_dtp"
click at [642, 408] on select "Waiting for Artwork Waiting for Diecut Waiting for Mockup Waiting for DTP Waiti…" at bounding box center [719, 421] width 155 height 26
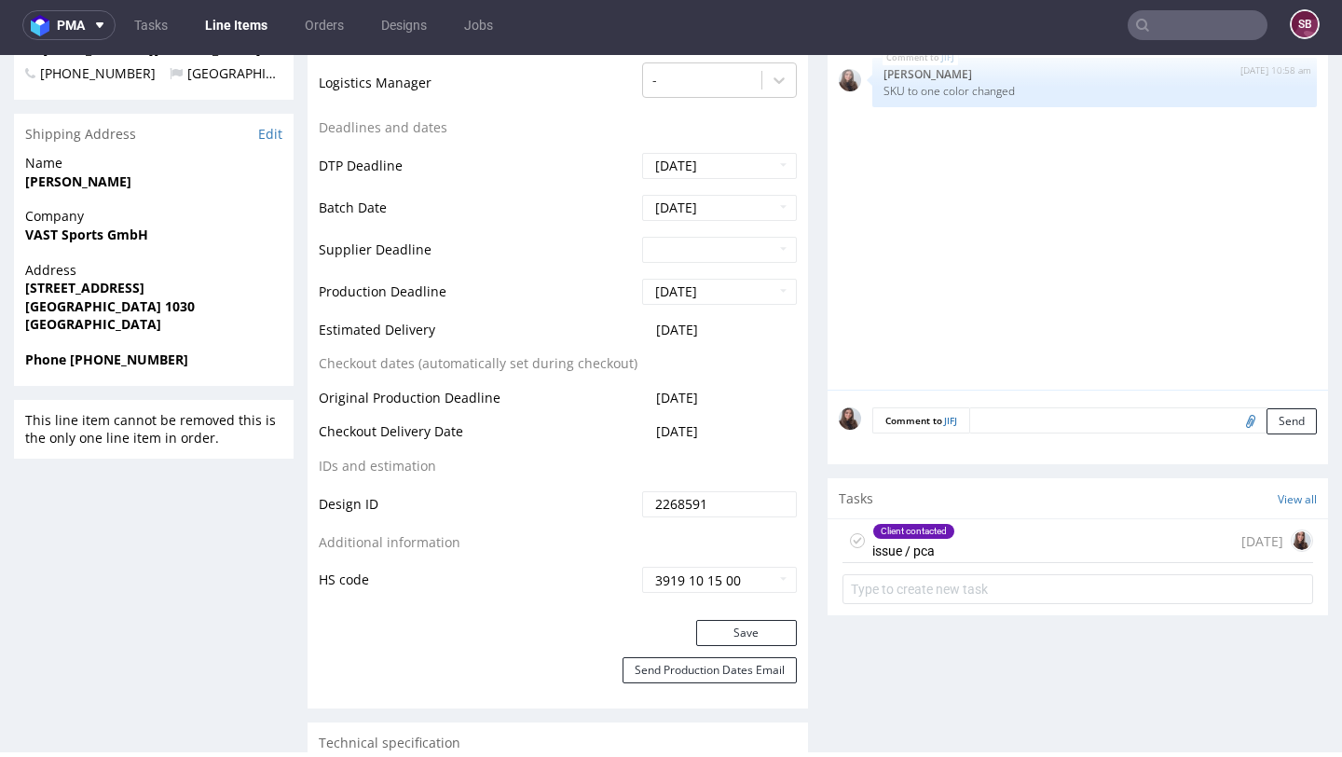
scroll to position [658, 0]
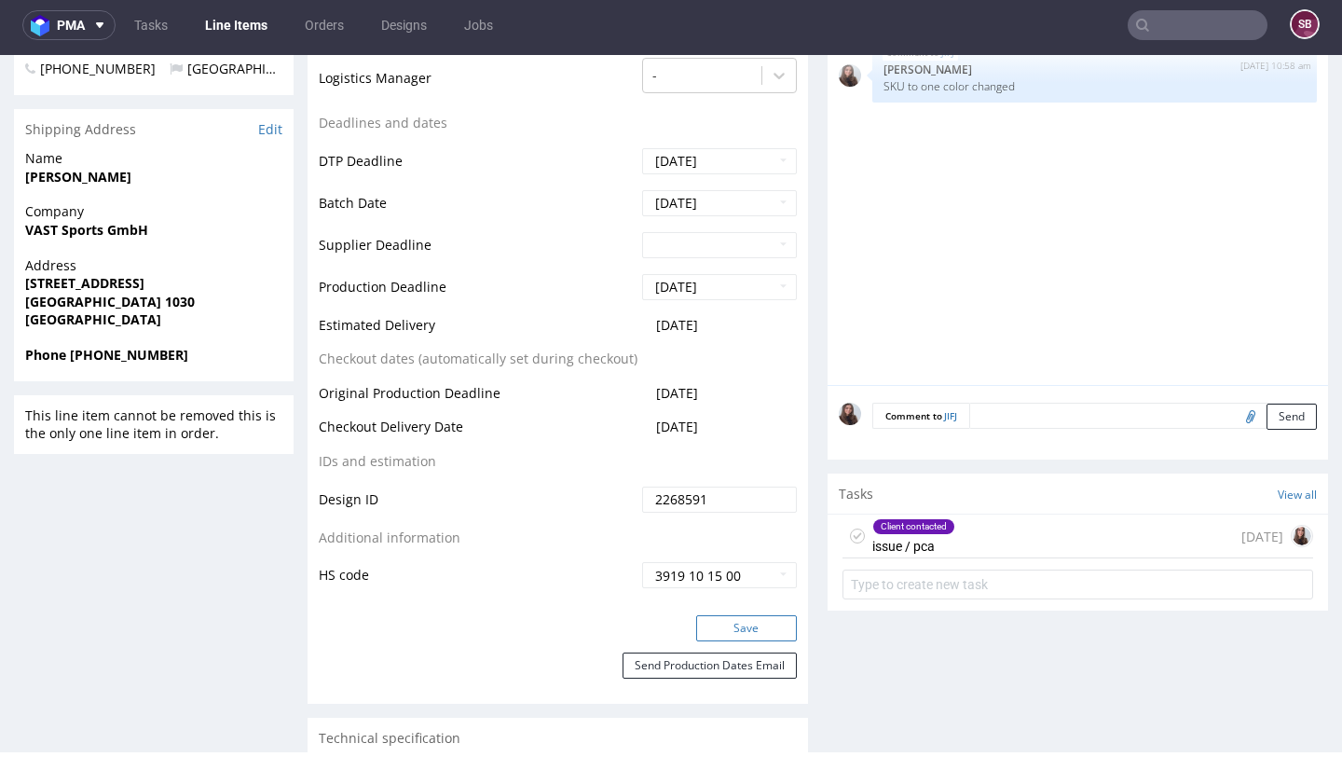
click at [735, 641] on button "Save" at bounding box center [746, 628] width 101 height 26
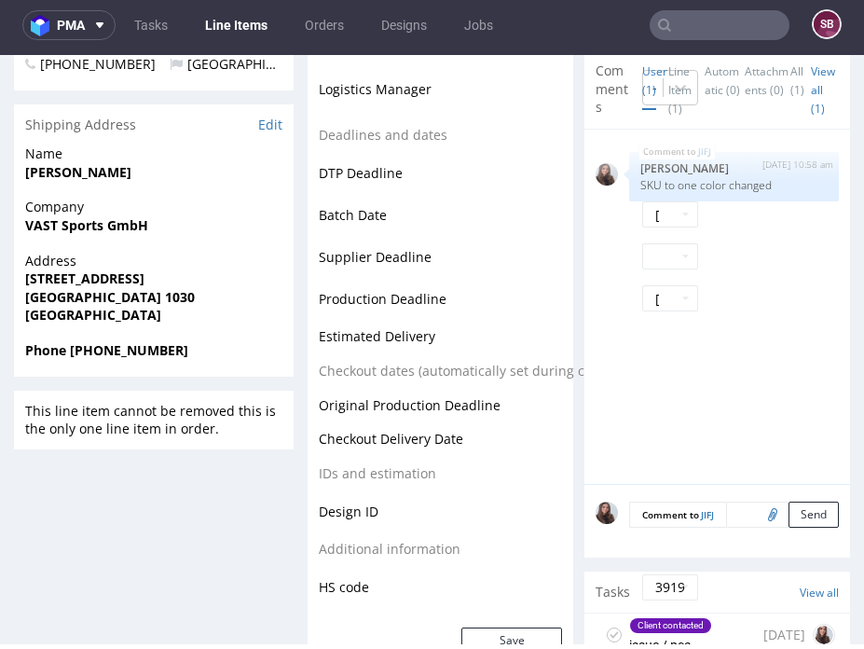
scroll to position [0, 0]
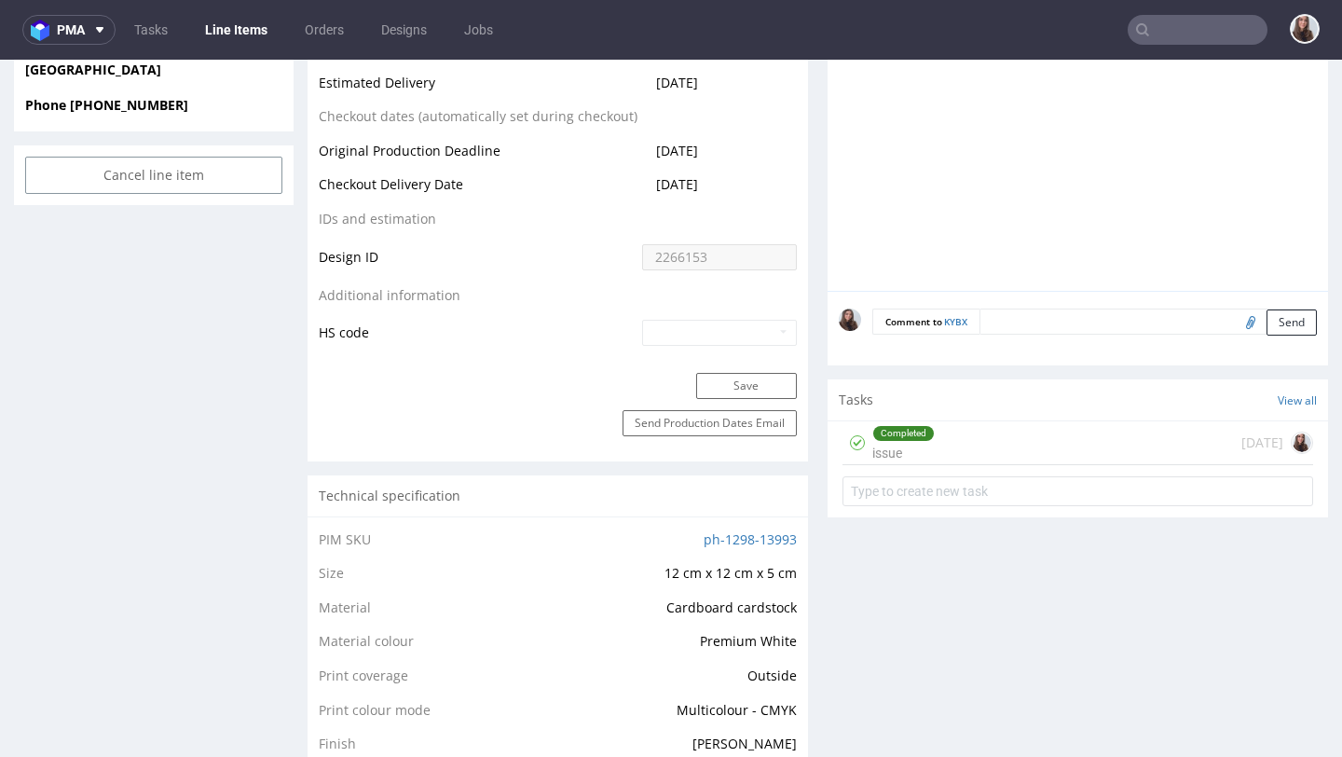
scroll to position [944, 0]
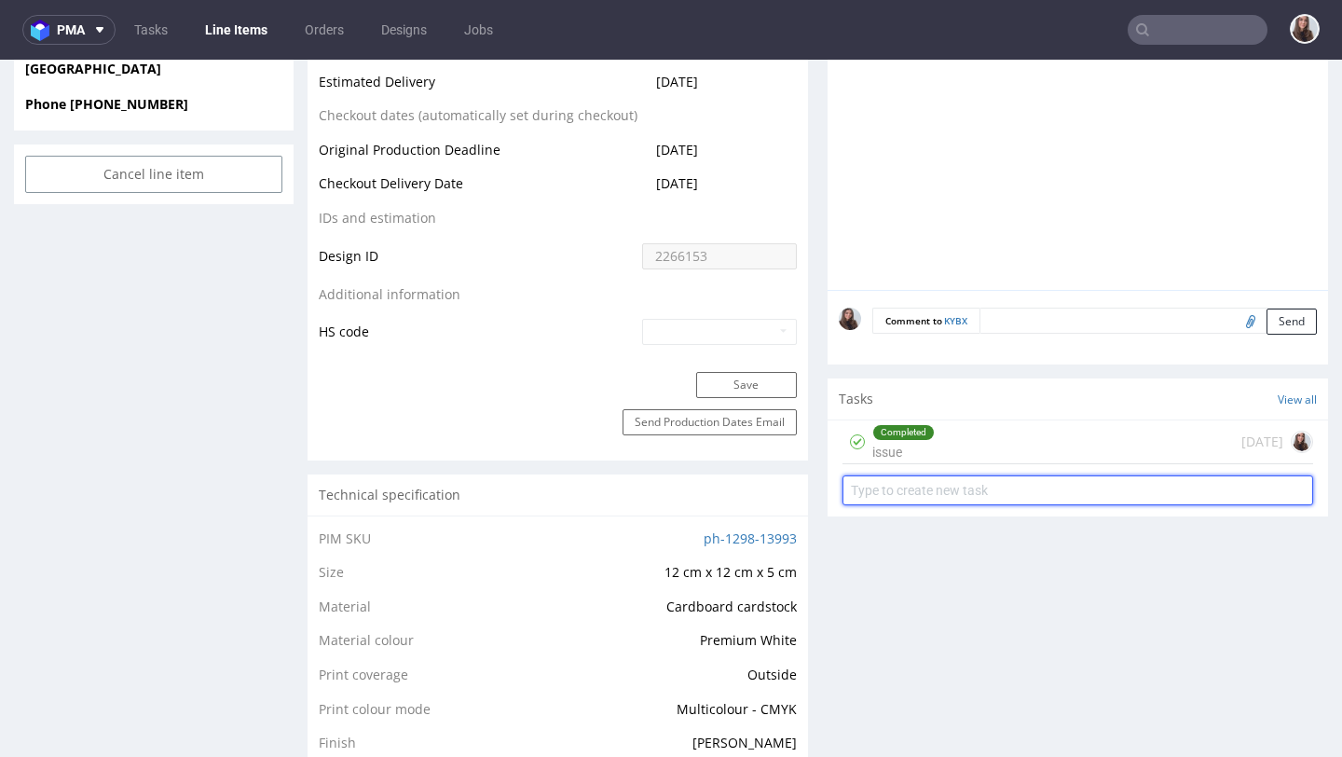
click at [937, 505] on input "text" at bounding box center [1078, 490] width 471 height 30
type input "payment link"
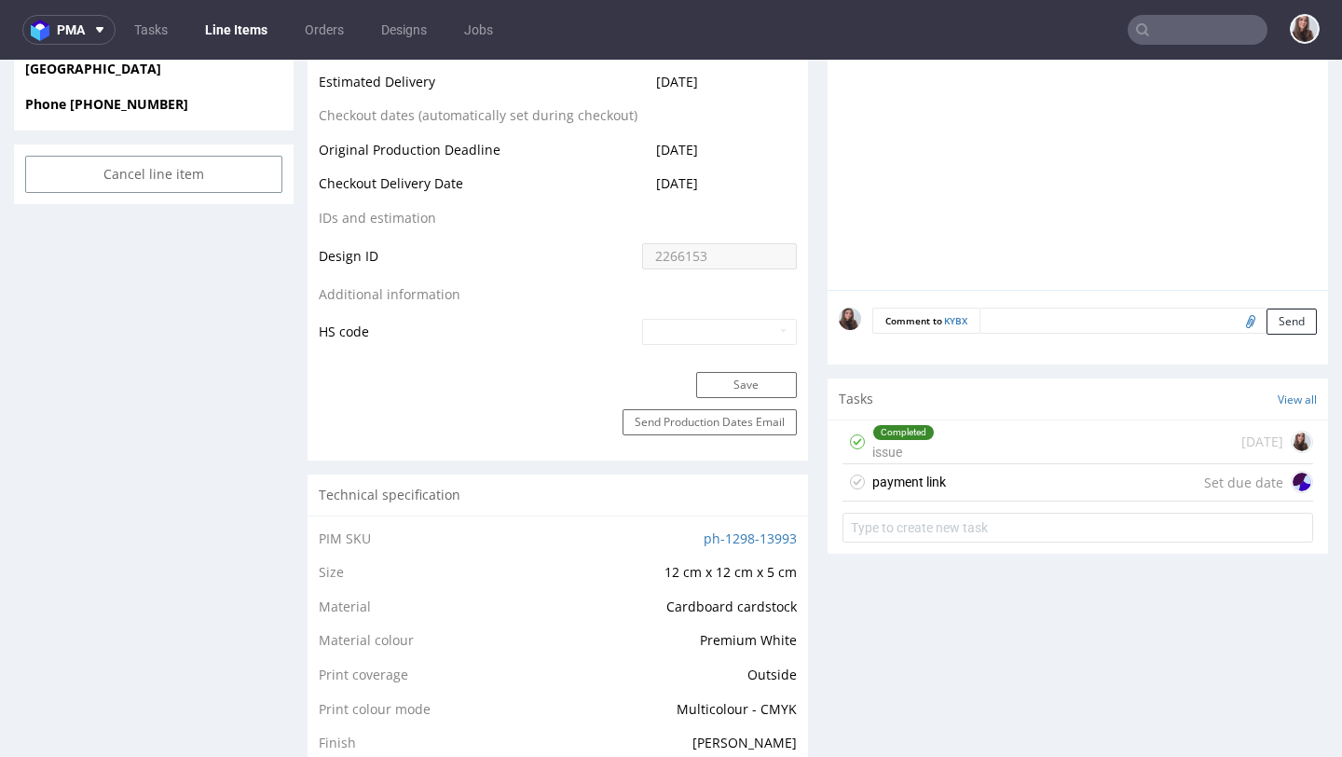
click at [960, 501] on div "payment link Set due date" at bounding box center [1078, 482] width 471 height 37
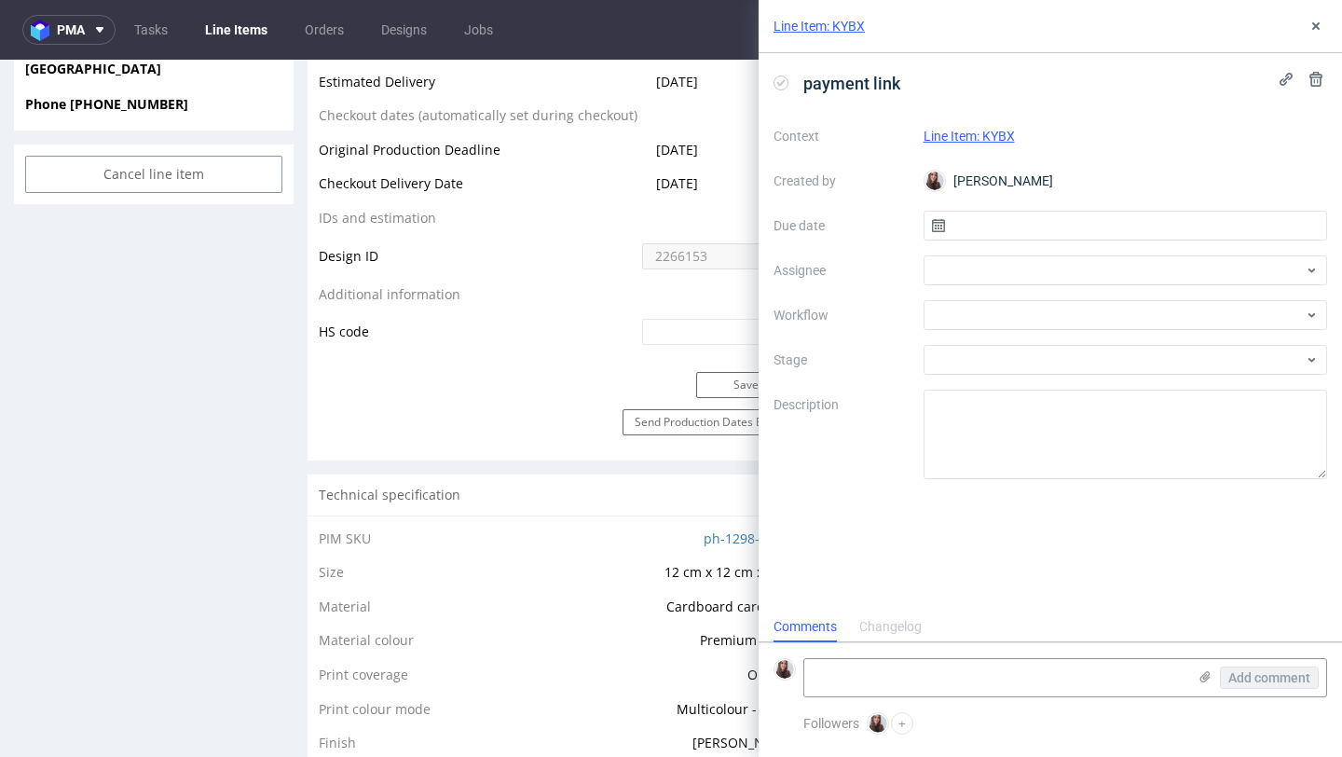
scroll to position [15, 0]
click at [1083, 216] on input "text" at bounding box center [1126, 226] width 405 height 30
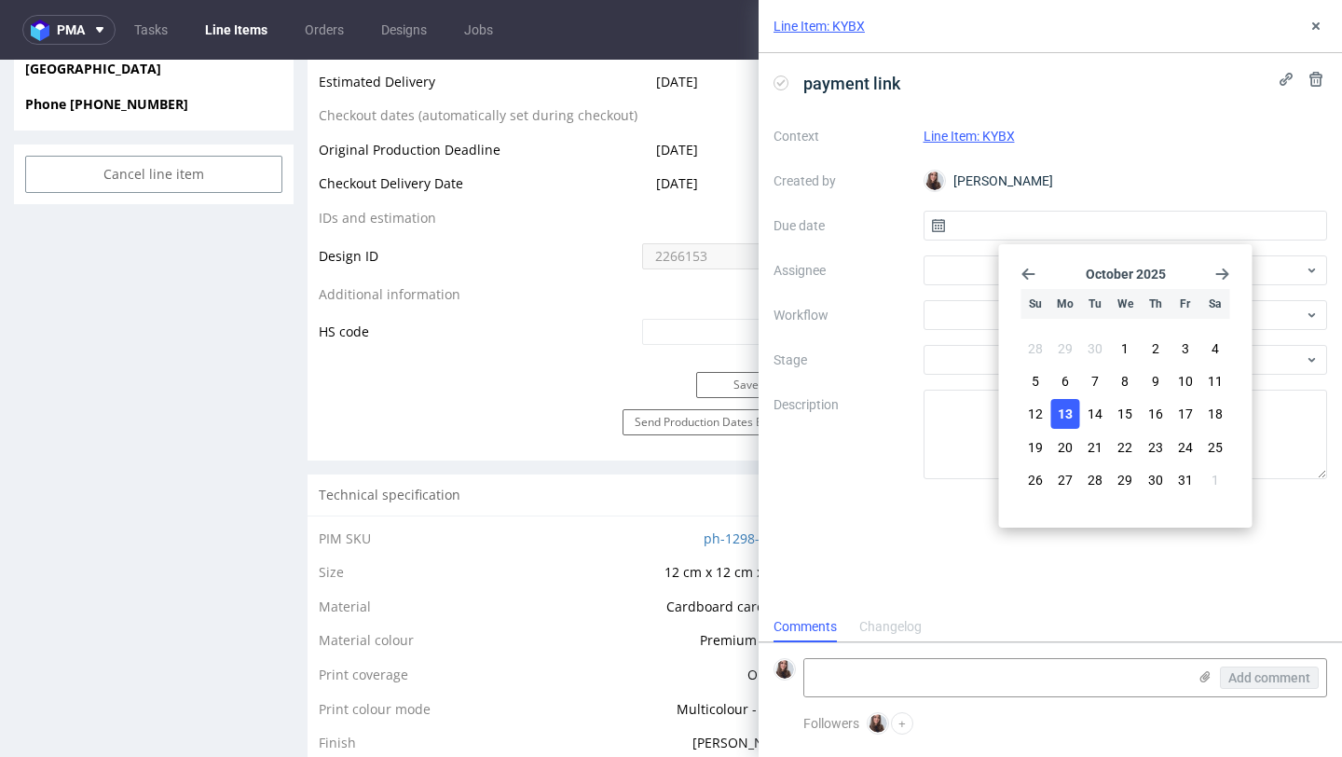
click at [1069, 400] on button "13" at bounding box center [1065, 414] width 29 height 30
type input "13/10/2025"
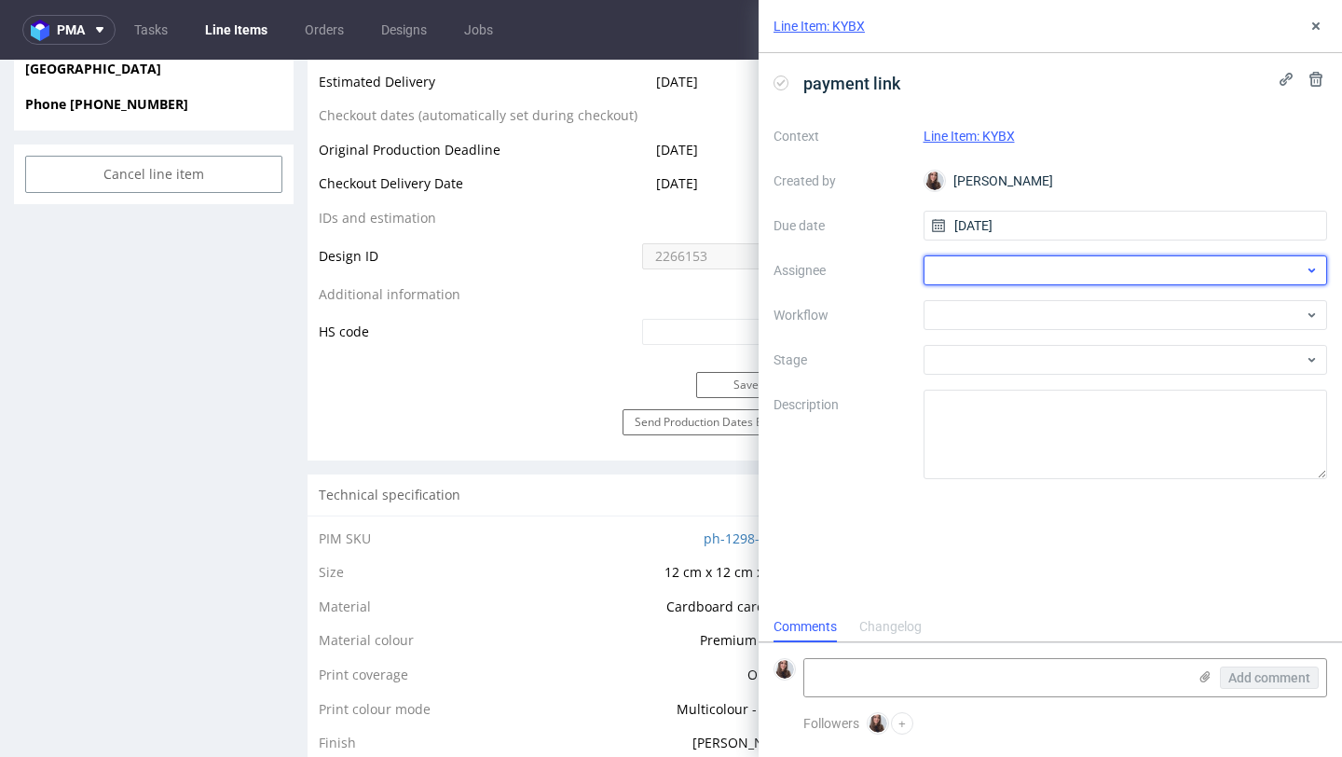
click at [1034, 282] on div at bounding box center [1126, 270] width 405 height 30
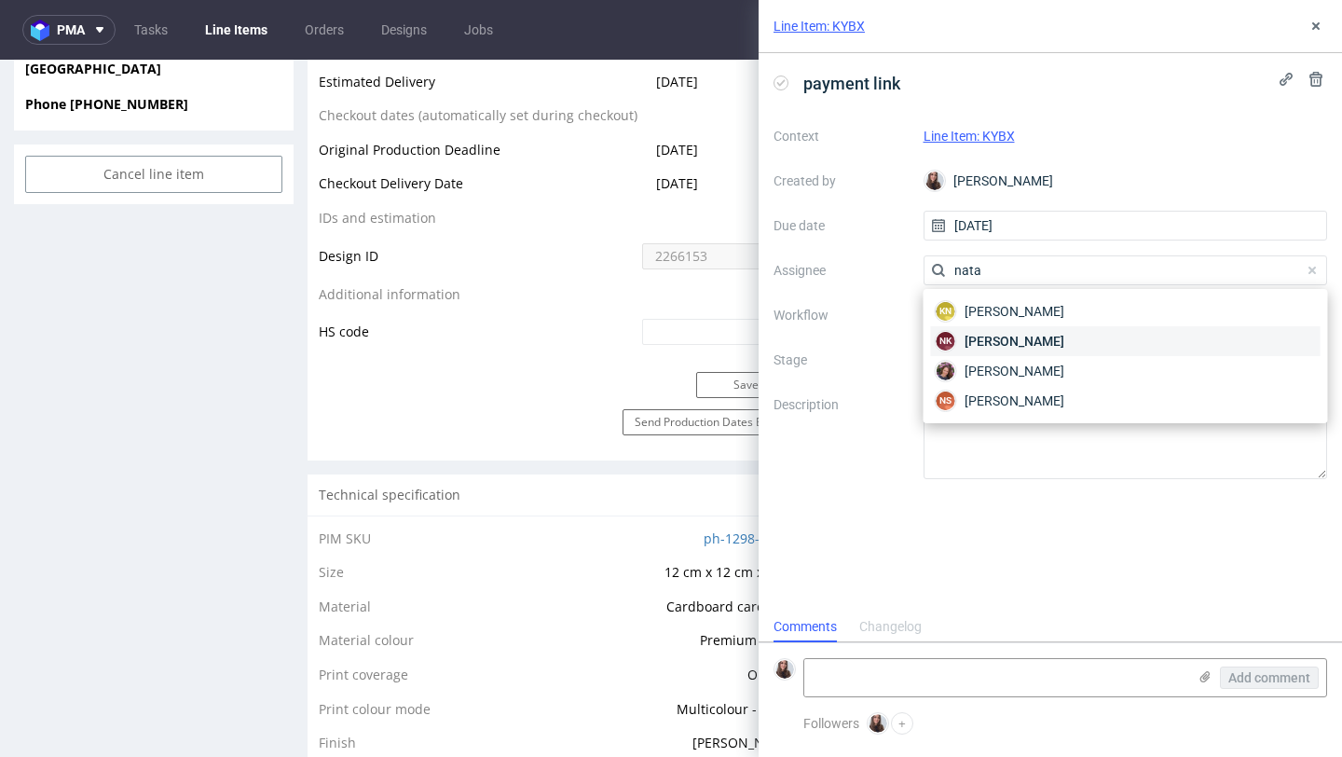
type input "nata"
click at [1016, 347] on span "[PERSON_NAME]" at bounding box center [1015, 341] width 100 height 19
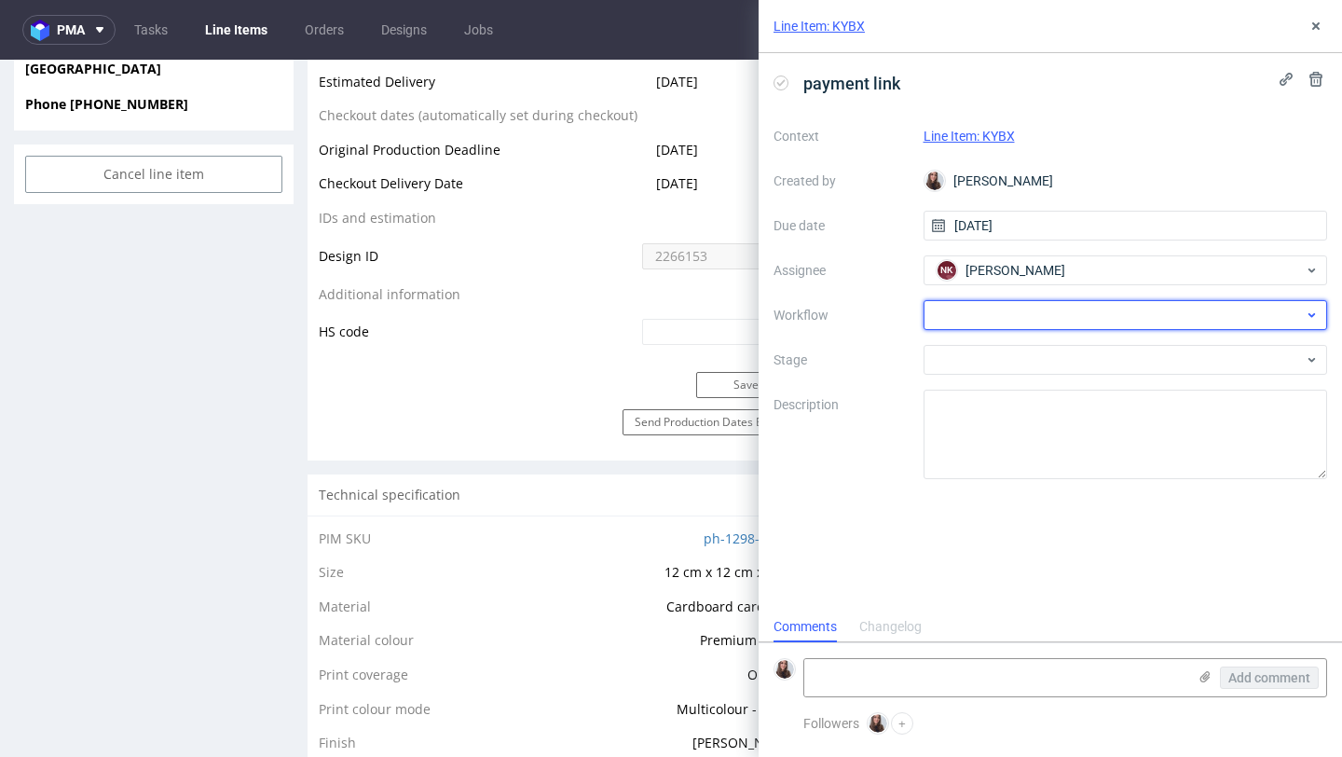
click at [1016, 309] on div at bounding box center [1126, 315] width 405 height 30
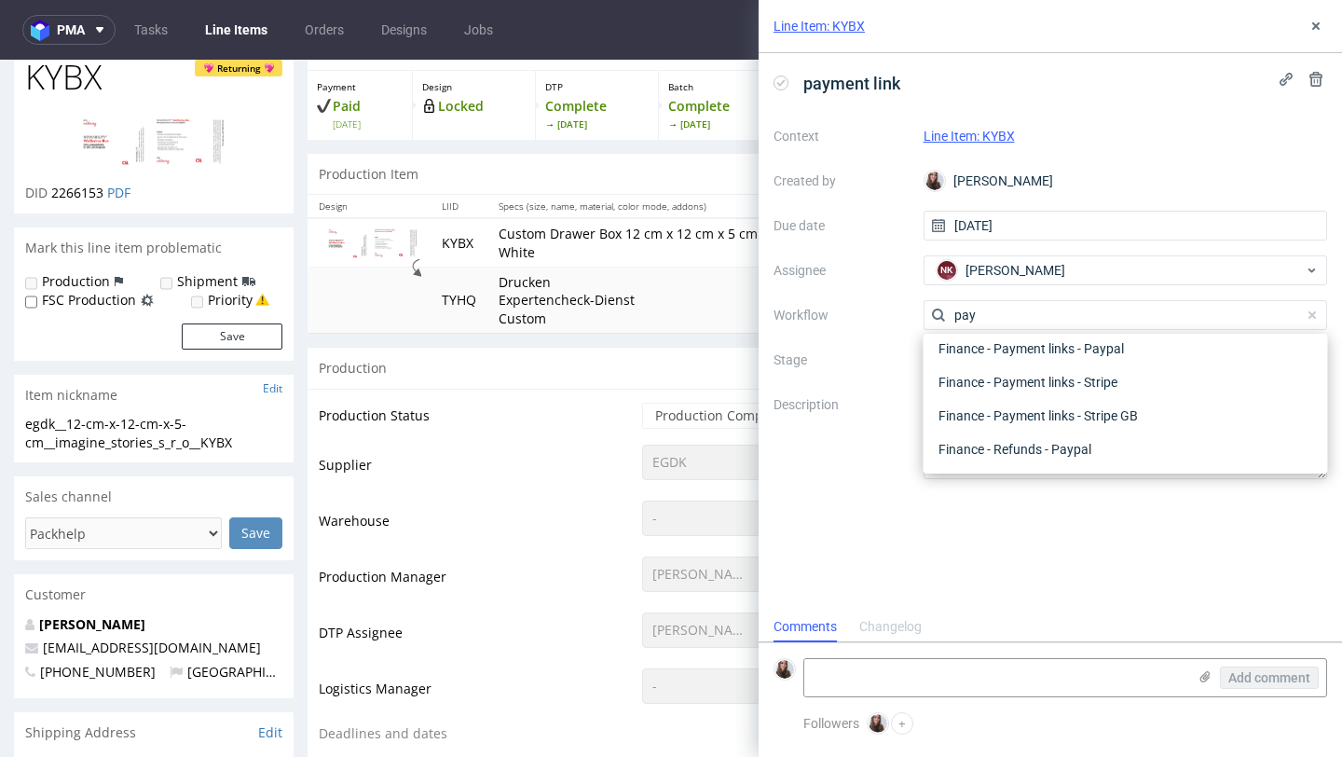
scroll to position [82, 0]
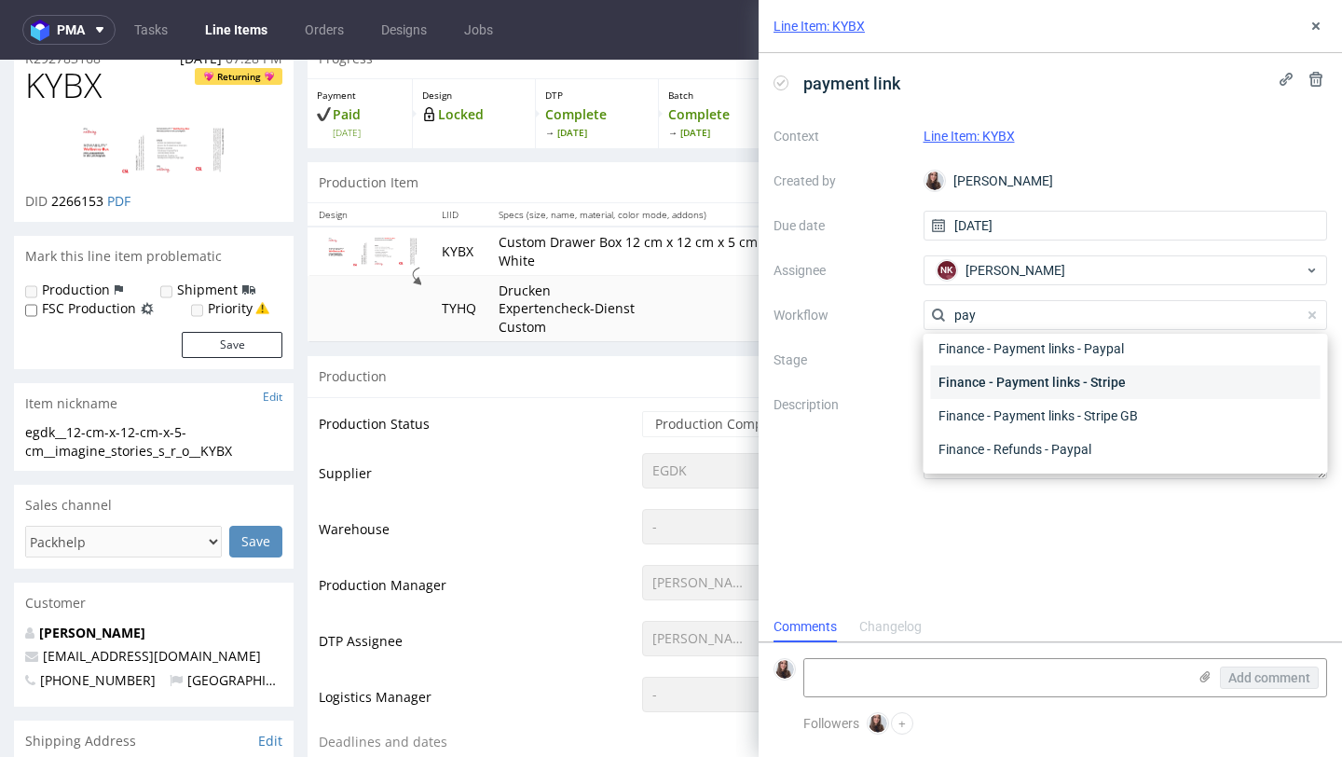
type input "pay"
click at [1114, 385] on div "Finance - Payment links - Stripe" at bounding box center [1126, 382] width 390 height 34
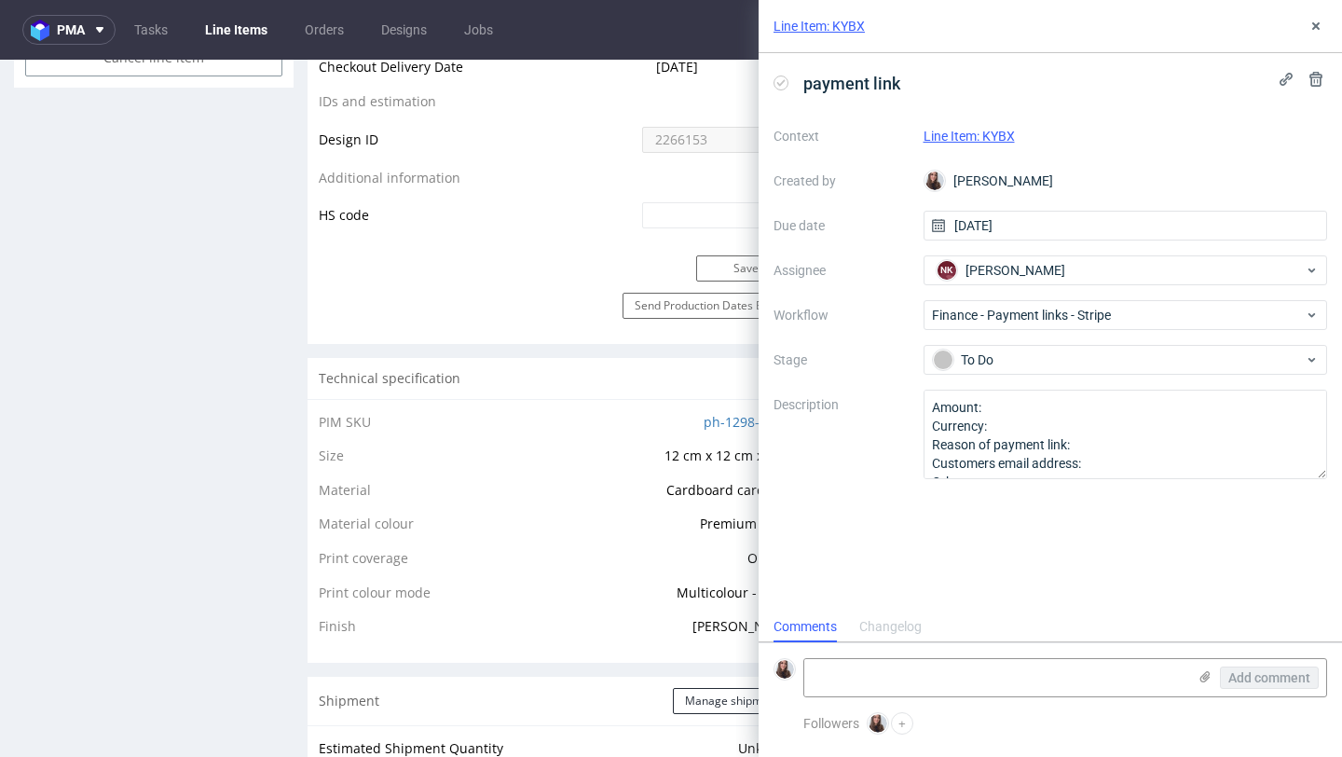
scroll to position [1068, 0]
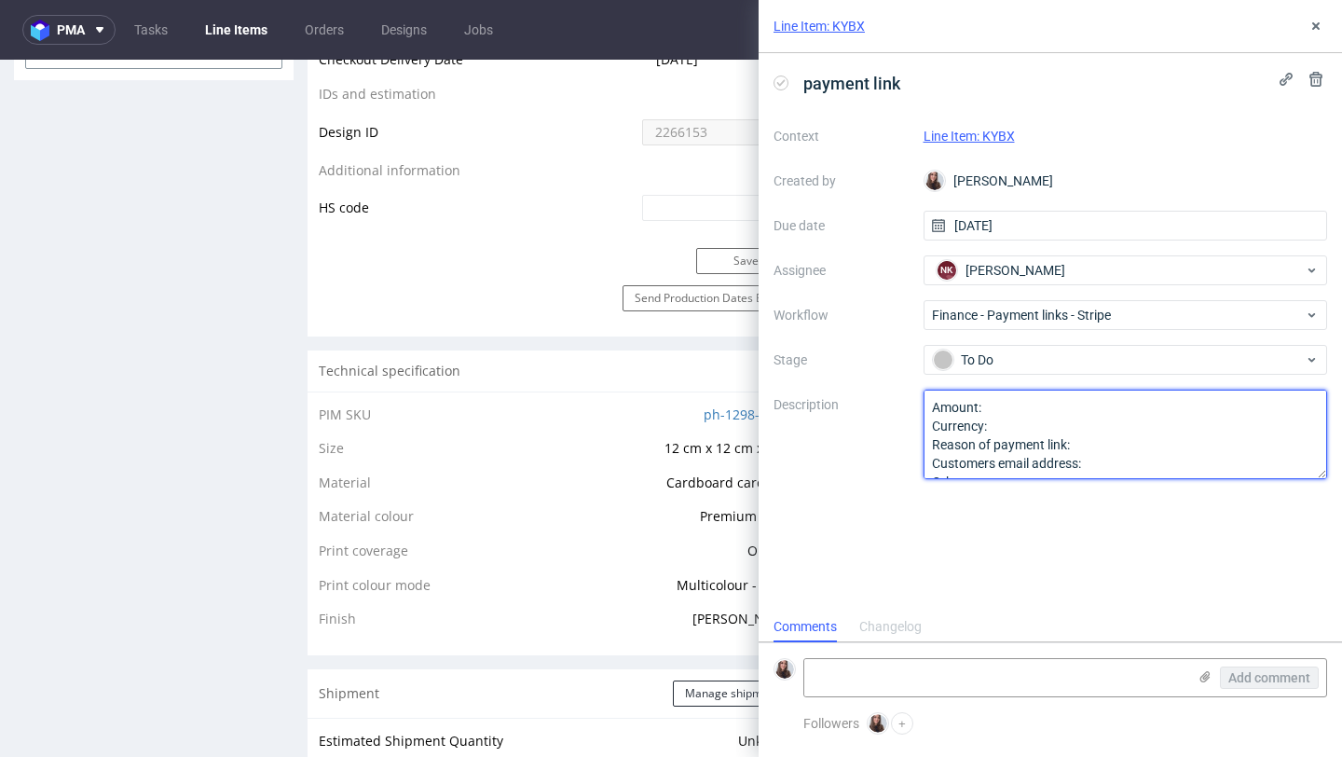
click at [1039, 408] on textarea "Amount: Currency: Reason of payment link: Customers email address: Other:" at bounding box center [1126, 434] width 405 height 89
click at [1036, 424] on textarea "Amount: Currency: Reason of payment link: Customers email address: Other:" at bounding box center [1126, 434] width 405 height 89
click at [1012, 403] on textarea "Amount: Currency: Reason of payment link: Customers email address: Other:" at bounding box center [1126, 434] width 405 height 89
click at [1100, 441] on textarea "Amount: Currency: Reason of payment link: Customers email address: Other:" at bounding box center [1126, 434] width 405 height 89
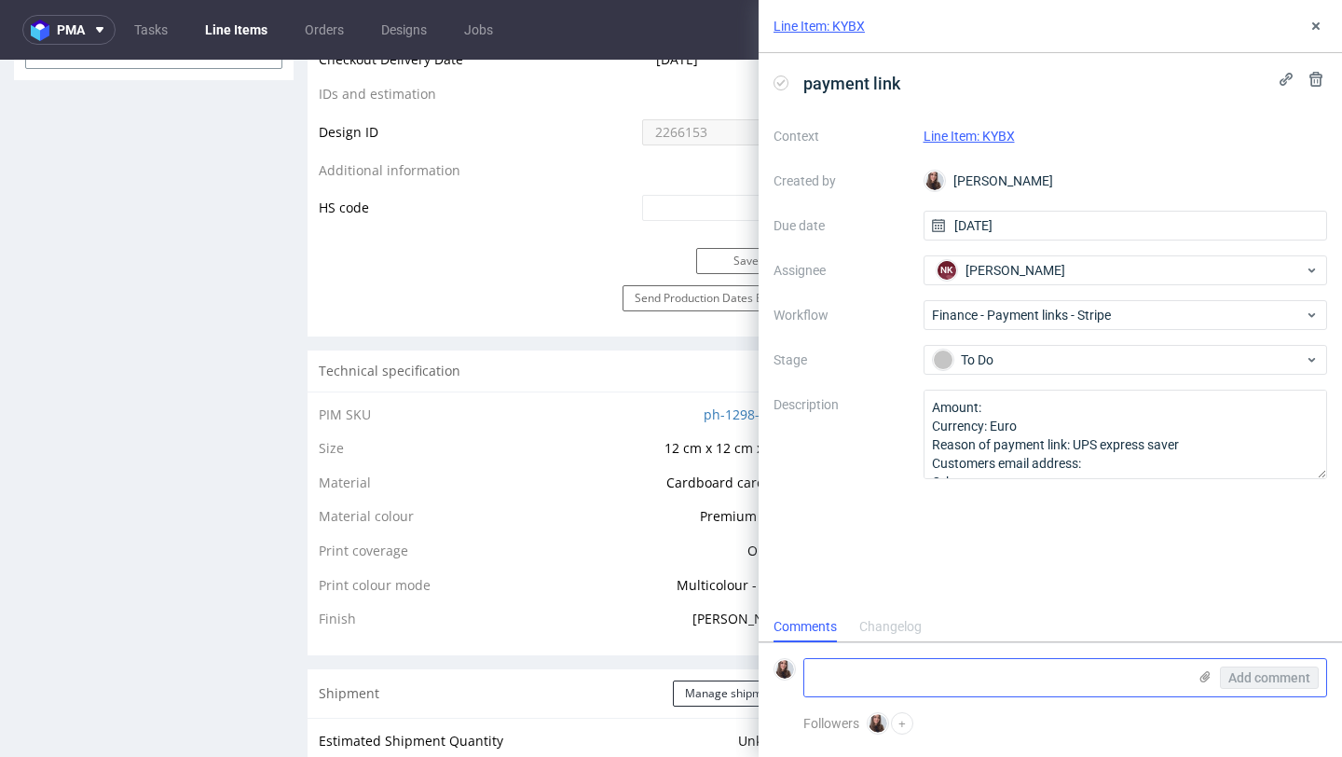
click at [905, 663] on textarea at bounding box center [995, 677] width 382 height 37
click at [1112, 679] on textarea at bounding box center [995, 677] width 382 height 37
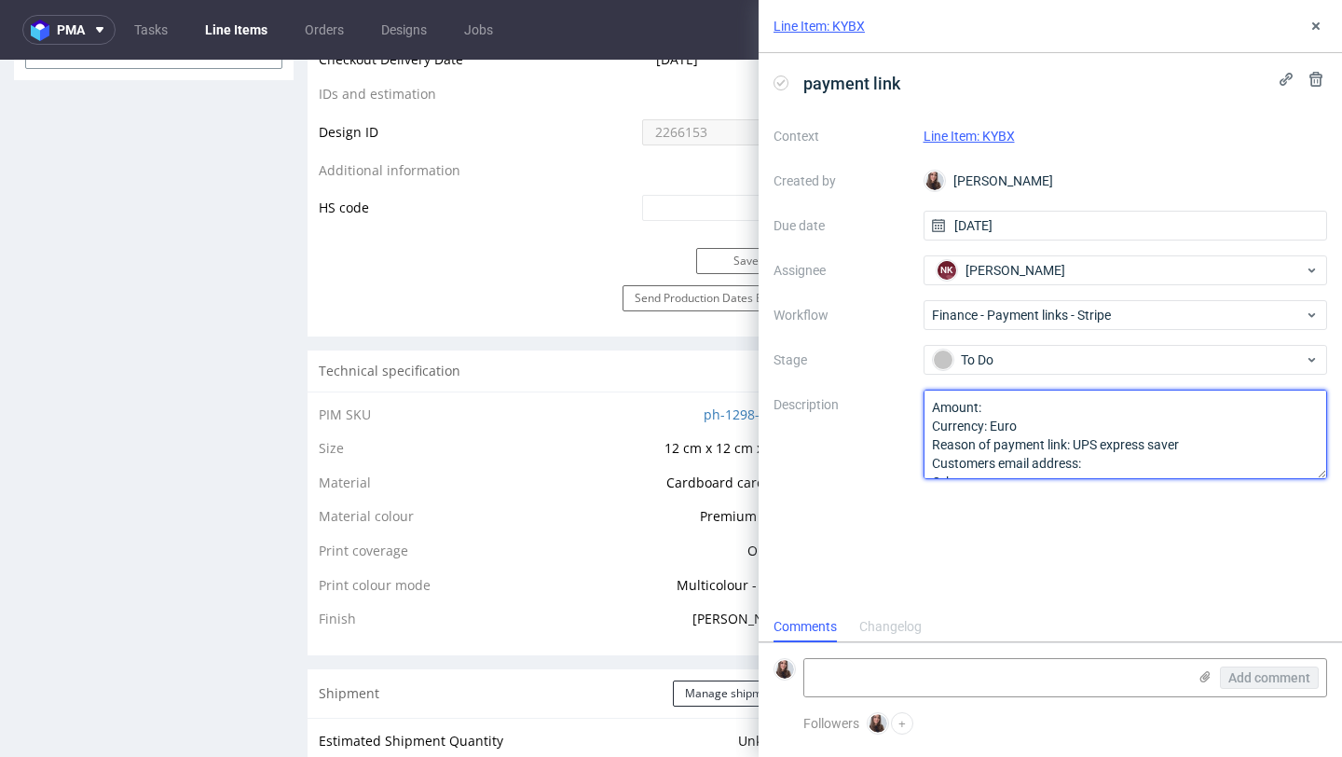
click at [1048, 407] on textarea "Amount: Currency: Euro Reason of payment link: UPS express saver Customers emai…" at bounding box center [1126, 434] width 405 height 89
type textarea "Amount: 746,50 PLN Currency: Euro Reason of payment link: UPS express saver Cus…"
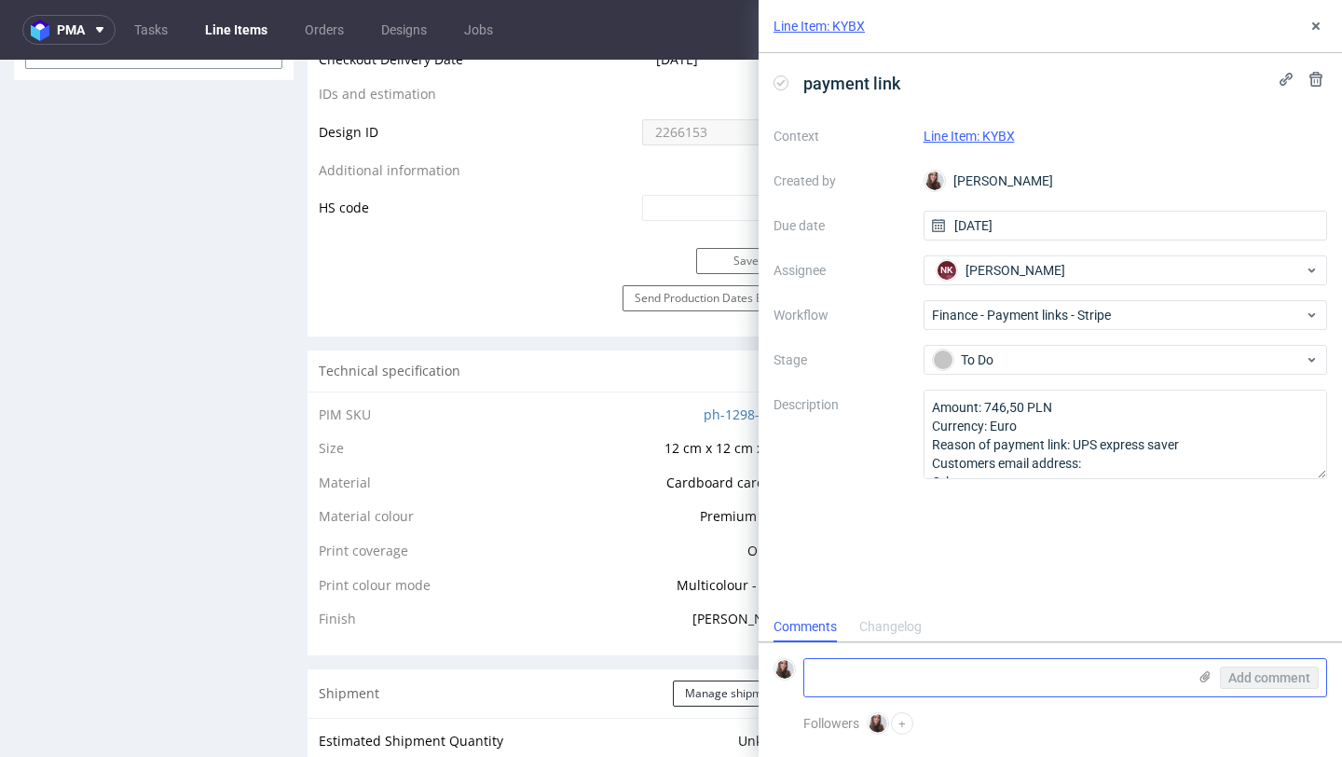
click at [892, 686] on textarea at bounding box center [995, 677] width 382 height 37
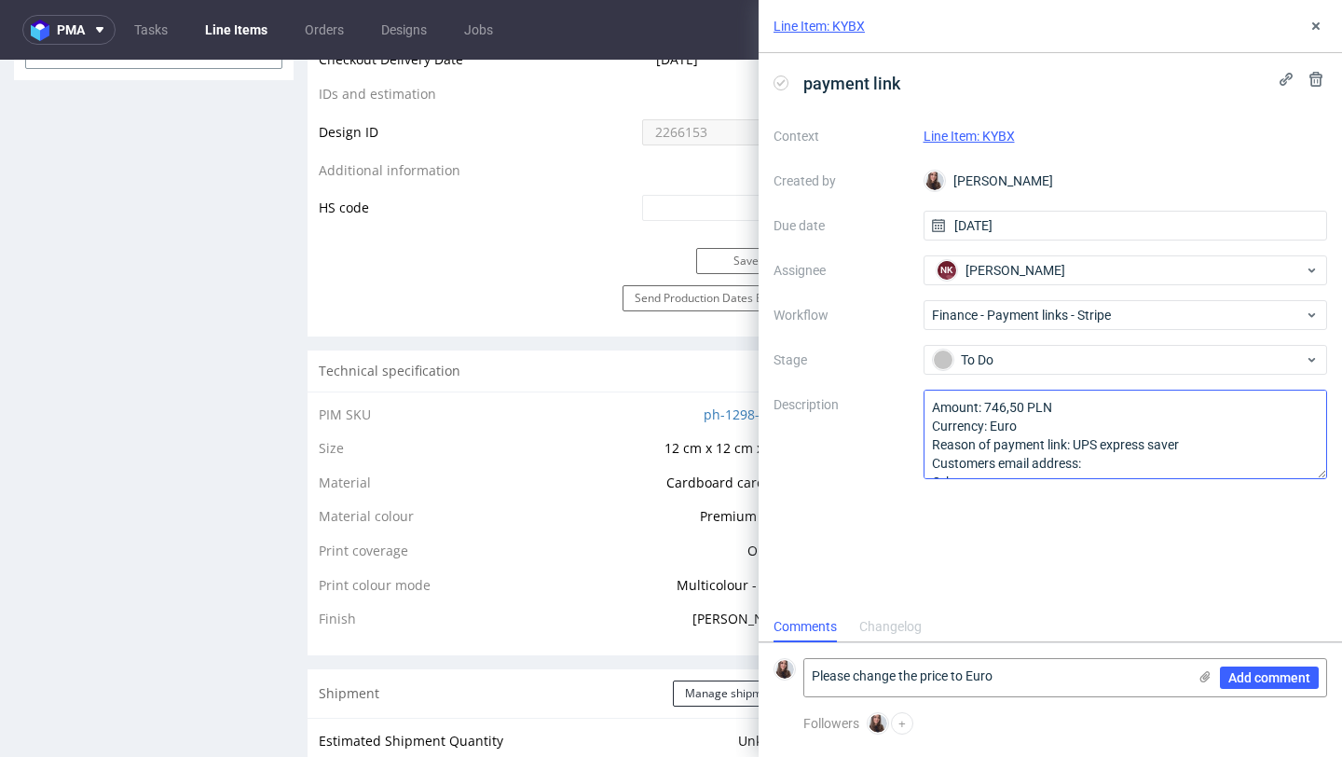
scroll to position [21, 0]
type textarea "Please change the price to Euro"
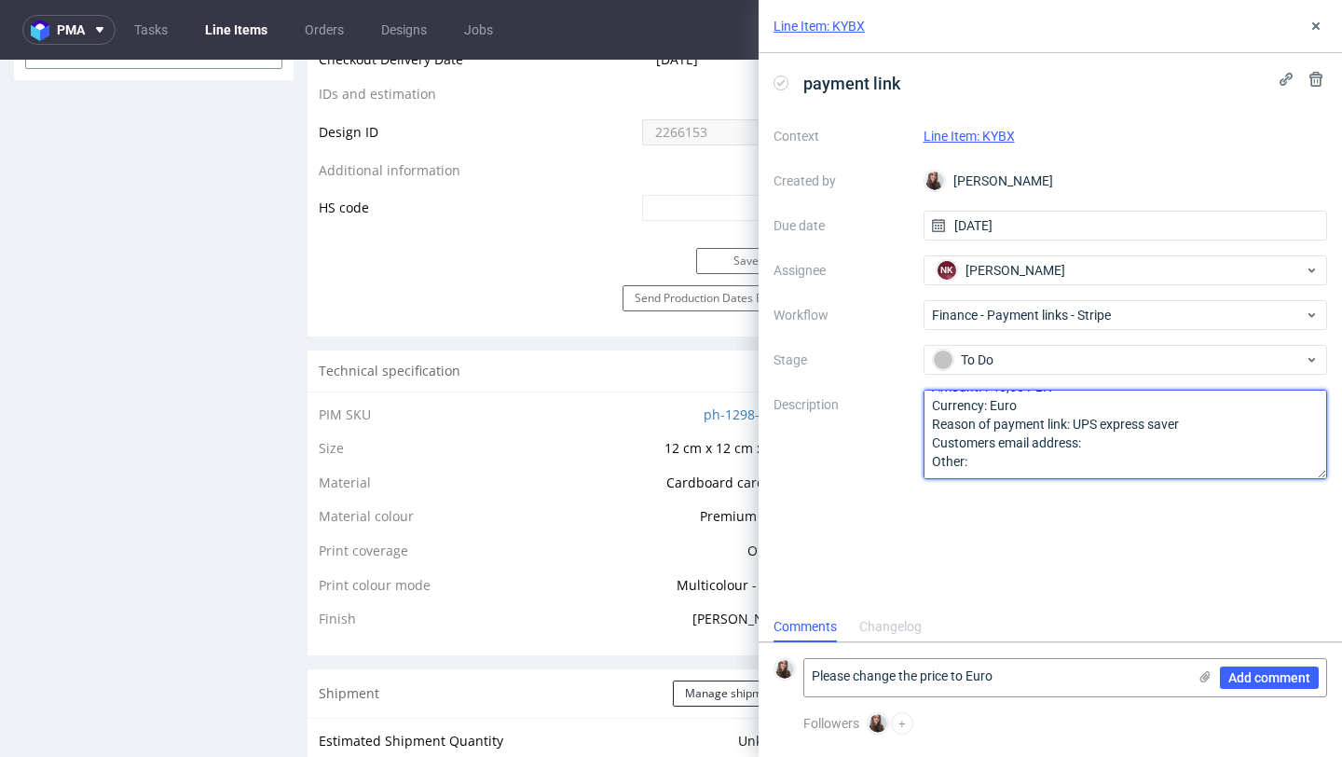
click at [1117, 442] on textarea "Amount: 746,50 PLN Currency: Euro Reason of payment link: UPS express saver Cus…" at bounding box center [1126, 434] width 405 height 89
paste textarea "hilo@imgn.cz"
click at [1083, 444] on textarea "Amount: 746,50 PLN Currency: Euro Reason of payment link: UPS express saver Cus…" at bounding box center [1126, 434] width 405 height 89
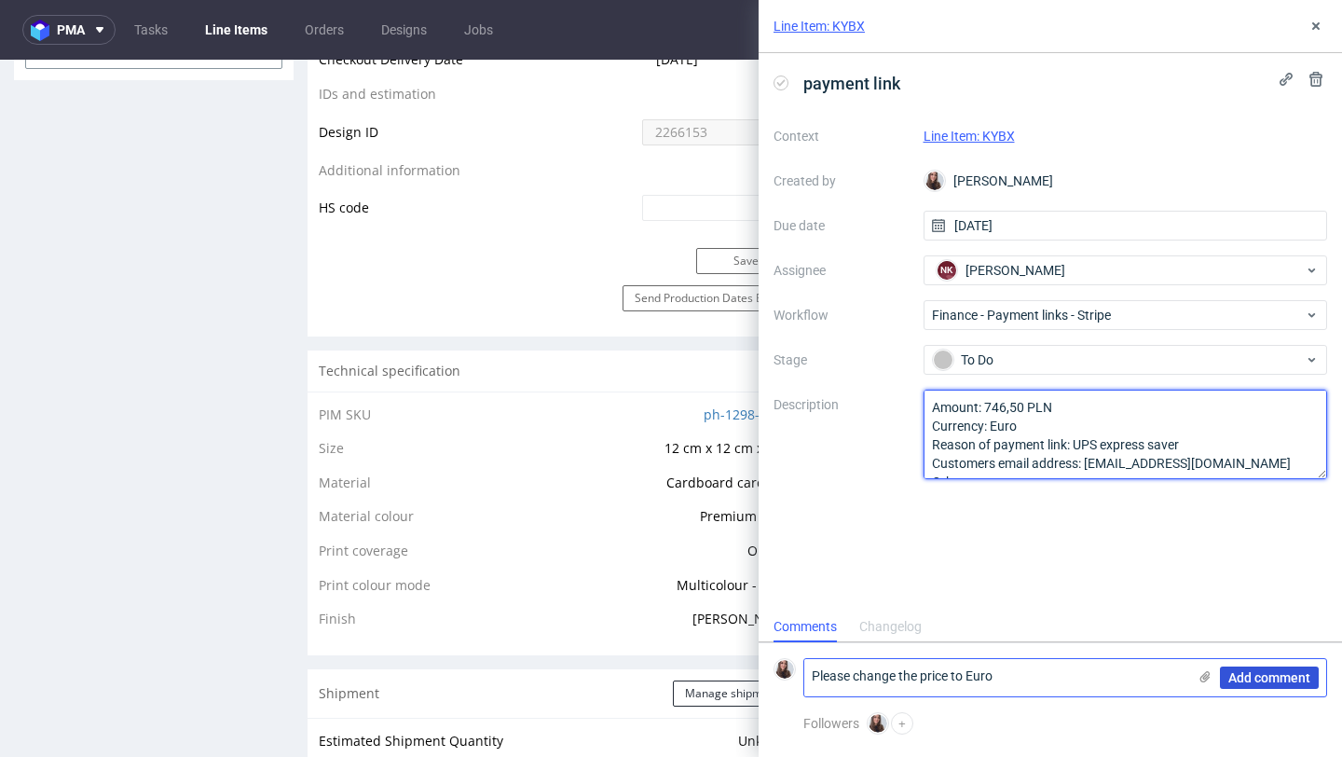
type textarea "Amount: 746,50 PLN Currency: Euro Reason of payment link: UPS express saver Cus…"
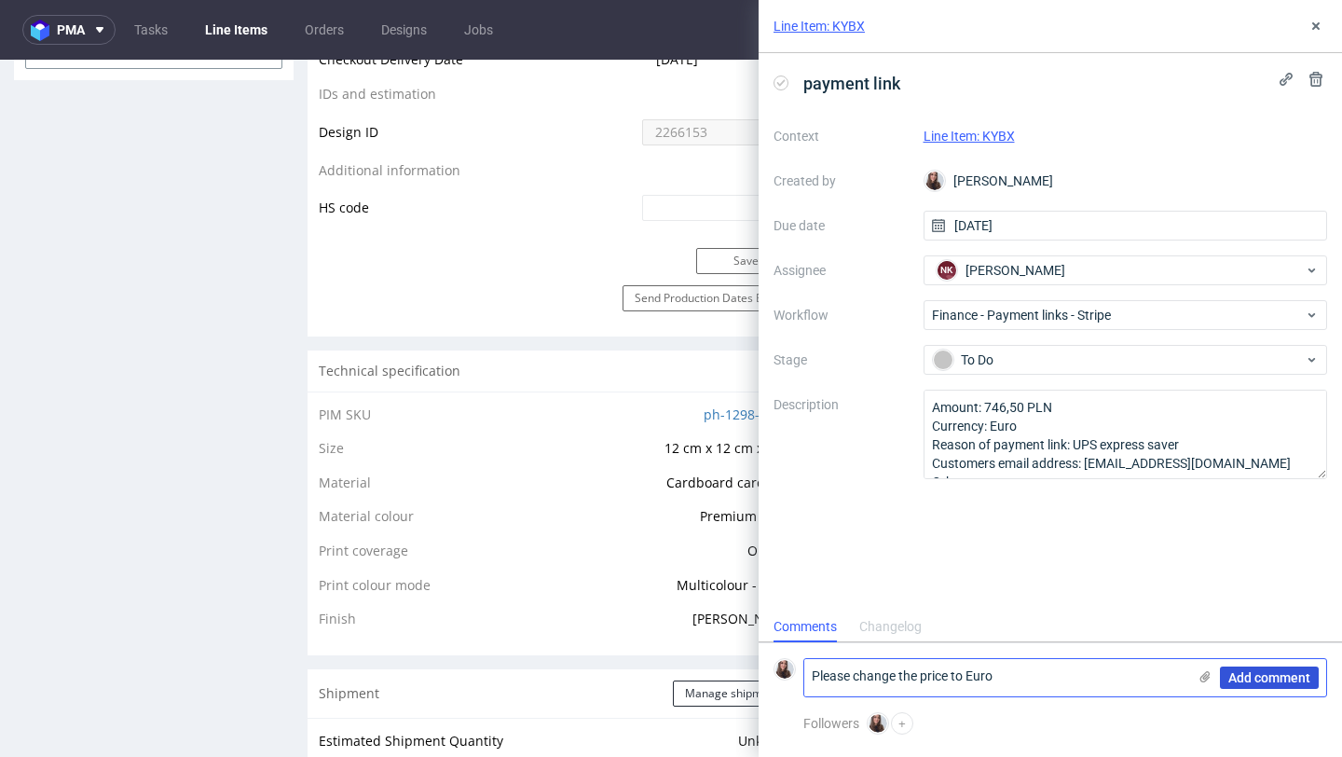
click at [1255, 680] on span "Add comment" at bounding box center [1269, 677] width 82 height 13
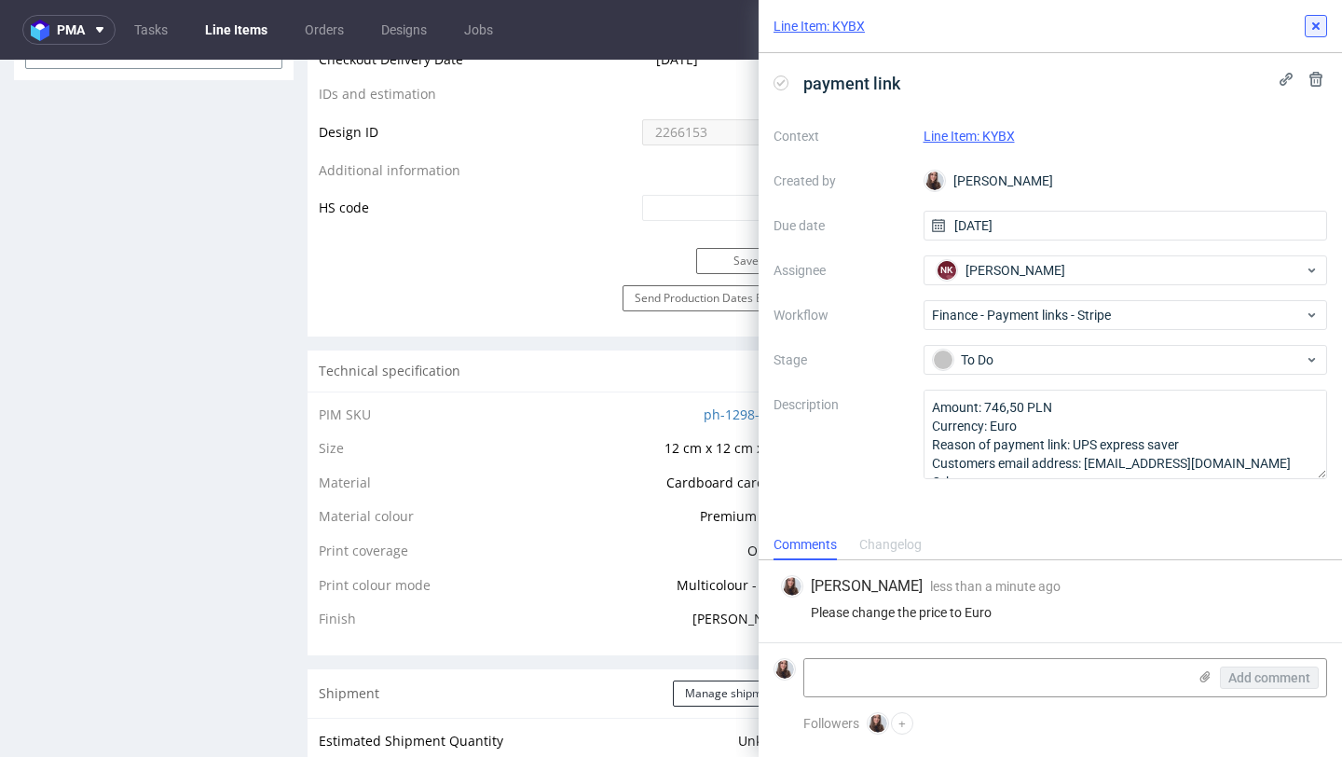
click at [1309, 27] on icon at bounding box center [1316, 26] width 15 height 15
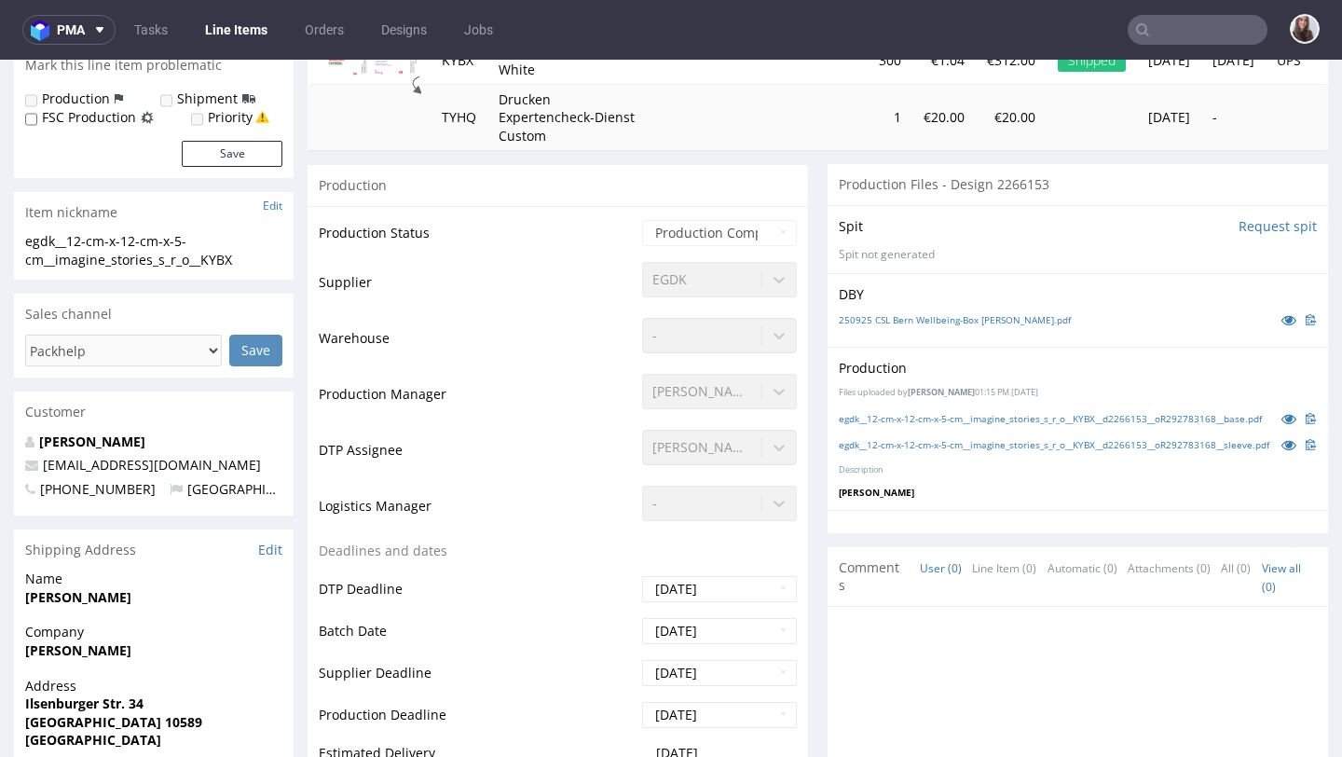
scroll to position [109, 0]
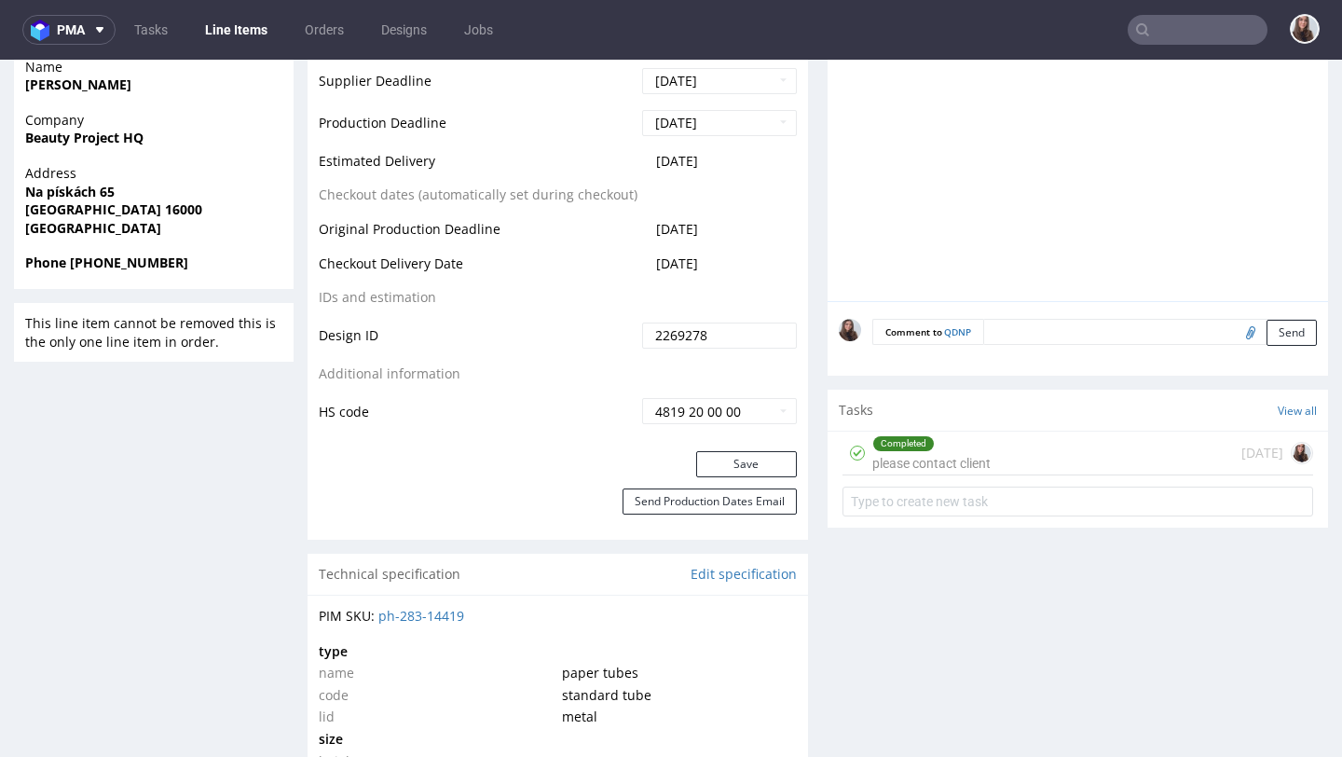
scroll to position [812, 0]
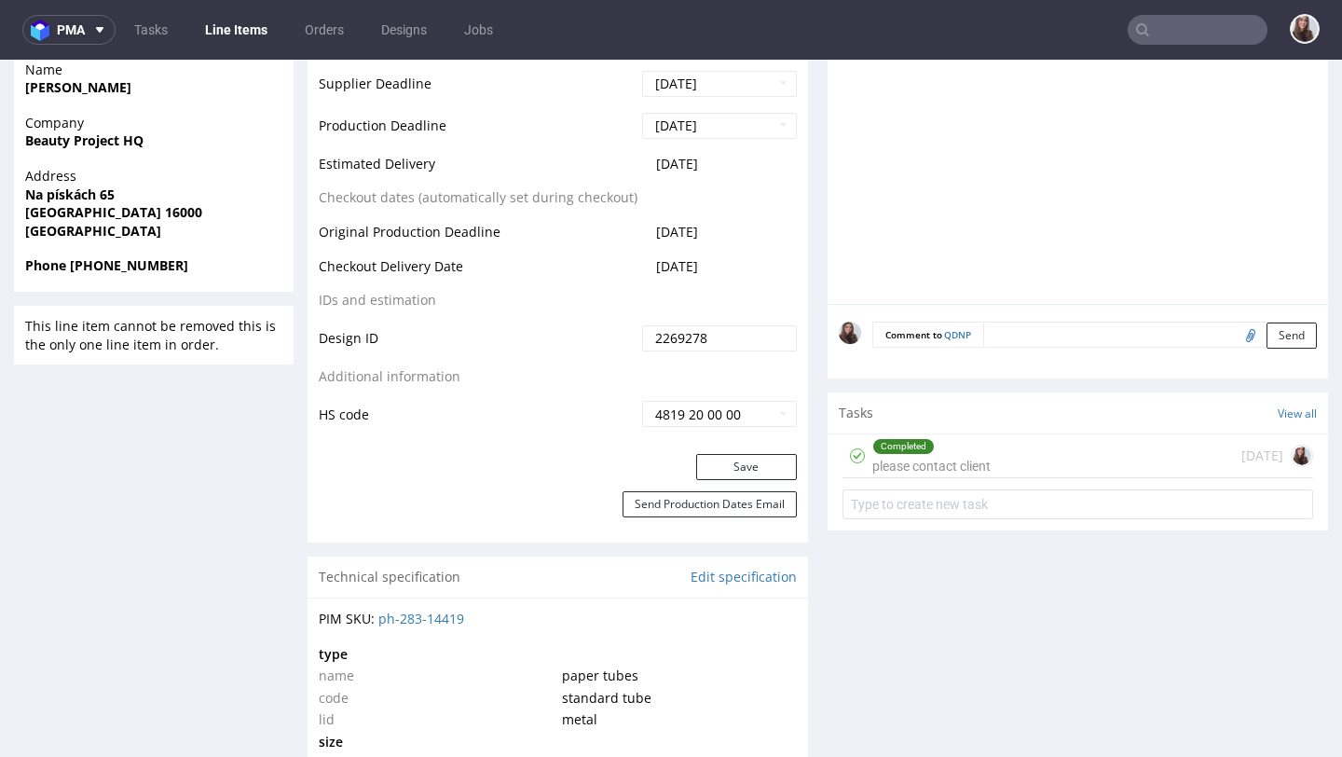
click at [916, 476] on div "Completed please contact client" at bounding box center [931, 455] width 118 height 43
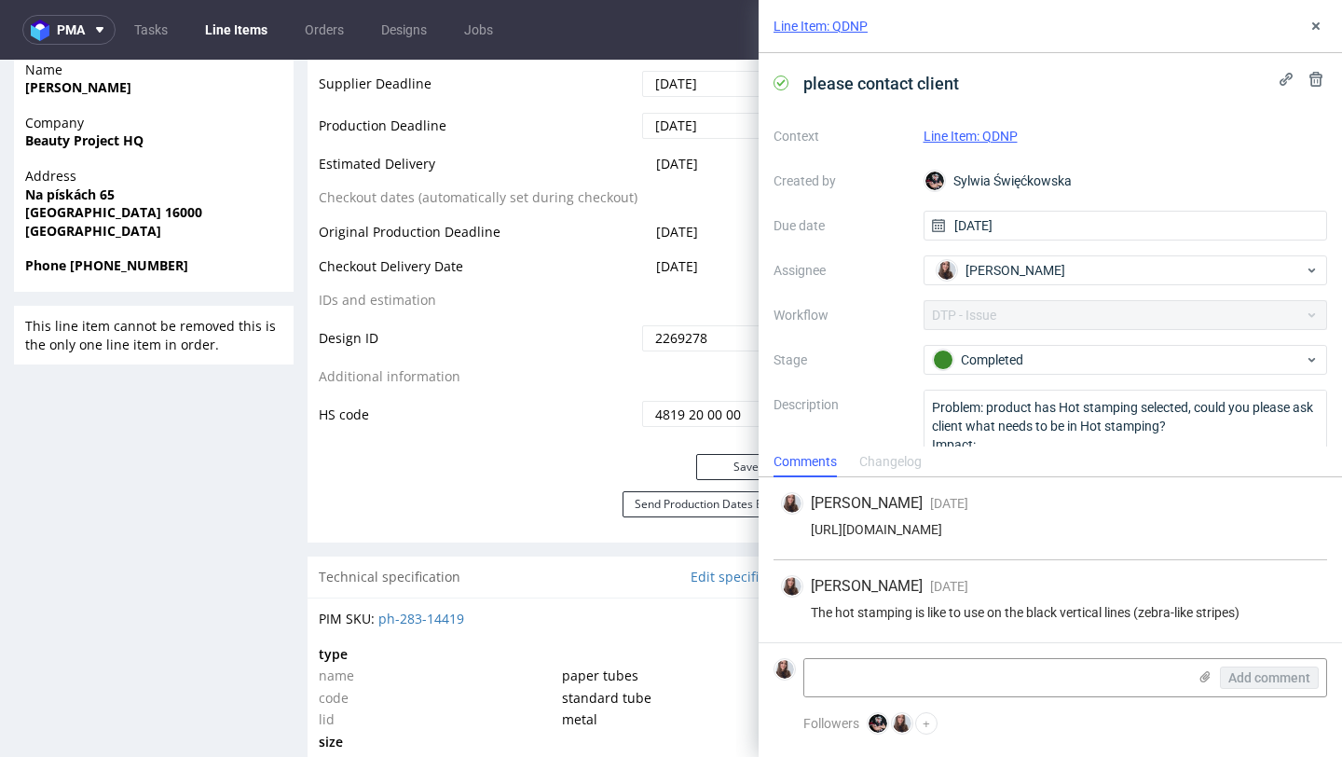
drag, startPoint x: 1260, startPoint y: 534, endPoint x: 809, endPoint y: 522, distance: 451.3
click at [809, 522] on div "https://app-eu1.hubspot.com/contacts/25600958/record/0-5/245430742212/" at bounding box center [1050, 529] width 539 height 15
copy div "https://app-eu1.hubspot.com/contacts/25600958/record/0-5/245430742212/"
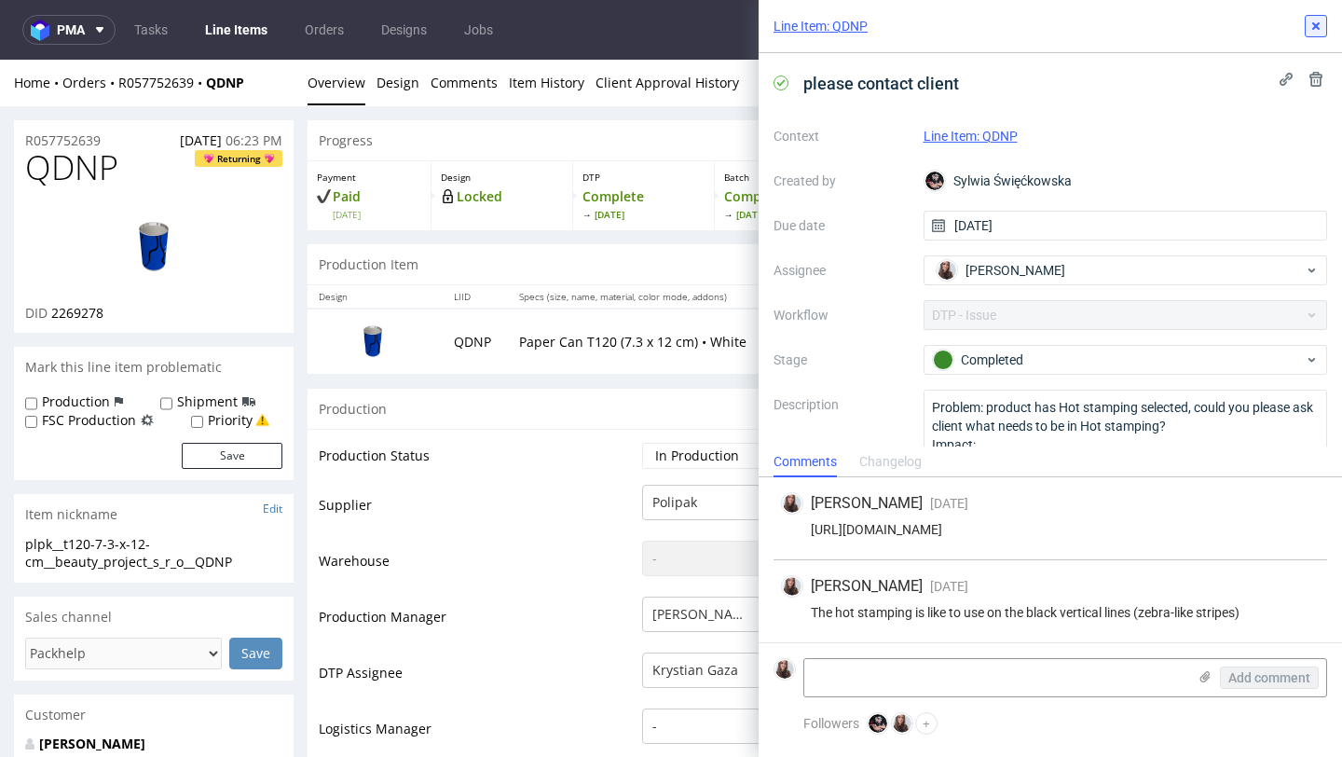
click at [1314, 26] on use at bounding box center [1315, 25] width 7 height 7
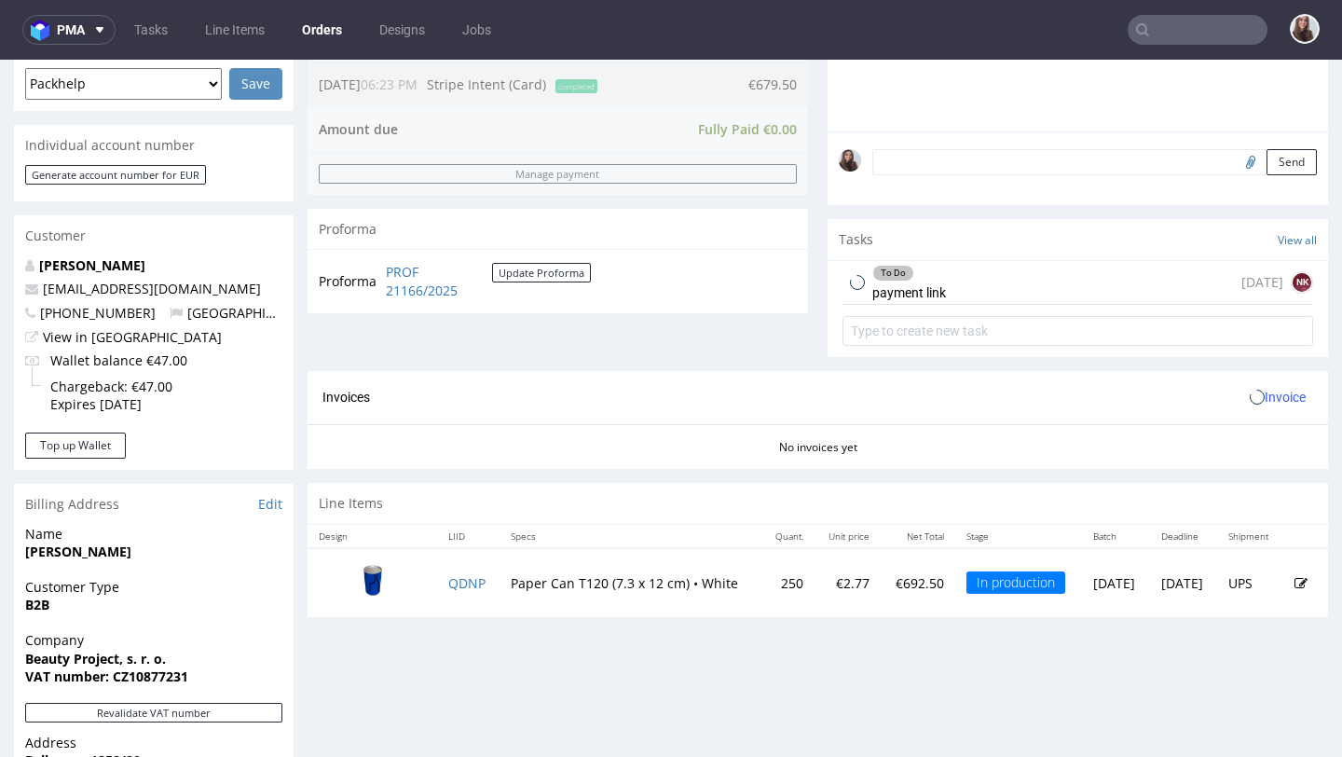
scroll to position [523, 0]
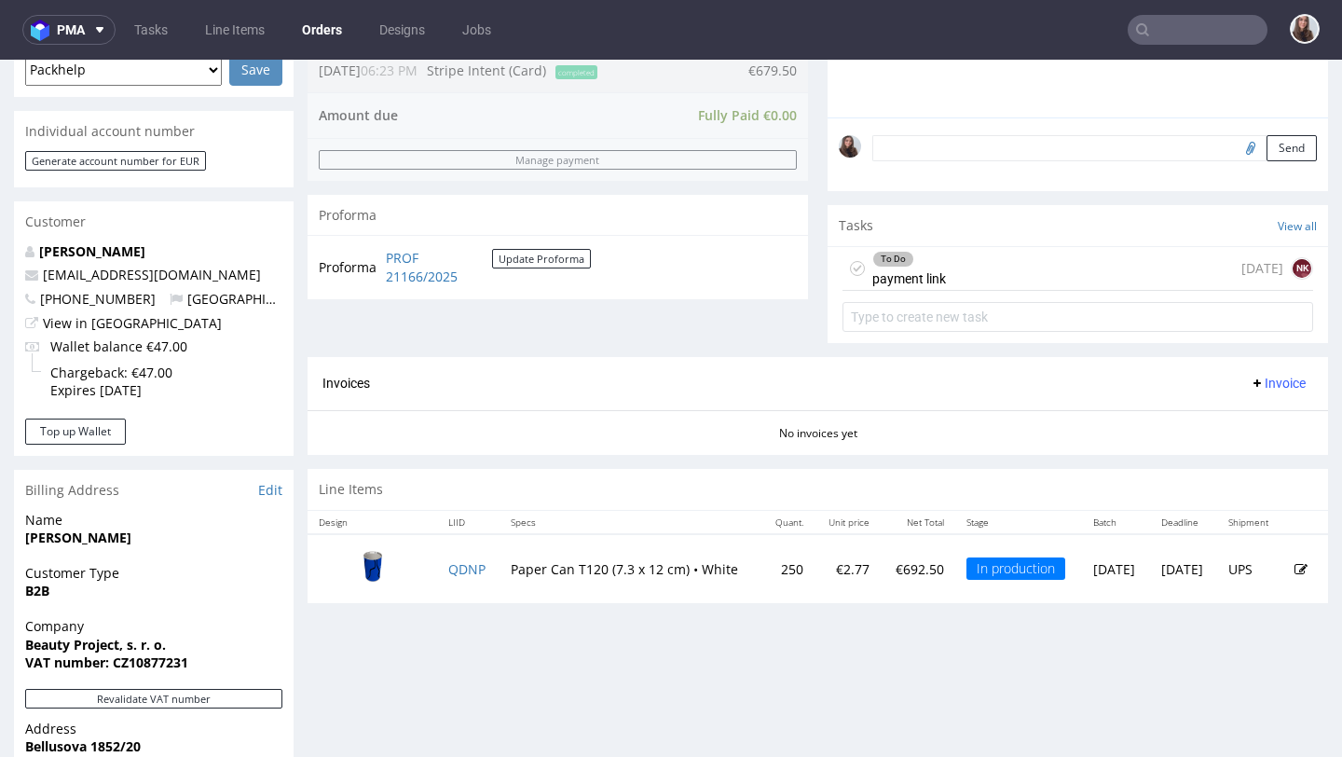
click at [952, 289] on div "To Do payment link 5 days ago NK" at bounding box center [1078, 269] width 471 height 44
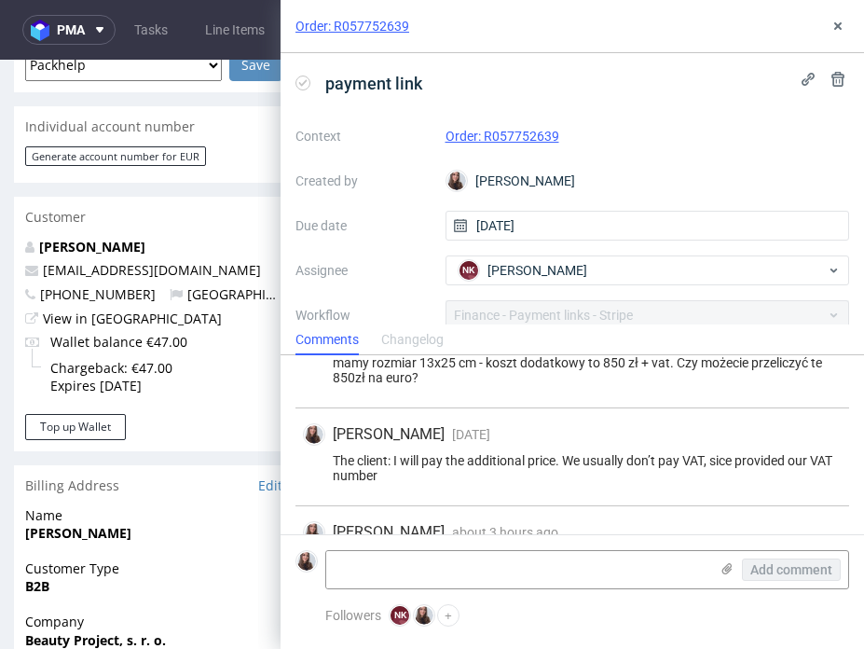
scroll to position [114, 0]
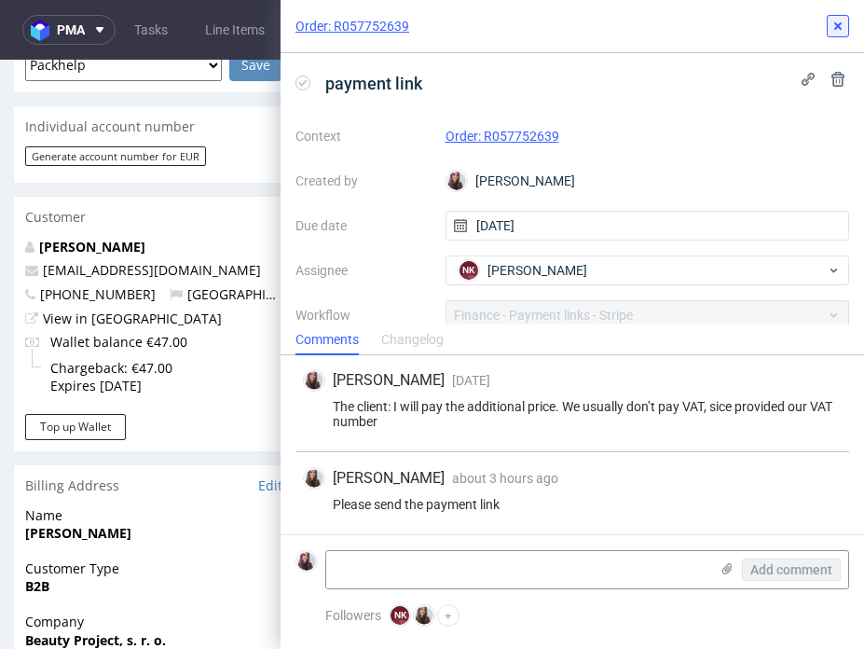
click at [838, 25] on use at bounding box center [837, 25] width 7 height 7
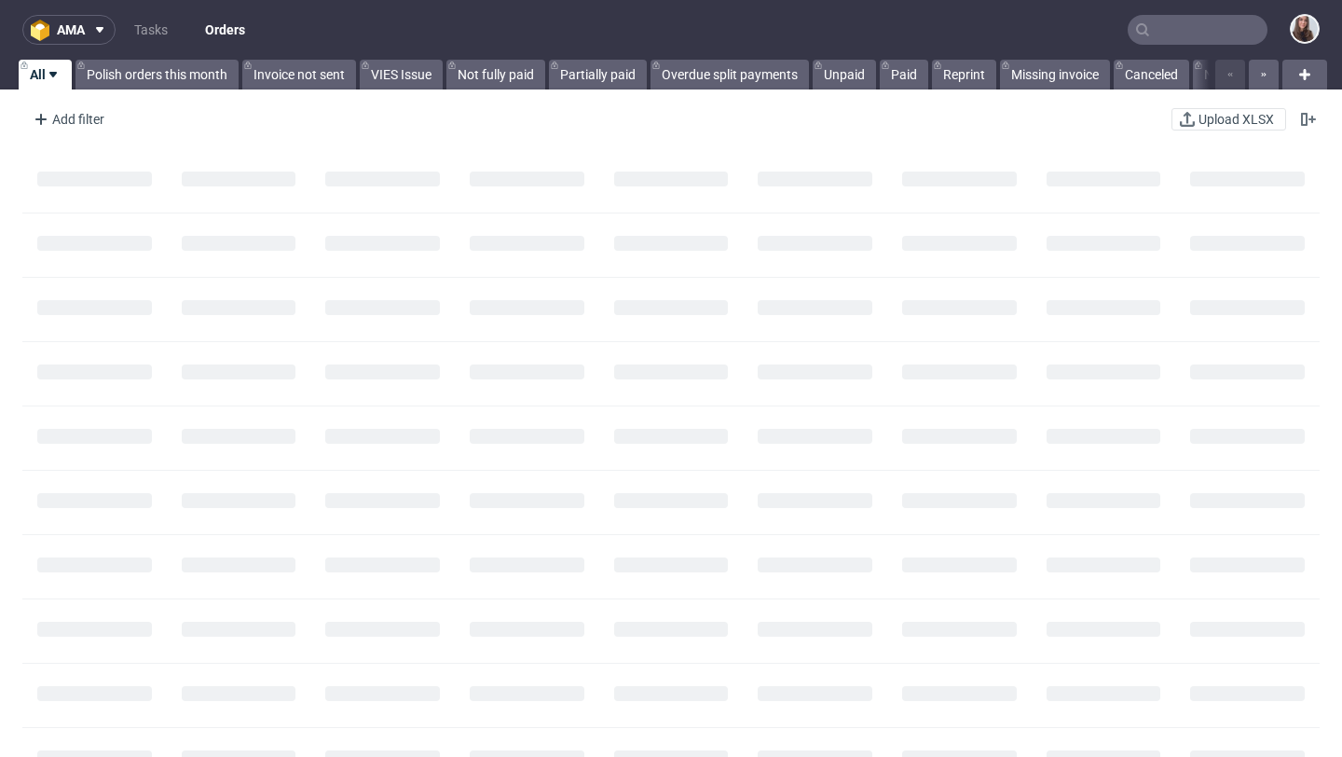
click at [1167, 36] on input "text" at bounding box center [1198, 30] width 140 height 30
paste input "R567239945"
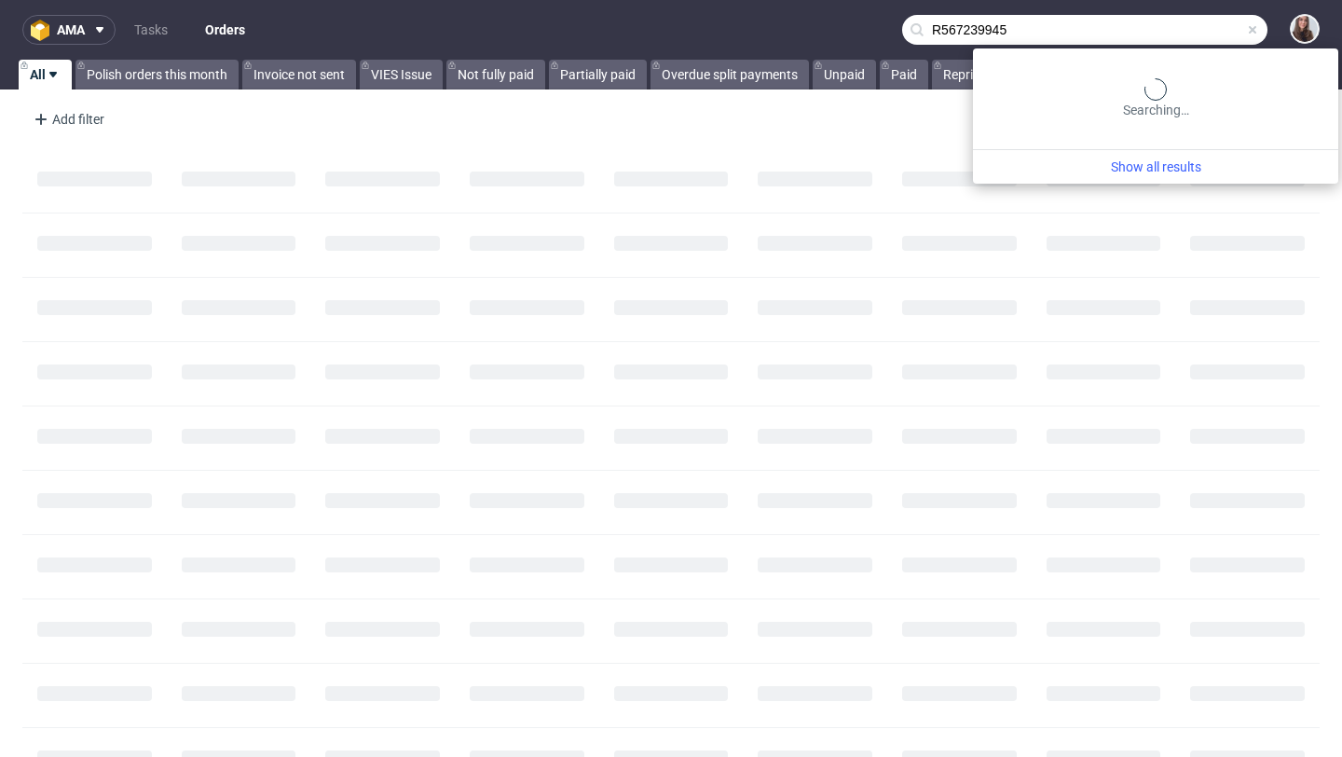
type input "R567239945"
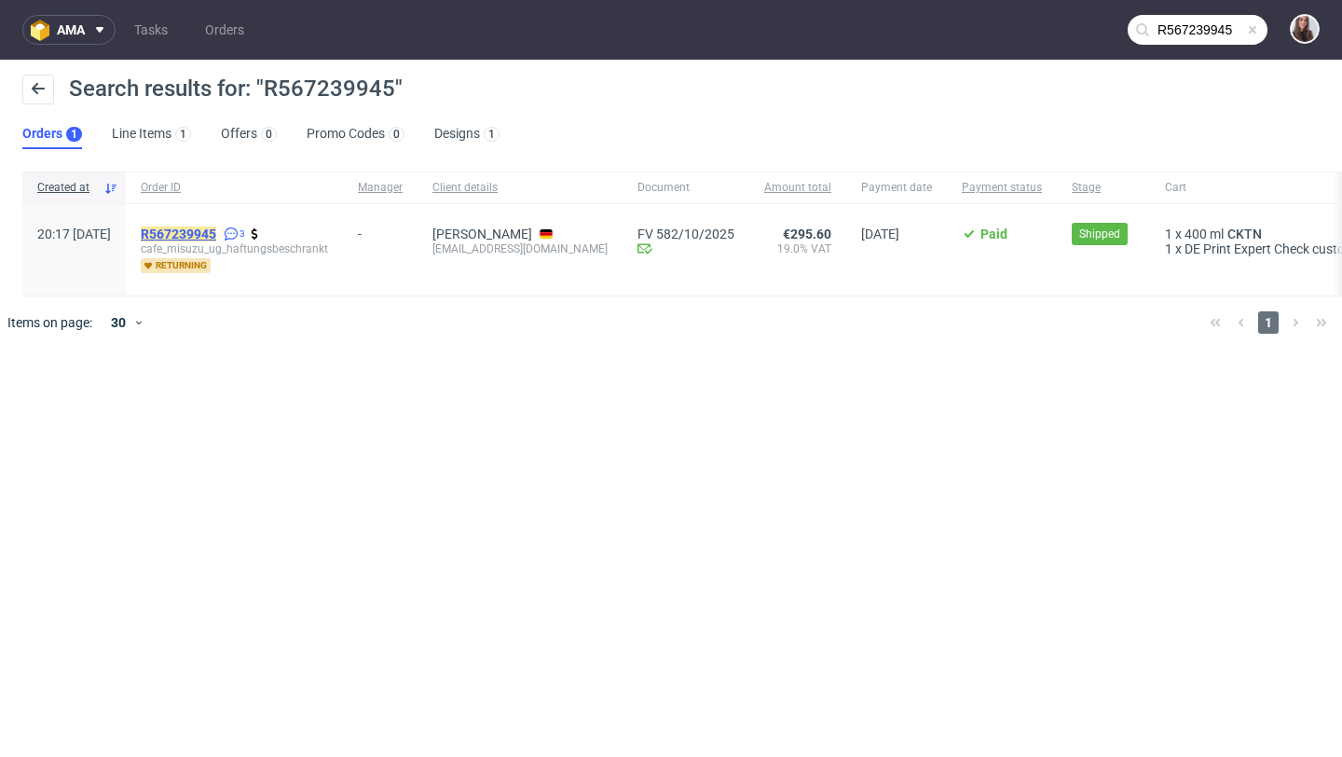
click at [216, 228] on mark "R567239945" at bounding box center [178, 233] width 75 height 15
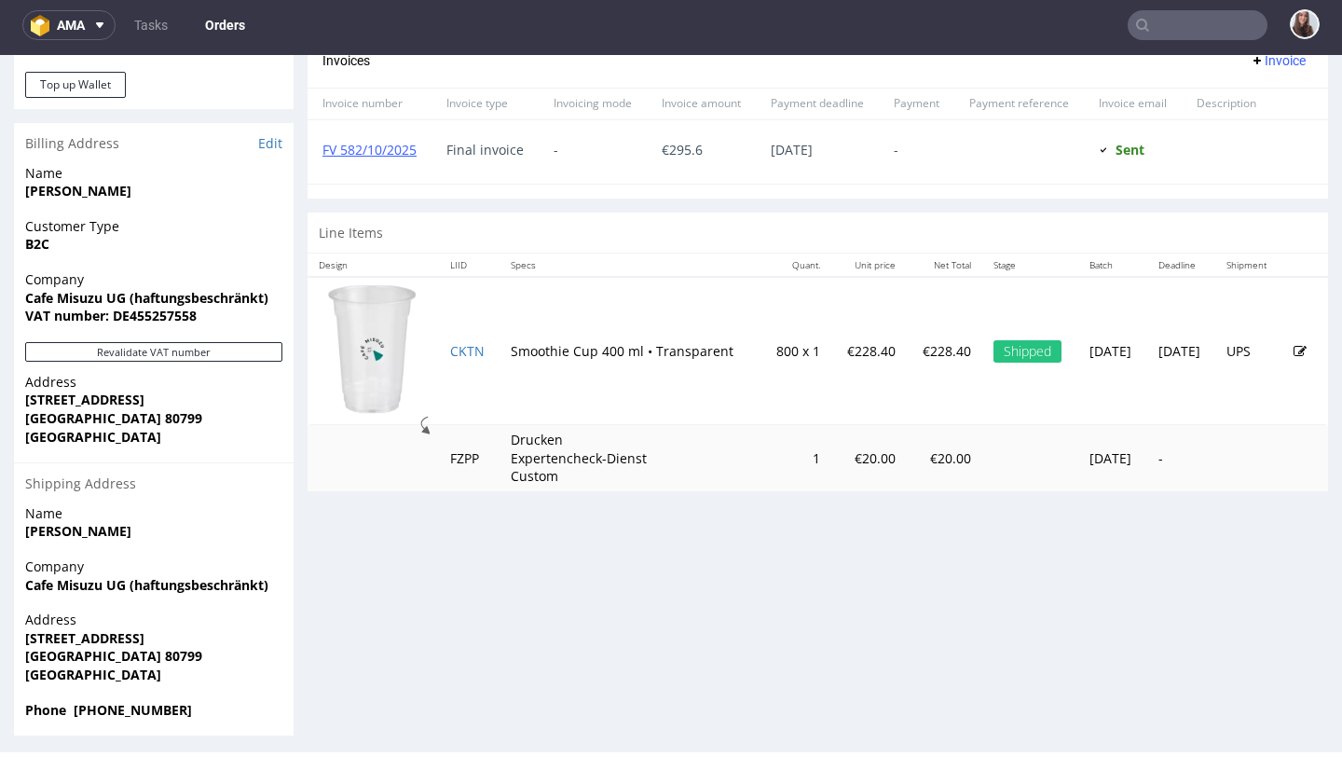
scroll to position [871, 0]
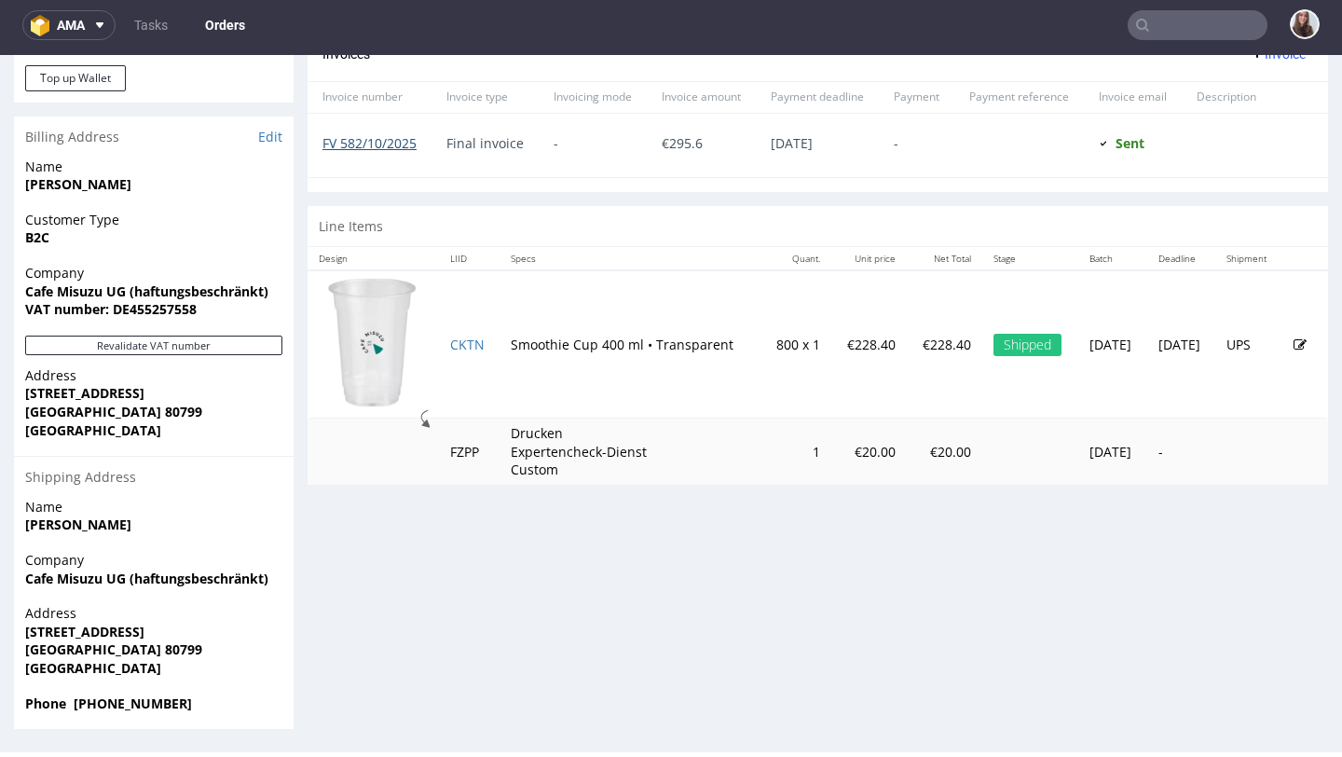
click at [398, 144] on link "FV 582/10/2025" at bounding box center [369, 143] width 94 height 18
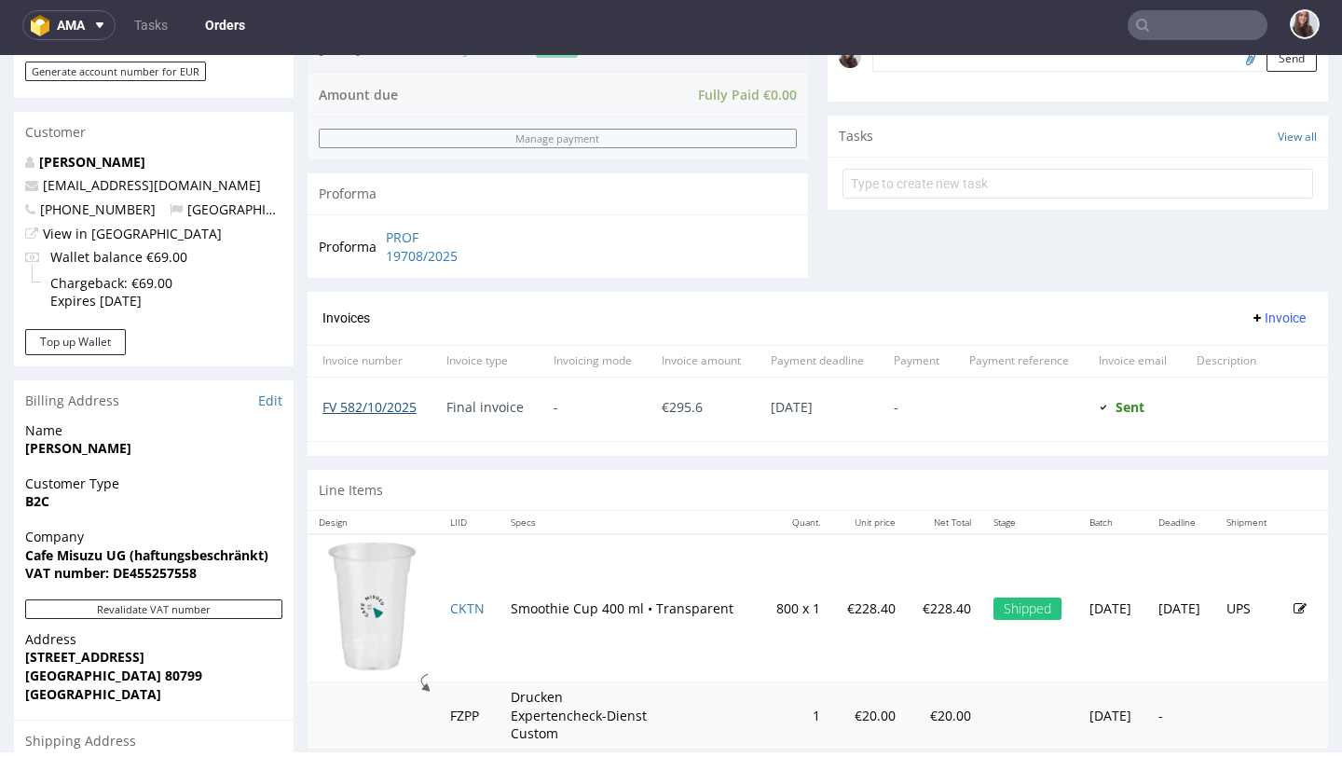
scroll to position [609, 0]
click at [400, 250] on link "PROF 19708/2025" at bounding box center [439, 245] width 107 height 36
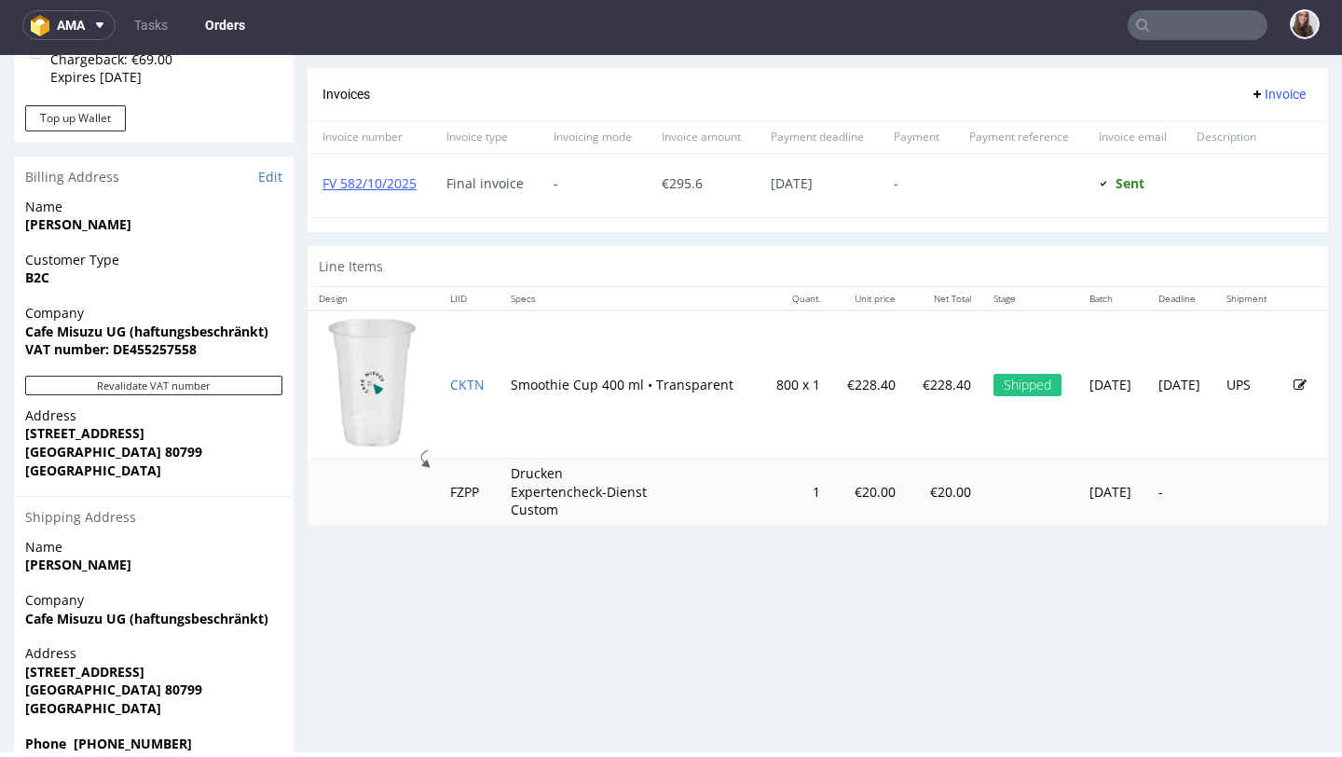
scroll to position [835, 0]
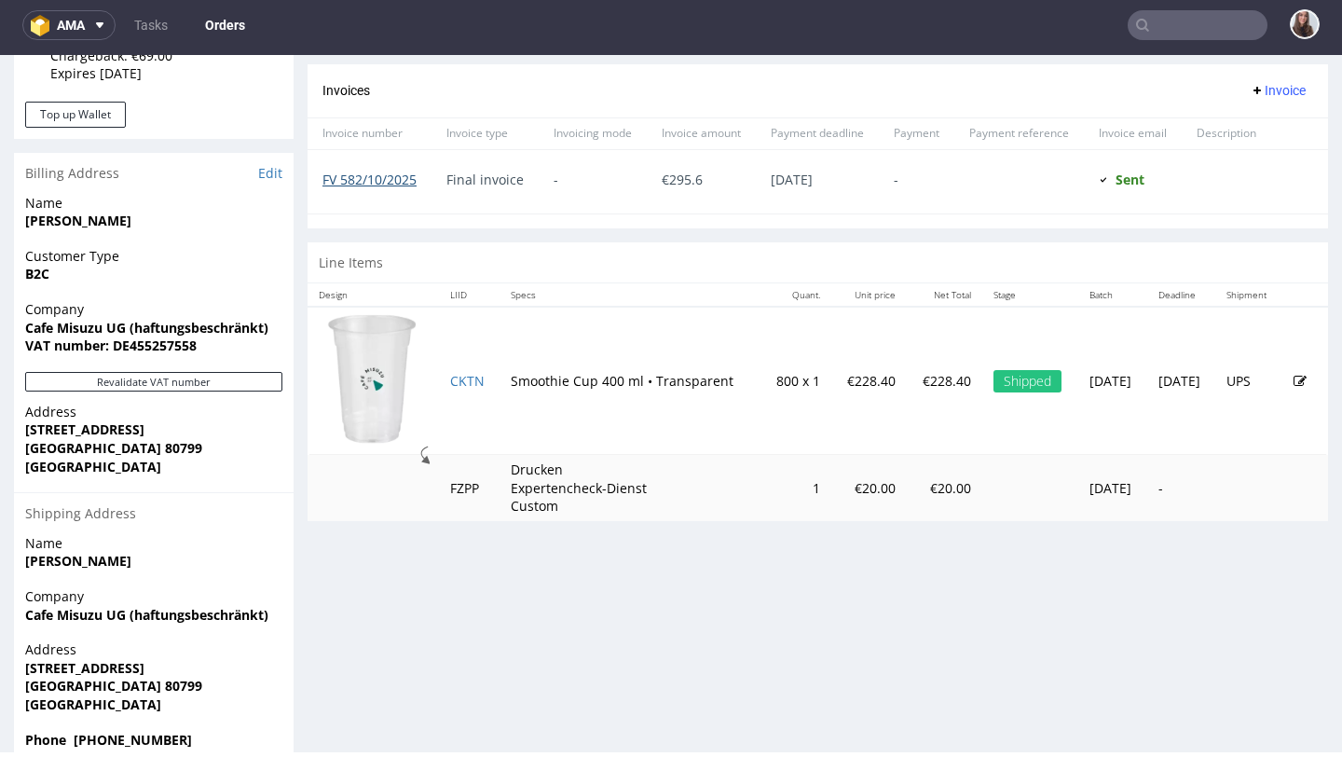
click at [379, 182] on link "FV 582/10/2025" at bounding box center [369, 180] width 94 height 18
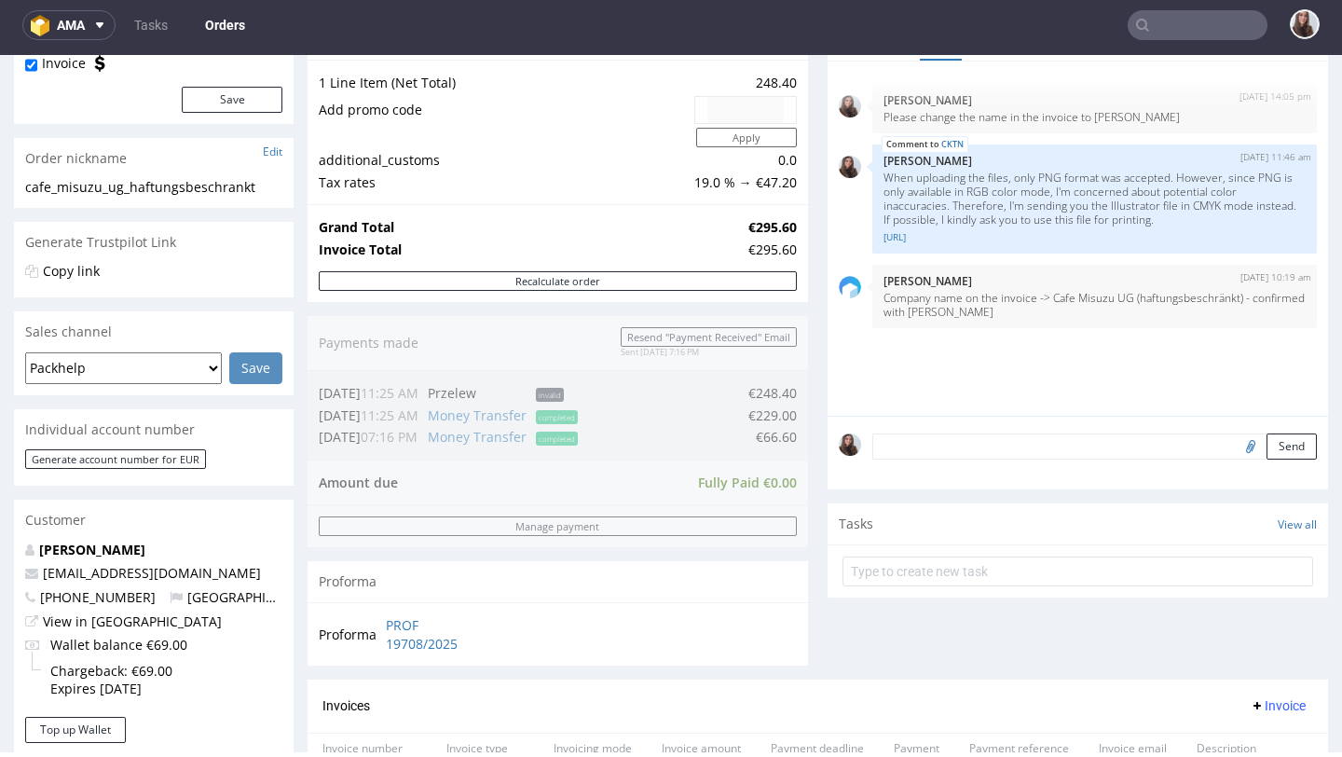
scroll to position [0, 0]
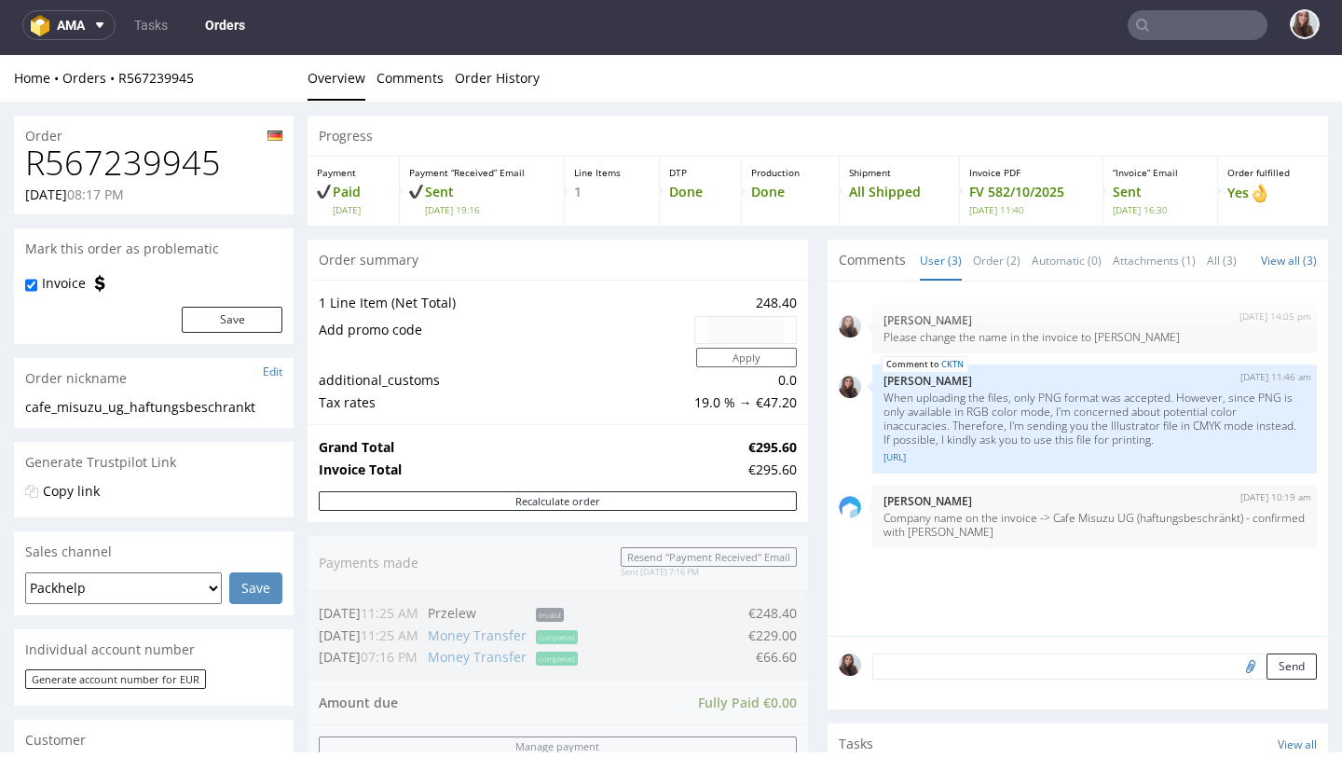
click at [51, 128] on div "Order" at bounding box center [154, 131] width 280 height 30
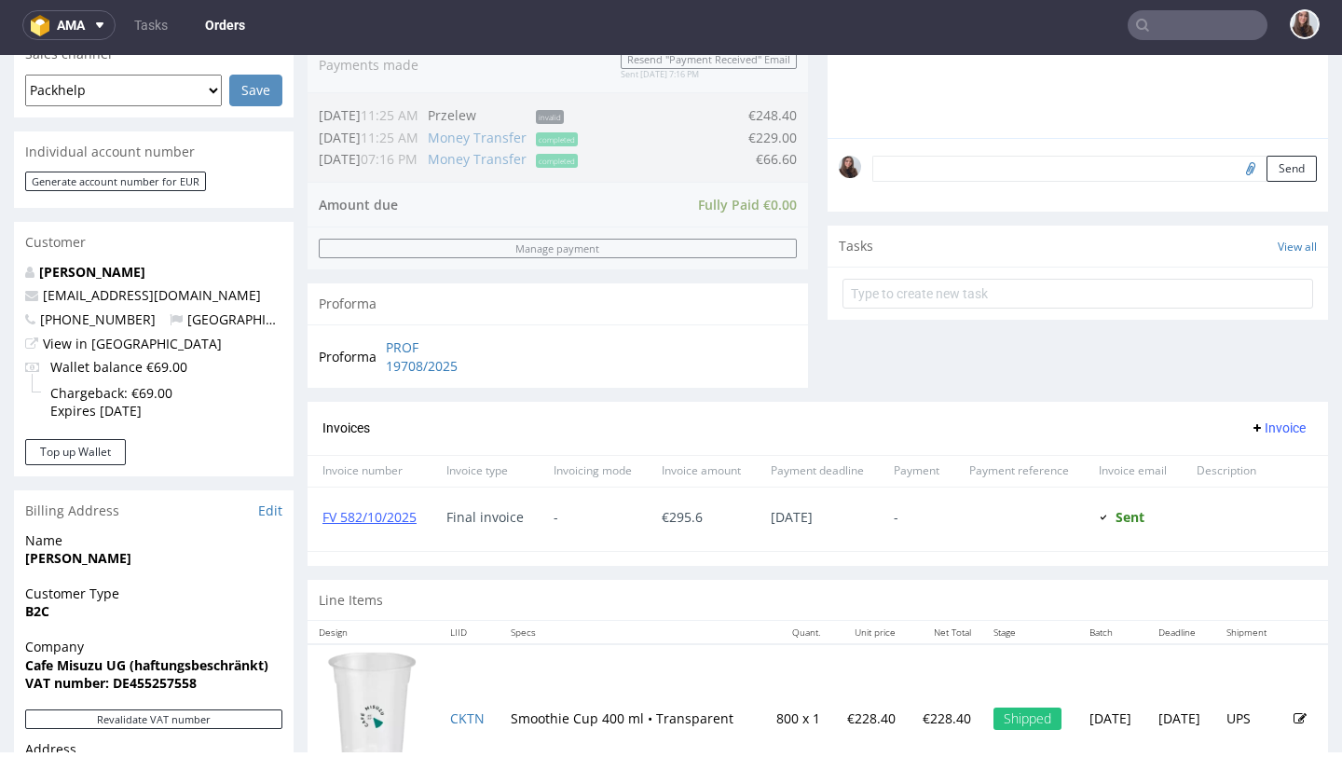
scroll to position [513, 0]
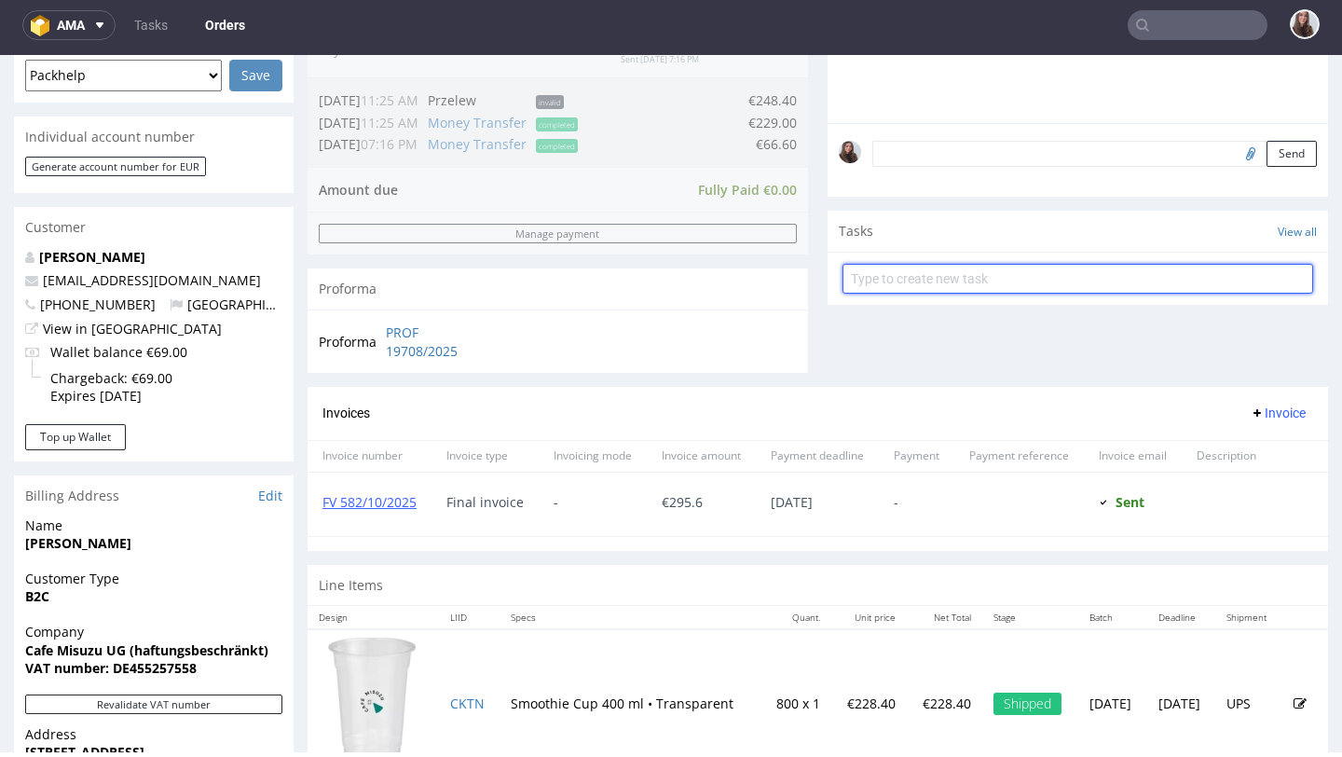
click at [997, 292] on input "text" at bounding box center [1078, 279] width 471 height 30
type input "i"
type input "invoice correction"
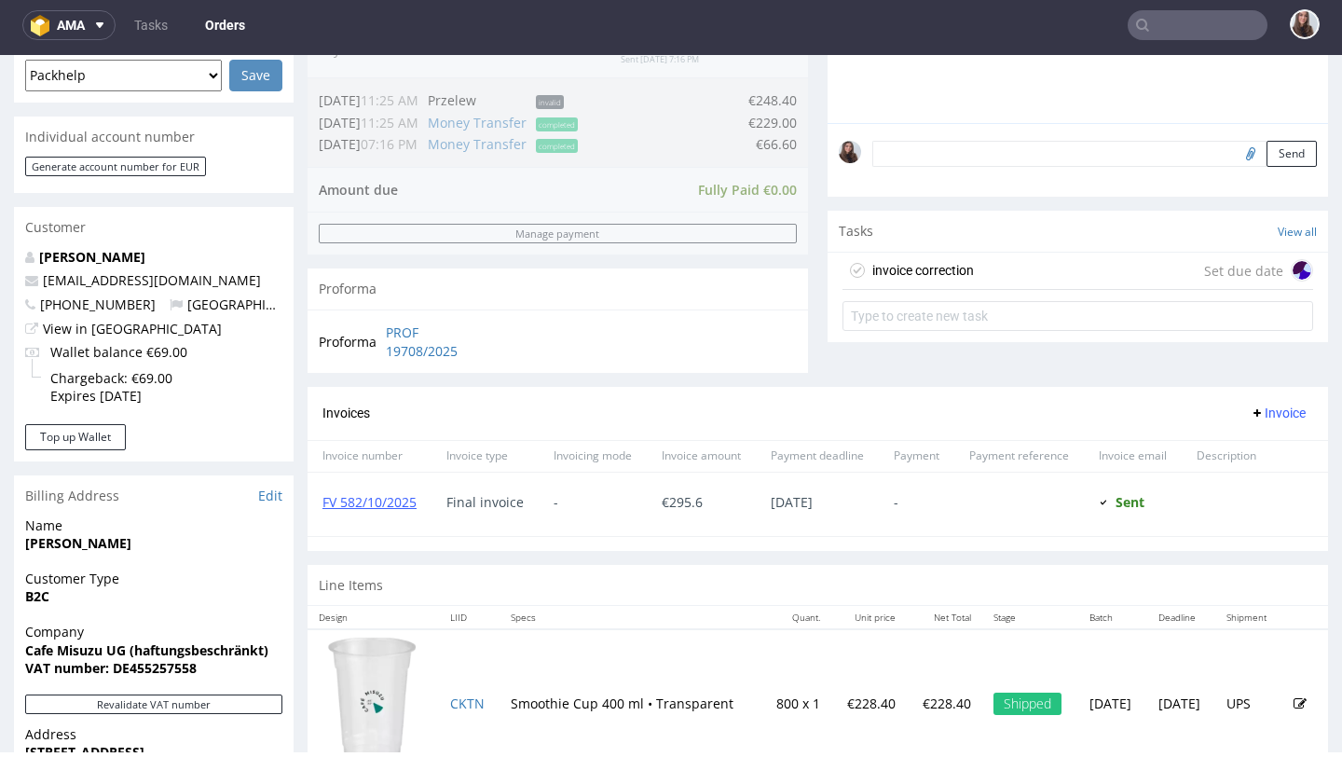
click at [1008, 281] on div "invoice correction Set due date" at bounding box center [1078, 271] width 471 height 37
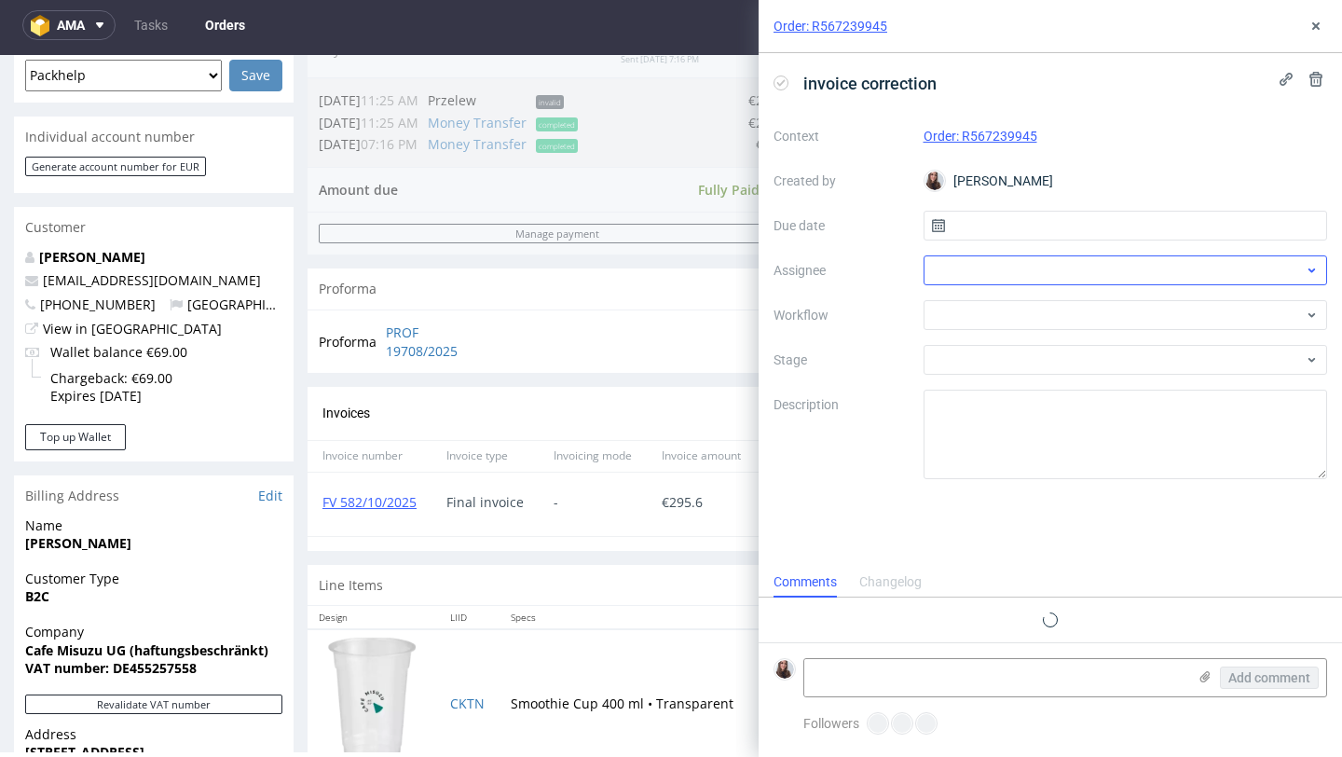
scroll to position [15, 0]
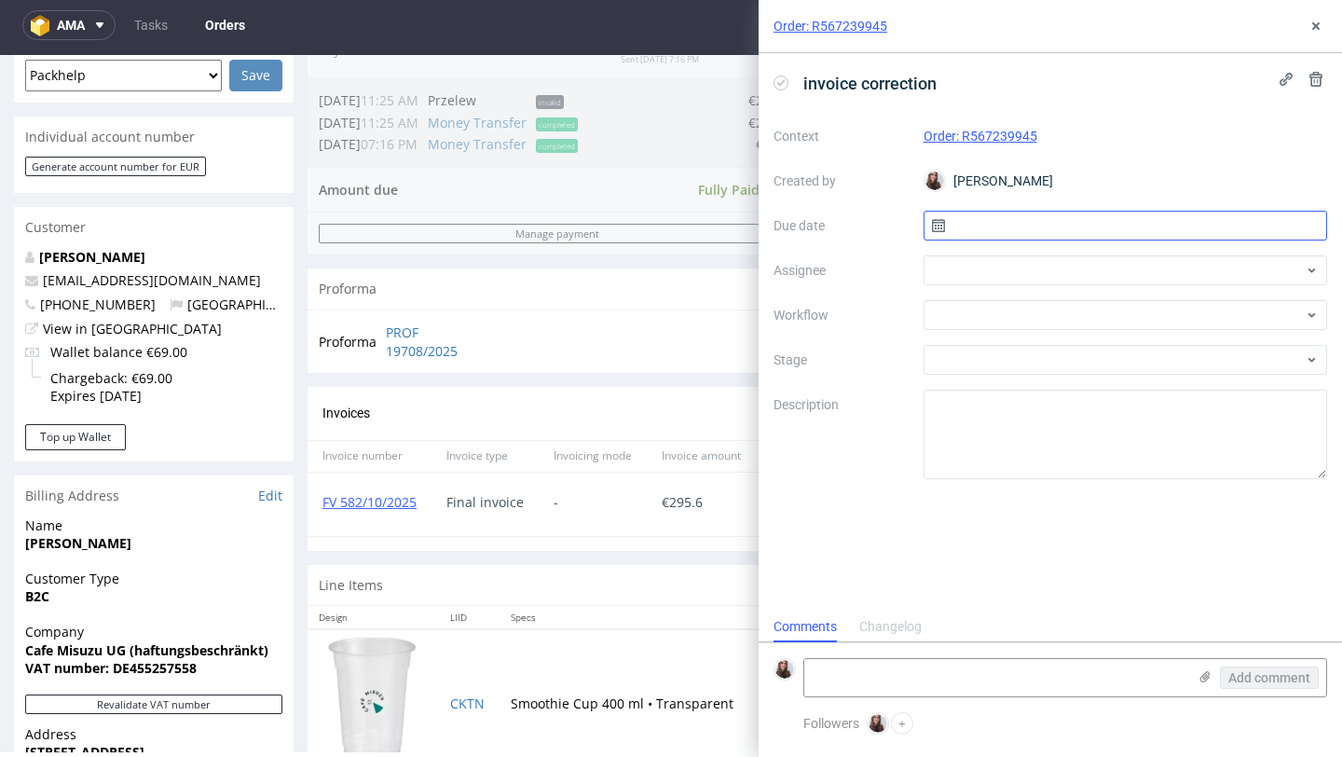
click at [995, 226] on input "text" at bounding box center [1126, 226] width 405 height 30
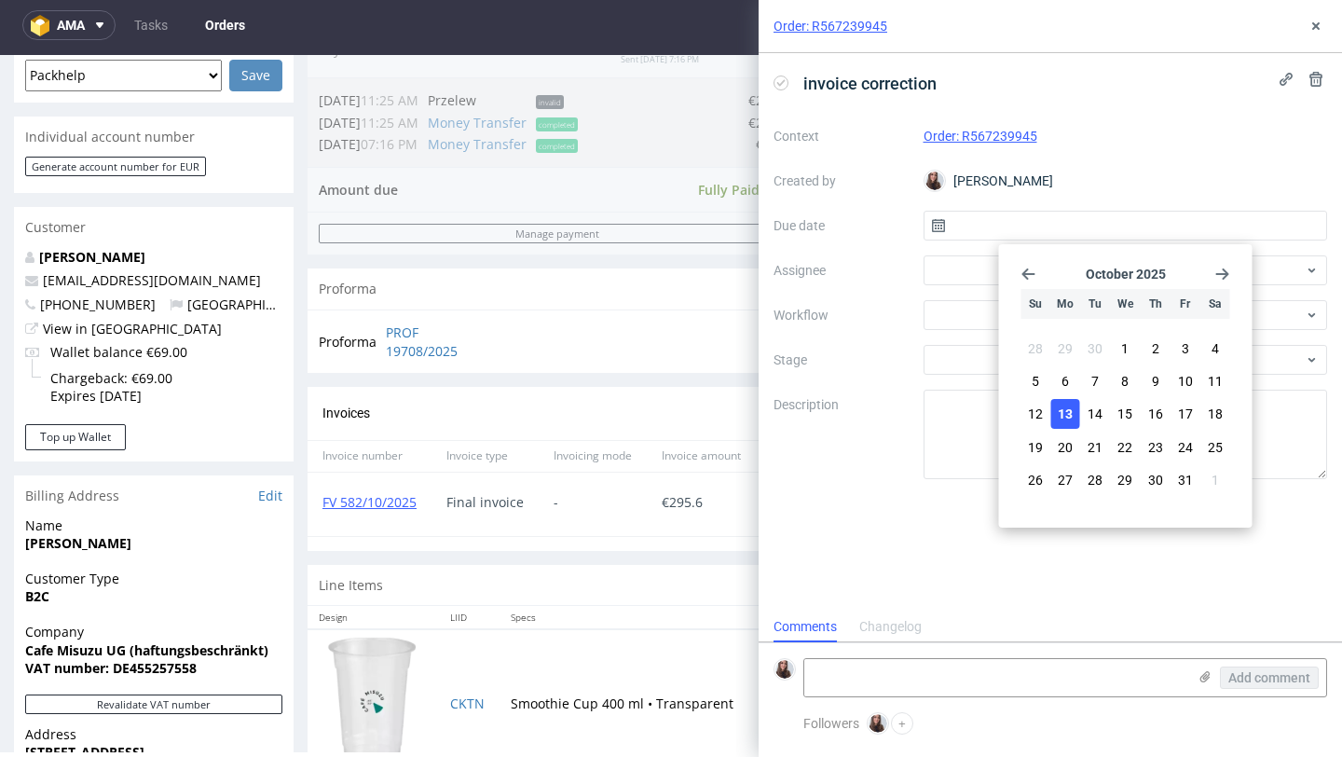
click at [1069, 413] on span "13" at bounding box center [1065, 414] width 15 height 19
type input "[DATE]"
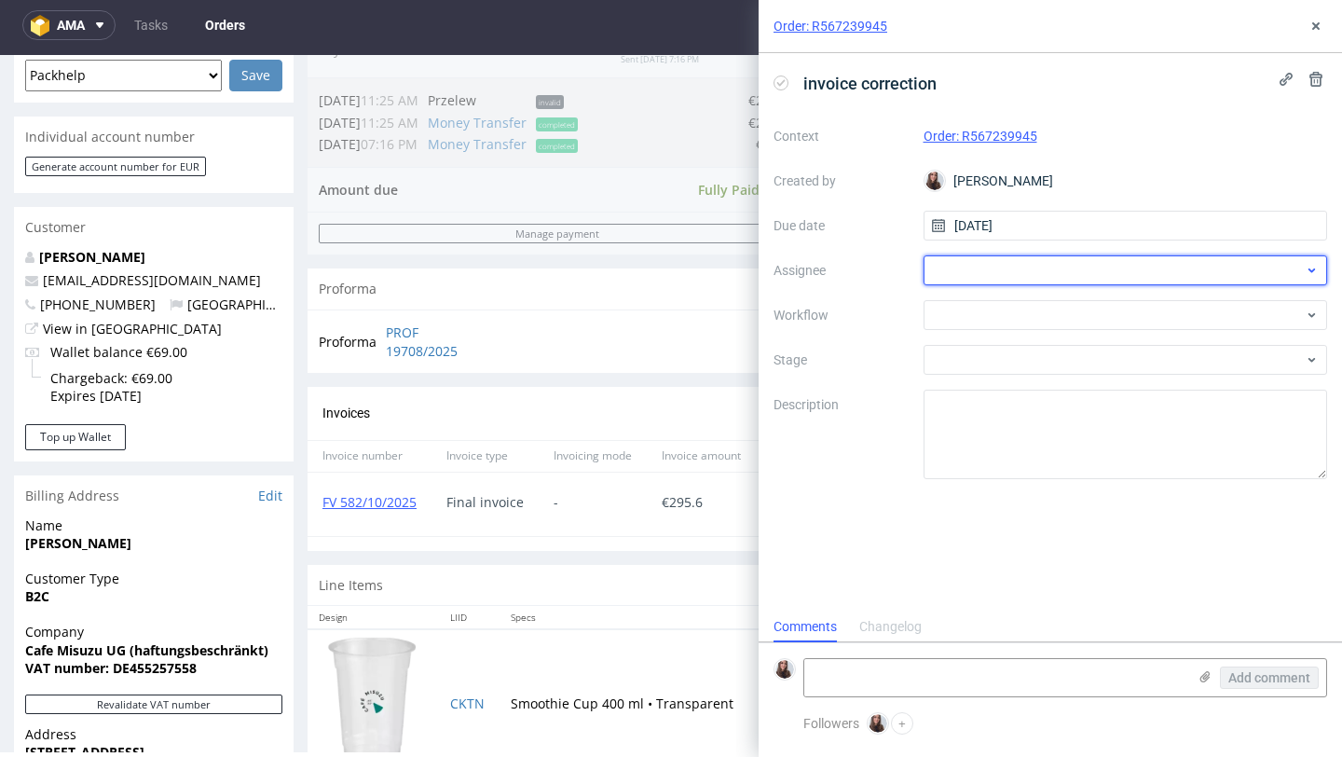
click at [1021, 269] on div at bounding box center [1126, 270] width 405 height 30
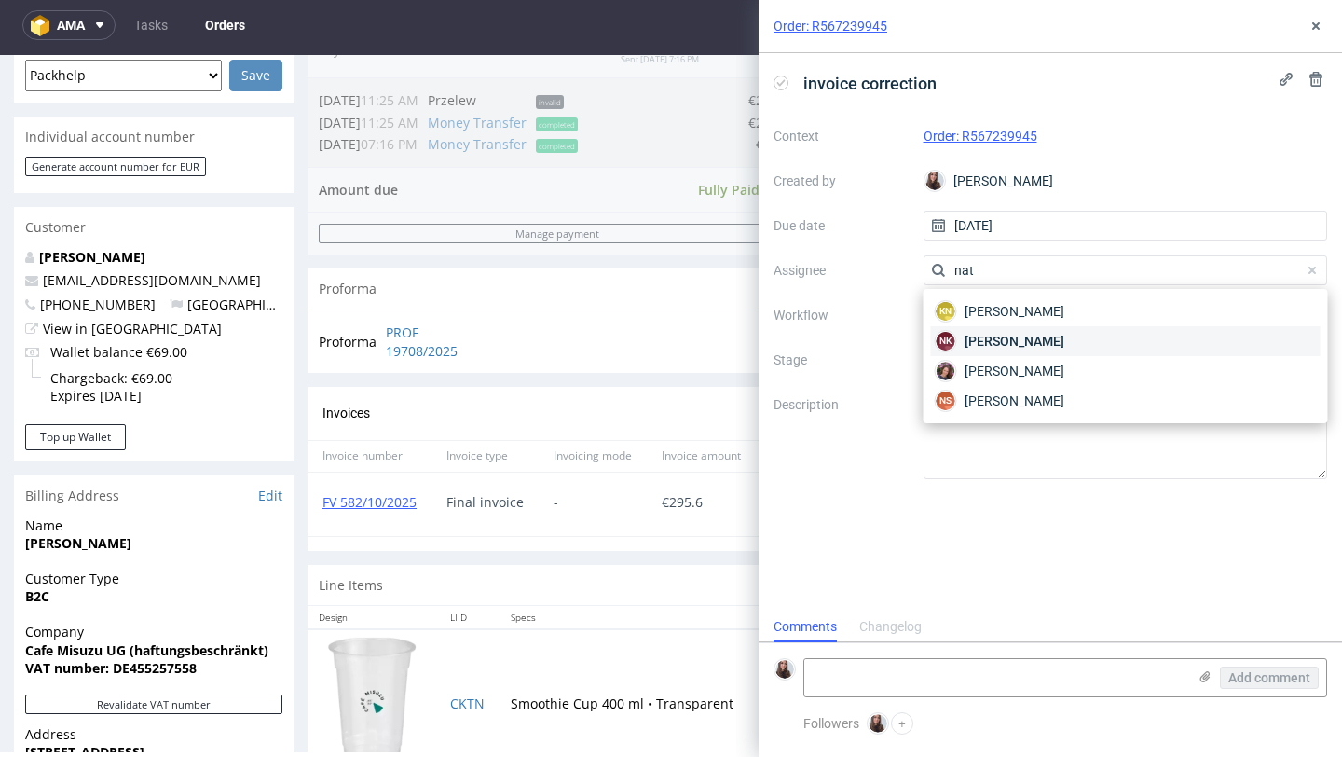
type input "nat"
click at [1044, 341] on span "[PERSON_NAME]" at bounding box center [1015, 341] width 100 height 19
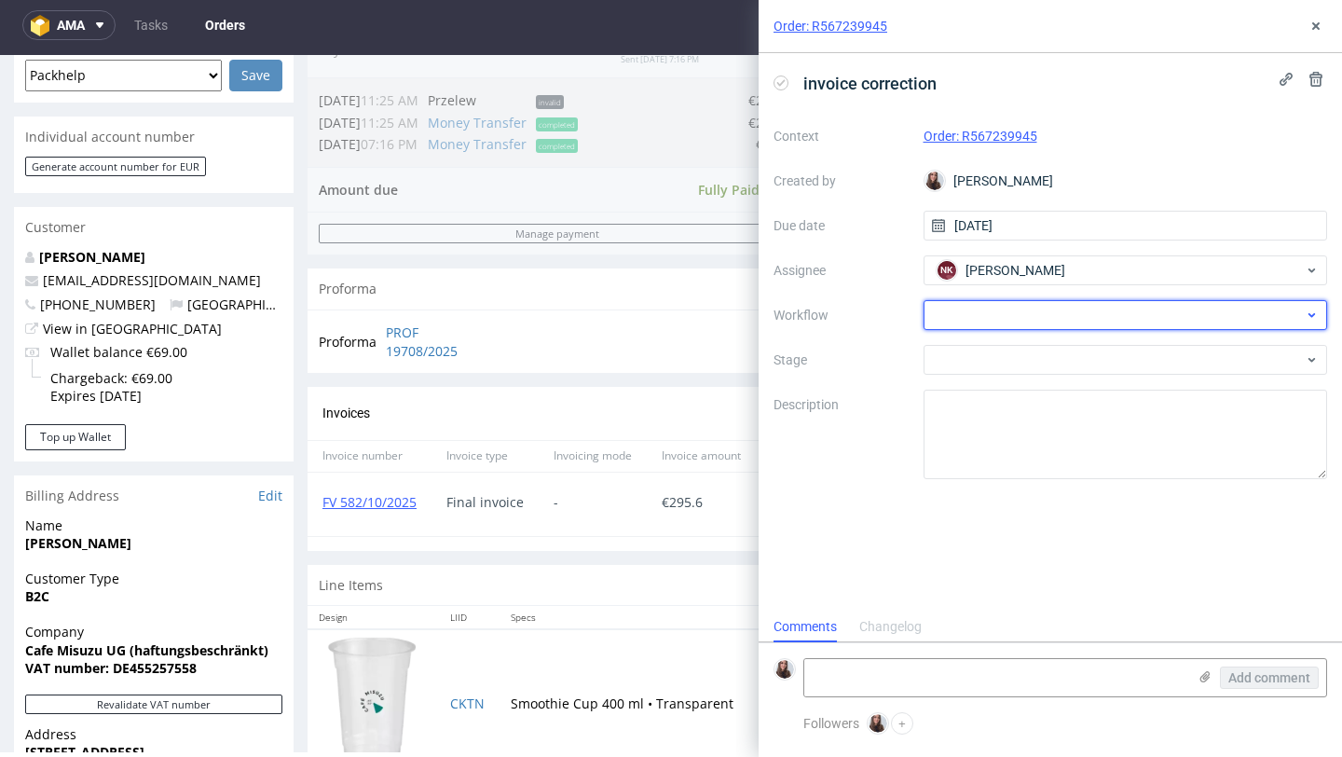
click at [1022, 308] on div at bounding box center [1126, 315] width 405 height 30
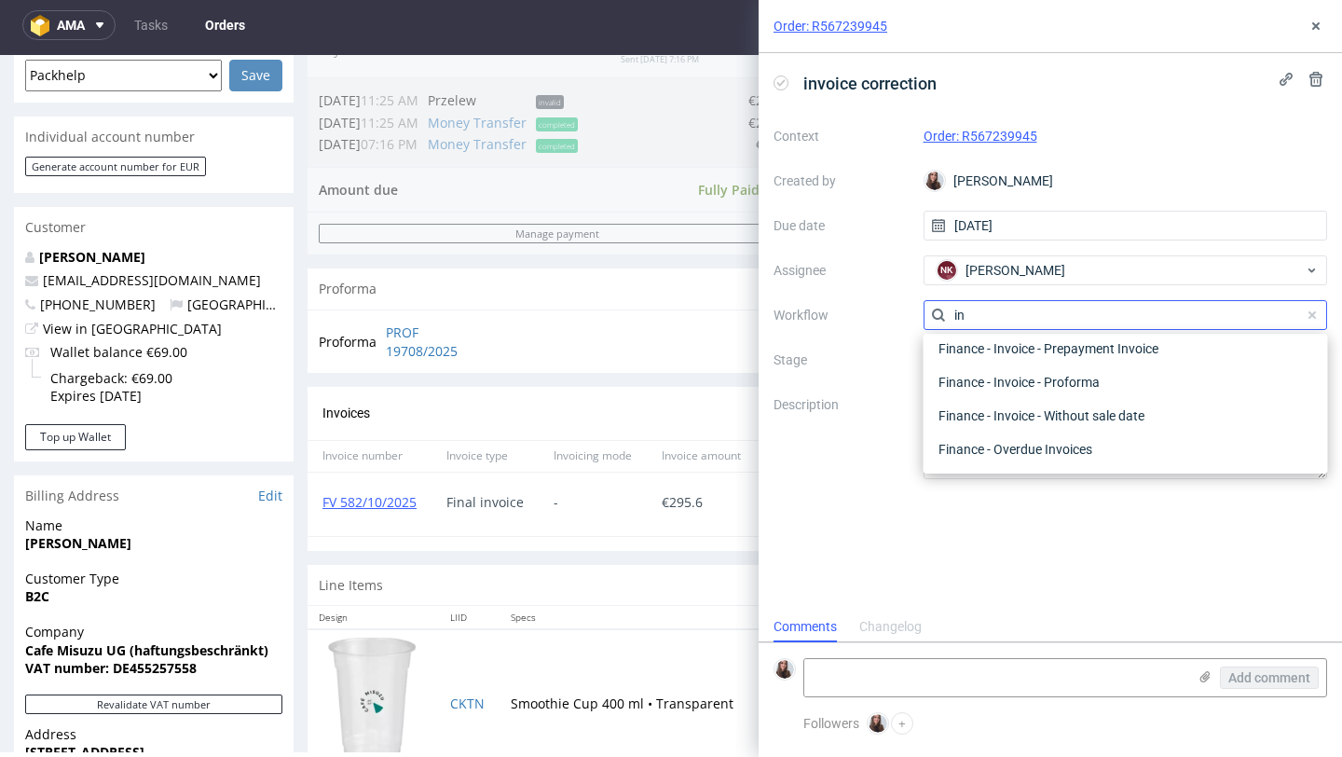
scroll to position [695, 0]
type input "i"
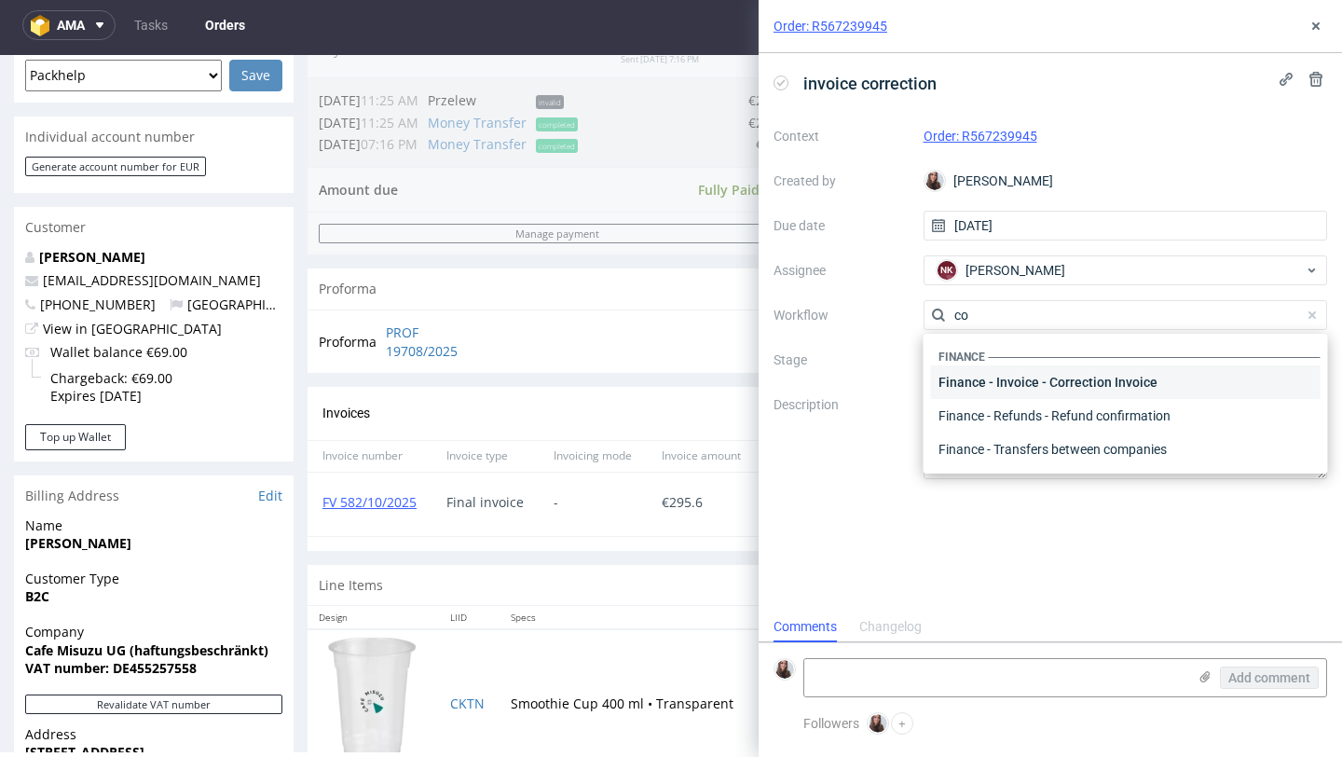
type input "co"
click at [1052, 383] on div "Finance - Invoice - Correction Invoice" at bounding box center [1126, 382] width 390 height 34
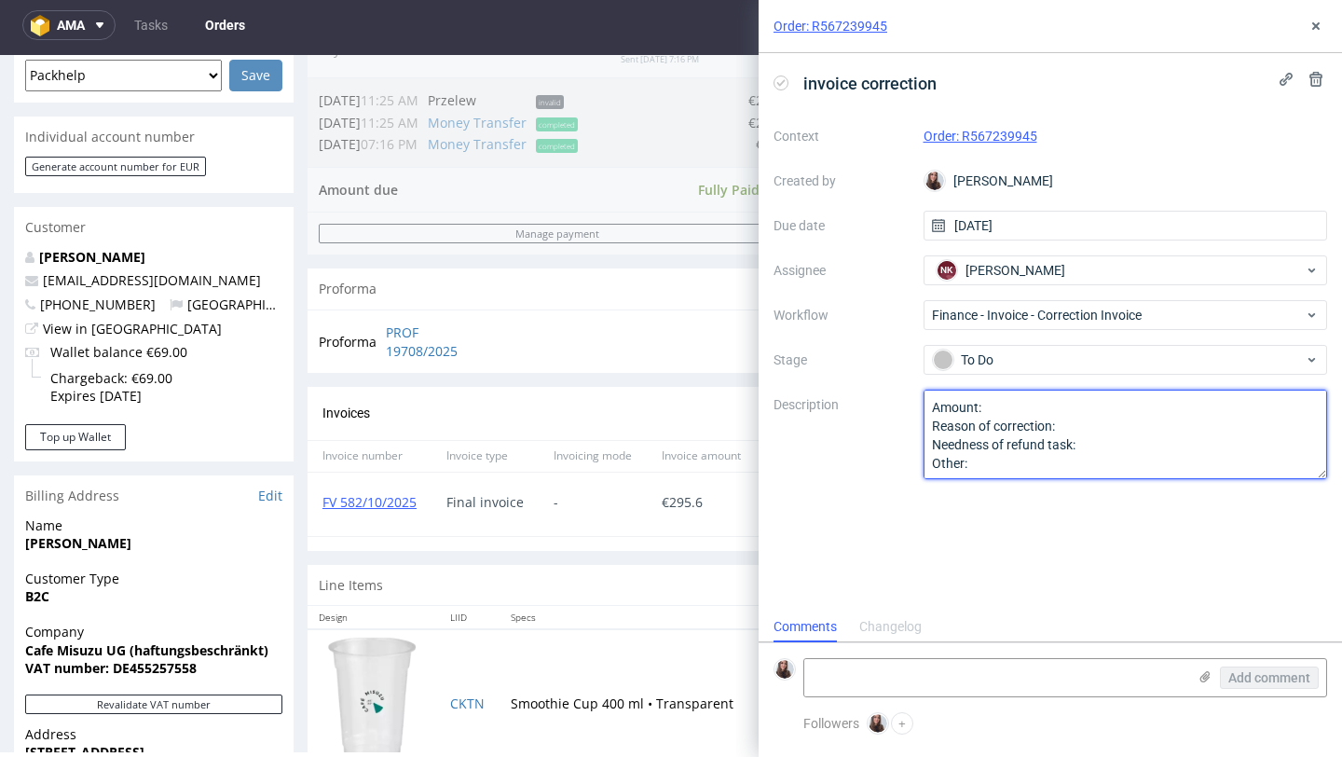
click at [1009, 404] on textarea "Amount: Reason of correction: Needness of refund task: Other:" at bounding box center [1126, 434] width 405 height 89
click at [1096, 423] on textarea "Amount: Reason of correction: Needness of refund task: Other:" at bounding box center [1126, 434] width 405 height 89
click at [1077, 405] on textarea "Amount: Reason of correction: Needness of refund task: Other:" at bounding box center [1126, 434] width 405 height 89
click at [1117, 432] on textarea "Amount: Reason of correction: Needness of refund task: Other:" at bounding box center [1126, 434] width 405 height 89
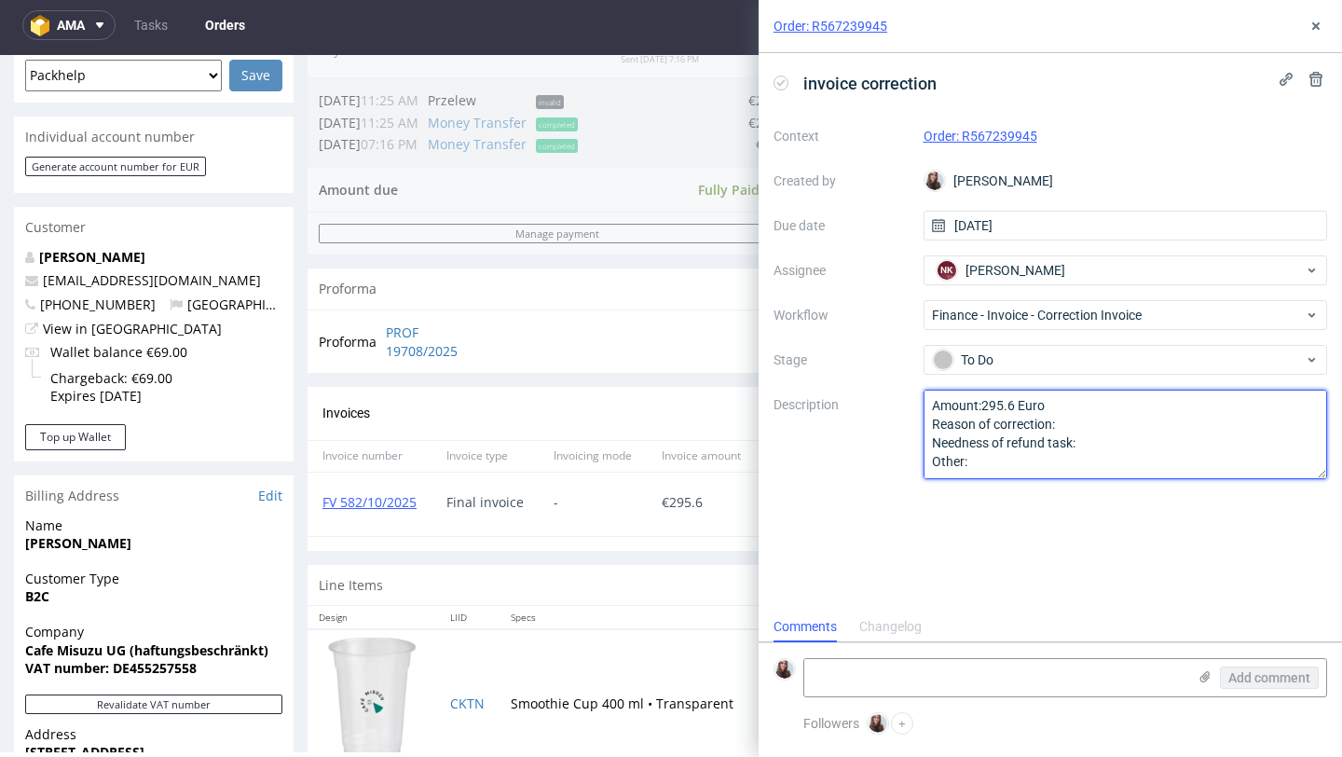
paste textarea "Unfortunately, this invoice does not include the VAT identification number star…"
click at [1113, 444] on textarea "Amount:295.6 Euro Reason of correction: Needness of refund task: Other:" at bounding box center [1126, 434] width 405 height 89
type textarea "Amount:295.6 Euro Reason of correction:Unfortunately, this invoice does not inc…"
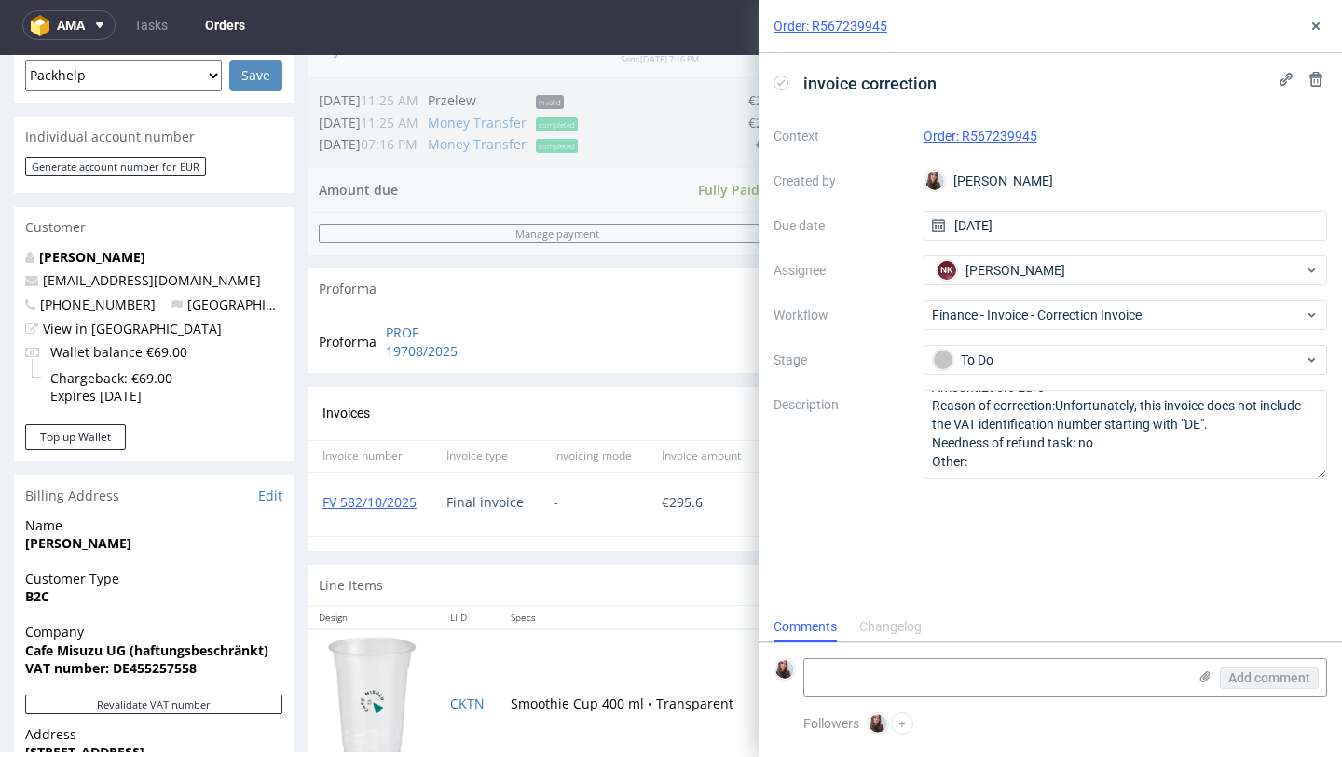
click at [1018, 547] on div "invoice correction Context Order: R567239945 Created by Sandra Beśka Due date 1…" at bounding box center [1050, 332] width 583 height 558
click at [1315, 21] on icon at bounding box center [1316, 26] width 15 height 15
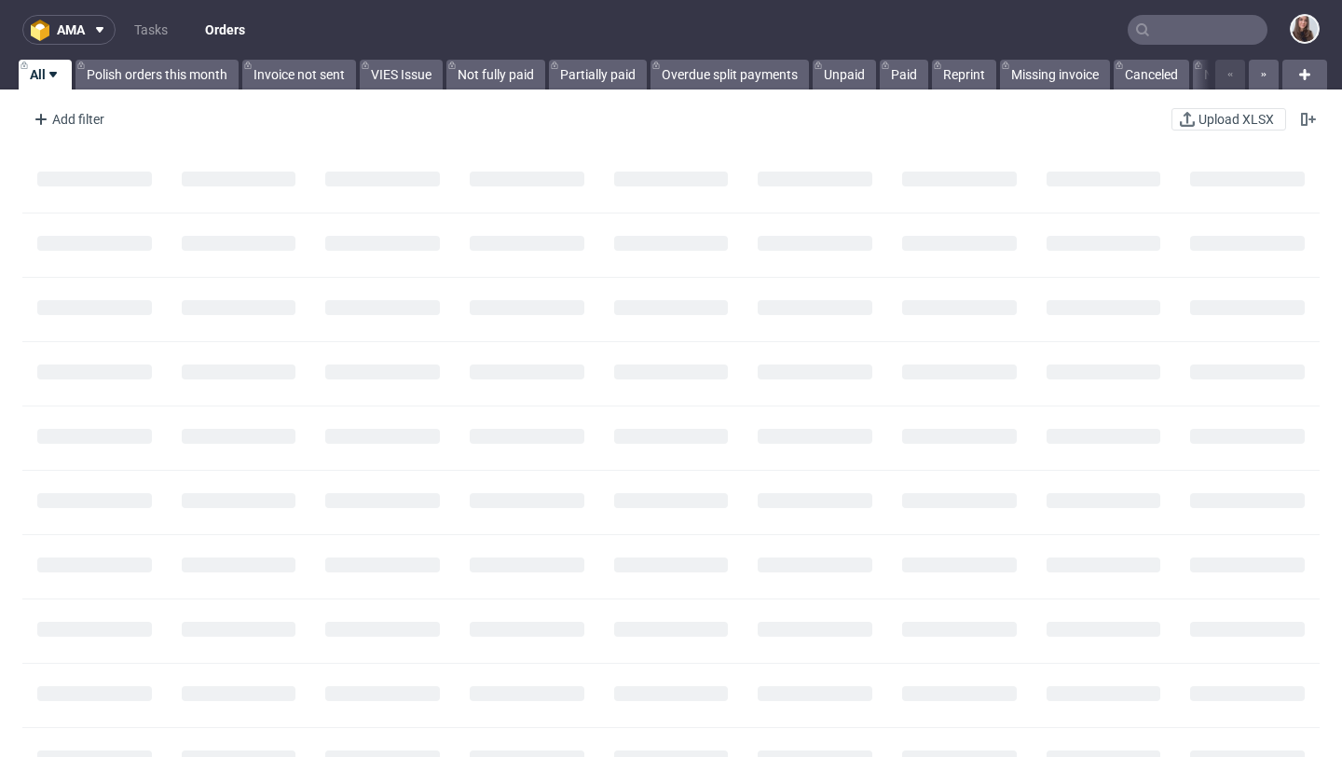
click at [1200, 28] on input "text" at bounding box center [1198, 30] width 140 height 30
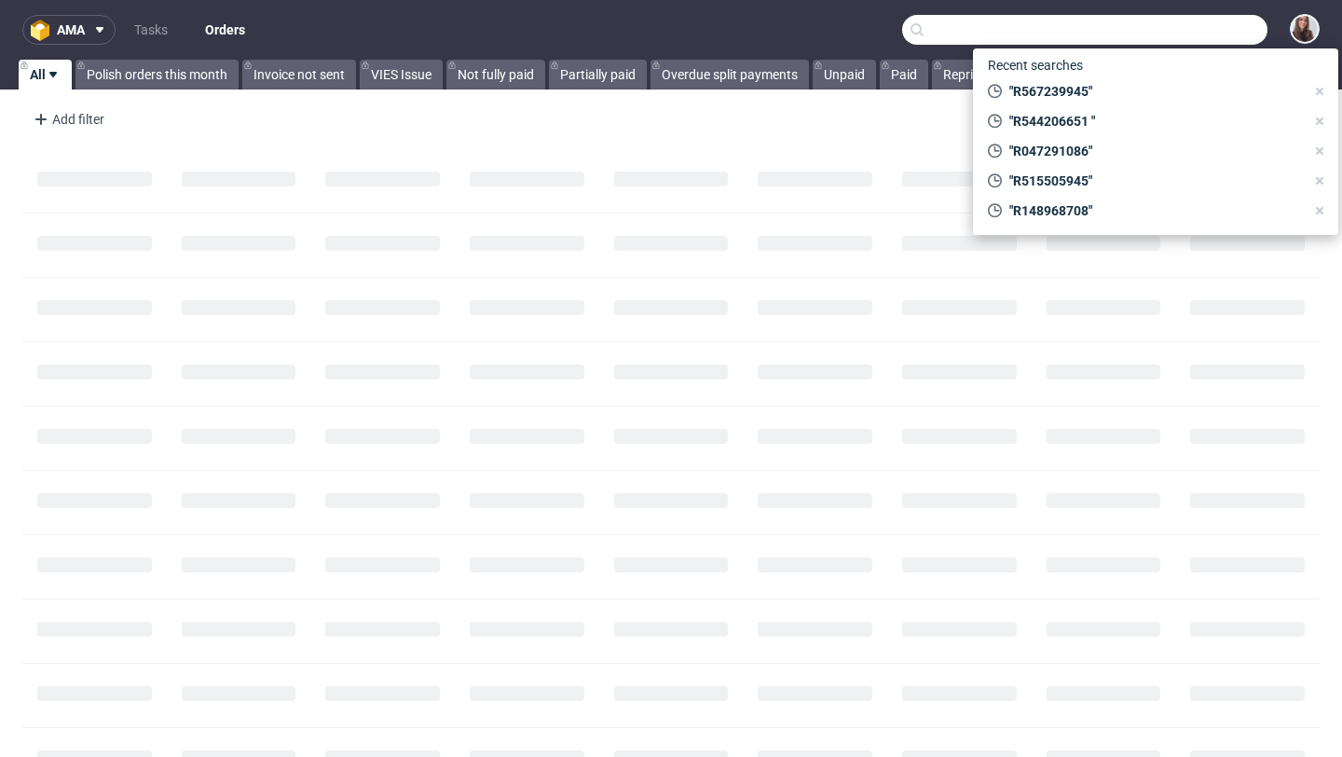
paste input "R222185185"
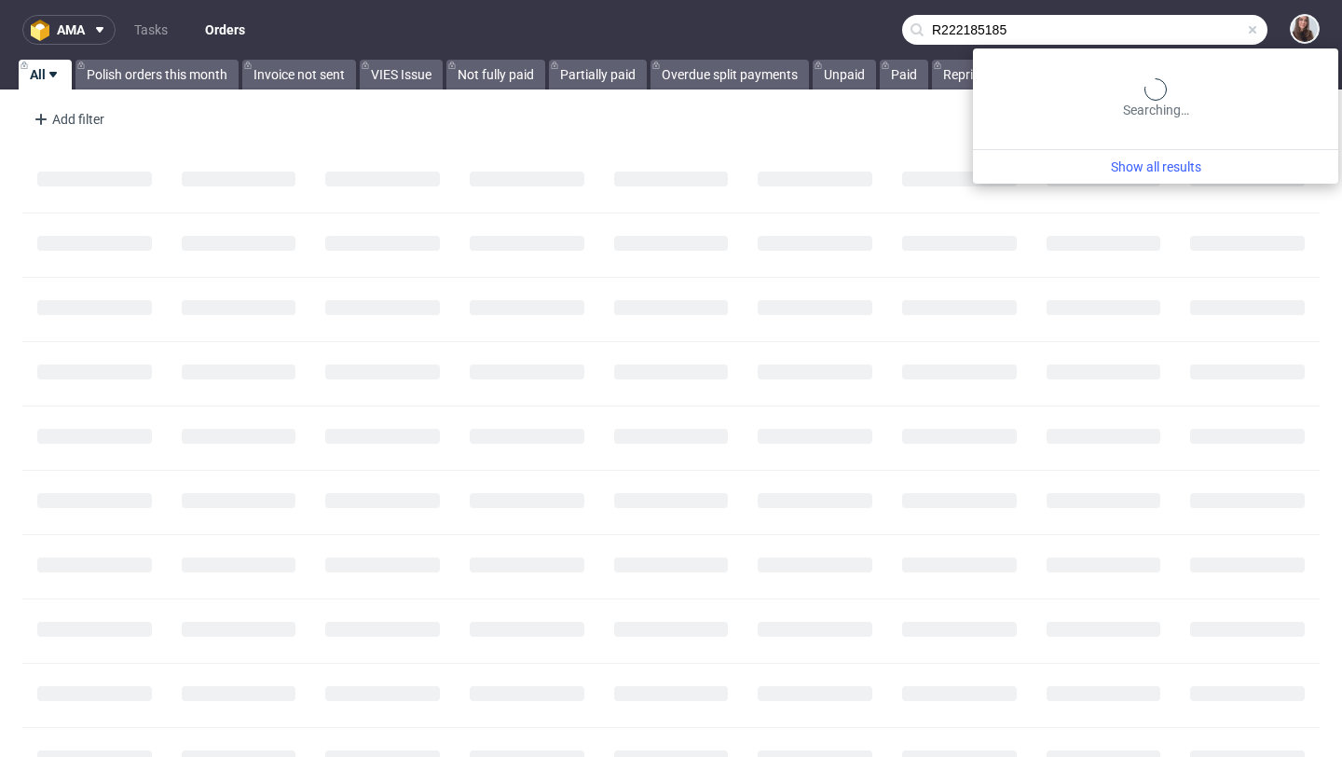
type input "R222185185"
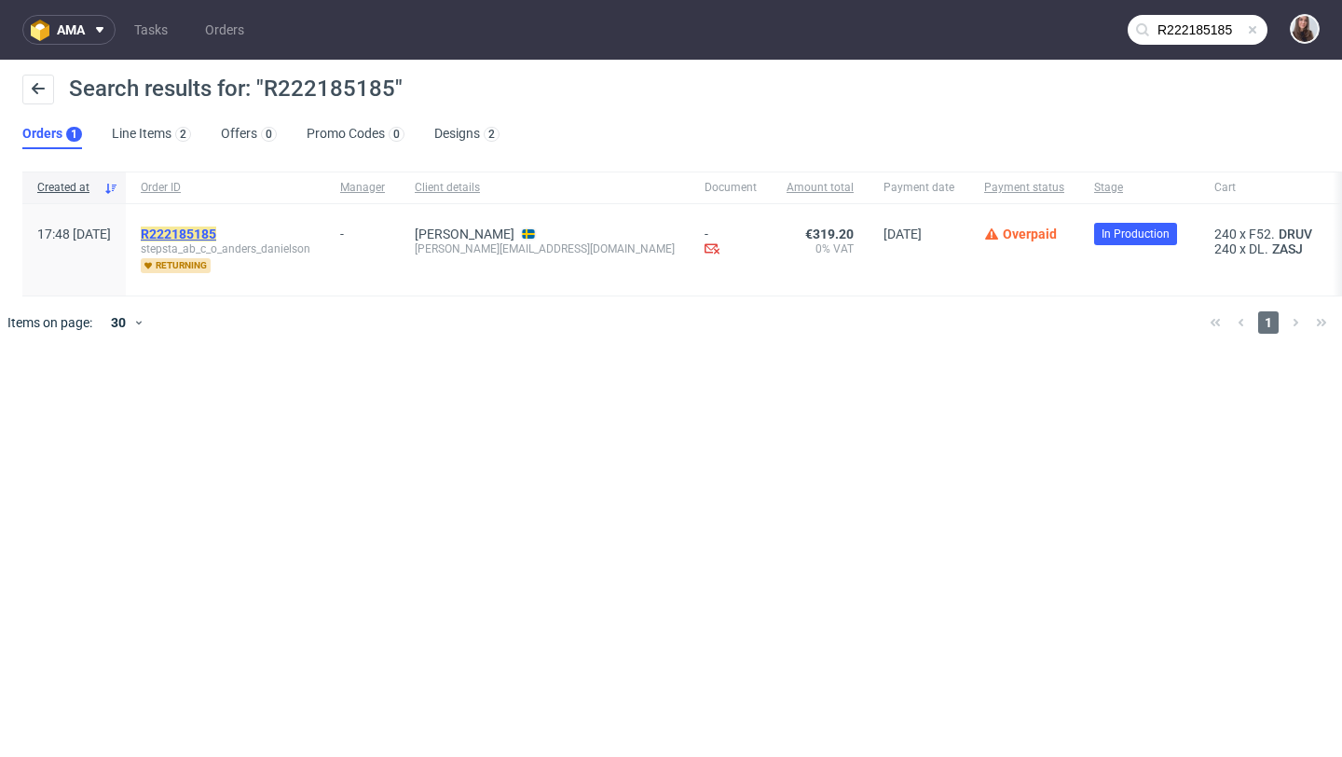
click at [216, 226] on mark "R222185185" at bounding box center [178, 233] width 75 height 15
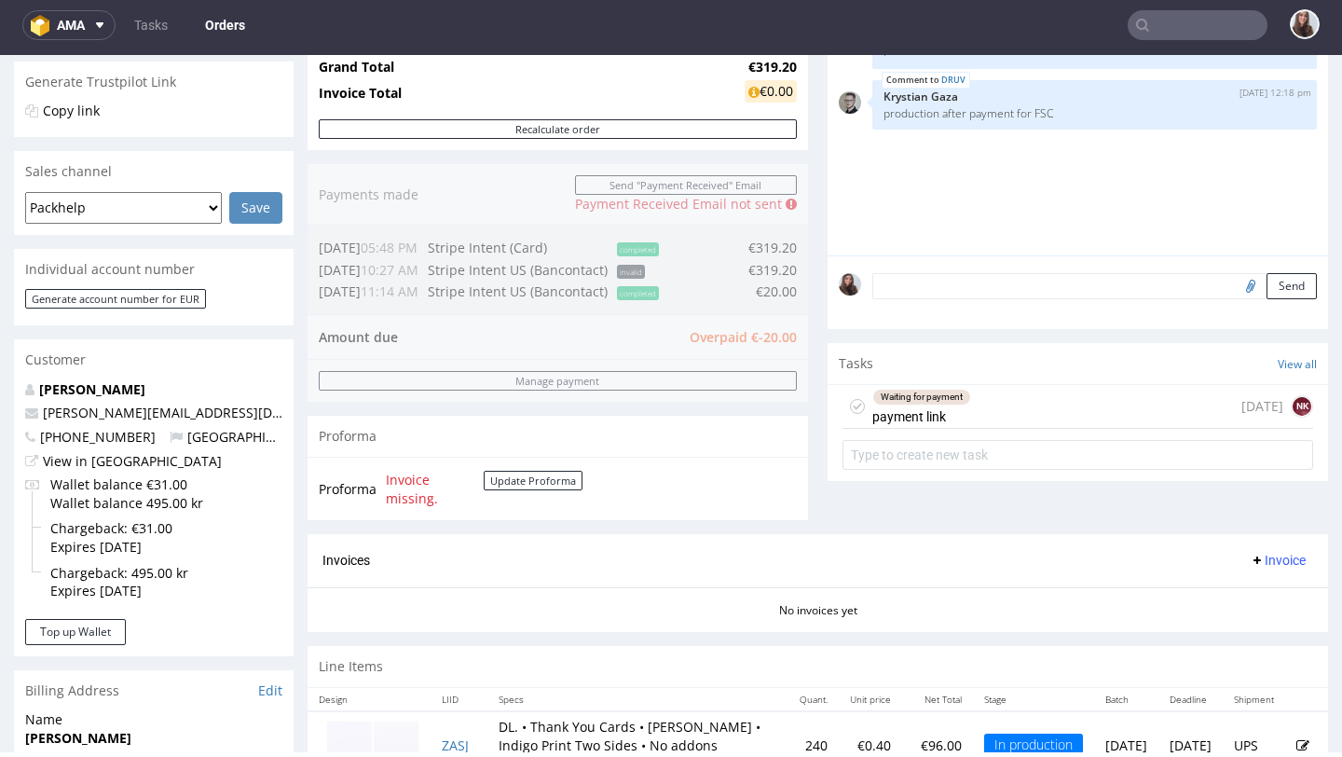
scroll to position [397, 0]
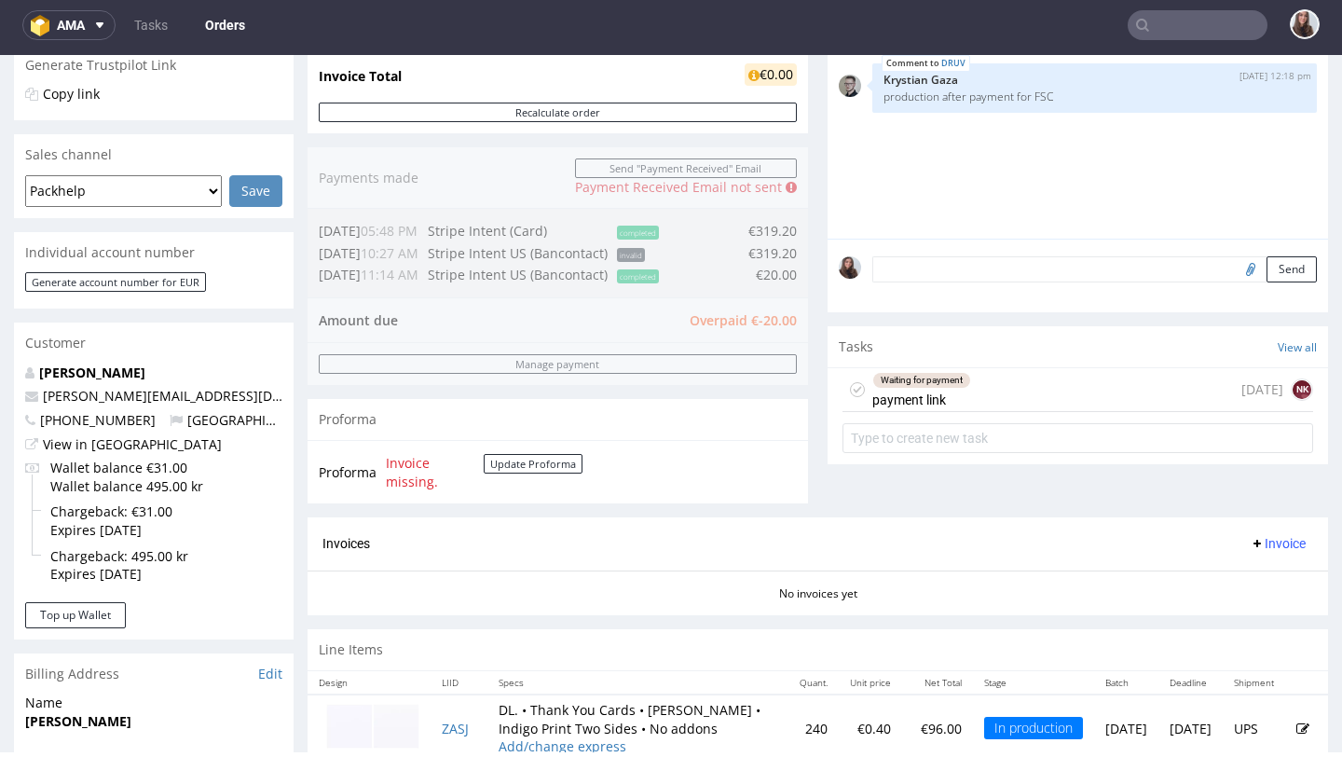
click at [988, 401] on div "Waiting for payment payment link [DATE] NK" at bounding box center [1078, 390] width 471 height 44
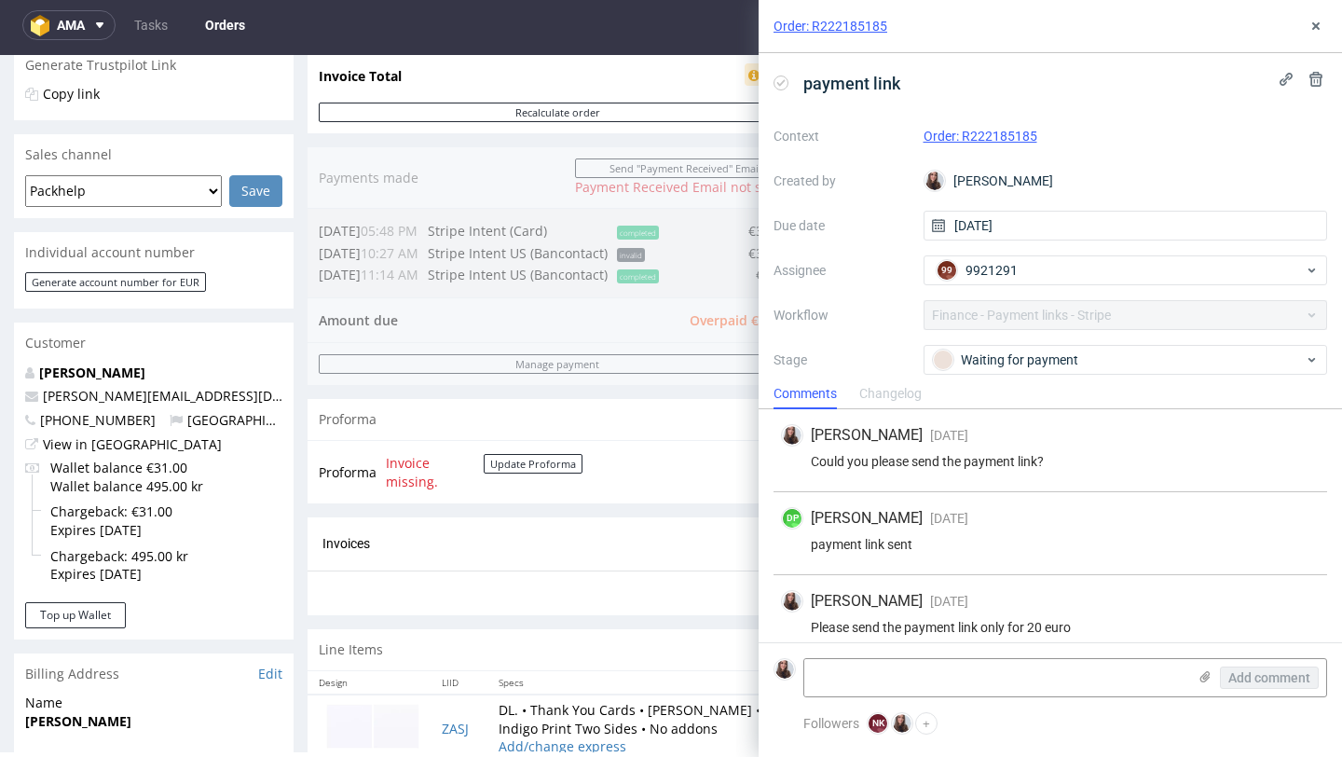
scroll to position [98, 0]
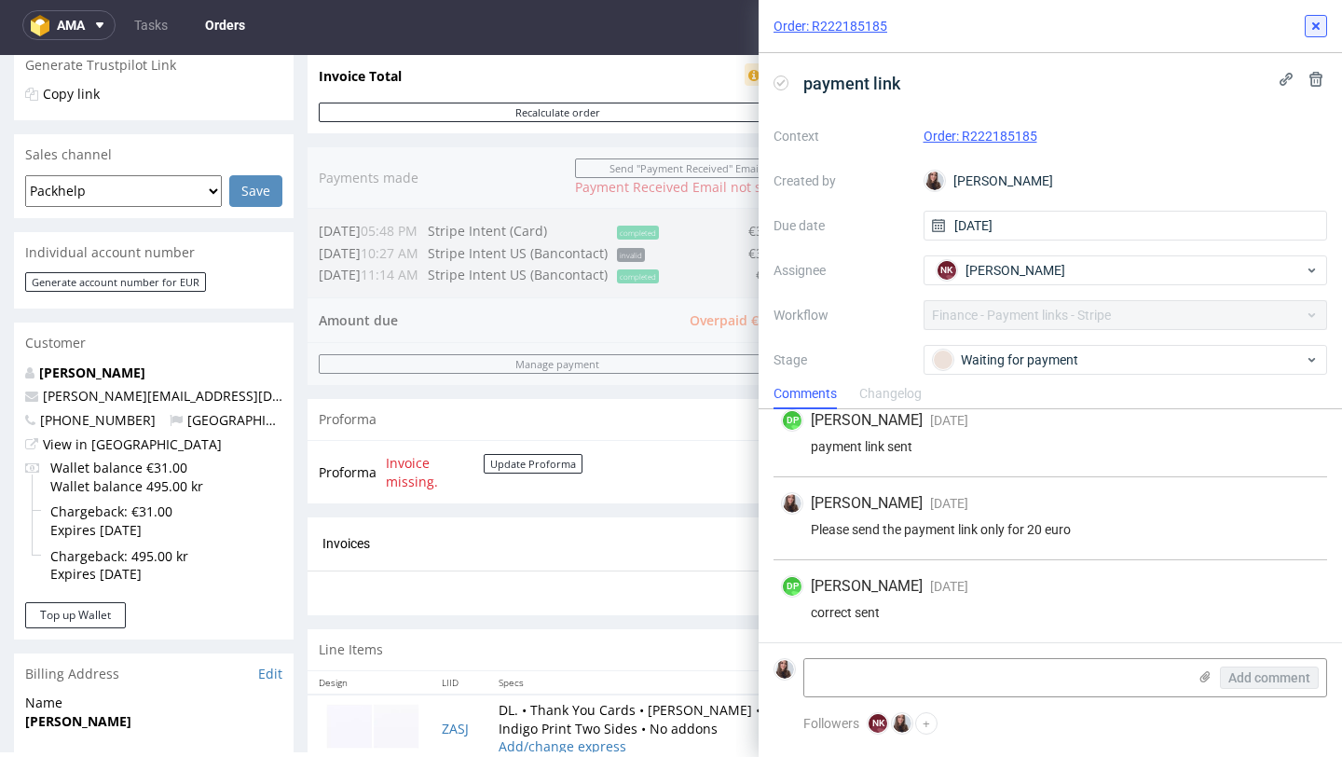
click at [1316, 27] on use at bounding box center [1315, 25] width 7 height 7
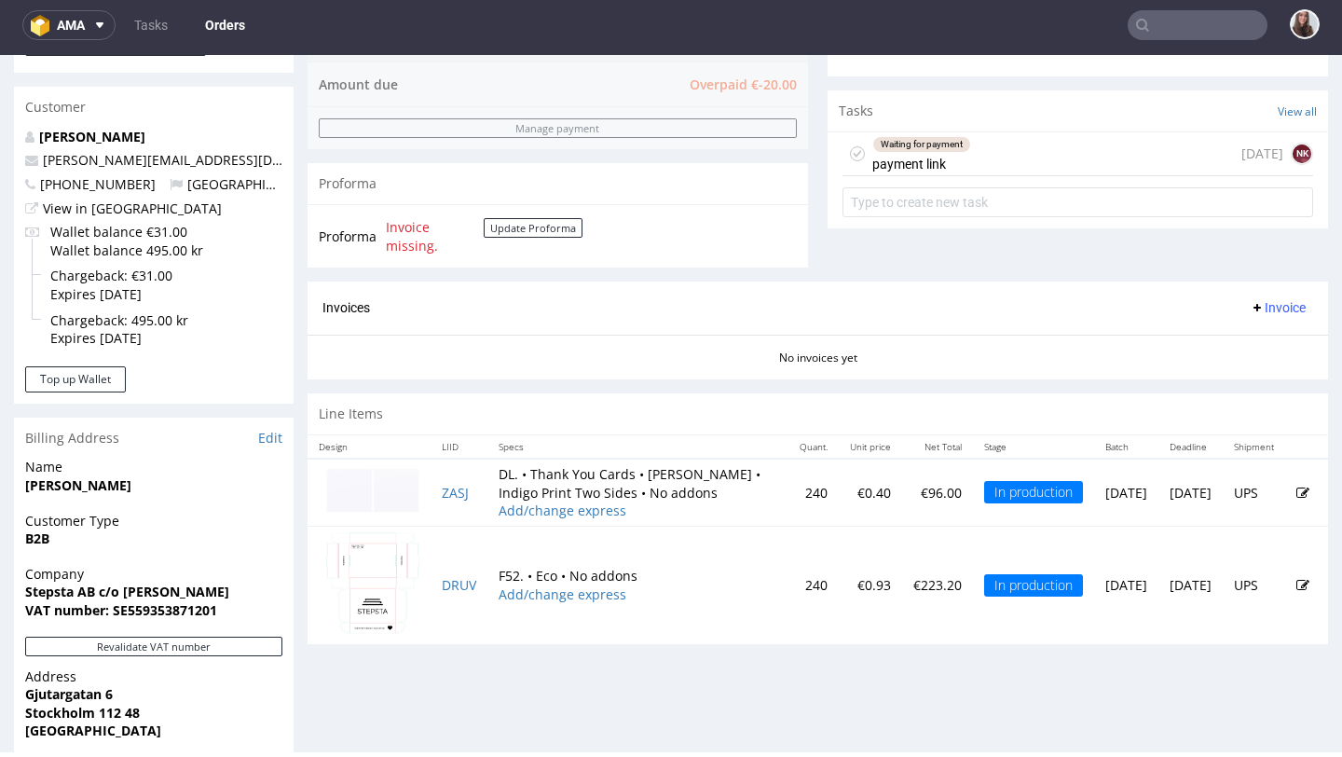
scroll to position [685, 0]
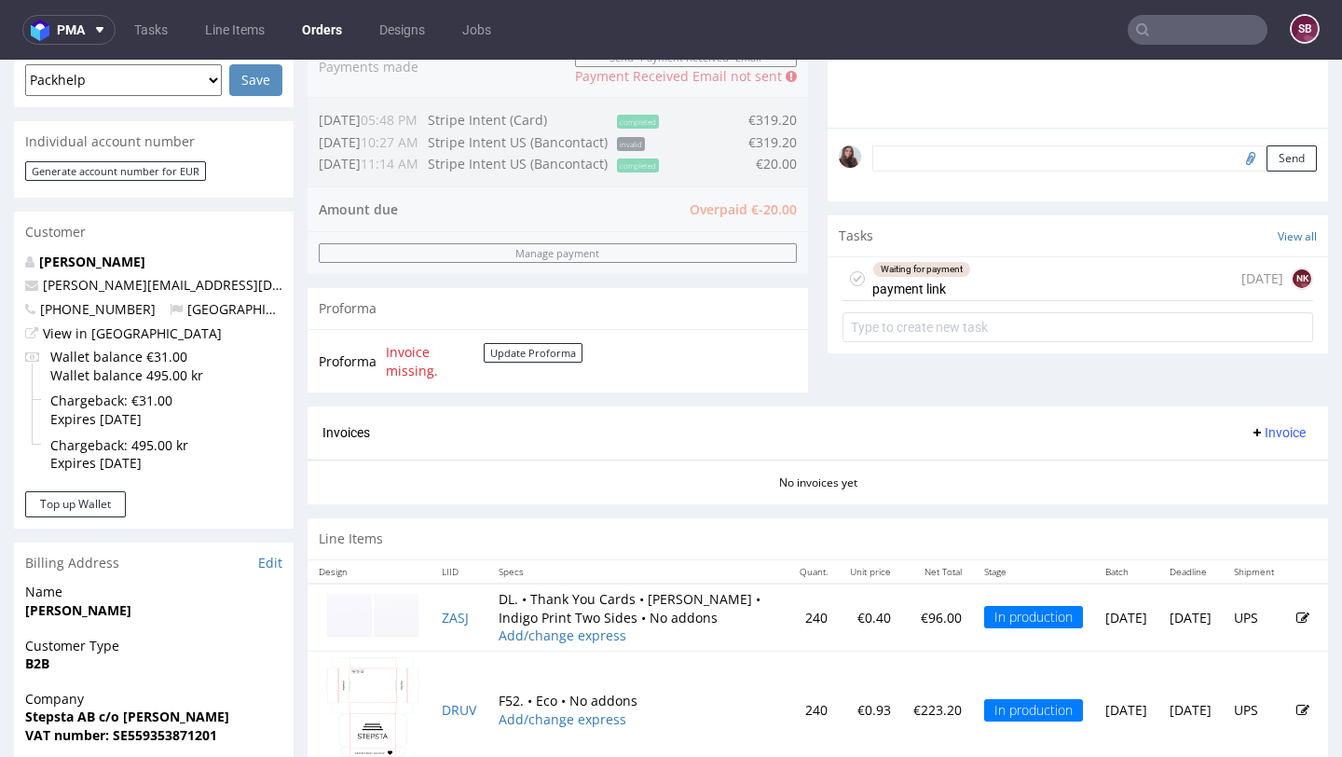
scroll to position [521, 0]
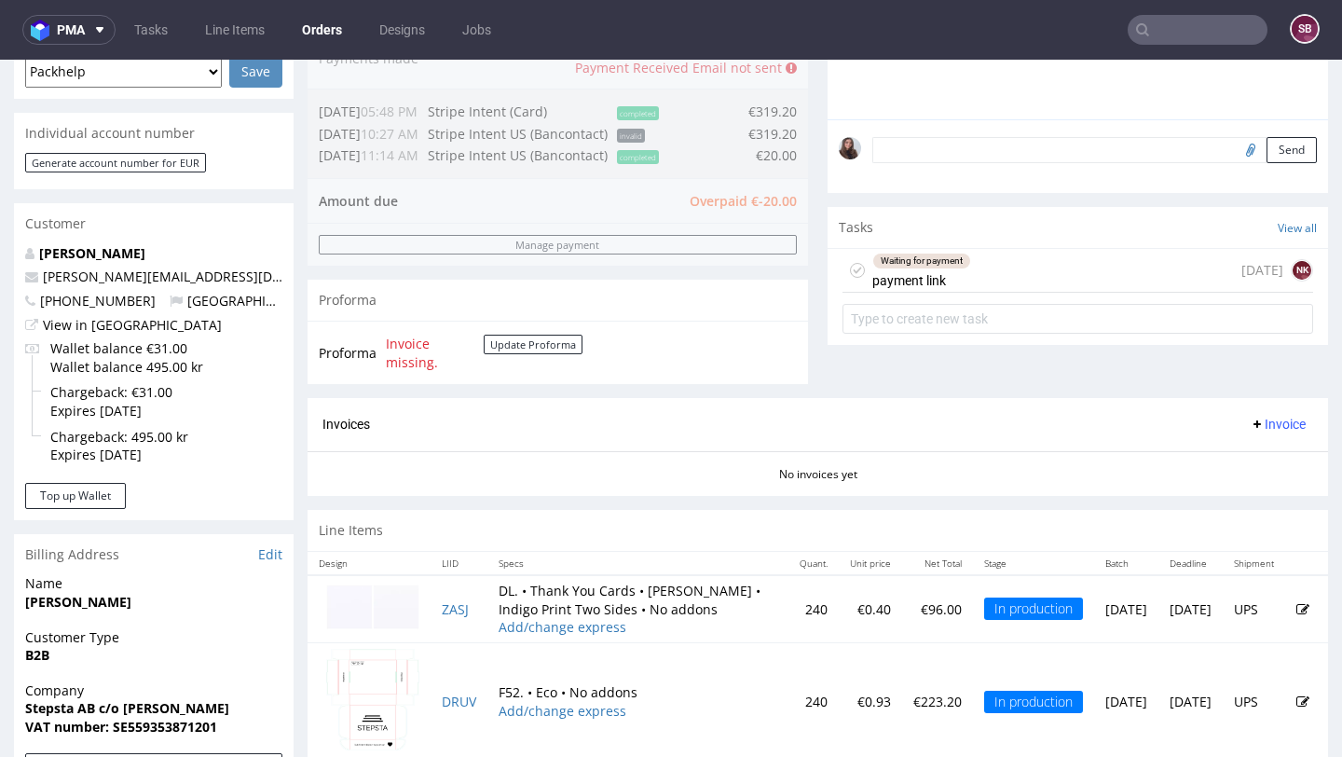
click at [940, 268] on div "Waiting for payment" at bounding box center [921, 261] width 97 height 15
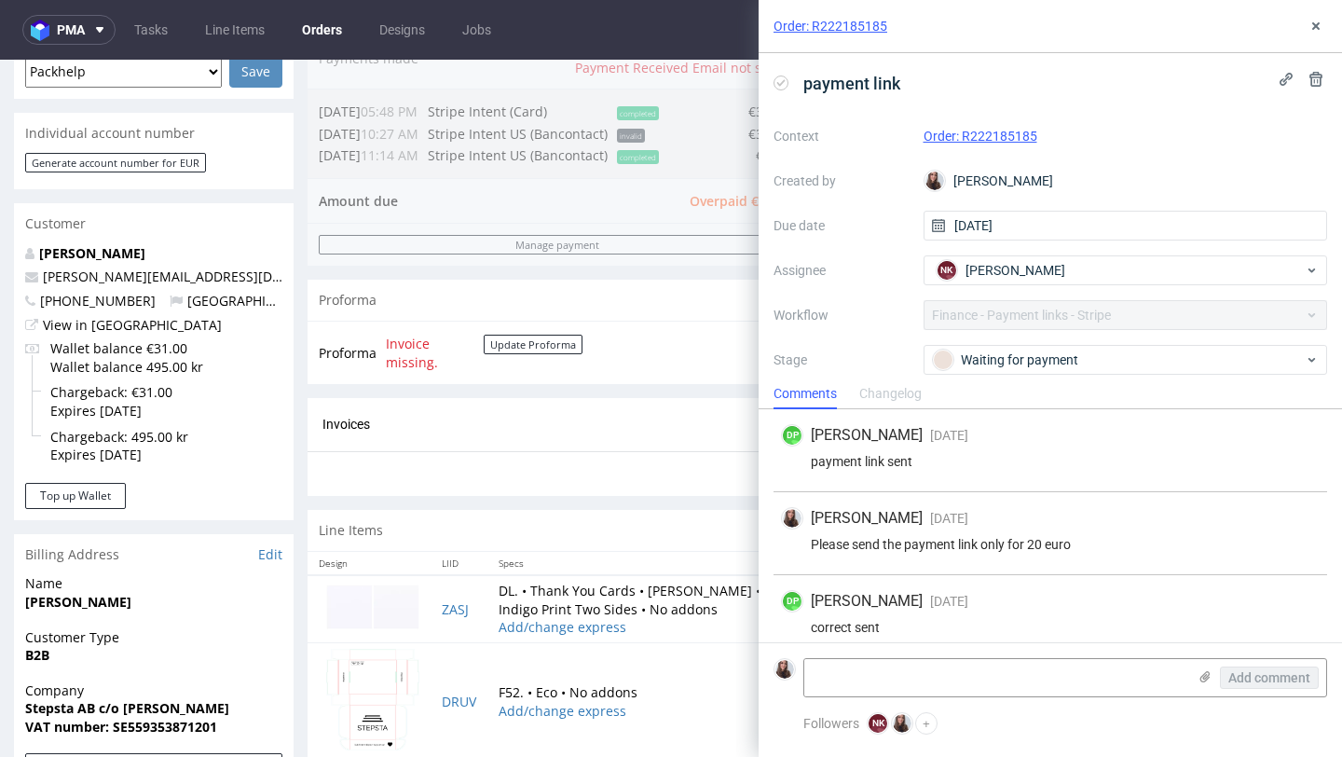
scroll to position [98, 0]
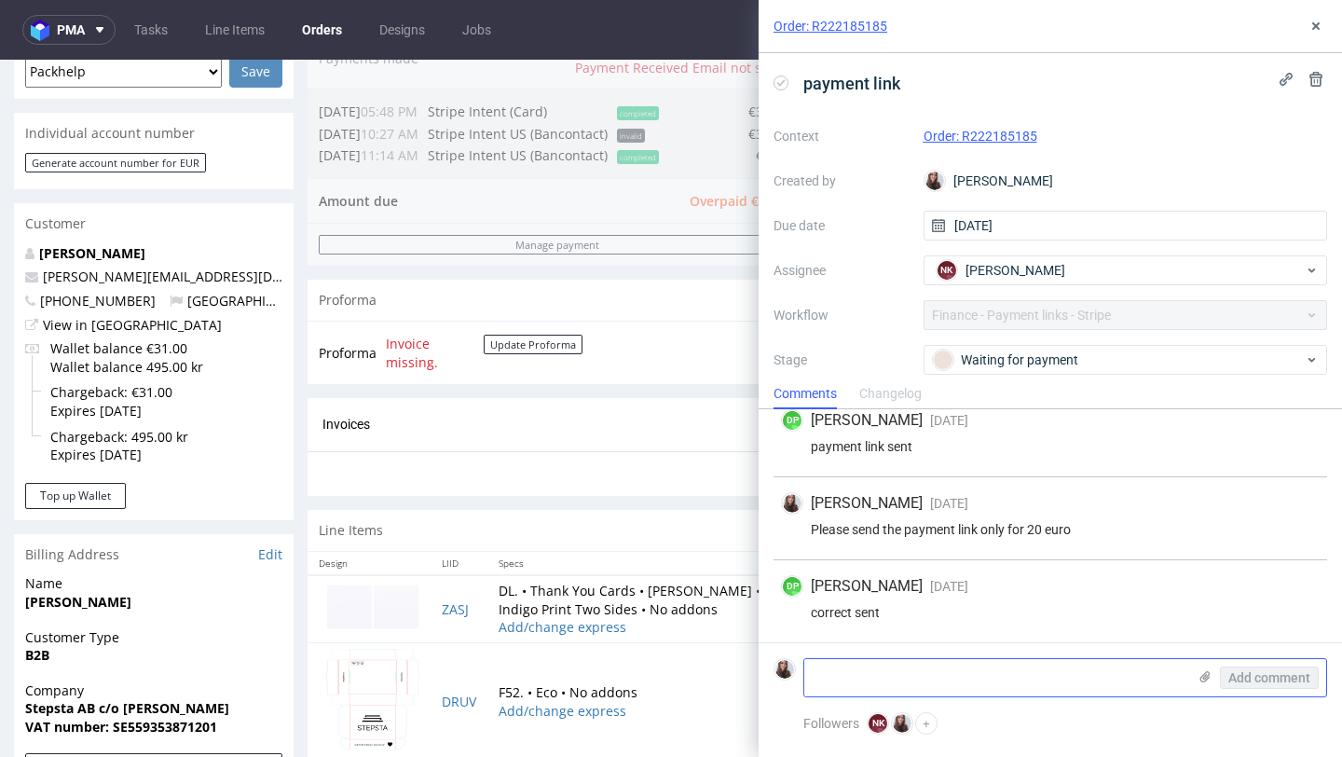
click at [846, 669] on textarea at bounding box center [995, 677] width 382 height 37
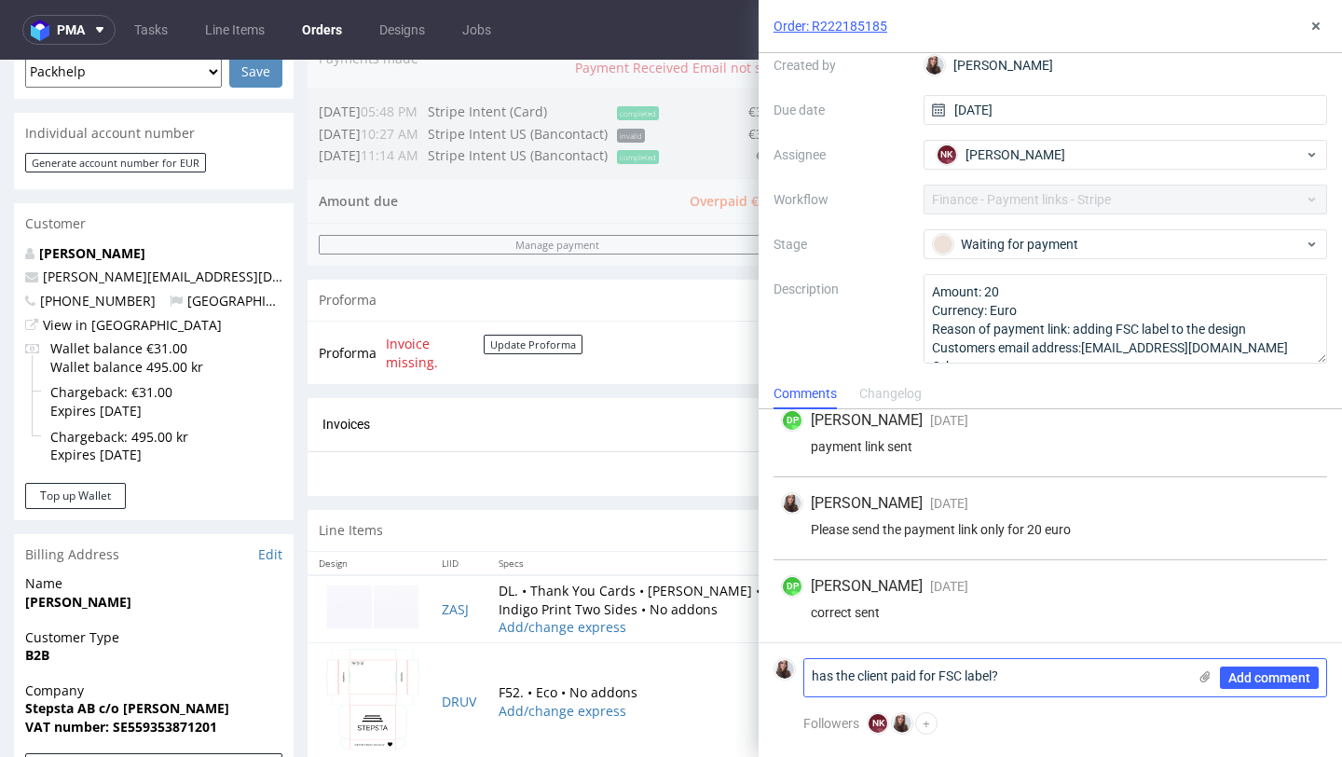
click at [823, 674] on textarea "has the client paid for FSC label?" at bounding box center [995, 677] width 382 height 37
click at [0, 0] on lt-span "H as" at bounding box center [0, 0] width 0 height 0
type textarea "Has the client paid for FSC label?"
click at [1298, 675] on span "Add comment" at bounding box center [1269, 677] width 82 height 13
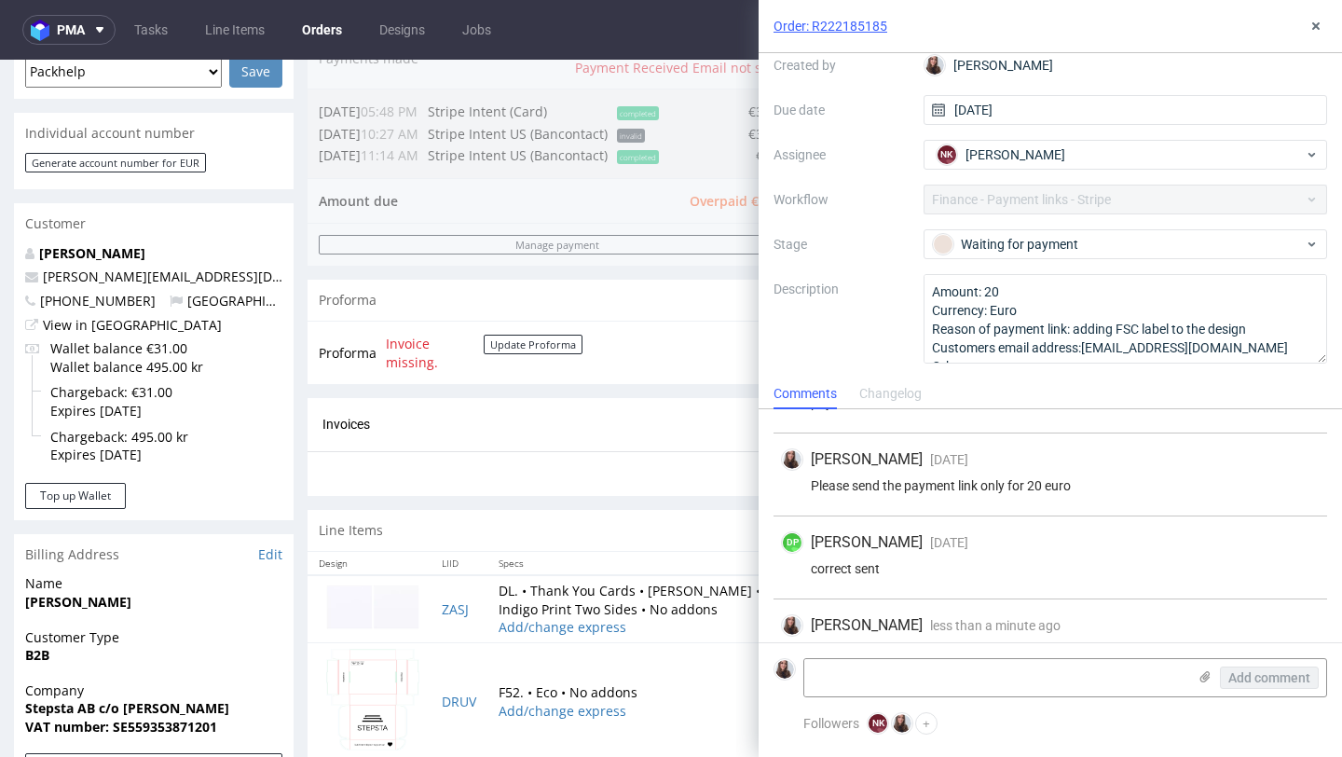
scroll to position [181, 0]
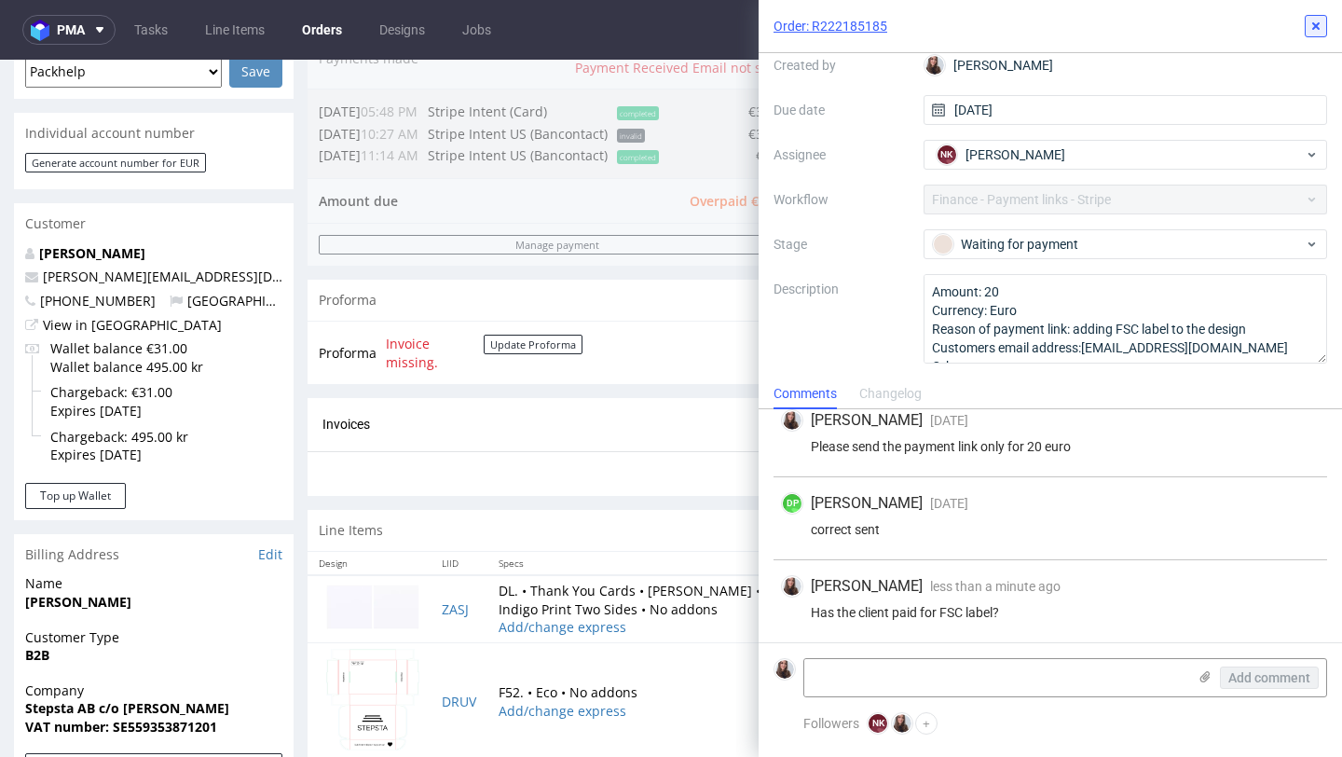
click at [1314, 19] on icon at bounding box center [1316, 26] width 15 height 15
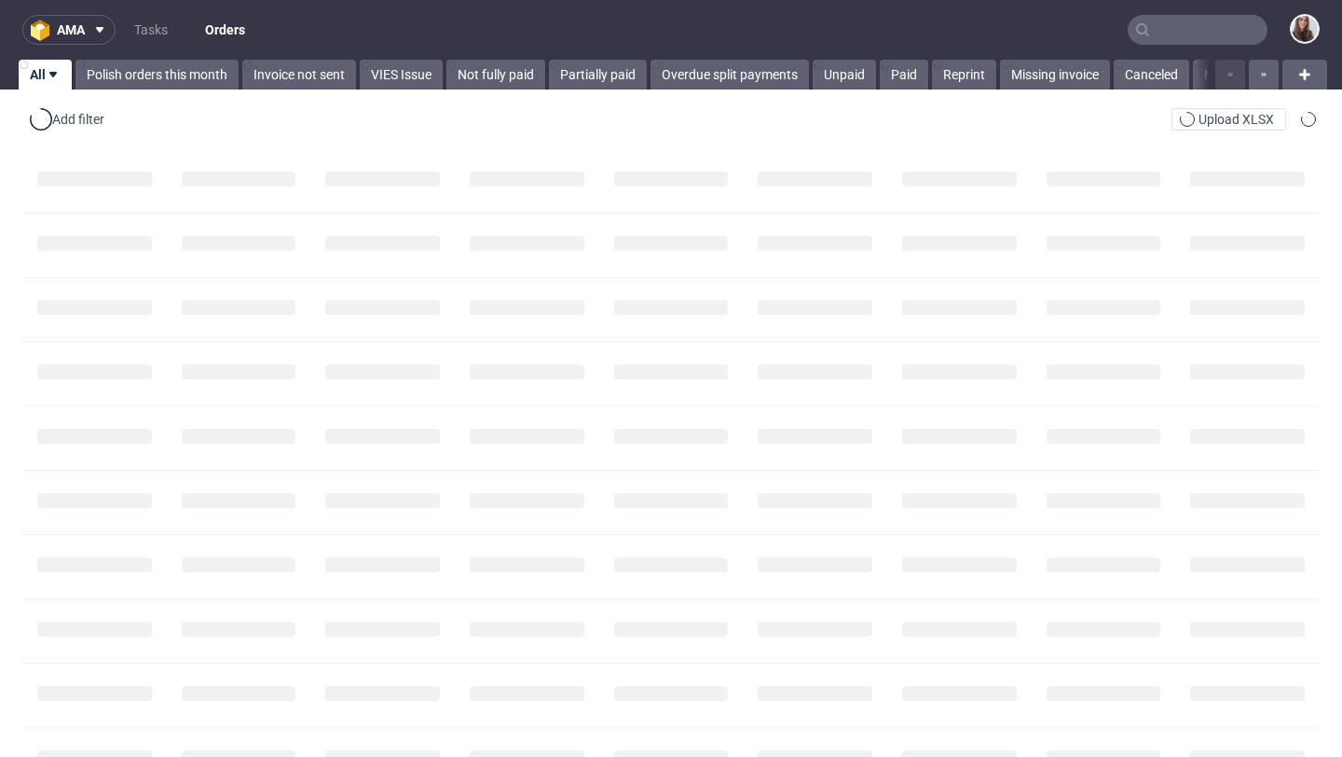
click at [1162, 38] on input "text" at bounding box center [1198, 30] width 140 height 30
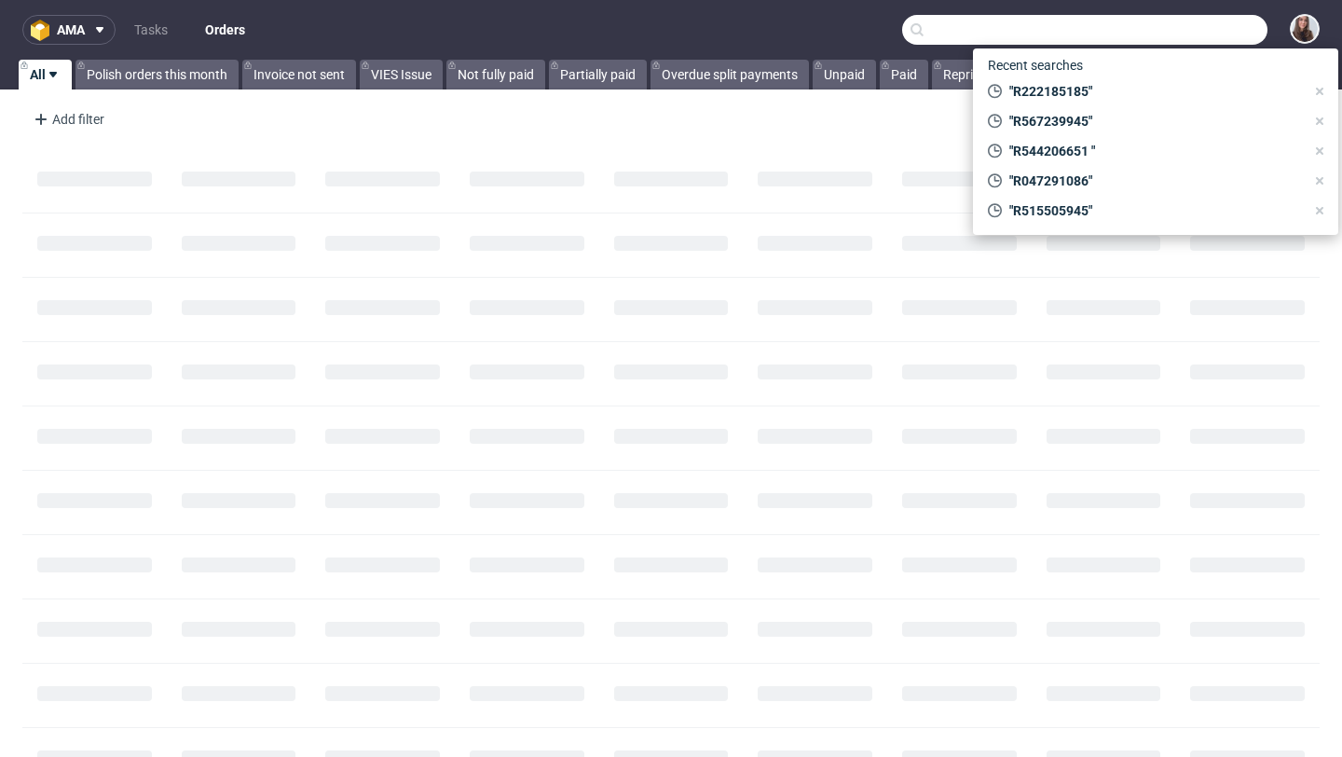
paste input "R582194368"
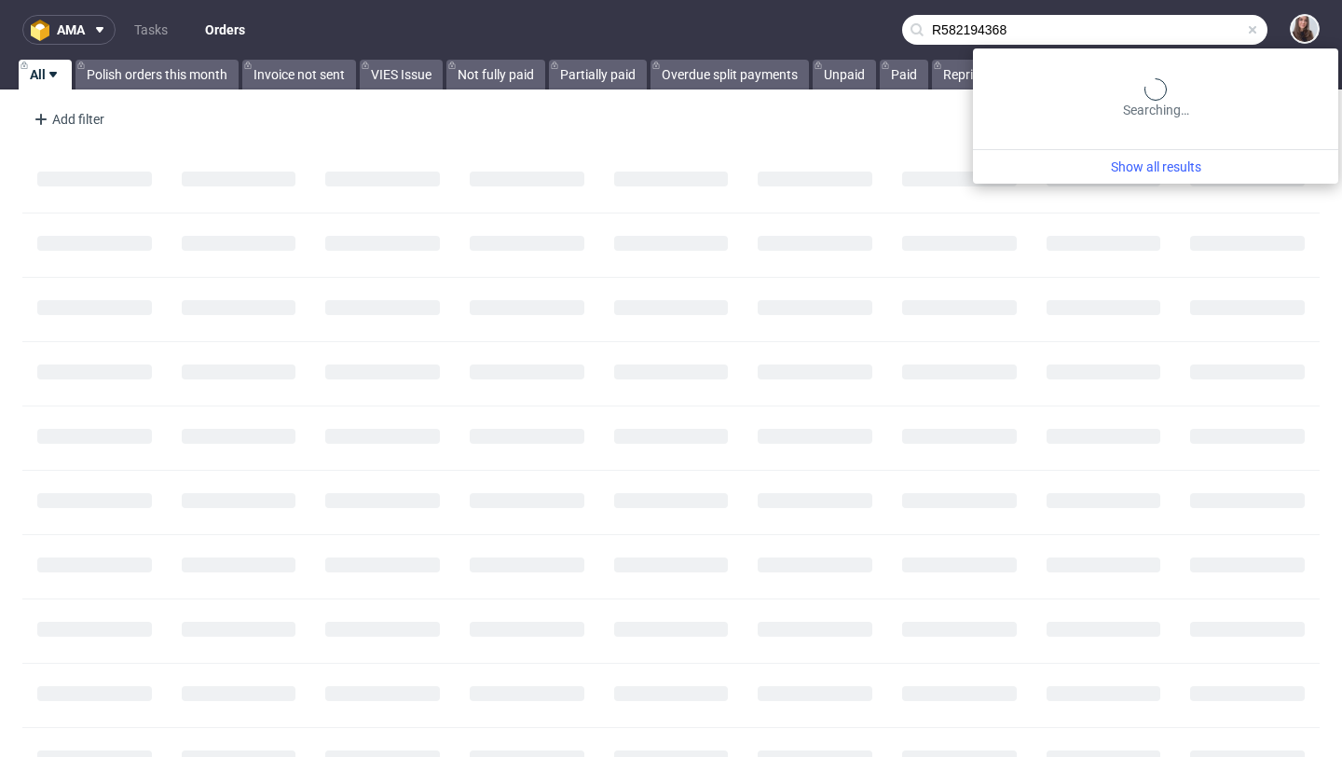
type input "R582194368"
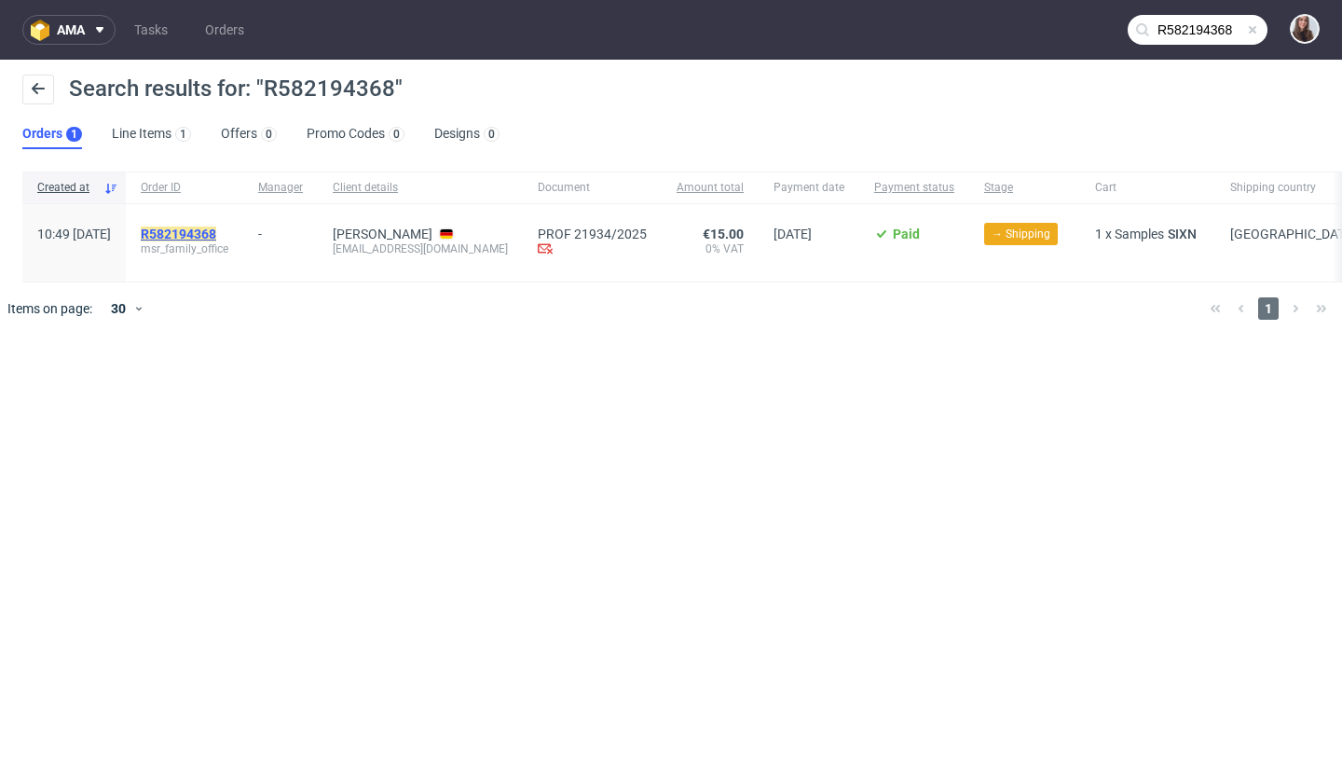
click at [216, 226] on mark "R582194368" at bounding box center [178, 233] width 75 height 15
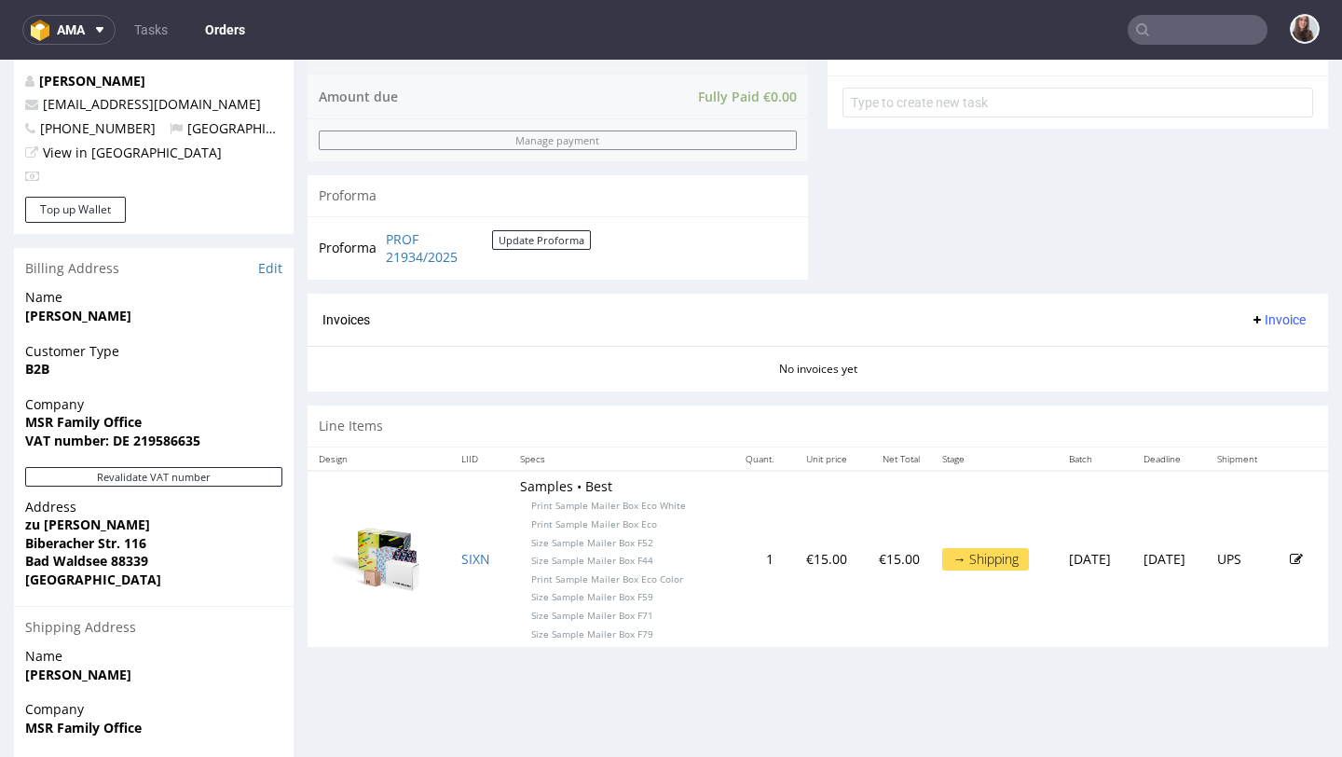
scroll to position [797, 0]
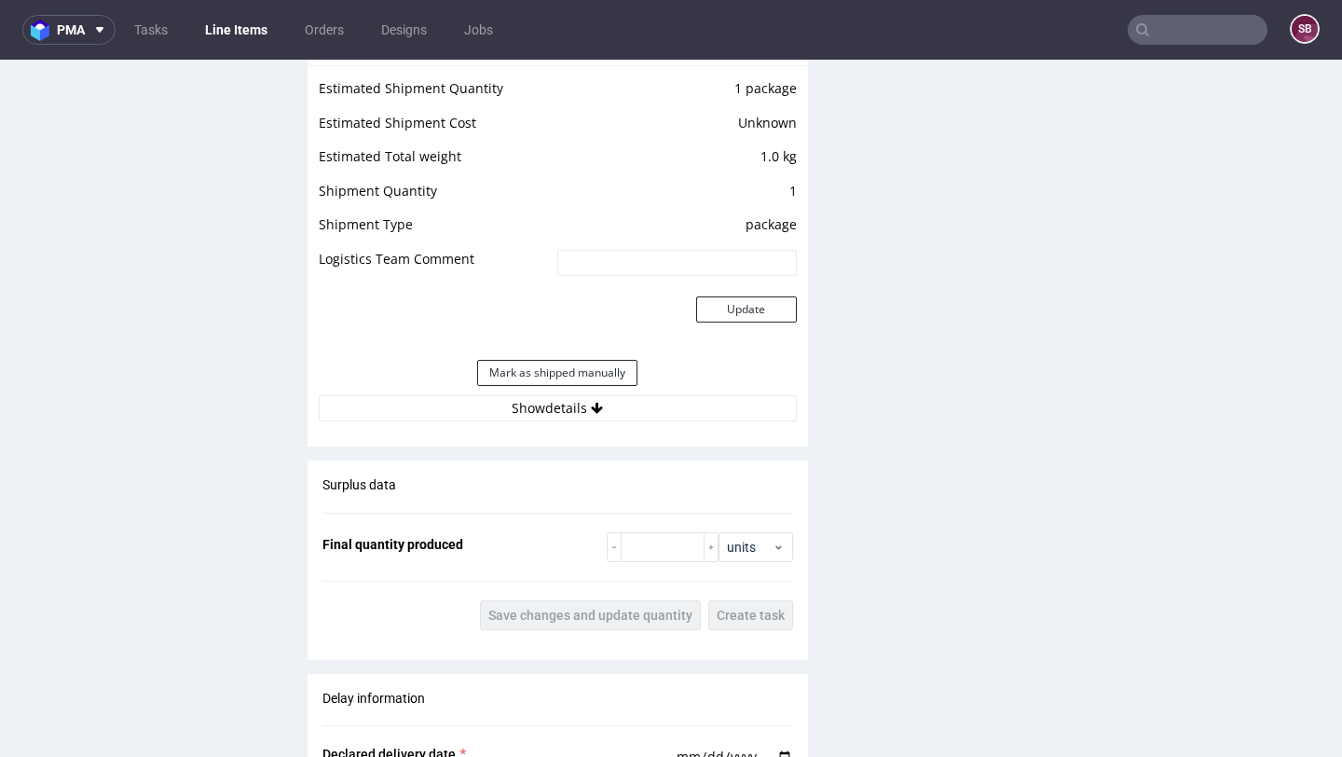
scroll to position [1705, 0]
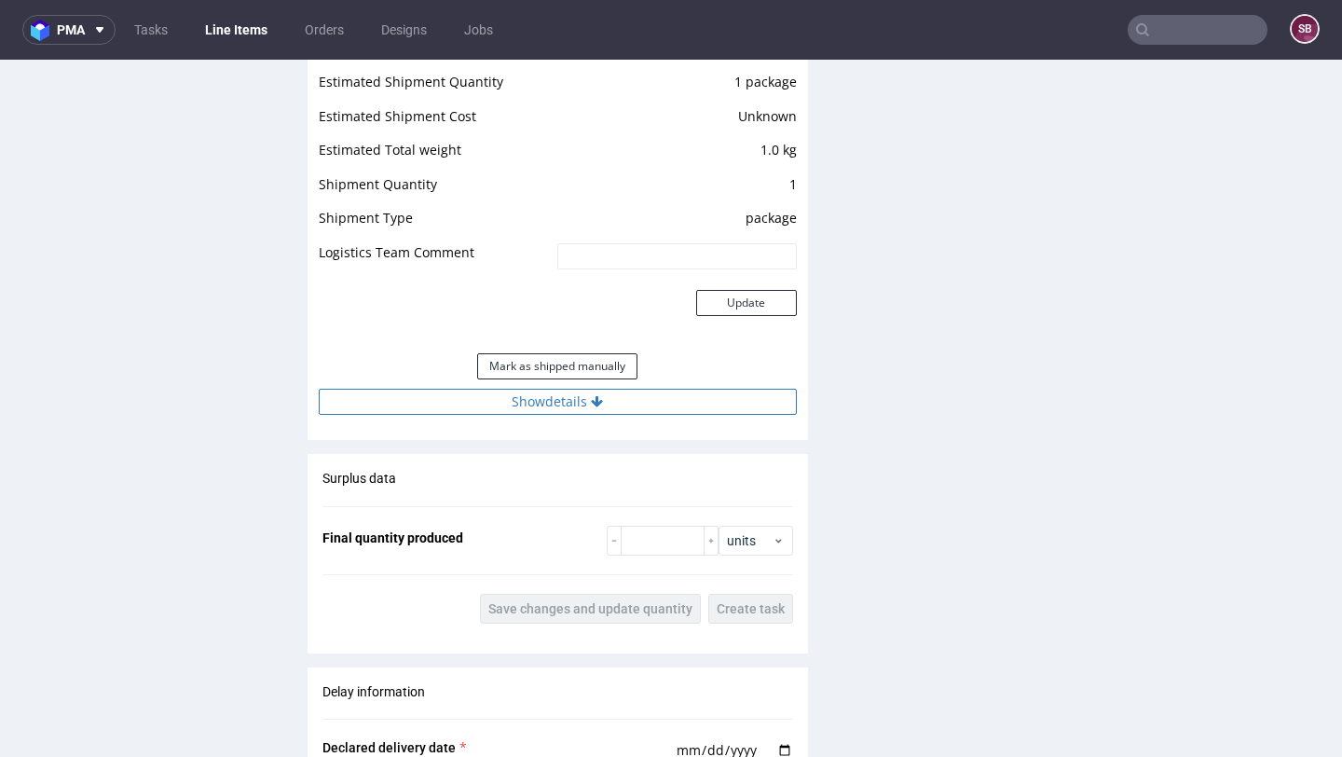
click at [577, 393] on button "Show details" at bounding box center [558, 402] width 478 height 26
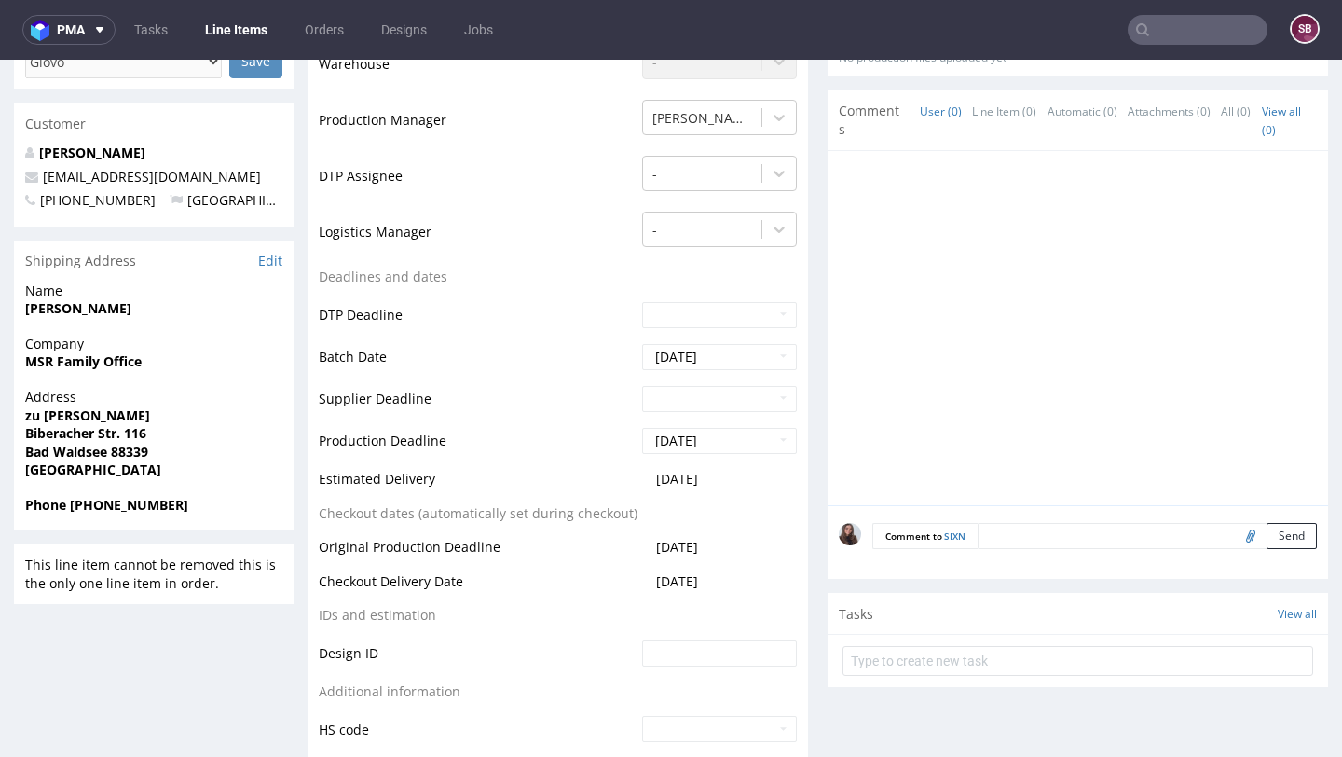
scroll to position [608, 0]
drag, startPoint x: 739, startPoint y: 483, endPoint x: 645, endPoint y: 481, distance: 94.2
click at [645, 481] on td "2025-10-20" at bounding box center [717, 486] width 159 height 34
copy span "2025-10-20"
click at [1157, 21] on input "text" at bounding box center [1198, 30] width 140 height 30
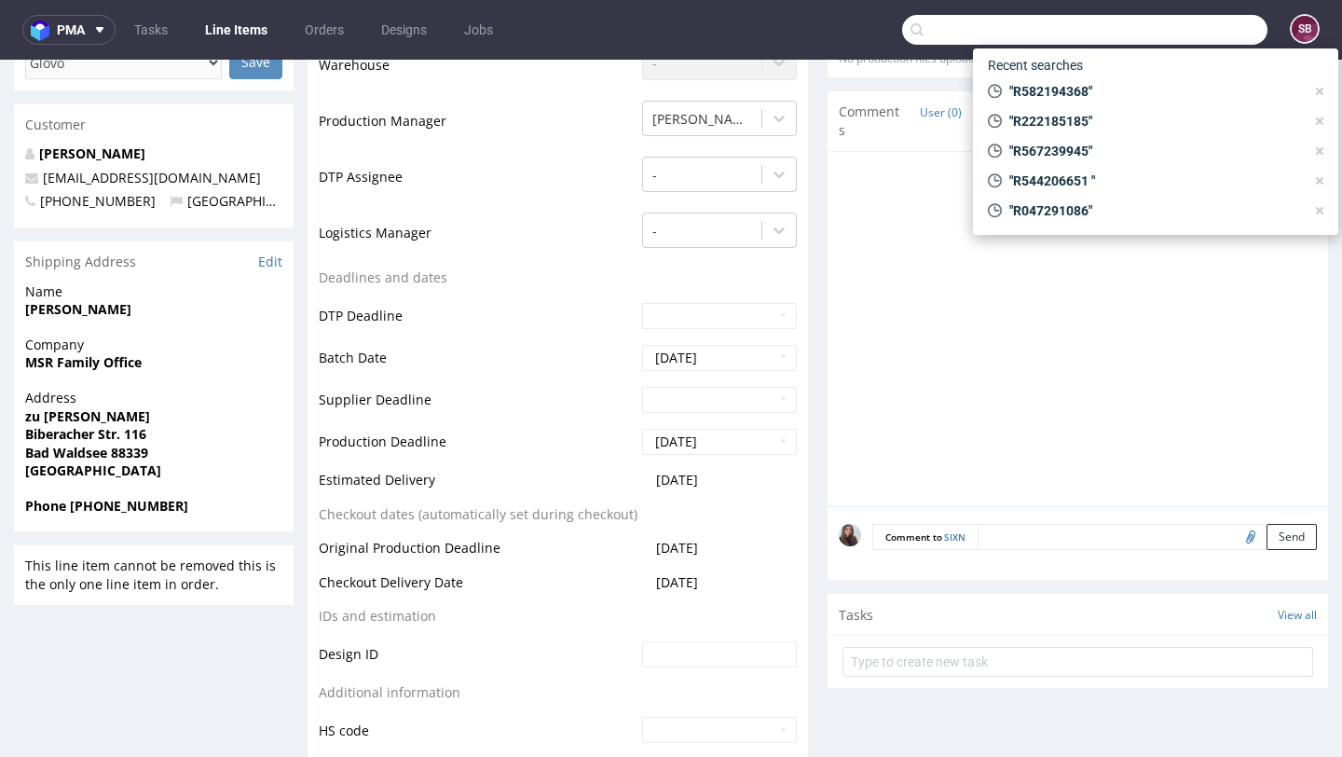
paste input "R148968708"
type input "R148968708"
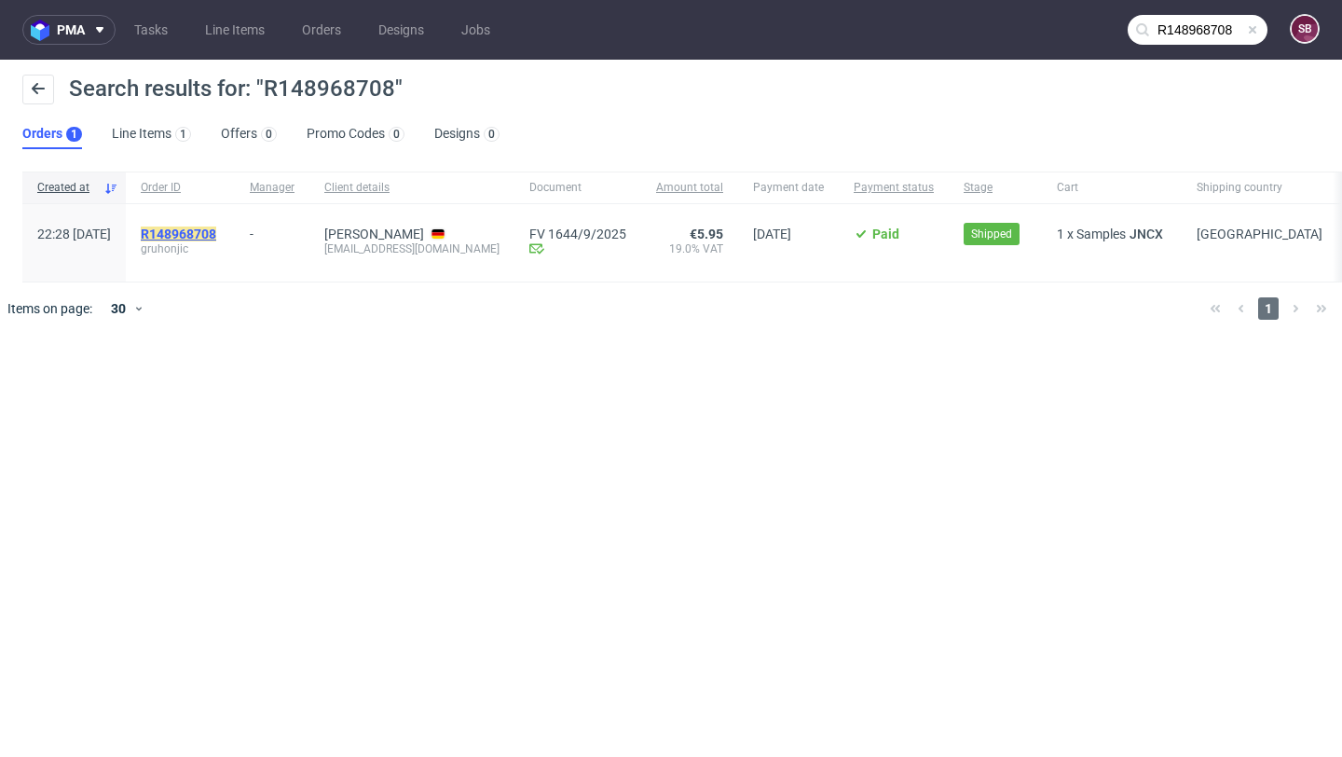
click at [216, 228] on mark "R148968708" at bounding box center [178, 233] width 75 height 15
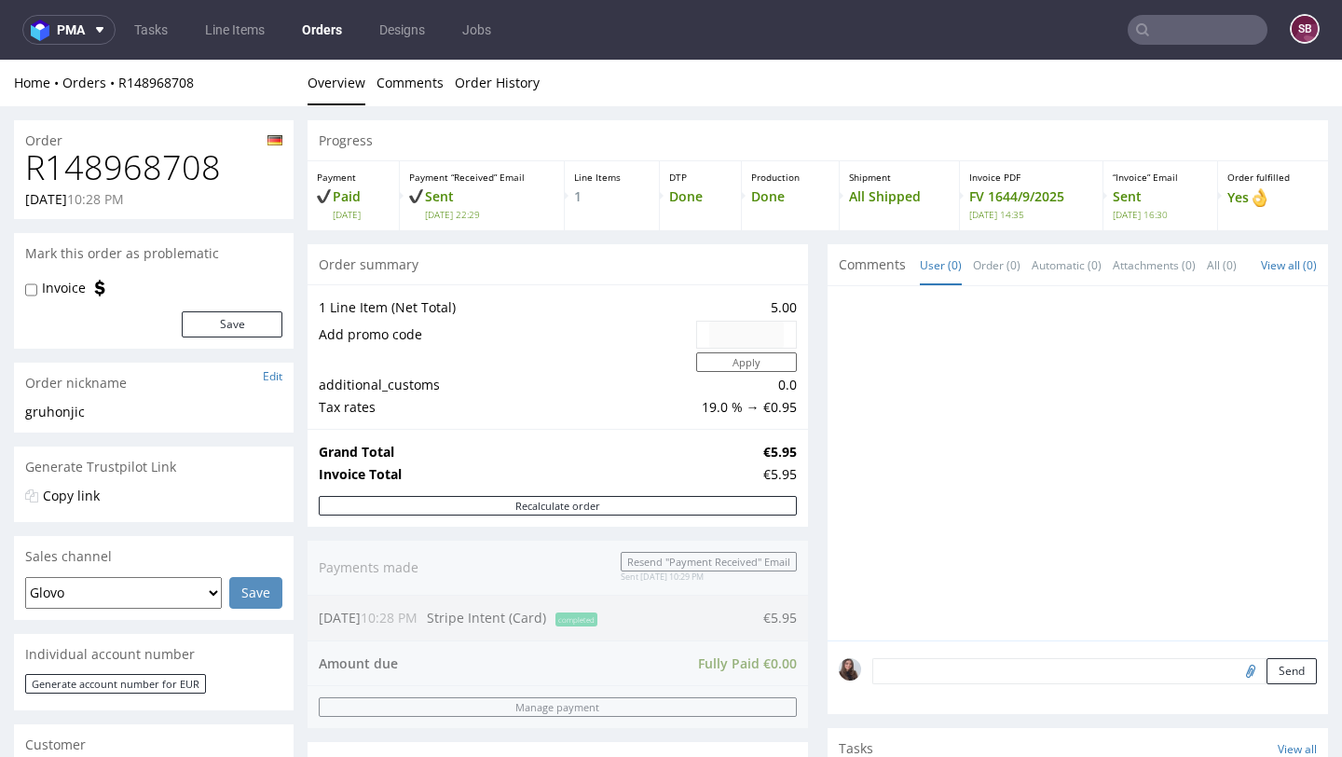
click at [1172, 19] on input "text" at bounding box center [1198, 30] width 140 height 30
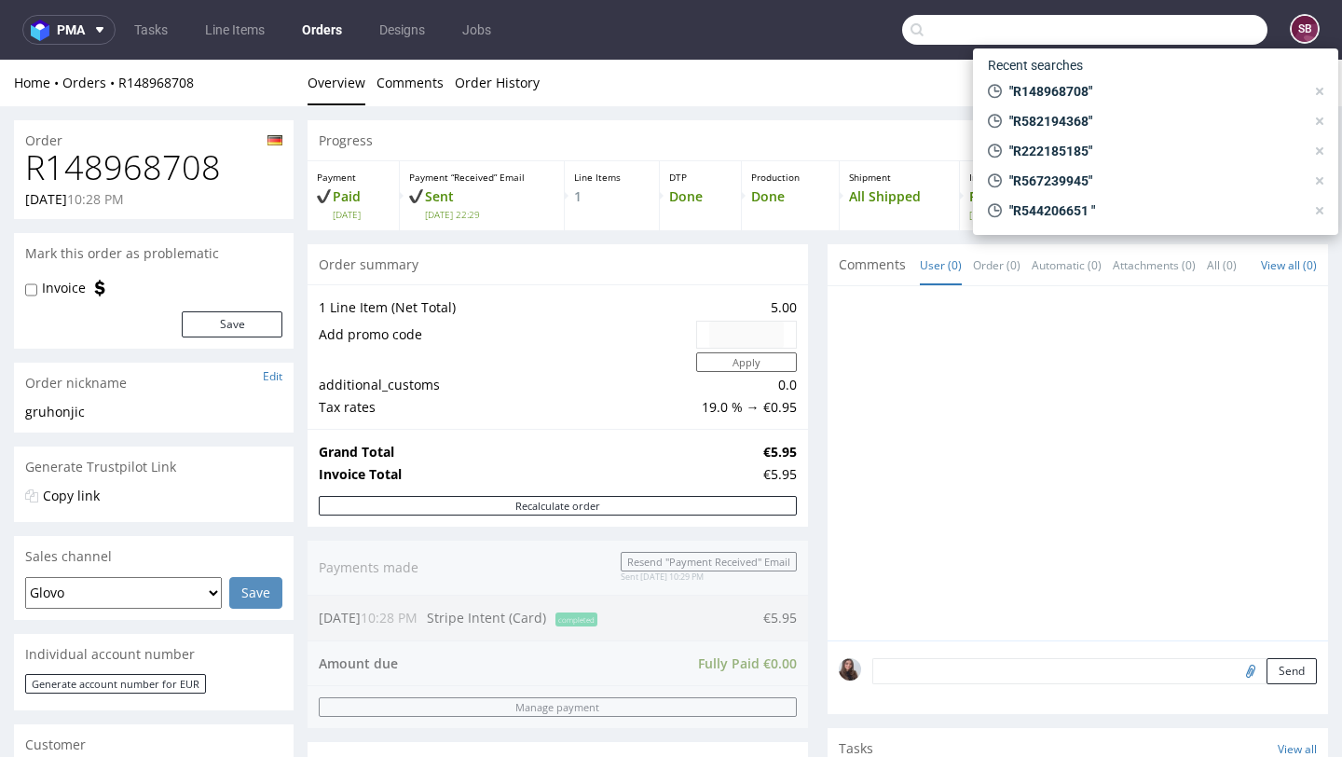
paste input "einkauf@vetain.de"
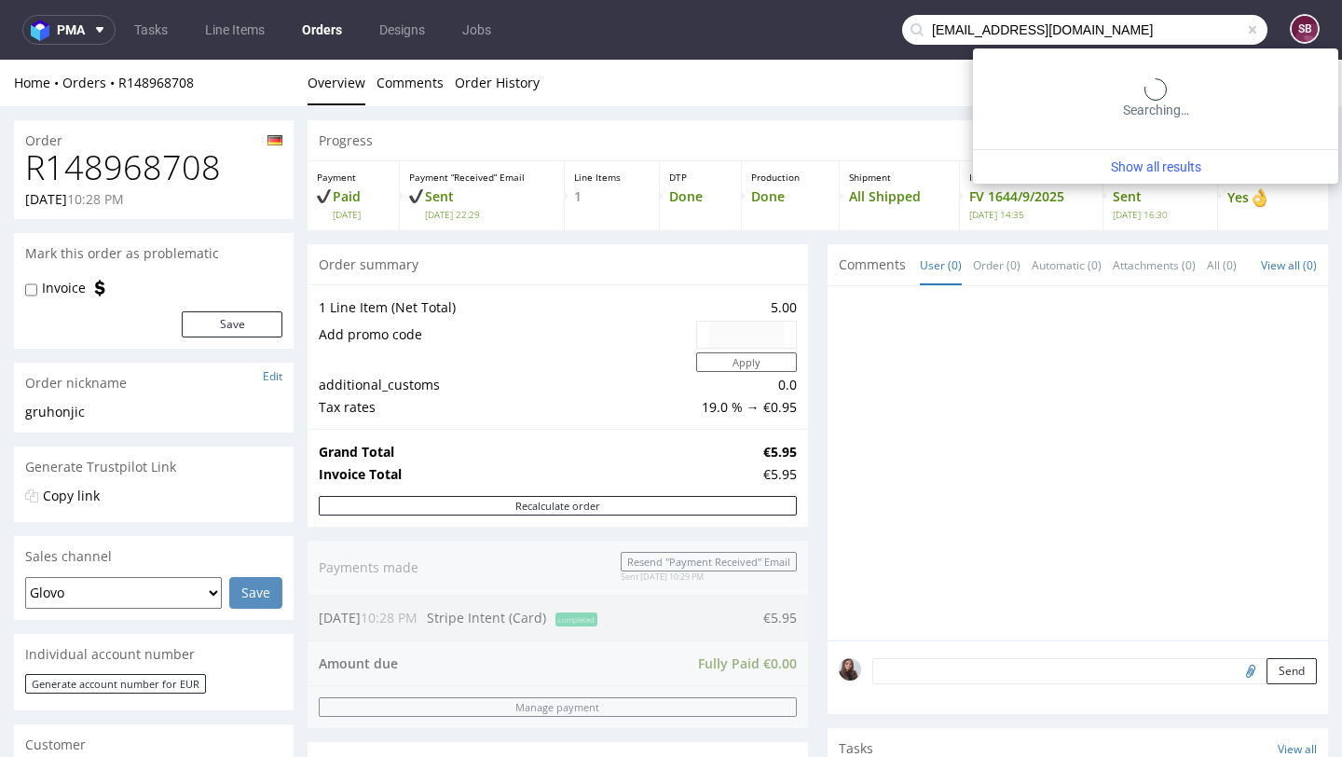
type input "einkauf@vetain.de"
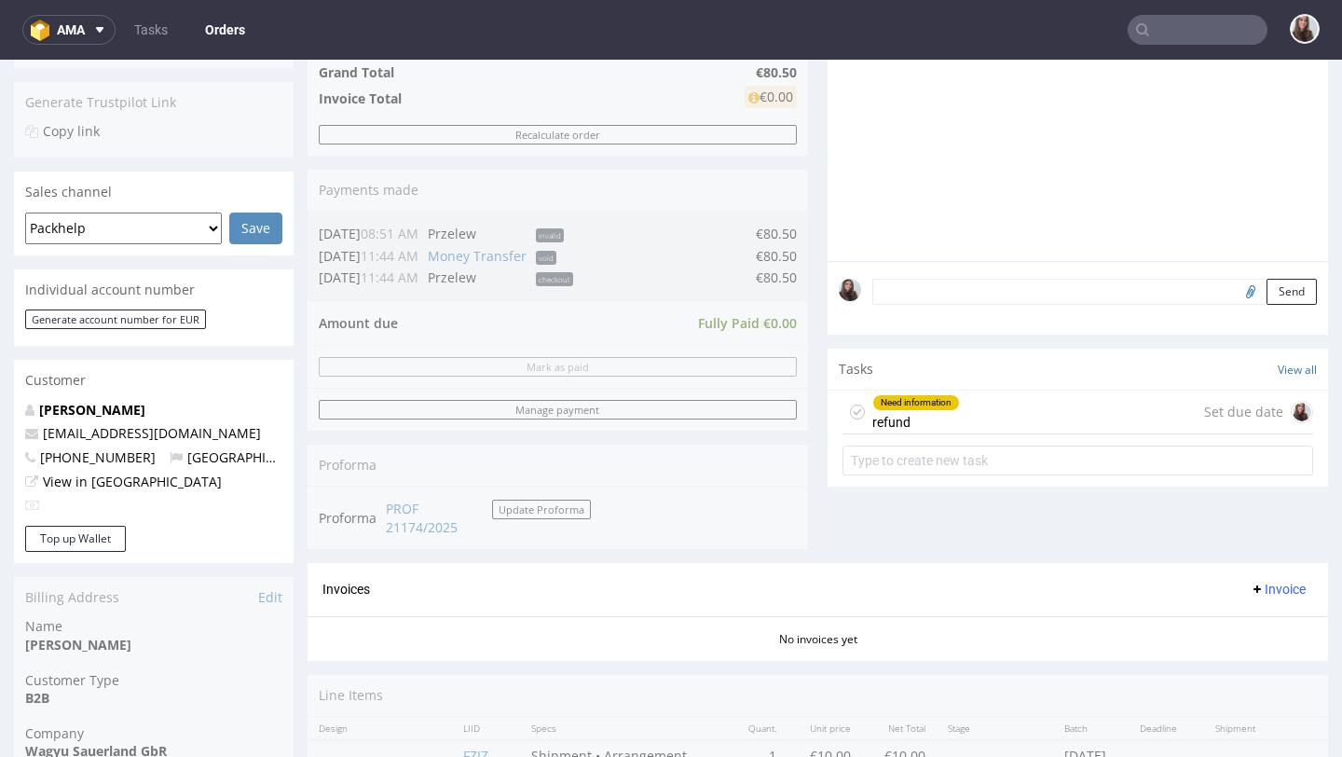
scroll to position [418, 0]
click at [898, 408] on div "Need information" at bounding box center [916, 400] width 86 height 15
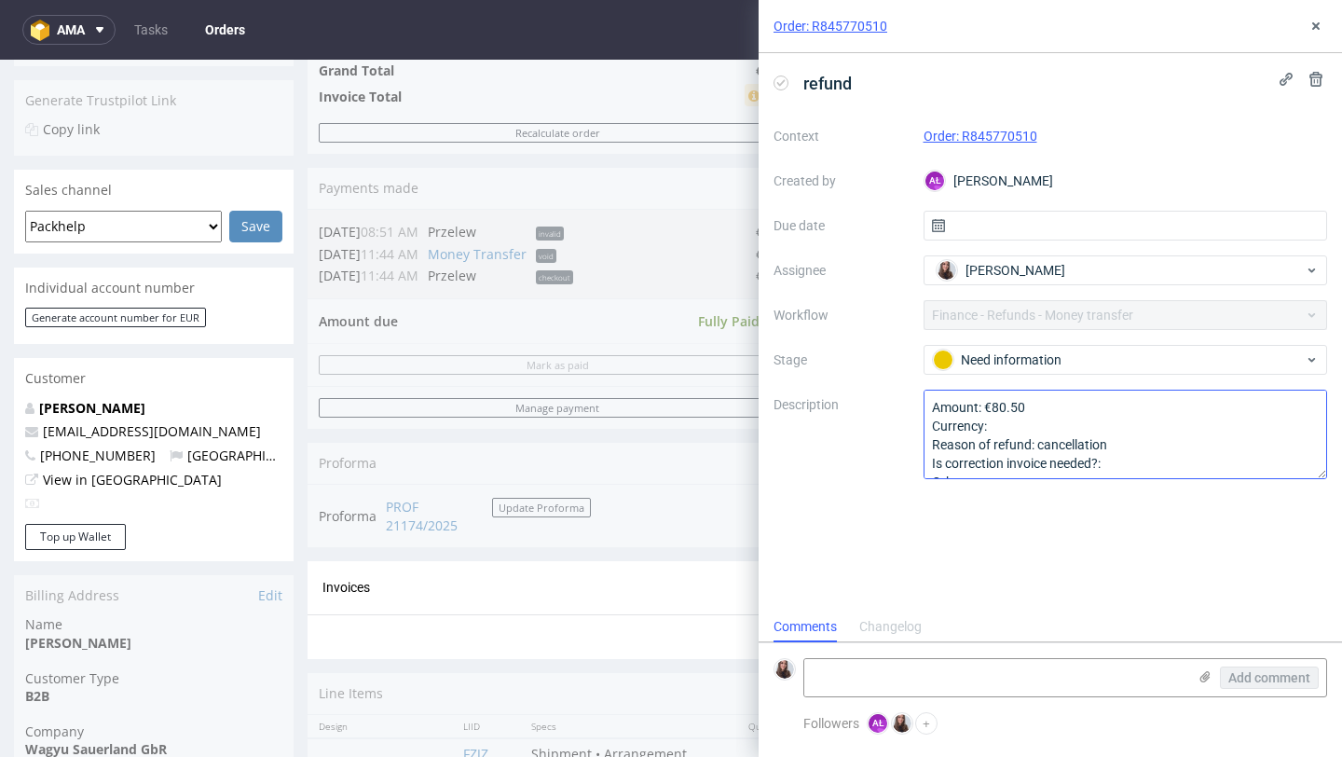
scroll to position [21, 0]
click at [1310, 35] on button at bounding box center [1316, 26] width 22 height 22
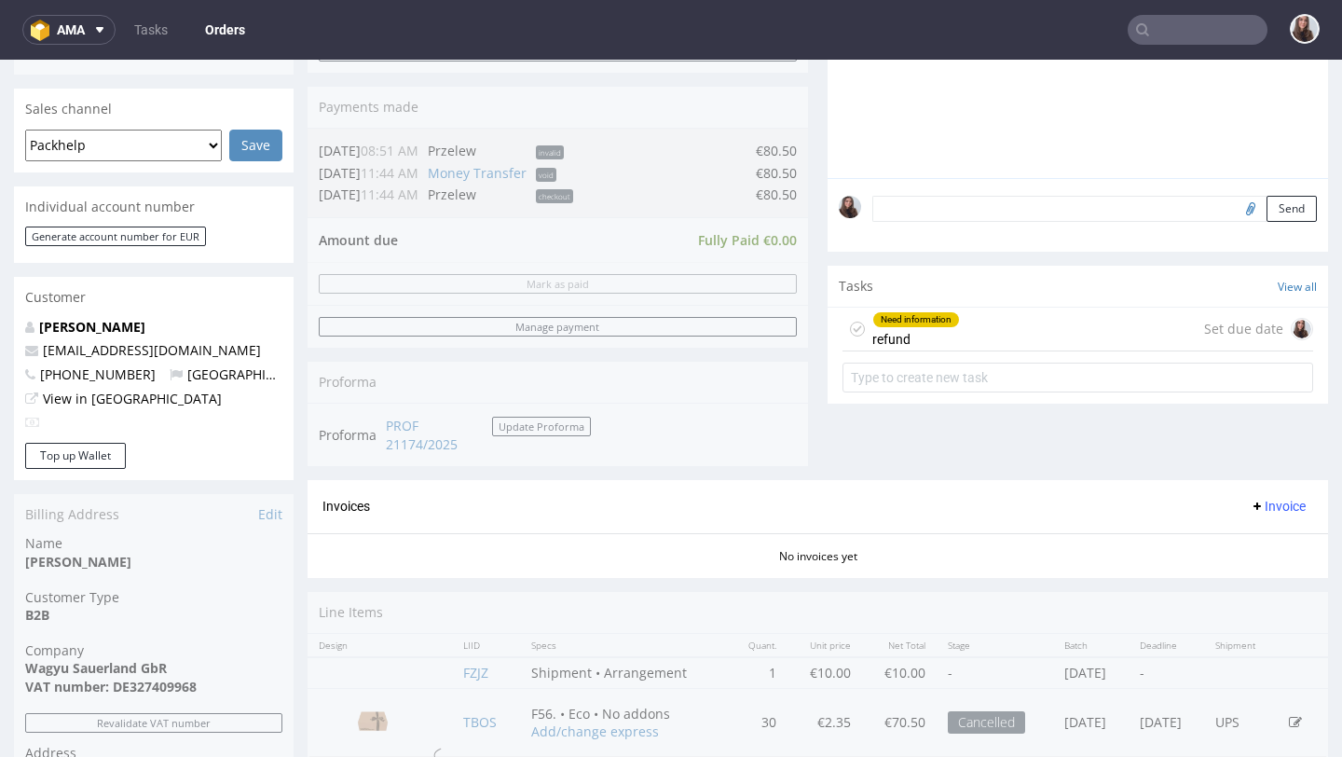
scroll to position [518, 0]
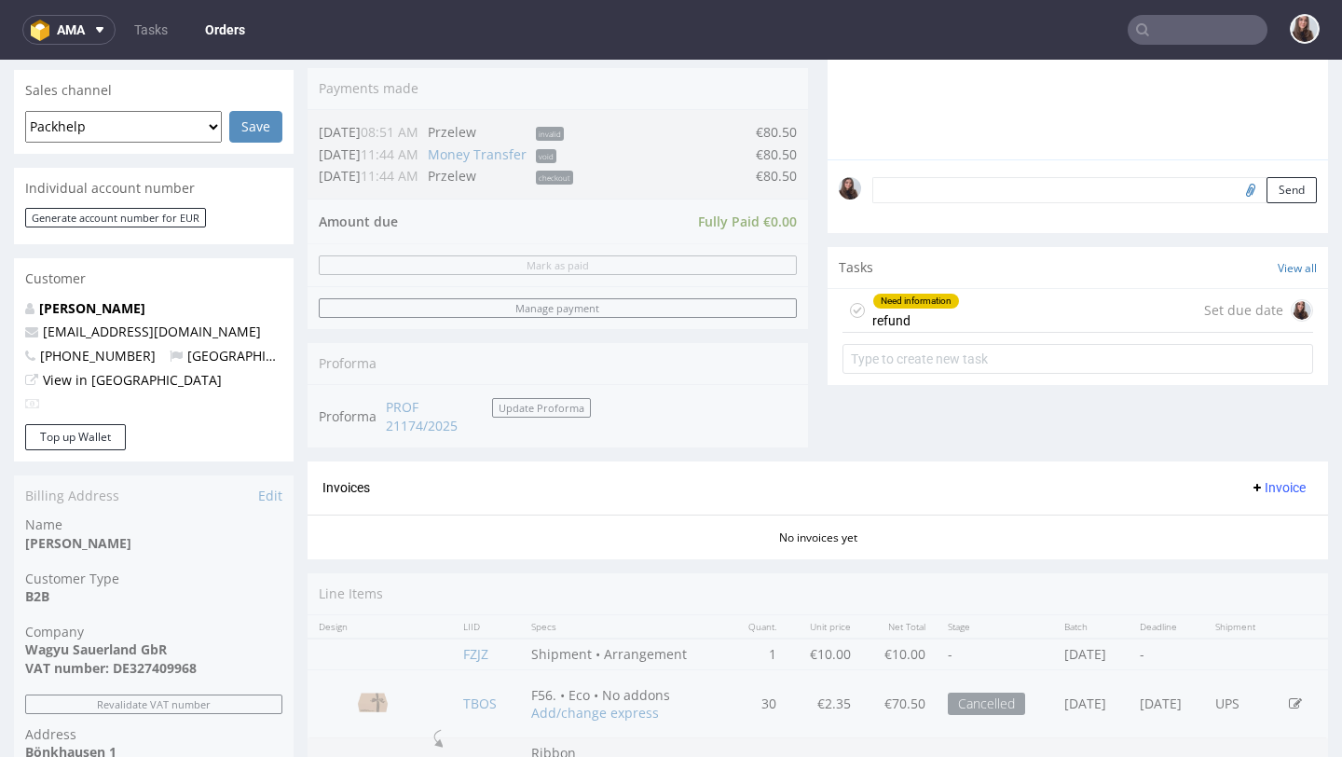
click at [969, 333] on div "Need information refund Set due date" at bounding box center [1078, 311] width 471 height 44
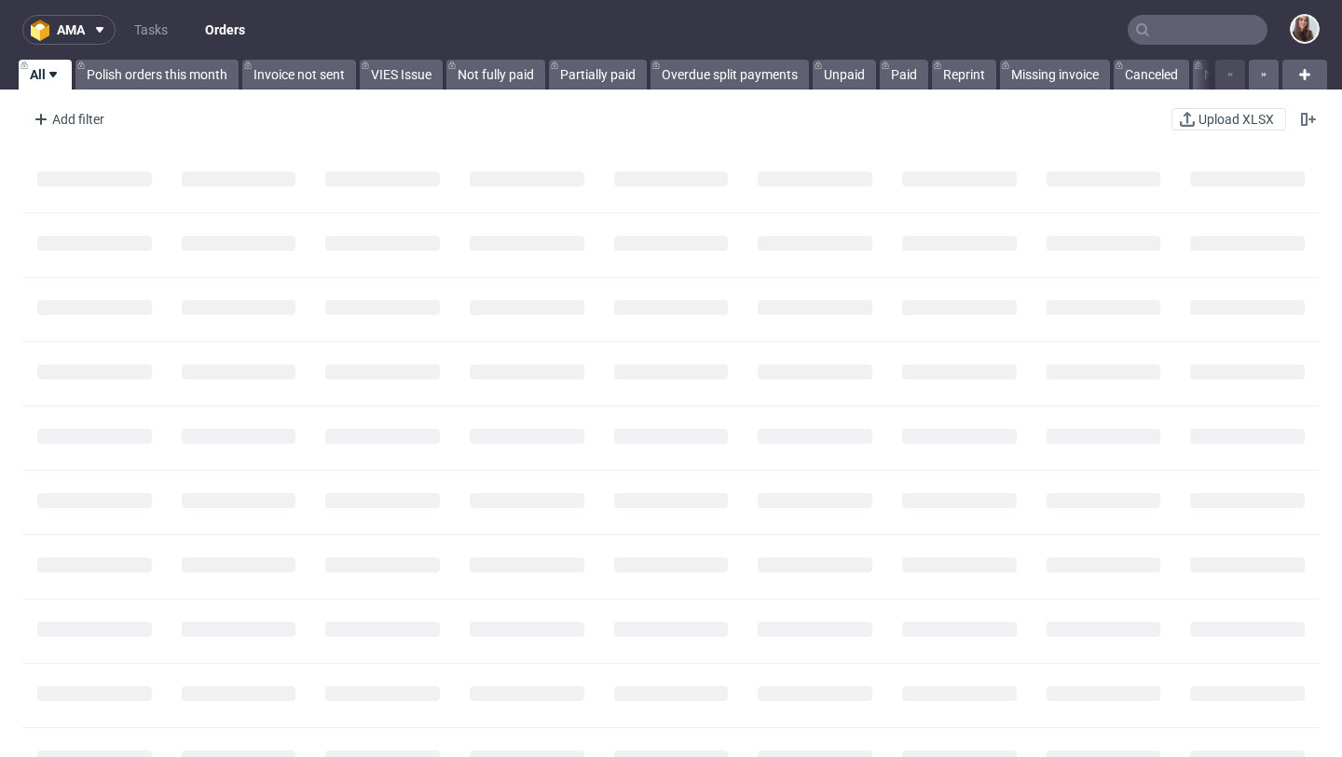
click at [1162, 27] on input "text" at bounding box center [1198, 30] width 140 height 30
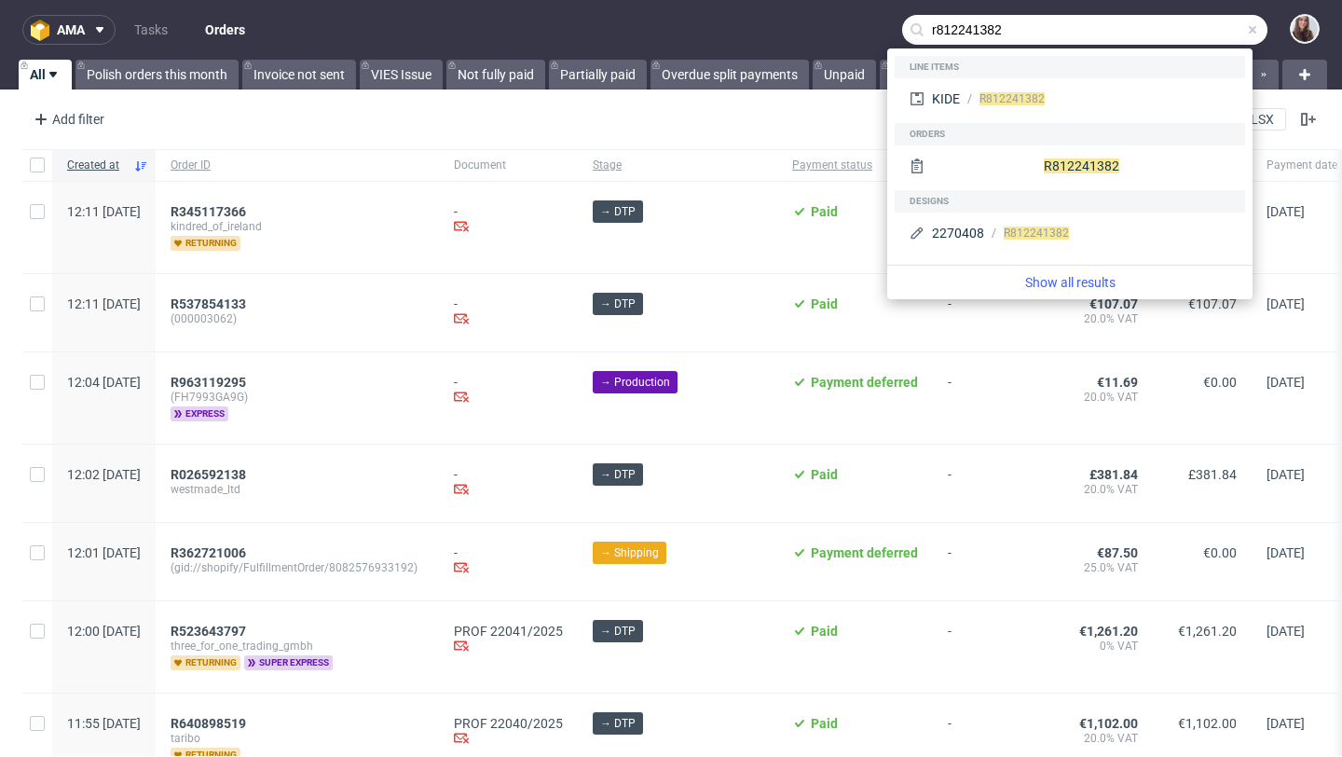
type input "r812241382"
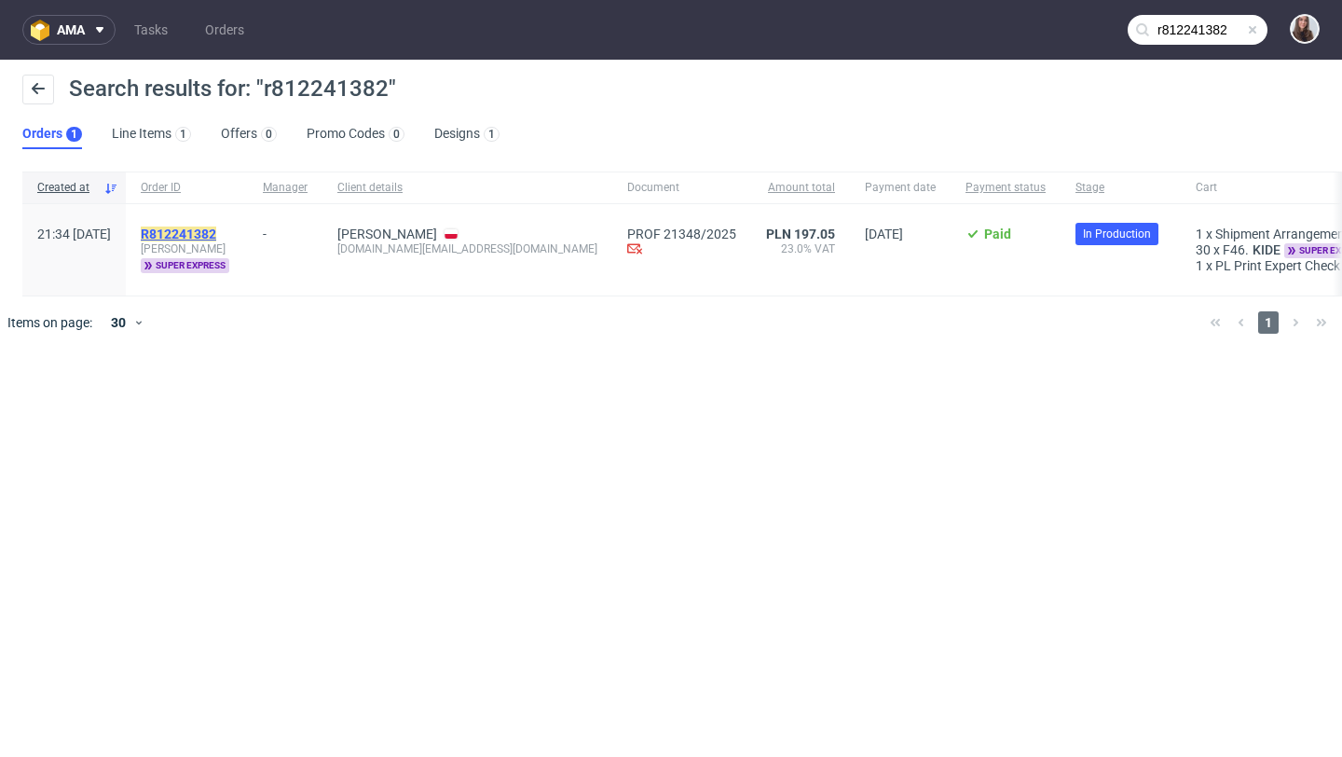
click at [216, 226] on mark "R812241382" at bounding box center [178, 233] width 75 height 15
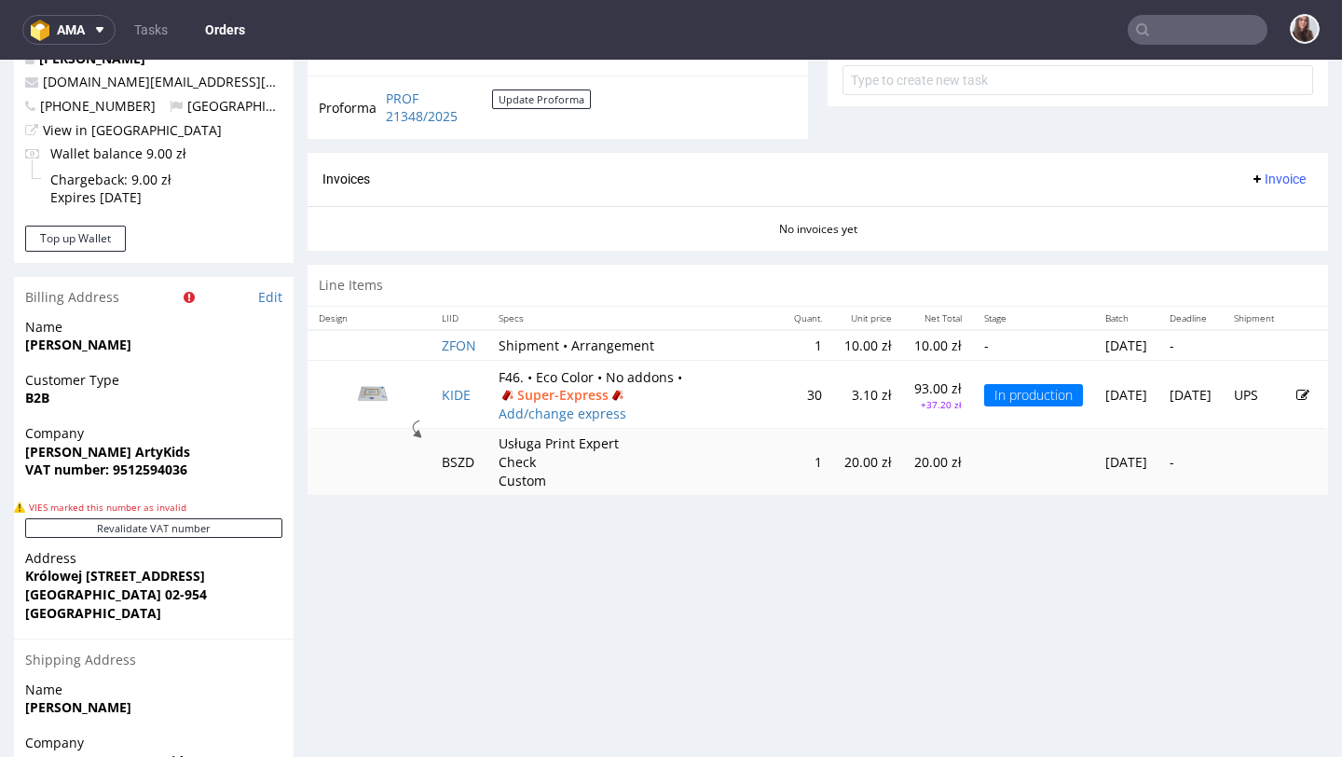
scroll to position [771, 0]
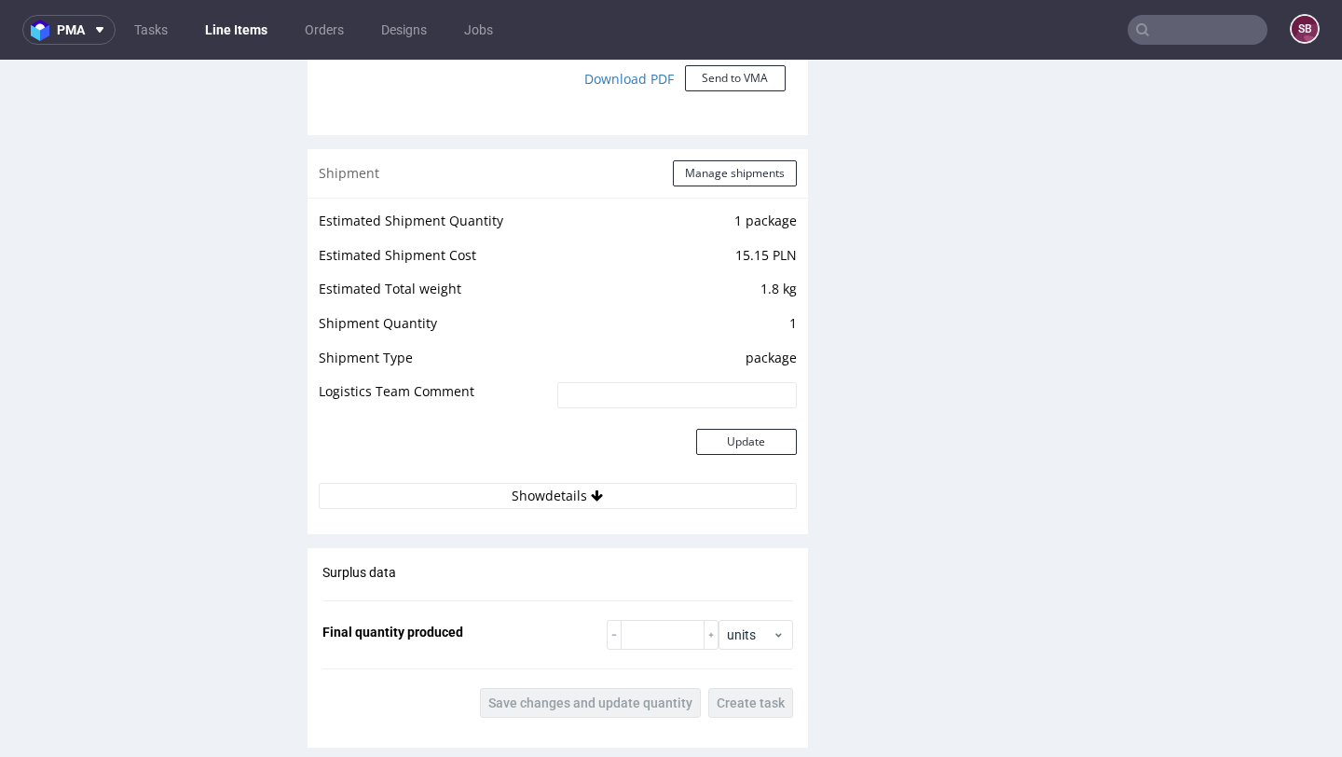
scroll to position [1816, 0]
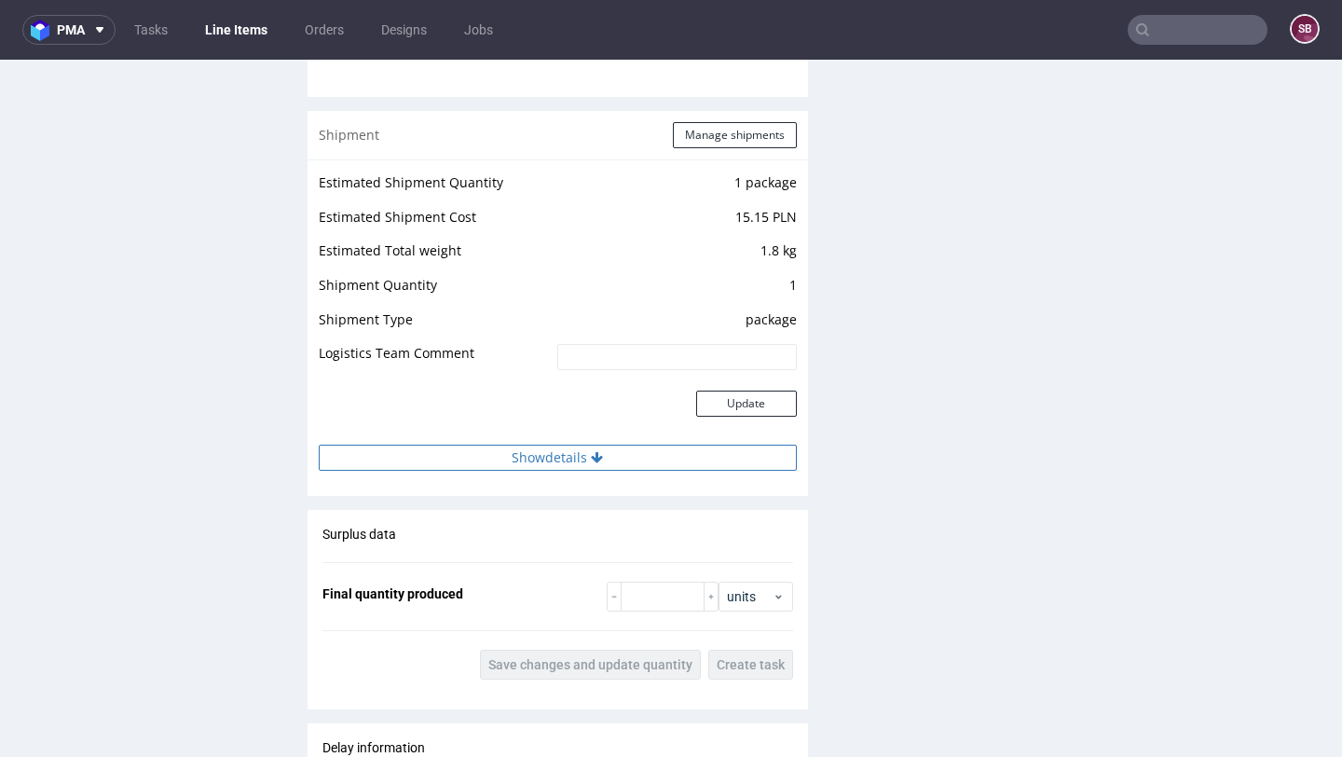
click at [631, 456] on button "Show details" at bounding box center [558, 458] width 478 height 26
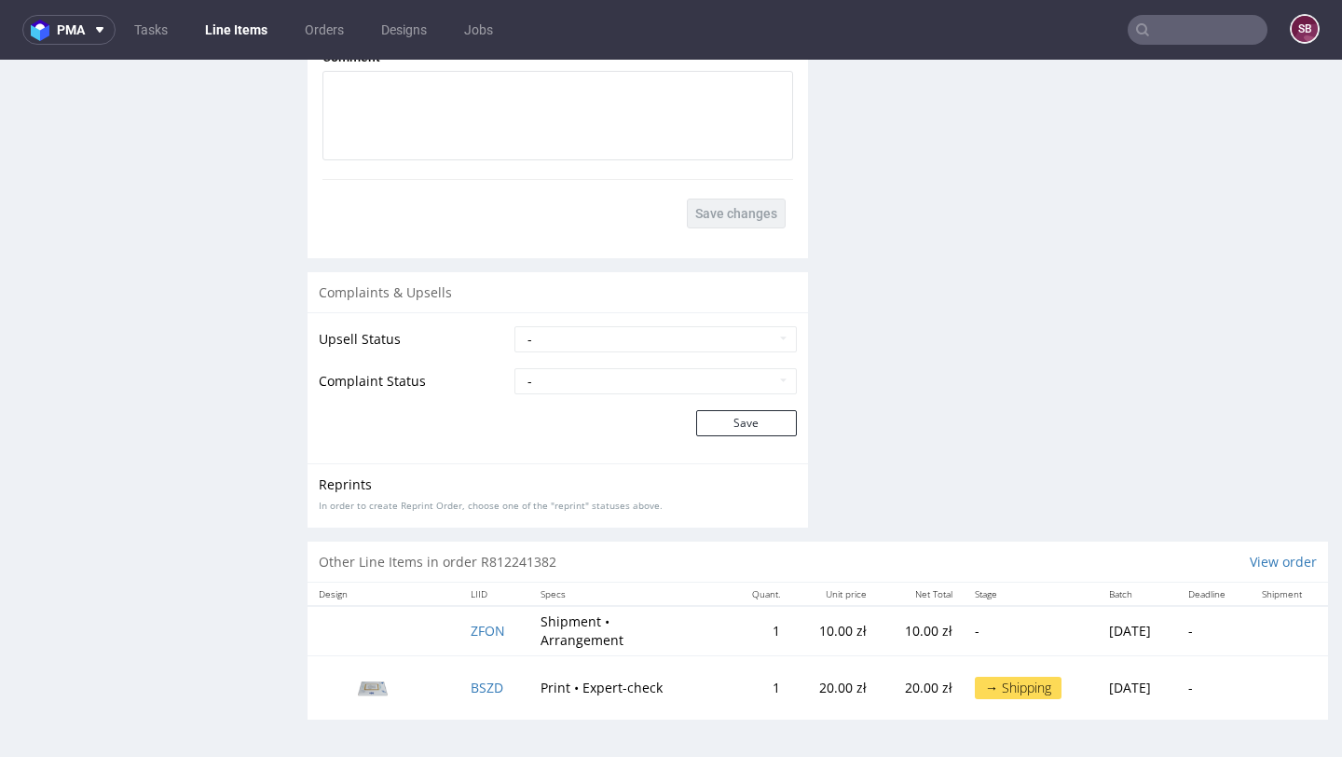
scroll to position [5, 0]
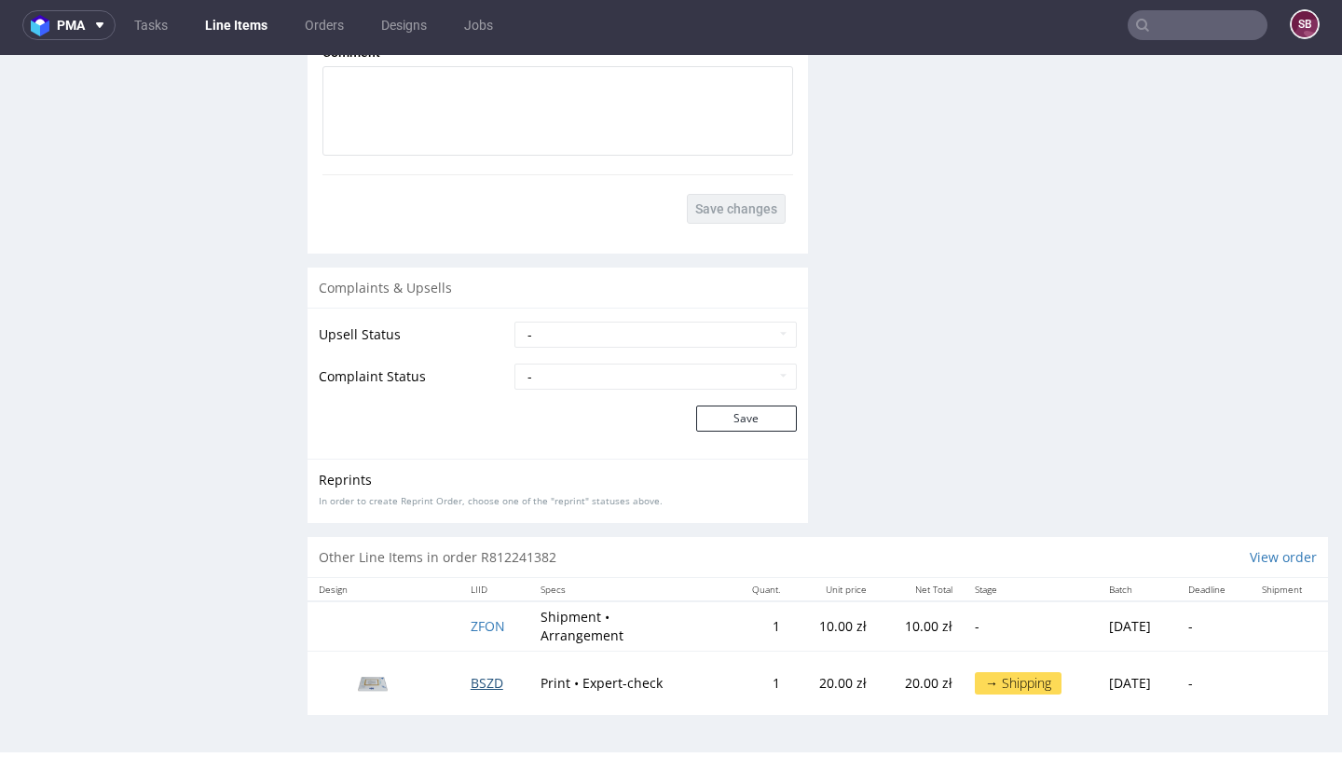
click at [474, 679] on span "BSZD" at bounding box center [487, 683] width 33 height 18
